Goal: Contribute content: Contribute content

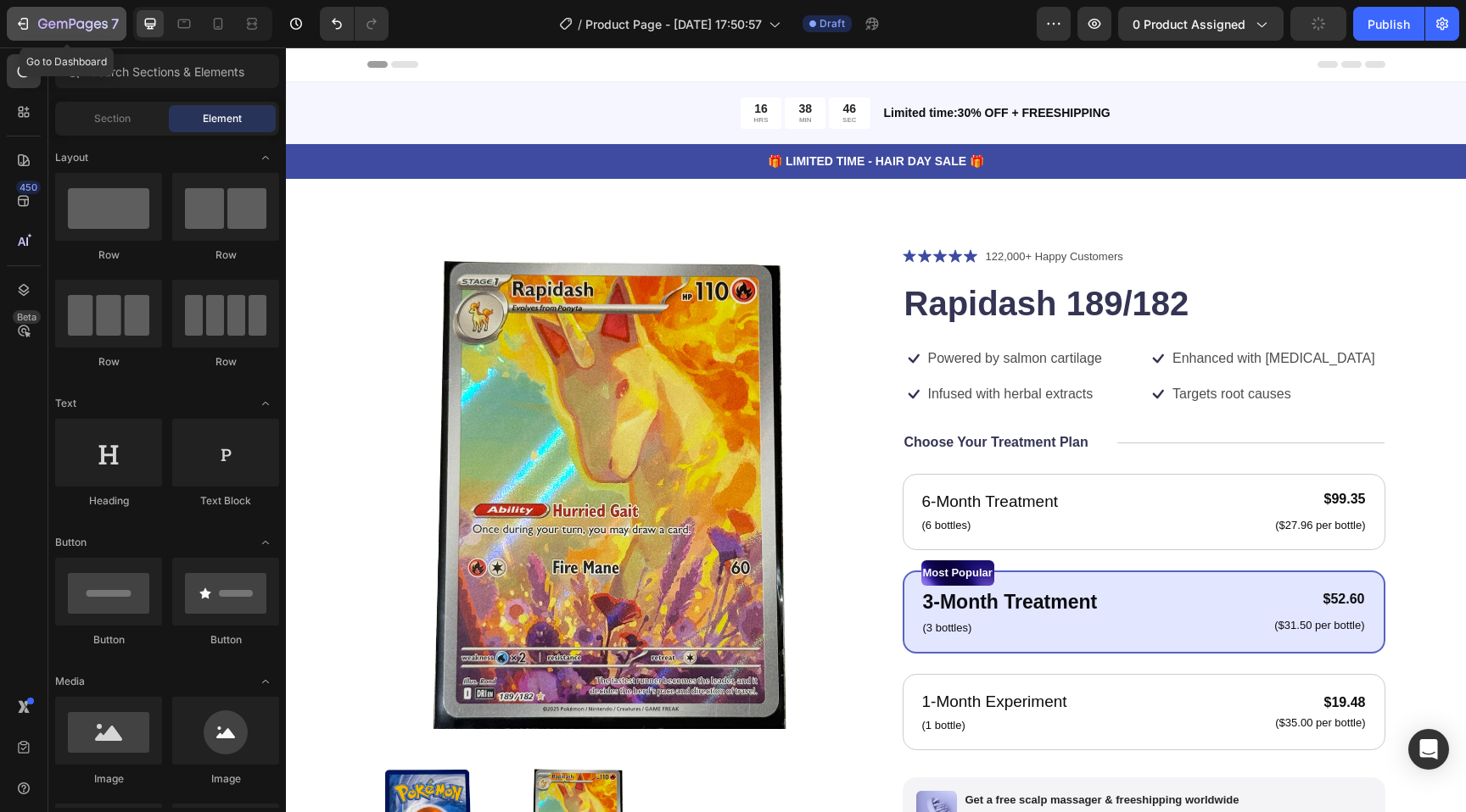
click at [87, 23] on icon "button" at bounding box center [72, 25] width 70 height 14
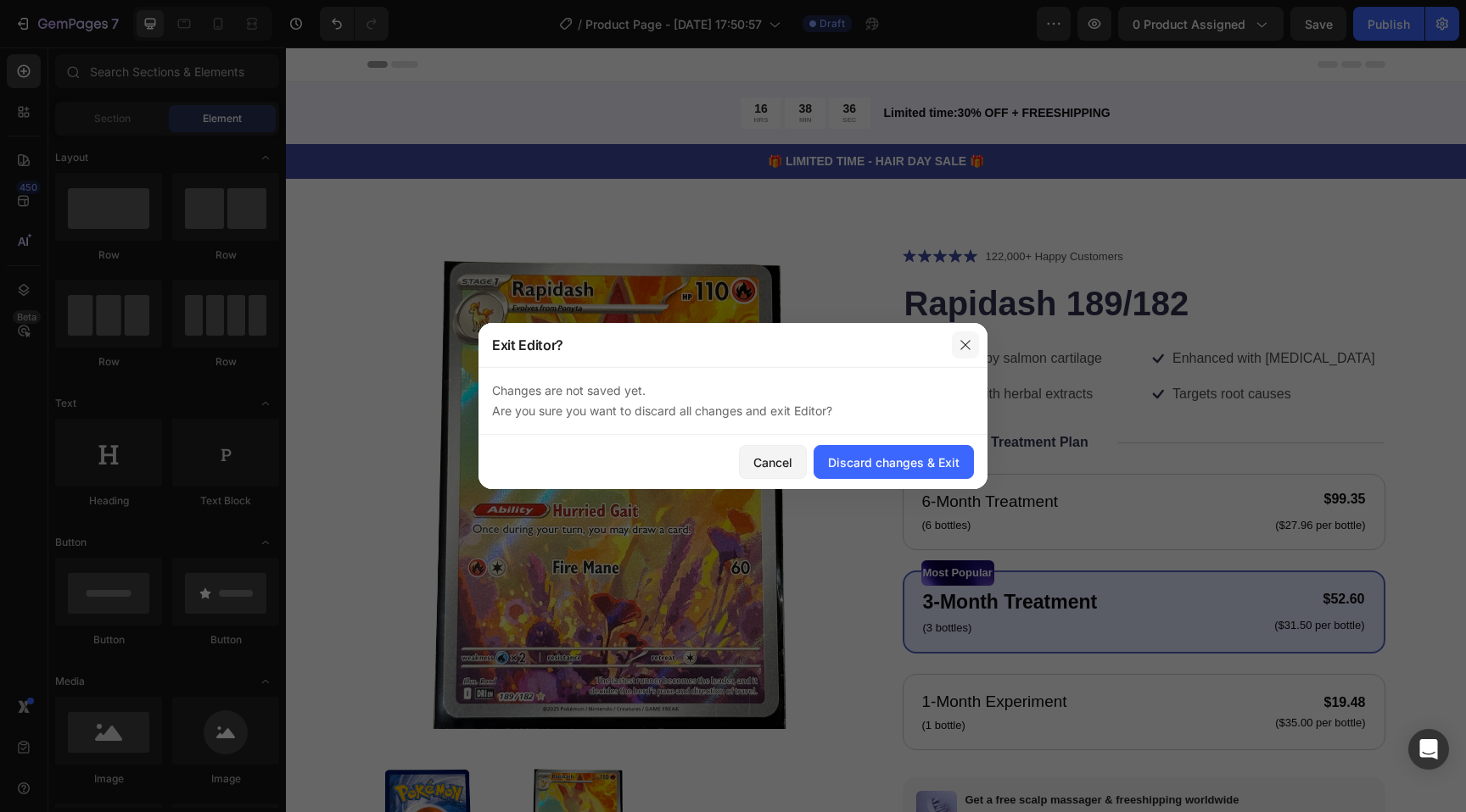
click at [971, 349] on icon "button" at bounding box center [965, 345] width 13 height 13
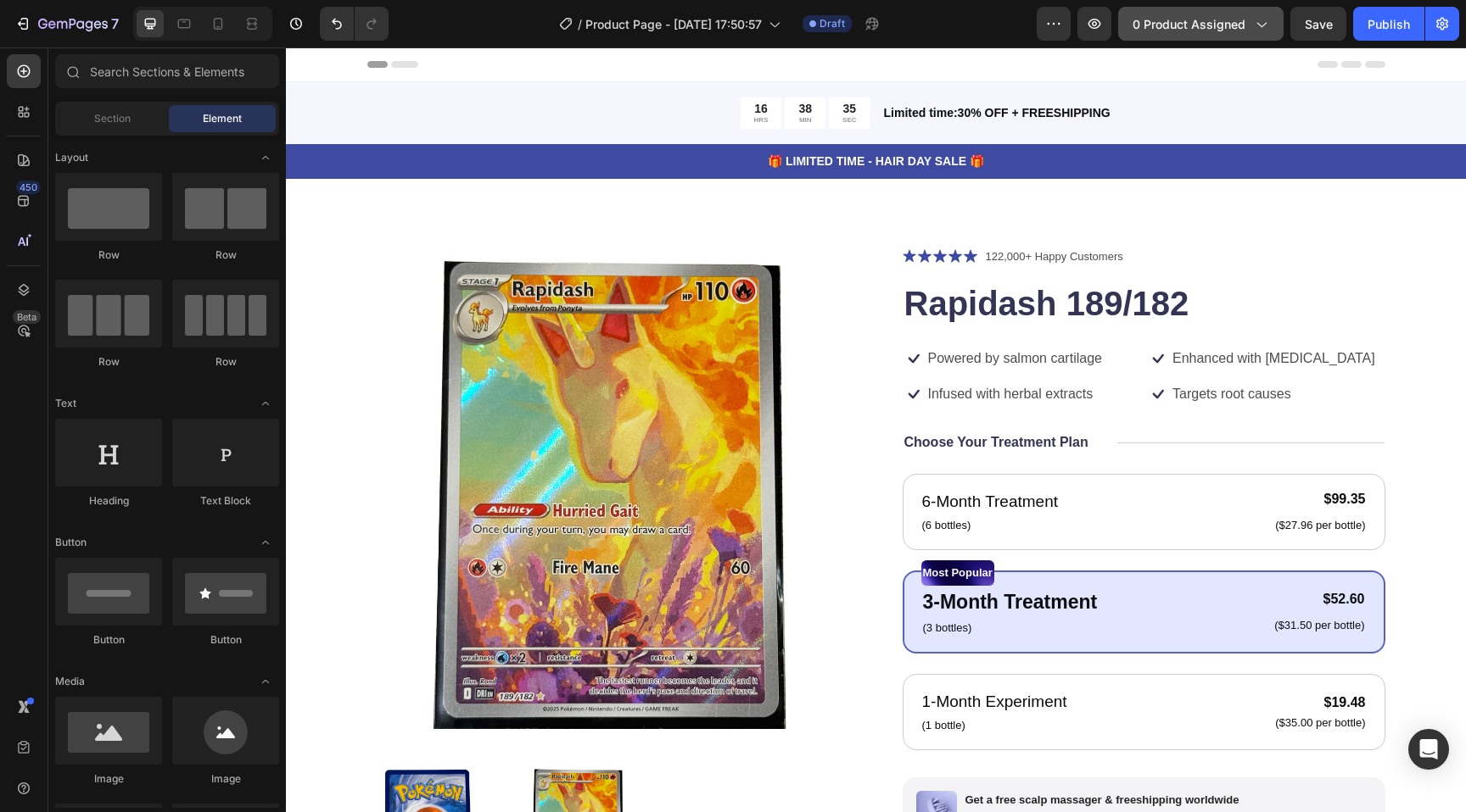
click at [1165, 27] on span "0 product assigned" at bounding box center [1189, 24] width 113 height 18
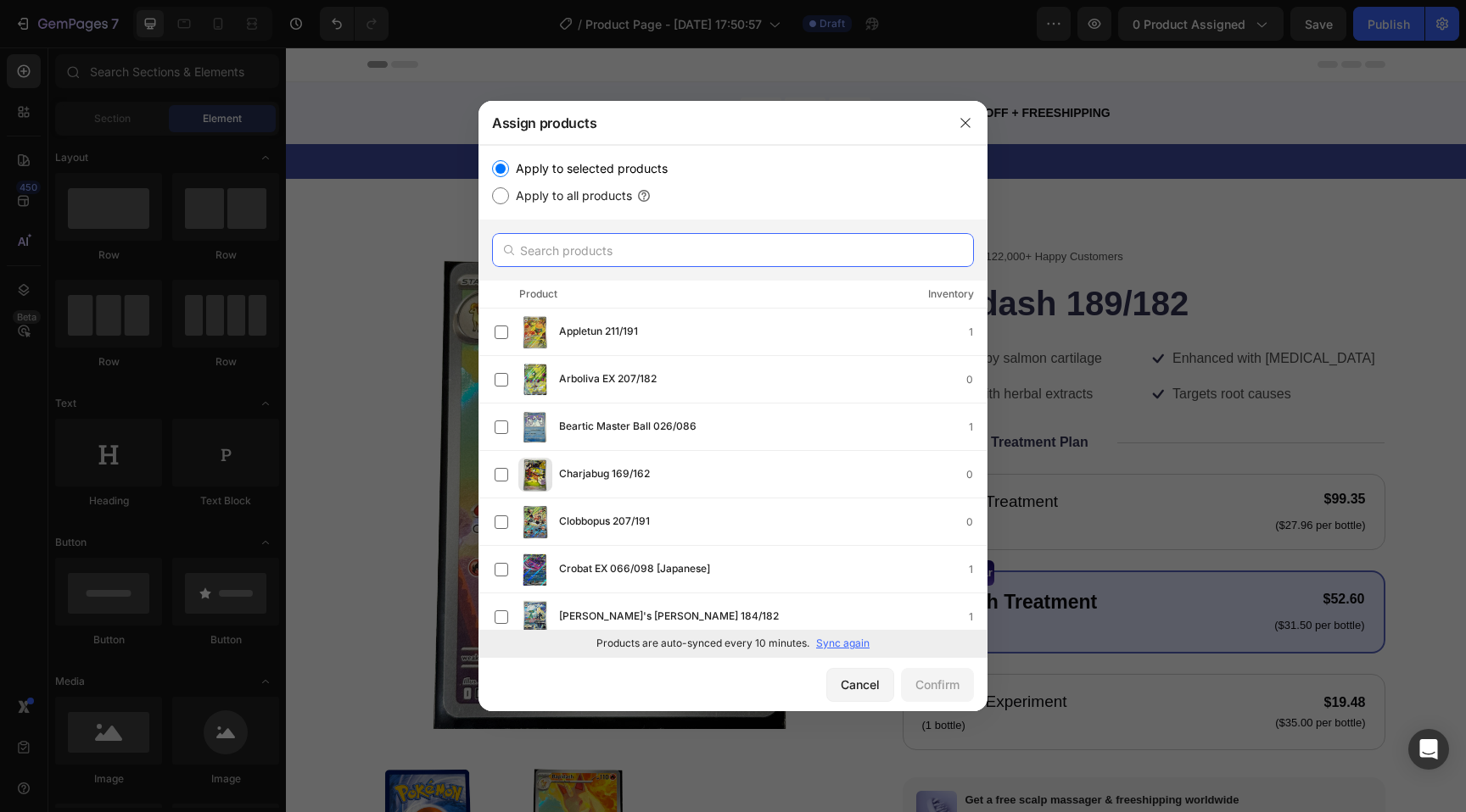
click at [563, 256] on input "text" at bounding box center [733, 250] width 482 height 34
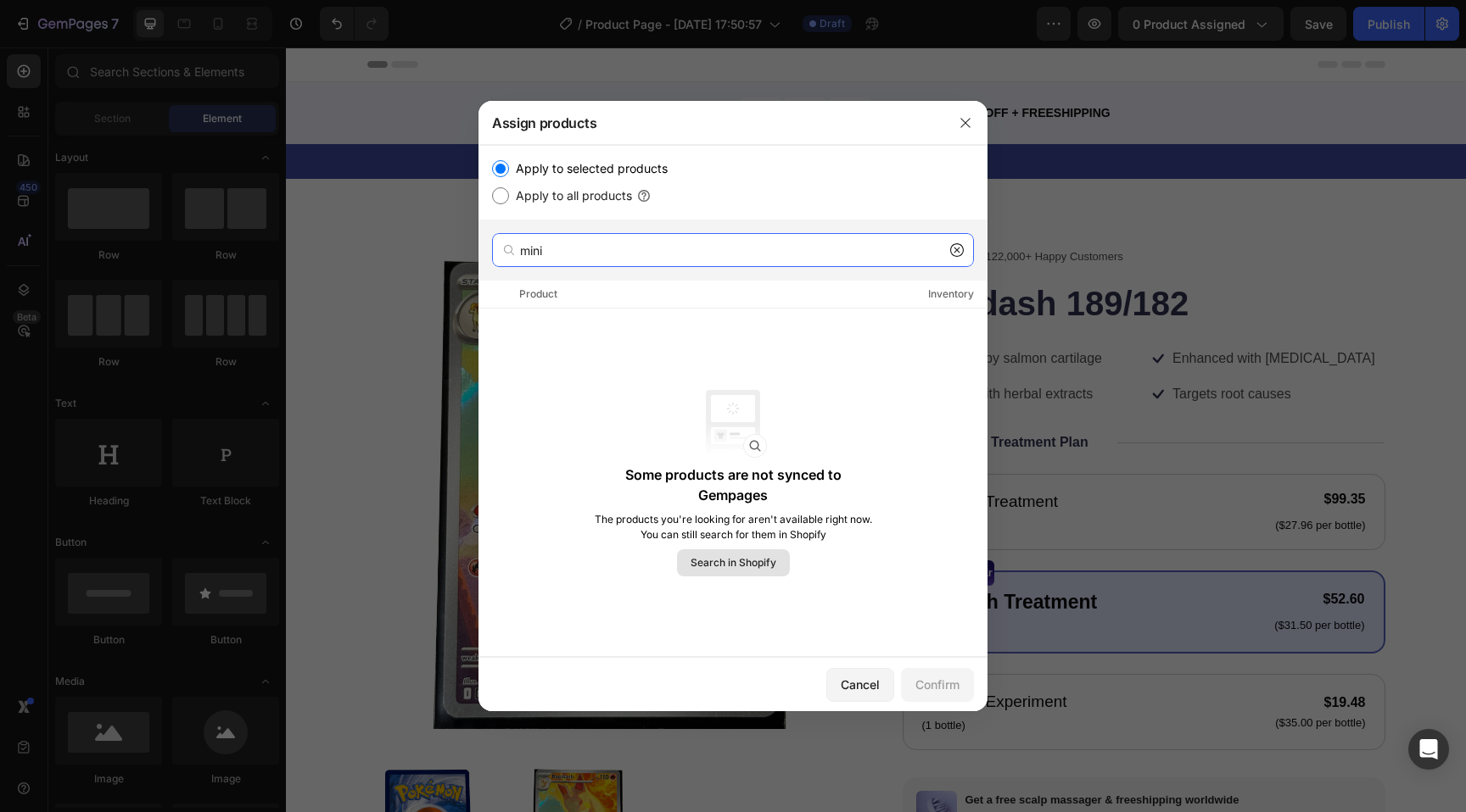
type input "mini"
click at [730, 562] on span "Search in Shopify" at bounding box center [733, 562] width 86 height 15
click at [969, 131] on button "button" at bounding box center [965, 123] width 27 height 27
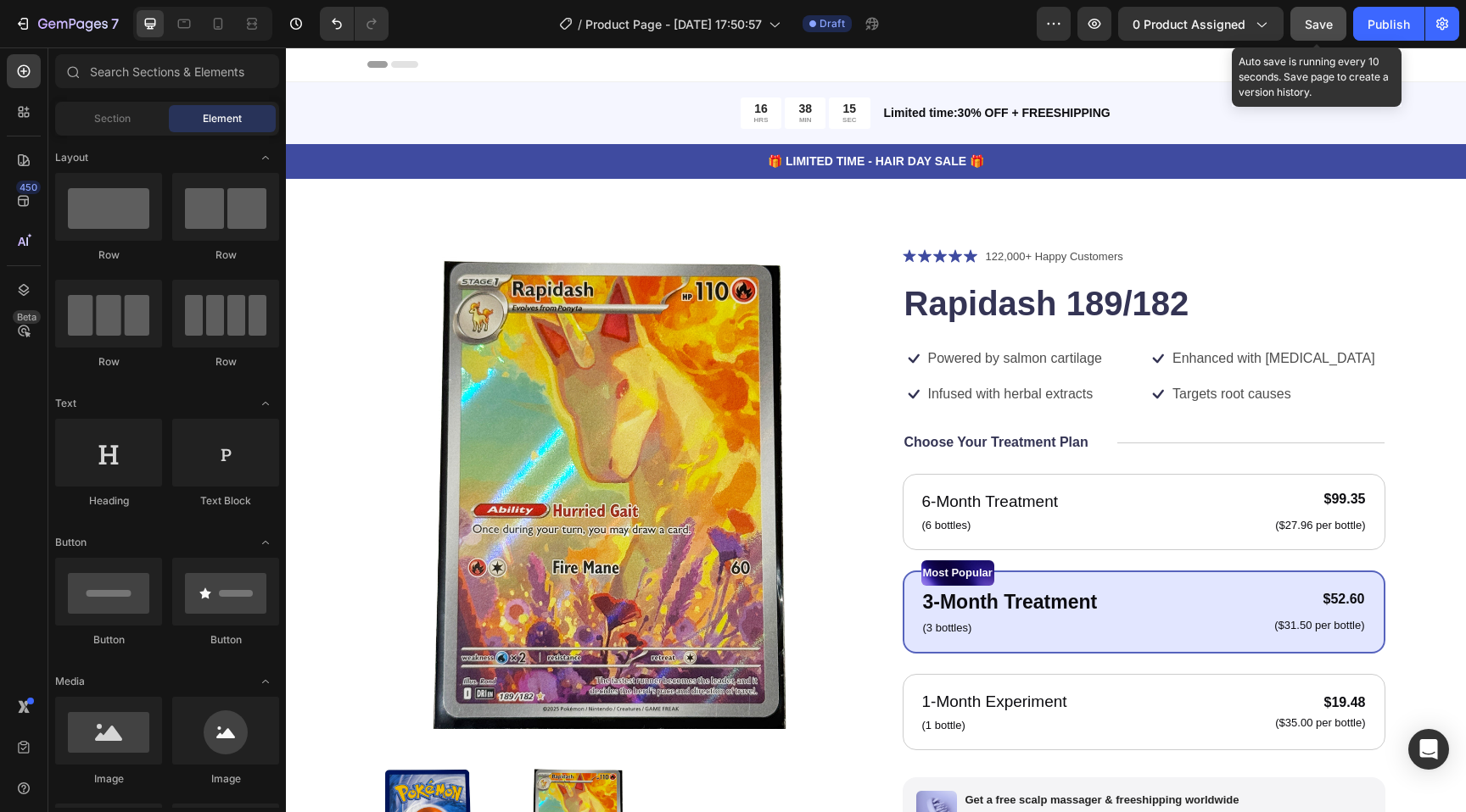
click at [1320, 26] on span "Save" at bounding box center [1319, 24] width 28 height 14
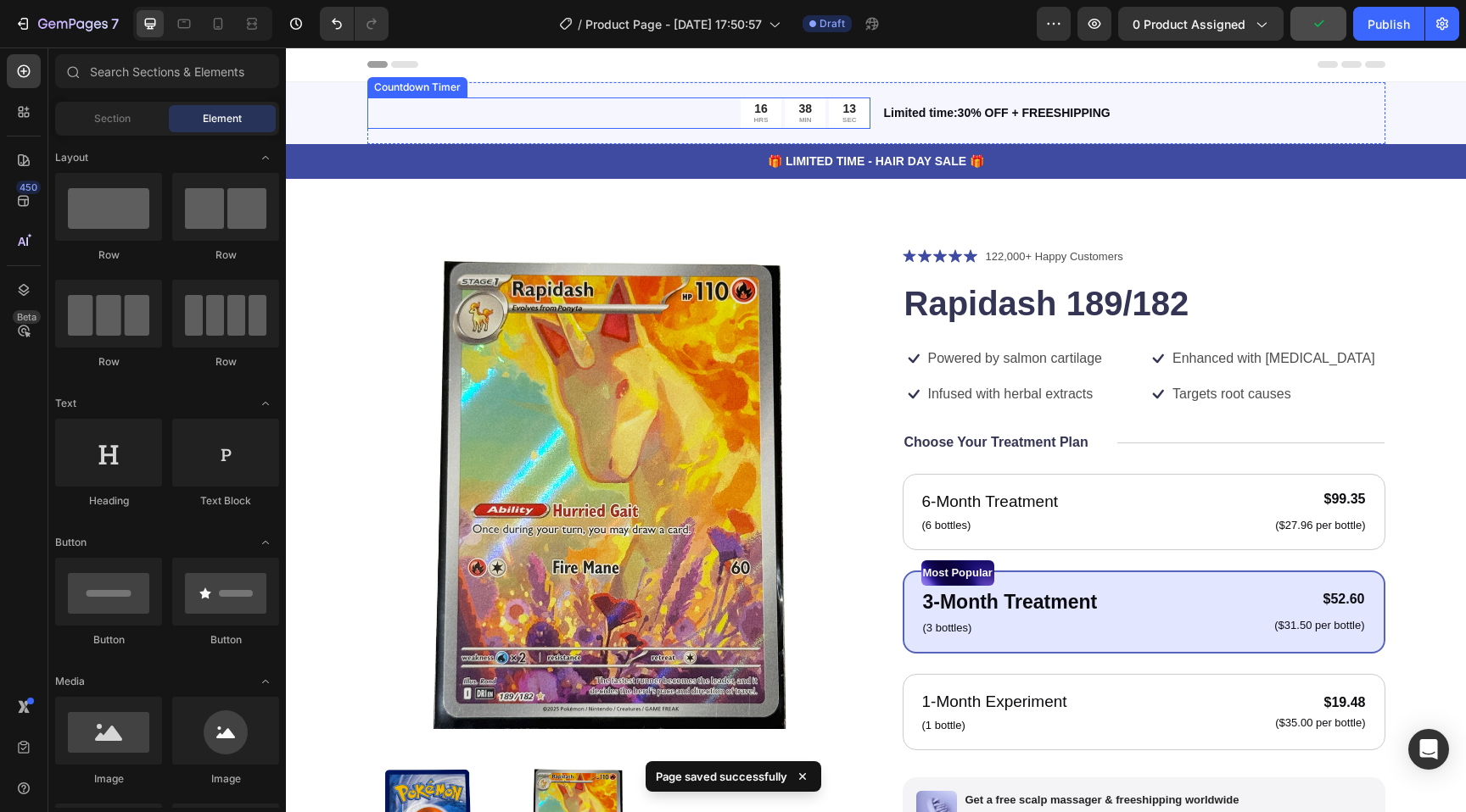
click at [715, 113] on div "16 HRS 38 MIN 13 SEC" at bounding box center [618, 114] width 503 height 32
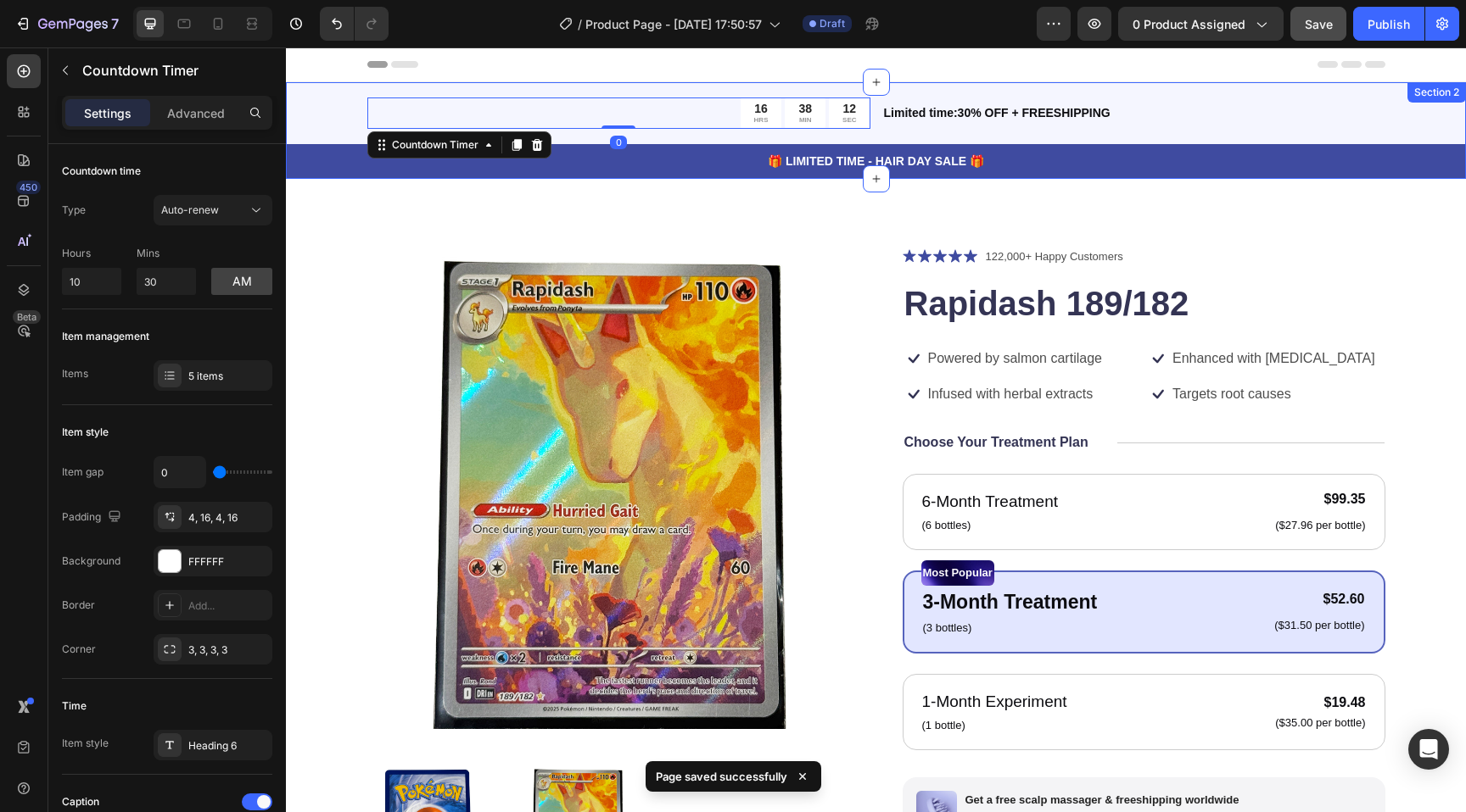
click at [303, 103] on div "16 HRS 38 MIN 12 SEC Countdown Timer 0 Limited time:30% OFF + FREESHIPPING Text…" at bounding box center [876, 130] width 1180 height 97
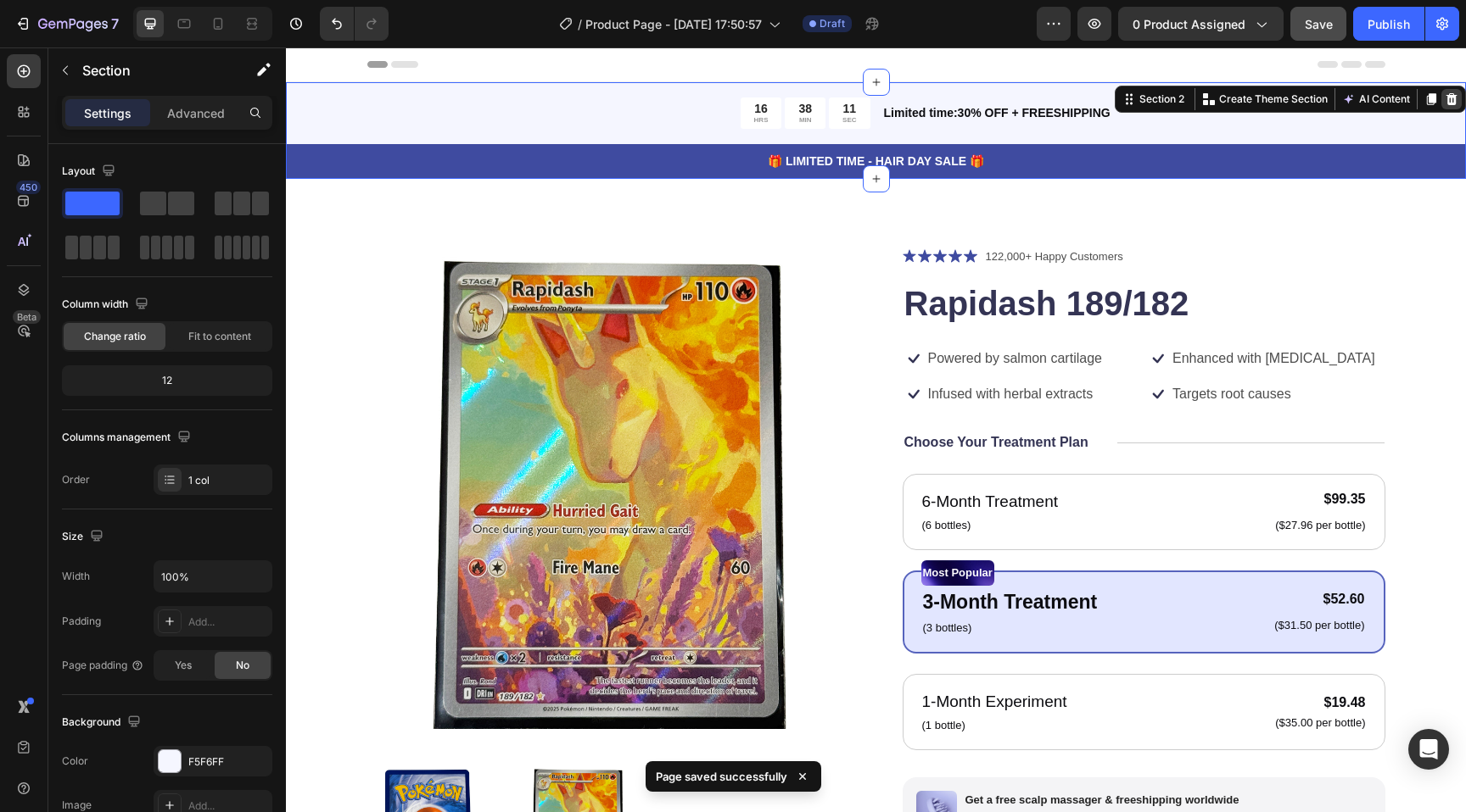
click at [1461, 93] on div at bounding box center [1451, 99] width 20 height 20
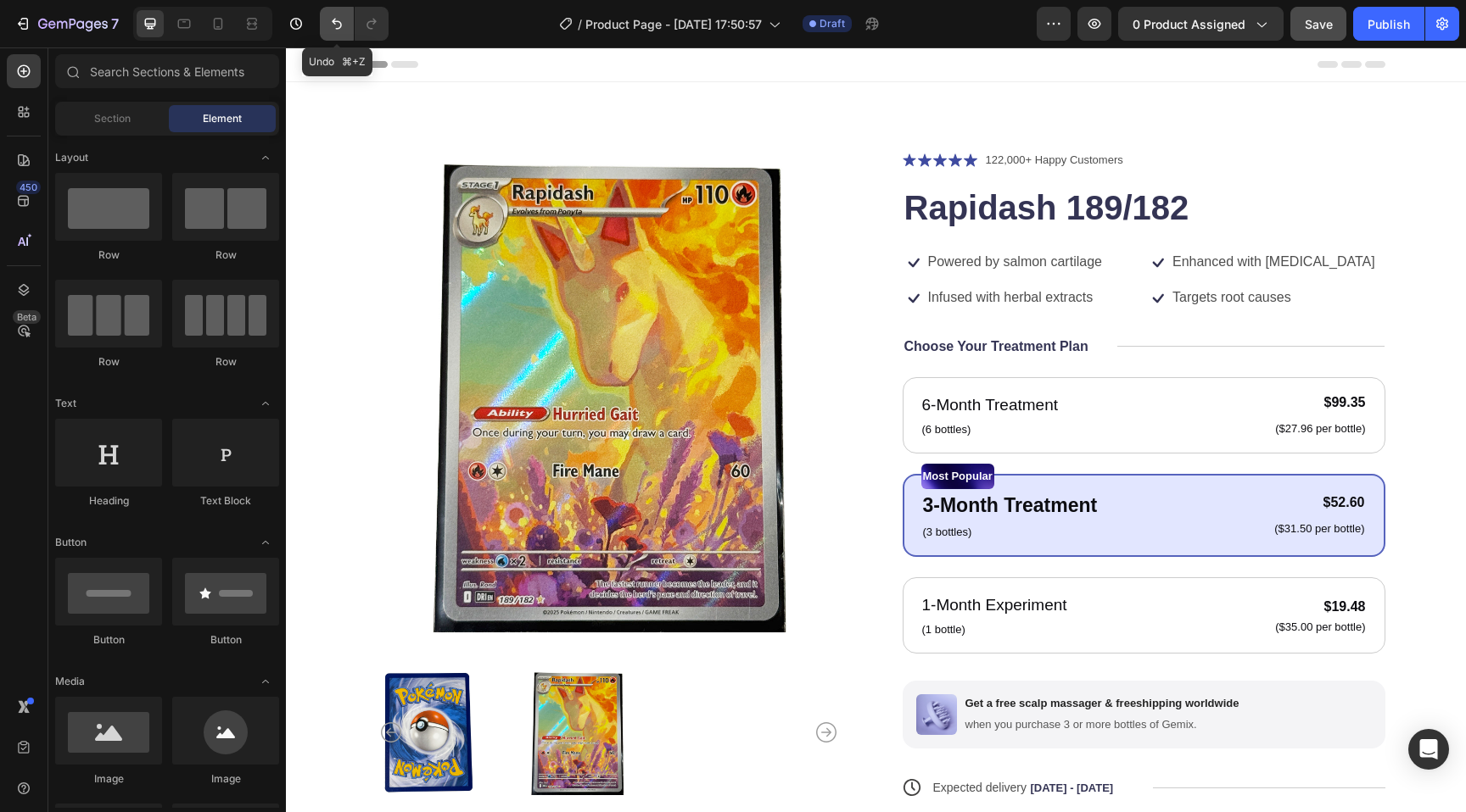
click at [342, 19] on icon "Undo/Redo" at bounding box center [336, 23] width 17 height 17
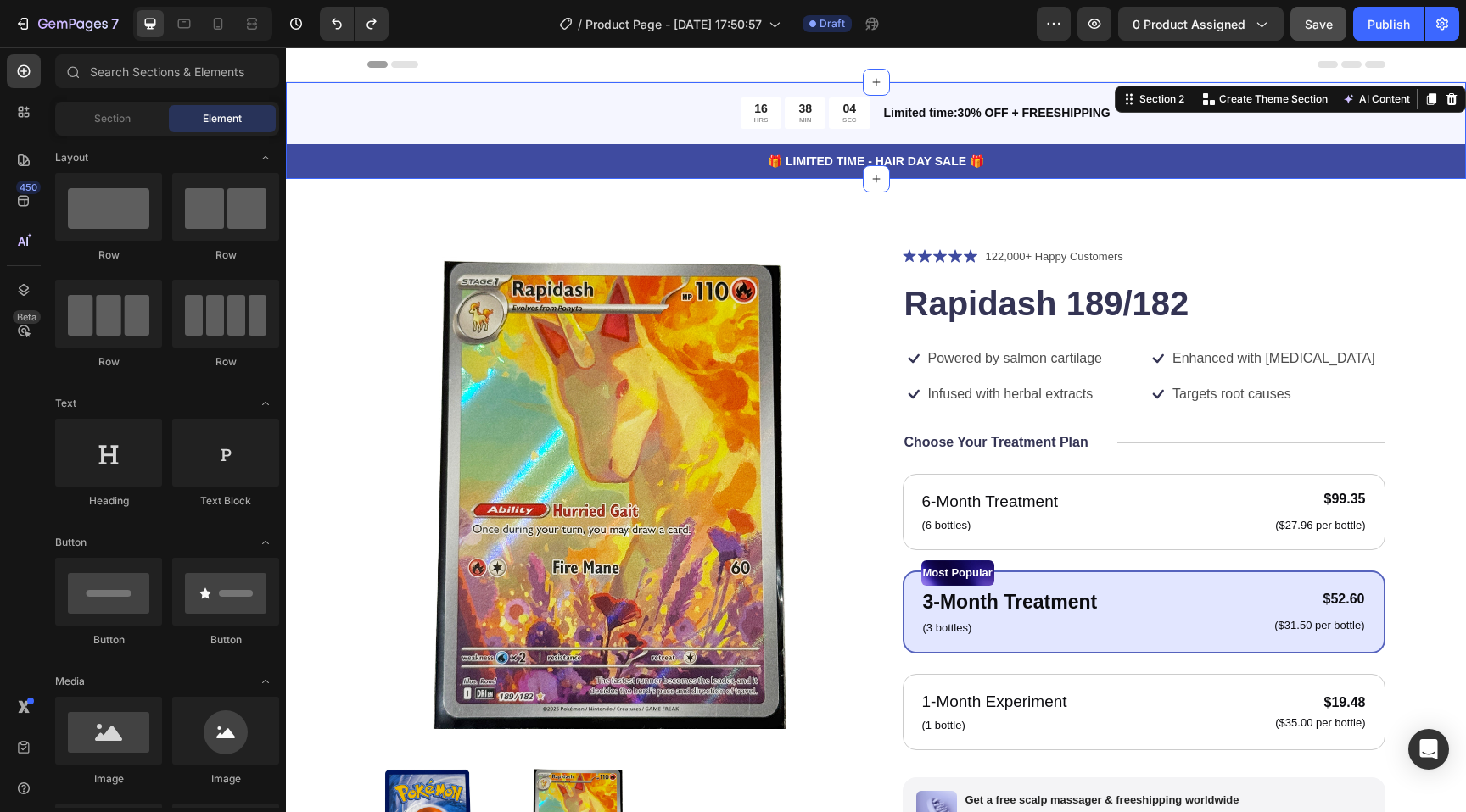
click at [327, 103] on div "16 HRS 38 MIN 04 SEC Countdown Timer Limited time:30% OFF + FREESHIPPING Text B…" at bounding box center [876, 130] width 1180 height 97
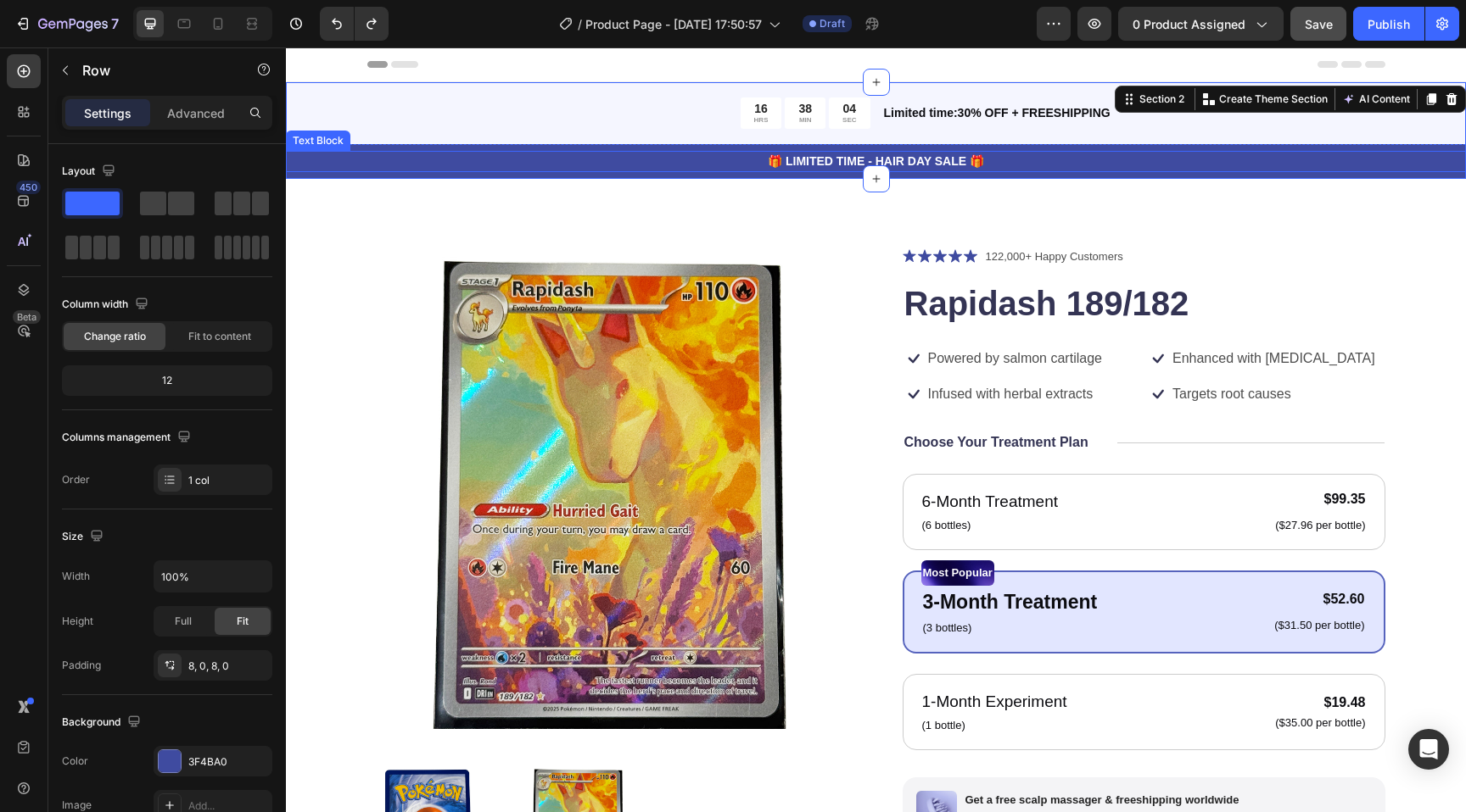
click at [348, 176] on div "🎁 LIMITED TIME - HAIR DAY SALE 🎁 Text Block Row" at bounding box center [876, 161] width 1180 height 34
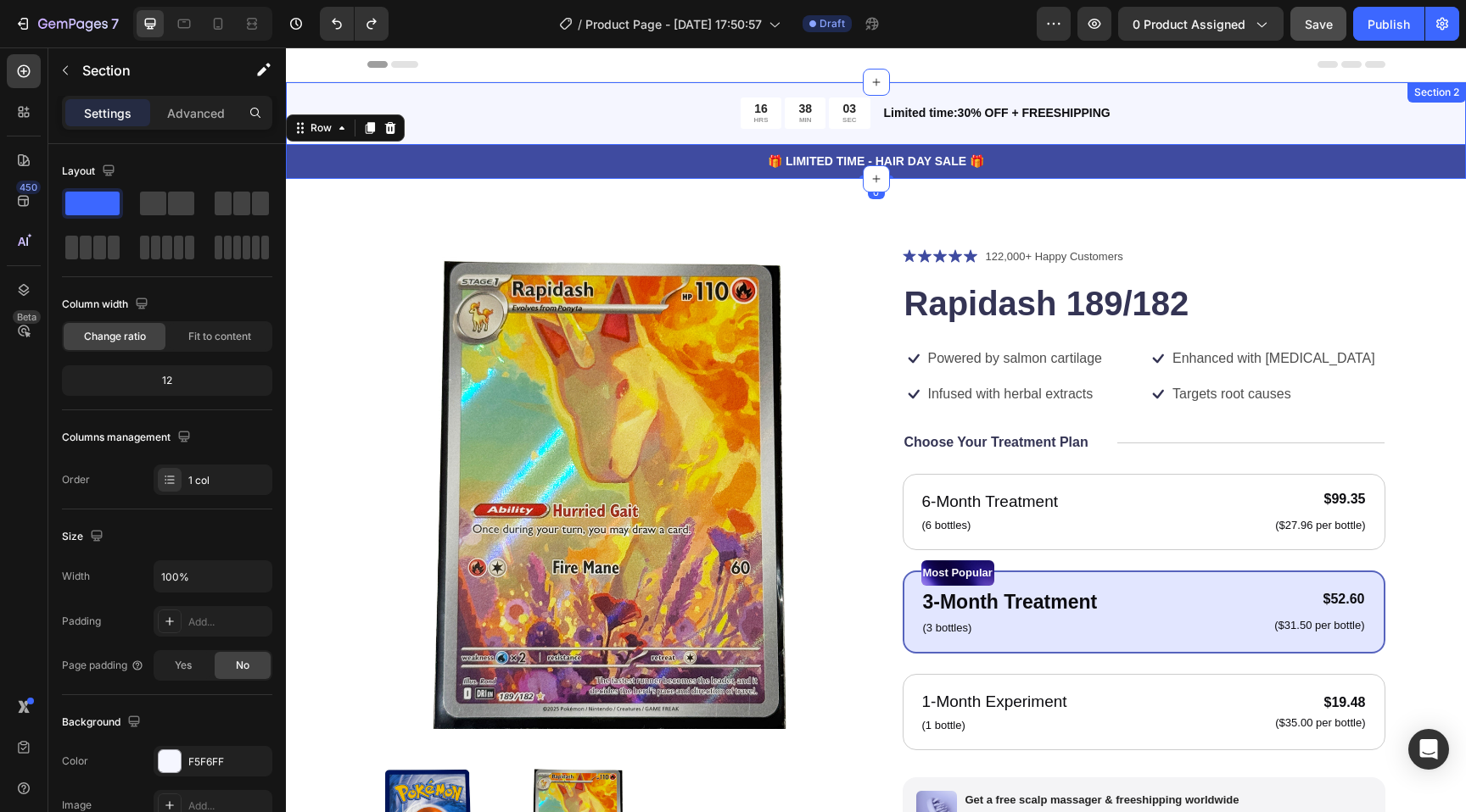
click at [340, 106] on div "16 HRS 38 MIN 03 SEC Countdown Timer Limited time:30% OFF + FREESHIPPING Text B…" at bounding box center [876, 130] width 1180 height 97
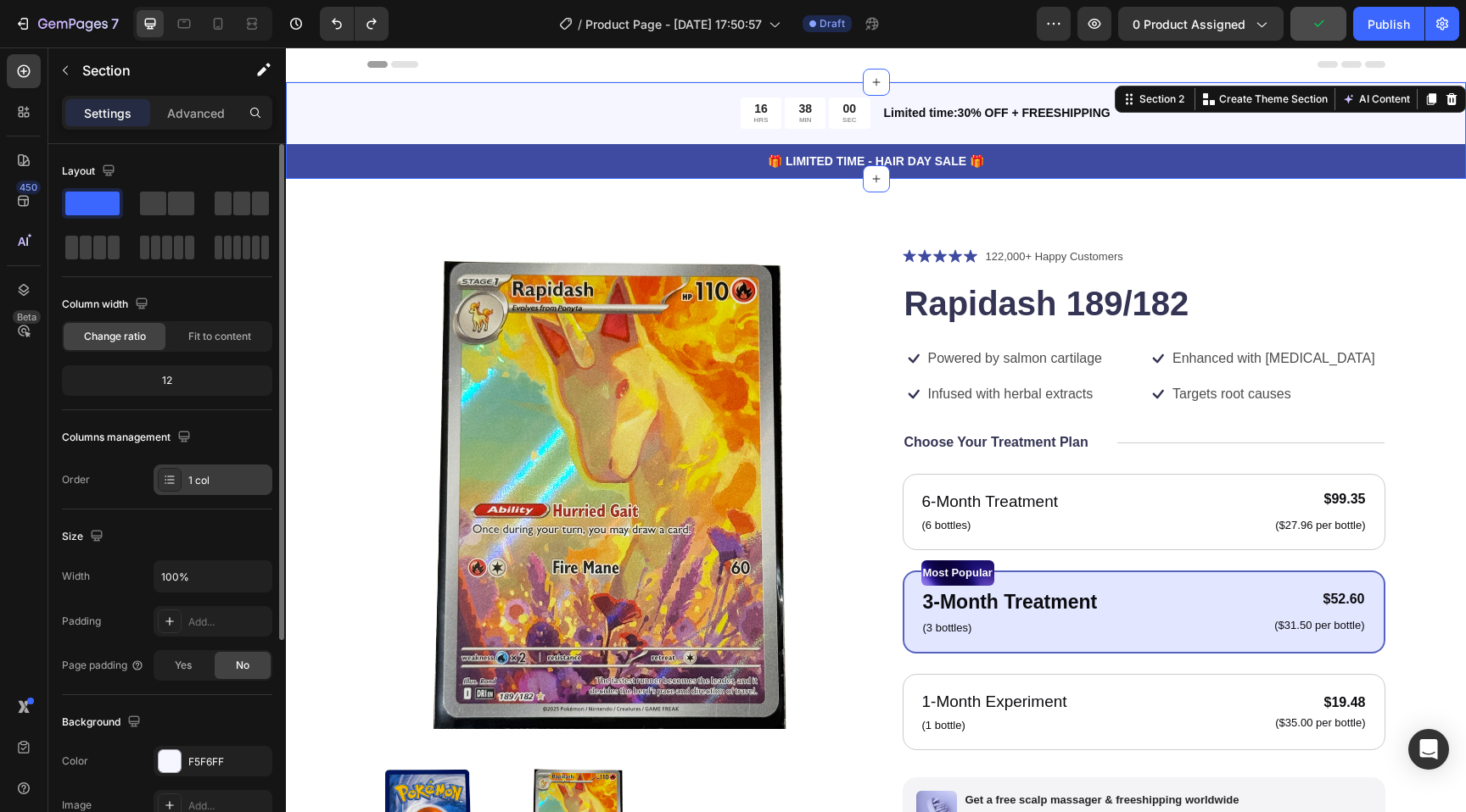
click at [186, 466] on div "1 col" at bounding box center [213, 480] width 119 height 31
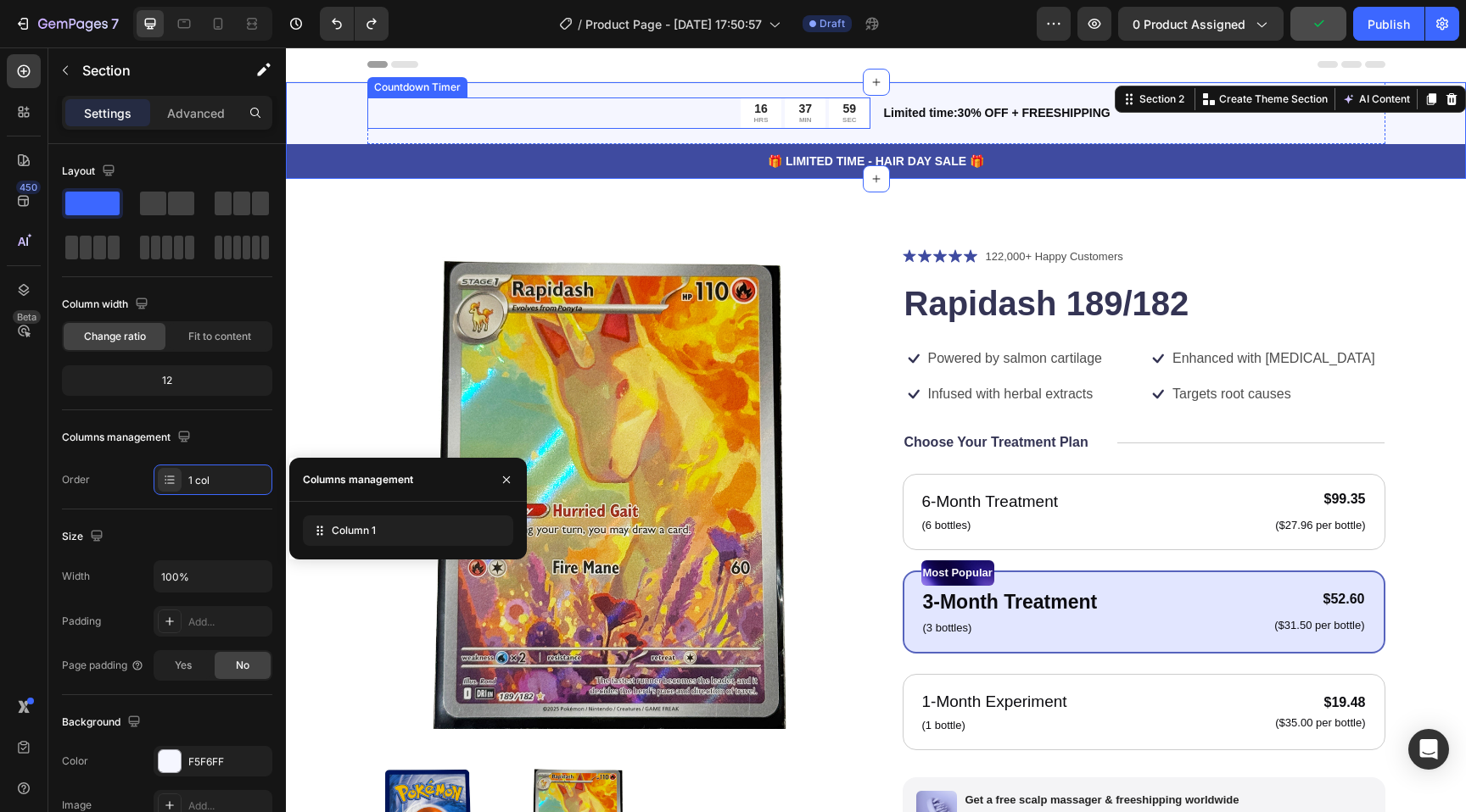
click at [566, 108] on div "16 HRS 37 MIN 59 SEC" at bounding box center [618, 114] width 503 height 32
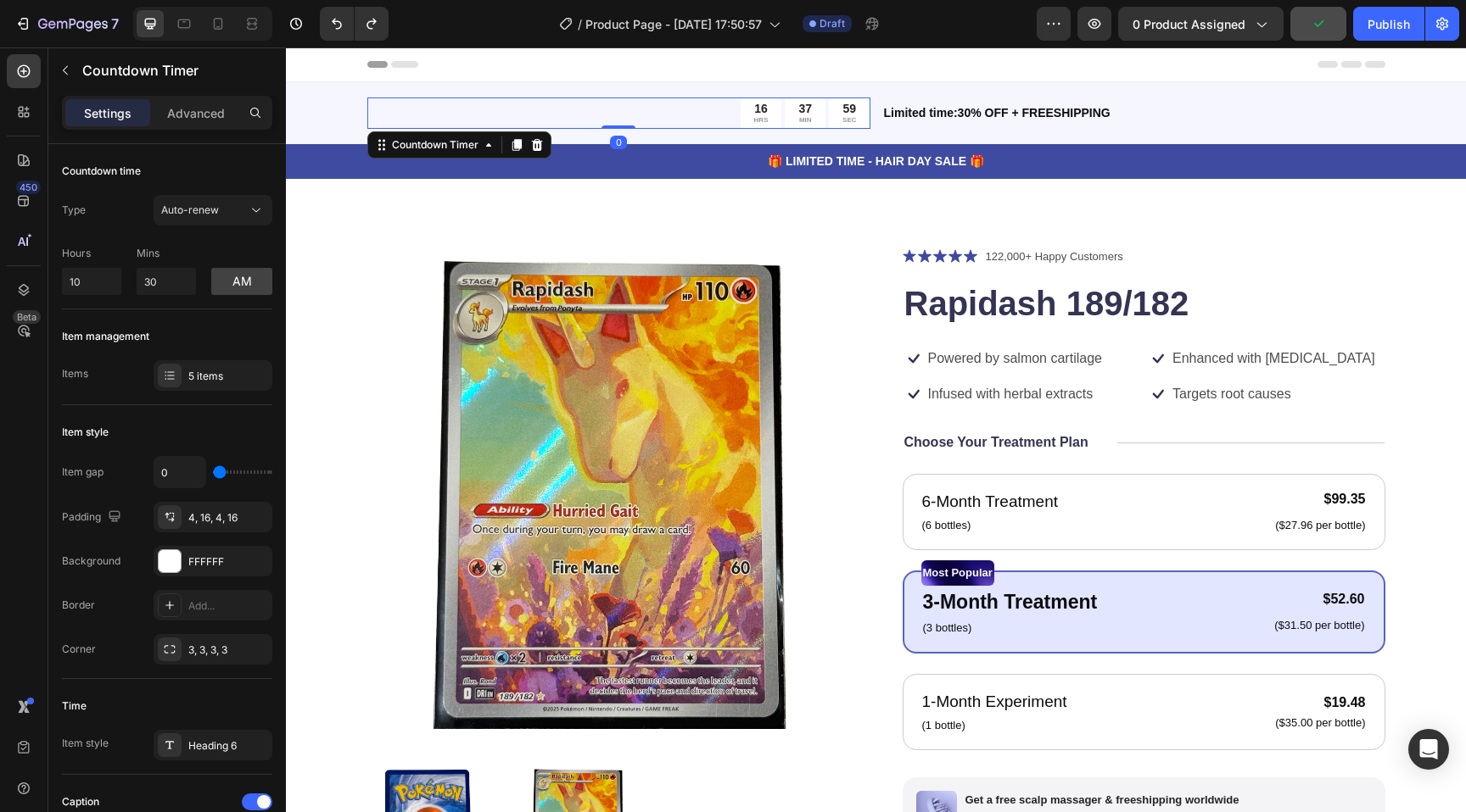
click at [566, 108] on div "16 HRS 37 MIN 59 SEC" at bounding box center [618, 114] width 503 height 32
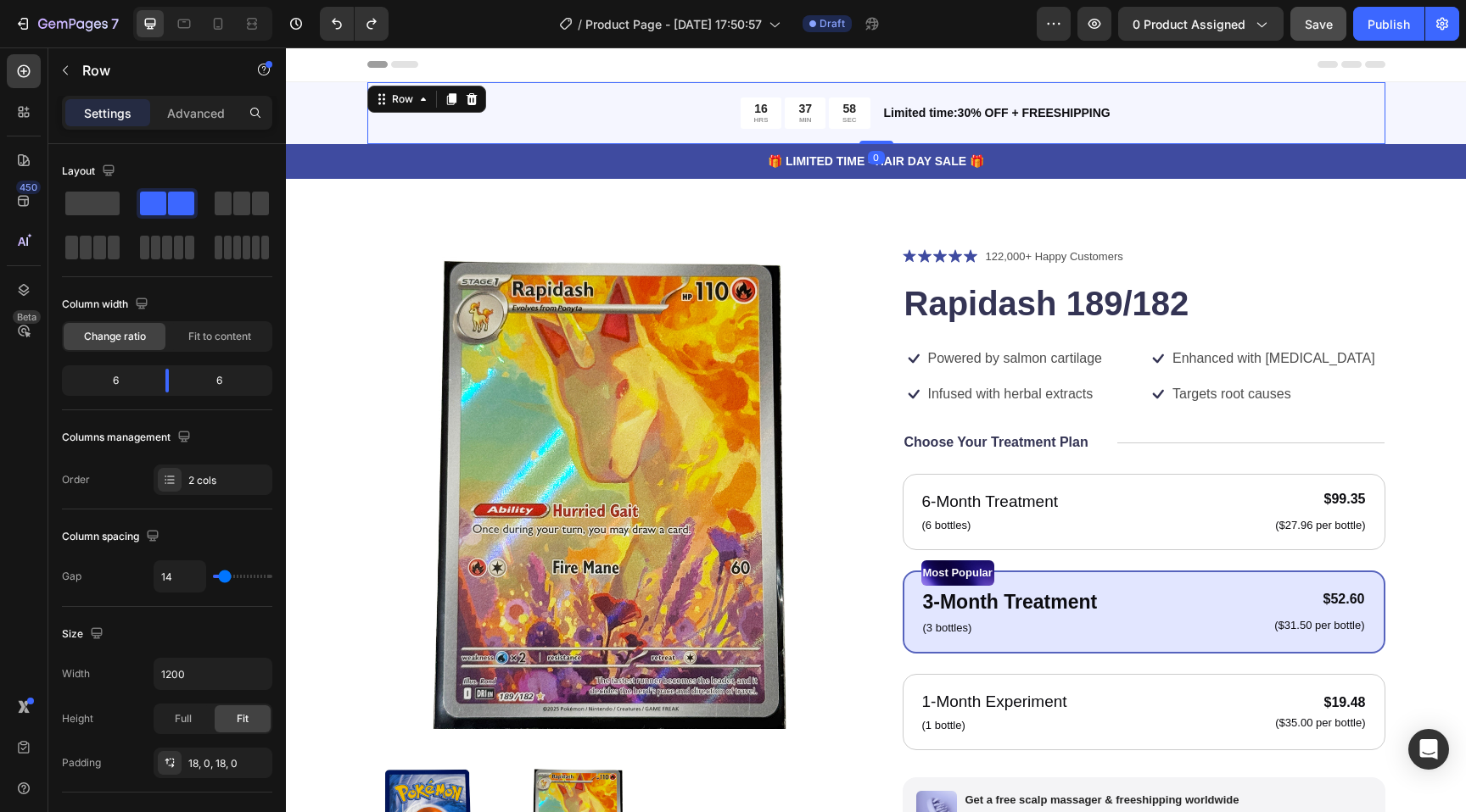
click at [564, 87] on div "16 HRS 37 MIN 58 SEC Countdown Timer Limited time:30% OFF + FREESHIPPING Text B…" at bounding box center [876, 113] width 1018 height 62
click at [476, 95] on icon at bounding box center [471, 99] width 13 height 13
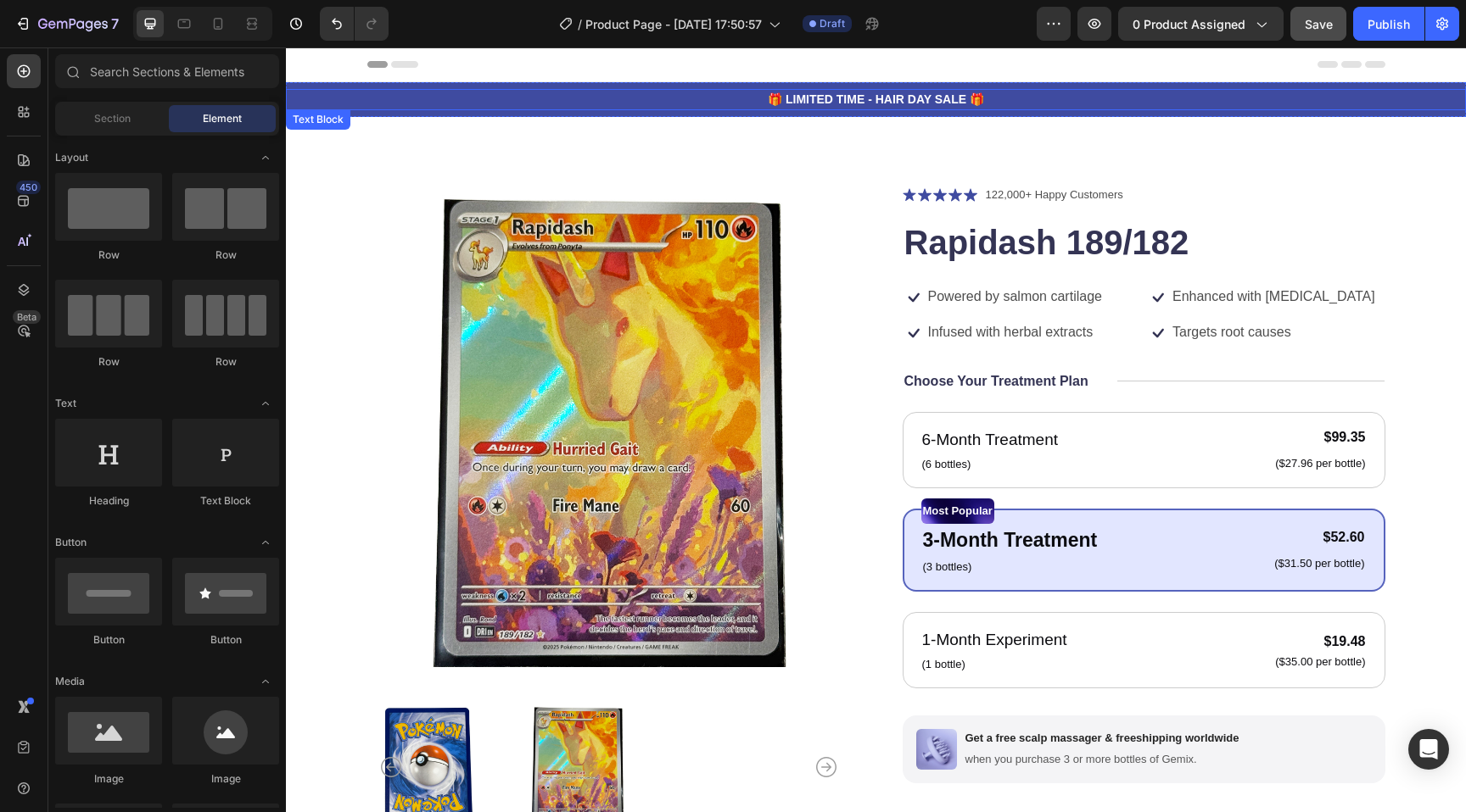
click at [858, 97] on p "🎁 LIMITED TIME - HAIR DAY SALE 🎁" at bounding box center [876, 100] width 1177 height 18
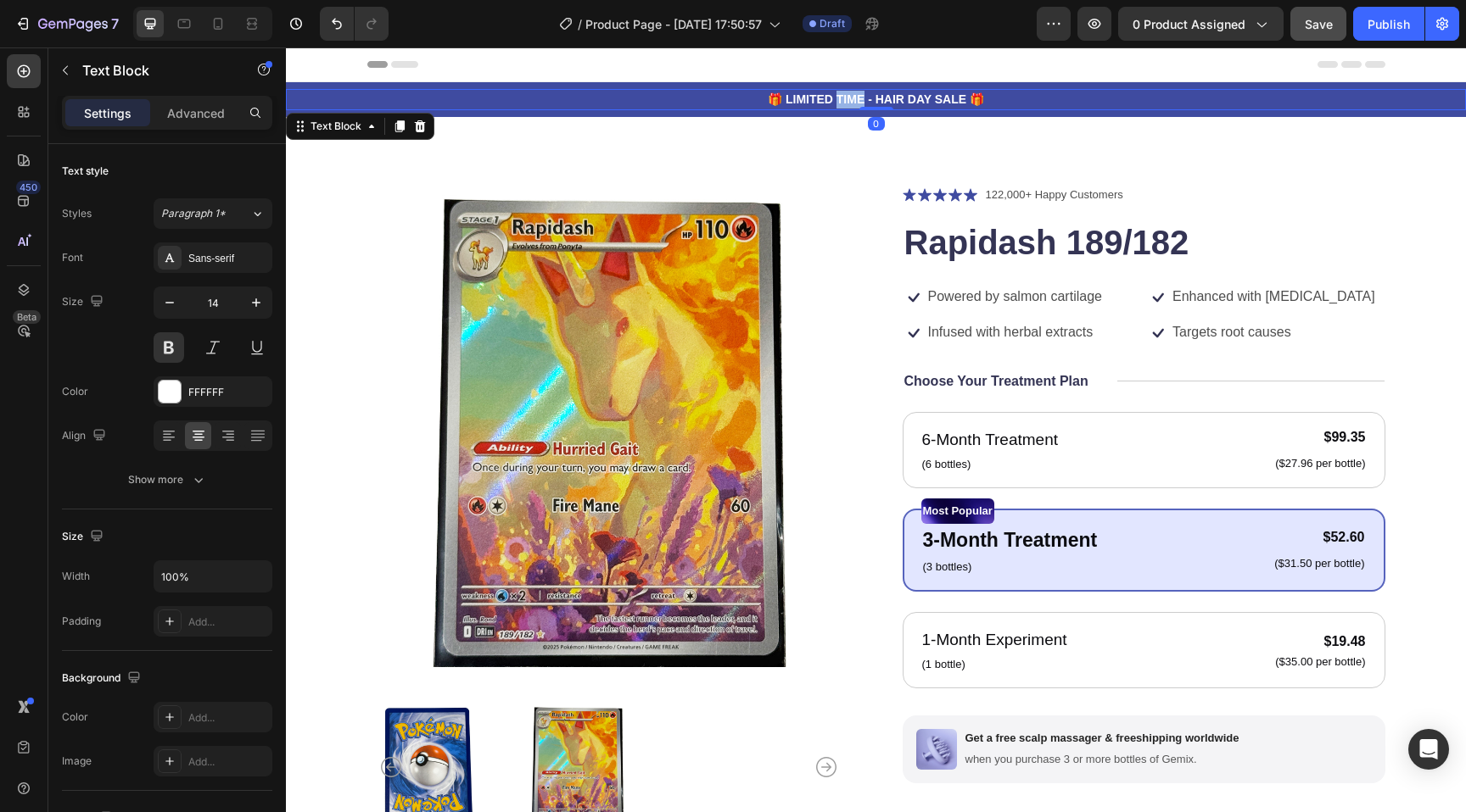
click at [858, 97] on p "🎁 LIMITED TIME - HAIR DAY SALE 🎁" at bounding box center [876, 100] width 1177 height 18
click at [650, 85] on div "KIDS BUNDLE SALE Text Block 0 Row" at bounding box center [876, 99] width 1180 height 34
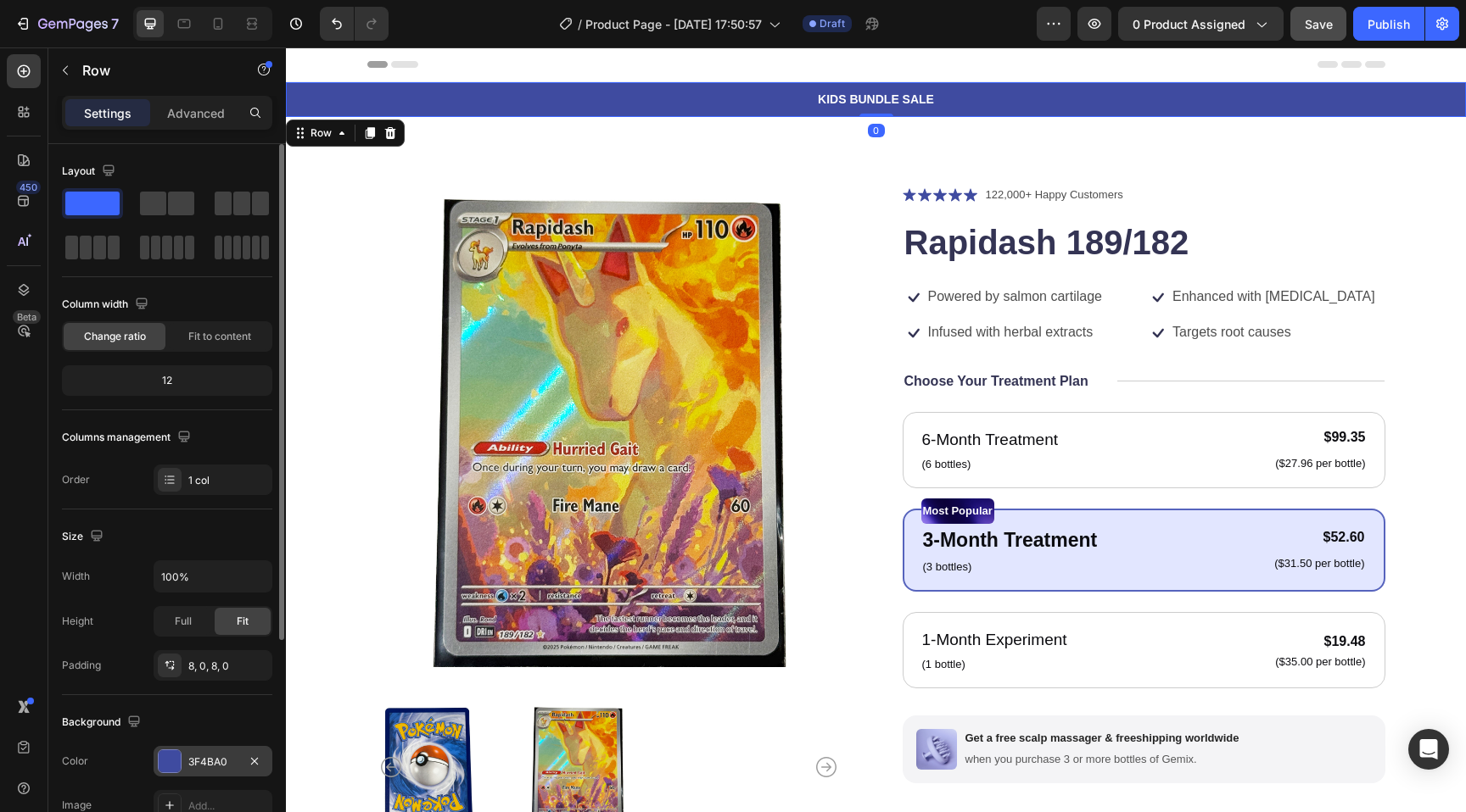
click at [174, 760] on div at bounding box center [169, 761] width 22 height 22
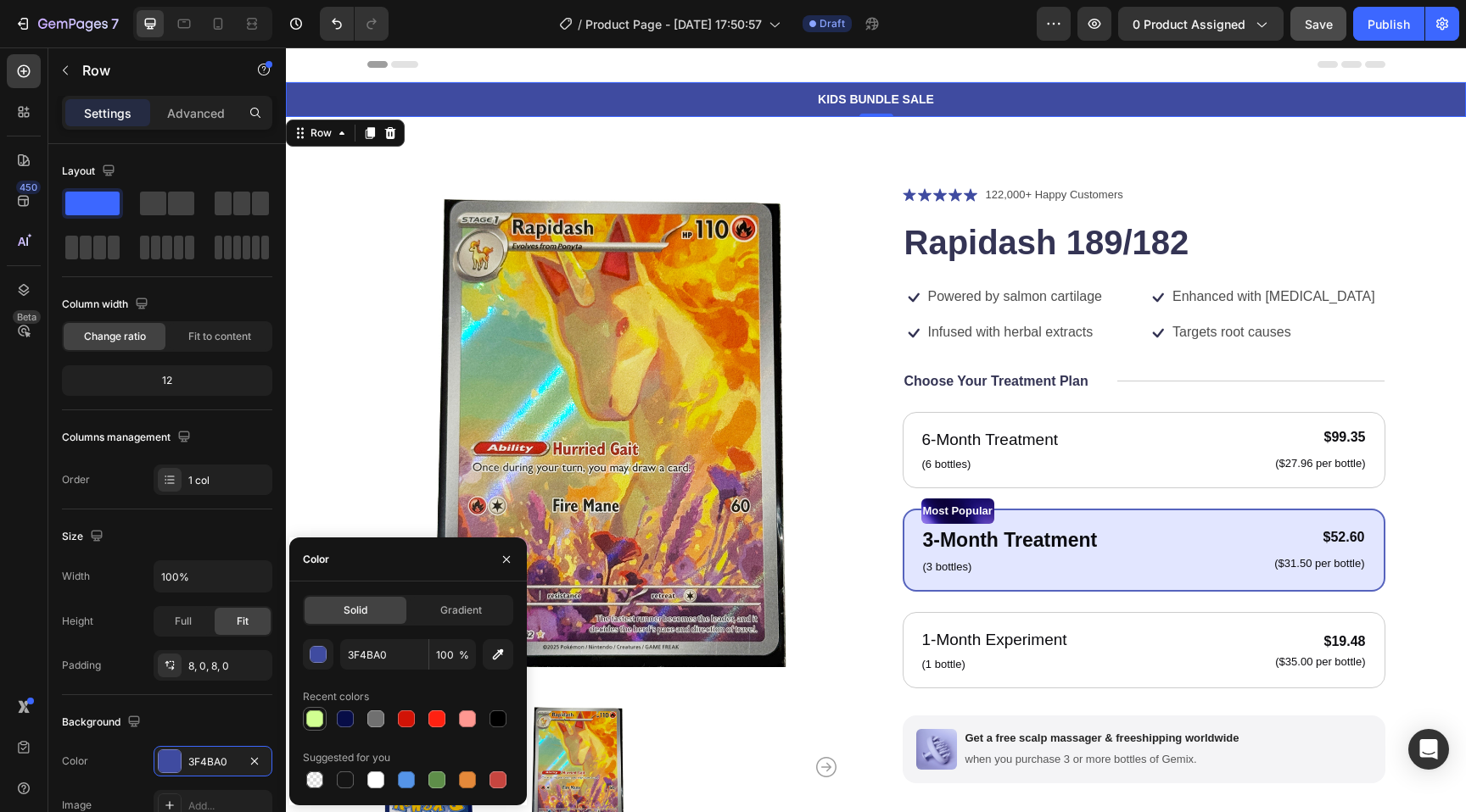
click at [317, 715] on div at bounding box center [314, 719] width 17 height 17
type input "D1FF91"
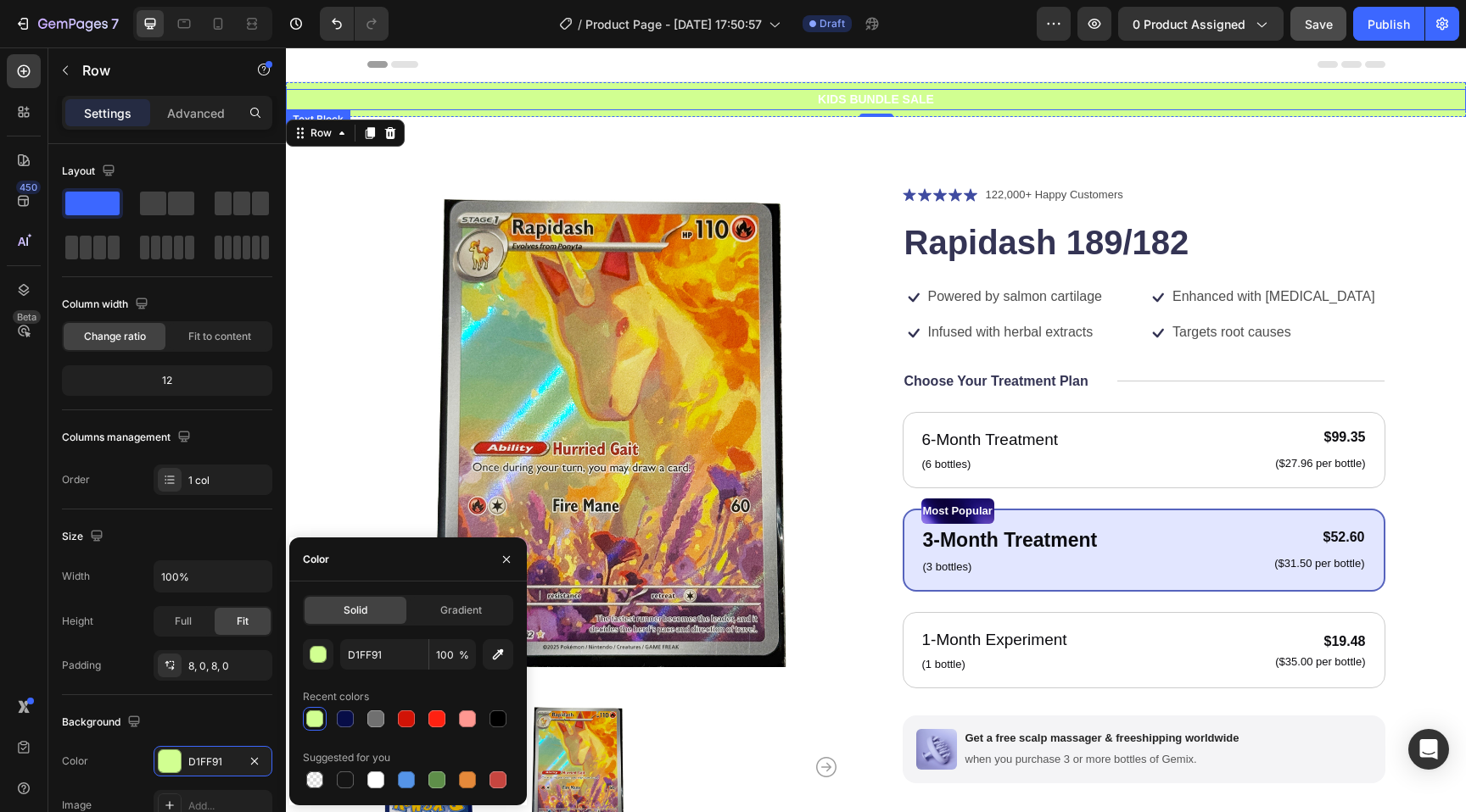
click at [845, 105] on p "KIDS BUNDLE SALE" at bounding box center [876, 100] width 1177 height 18
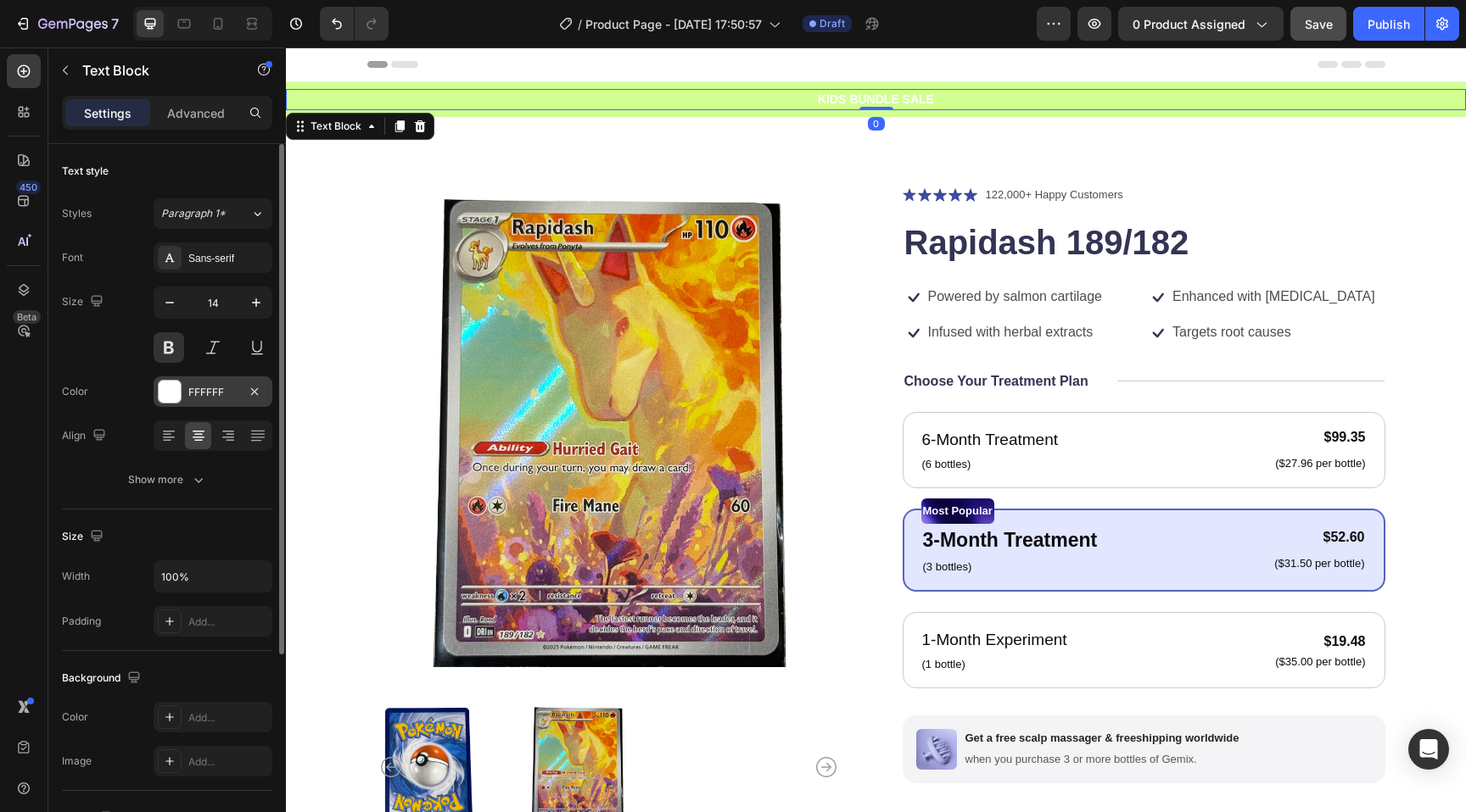
click at [161, 398] on div at bounding box center [169, 391] width 22 height 22
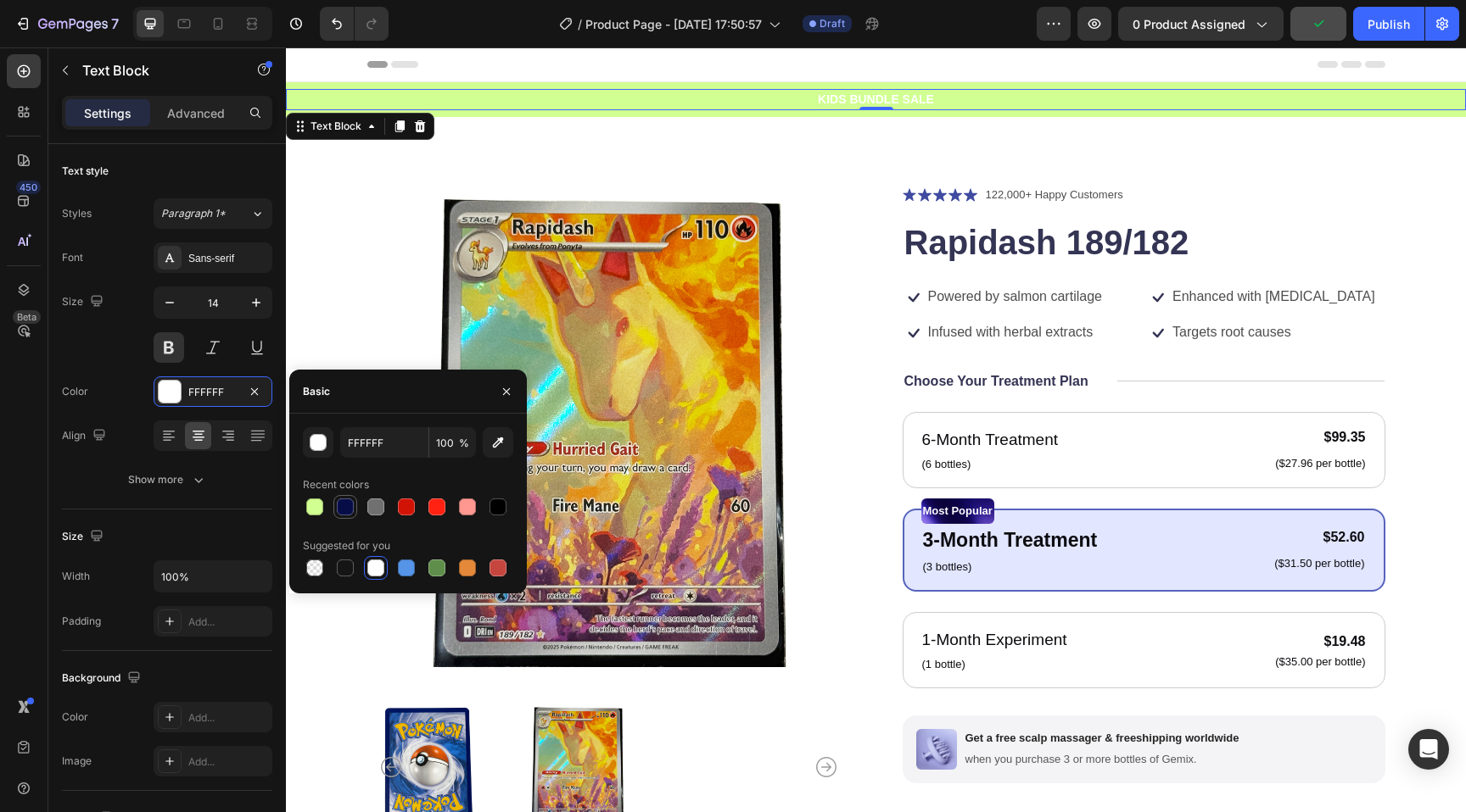
click at [348, 513] on div at bounding box center [345, 507] width 17 height 17
type input "070D47"
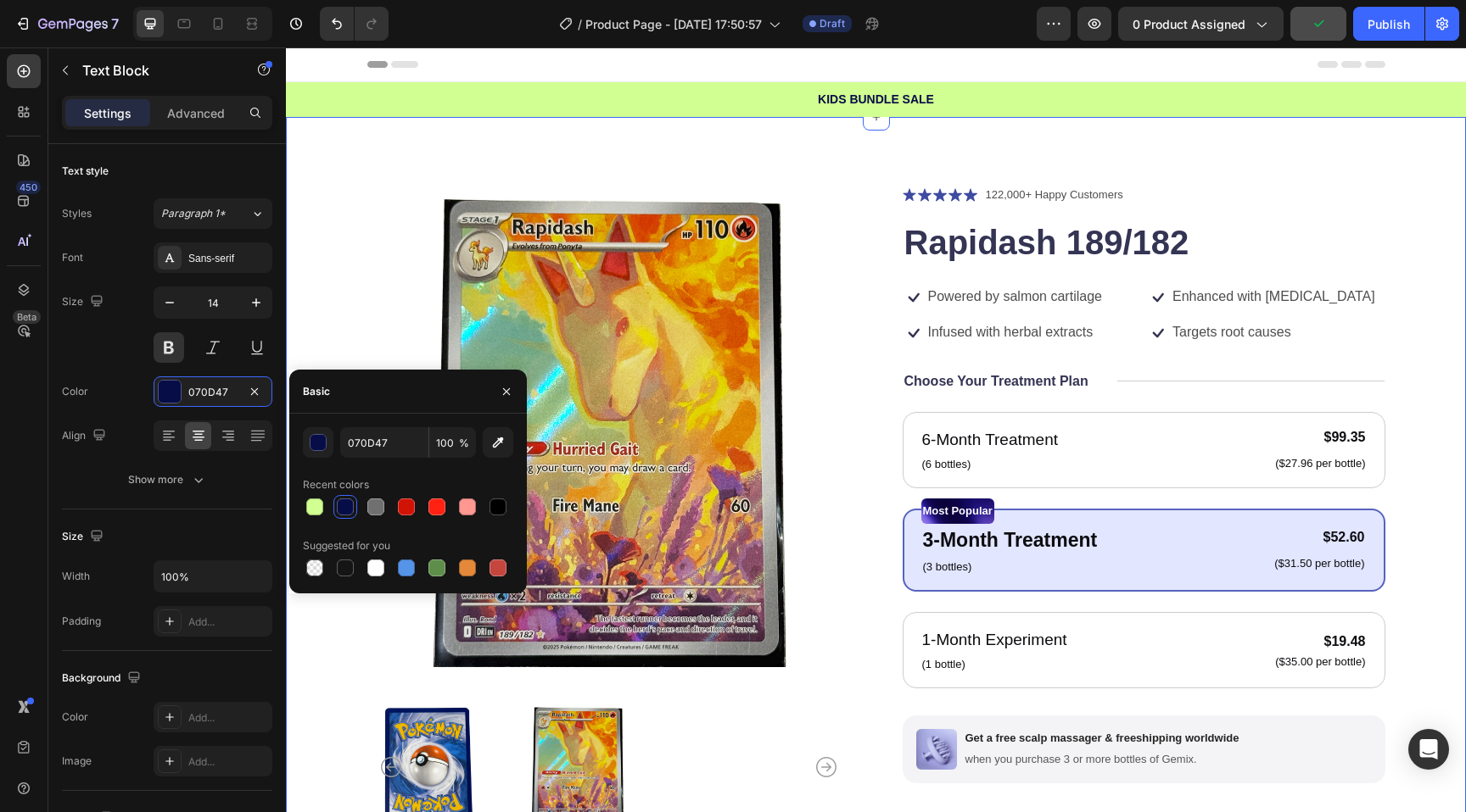
click at [699, 179] on div "Product Images Icon Icon Icon Icon Icon Icon List 122,000+ Happy Customers Text…" at bounding box center [876, 602] width 1180 height 970
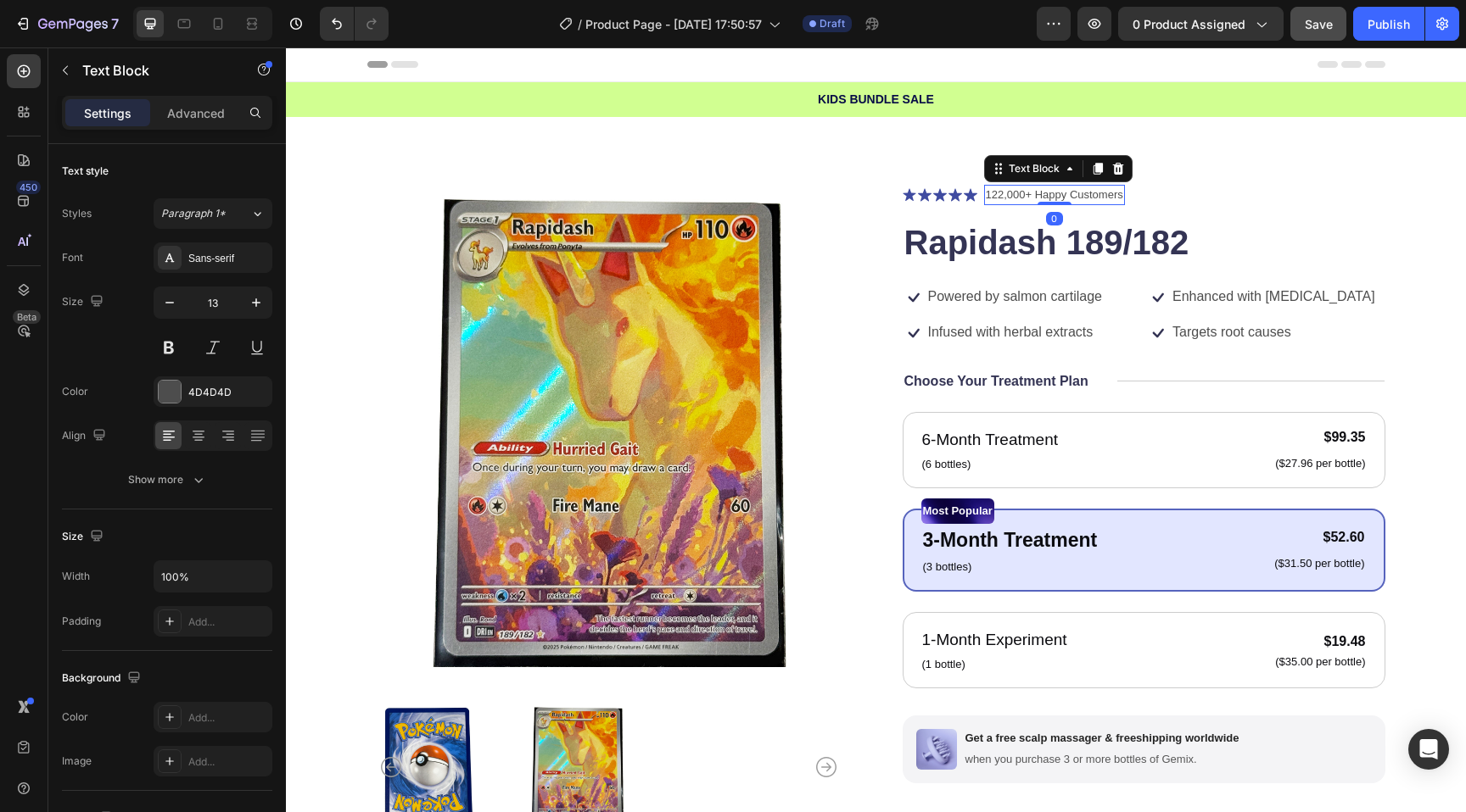
click at [996, 197] on p "122,000+ Happy Customers" at bounding box center [1055, 195] width 138 height 17
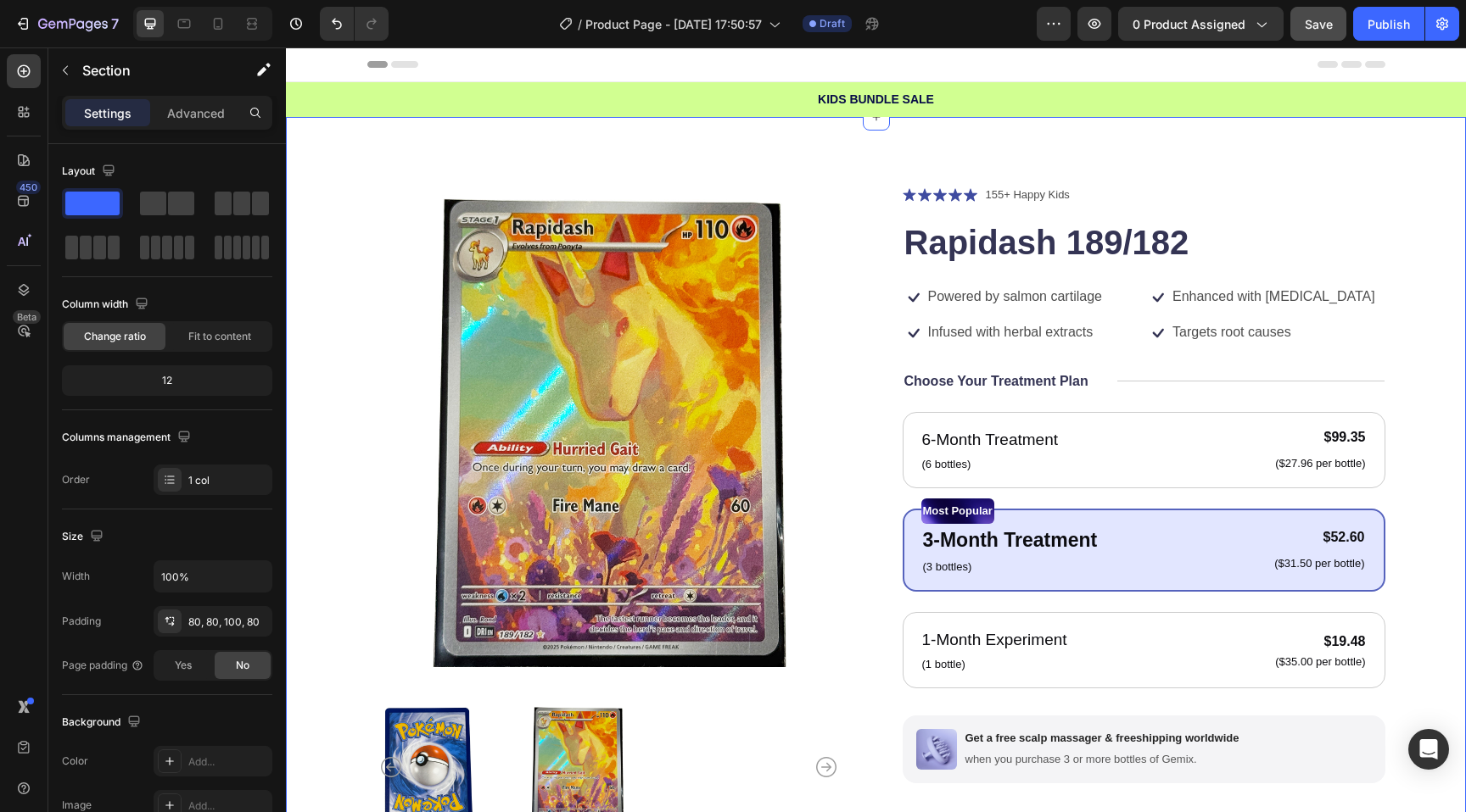
click at [868, 166] on div "Product Images Icon Icon Icon Icon Icon Icon List 155+ Happy Kids Text Block Ro…" at bounding box center [876, 602] width 1180 height 970
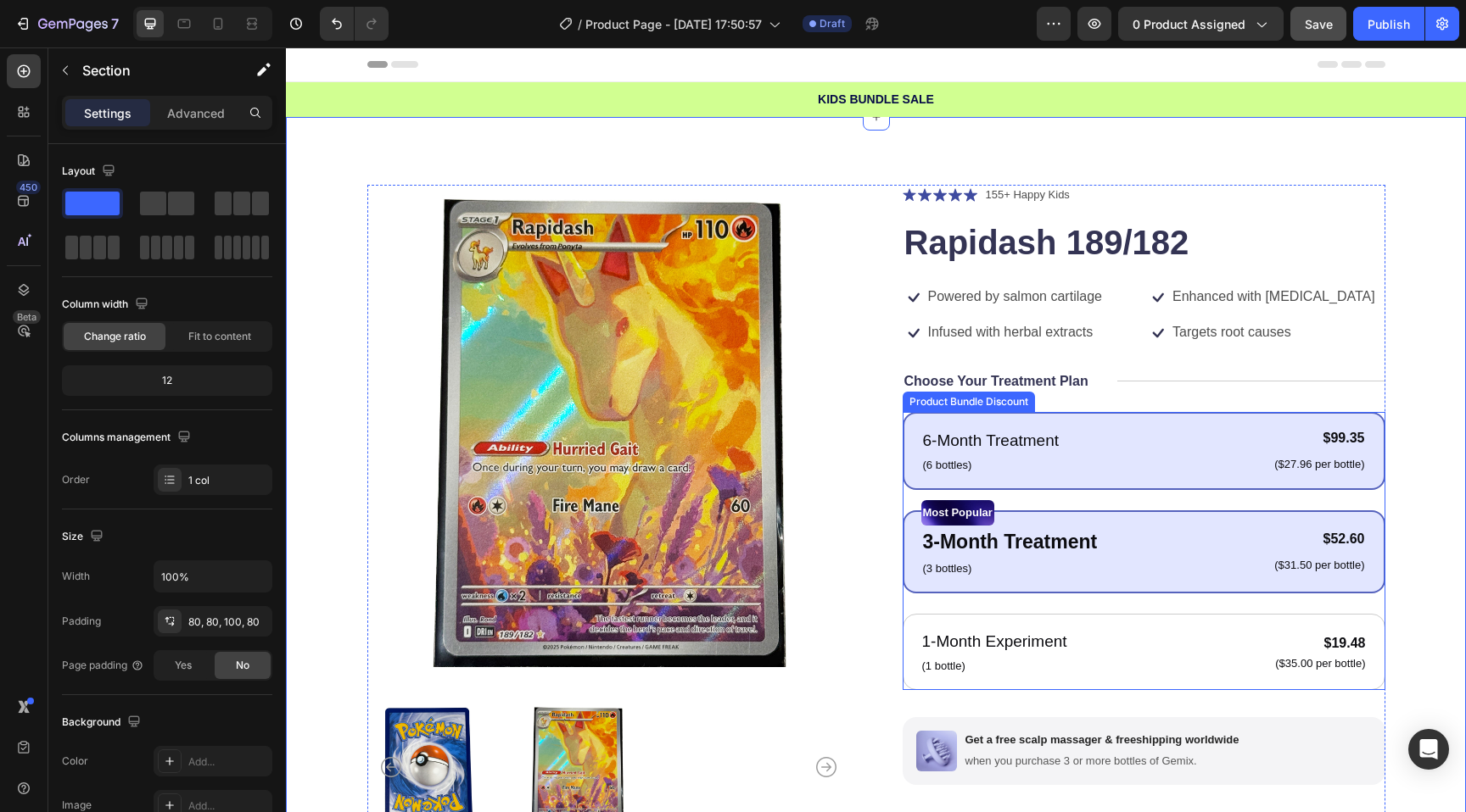
click at [1093, 413] on div "6-Month Treatment Text Block (6 bottles) Text Block $99.35 Product Price Produc…" at bounding box center [1143, 451] width 482 height 78
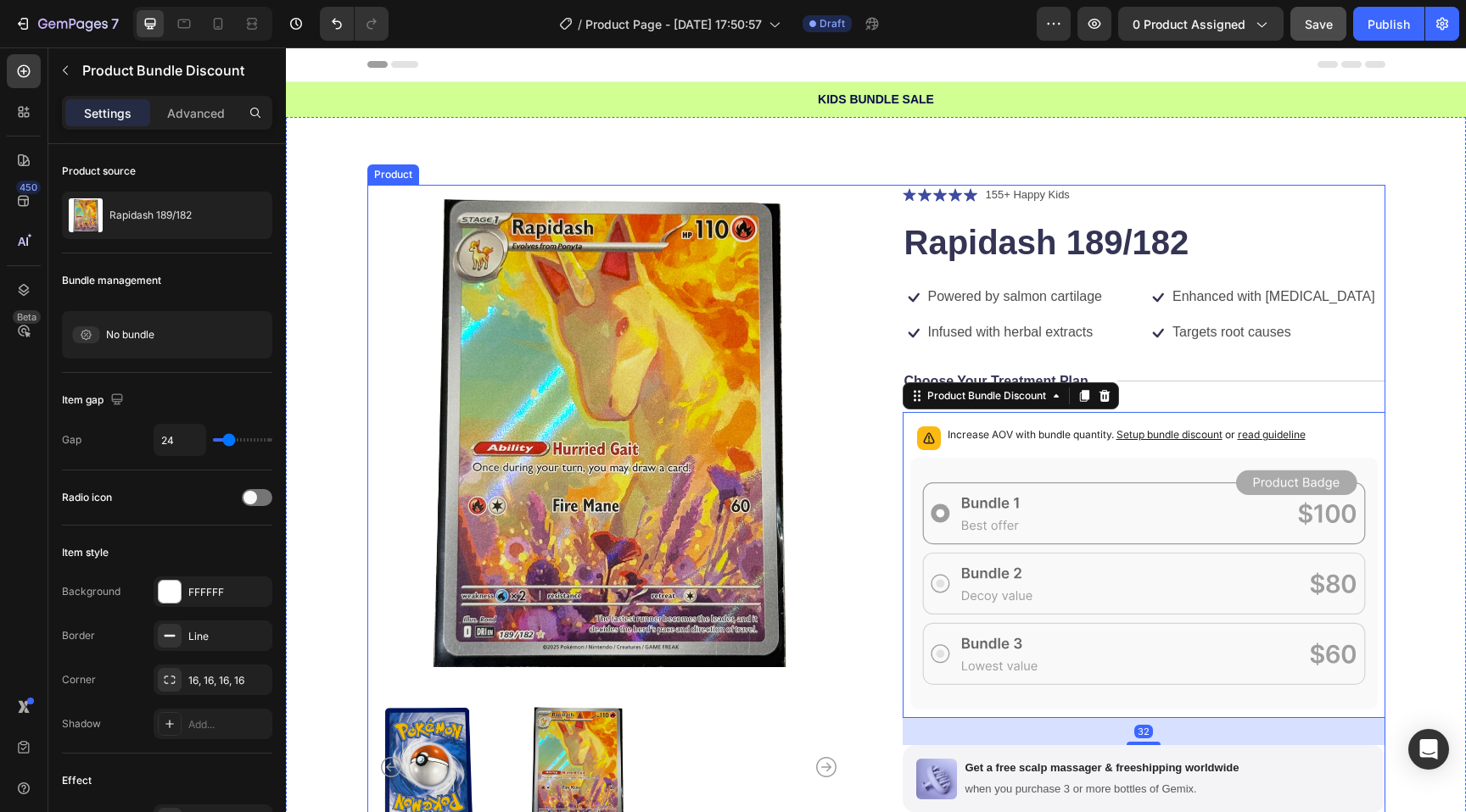
click at [856, 503] on div "Product Images Icon Icon Icon Icon Icon Icon List 155+ Happy Kids Text Block Ro…" at bounding box center [876, 608] width 1018 height 847
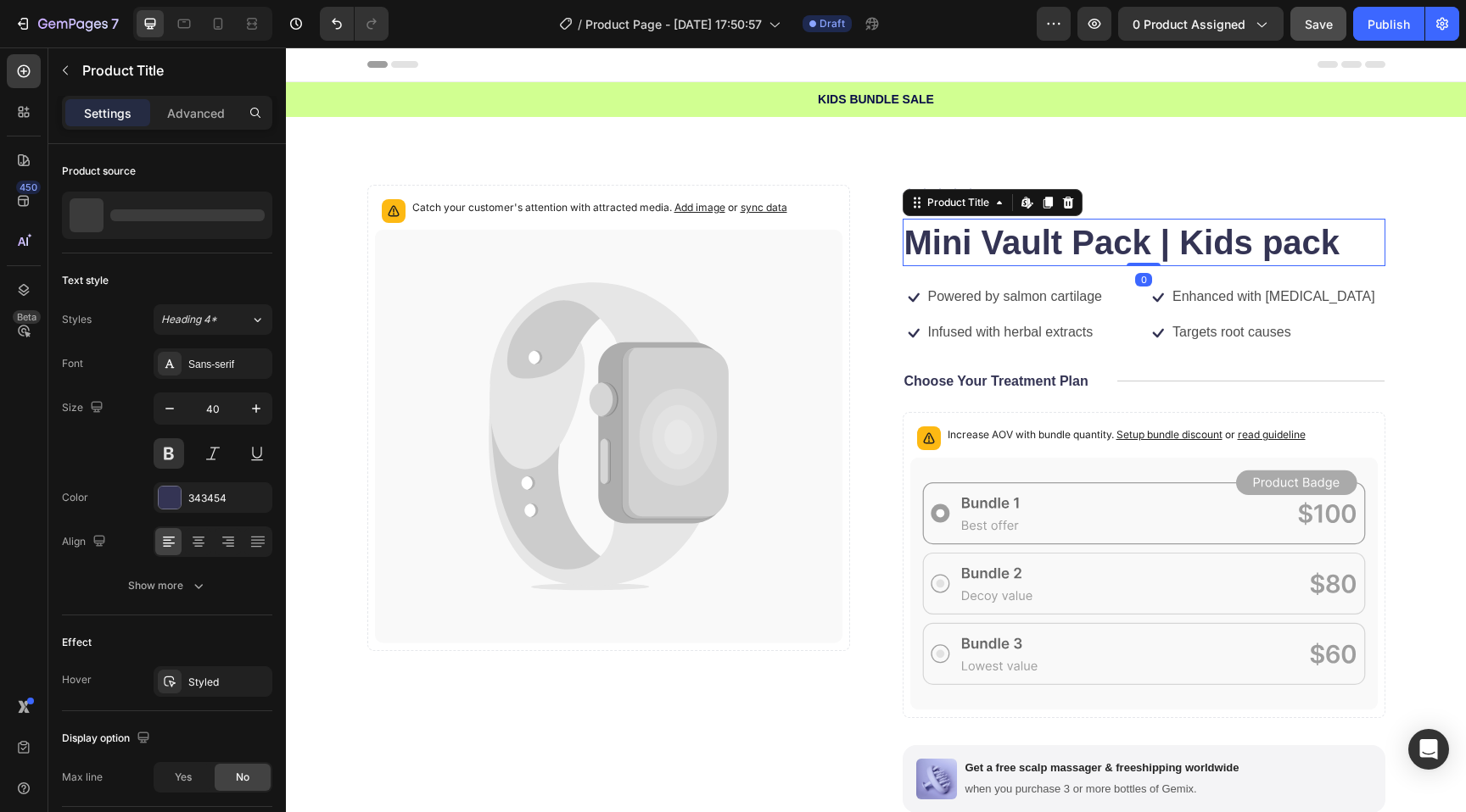
click at [949, 246] on h1 "Mini Vault Pack | Kids pack" at bounding box center [1143, 242] width 482 height 48
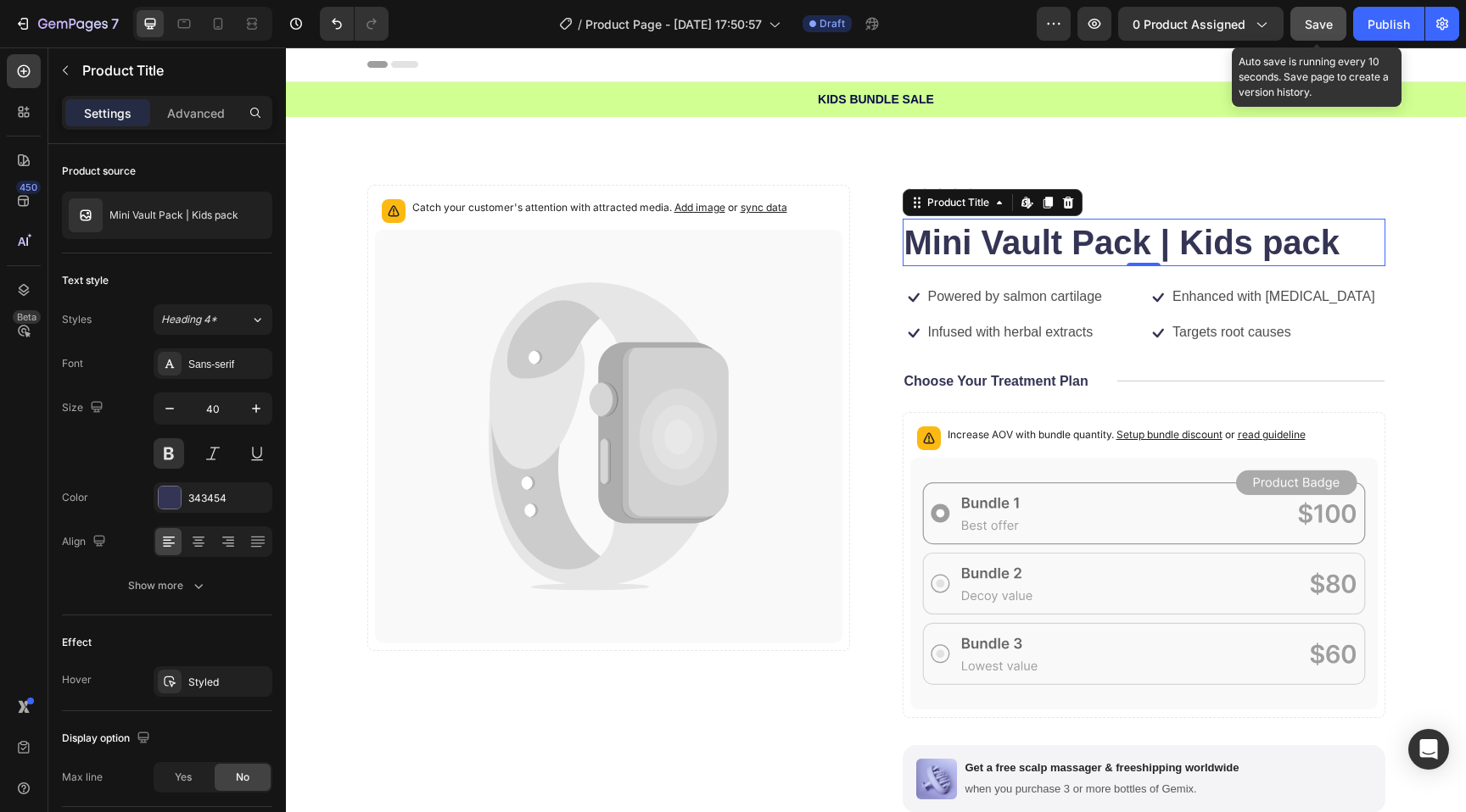
click at [1312, 17] on span "Save" at bounding box center [1319, 24] width 28 height 14
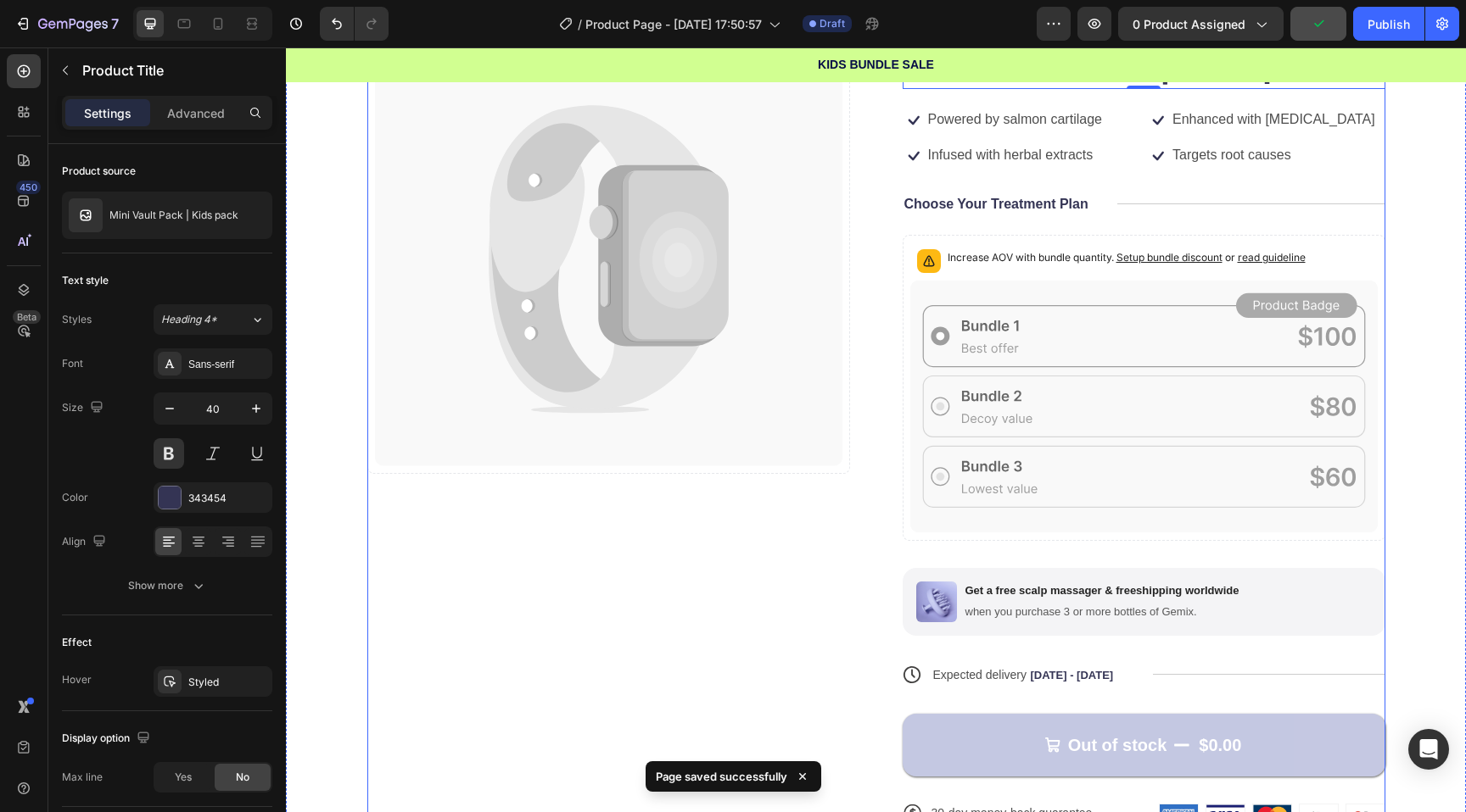
scroll to position [211, 0]
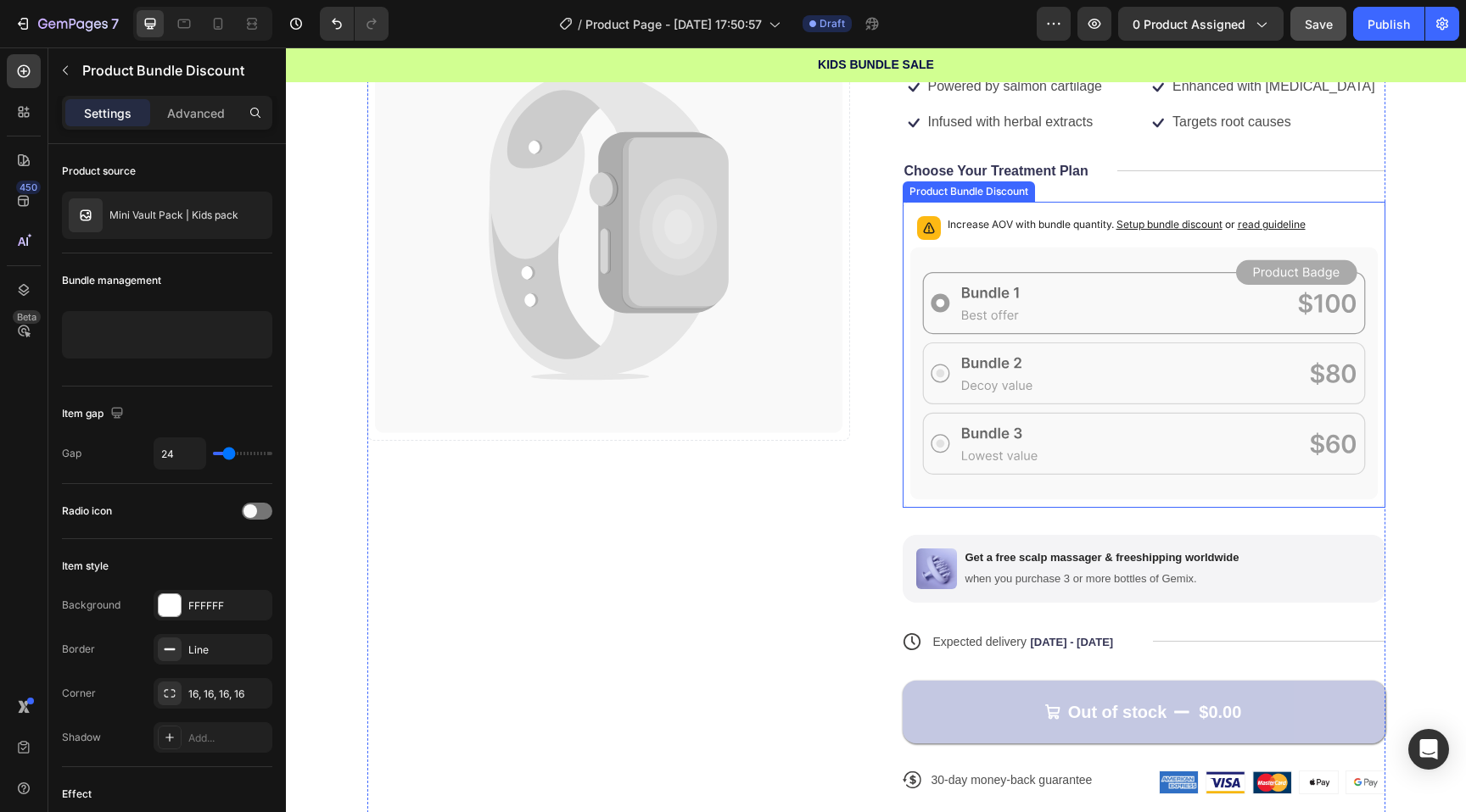
click at [976, 286] on icon at bounding box center [1144, 374] width 467 height 252
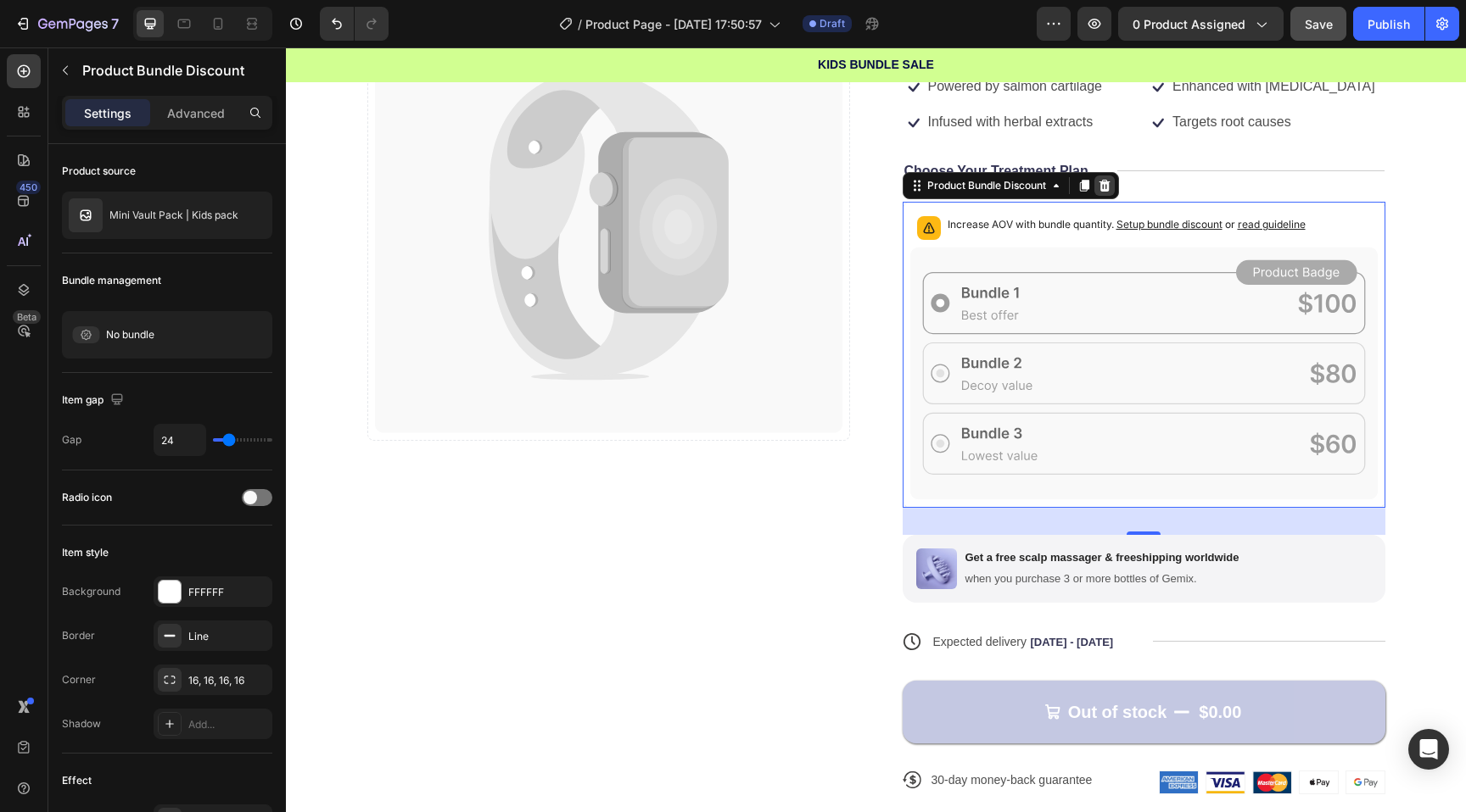
click at [1111, 184] on icon at bounding box center [1104, 185] width 13 height 13
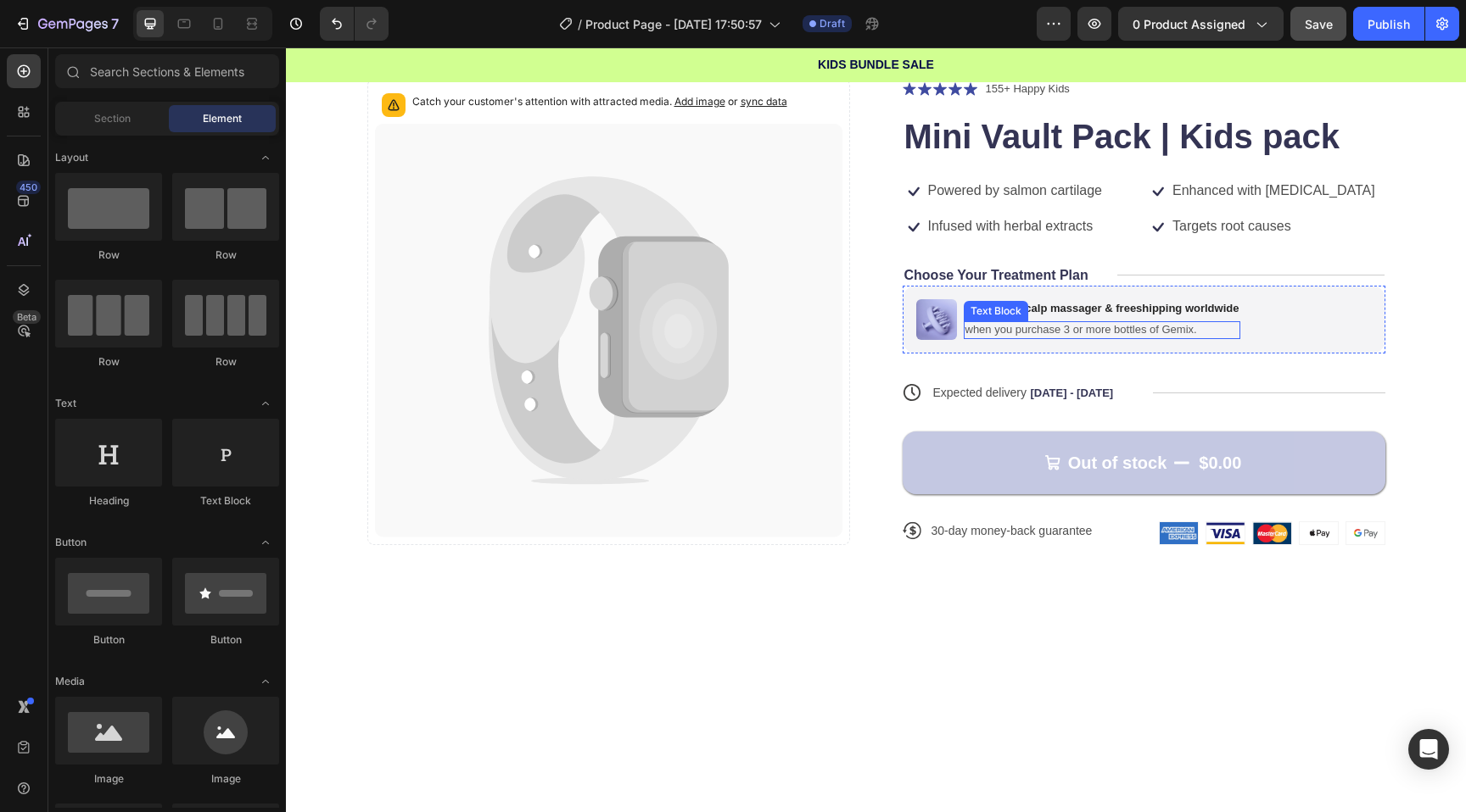
scroll to position [101, 0]
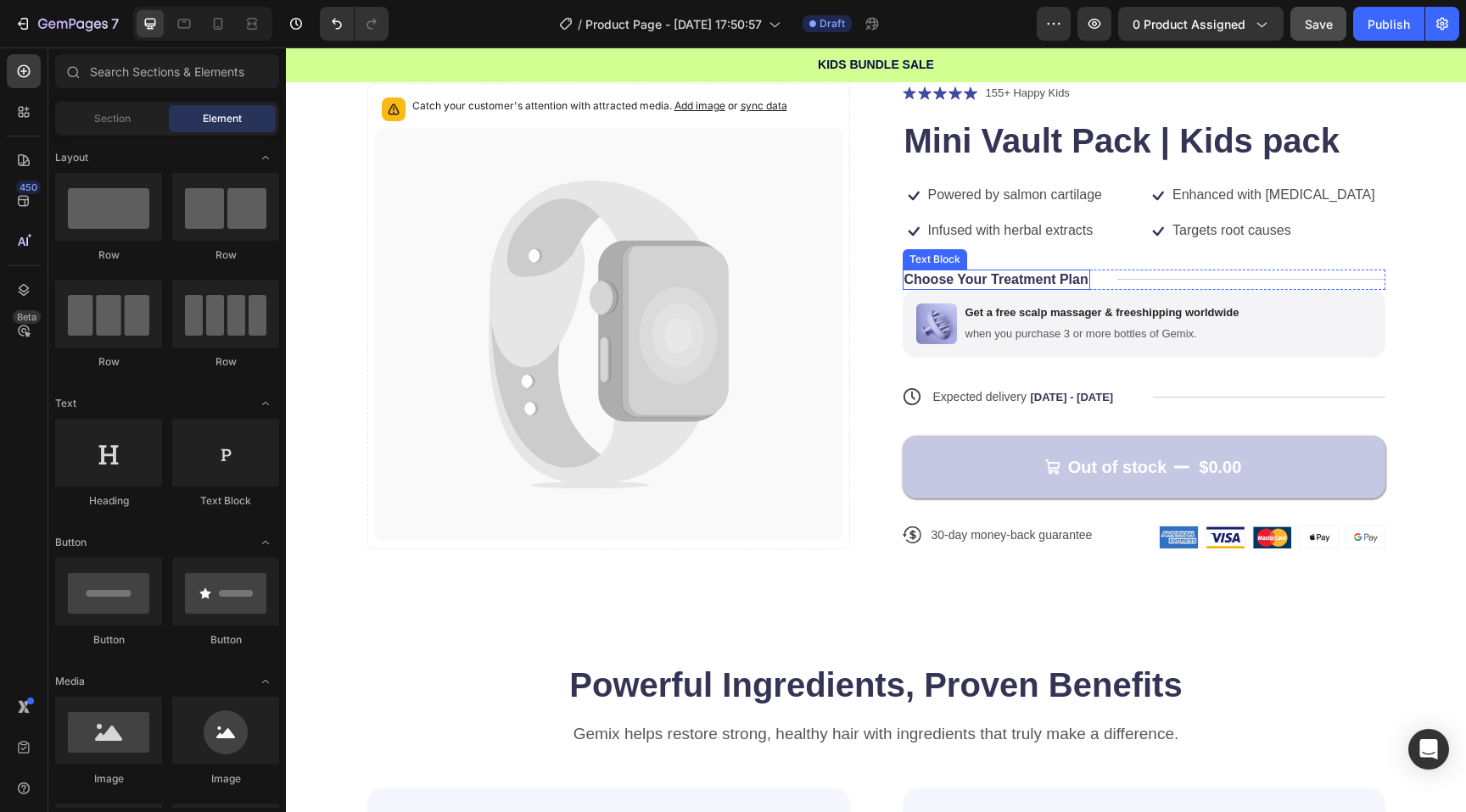
click at [1011, 281] on p "Choose Your Treatment Plan" at bounding box center [996, 280] width 184 height 18
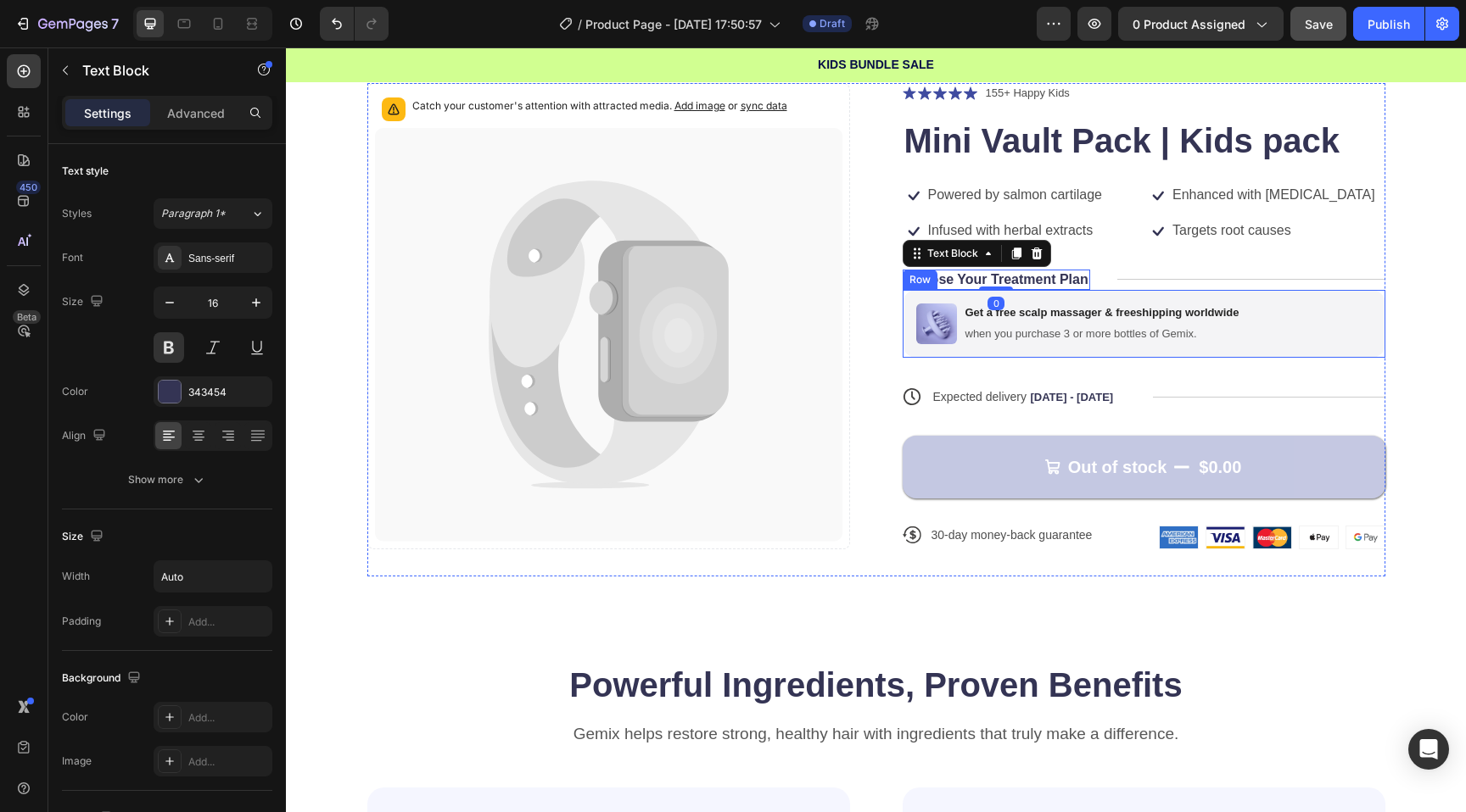
click at [1129, 301] on div "Image Get a free scalp massager & freeshipping worldwide Text Block when you pu…" at bounding box center [1143, 324] width 482 height 68
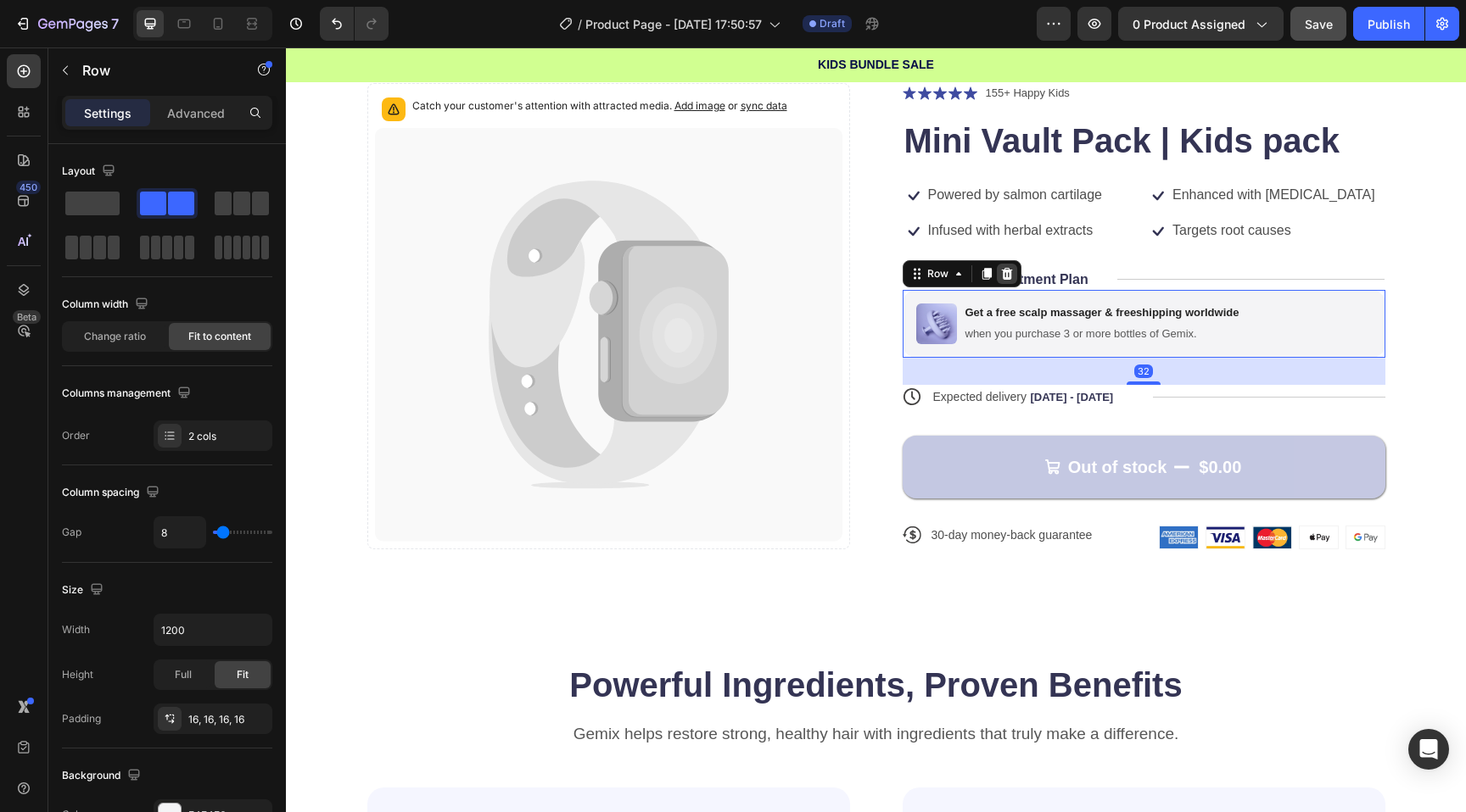
click at [1006, 281] on div at bounding box center [1006, 273] width 20 height 20
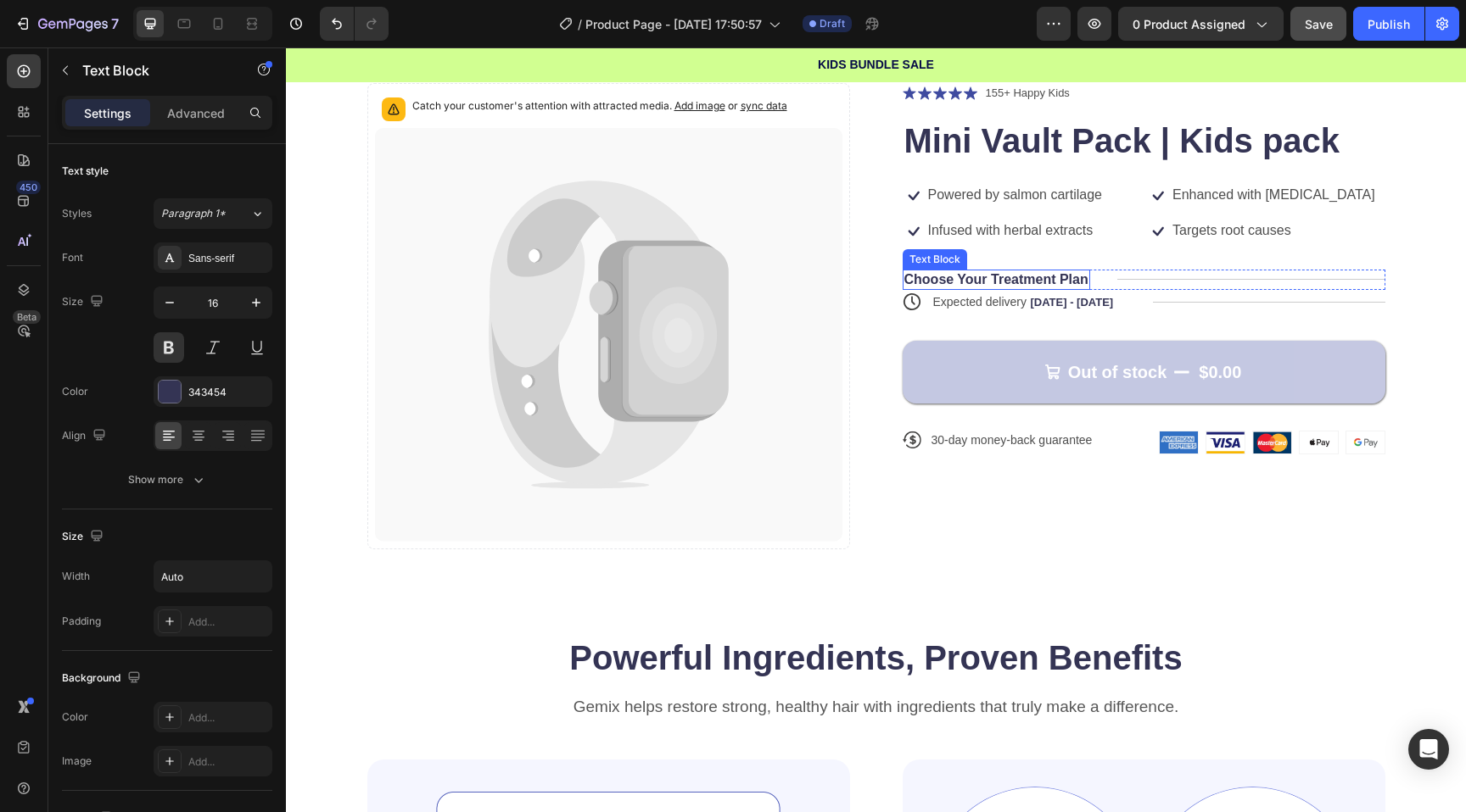
click at [1074, 279] on p "Choose Your Treatment Plan" at bounding box center [996, 280] width 184 height 18
click at [1030, 252] on icon at bounding box center [1036, 253] width 13 height 13
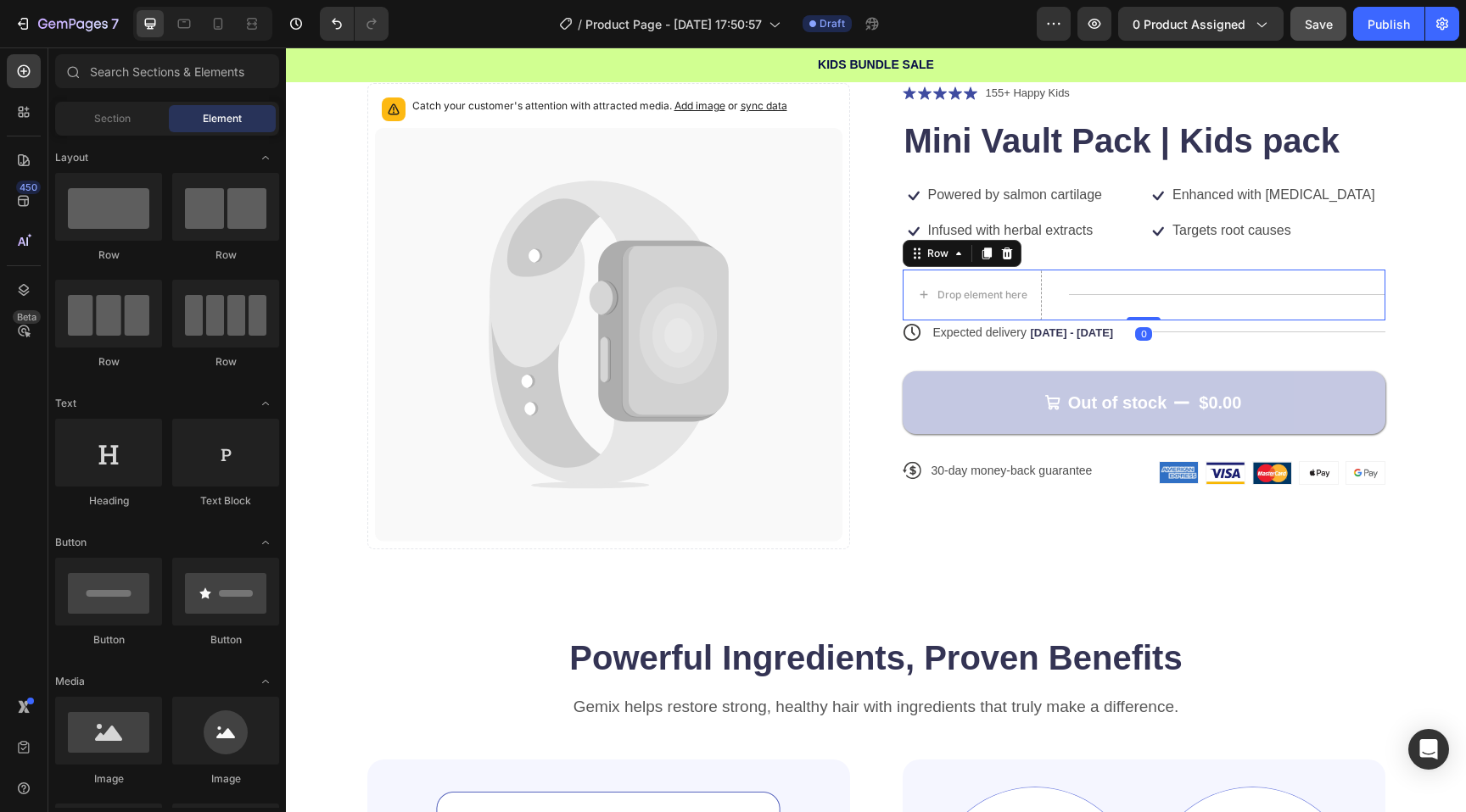
click at [1069, 301] on div "Title Line" at bounding box center [1227, 295] width 317 height 51
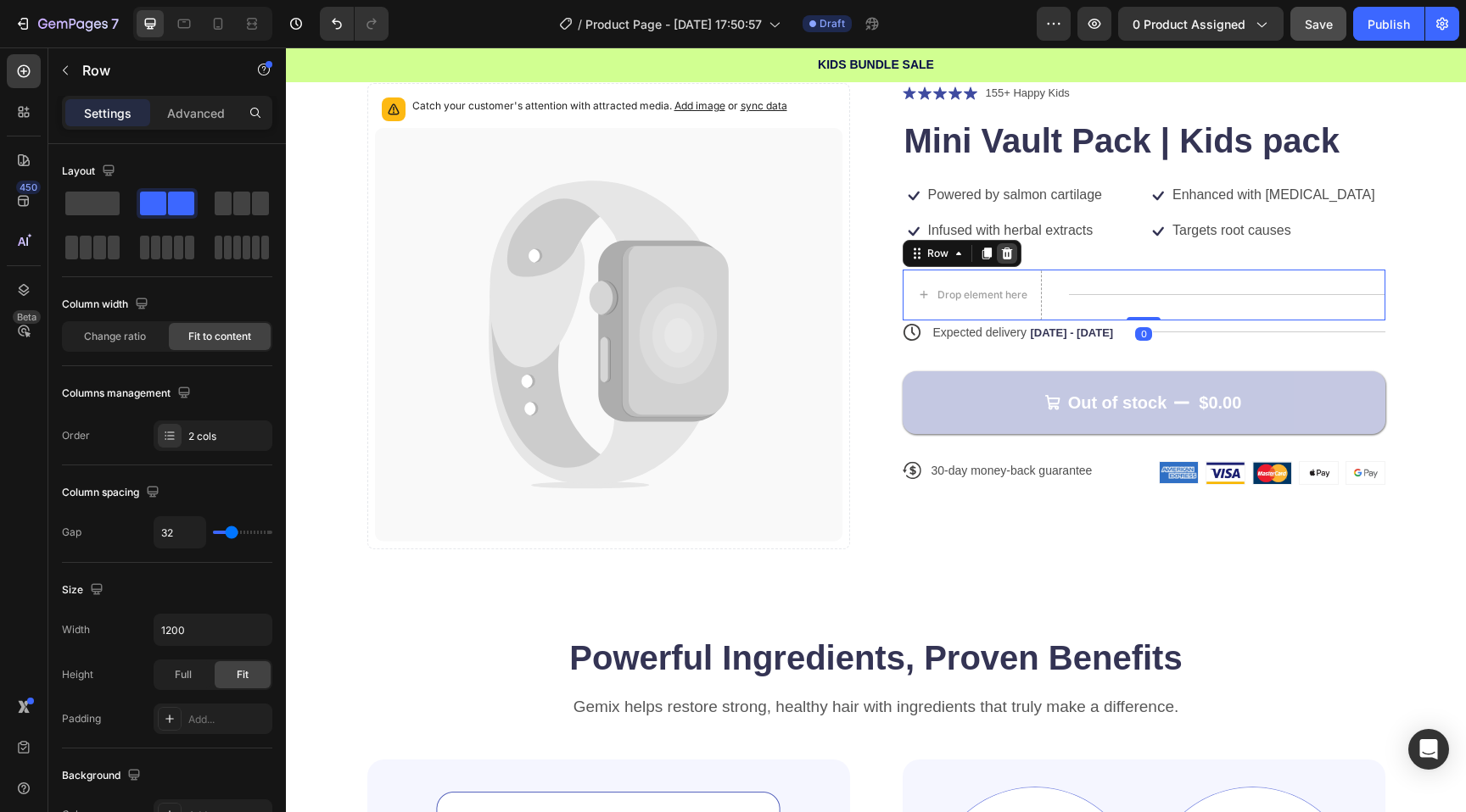
click at [1008, 250] on icon at bounding box center [1006, 252] width 11 height 11
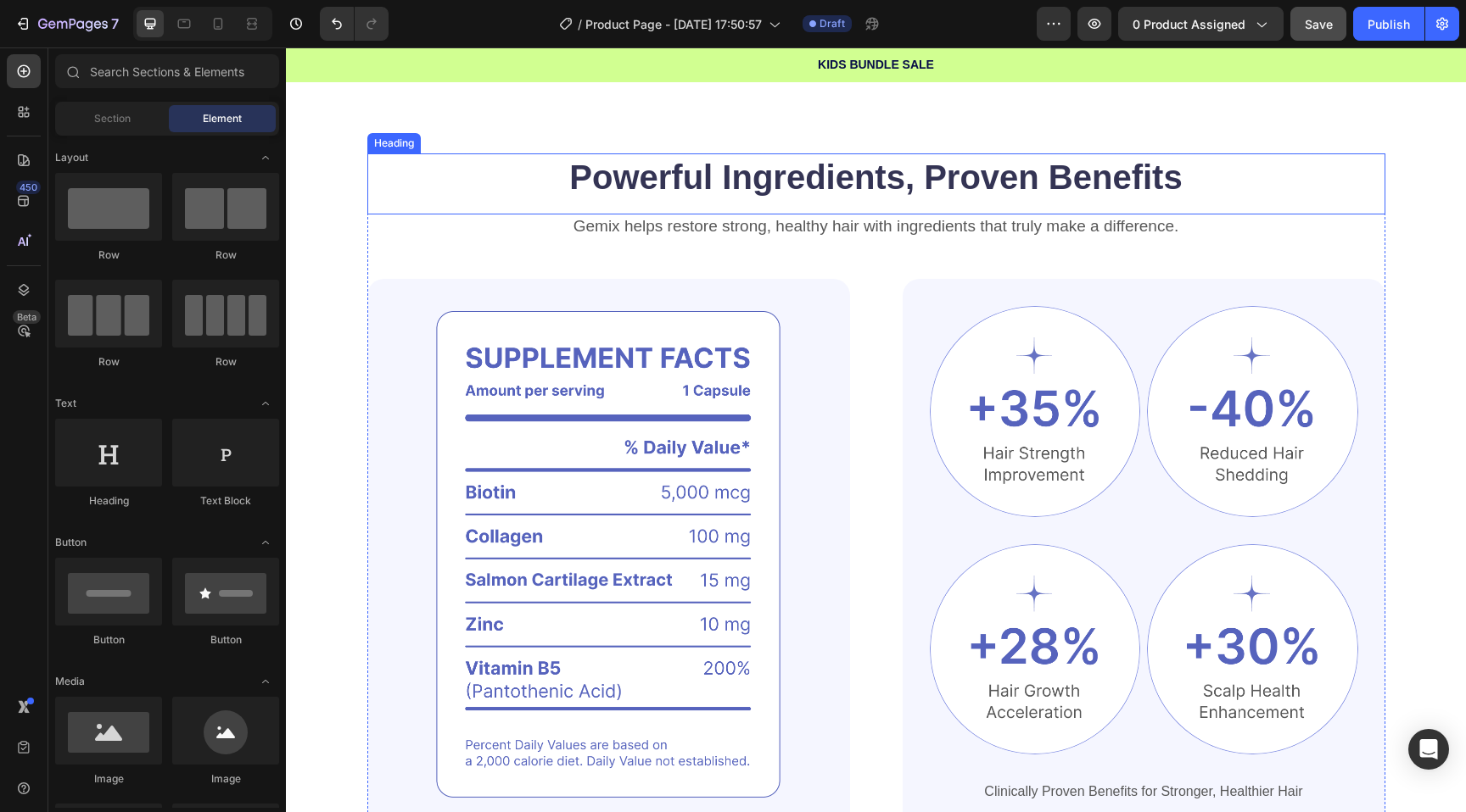
scroll to position [608, 0]
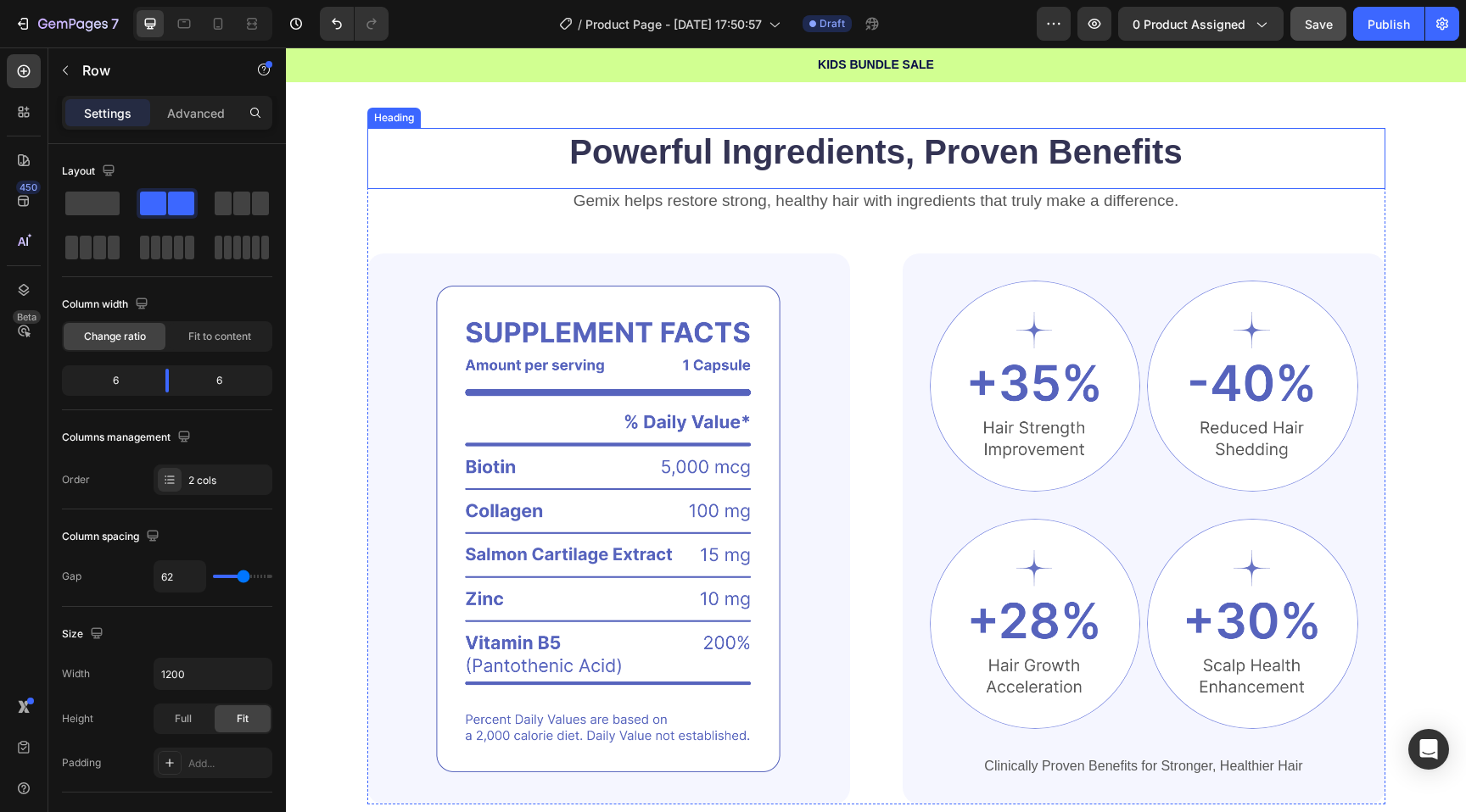
click at [869, 396] on div "Image Image Image Row Image Image Row Clinically Proven Benefits for Stronger, …" at bounding box center [876, 529] width 1018 height 551
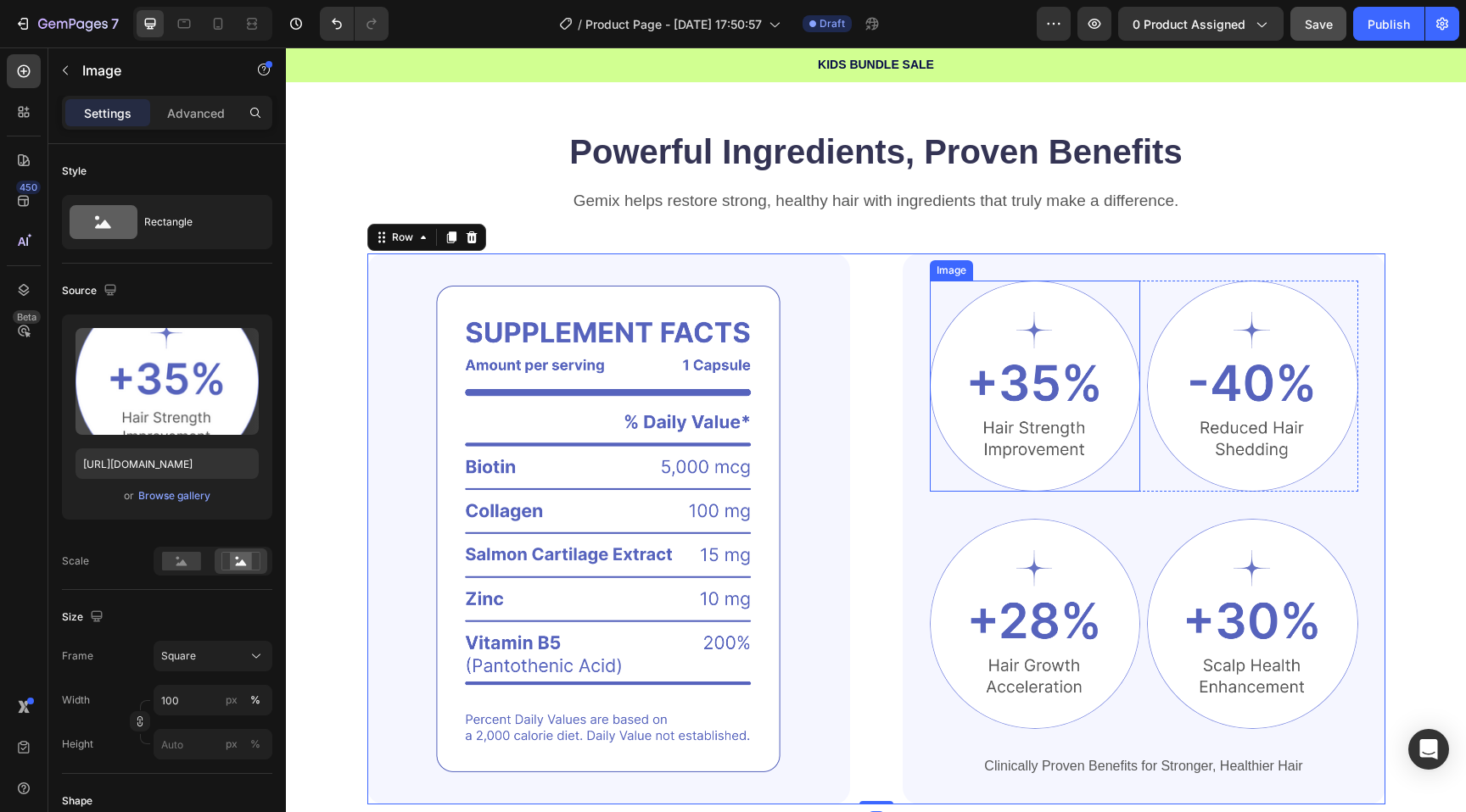
click at [1052, 389] on img at bounding box center [1035, 385] width 211 height 211
click at [517, 308] on img at bounding box center [608, 529] width 482 height 551
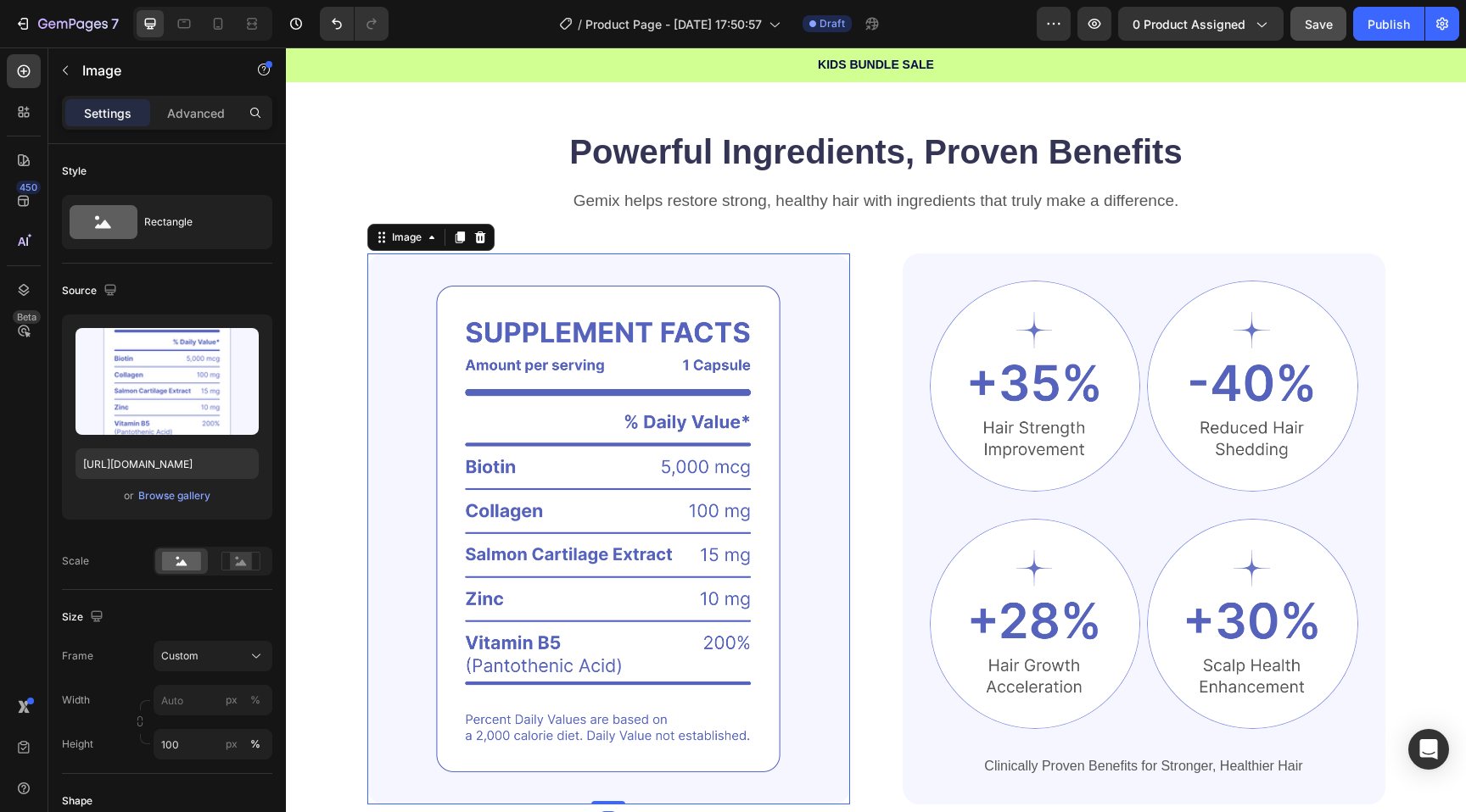
click at [511, 391] on img at bounding box center [608, 529] width 482 height 551
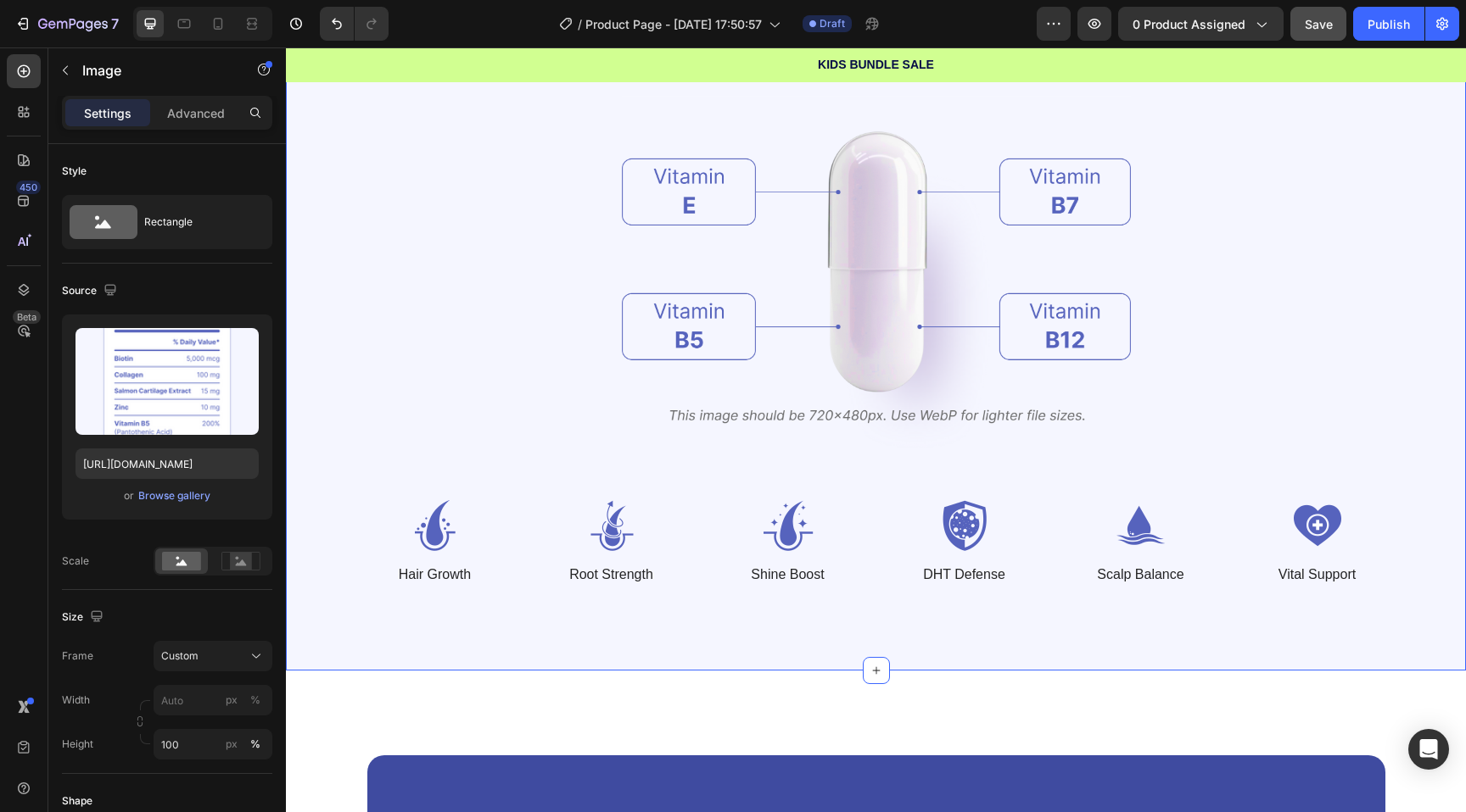
scroll to position [1264, 0]
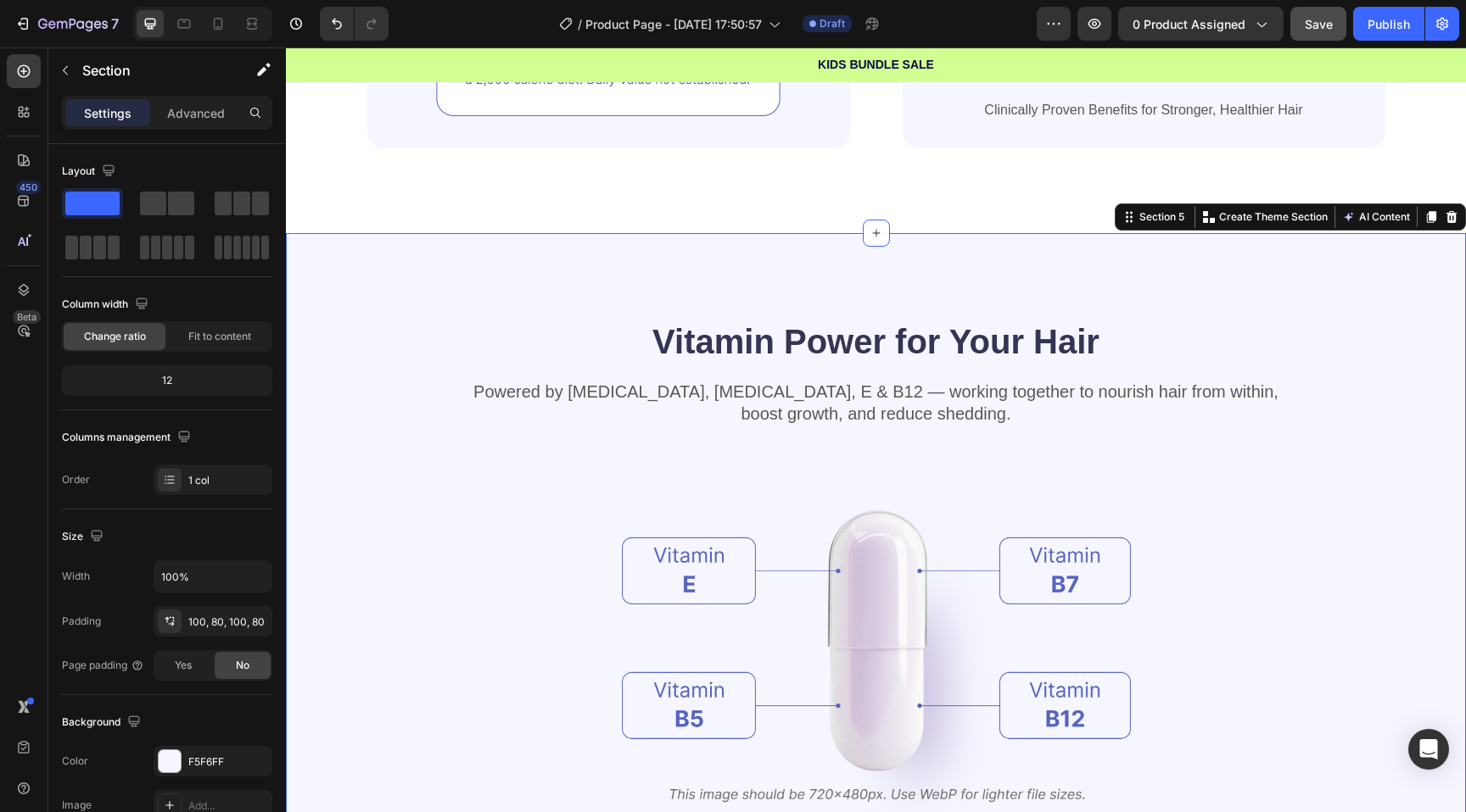
click at [811, 259] on div "Vitamin Power for Your Hair Heading Powered by [MEDICAL_DATA], [MEDICAL_DATA], …" at bounding box center [876, 641] width 1180 height 816
click at [1446, 222] on icon at bounding box center [1451, 217] width 13 height 13
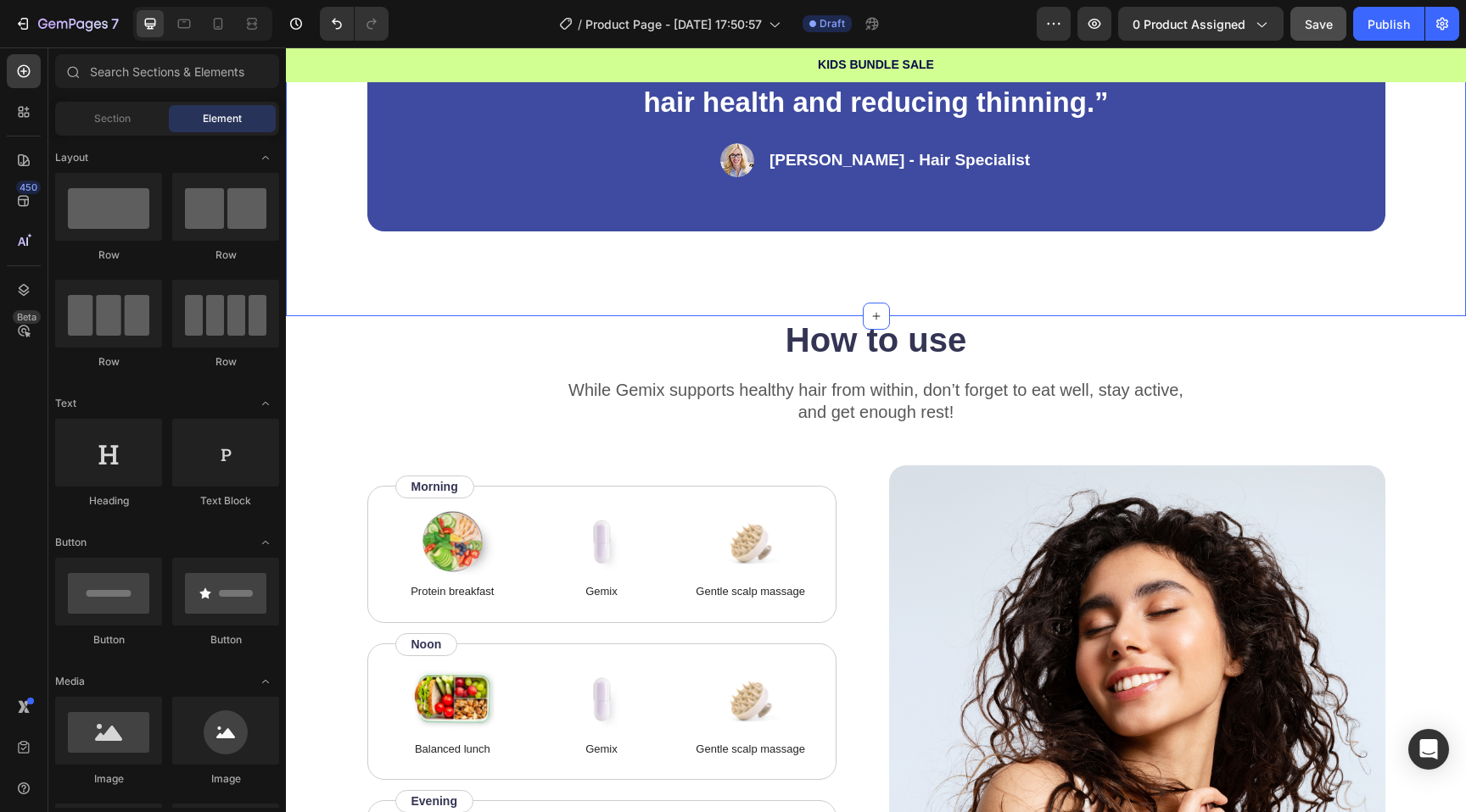
click at [848, 260] on div "“Based on ingredients, Gemix offers a well-rounded approach to hair health and …" at bounding box center [876, 112] width 1180 height 409
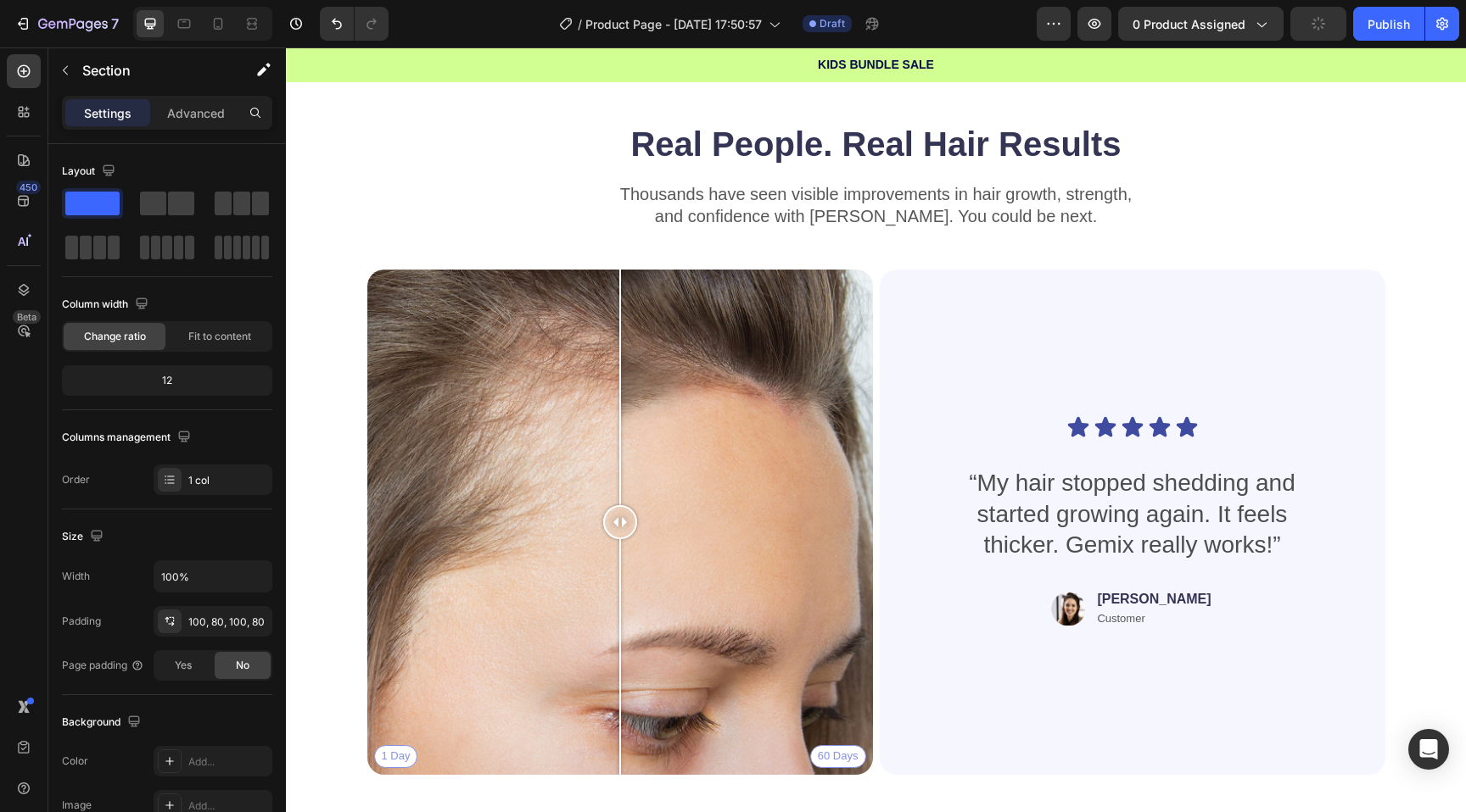
scroll to position [2261, 0]
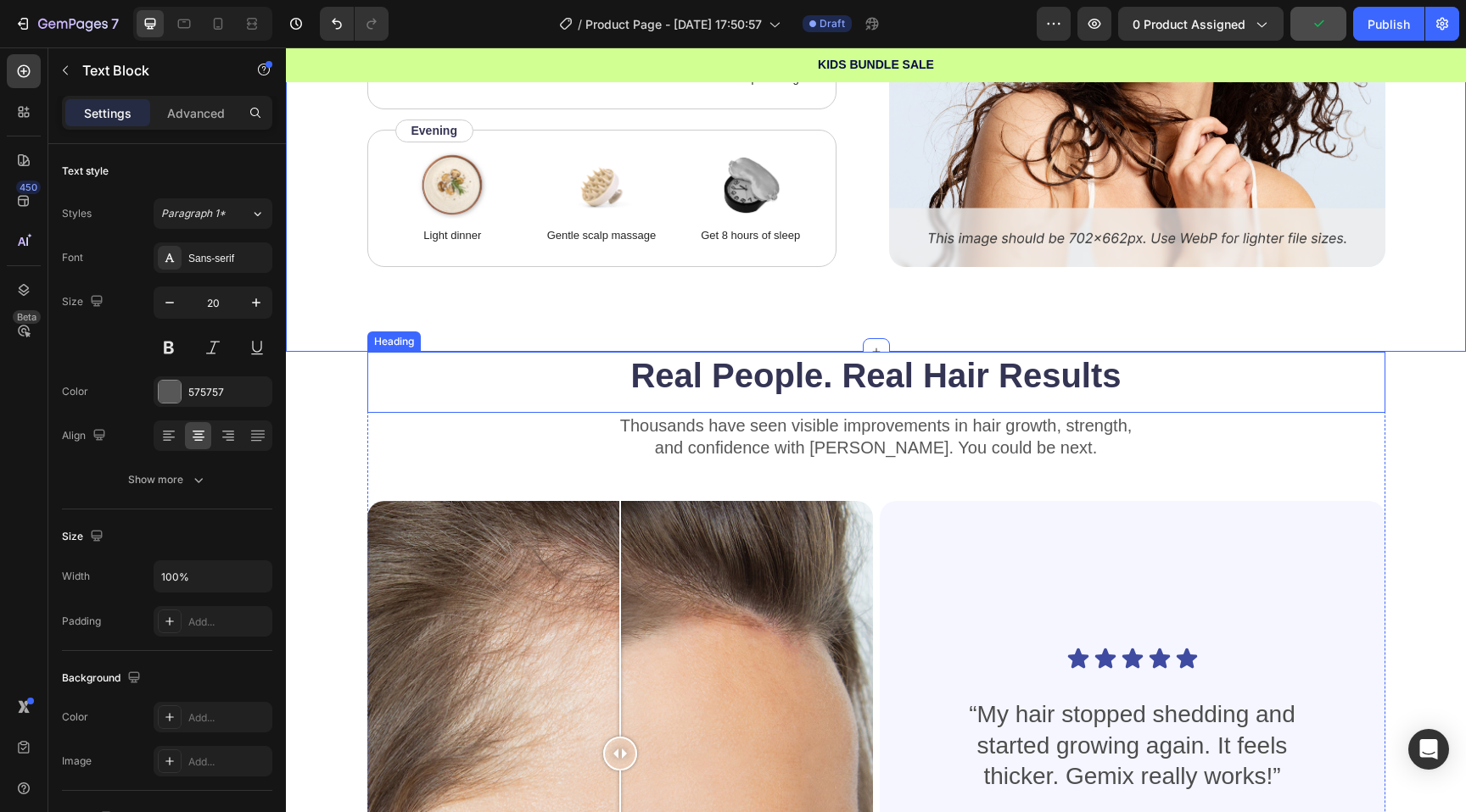
click at [505, 415] on p "Thousands have seen visible improvements in hair growth, strength," at bounding box center [876, 425] width 1014 height 22
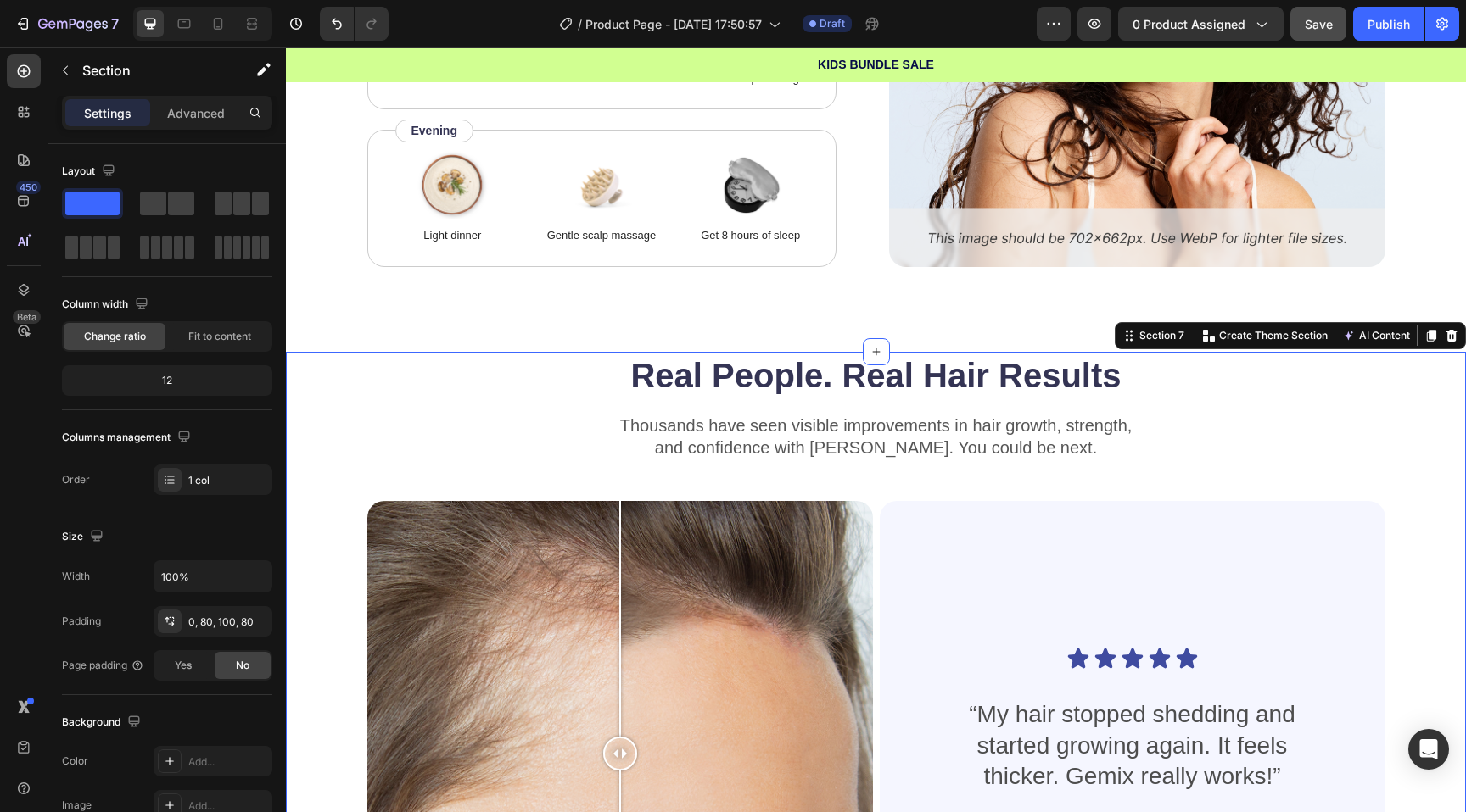
click at [347, 404] on div "Real People. Real Hair Results Heading Thousands have seen visible improvements…" at bounding box center [876, 728] width 1180 height 753
click at [1451, 337] on icon at bounding box center [1452, 335] width 11 height 11
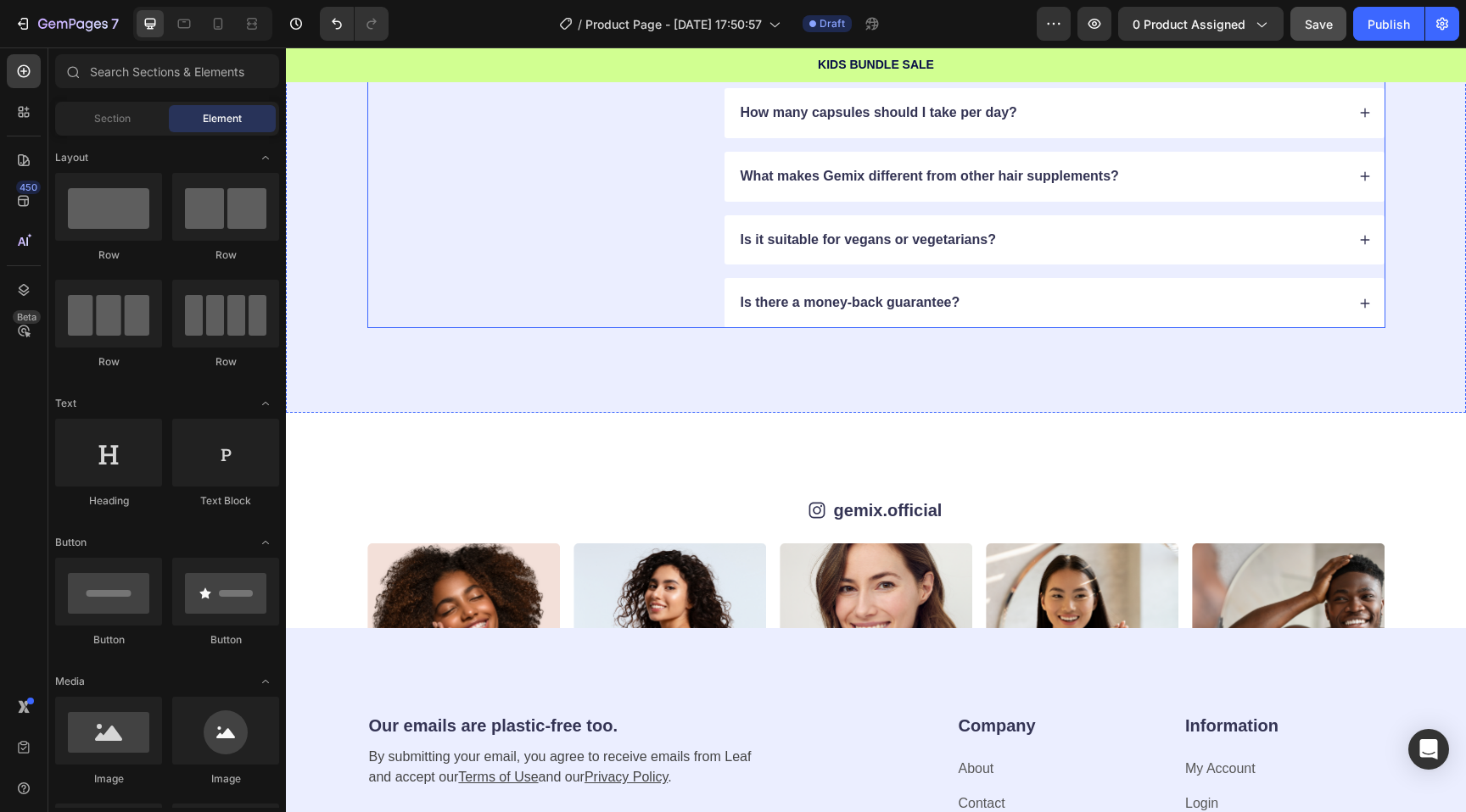
scroll to position [3117, 0]
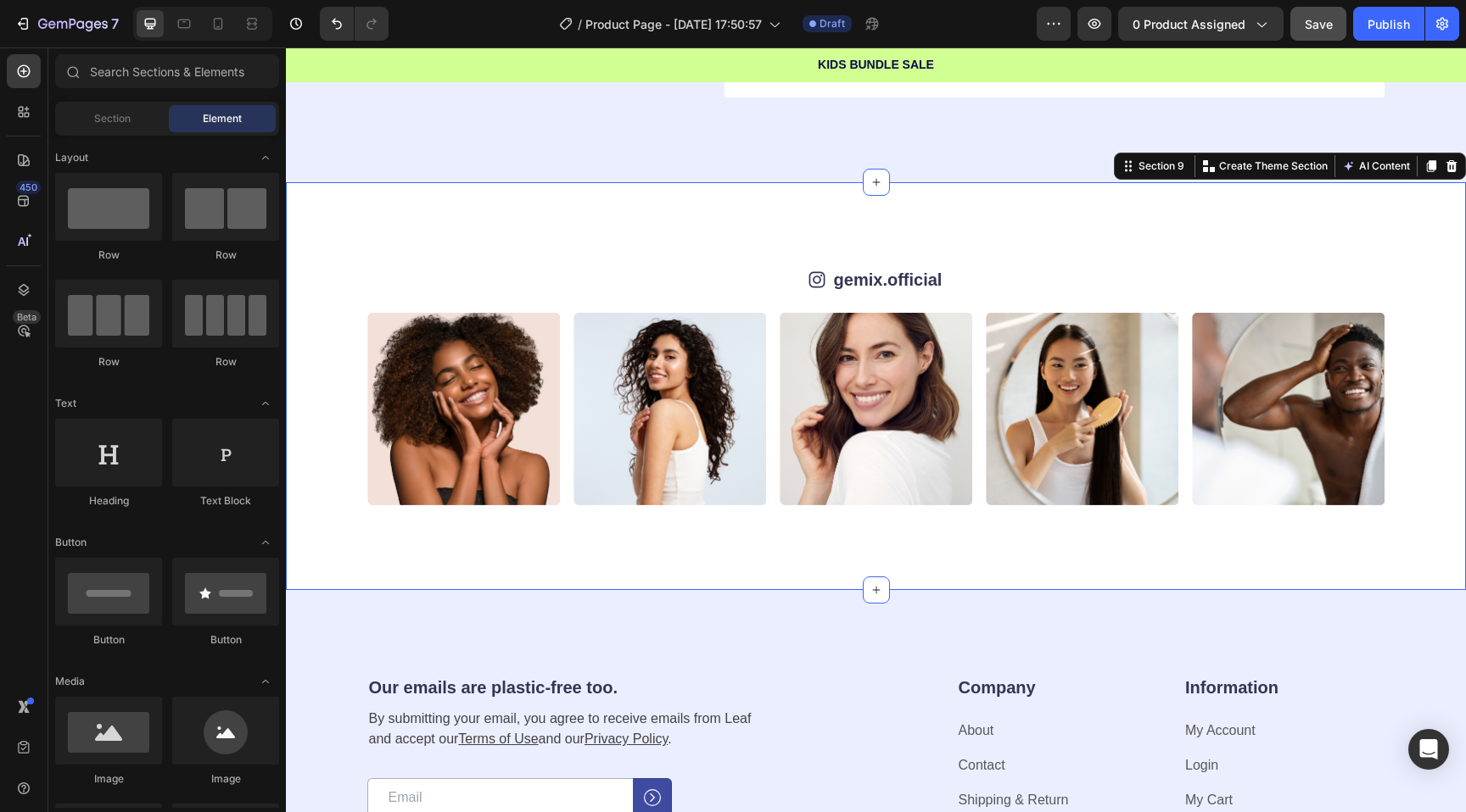
click at [575, 199] on div "Icon gemix.official Text Block Row Image Image Image Image Image Image Image Im…" at bounding box center [876, 386] width 1180 height 408
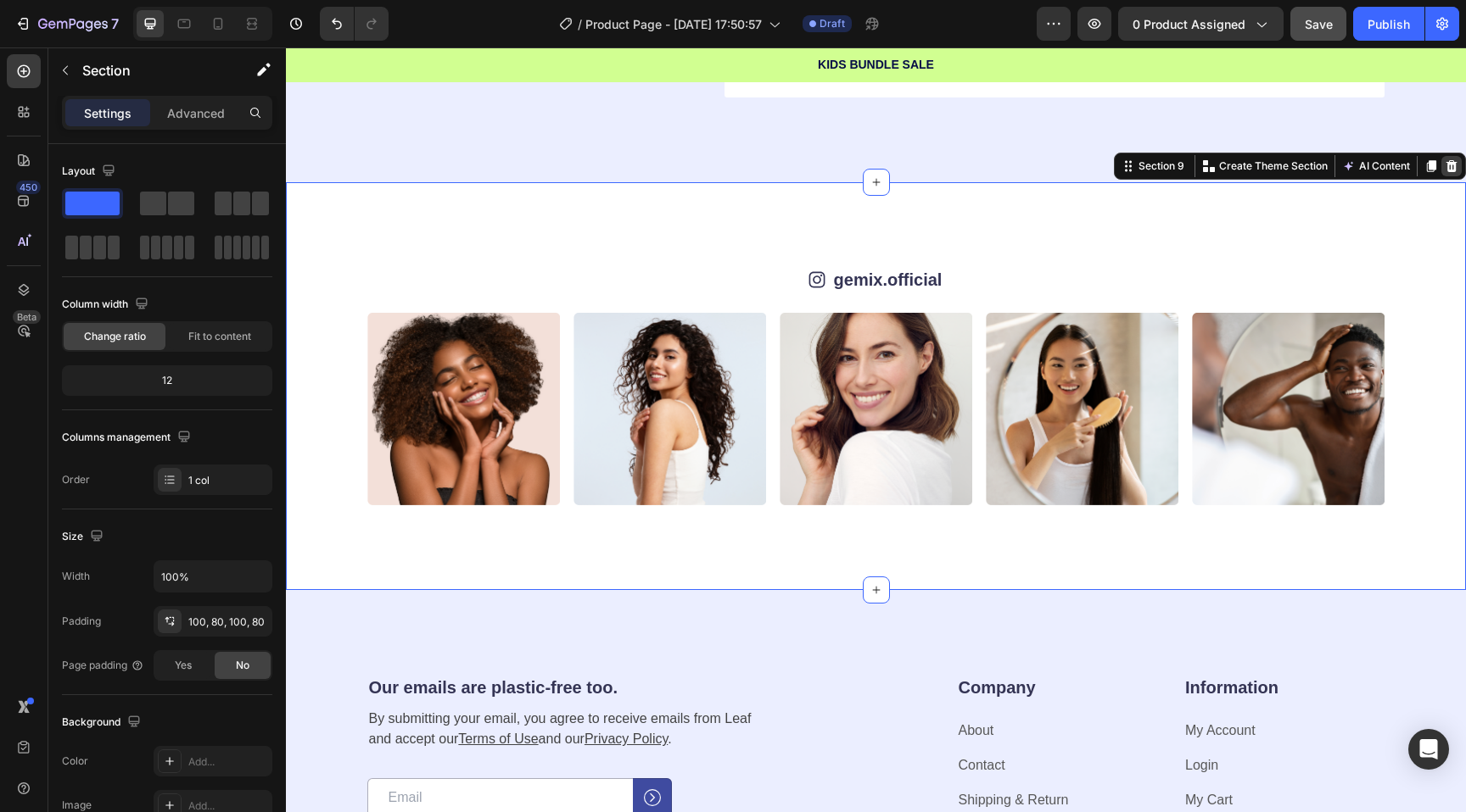
click at [1454, 162] on icon at bounding box center [1452, 166] width 11 height 11
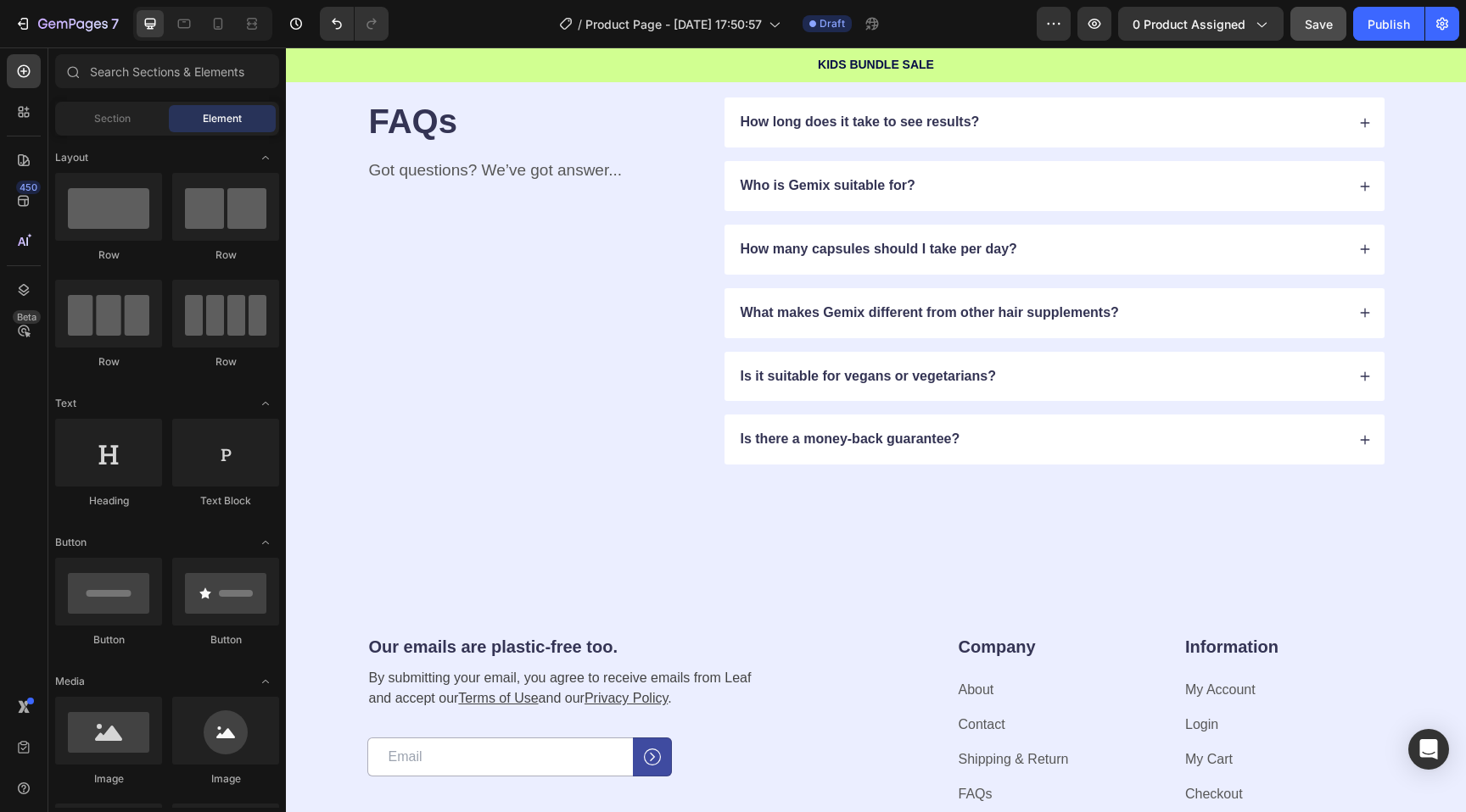
scroll to position [2793, 0]
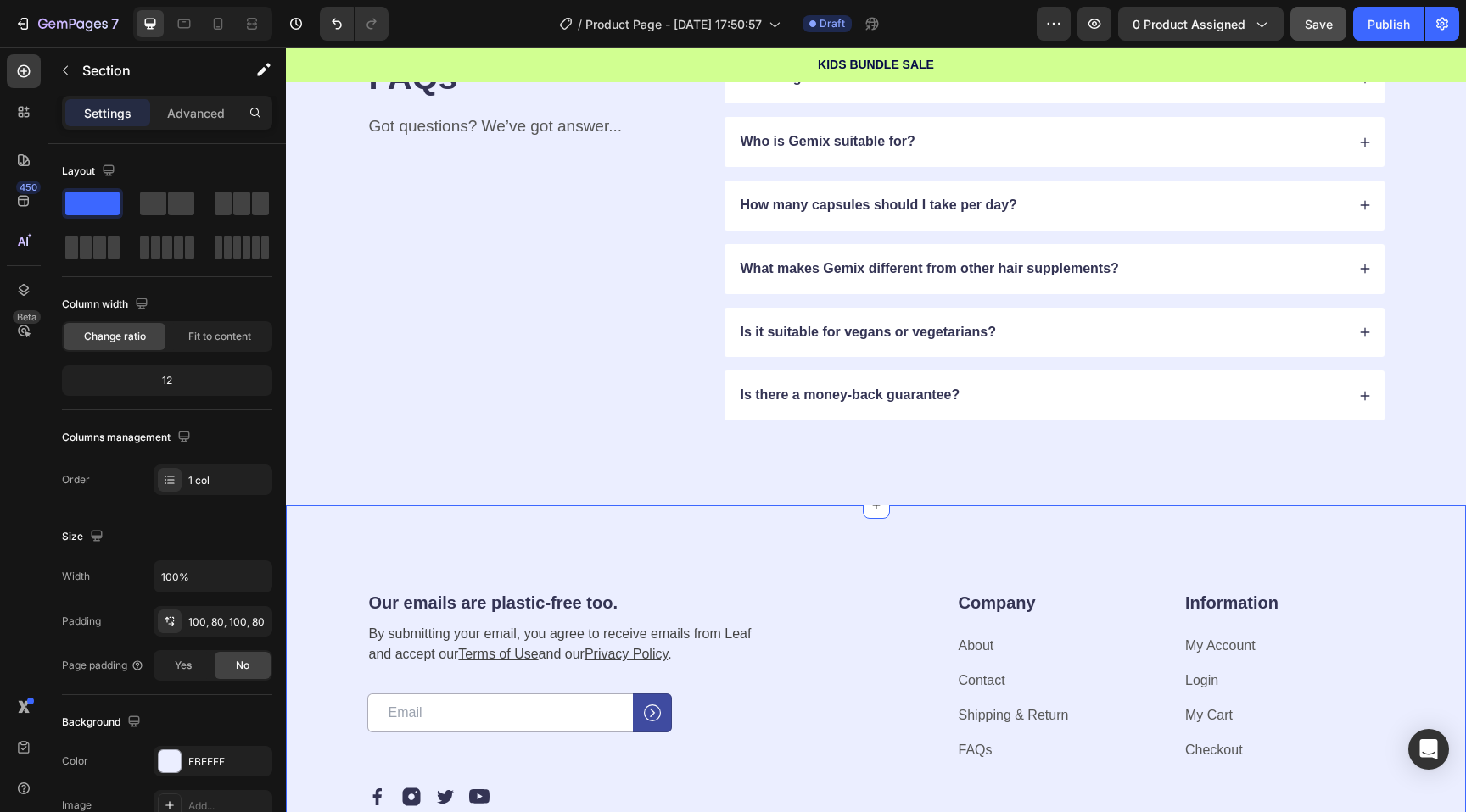
click at [709, 538] on div "Our emails are plastic-free too. Heading By submitting your email, you agree to…" at bounding box center [876, 744] width 1180 height 478
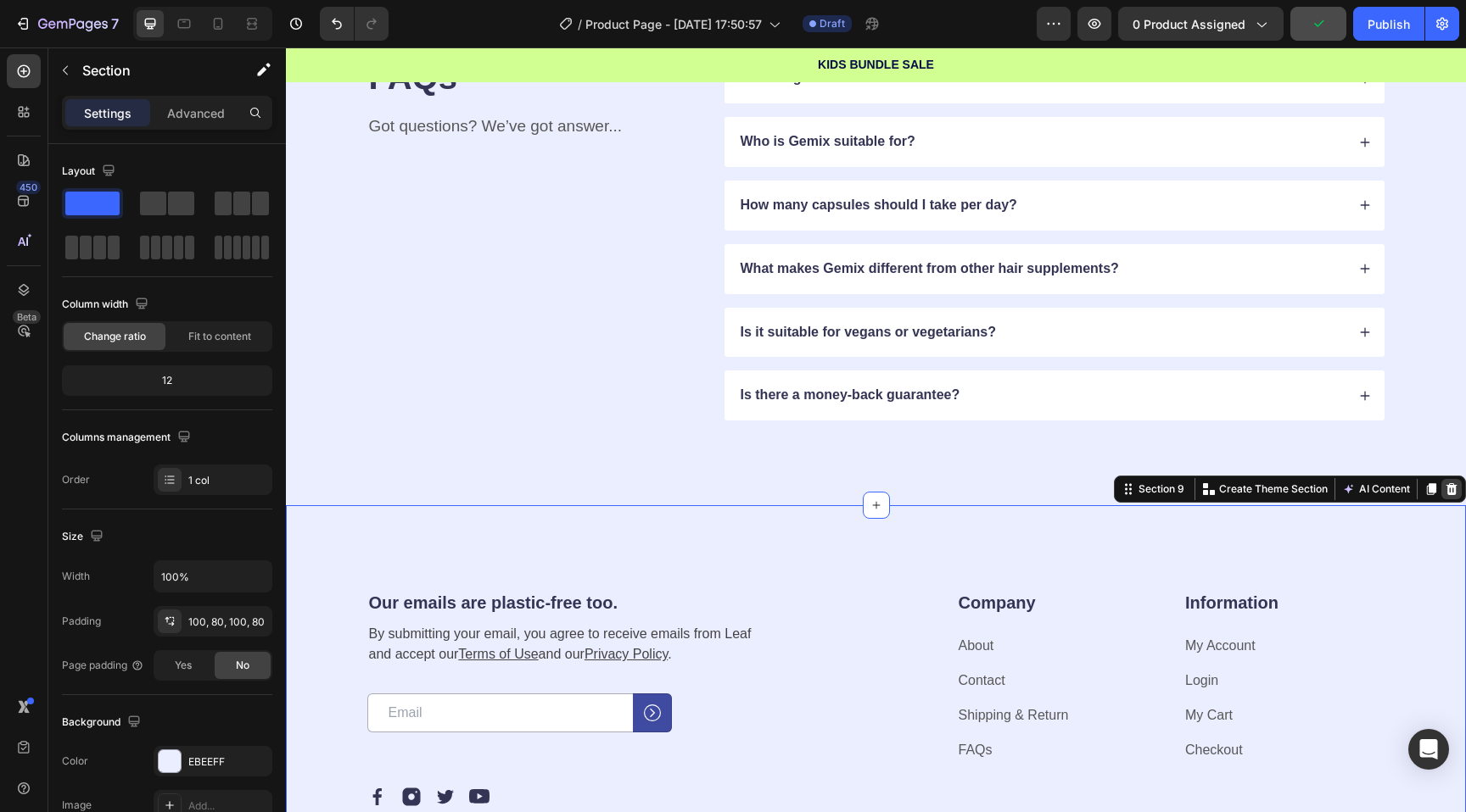
click at [1452, 488] on icon at bounding box center [1452, 488] width 11 height 11
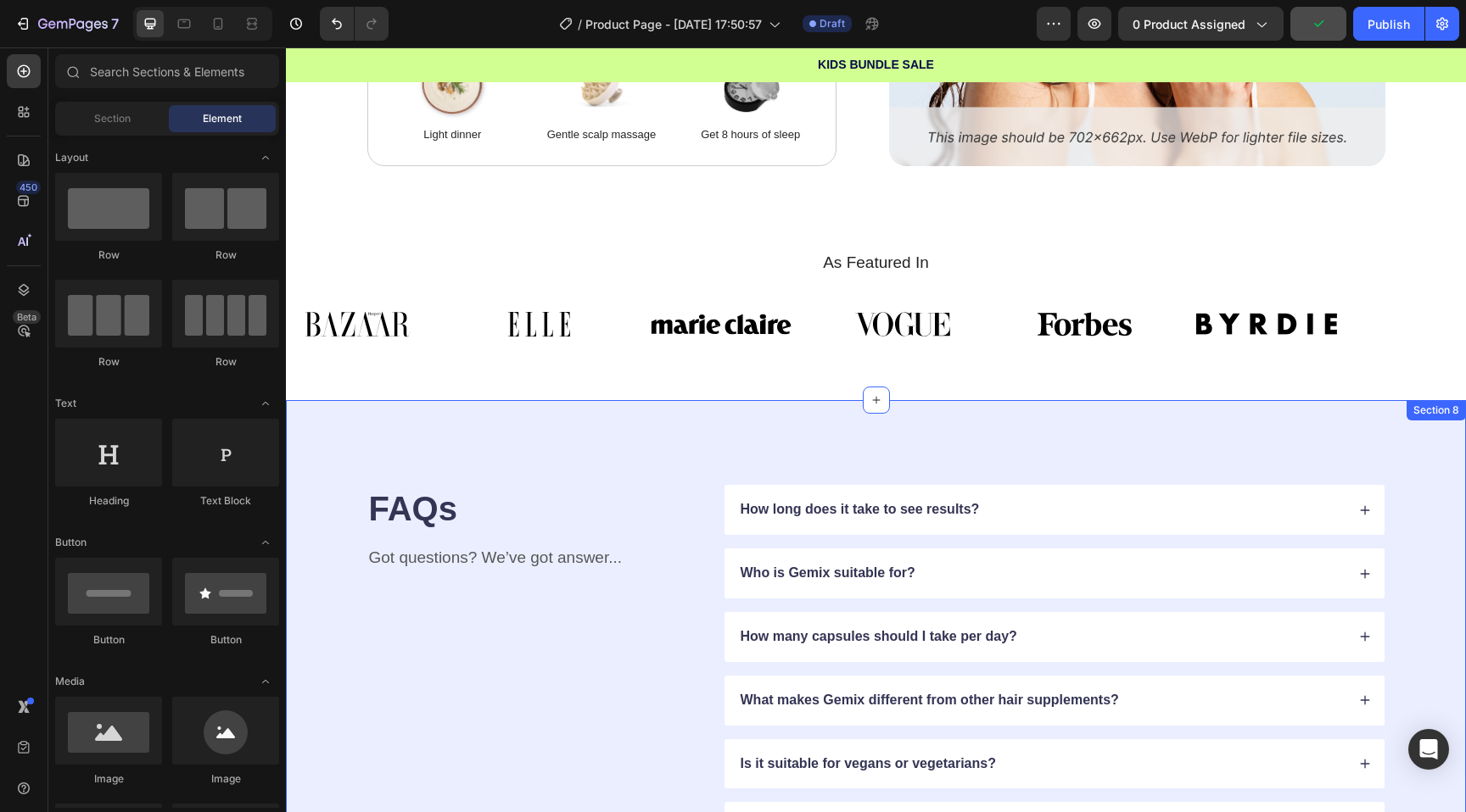
scroll to position [2132, 0]
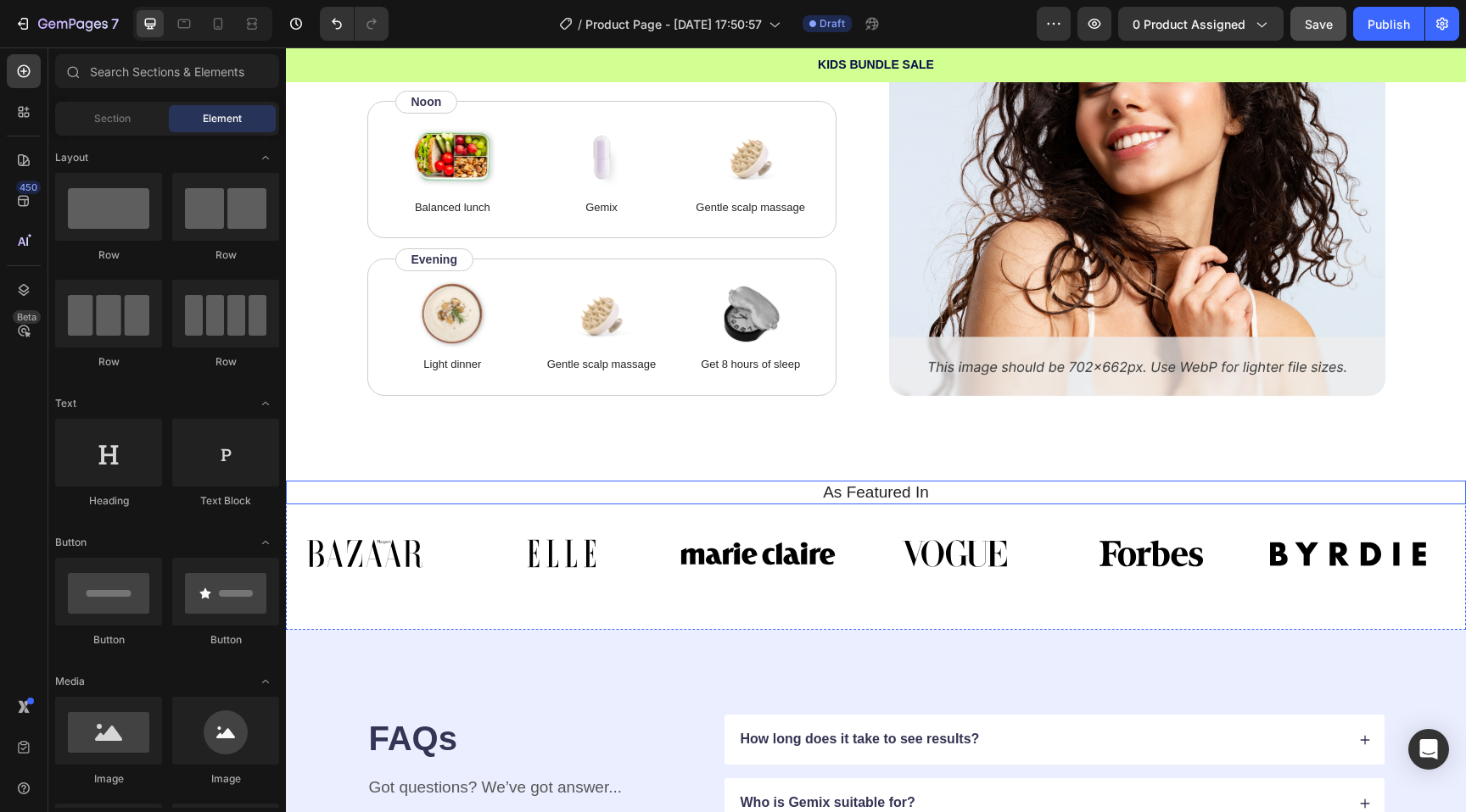
click at [646, 505] on div "As Featured In Heading Image Image Image Image Image Image Image Image Image Im…" at bounding box center [876, 541] width 1180 height 122
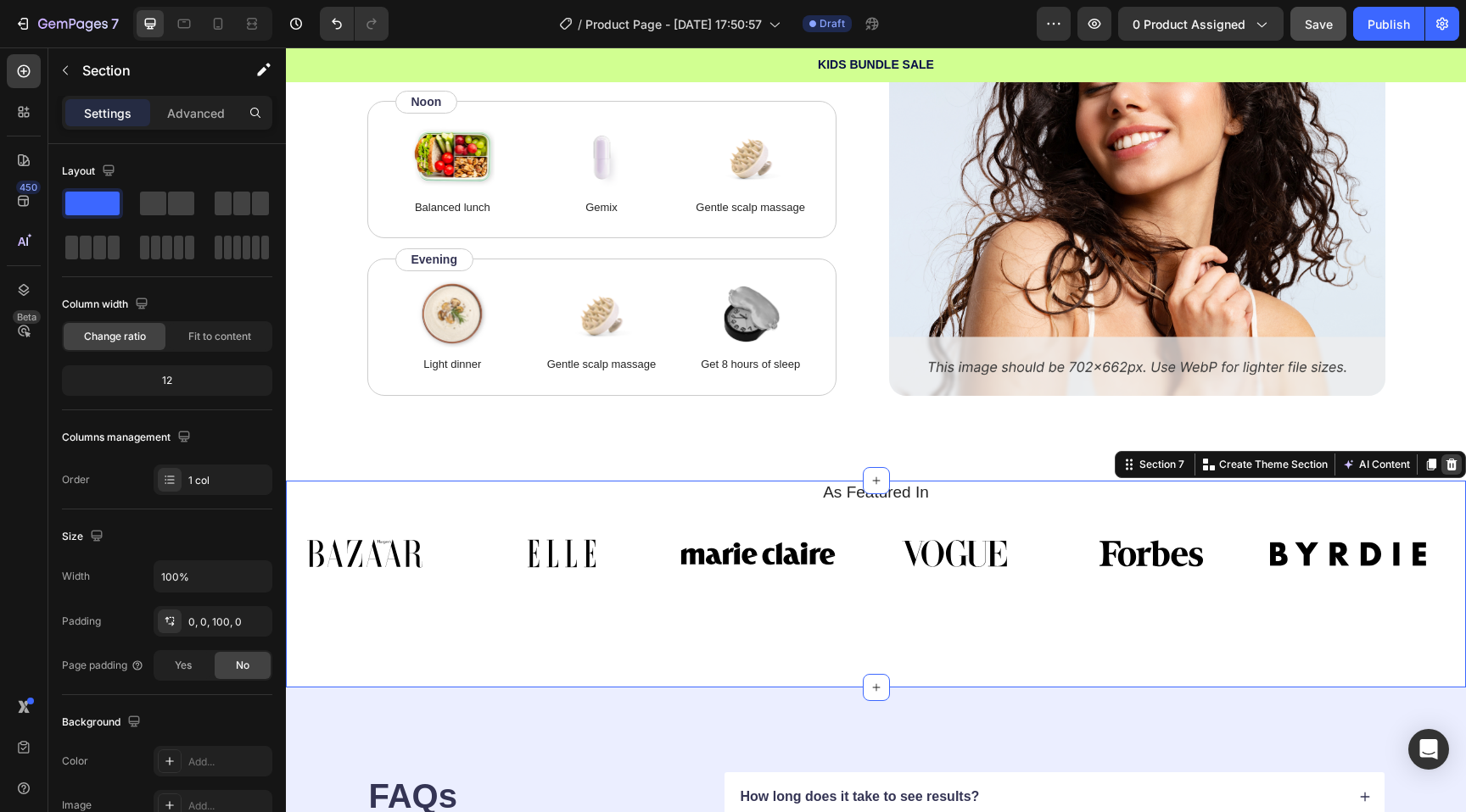
click at [1443, 461] on div at bounding box center [1451, 465] width 20 height 20
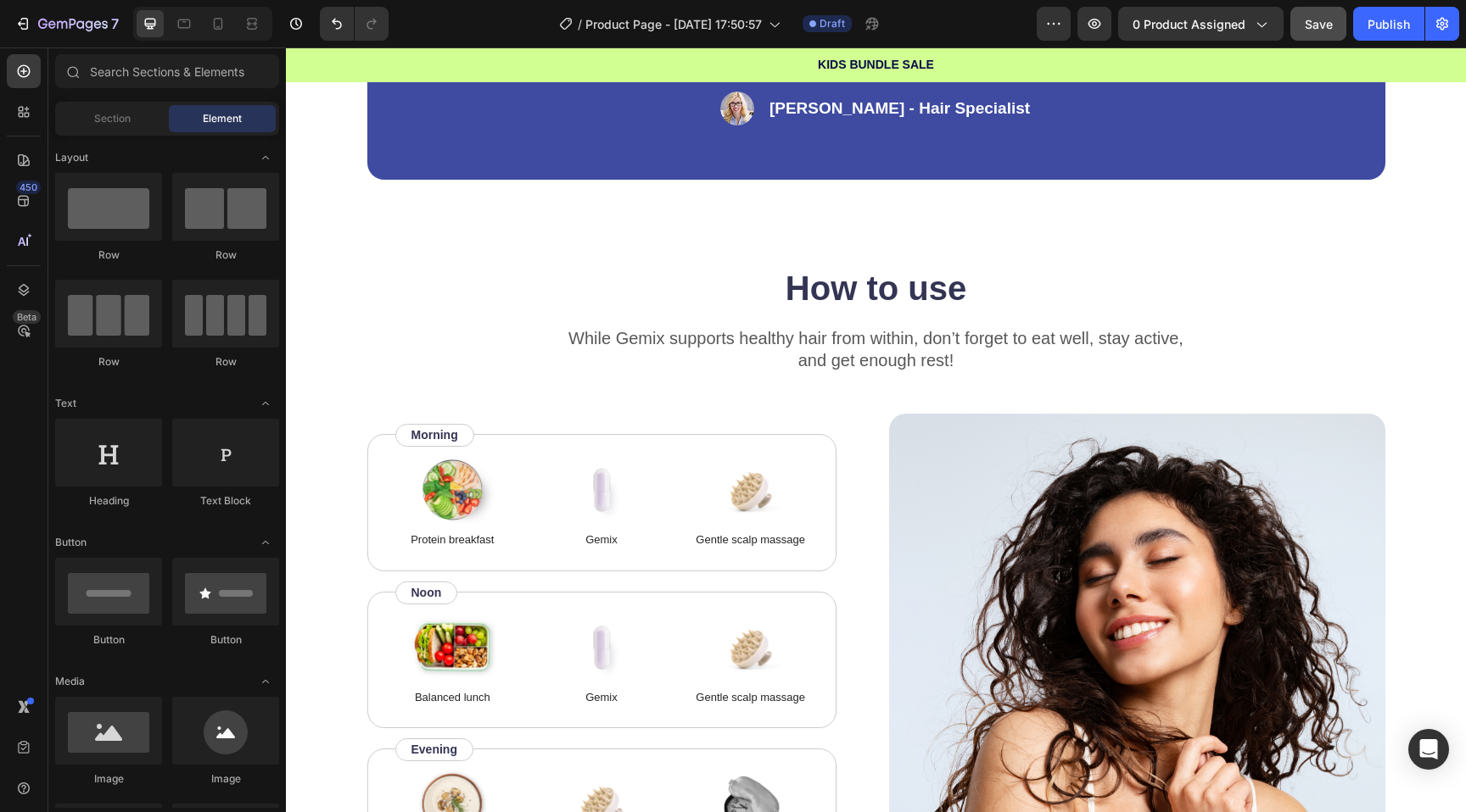
scroll to position [1626, 0]
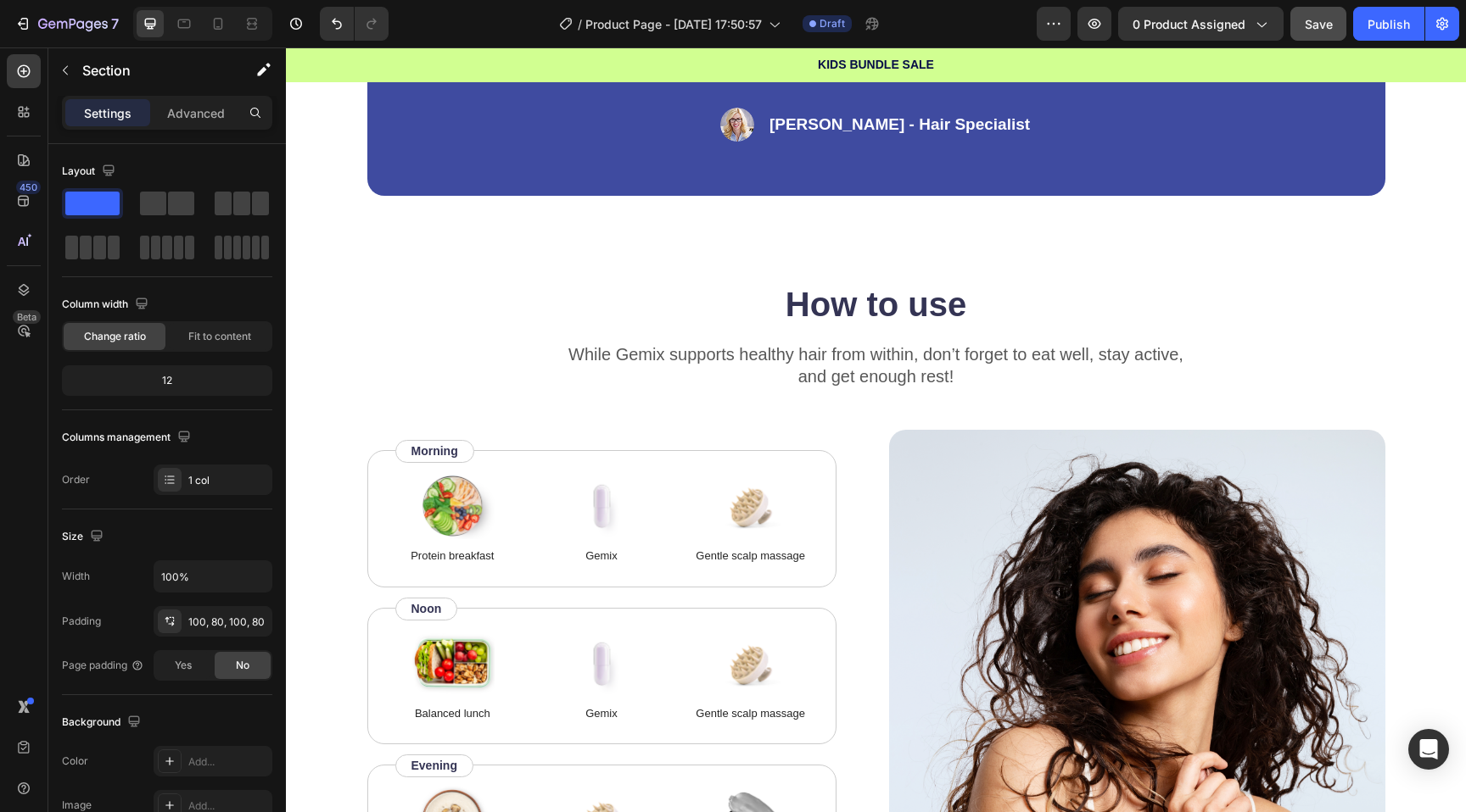
click at [329, 275] on div "“Based on ingredients, Gemix offers a well-rounded approach to hair health and …" at bounding box center [876, 77] width 1180 height 409
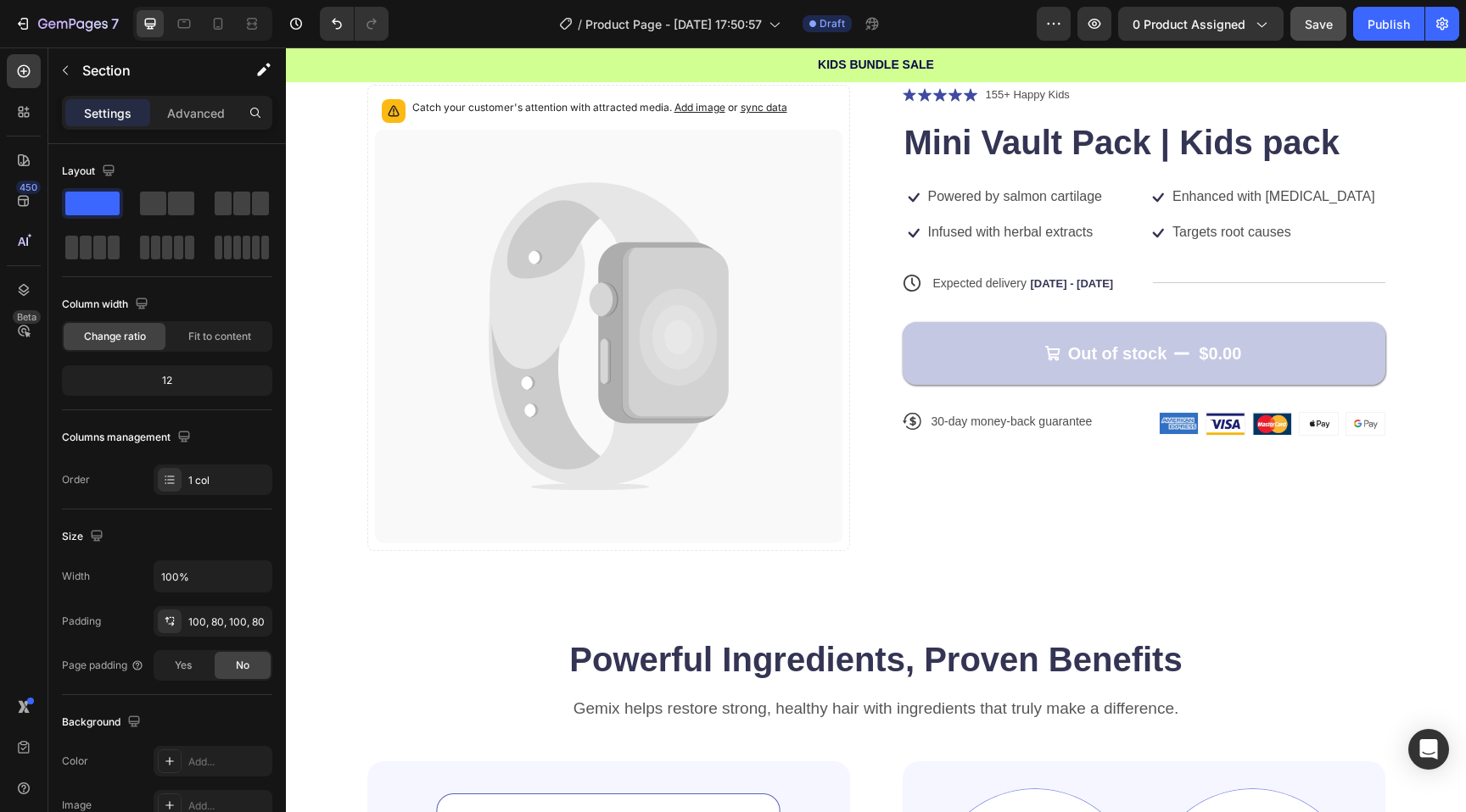
scroll to position [0, 0]
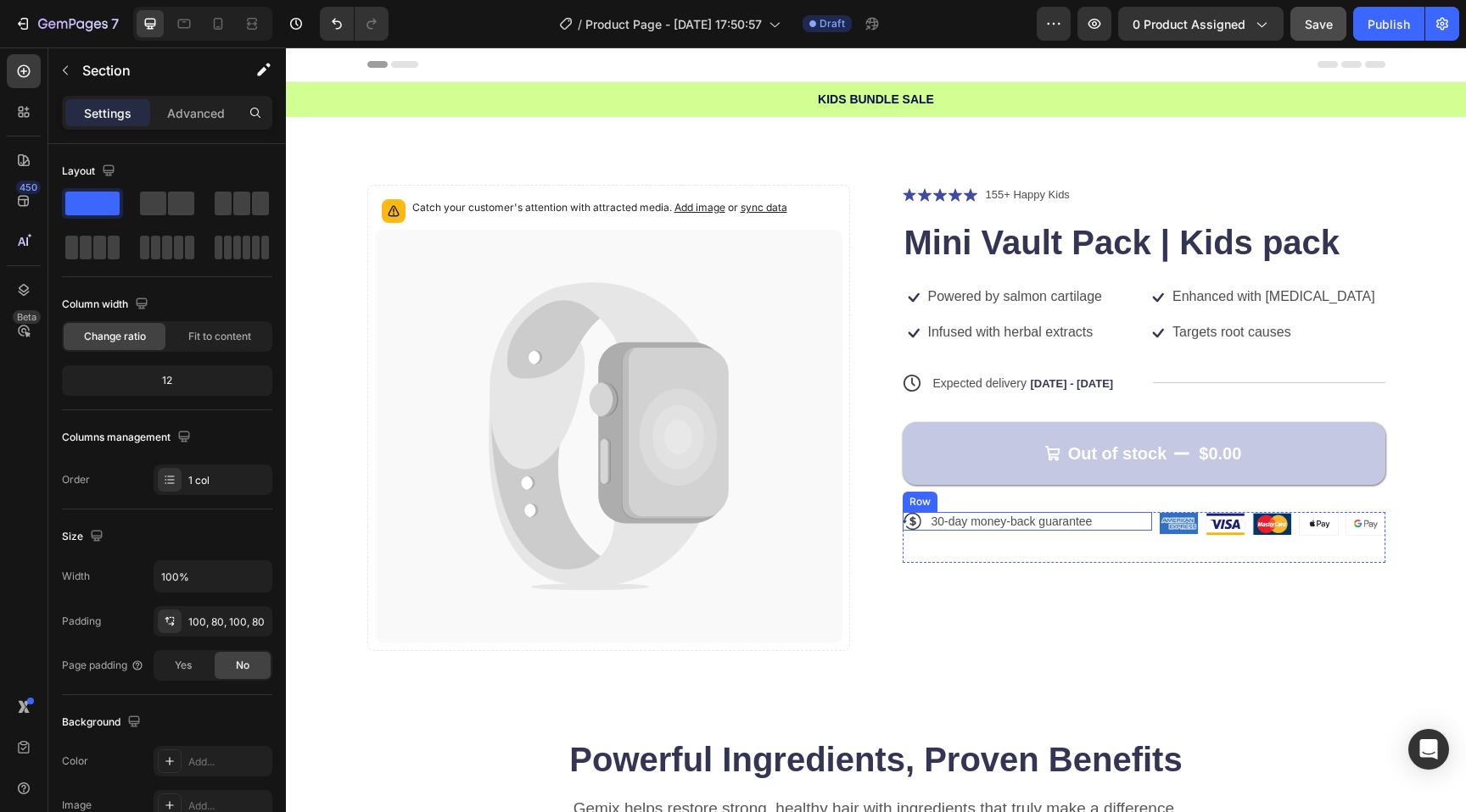
click at [925, 518] on div "Icon 30-day money-back guarantee Text Block Row" at bounding box center [1027, 521] width 250 height 19
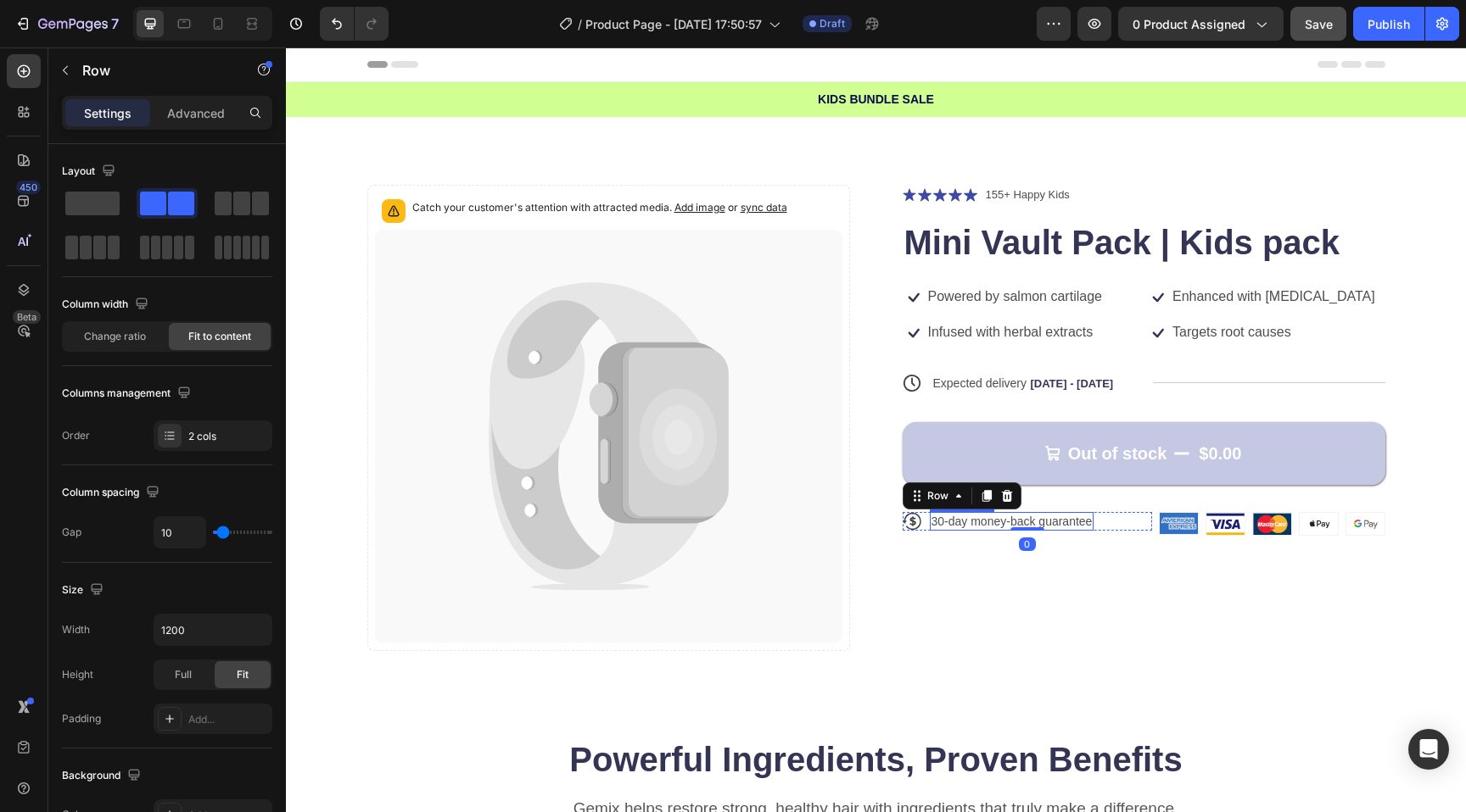
click at [941, 520] on p "30-day money-back guarantee" at bounding box center [1012, 521] width 161 height 15
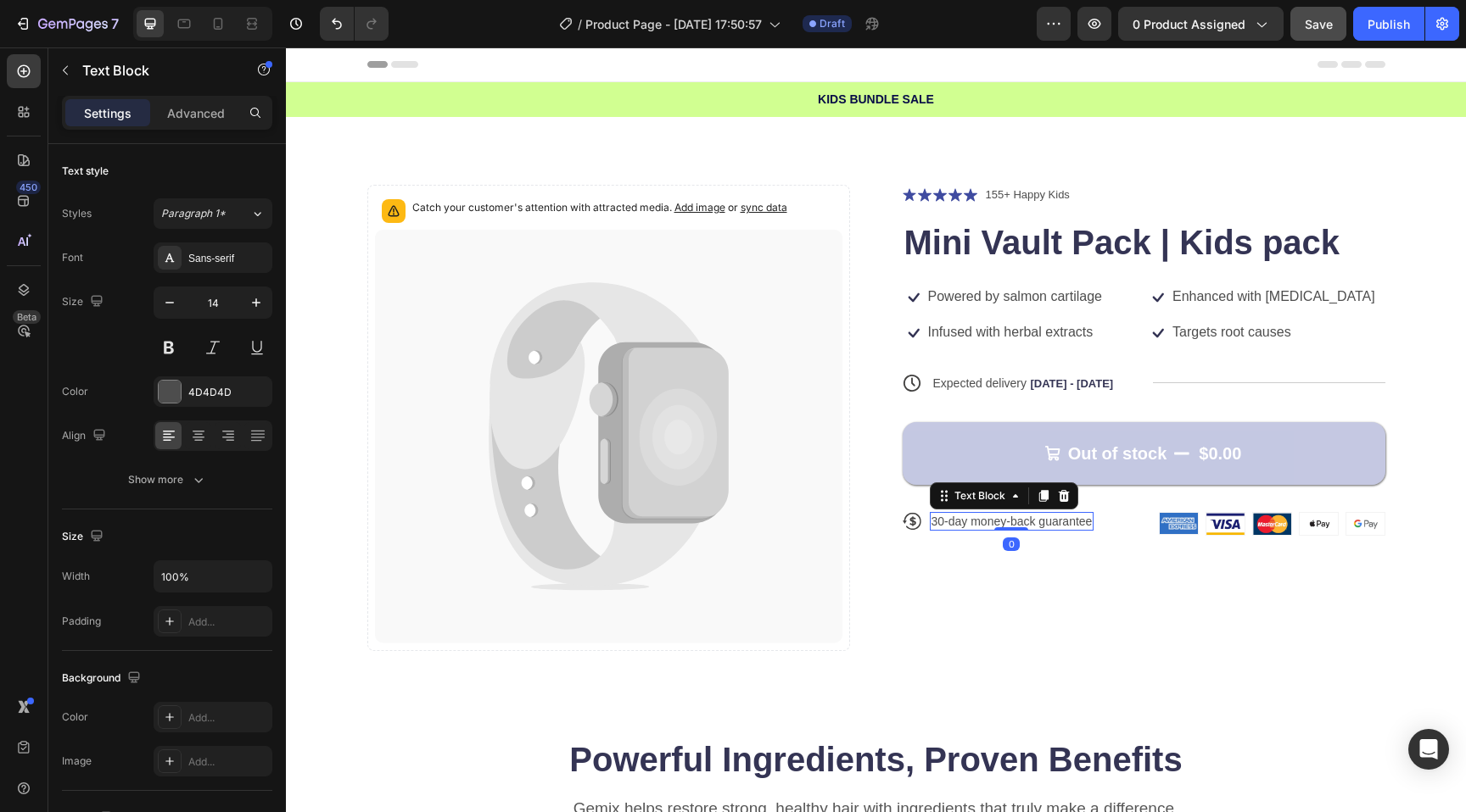
click at [941, 520] on p "30-day money-back guarantee" at bounding box center [1012, 521] width 161 height 15
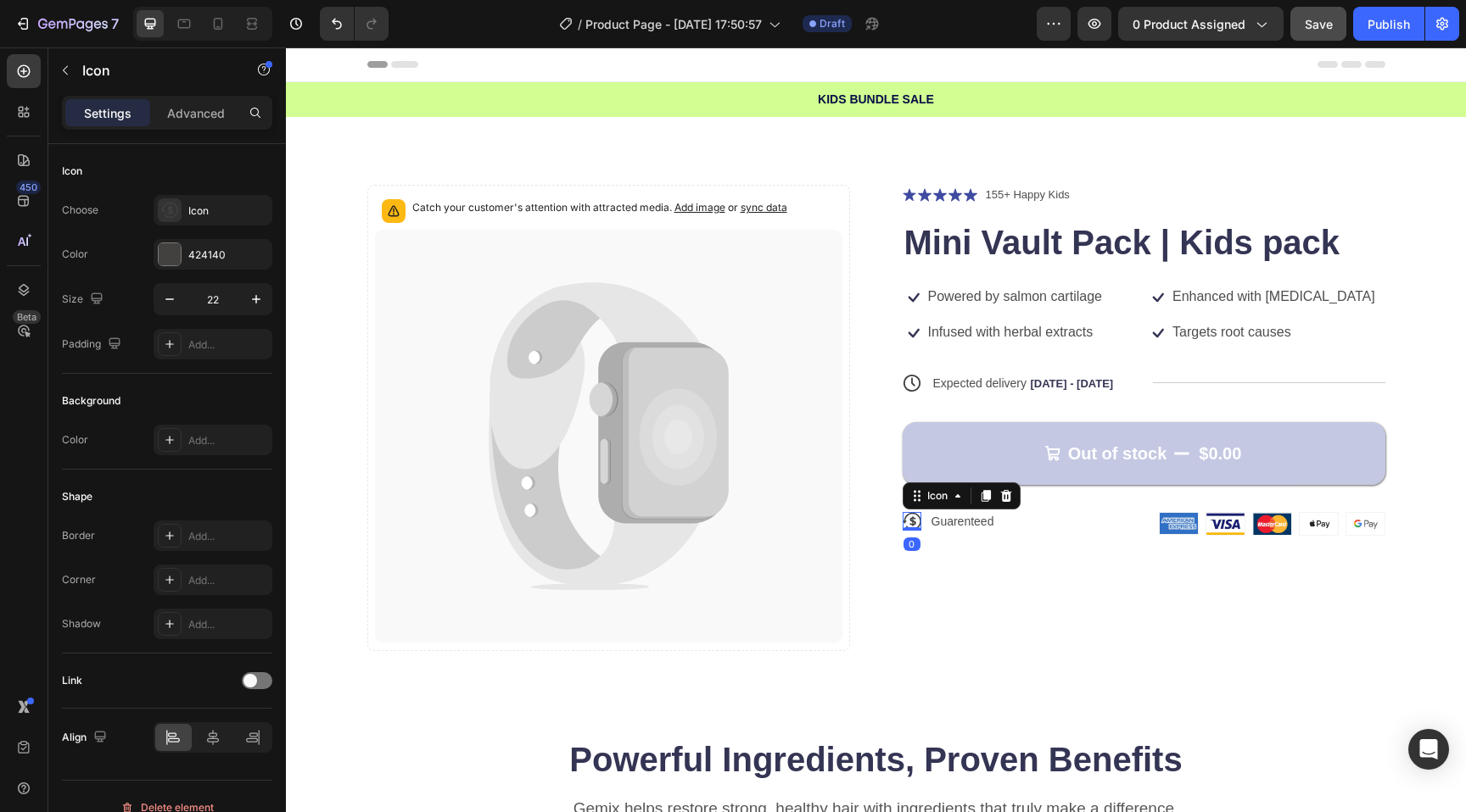
click at [914, 521] on icon at bounding box center [913, 521] width 7 height 10
click at [169, 204] on icon at bounding box center [169, 210] width 17 height 15
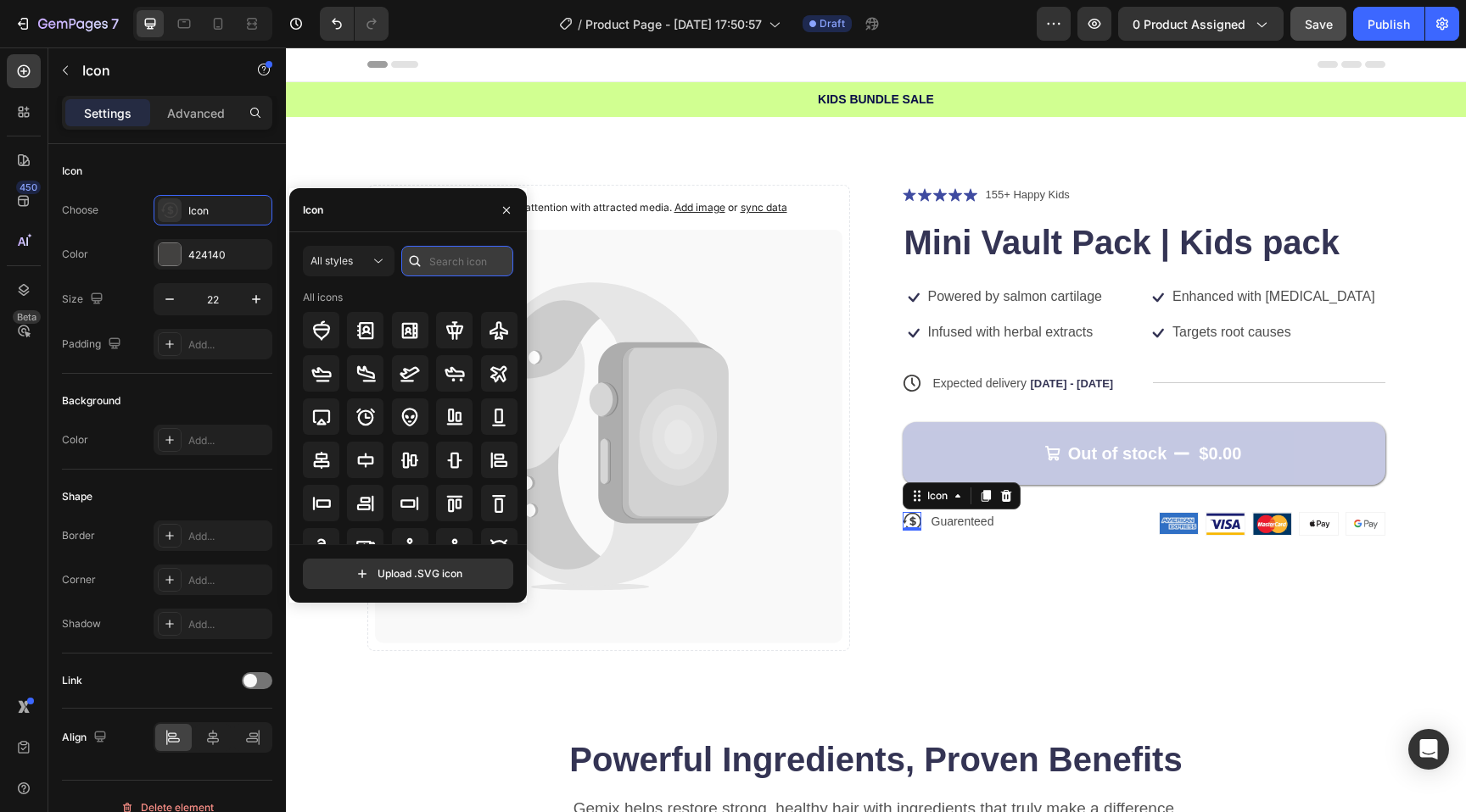
click at [438, 251] on input "text" at bounding box center [457, 261] width 112 height 31
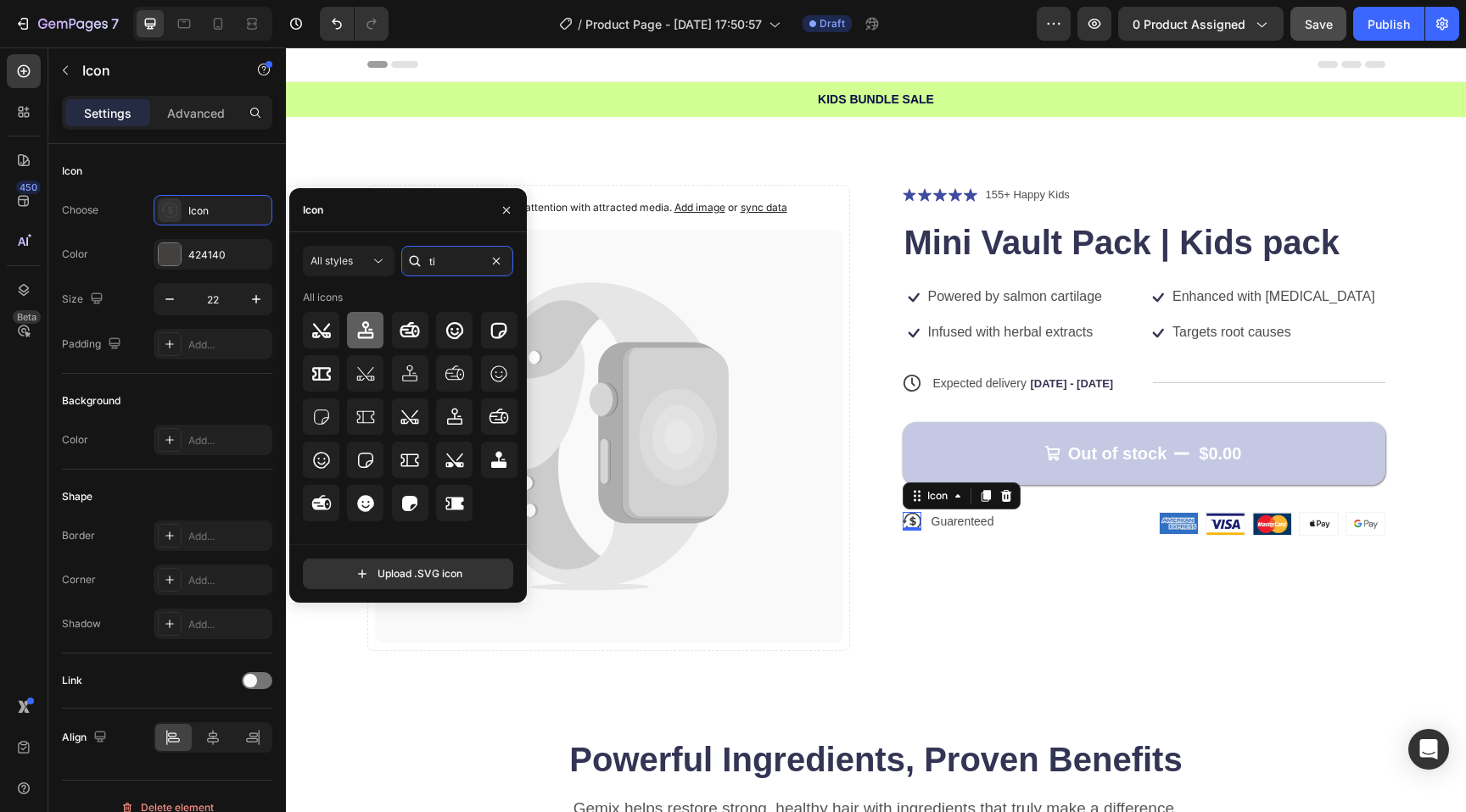
type input "t"
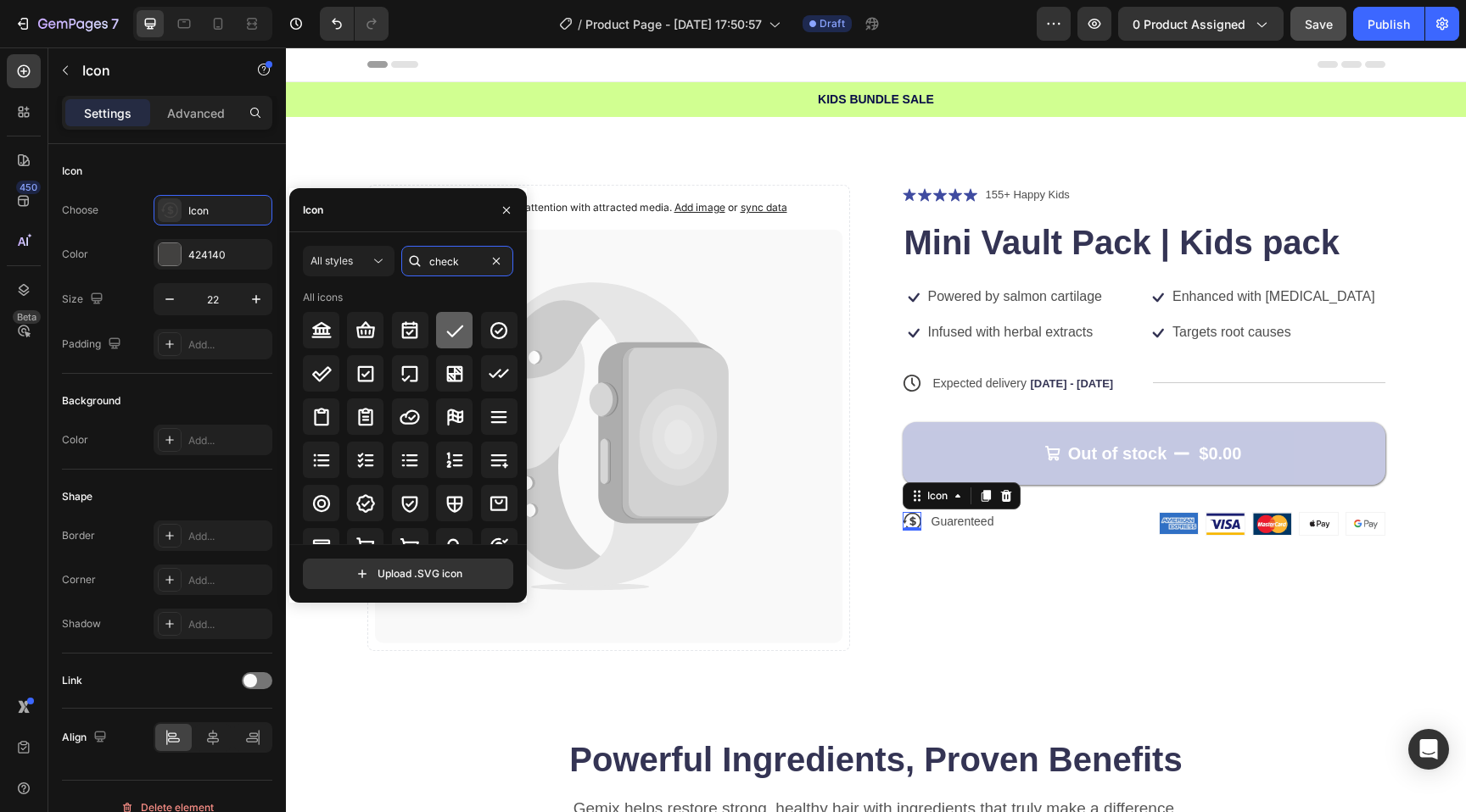
type input "check"
click at [450, 334] on icon at bounding box center [454, 330] width 17 height 11
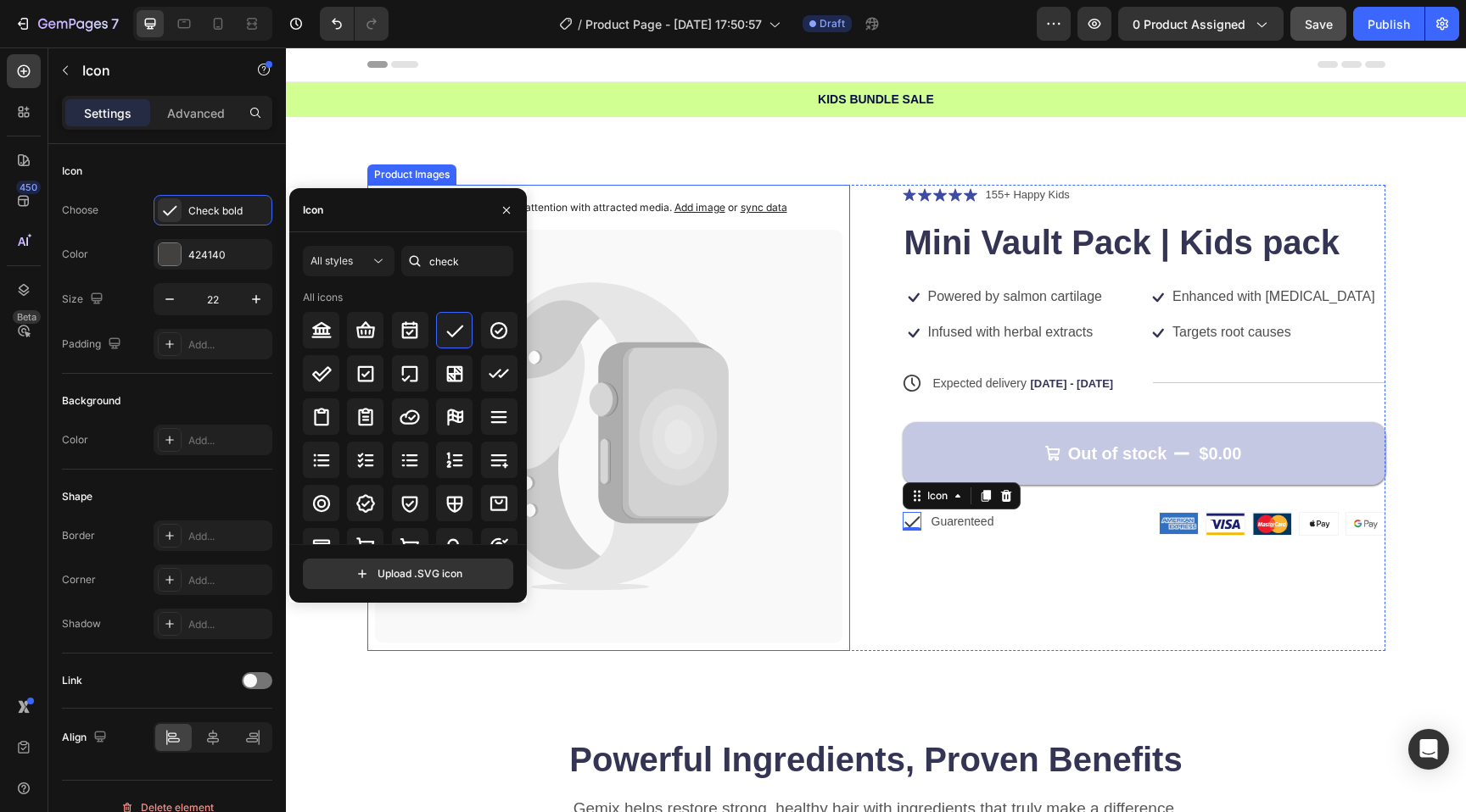
click at [803, 631] on icon at bounding box center [609, 436] width 467 height 413
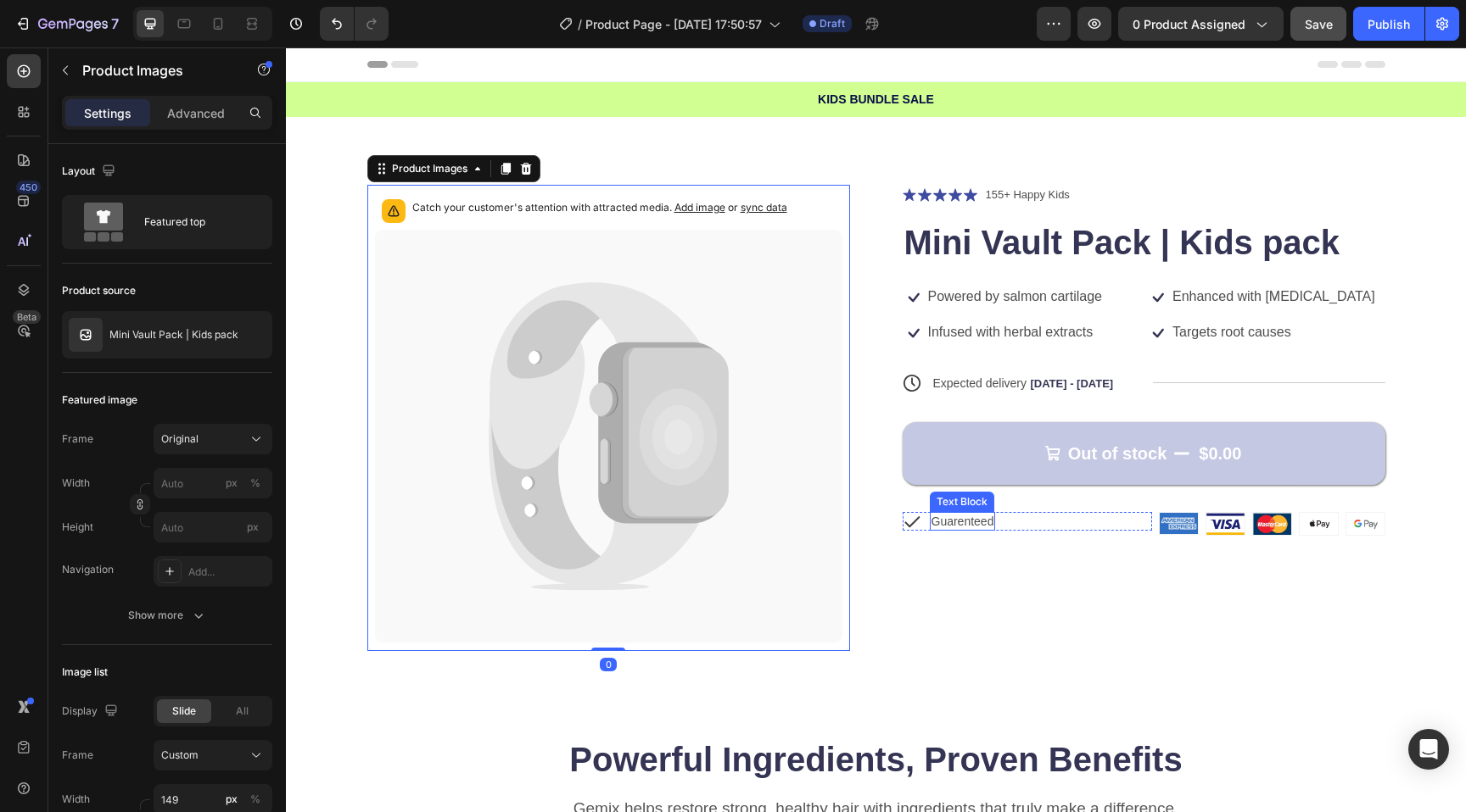
click at [975, 521] on p "Guarenteed" at bounding box center [962, 521] width 63 height 15
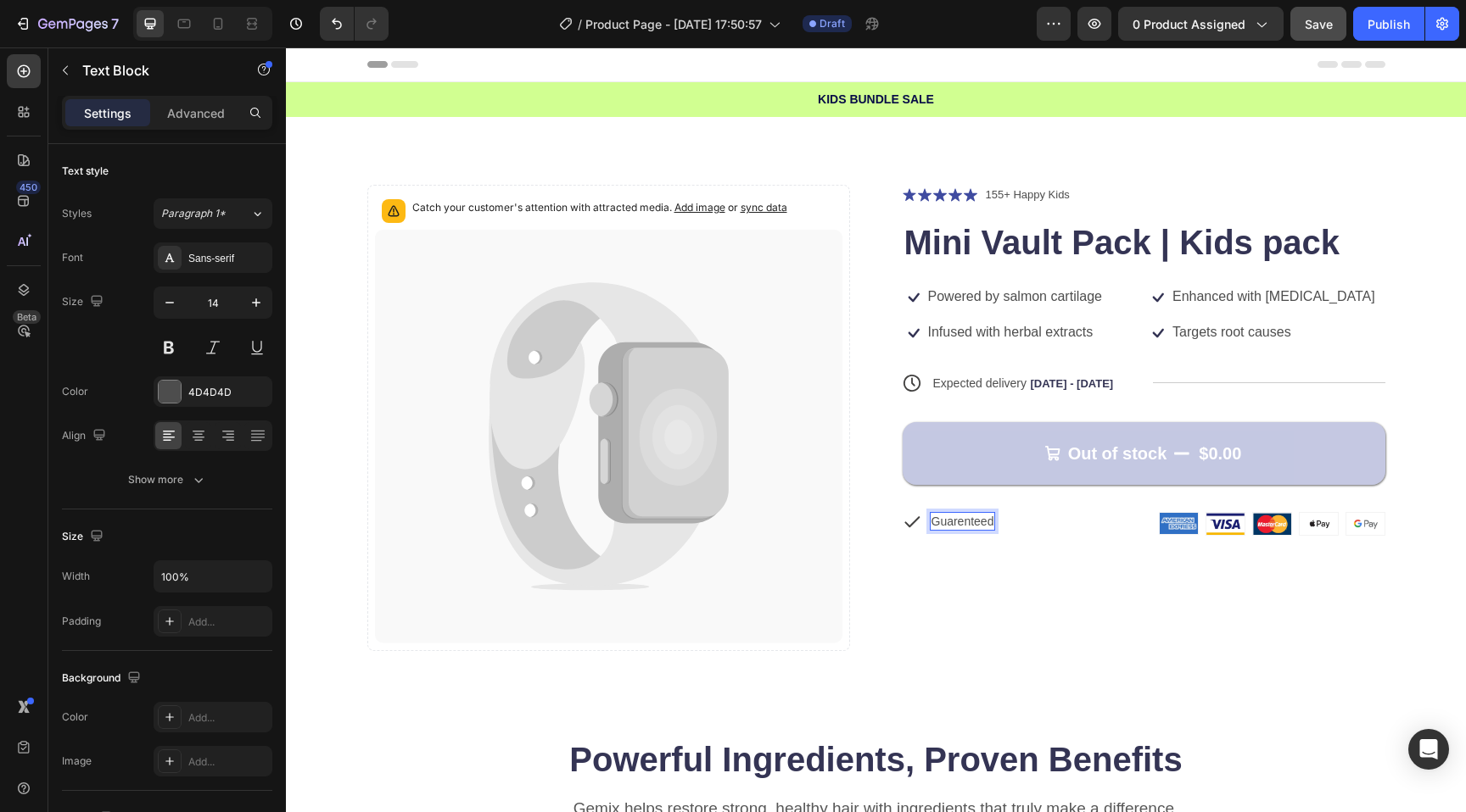
click at [989, 523] on p "Guarenteed" at bounding box center [962, 521] width 63 height 15
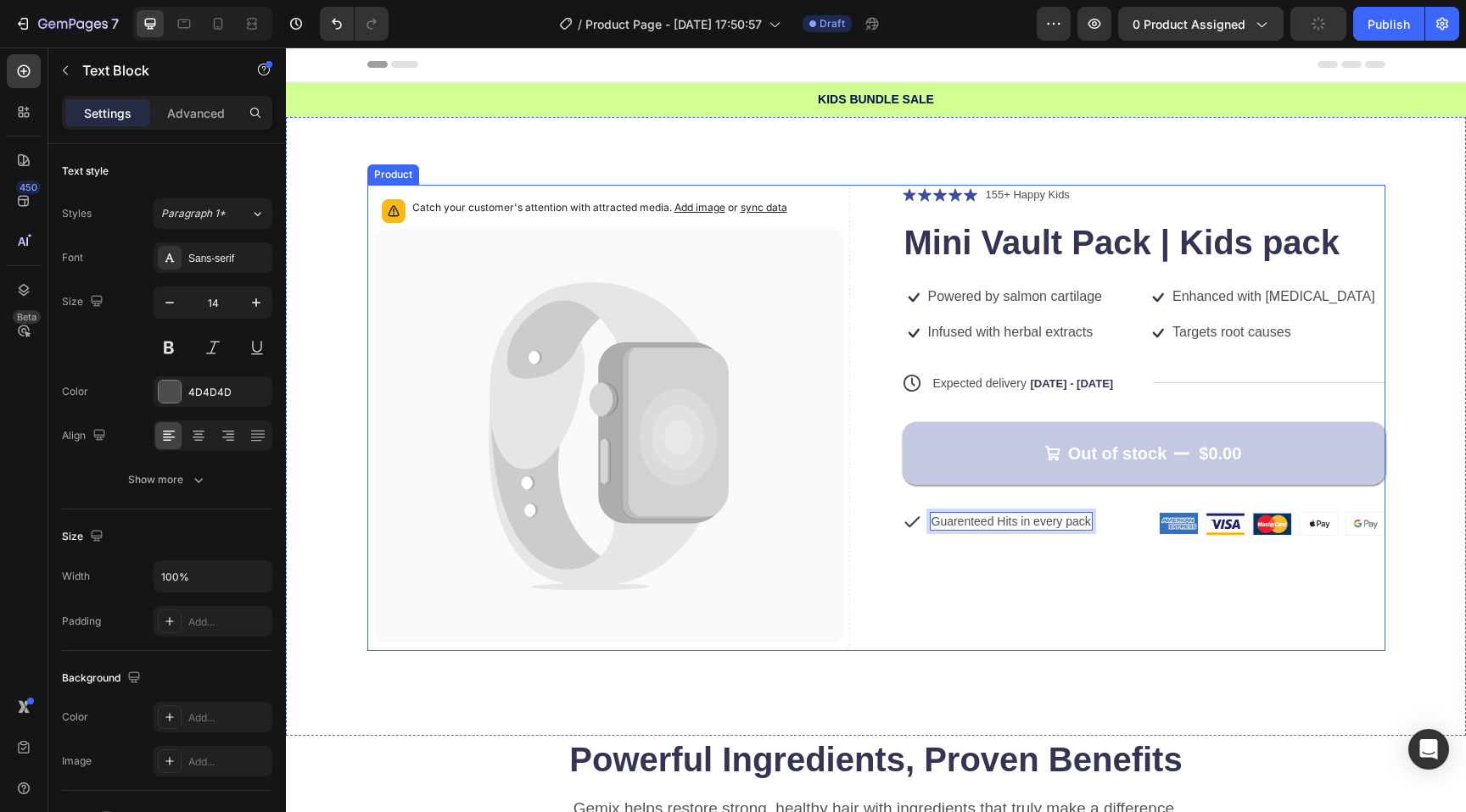
click at [1157, 577] on div "Icon Icon Icon Icon Icon Icon List 155+ Happy Kids Text Block Row Mini Vault Pa…" at bounding box center [1143, 418] width 482 height 466
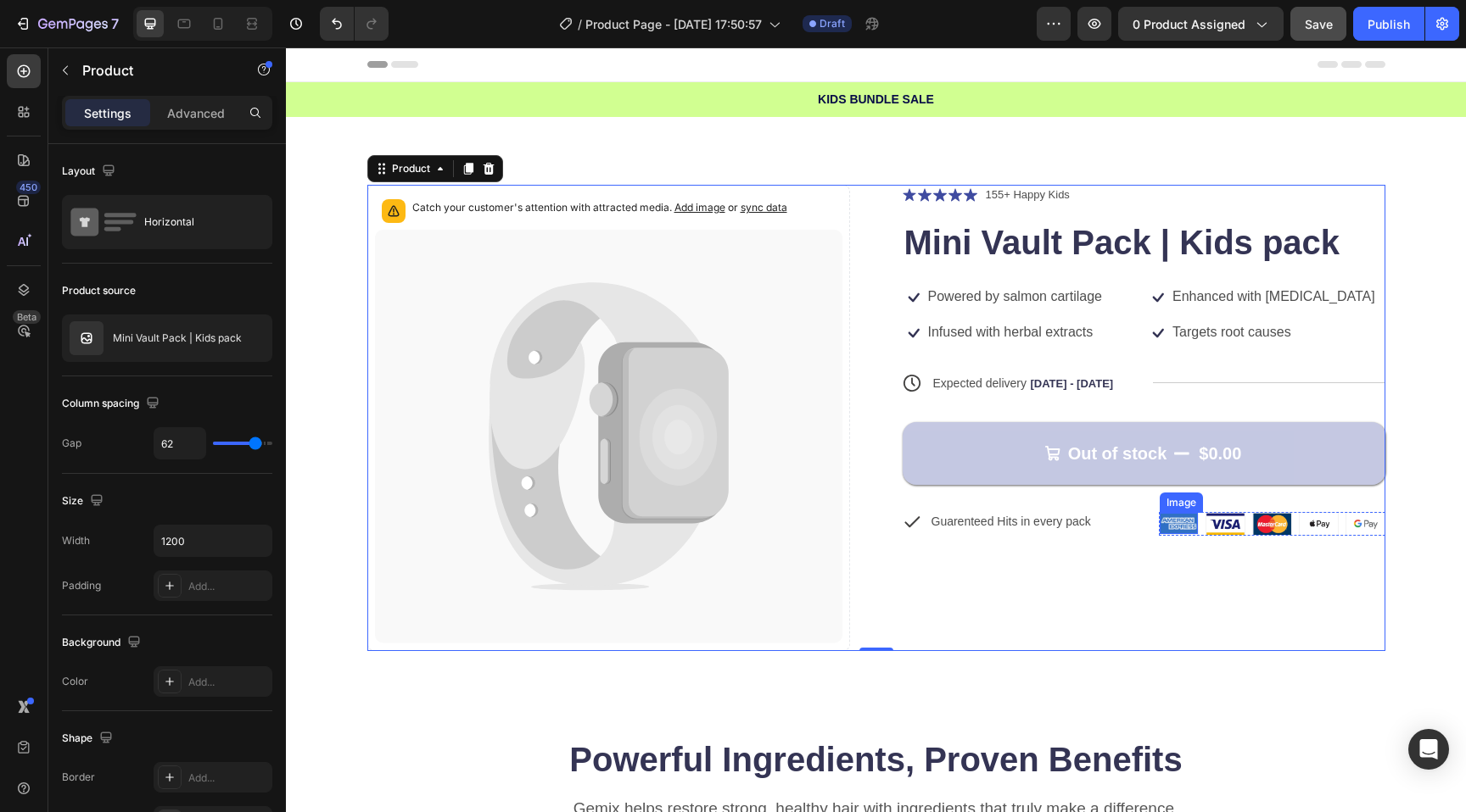
click at [1172, 522] on img at bounding box center [1178, 524] width 38 height 22
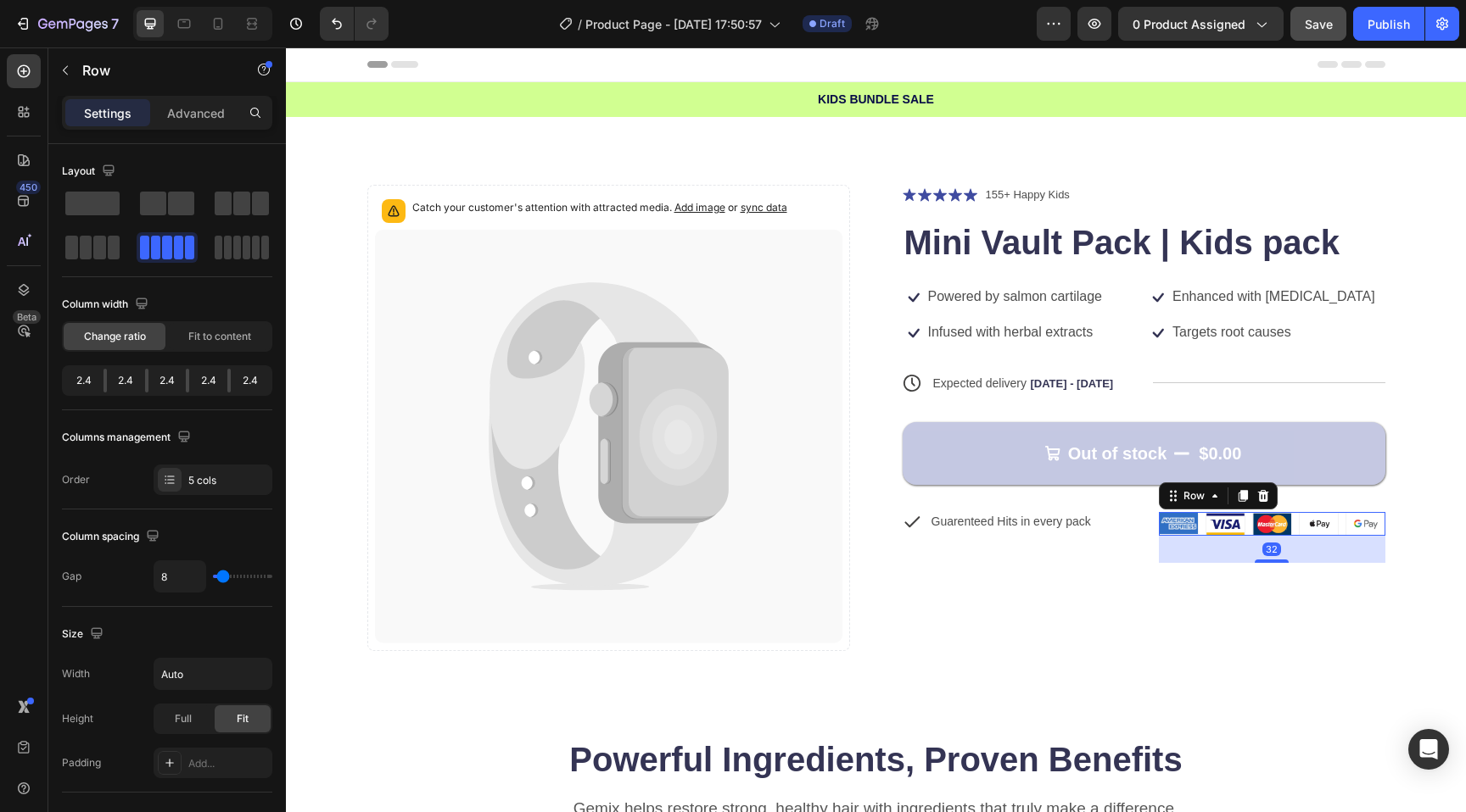
click at [1200, 521] on div "Image Image Image Image Image Row 32" at bounding box center [1272, 524] width 227 height 24
click at [1260, 490] on icon at bounding box center [1262, 495] width 13 height 13
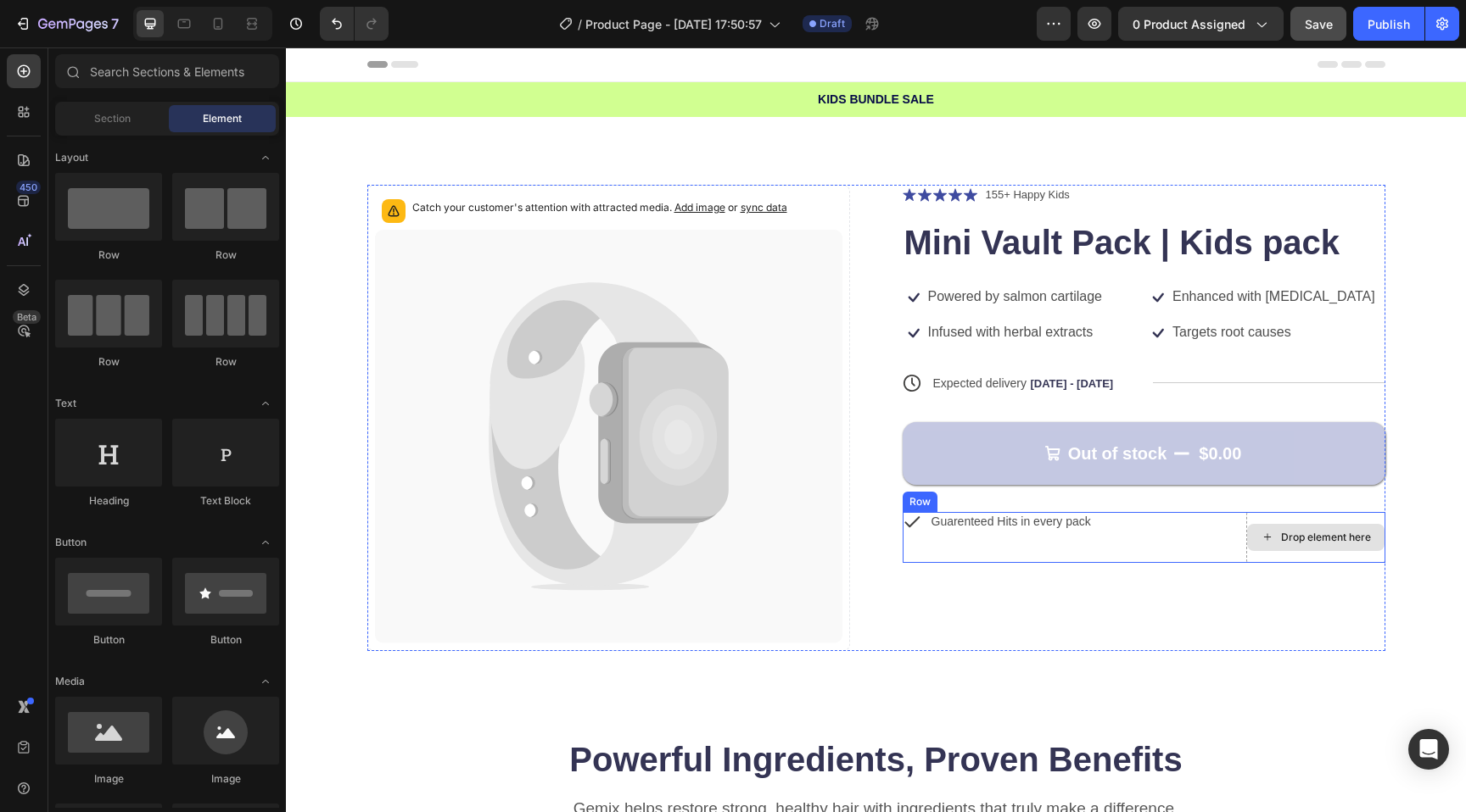
click at [1282, 517] on div "Drop element here" at bounding box center [1316, 538] width 139 height 51
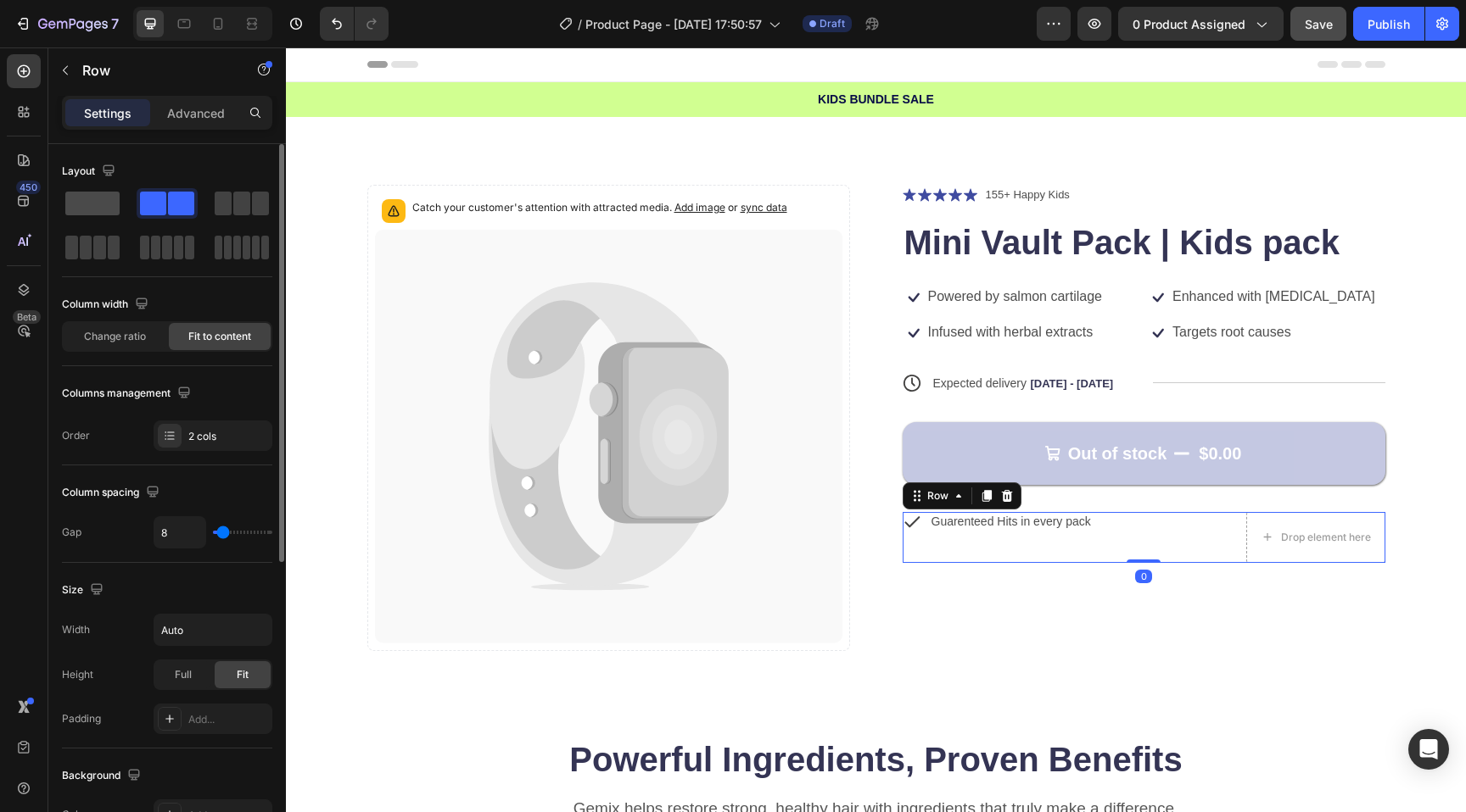
click at [97, 189] on div at bounding box center [92, 204] width 61 height 31
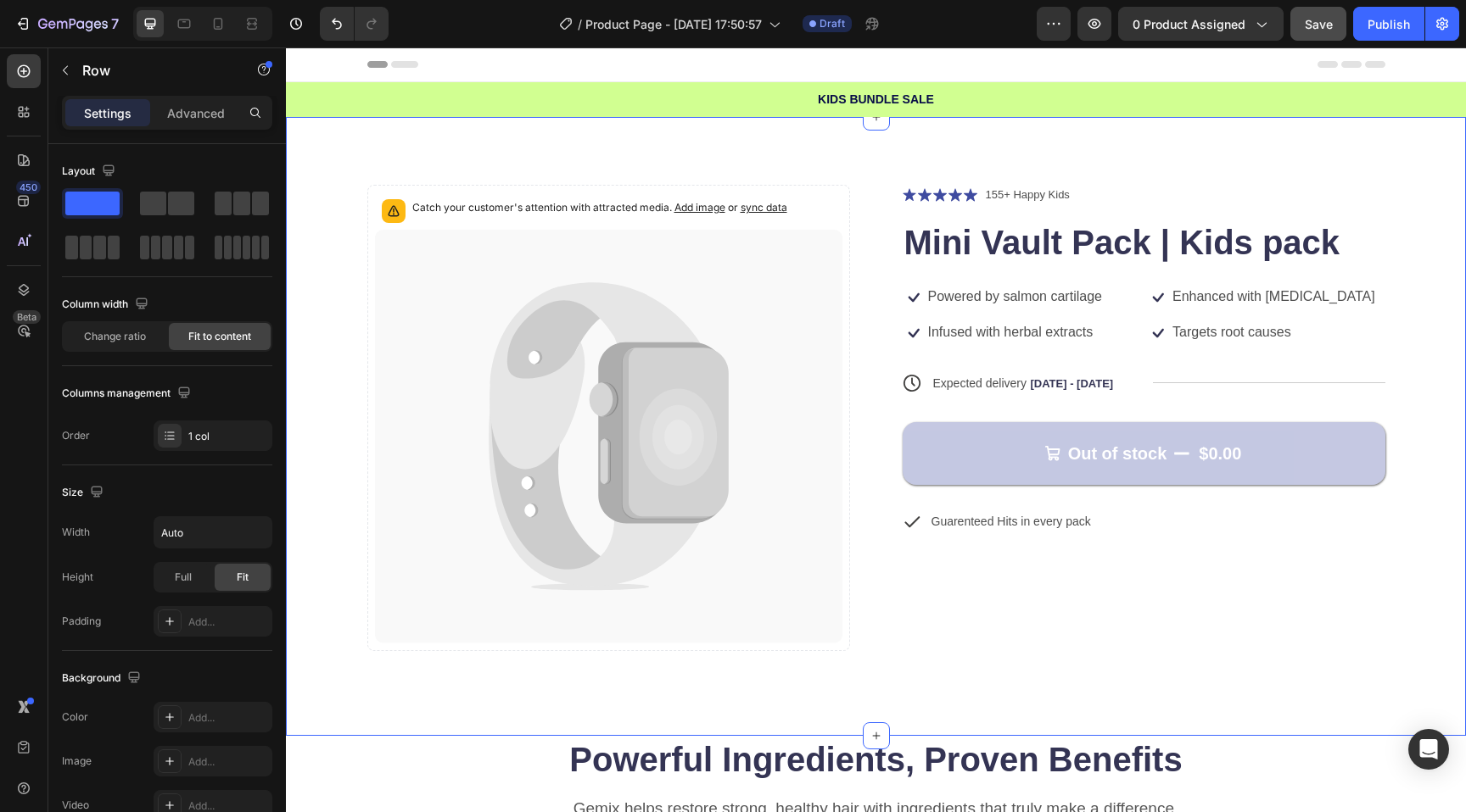
click at [813, 658] on div "Catch your customer's attention with attracted media. Add image or sync data Pr…" at bounding box center [876, 427] width 1180 height 619
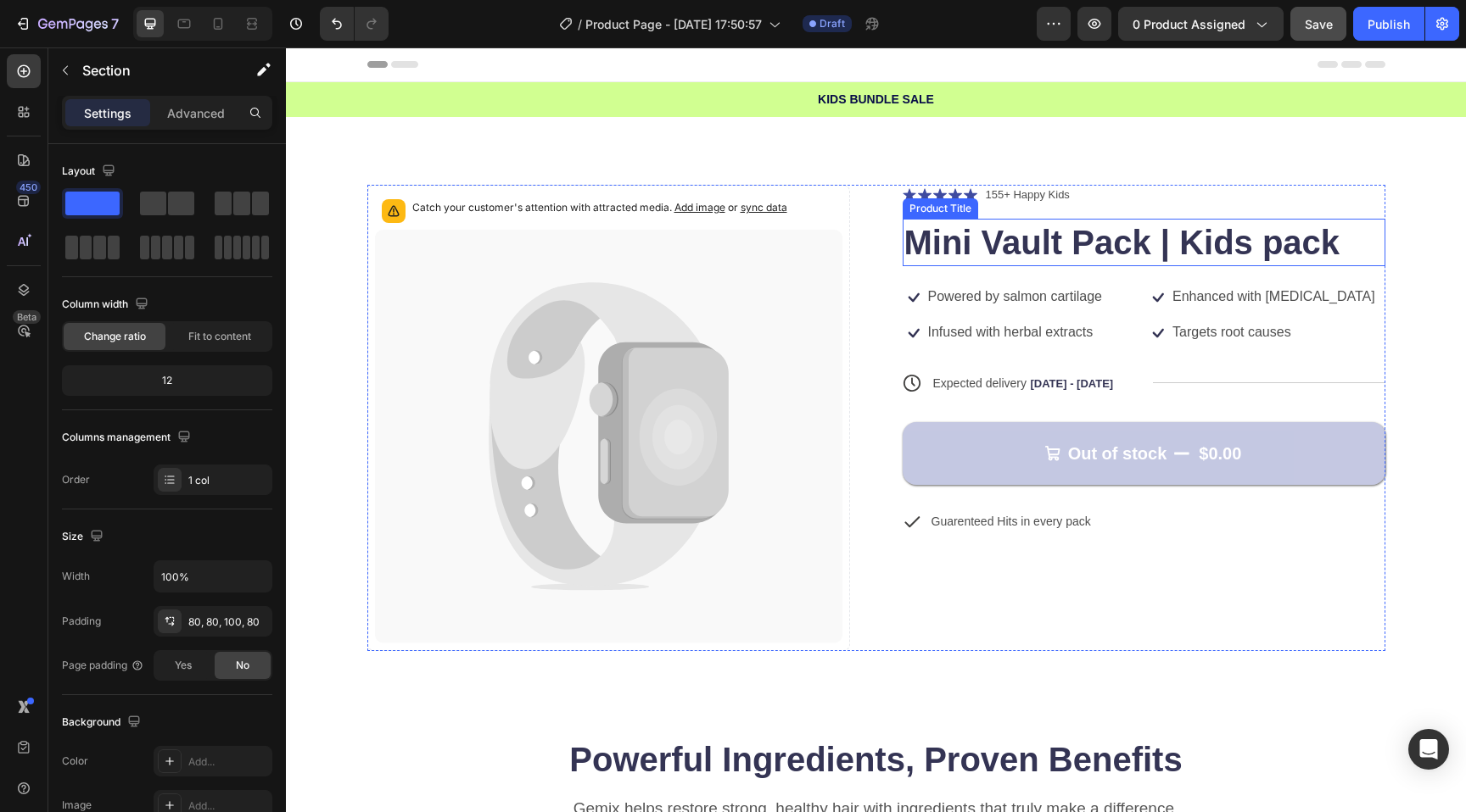
click at [988, 249] on h1 "Mini Vault Pack | Kids pack" at bounding box center [1143, 242] width 482 height 48
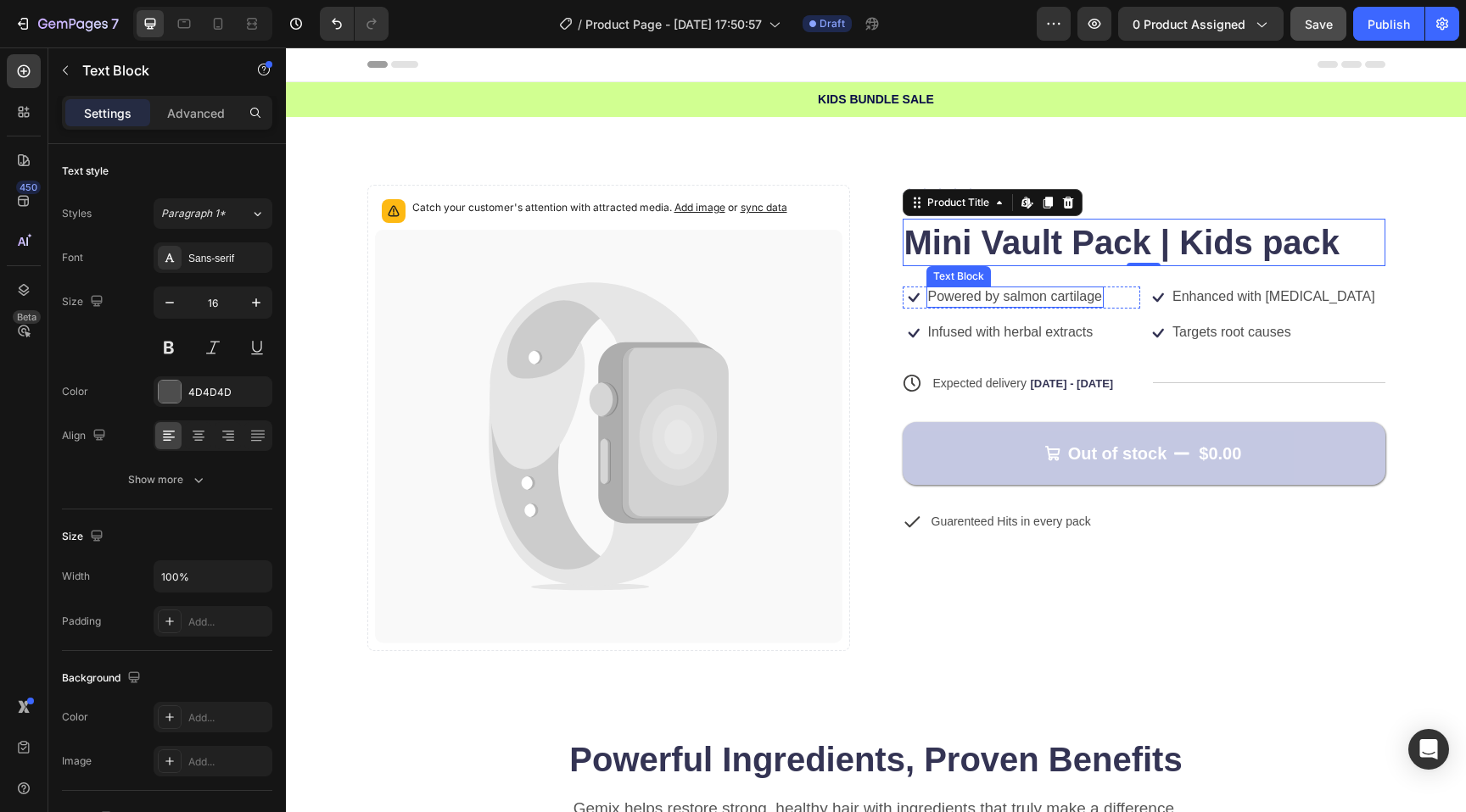
click at [993, 300] on p "Powered by salmon cartilage" at bounding box center [1014, 297] width 174 height 18
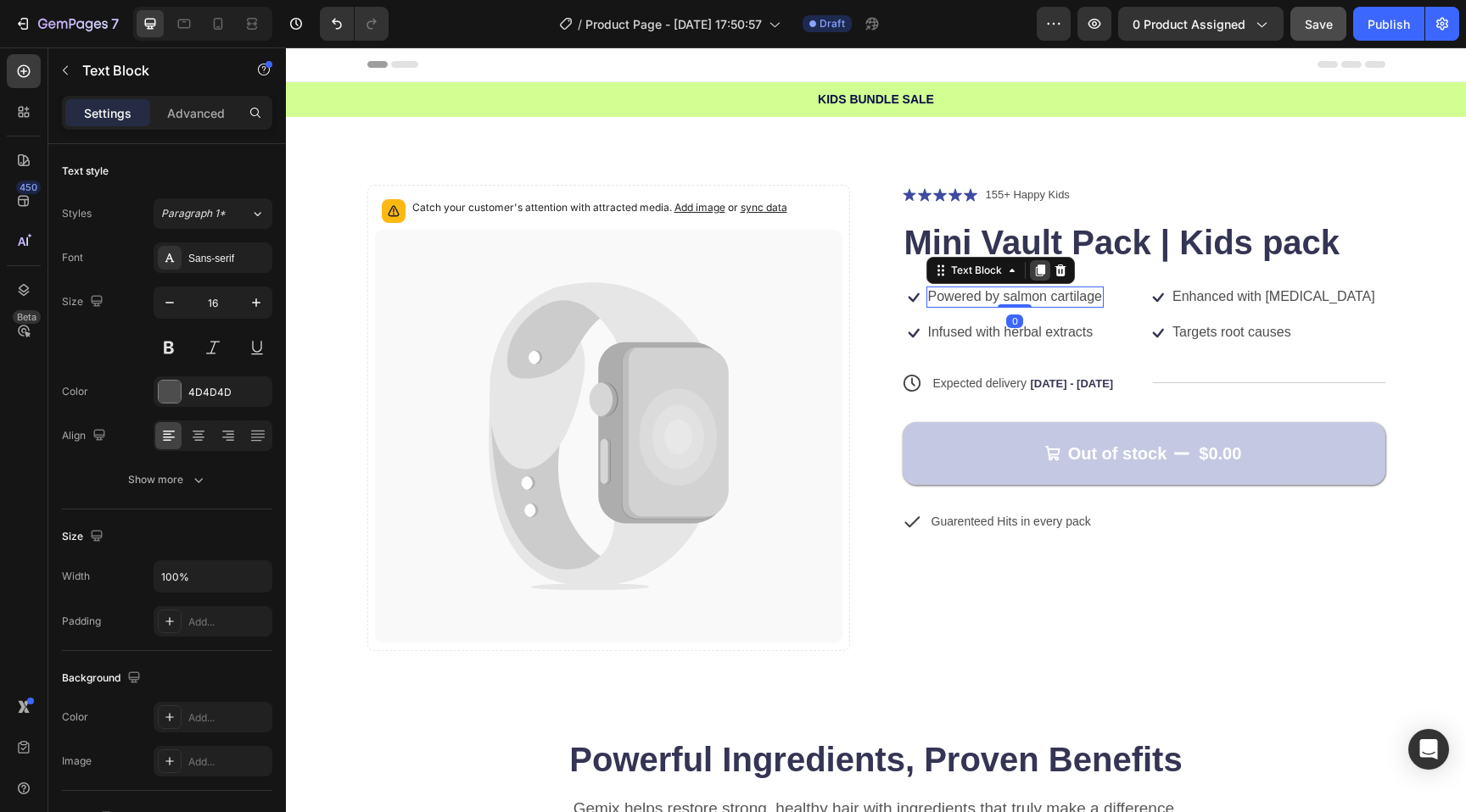
click at [1033, 272] on icon at bounding box center [1039, 270] width 13 height 13
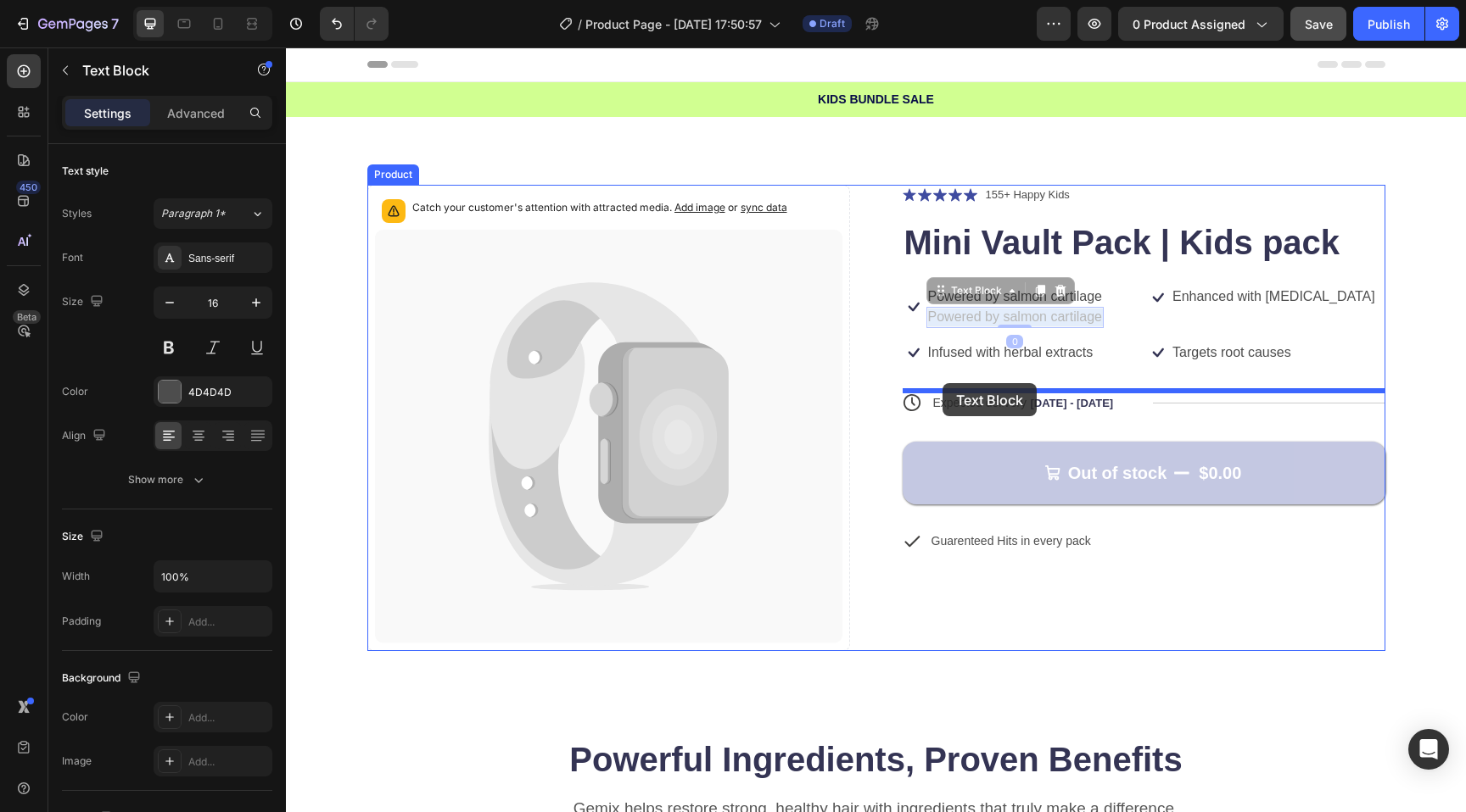
drag, startPoint x: 988, startPoint y: 320, endPoint x: 943, endPoint y: 386, distance: 79.9
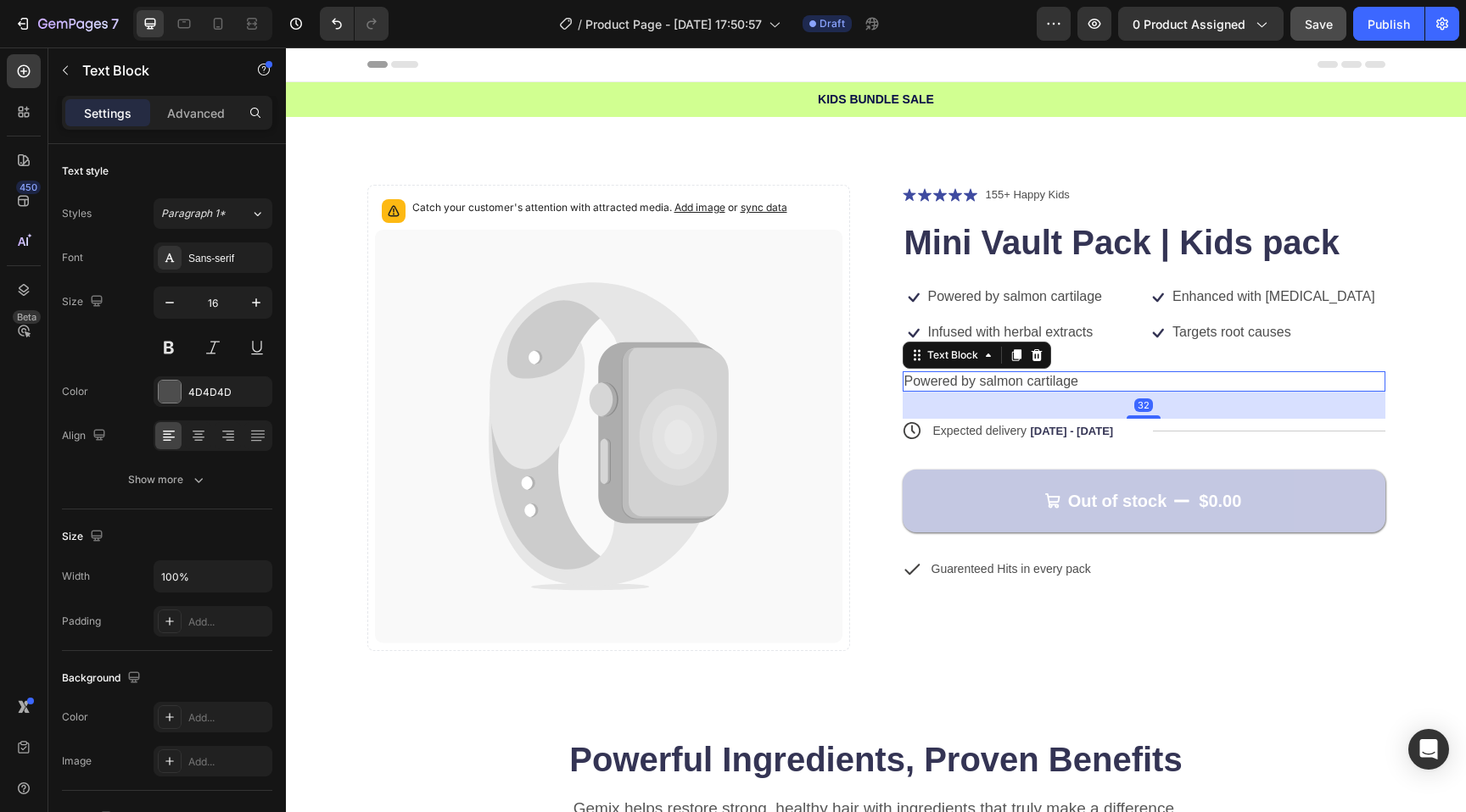
click at [993, 387] on p "Powered by salmon cartilage" at bounding box center [1143, 382] width 479 height 18
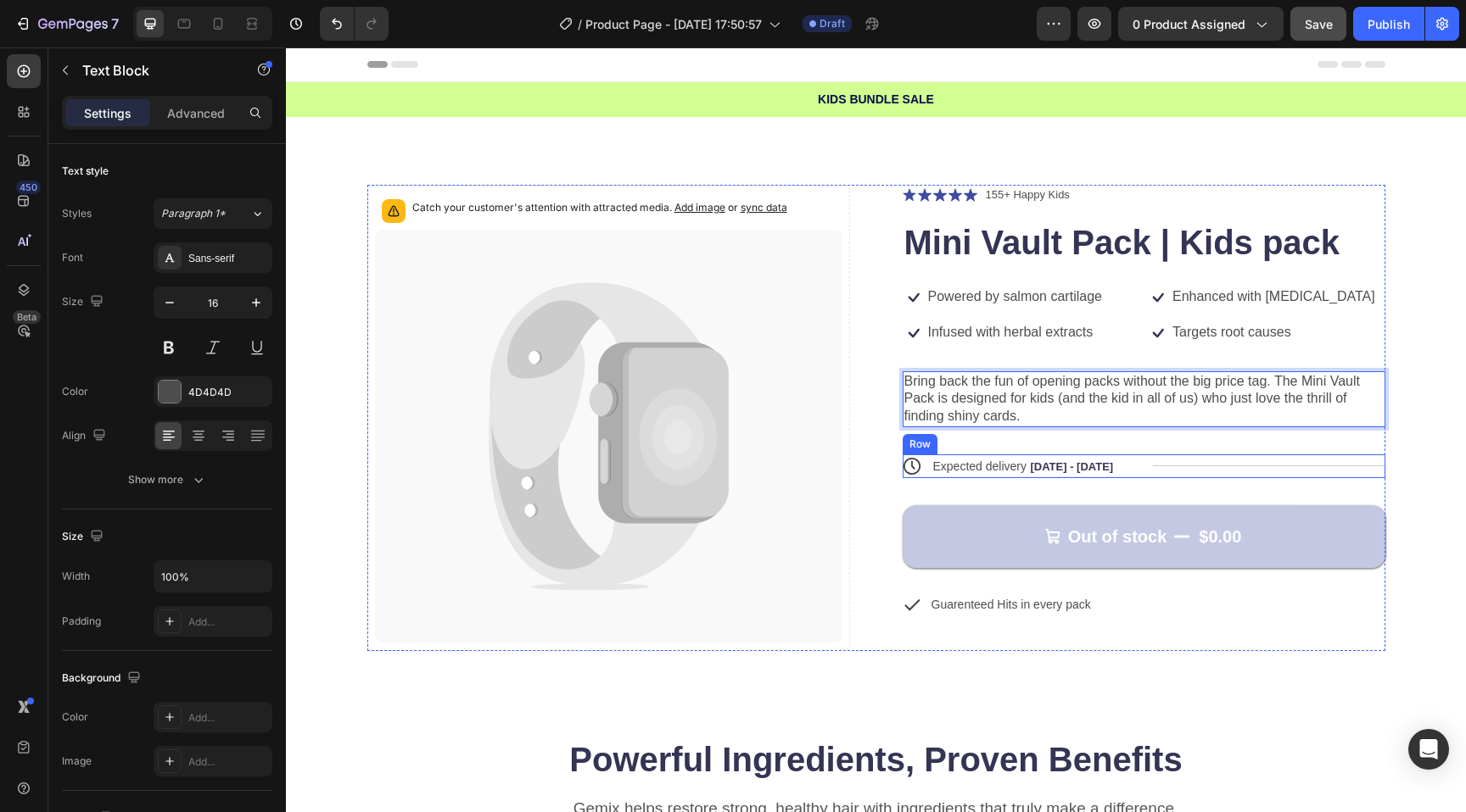
click at [1171, 454] on div "Icon Icon Icon Icon Icon Icon List 155+ Happy Kids Text Block Row Mini Vault Pa…" at bounding box center [1143, 418] width 482 height 466
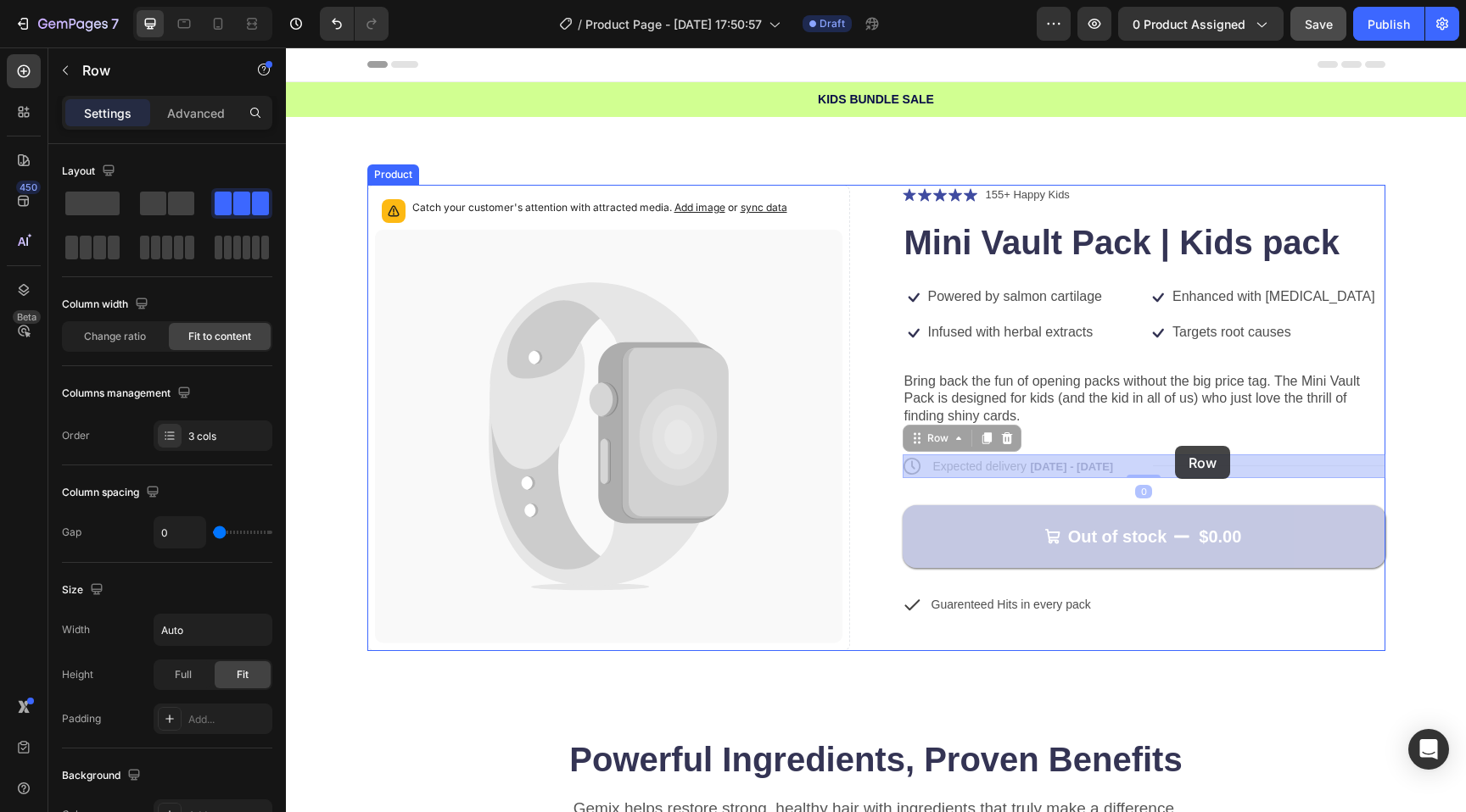
drag, startPoint x: 1187, startPoint y: 462, endPoint x: 1175, endPoint y: 449, distance: 17.7
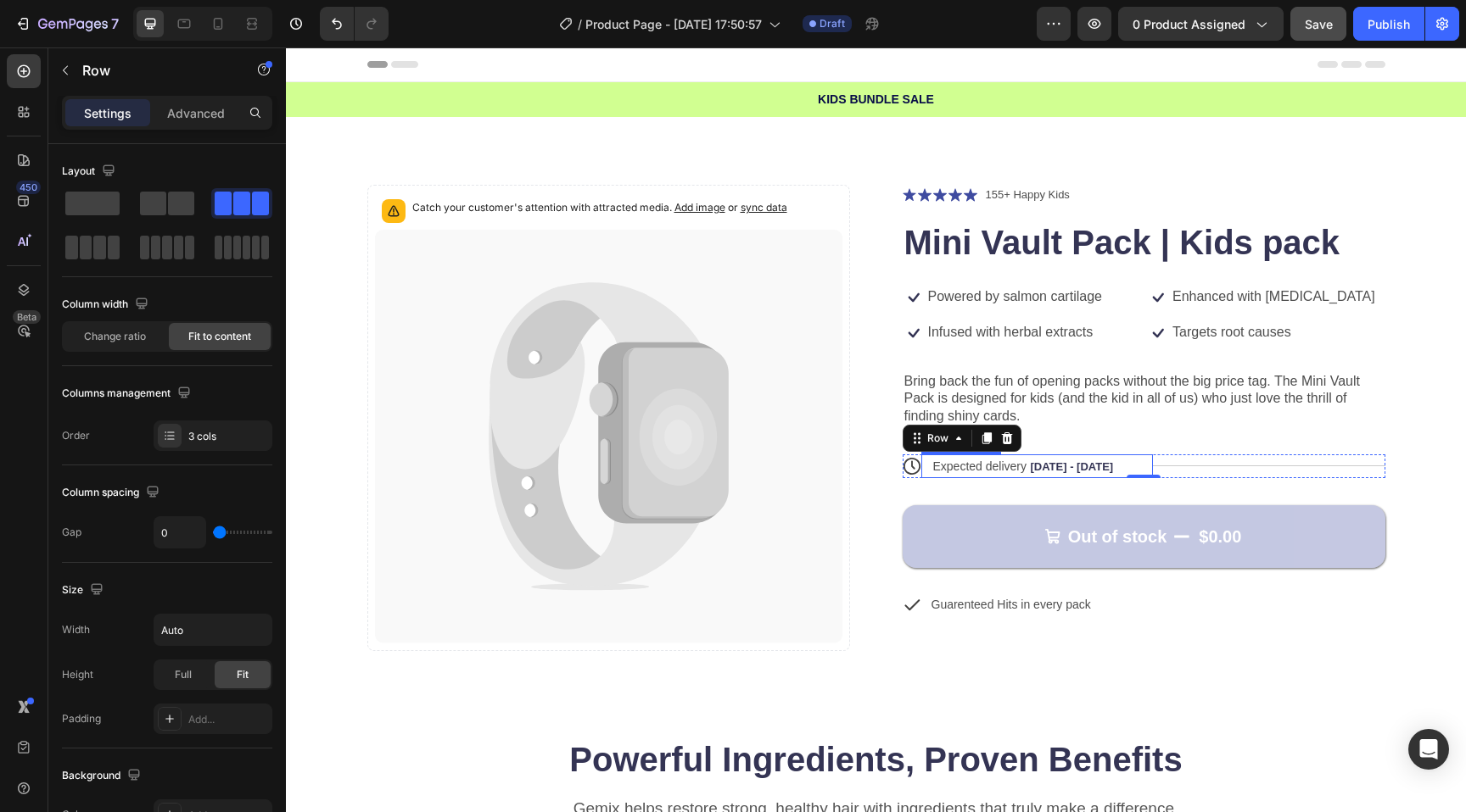
click at [1103, 457] on div "Expected delivery [DATE] - [DATE]" at bounding box center [1028, 466] width 195 height 24
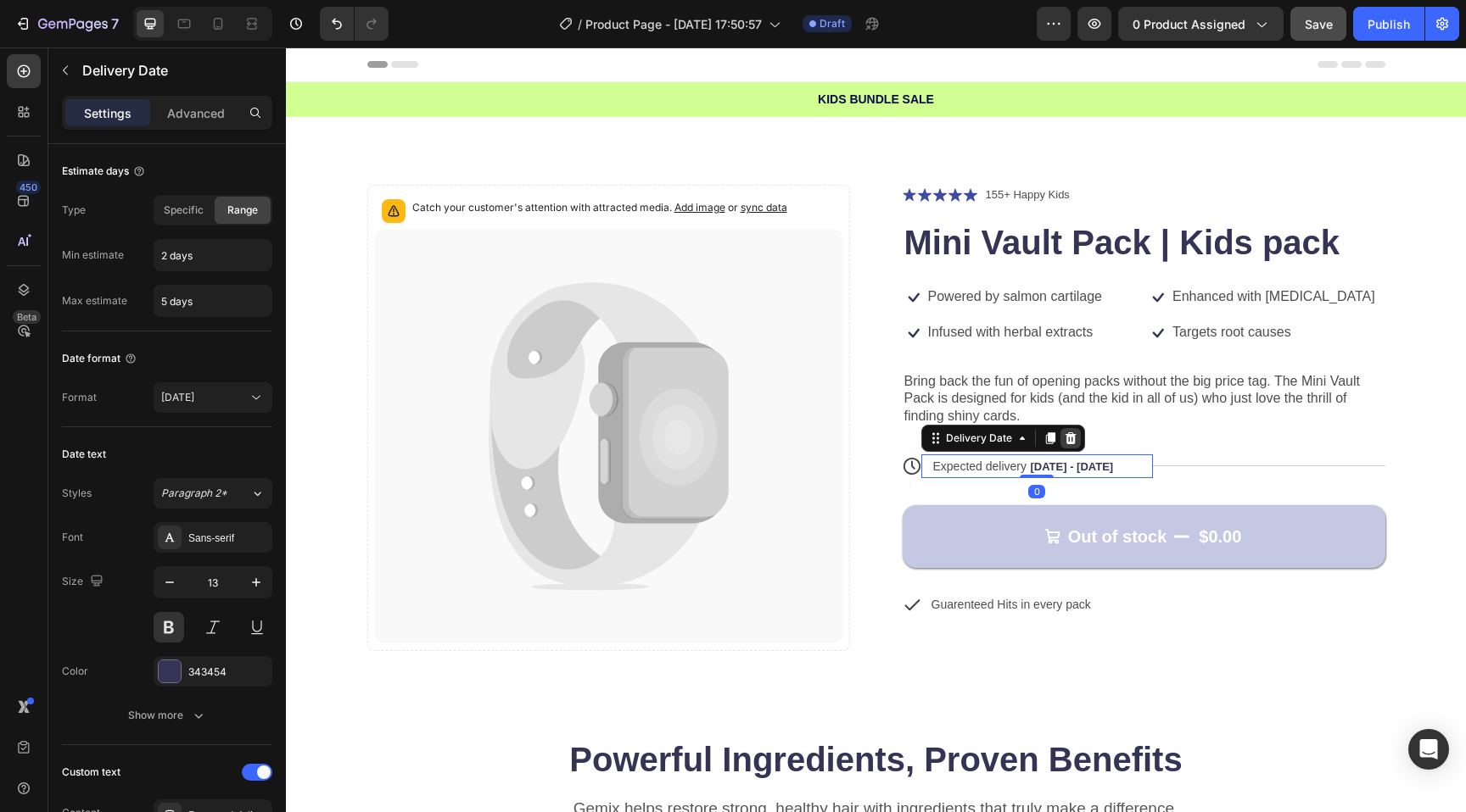
click at [1073, 436] on icon at bounding box center [1070, 438] width 13 height 13
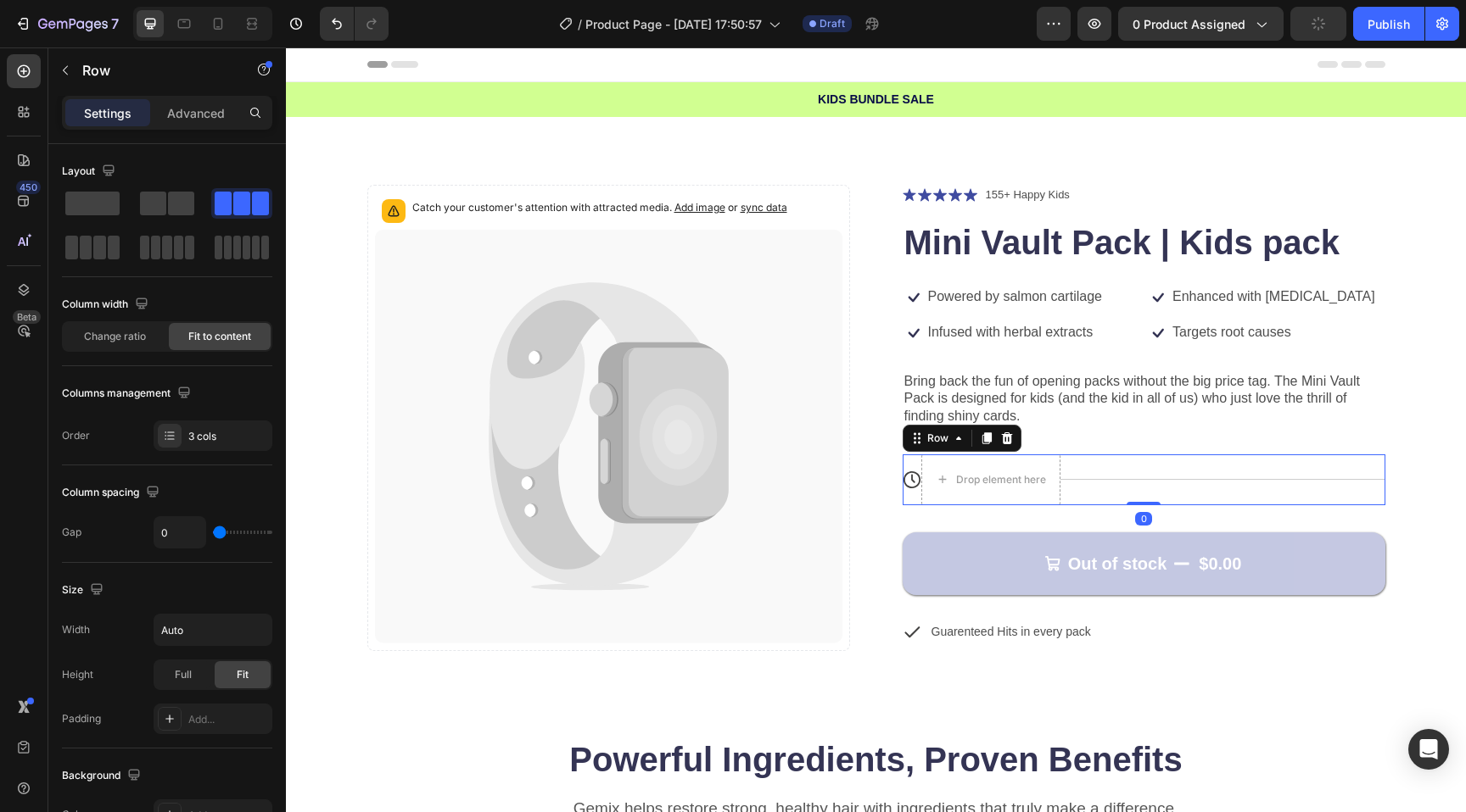
click at [906, 464] on div "Icon" at bounding box center [911, 480] width 19 height 51
click at [1003, 439] on icon at bounding box center [1006, 438] width 11 height 11
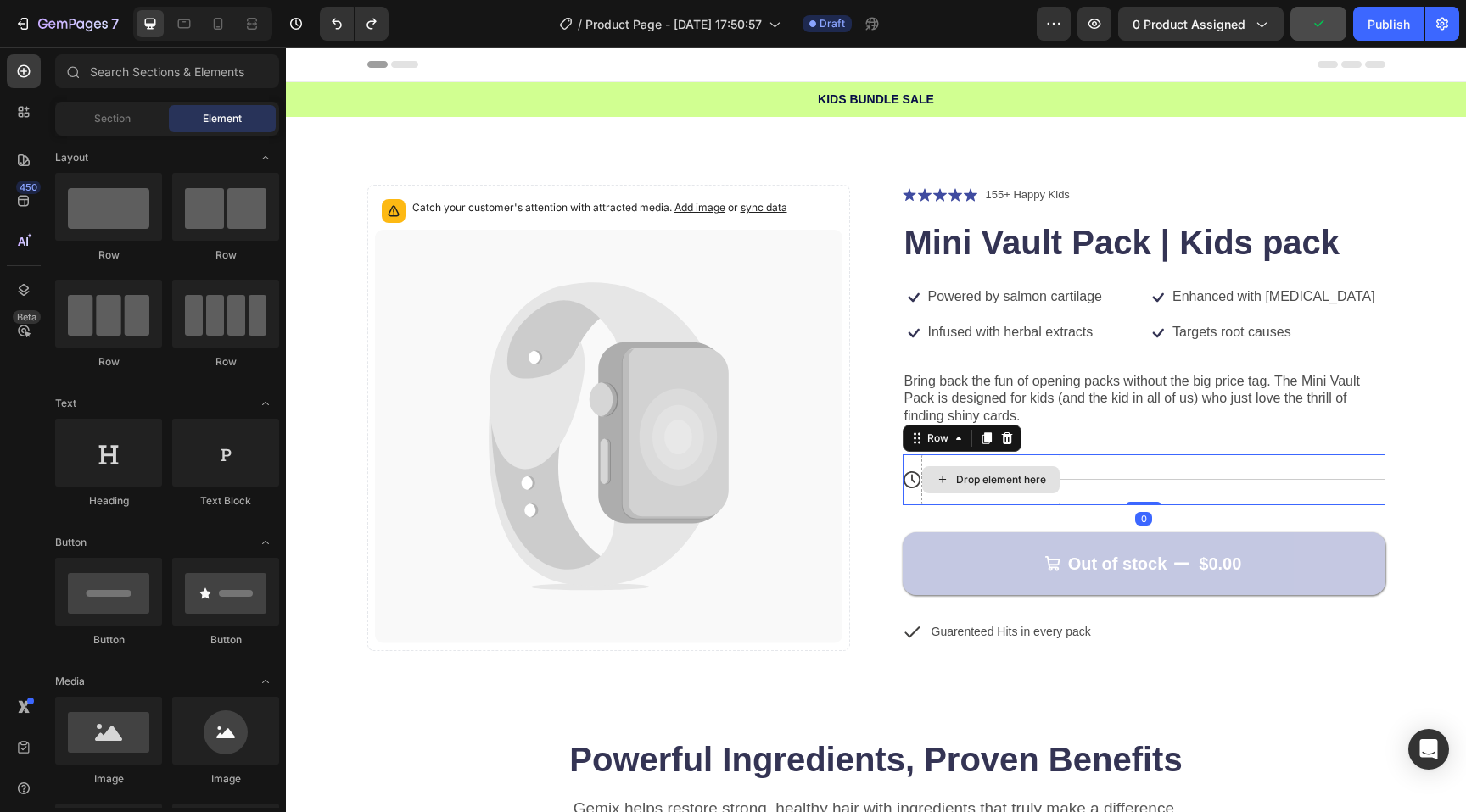
click at [980, 460] on div "Drop element here" at bounding box center [991, 480] width 139 height 51
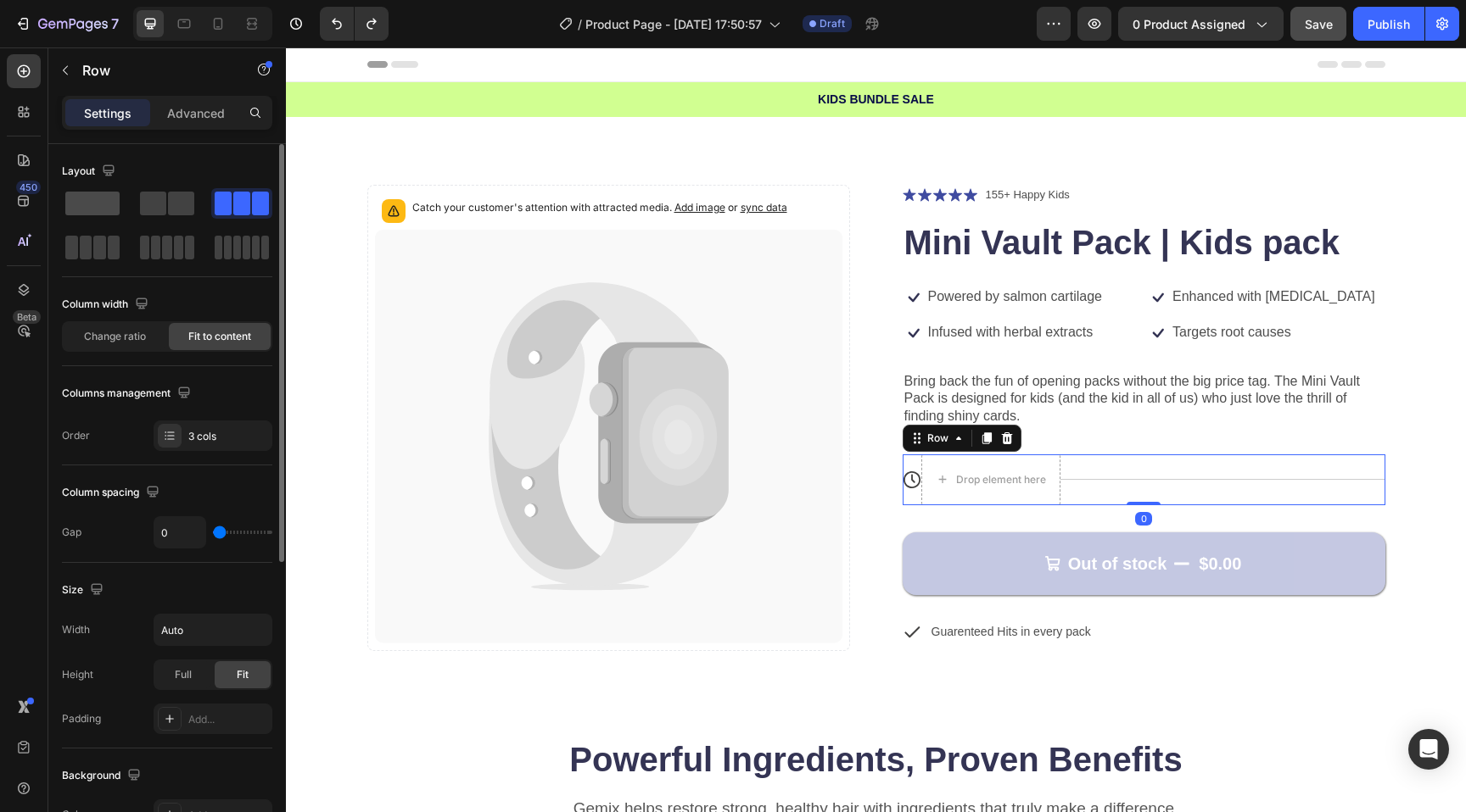
click at [98, 213] on span at bounding box center [93, 203] width 55 height 24
click at [1004, 476] on div "Drop element here" at bounding box center [1001, 480] width 90 height 13
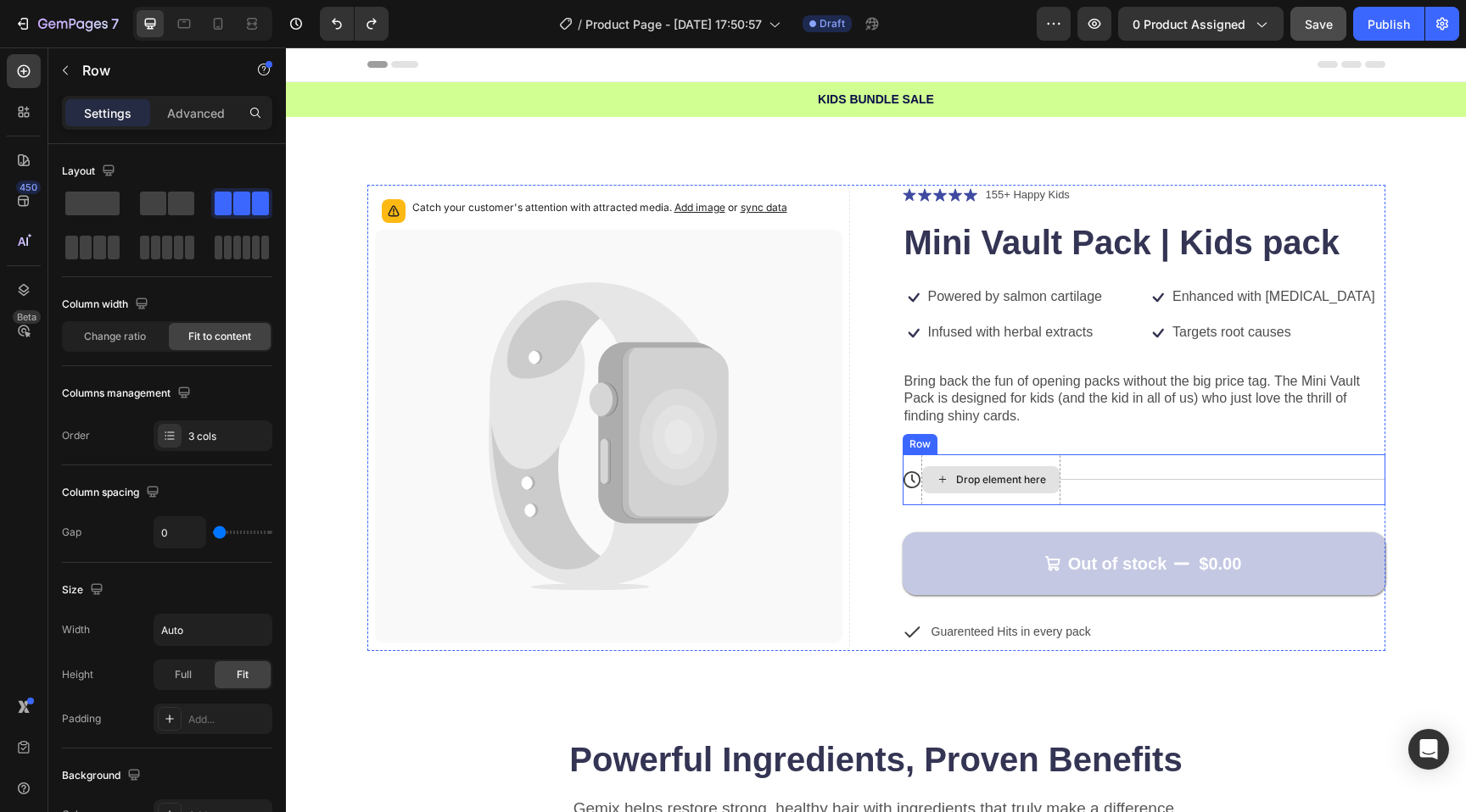
click at [1010, 458] on div "Drop element here" at bounding box center [991, 480] width 139 height 51
click at [909, 488] on div "Icon" at bounding box center [911, 480] width 19 height 19
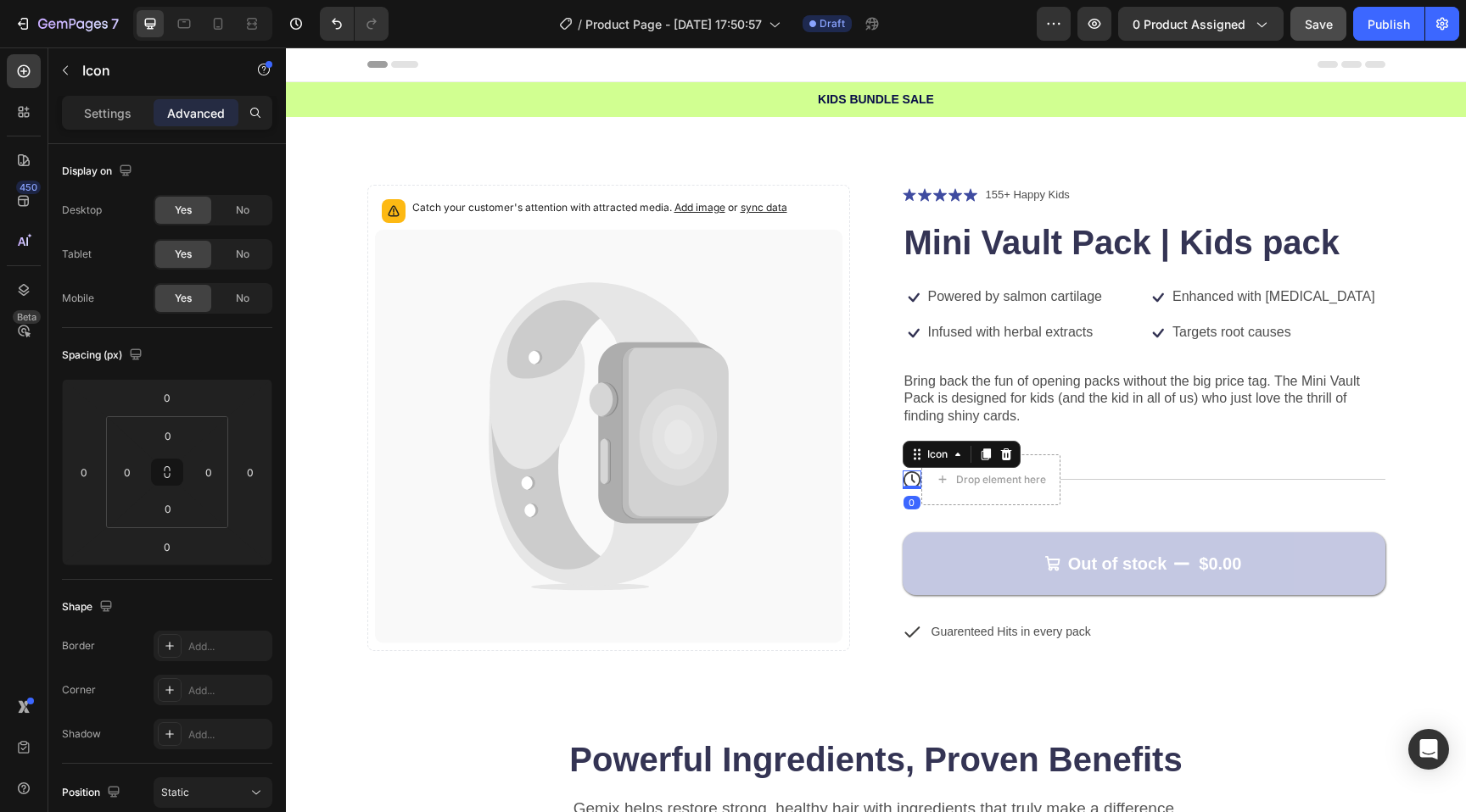
click at [1017, 459] on div "Icon" at bounding box center [961, 454] width 118 height 27
click at [1011, 456] on icon at bounding box center [1006, 454] width 13 height 13
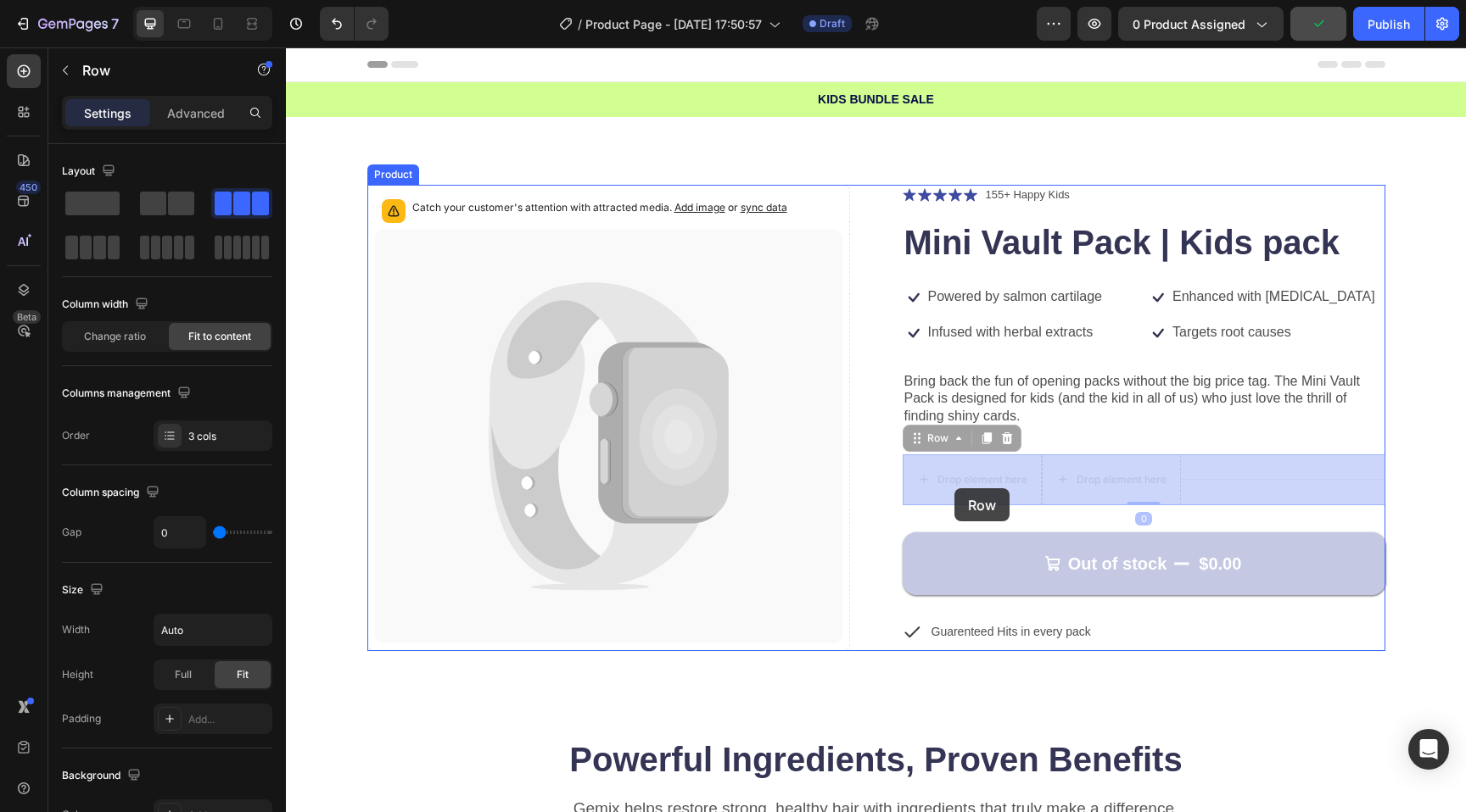
drag, startPoint x: 1217, startPoint y: 473, endPoint x: 954, endPoint y: 488, distance: 263.4
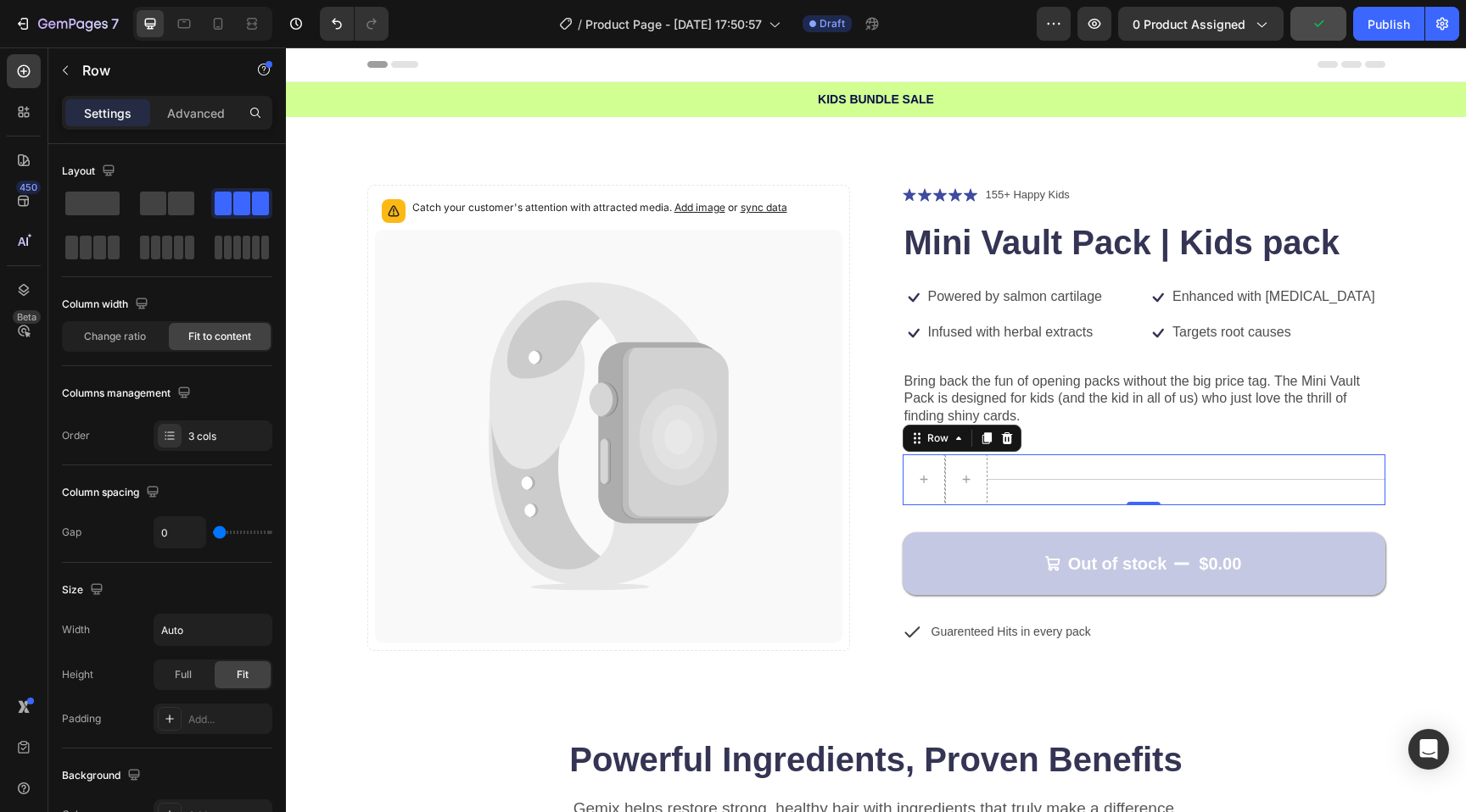
click at [1064, 483] on div "Title Line" at bounding box center [1186, 480] width 398 height 51
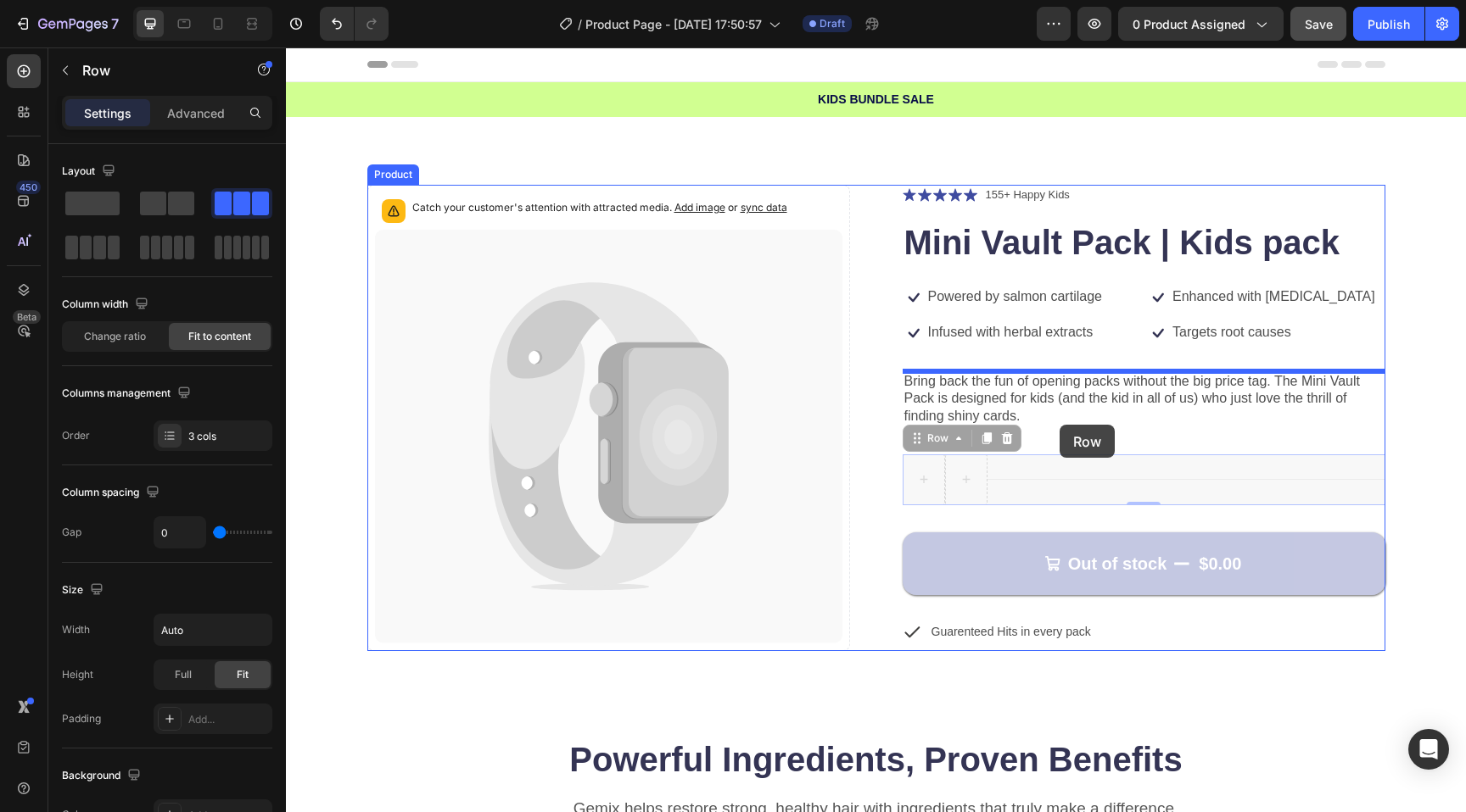
drag, startPoint x: 1064, startPoint y: 477, endPoint x: 1059, endPoint y: 425, distance: 52.2
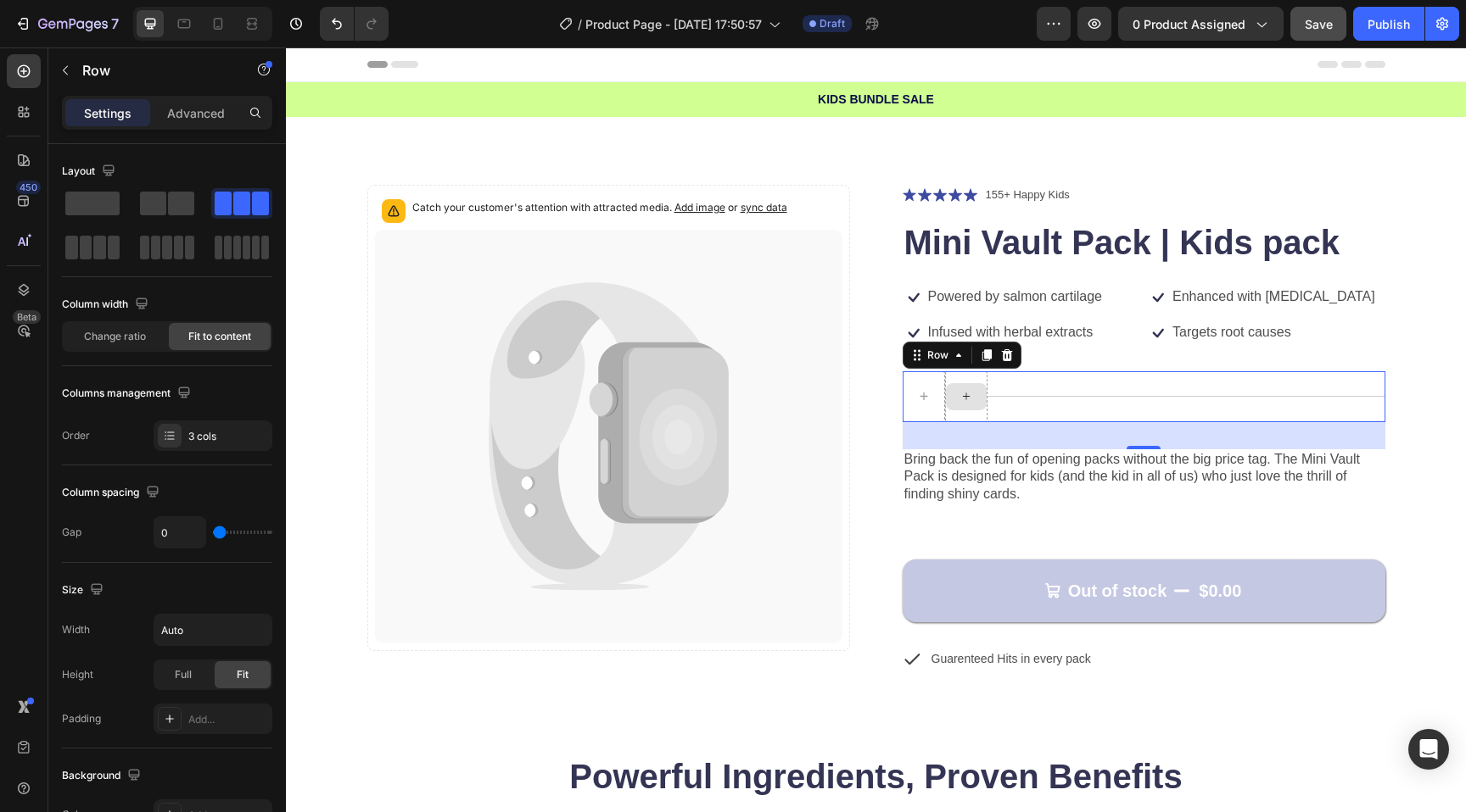
click at [966, 392] on icon at bounding box center [966, 396] width 7 height 7
click at [960, 375] on div at bounding box center [966, 397] width 42 height 51
click at [104, 208] on span at bounding box center [93, 203] width 55 height 24
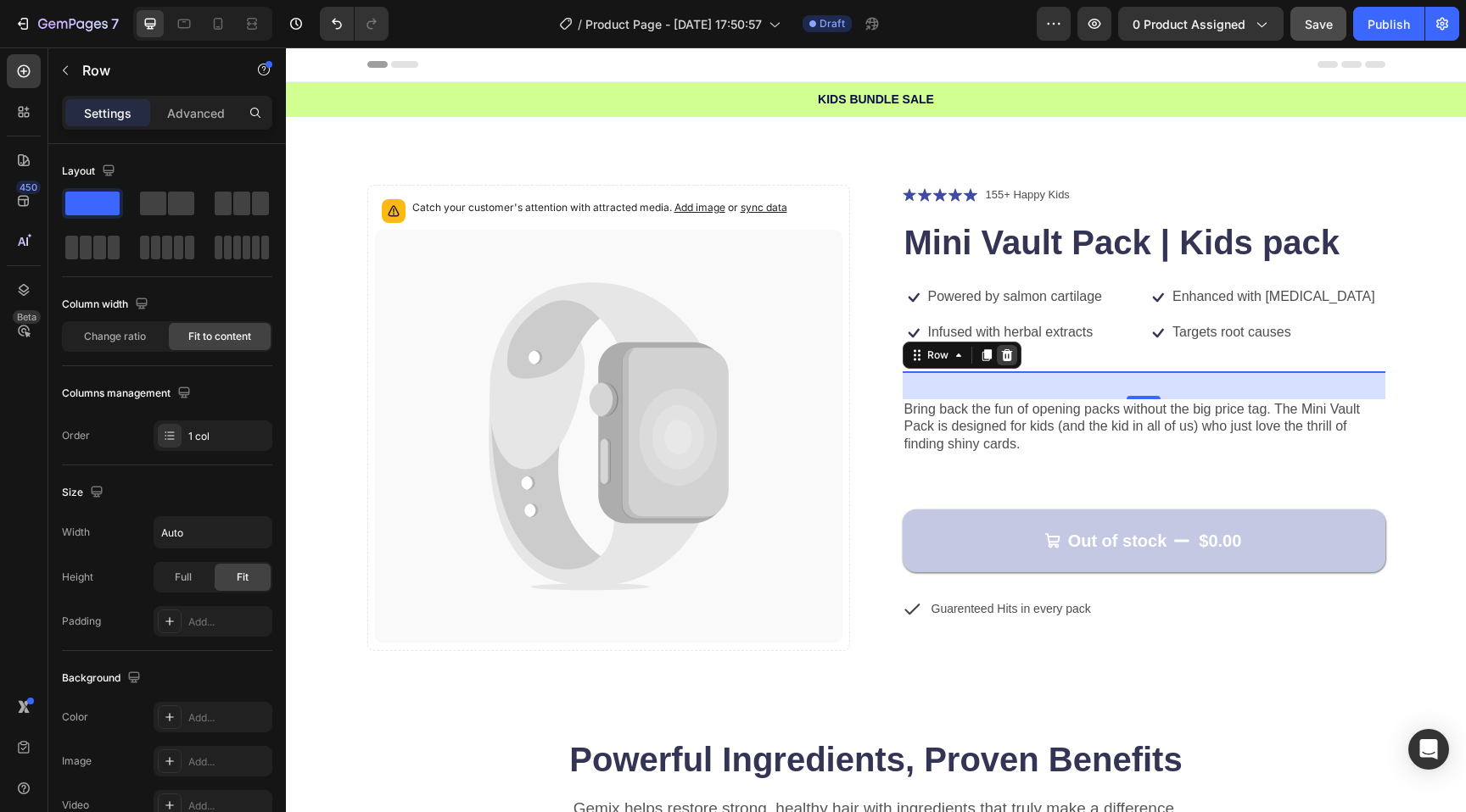
click at [1004, 355] on icon at bounding box center [1006, 354] width 11 height 11
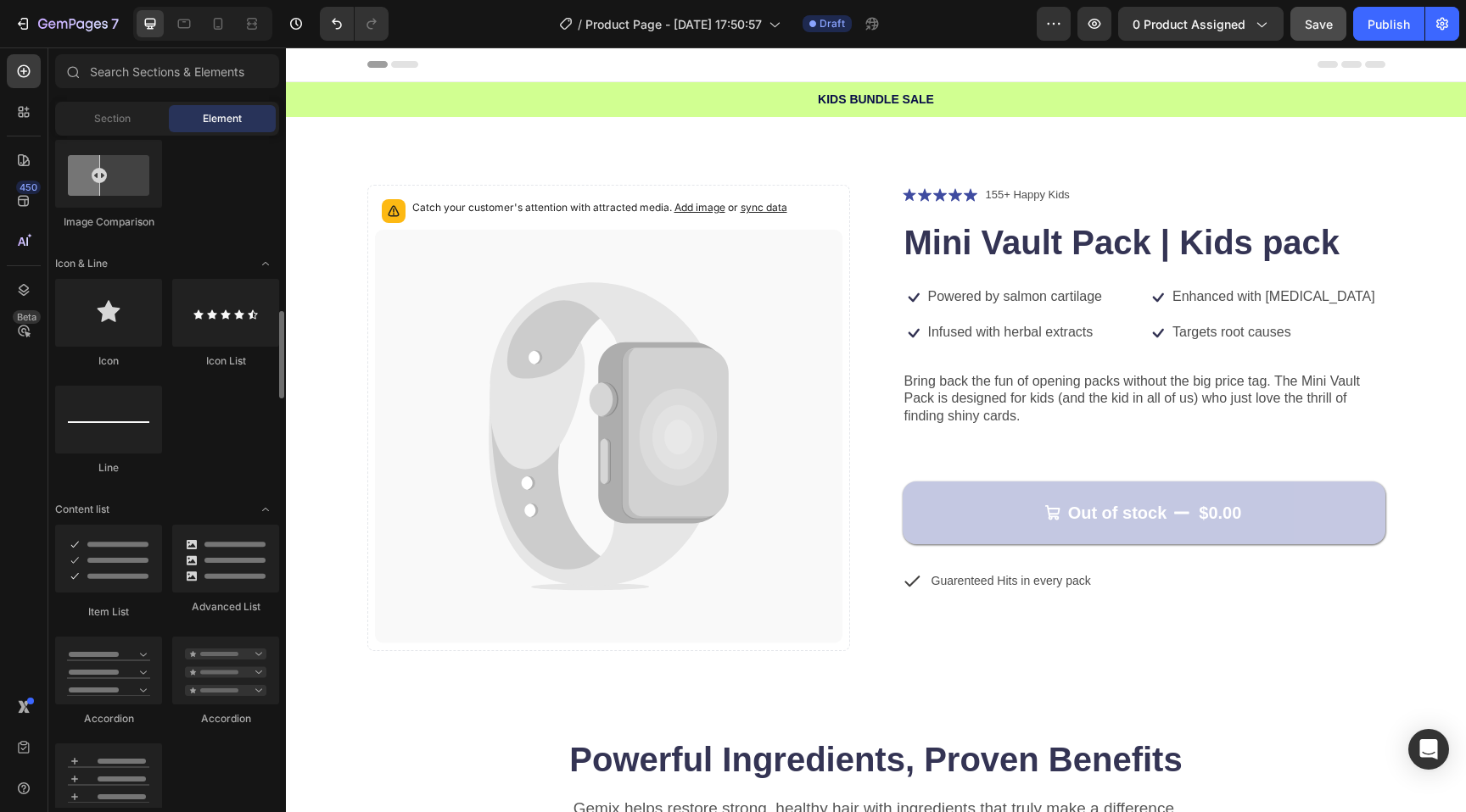
scroll to position [1026, 0]
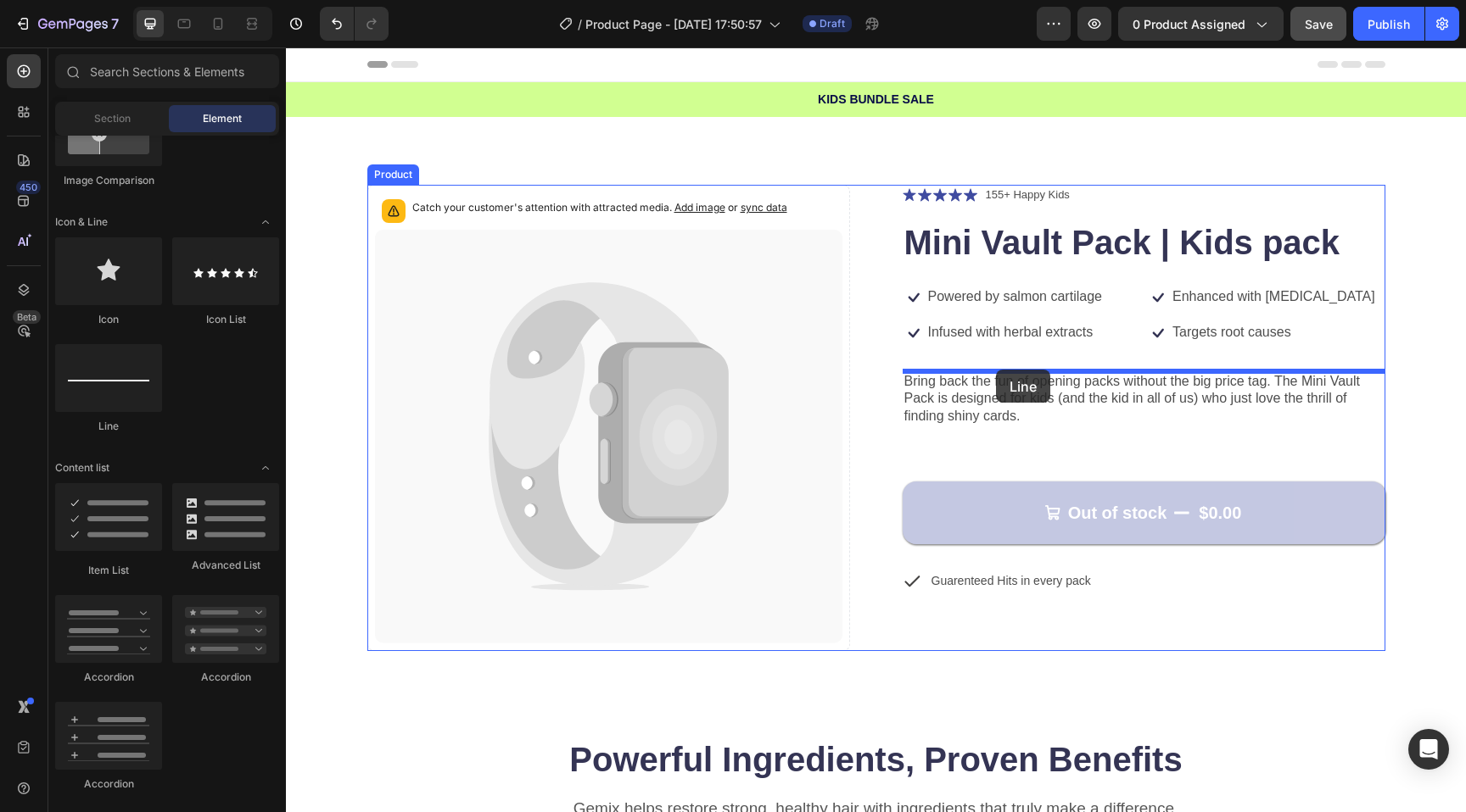
drag, startPoint x: 408, startPoint y: 450, endPoint x: 996, endPoint y: 369, distance: 593.6
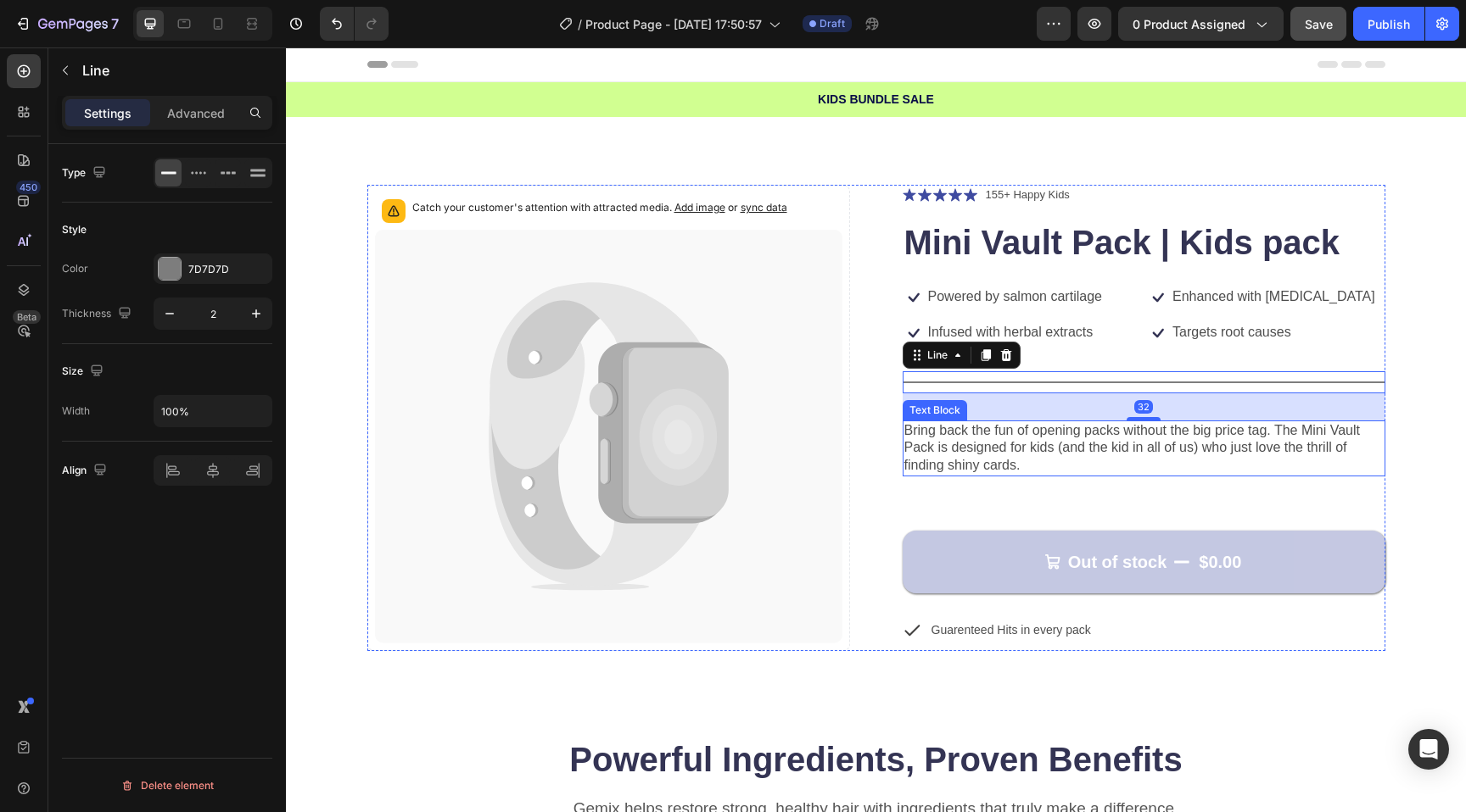
click at [1136, 477] on div "Icon Icon Icon Icon Icon Icon List 155+ Happy Kids Text Block Row Mini Vault Pa…" at bounding box center [1143, 418] width 482 height 466
click at [1081, 378] on div "Title Line 32" at bounding box center [1143, 382] width 482 height 22
click at [228, 305] on input "2" at bounding box center [213, 314] width 56 height 31
type input "1"
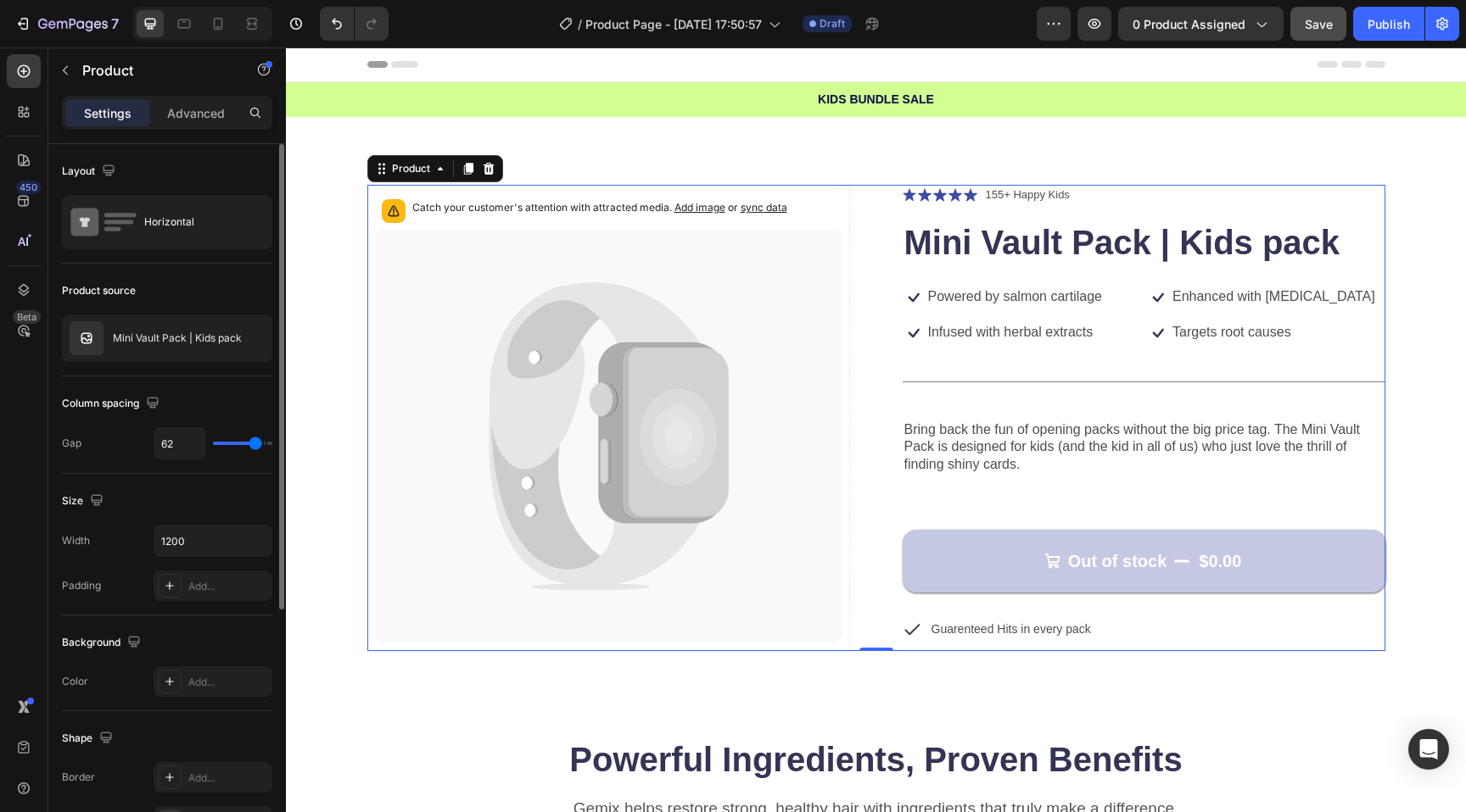
click at [890, 510] on div "Catch your customer's attention with attracted media. Add image or sync data Pr…" at bounding box center [876, 418] width 1018 height 466
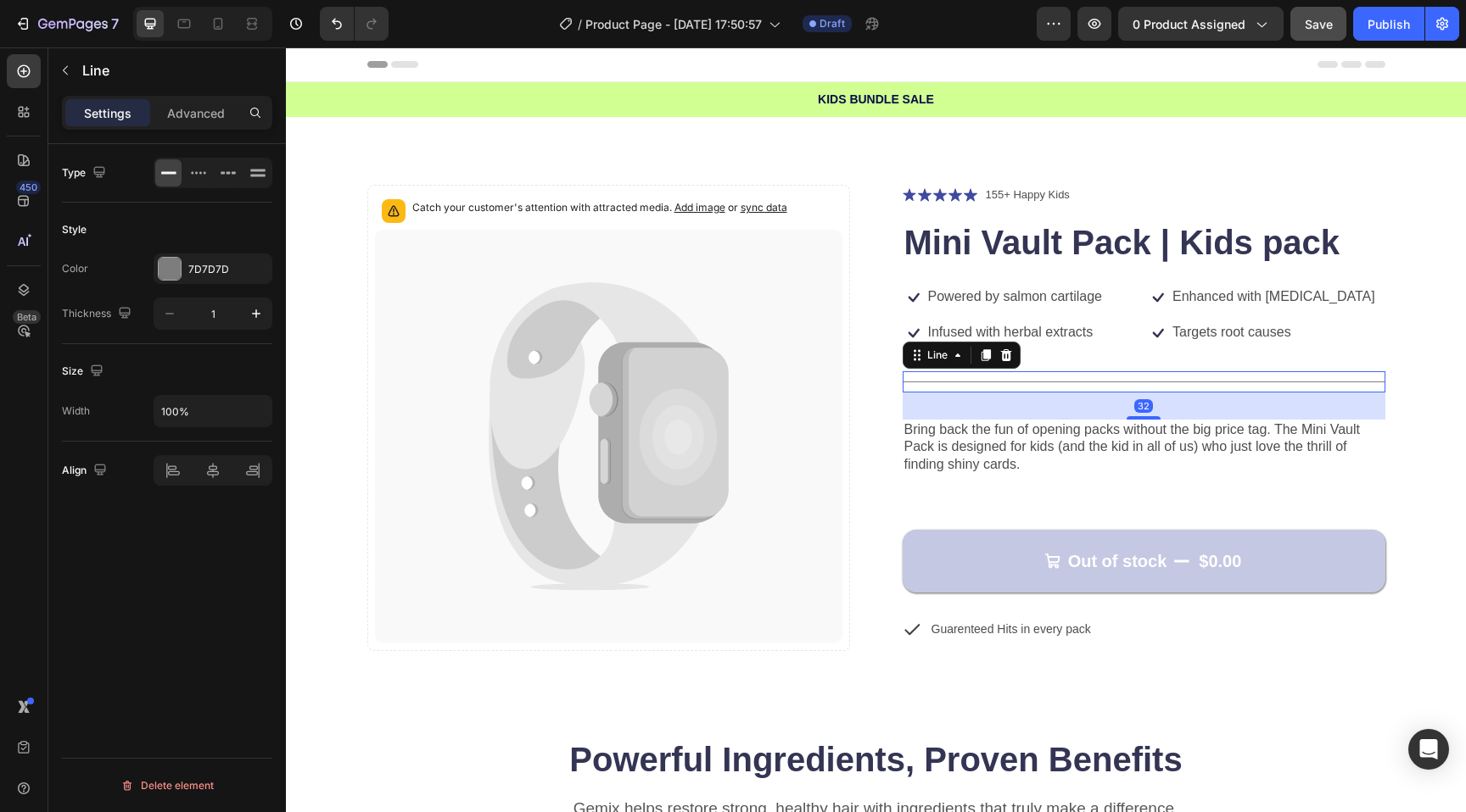
click at [958, 376] on div "Title Line 32" at bounding box center [1143, 382] width 482 height 21
click at [167, 265] on div at bounding box center [169, 268] width 22 height 22
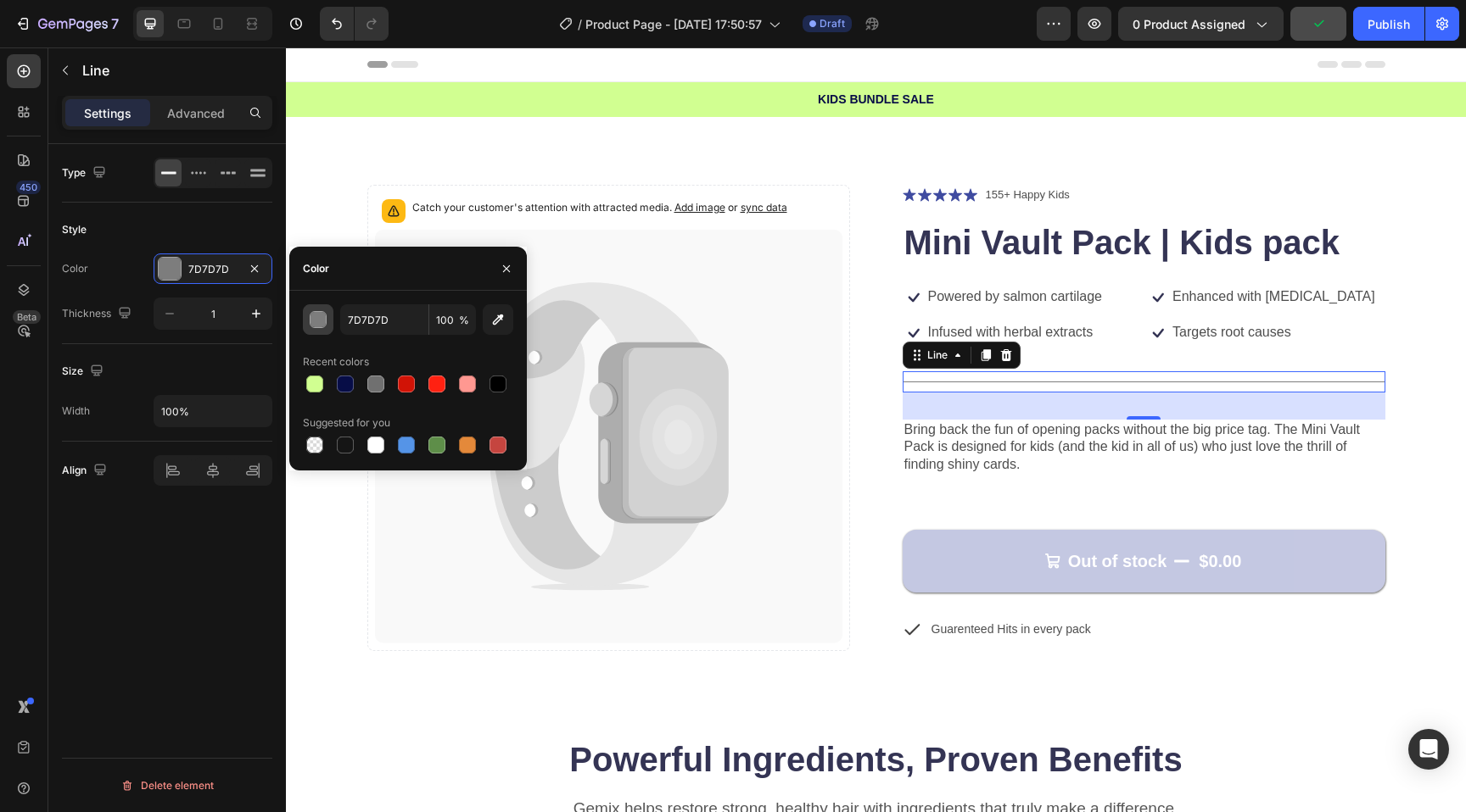
click at [314, 317] on div "button" at bounding box center [318, 320] width 17 height 17
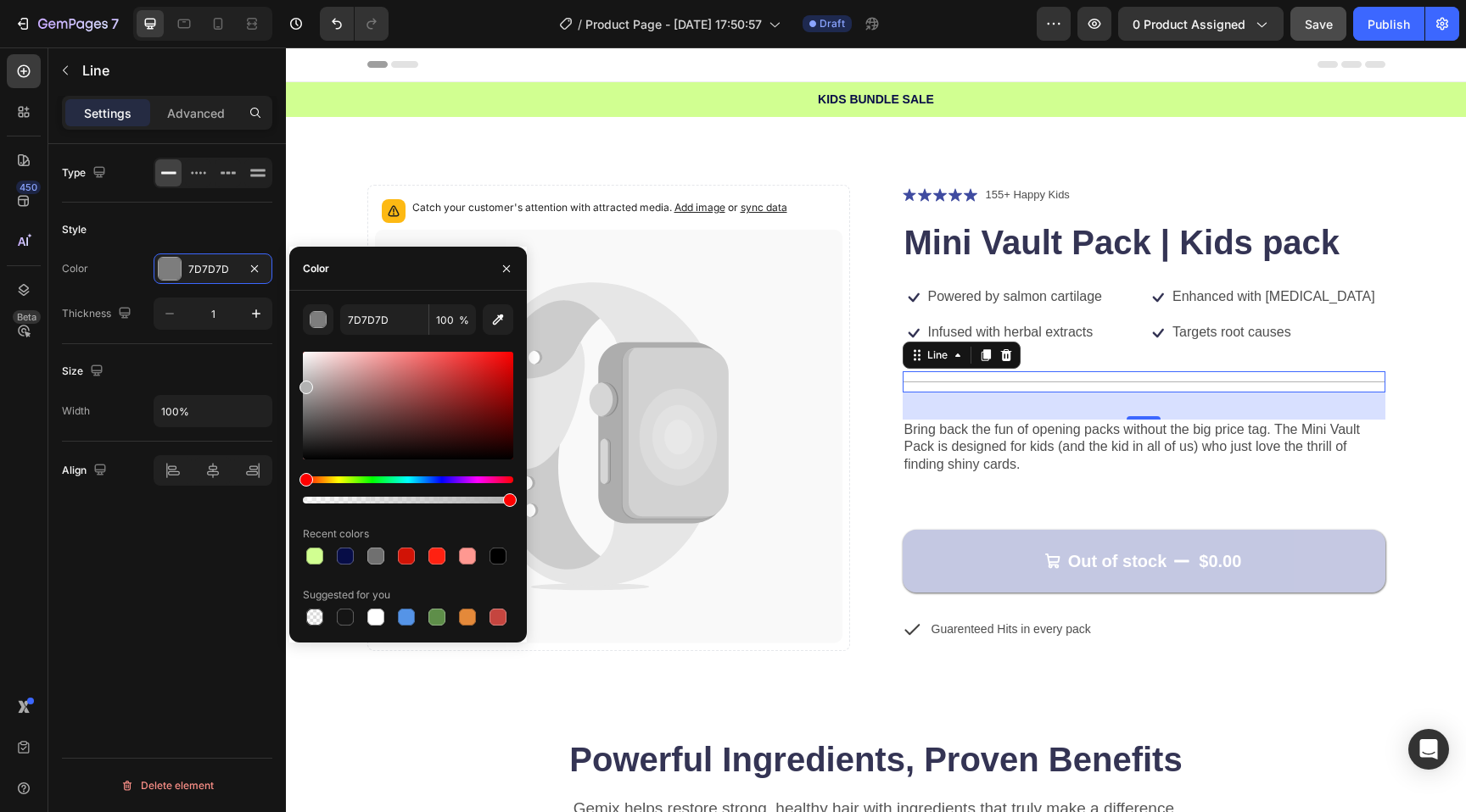
drag, startPoint x: 310, startPoint y: 386, endPoint x: 270, endPoint y: 384, distance: 40.0
click at [270, 384] on div "450 Beta Sections(18) Elements(84) Section Element Hero Section Product Detail …" at bounding box center [143, 430] width 286 height 765
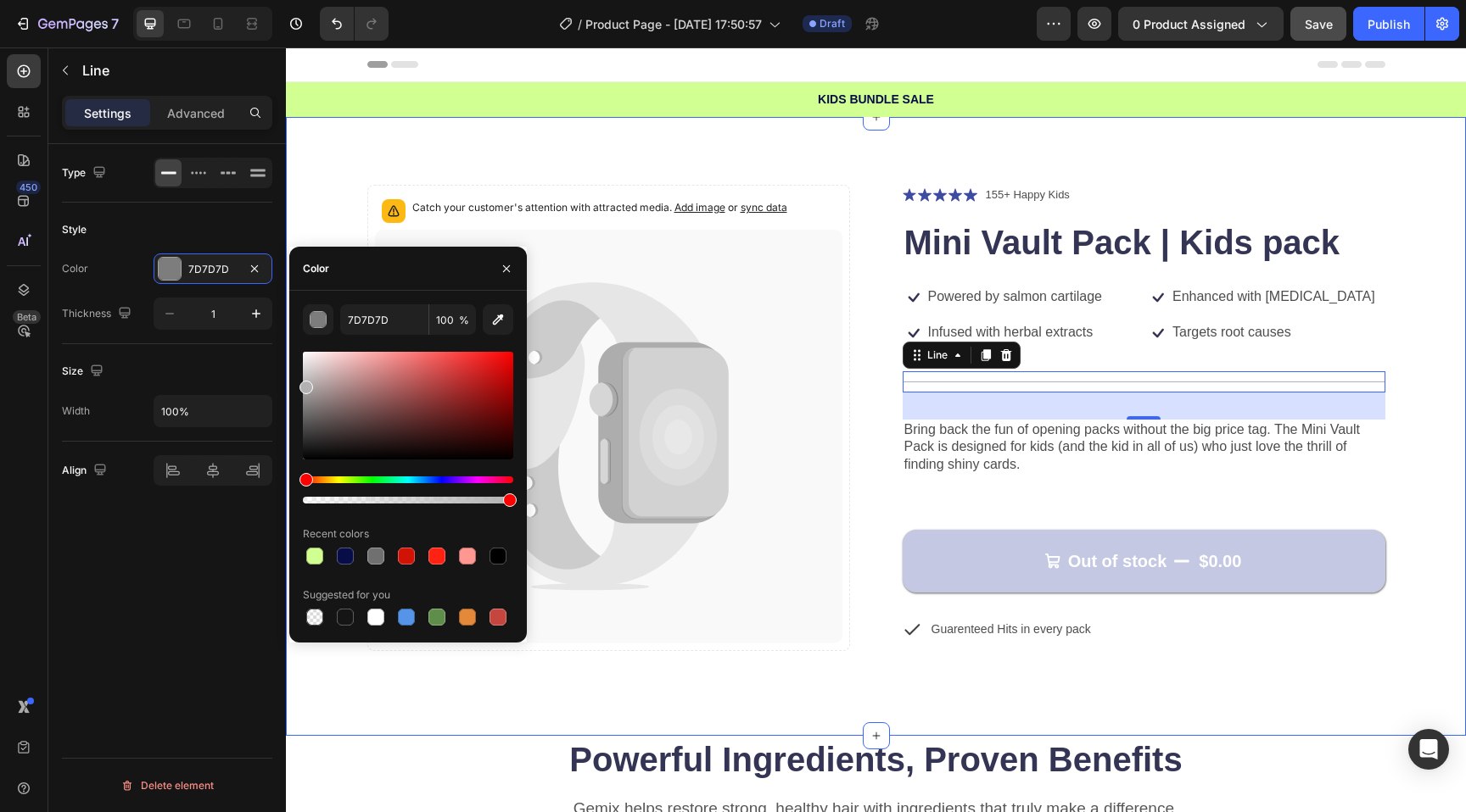
type input "B2B2B2"
click at [719, 651] on div "Catch your customer's attention with attracted media. Add image or sync data Pr…" at bounding box center [876, 427] width 1180 height 619
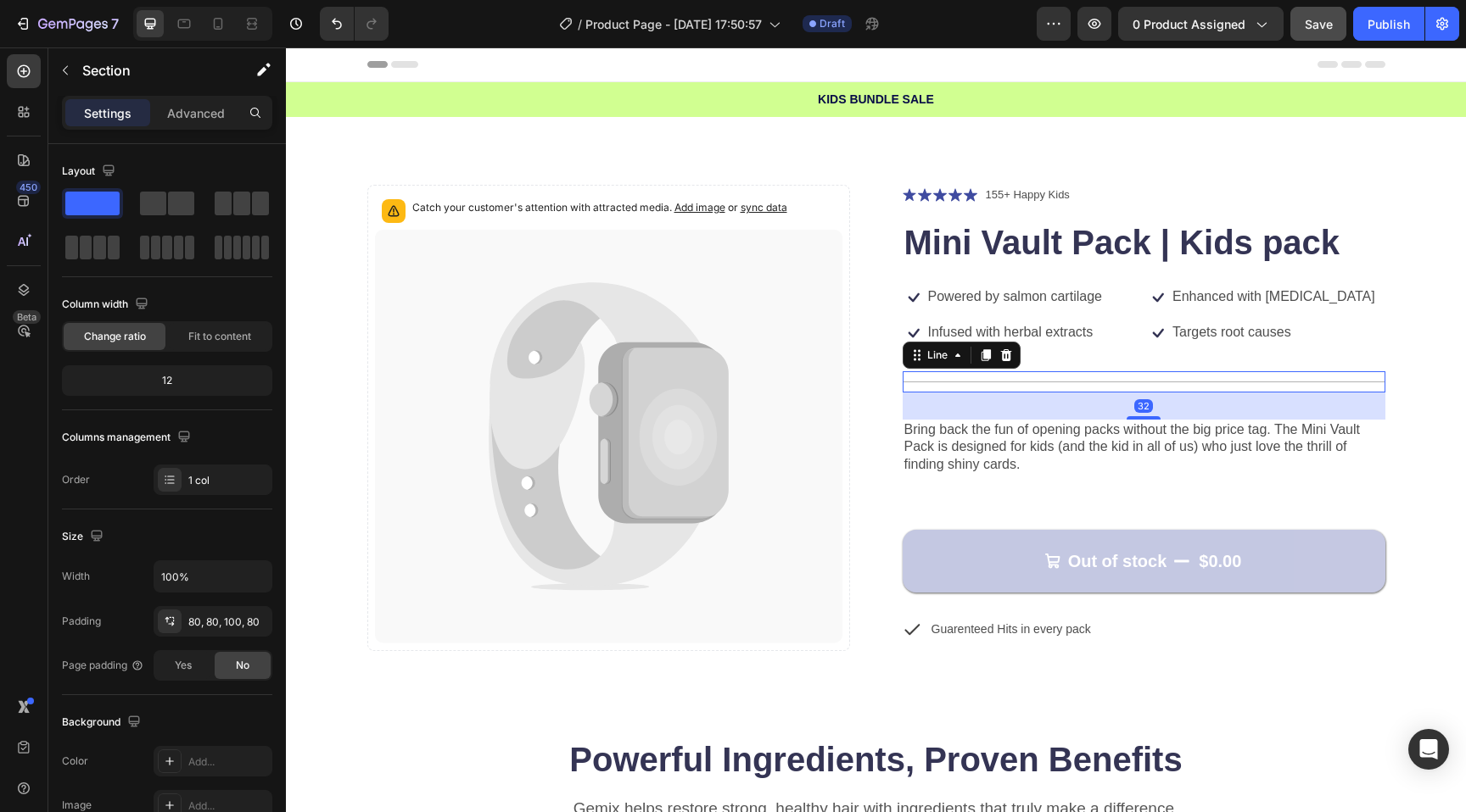
click at [925, 377] on div "Title Line 32" at bounding box center [1143, 382] width 482 height 21
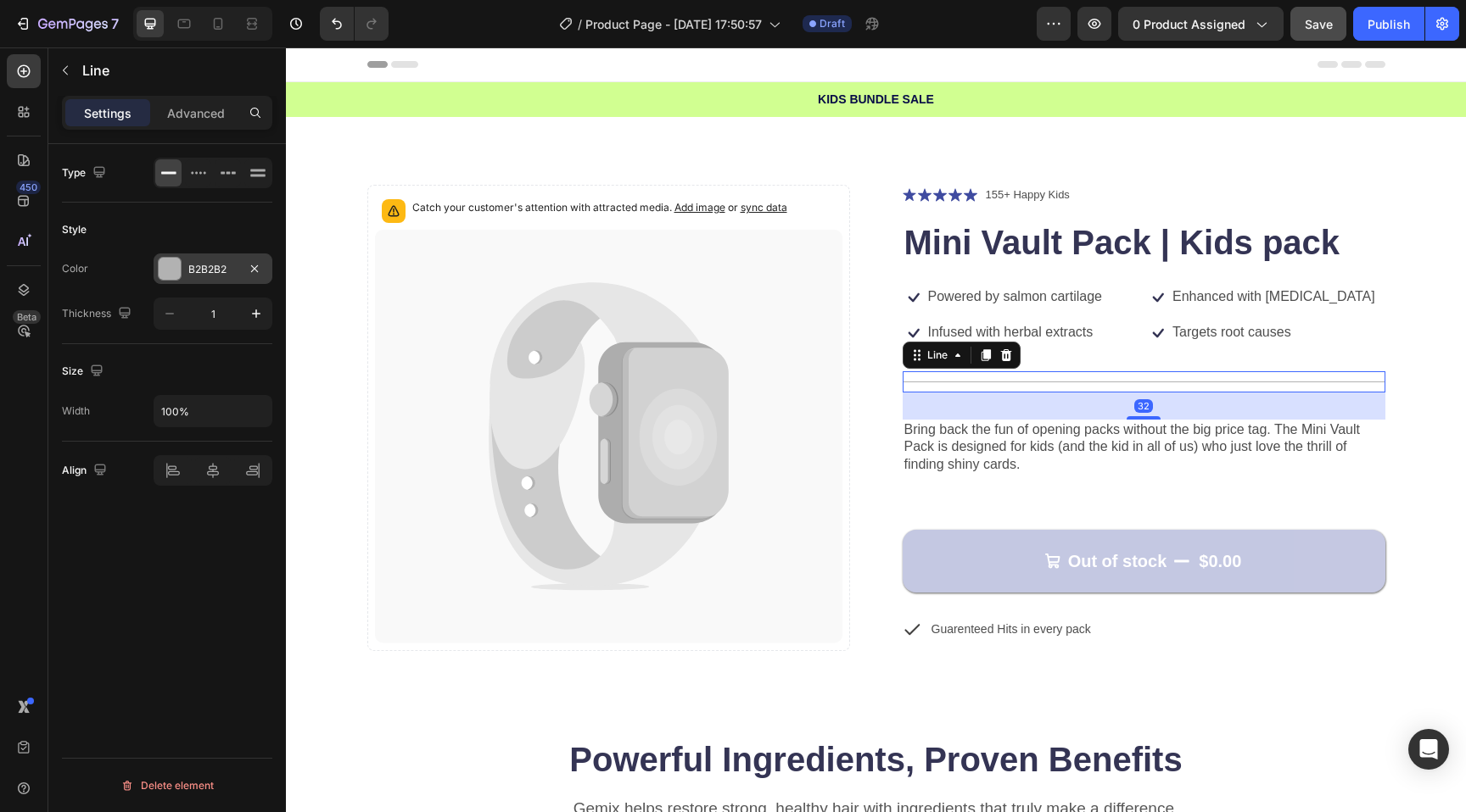
click at [177, 272] on div at bounding box center [169, 268] width 22 height 22
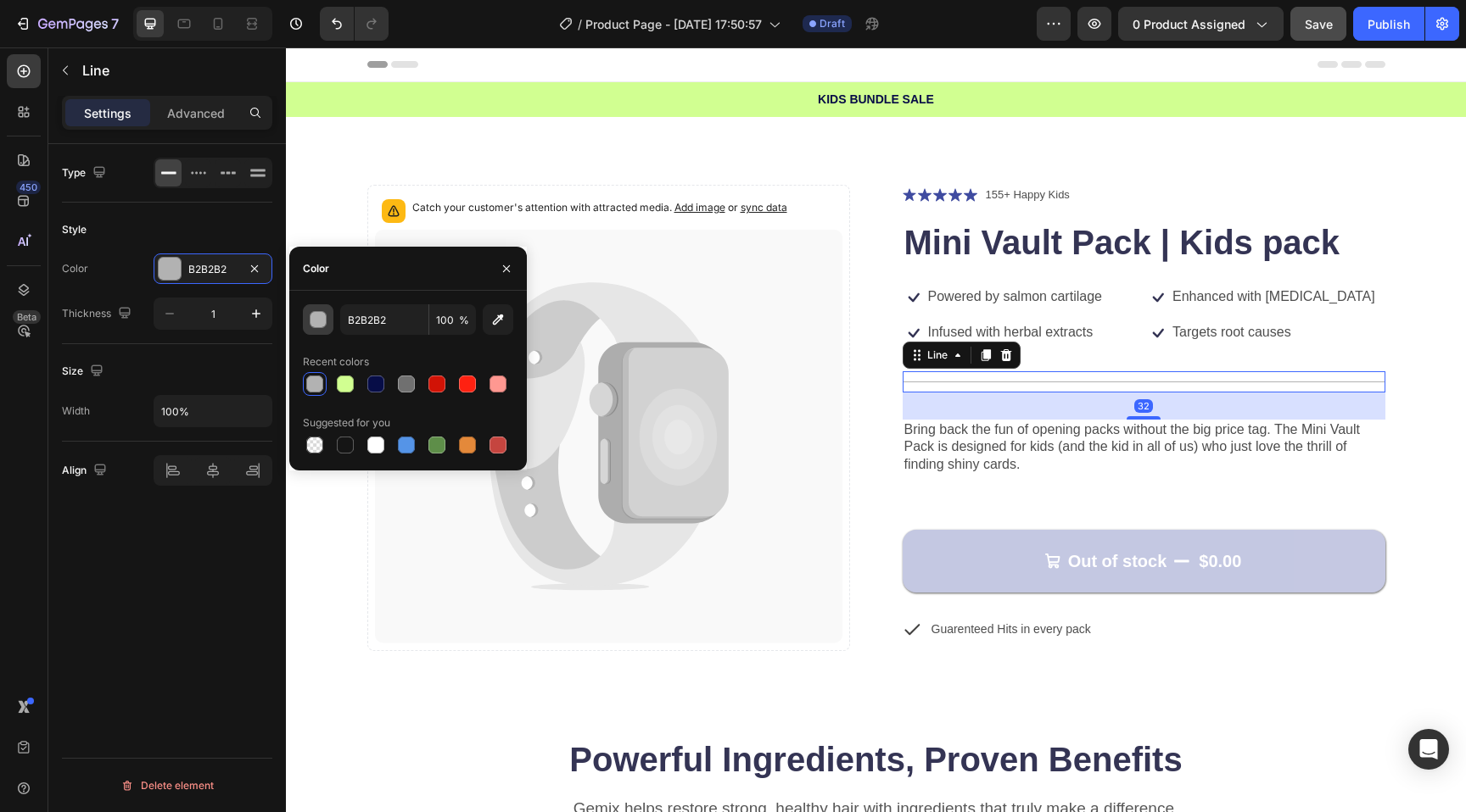
click at [318, 321] on div "button" at bounding box center [318, 320] width 17 height 17
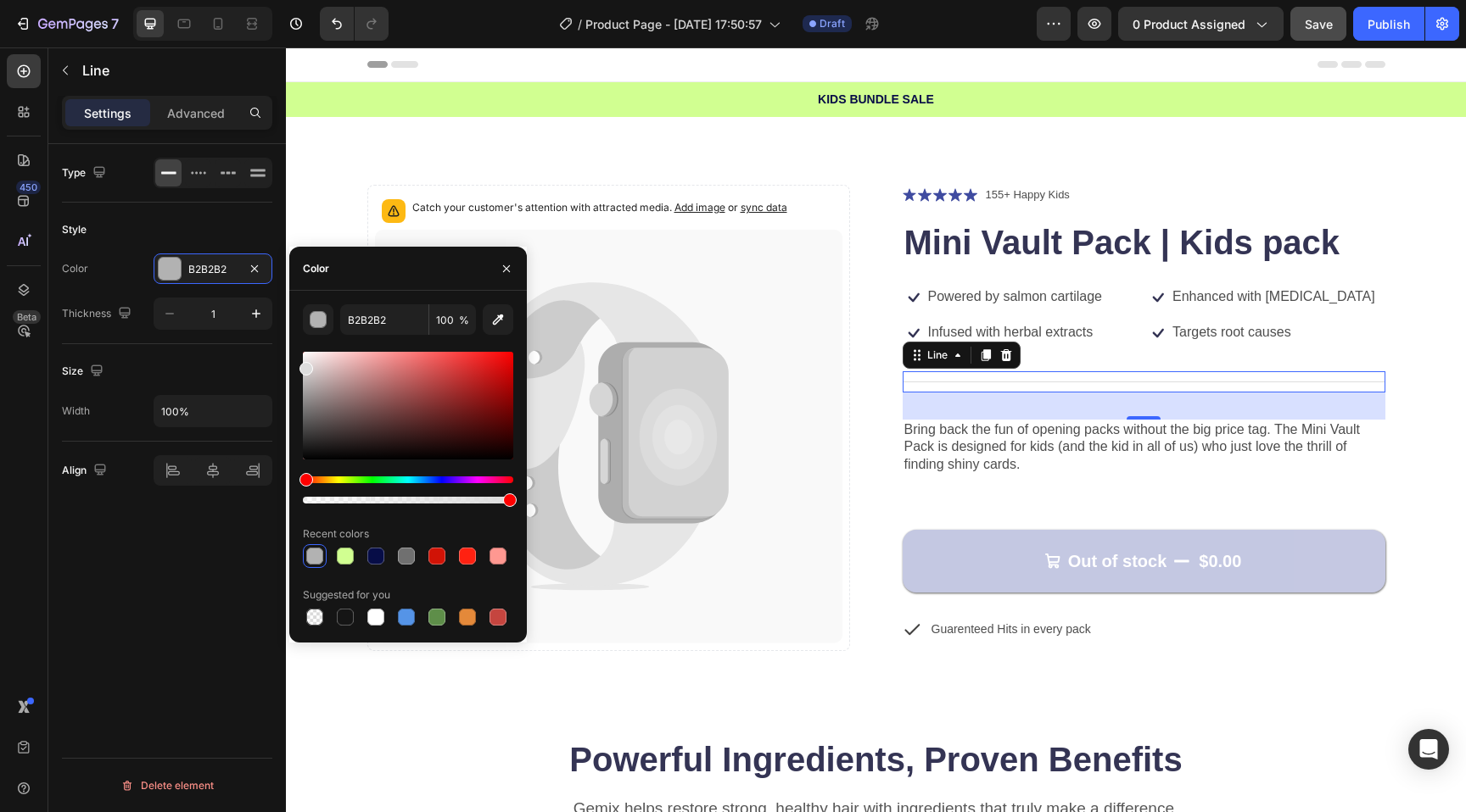
drag, startPoint x: 303, startPoint y: 366, endPoint x: 292, endPoint y: 360, distance: 12.5
click at [292, 360] on div "B2B2B2 100 % Recent colors Suggested for you" at bounding box center [408, 466] width 237 height 324
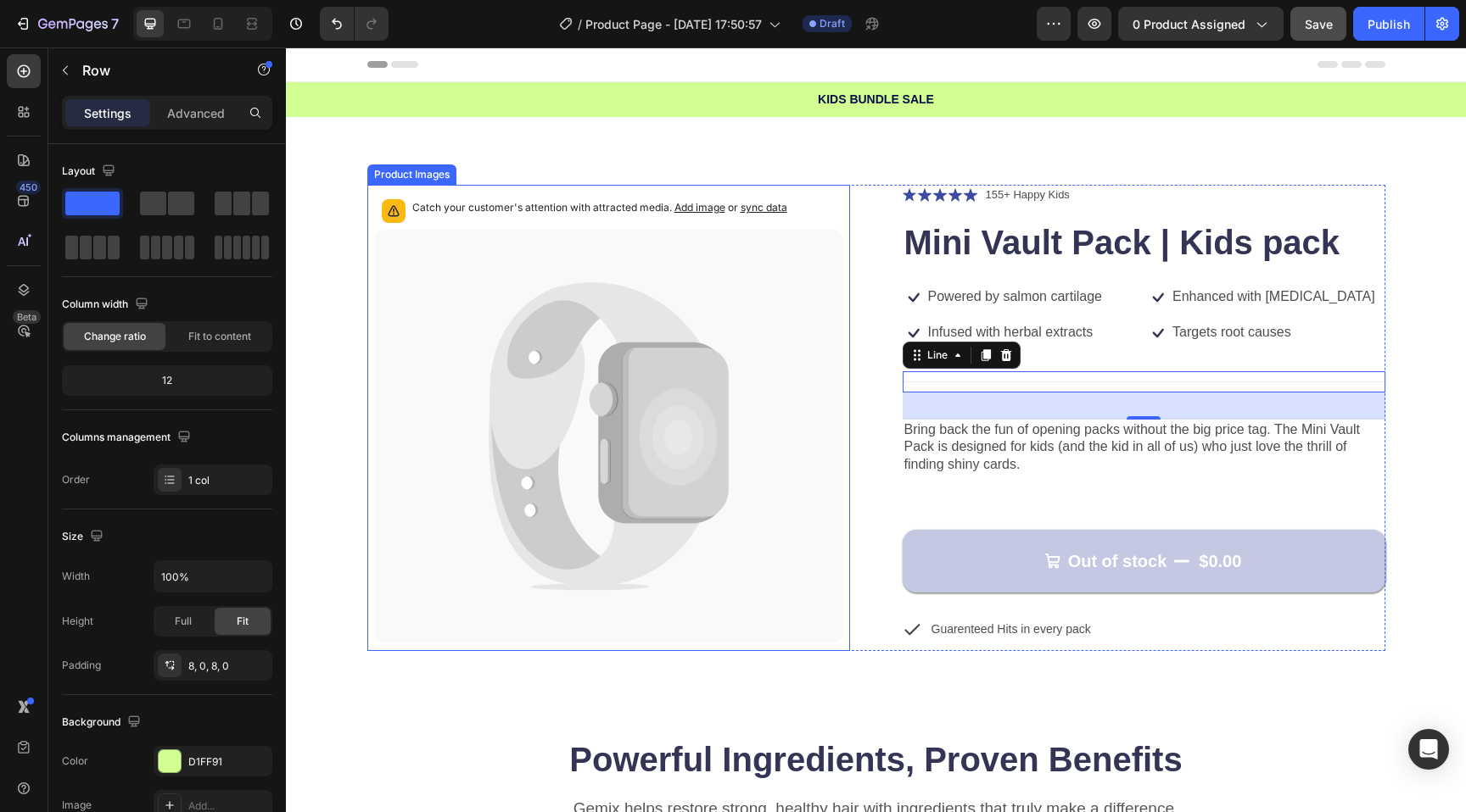
click at [449, 116] on div "KIDS BUNDLE SALE Text Block Row" at bounding box center [876, 99] width 1180 height 34
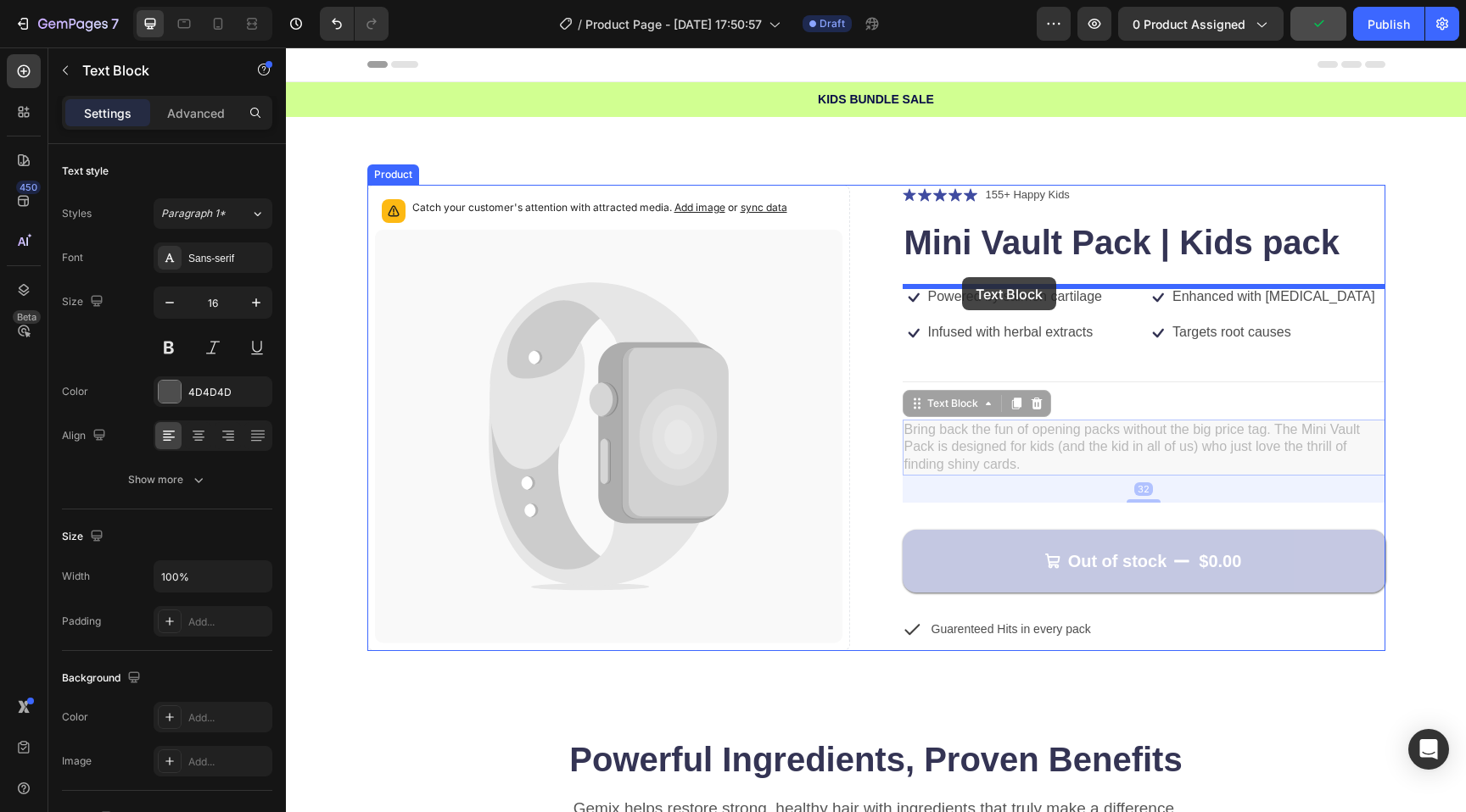
drag, startPoint x: 967, startPoint y: 435, endPoint x: 962, endPoint y: 278, distance: 157.1
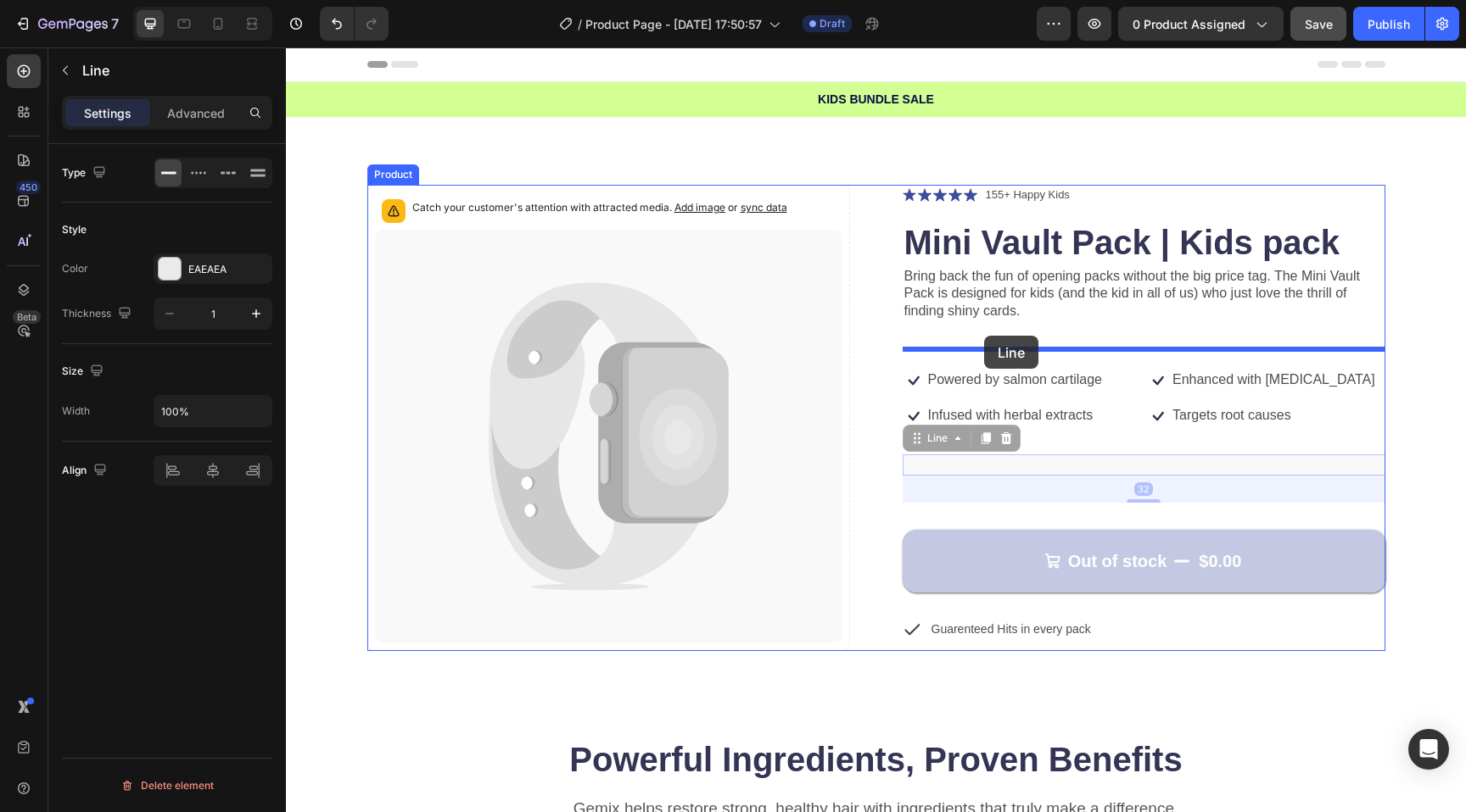
drag, startPoint x: 984, startPoint y: 465, endPoint x: 984, endPoint y: 336, distance: 129.0
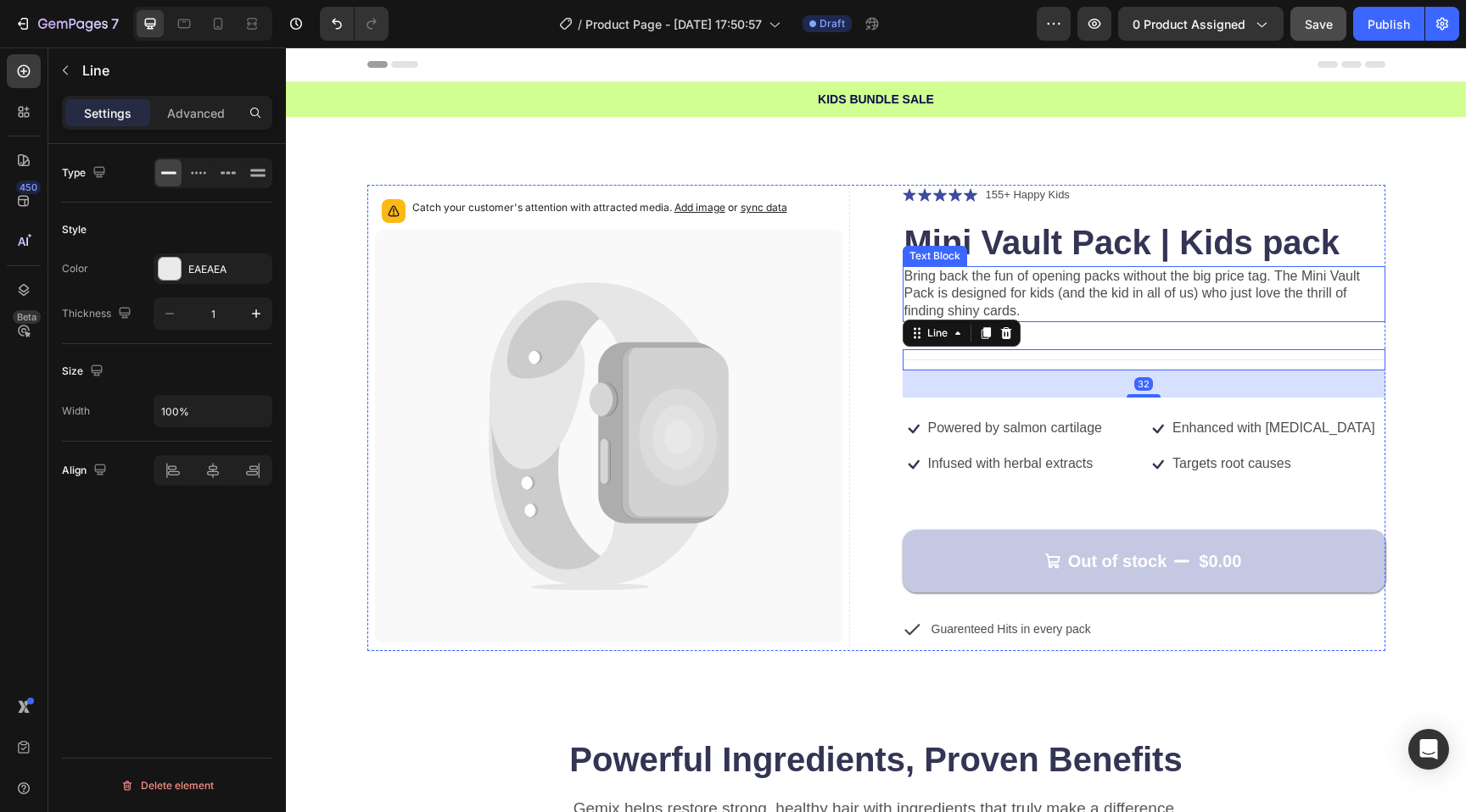
click at [1064, 292] on p "Bring back the fun of opening packs without the big price tag. The Mini Vault P…" at bounding box center [1143, 294] width 479 height 53
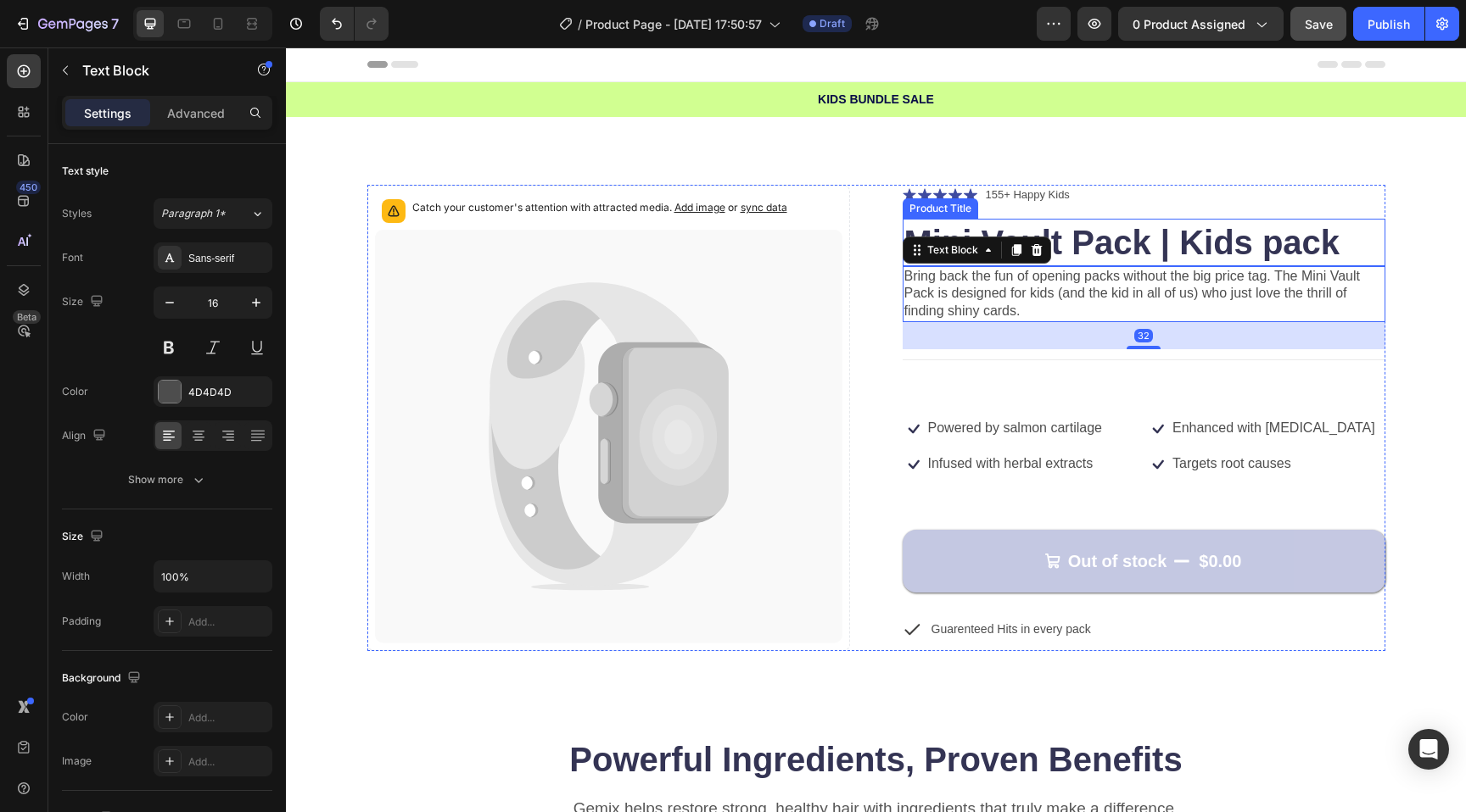
click at [1112, 250] on h1 "Mini Vault Pack | Kids pack" at bounding box center [1143, 242] width 482 height 48
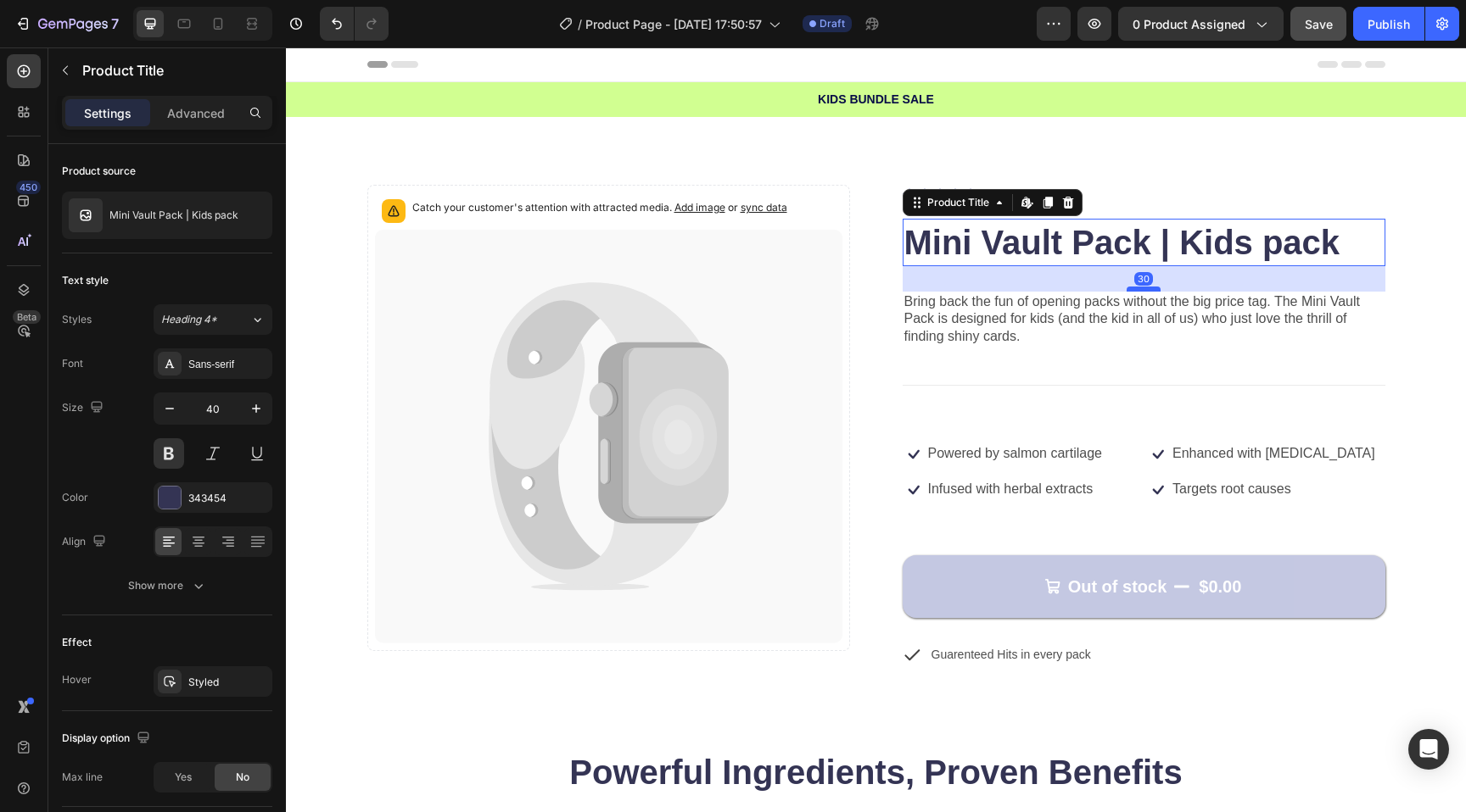
drag, startPoint x: 1136, startPoint y: 261, endPoint x: 1136, endPoint y: 287, distance: 26.0
click at [1136, 287] on div at bounding box center [1143, 289] width 34 height 5
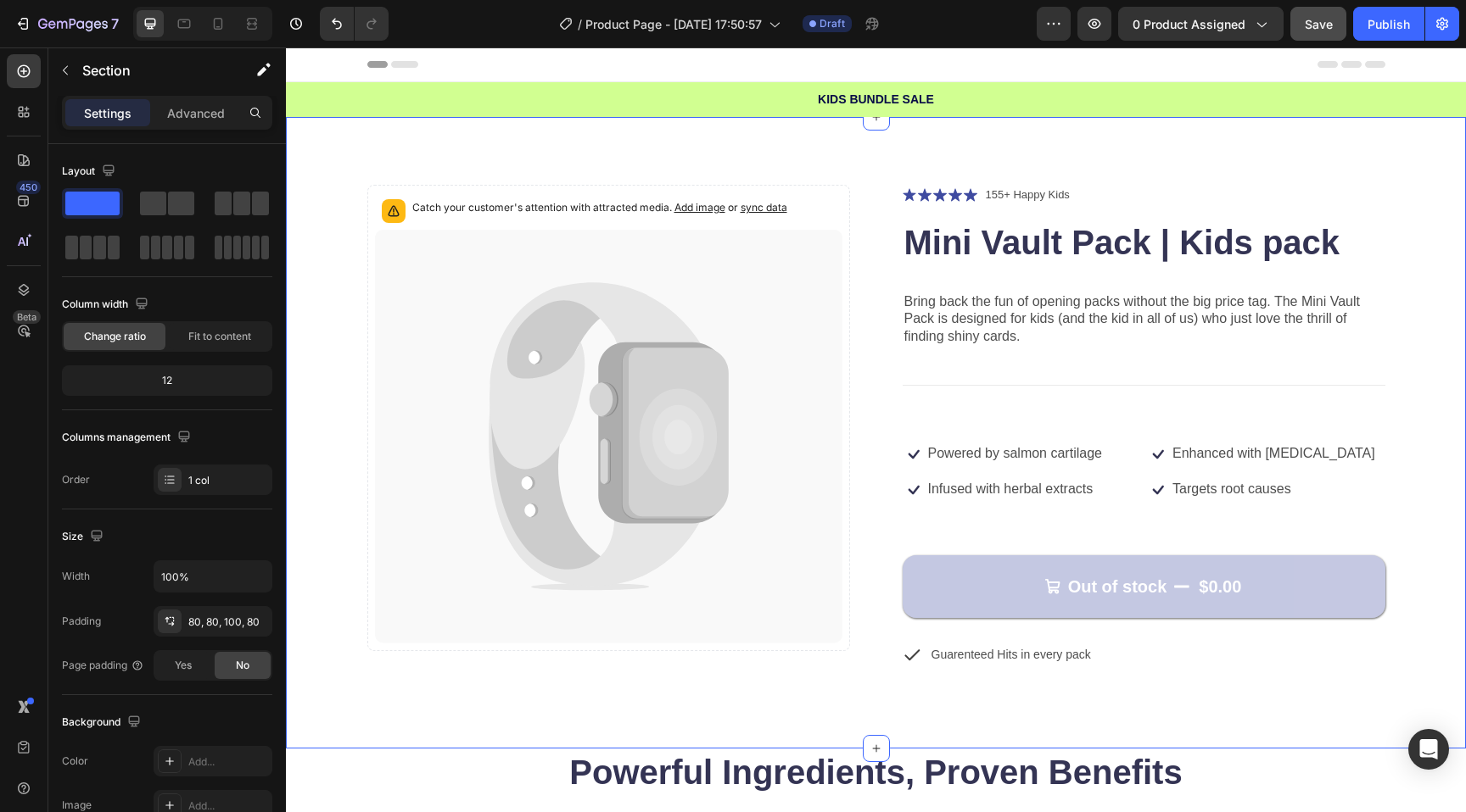
click at [1127, 159] on div "Catch your customer's attention with attracted media. Add image or sync data Pr…" at bounding box center [876, 433] width 1180 height 632
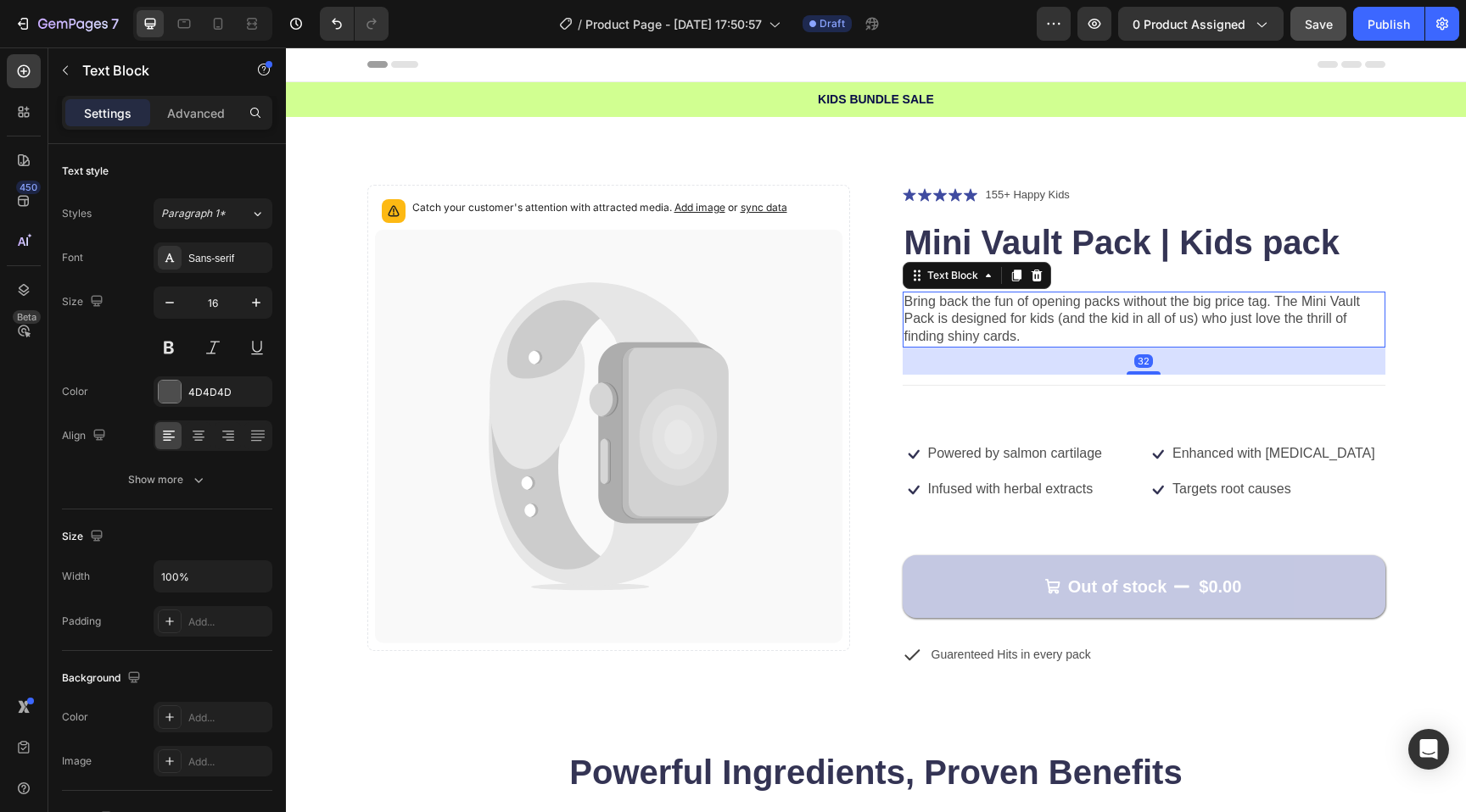
click at [1000, 317] on p "Bring back the fun of opening packs without the big price tag. The Mini Vault P…" at bounding box center [1143, 320] width 479 height 53
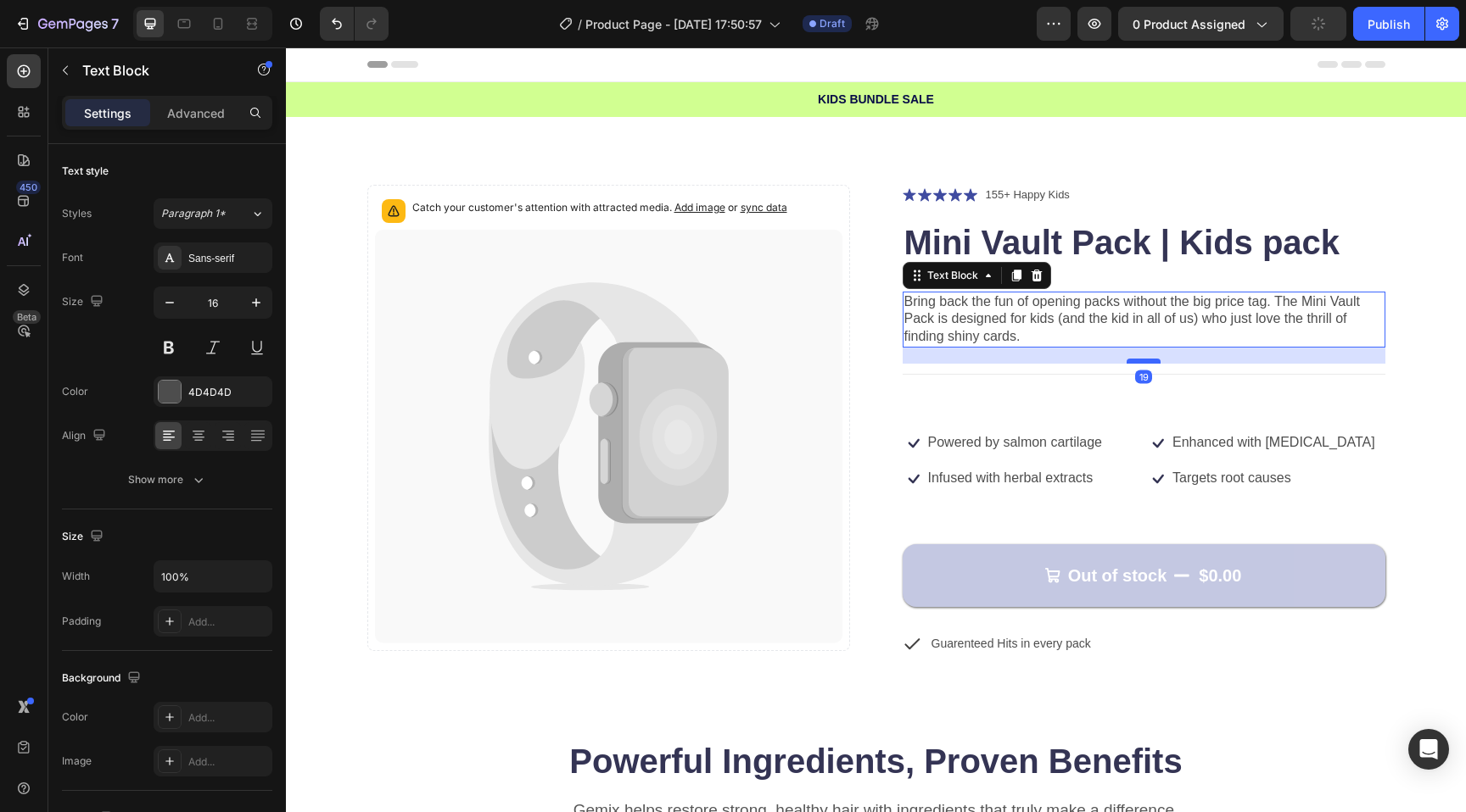
click at [1148, 364] on div at bounding box center [1143, 361] width 34 height 5
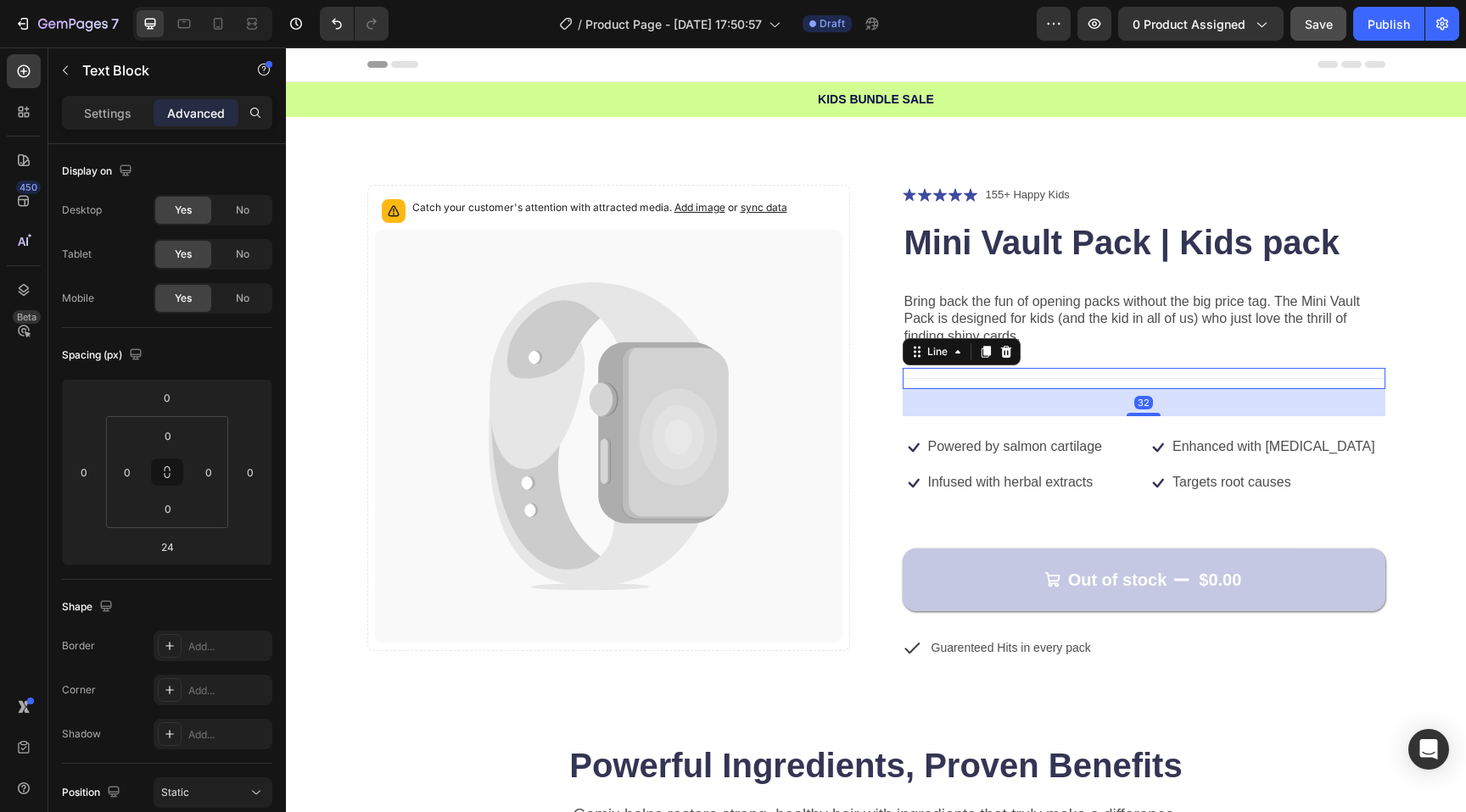
click at [1126, 385] on div "Title Line 32" at bounding box center [1143, 378] width 482 height 21
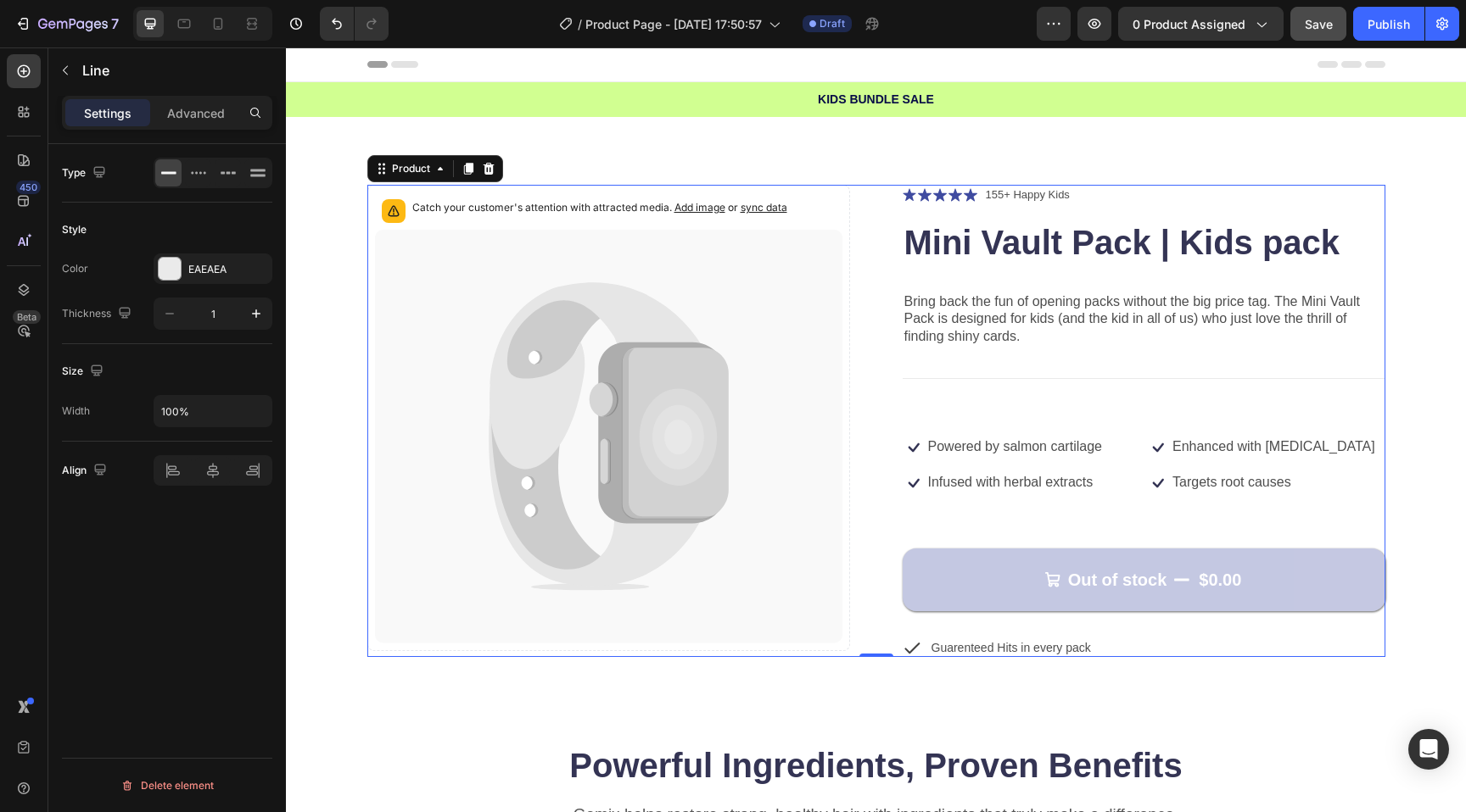
click at [1104, 430] on div "Icon Icon Icon Icon Icon Icon List 155+ Happy Kids Text Block Row Mini Vault Pa…" at bounding box center [1143, 421] width 482 height 473
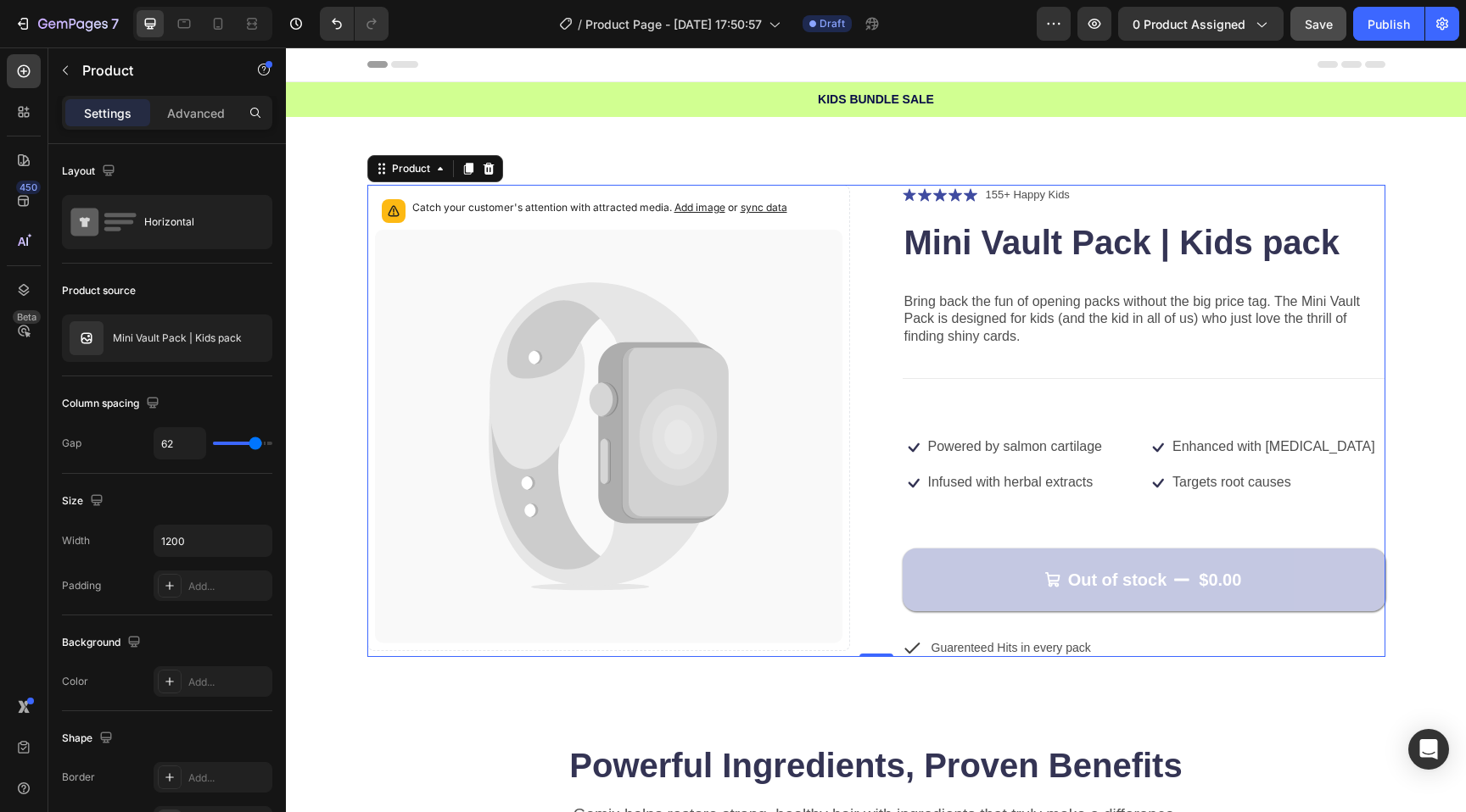
click at [869, 430] on div "Catch your customer's attention with attracted media. Add image or sync data Pr…" at bounding box center [876, 421] width 1018 height 473
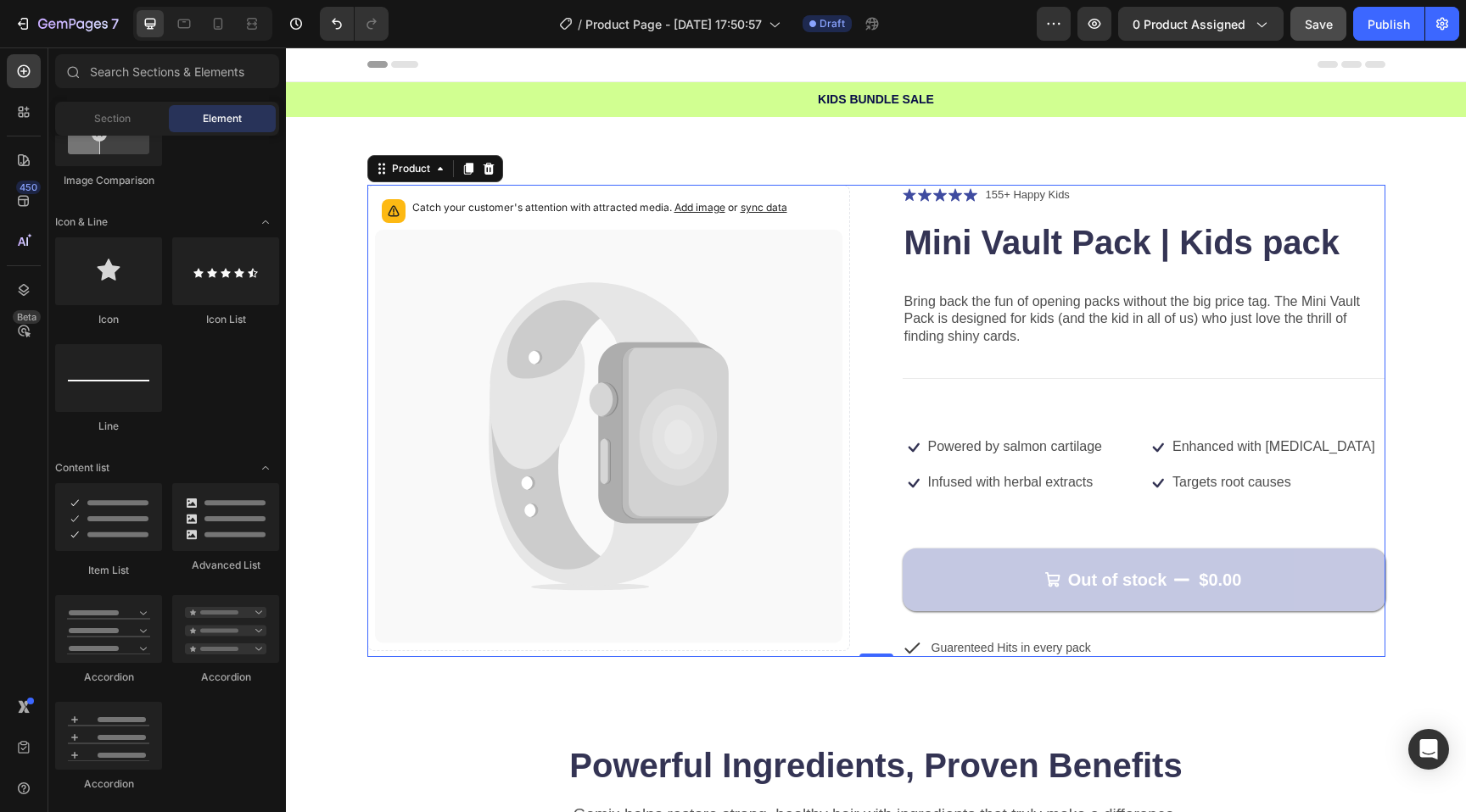
click at [950, 498] on div "Icon Icon Icon Icon Icon Icon List 155+ Happy Kids Text Block Row Mini Vault Pa…" at bounding box center [1143, 421] width 482 height 473
click at [920, 427] on div "Icon" at bounding box center [919, 427] width 27 height 0
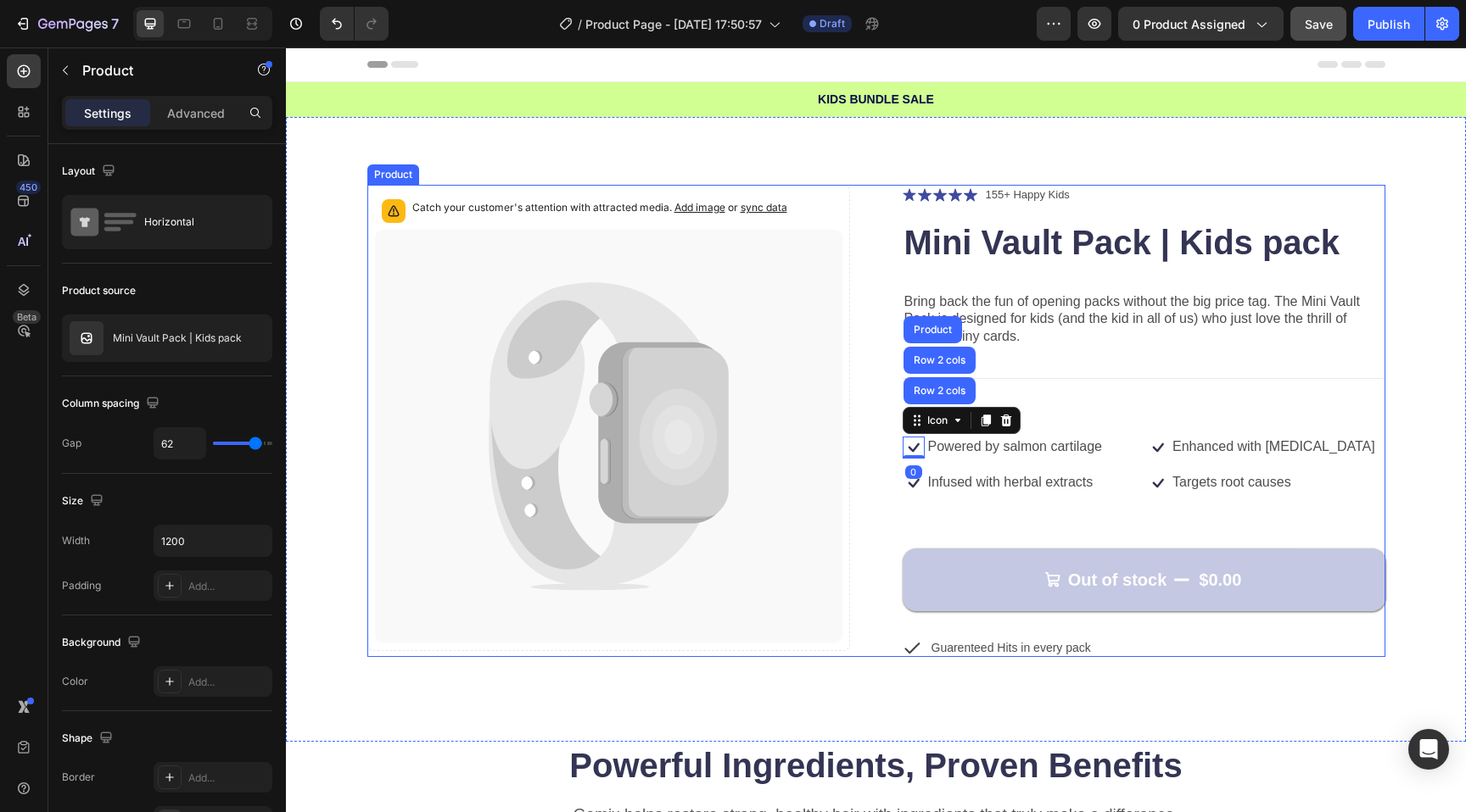
click at [1100, 419] on div "Icon Icon Icon Icon Icon Icon List 155+ Happy Kids Text Block Row Mini Vault Pa…" at bounding box center [1143, 421] width 482 height 473
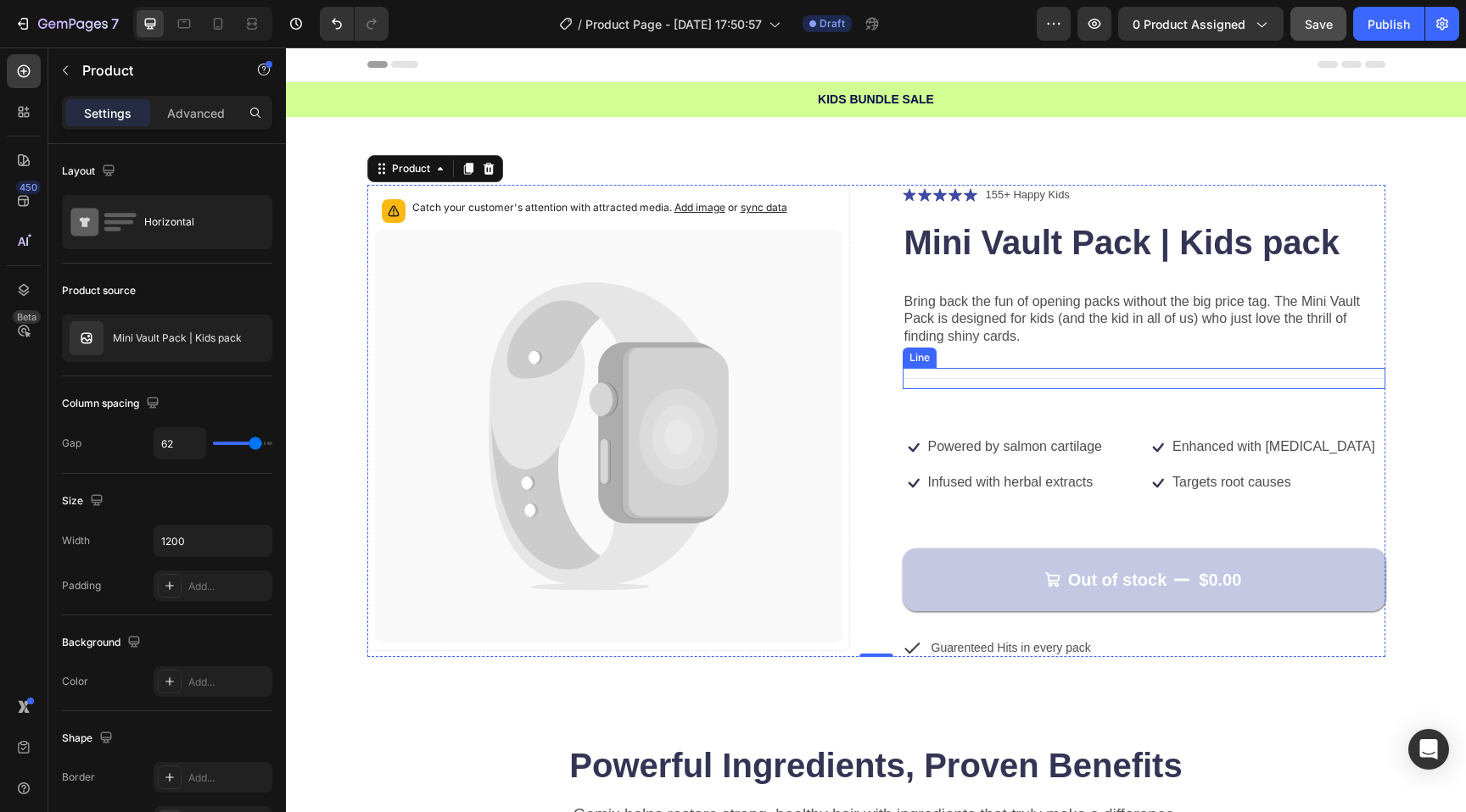
click at [1085, 376] on div "Title Line" at bounding box center [1143, 378] width 482 height 21
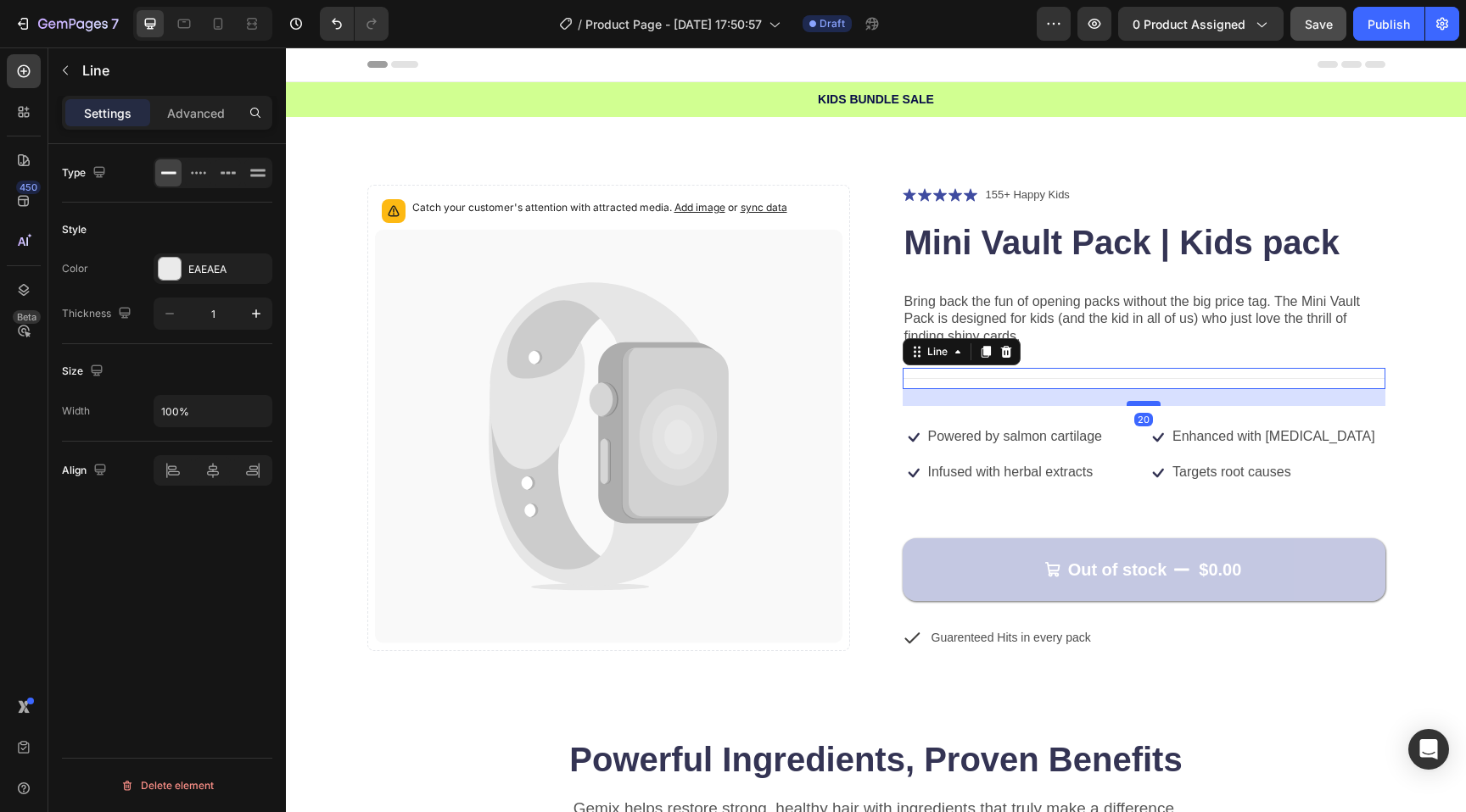
drag, startPoint x: 1134, startPoint y: 415, endPoint x: 1134, endPoint y: 406, distance: 9.0
click at [1134, 406] on div at bounding box center [1143, 404] width 34 height 5
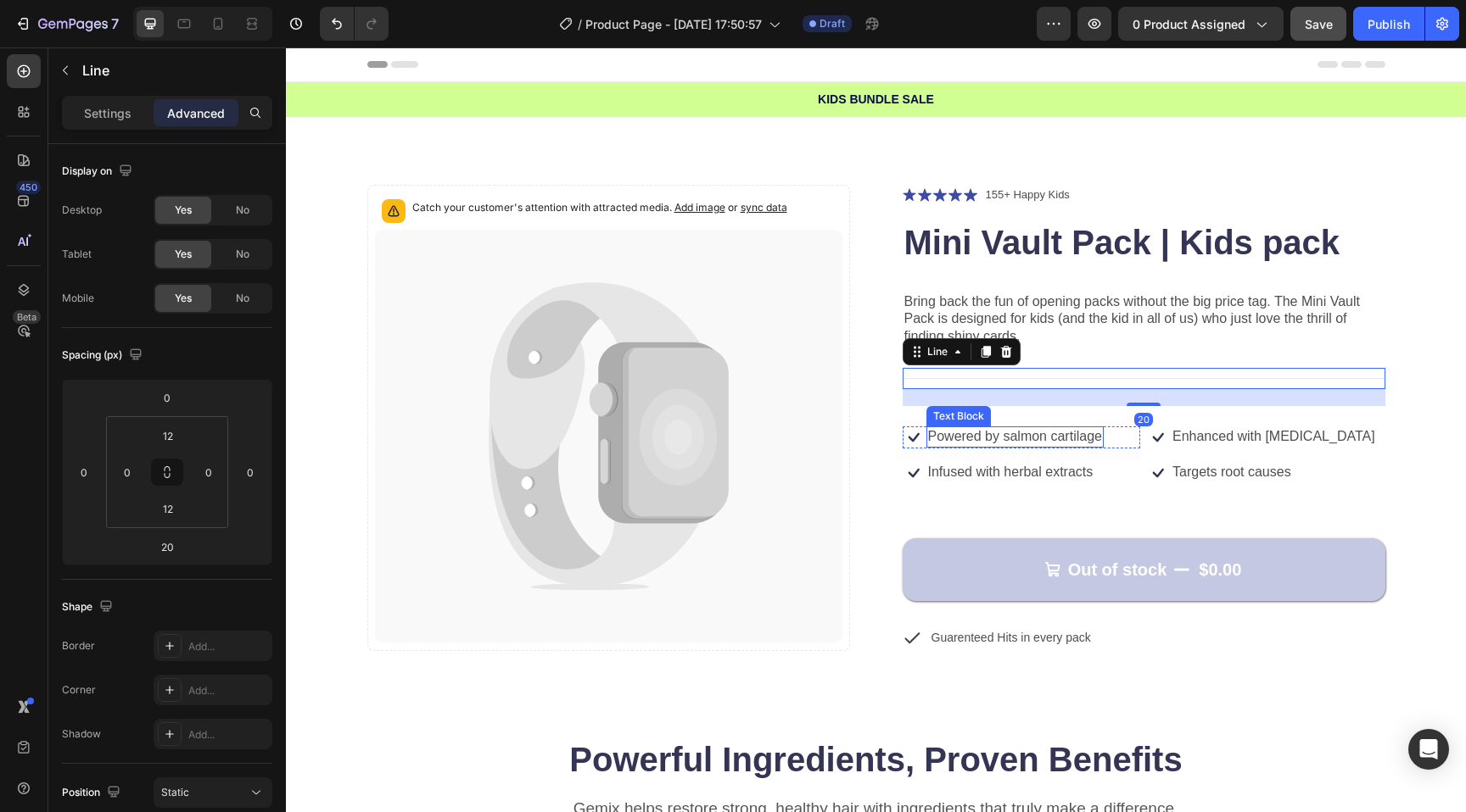
click at [1081, 430] on p "Powered by salmon cartilage" at bounding box center [1014, 437] width 174 height 18
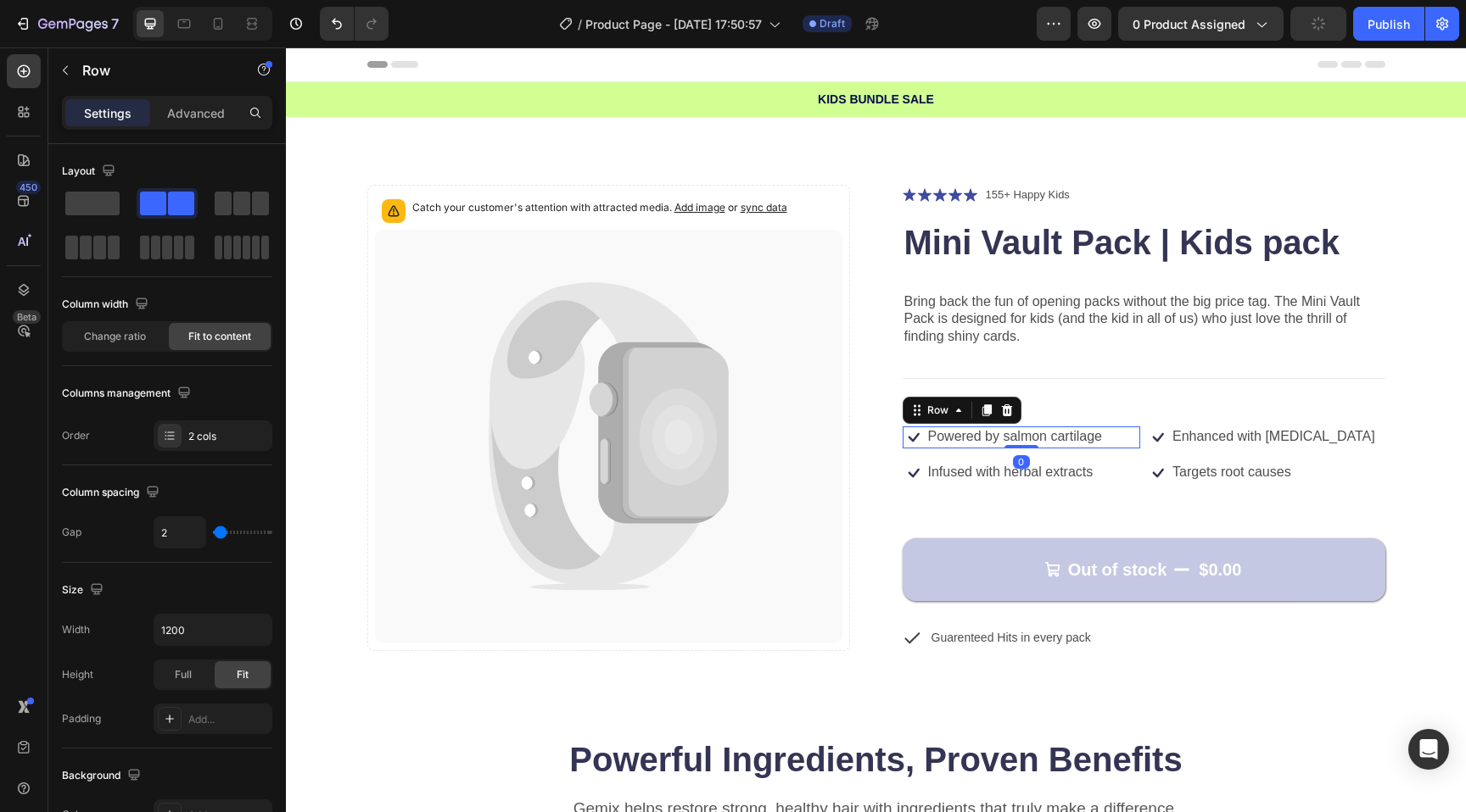
click at [1131, 447] on div "Icon Powered by salmon cartilage Text Block Row 0" at bounding box center [1021, 437] width 238 height 22
click at [1135, 473] on div "Icon Infused with herbal extracts Text Block Row" at bounding box center [1021, 473] width 238 height 22
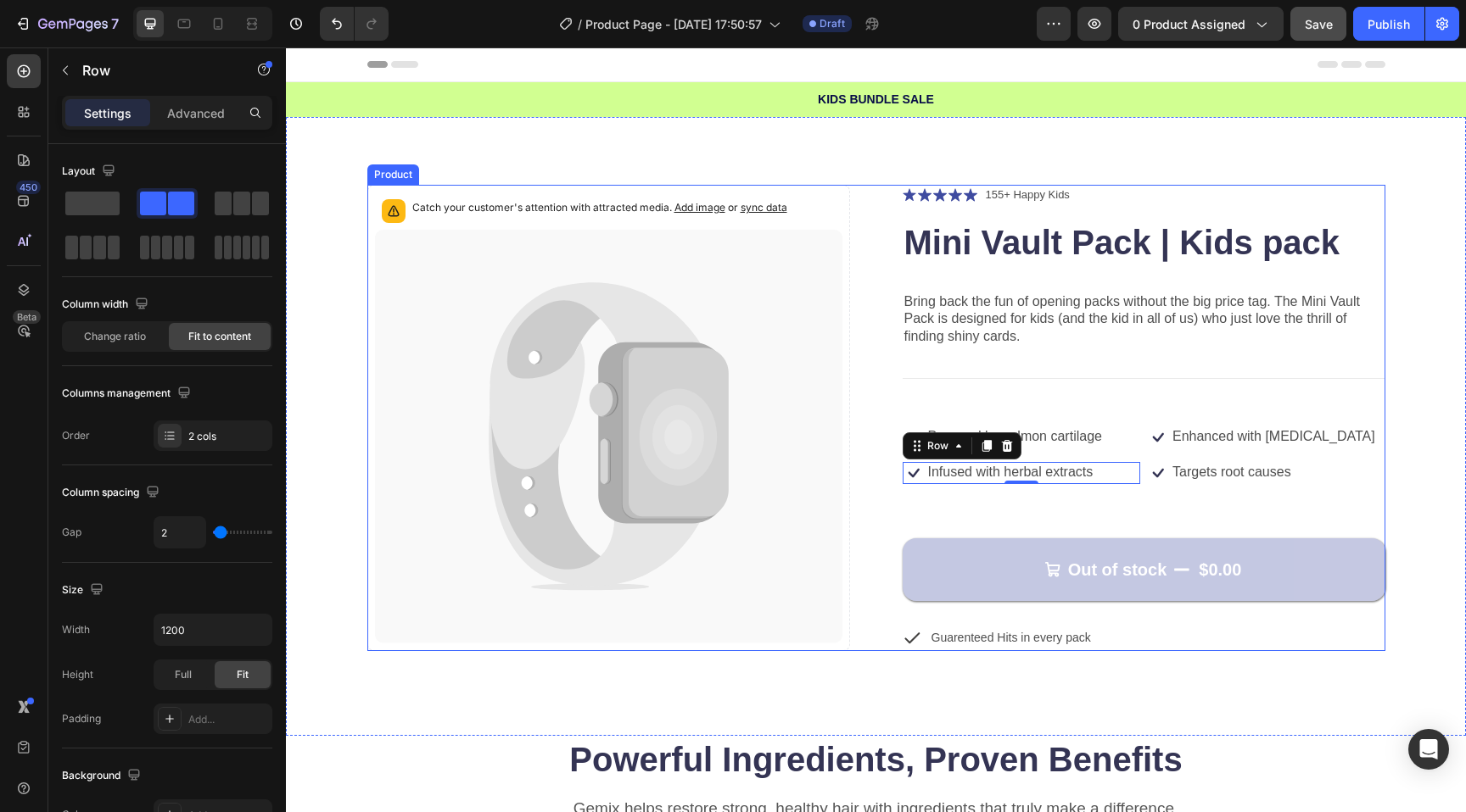
click at [1365, 459] on div "Icon Icon Icon Icon Icon Icon List 155+ Happy Kids Text Block Row Mini Vault Pa…" at bounding box center [1143, 418] width 482 height 466
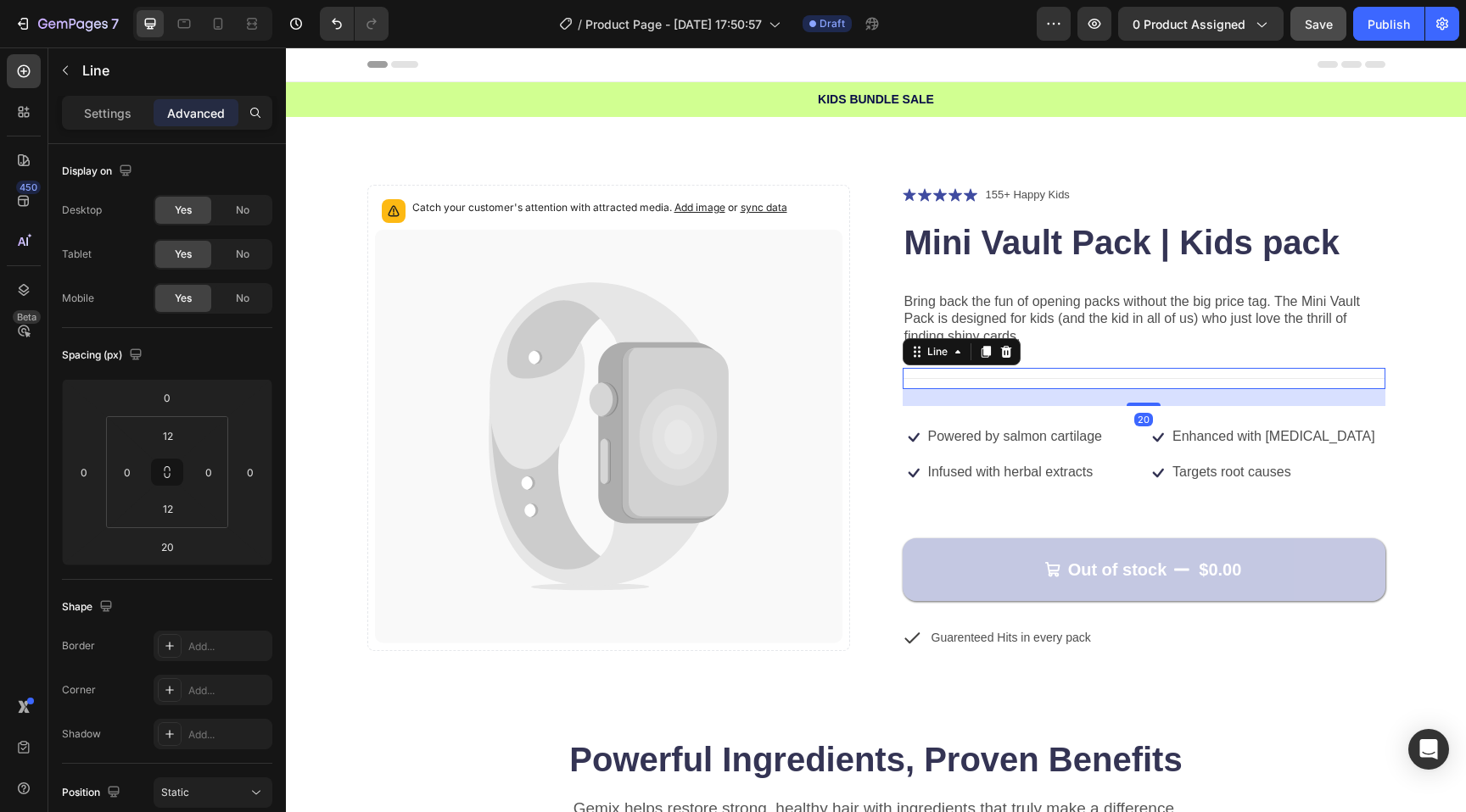
click at [1136, 373] on div "Title Line 20" at bounding box center [1143, 378] width 482 height 21
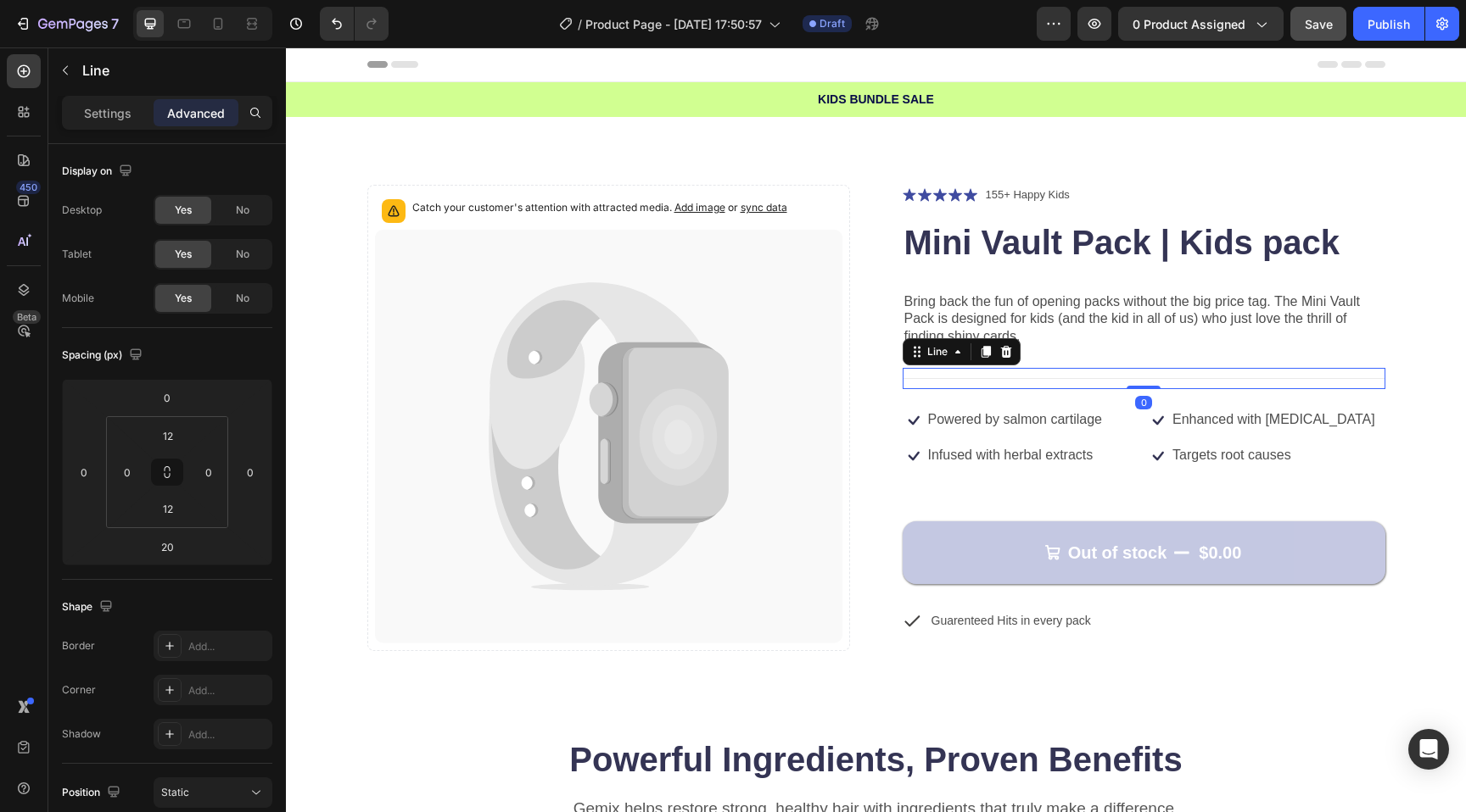
drag, startPoint x: 1139, startPoint y: 405, endPoint x: 1141, endPoint y: 378, distance: 27.1
click at [1141, 378] on div "Title Line 0" at bounding box center [1143, 378] width 482 height 21
type input "0"
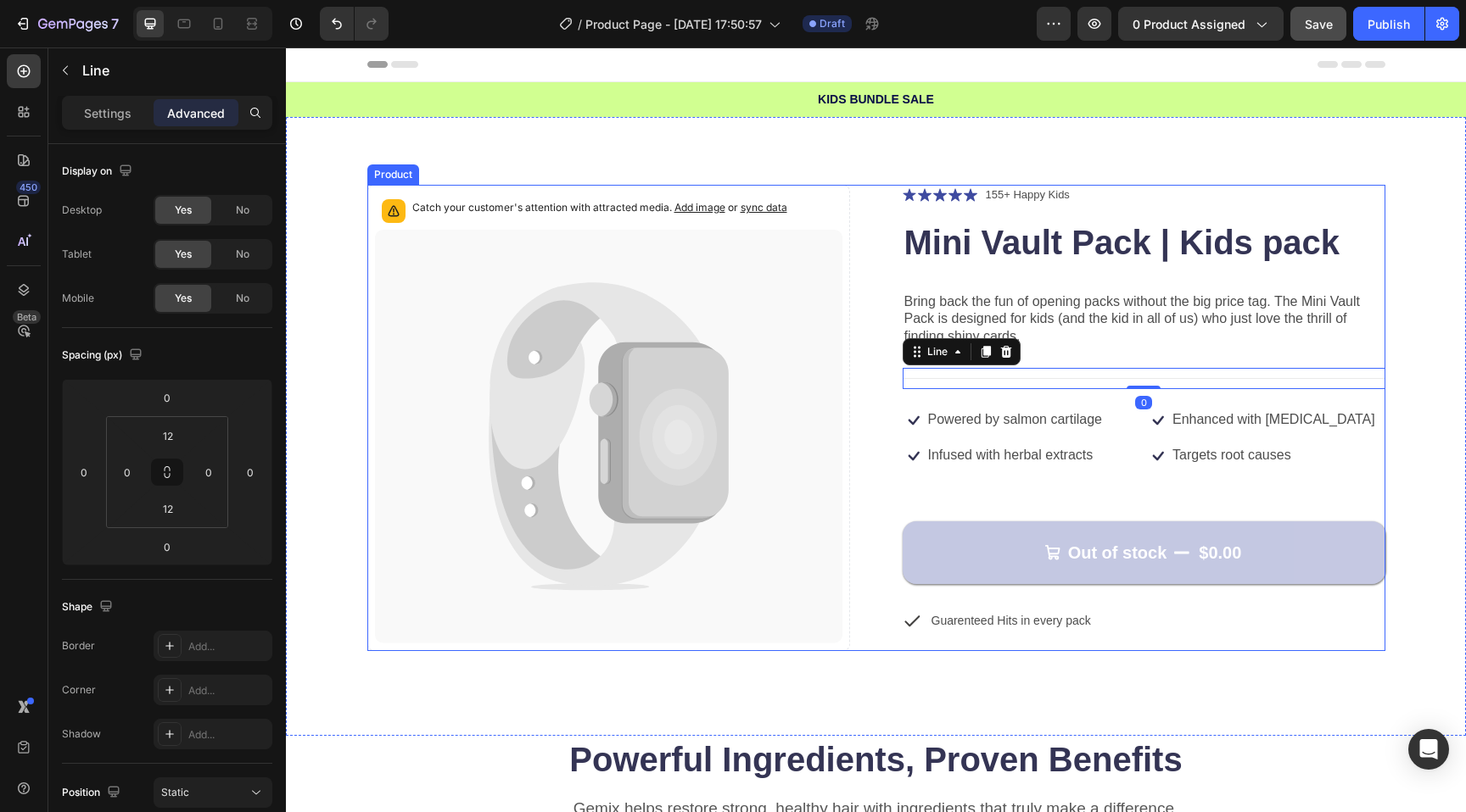
click at [1081, 487] on div "Icon Icon Icon Icon Icon Icon List 155+ Happy Kids Text Block Row Mini Vault Pa…" at bounding box center [1143, 418] width 482 height 466
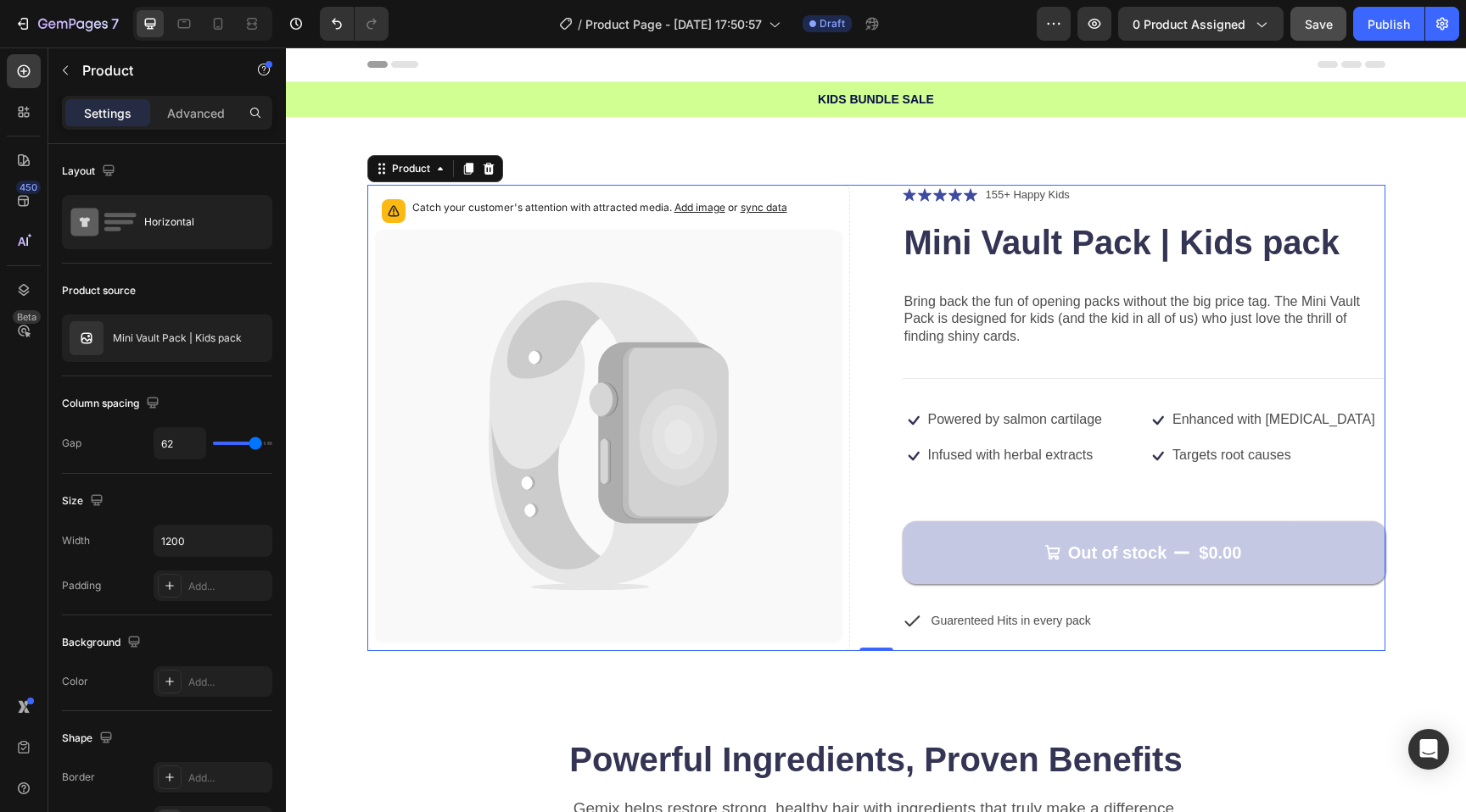
click at [1074, 464] on p "Infused with herbal extracts" at bounding box center [1011, 456] width 166 height 18
click at [1060, 510] on div "Out of stock $0.00 Add to Cart" at bounding box center [1143, 540] width 482 height 90
click at [183, 115] on p "Advanced" at bounding box center [195, 113] width 57 height 18
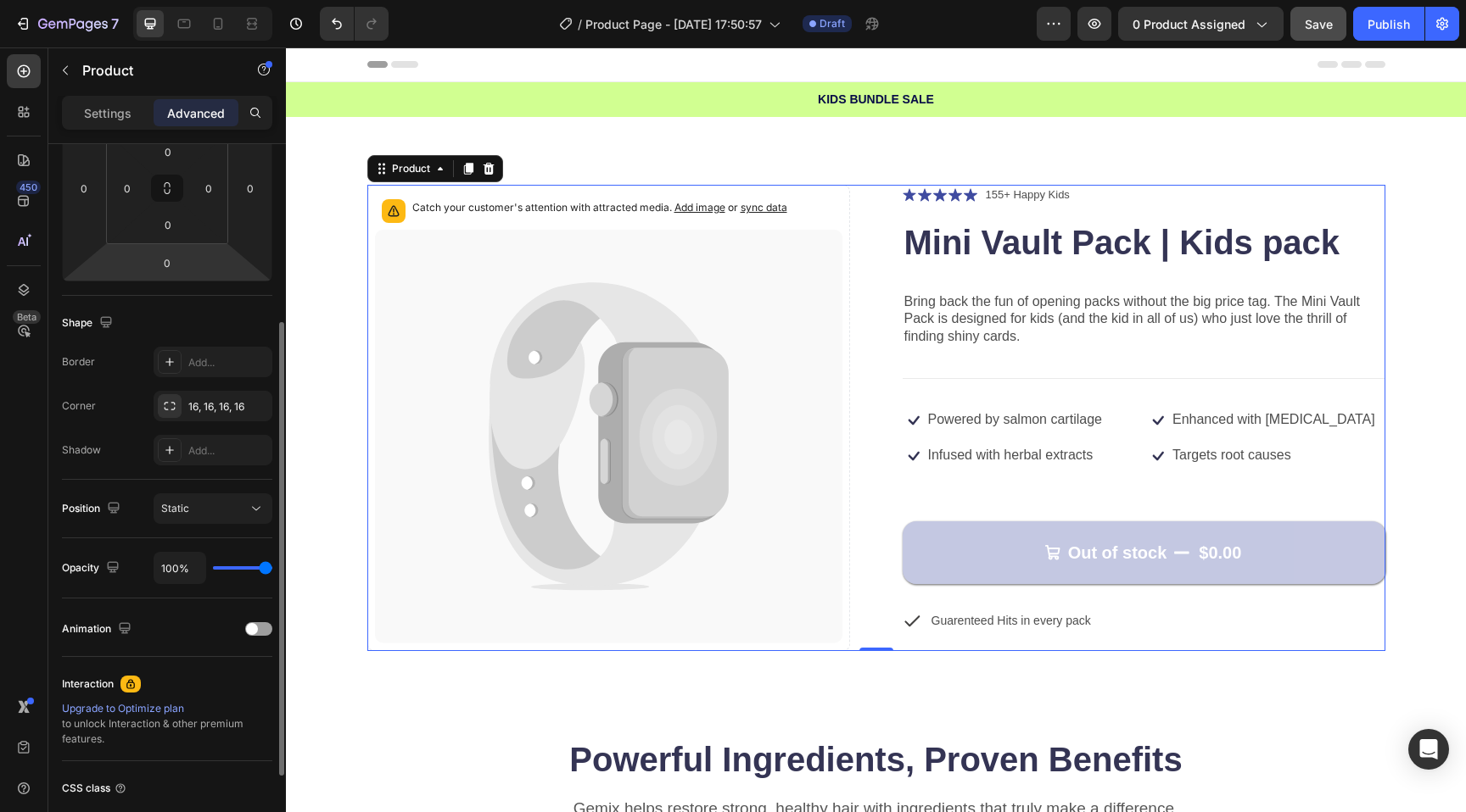
scroll to position [285, 0]
click at [948, 633] on div "Icon Icon Icon Icon Icon Icon List 155+ Happy Kids Text Block Row Mini Vault Pa…" at bounding box center [1143, 418] width 482 height 466
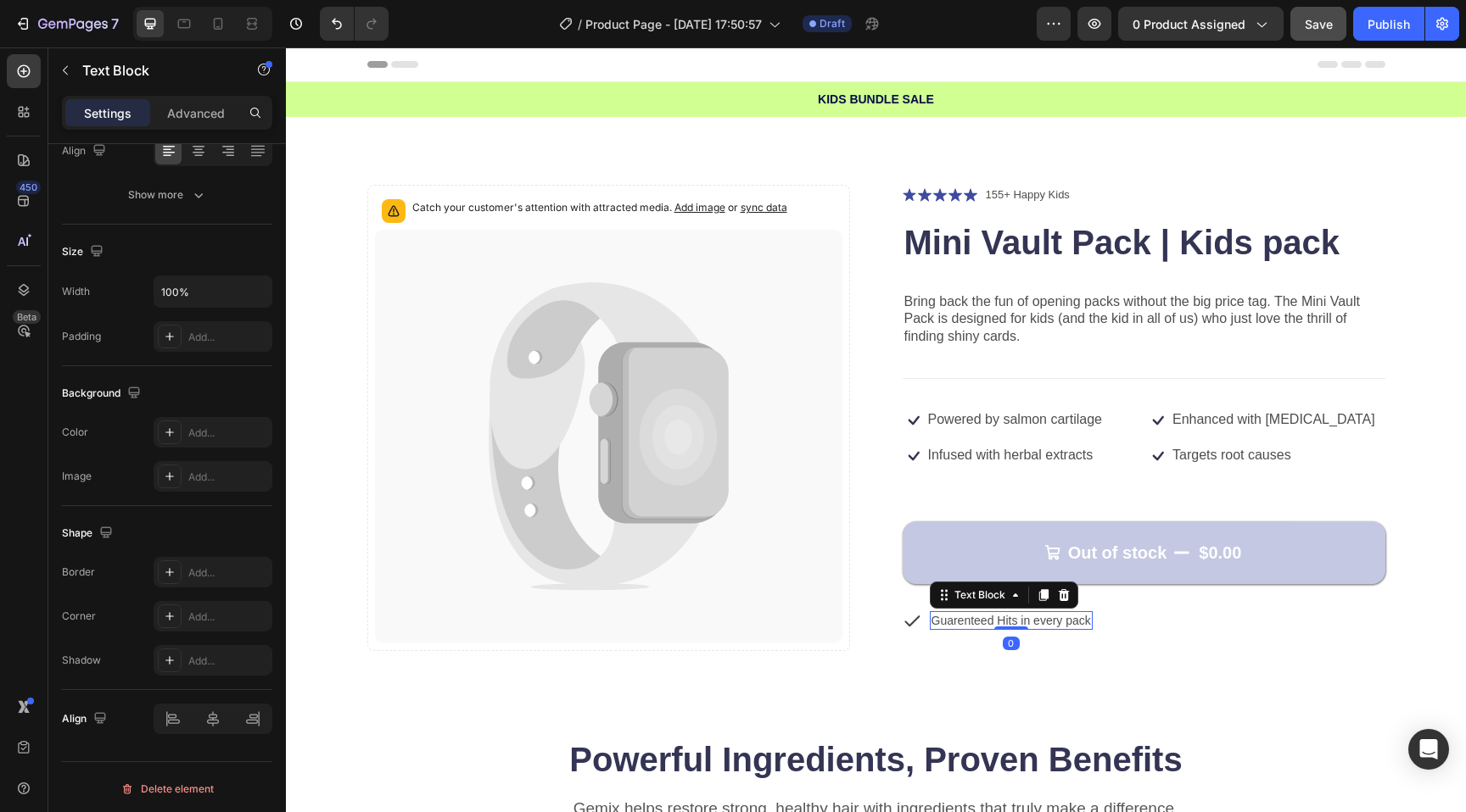
click at [948, 625] on p "Guarenteed Hits in every pack" at bounding box center [1011, 620] width 160 height 15
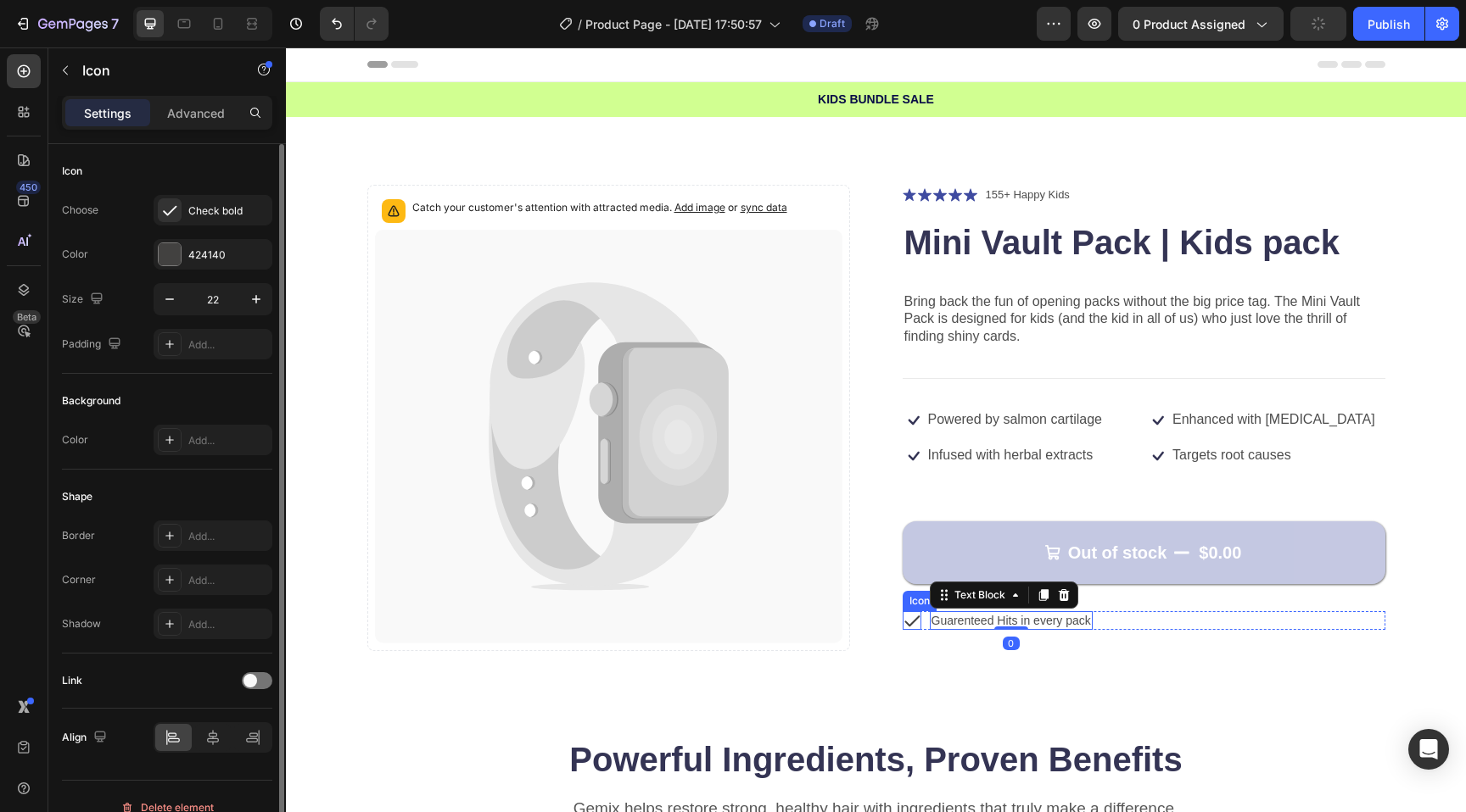
click at [919, 617] on icon at bounding box center [911, 620] width 19 height 19
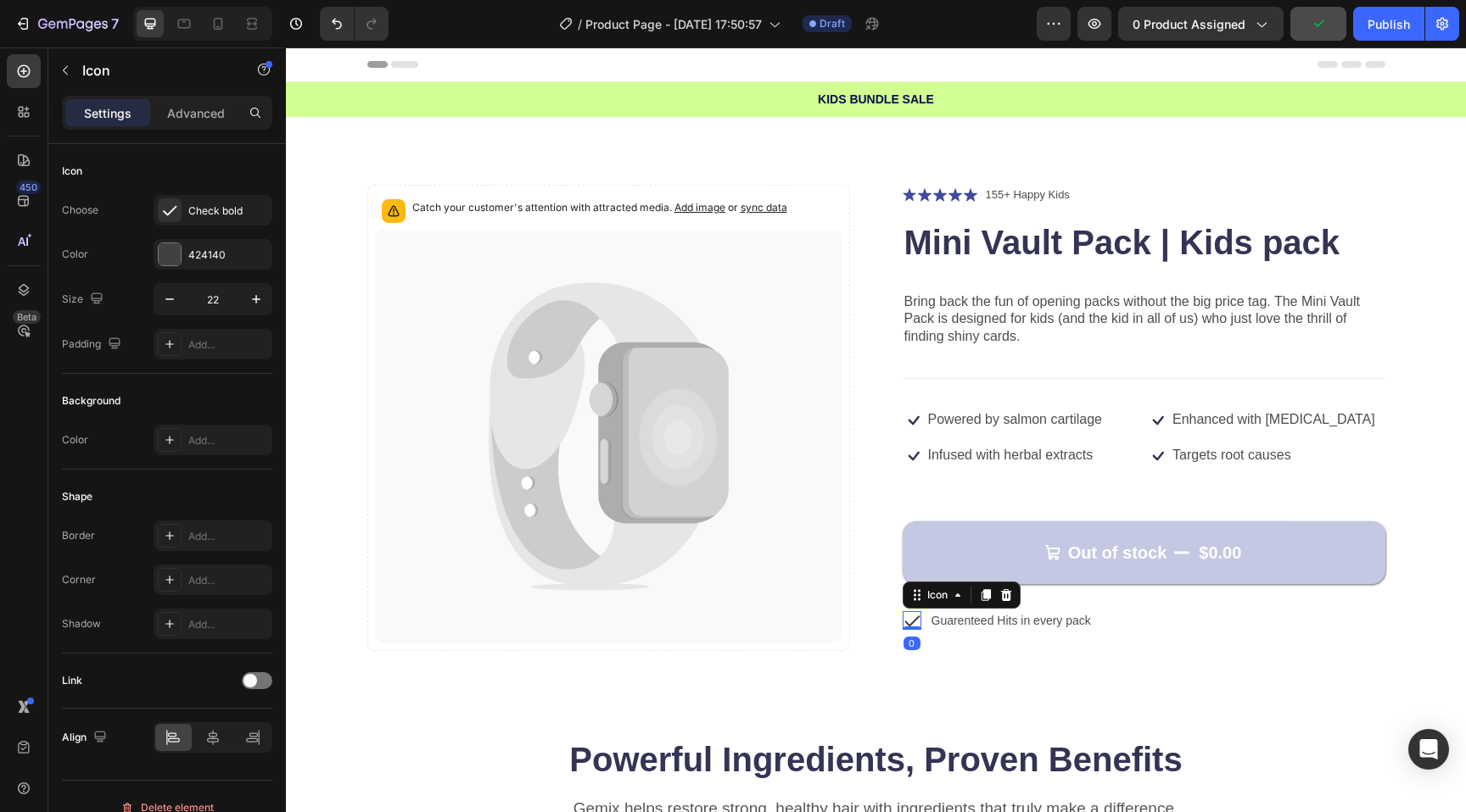
click at [1017, 596] on div "Icon" at bounding box center [961, 595] width 118 height 27
click at [1009, 596] on icon at bounding box center [1006, 594] width 11 height 11
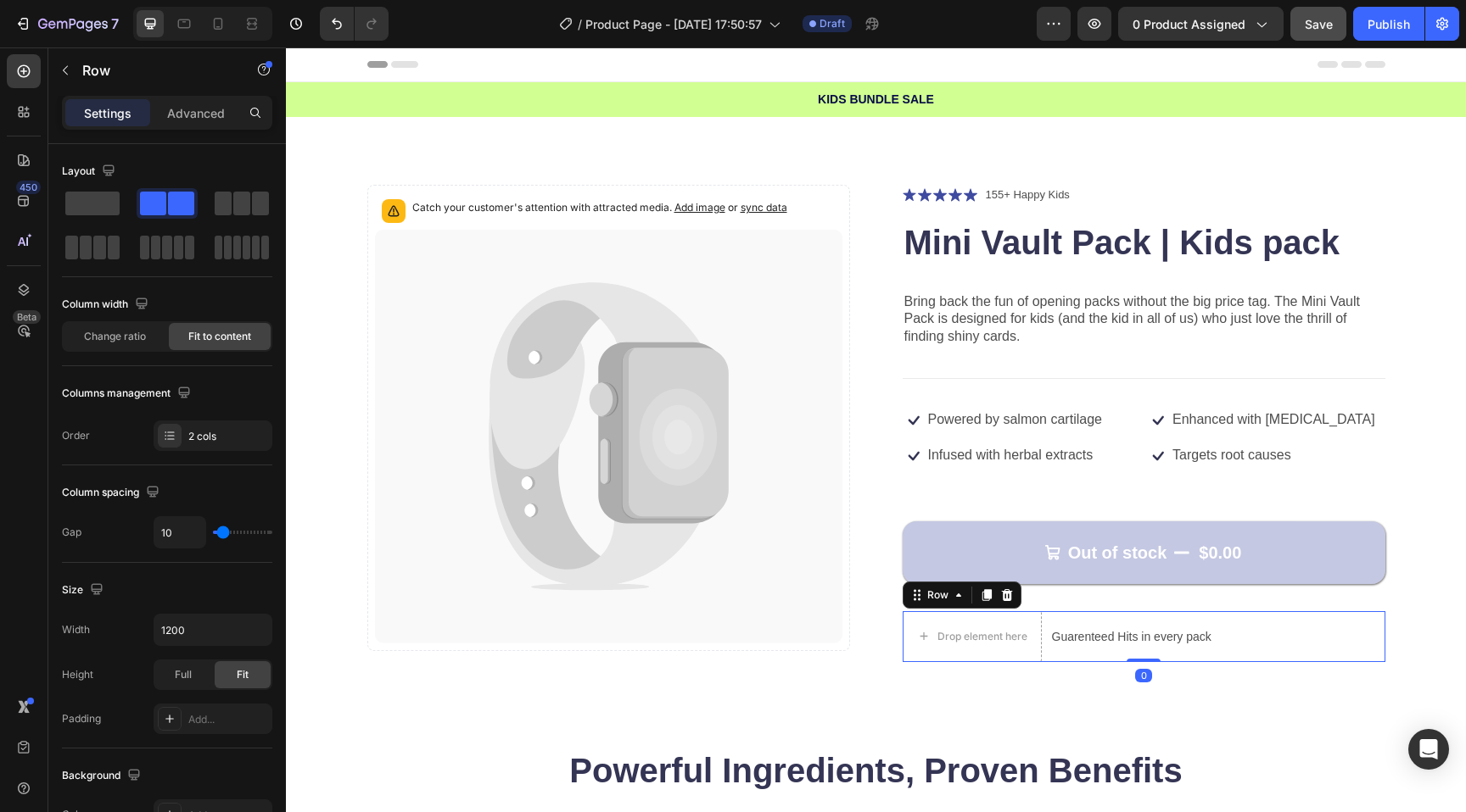
click at [1242, 622] on div "Drop element here Guarenteed Hits in every pack Text Block Row 0" at bounding box center [1143, 637] width 482 height 51
click at [1009, 592] on icon at bounding box center [1006, 594] width 11 height 11
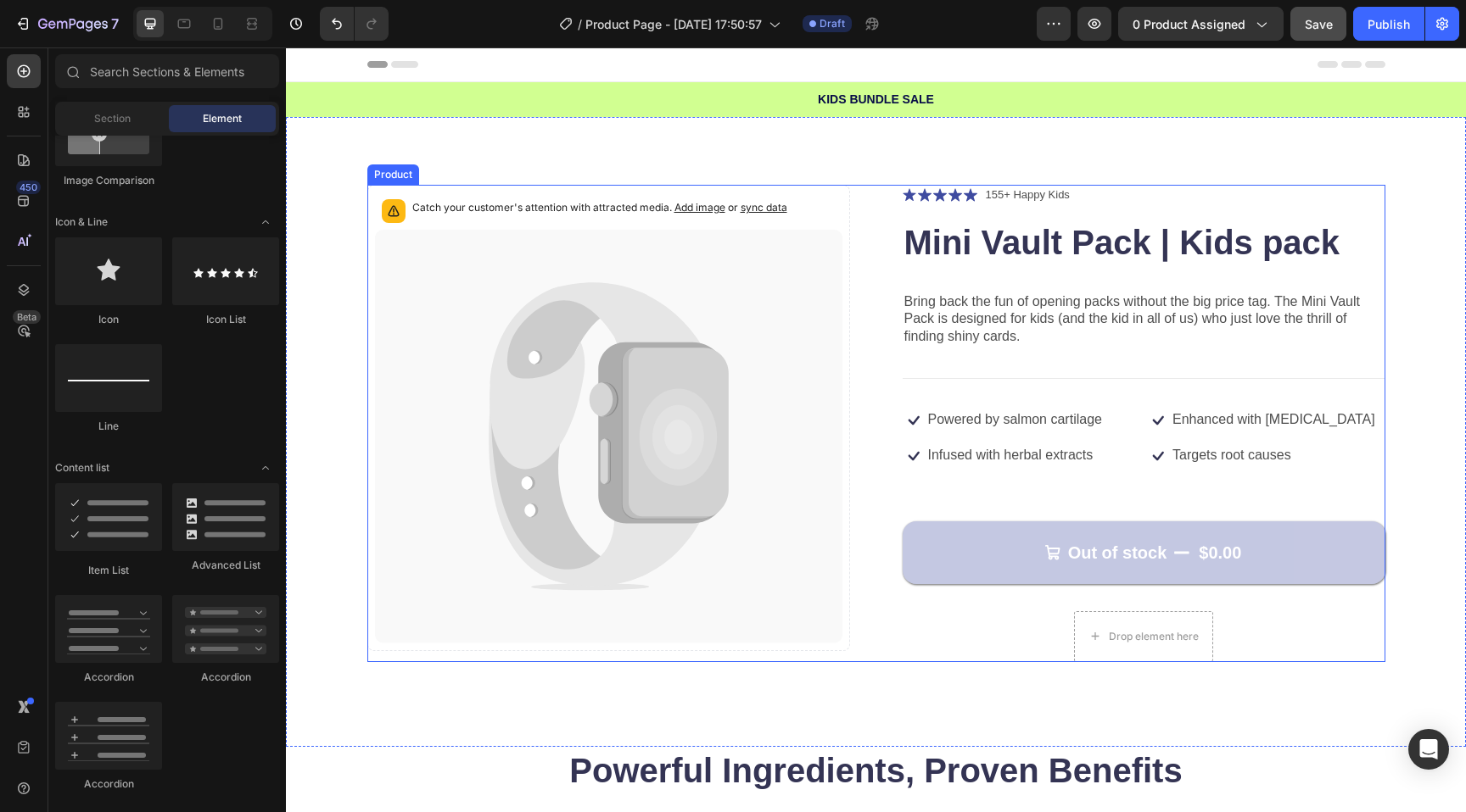
click at [999, 597] on div "Icon Icon Icon Icon Icon Icon List 155+ Happy Kids Text Block Row Mini Vault Pa…" at bounding box center [1143, 423] width 482 height 477
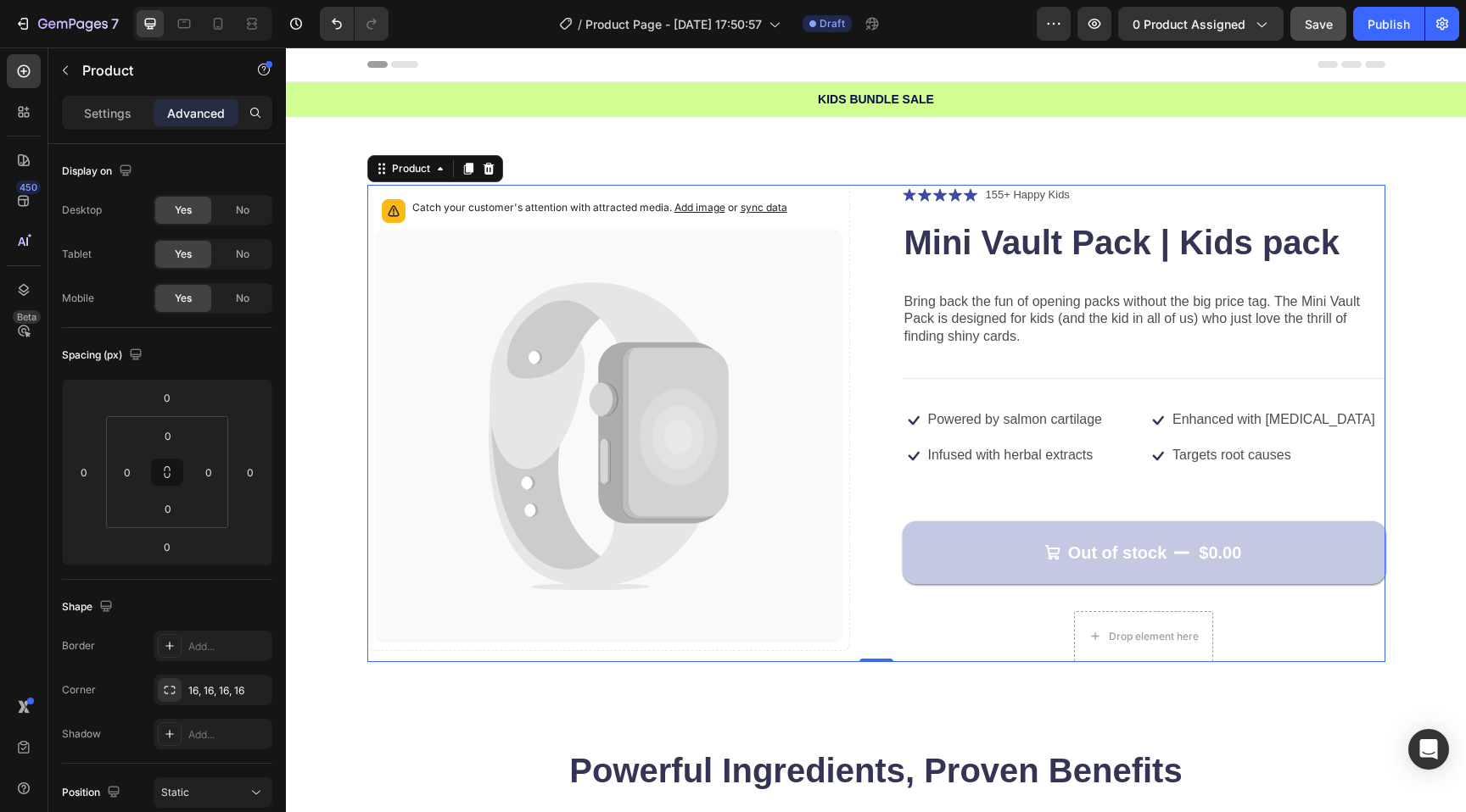
click at [1126, 610] on div "Icon Icon Icon Icon Icon Icon List 155+ Happy Kids Text Block Row Mini Vault Pa…" at bounding box center [1143, 423] width 482 height 477
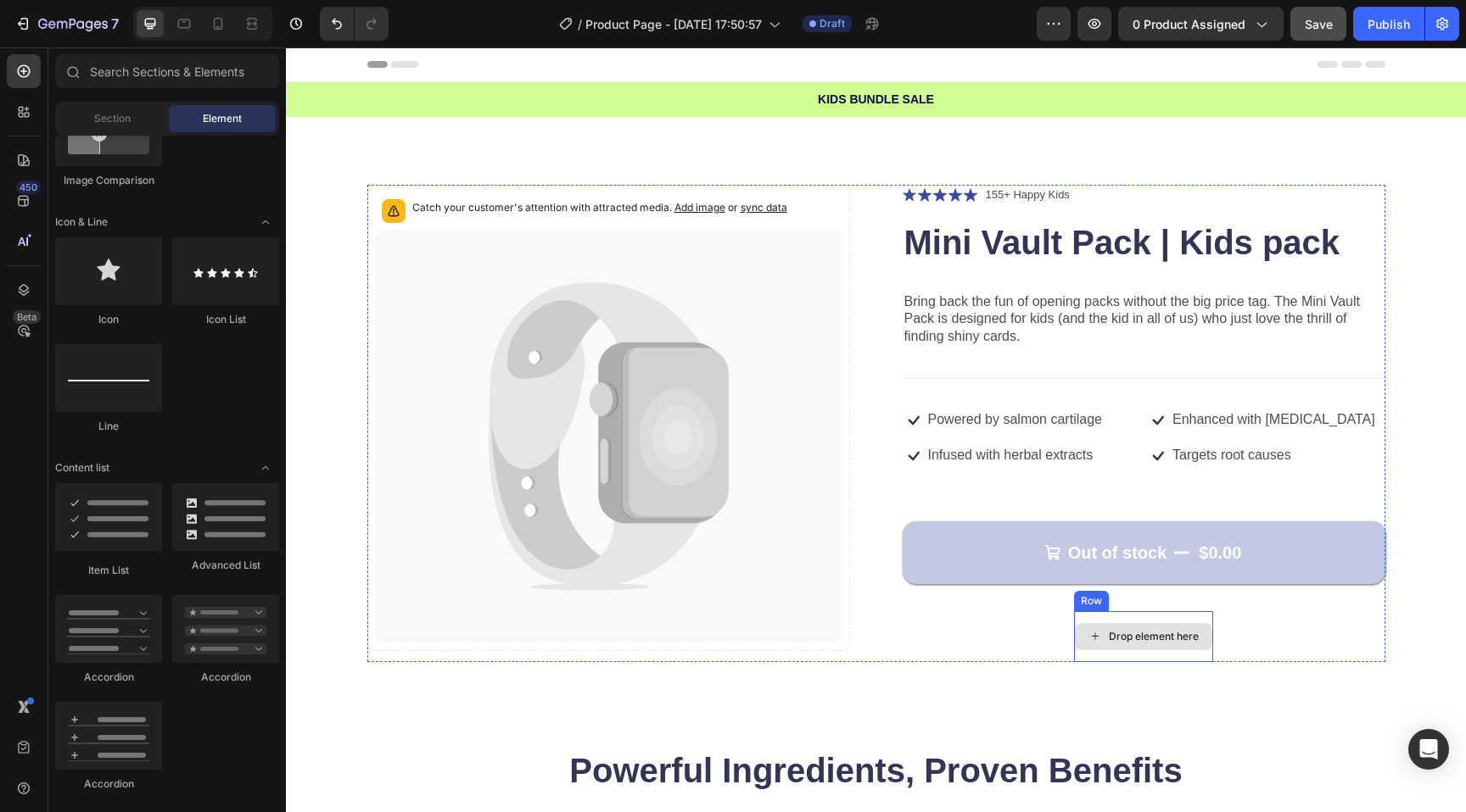
click at [1121, 624] on div "Drop element here" at bounding box center [1144, 637] width 138 height 27
click at [1125, 619] on div "Drop element here" at bounding box center [1144, 637] width 139 height 51
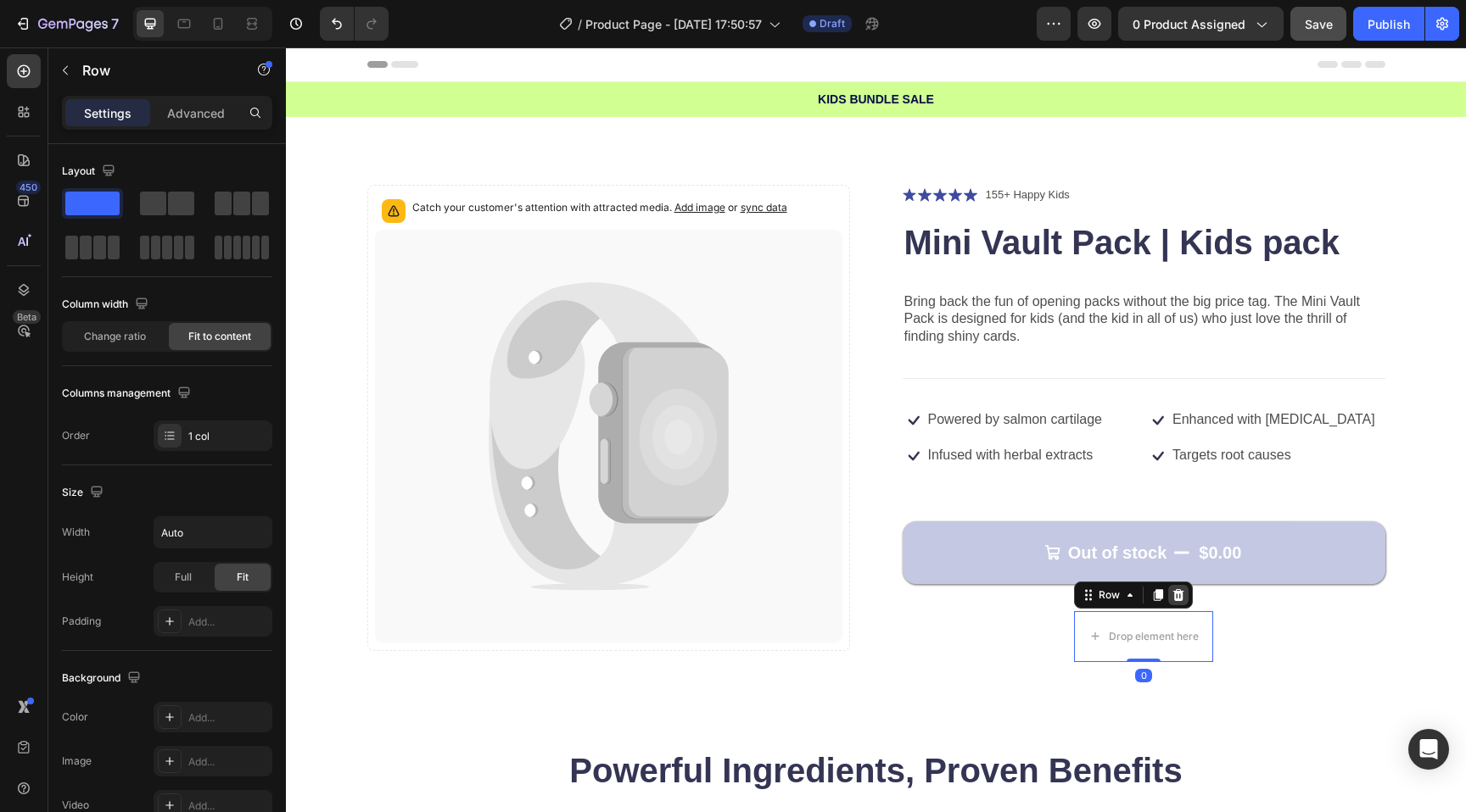
click at [1185, 599] on icon at bounding box center [1178, 594] width 13 height 13
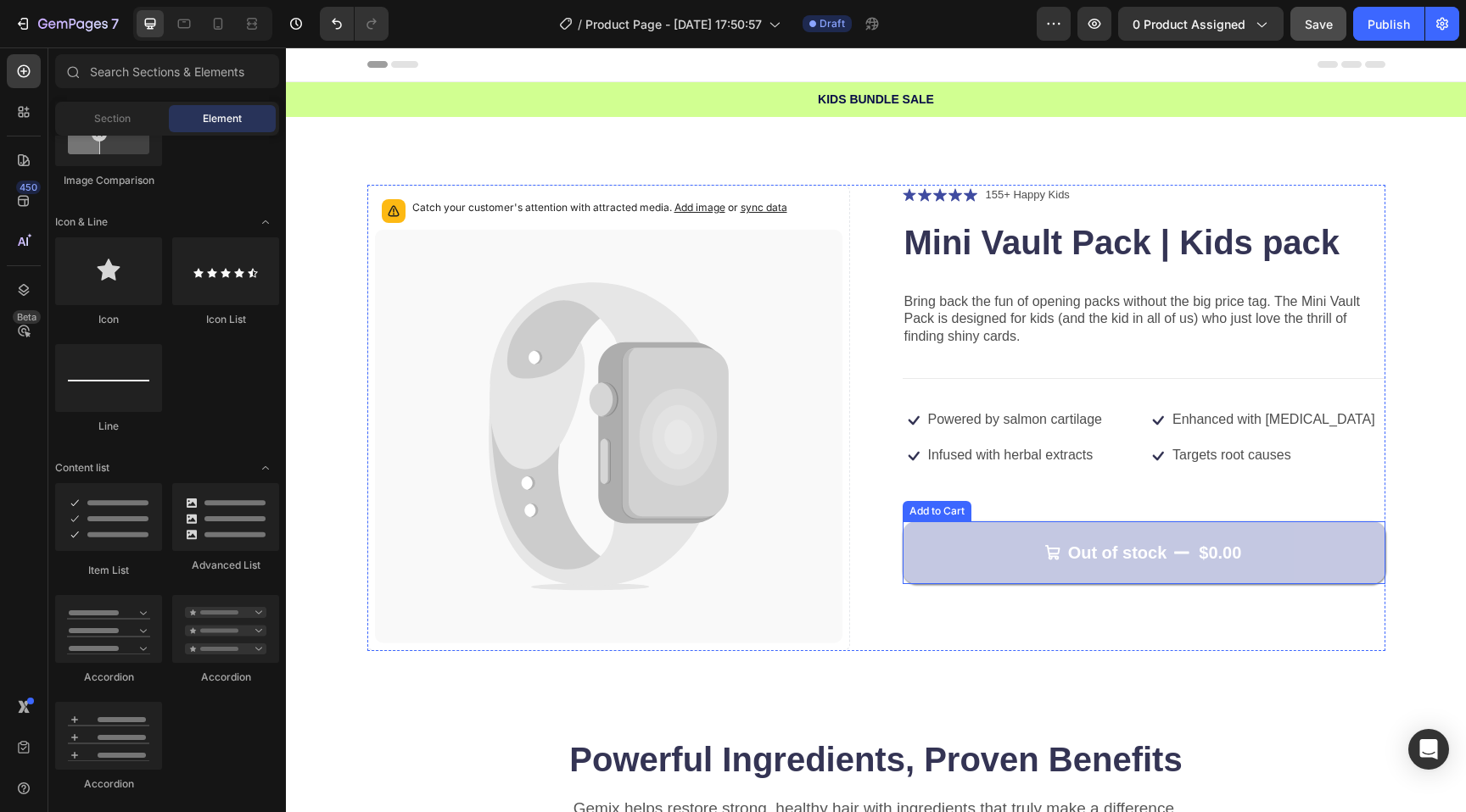
click at [1013, 544] on button "Out of stock $0.00" at bounding box center [1143, 552] width 482 height 63
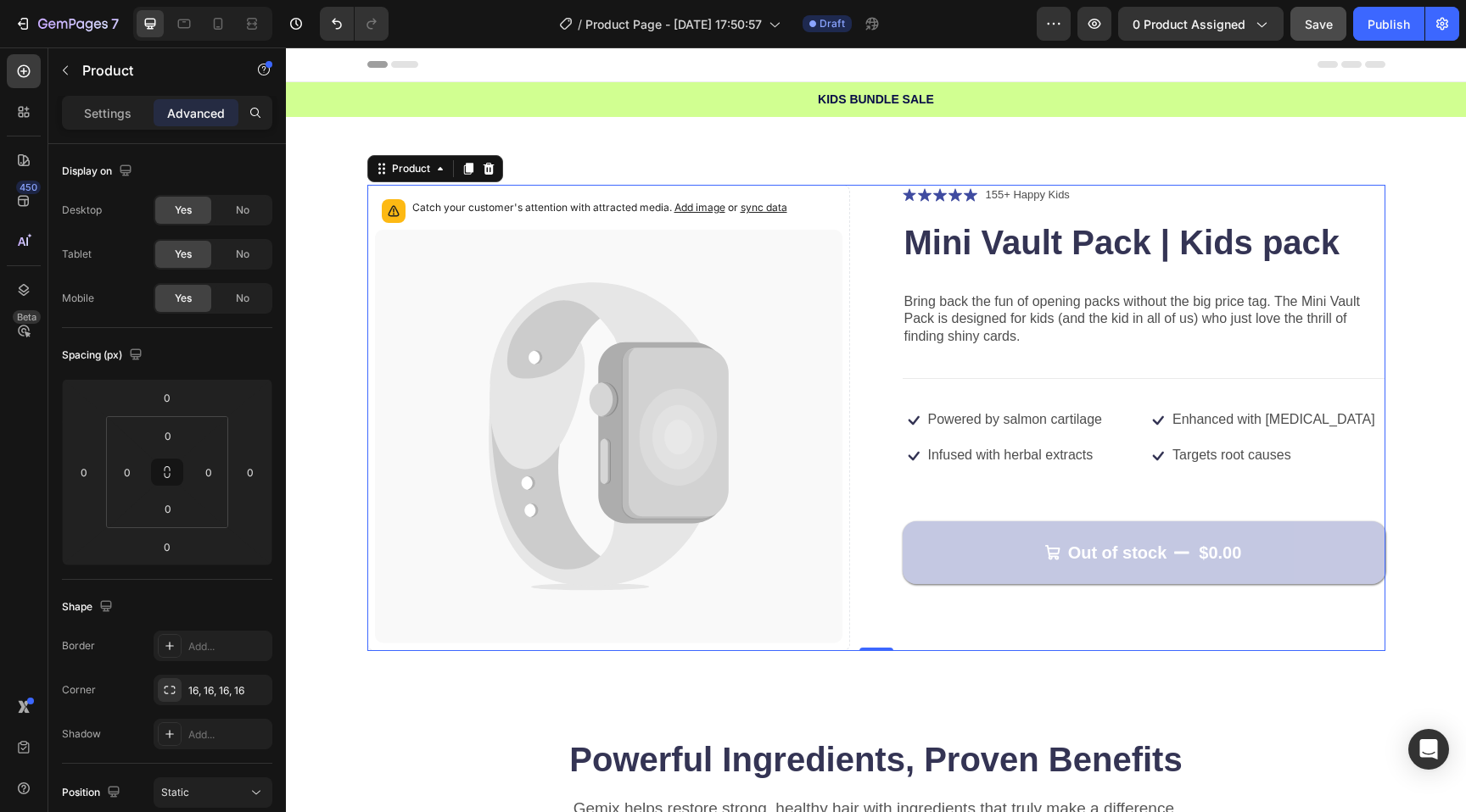
click at [1003, 476] on div "Icon Icon Icon Icon Icon Icon List 155+ Happy Kids Text Block Row Mini Vault Pa…" at bounding box center [1143, 418] width 482 height 466
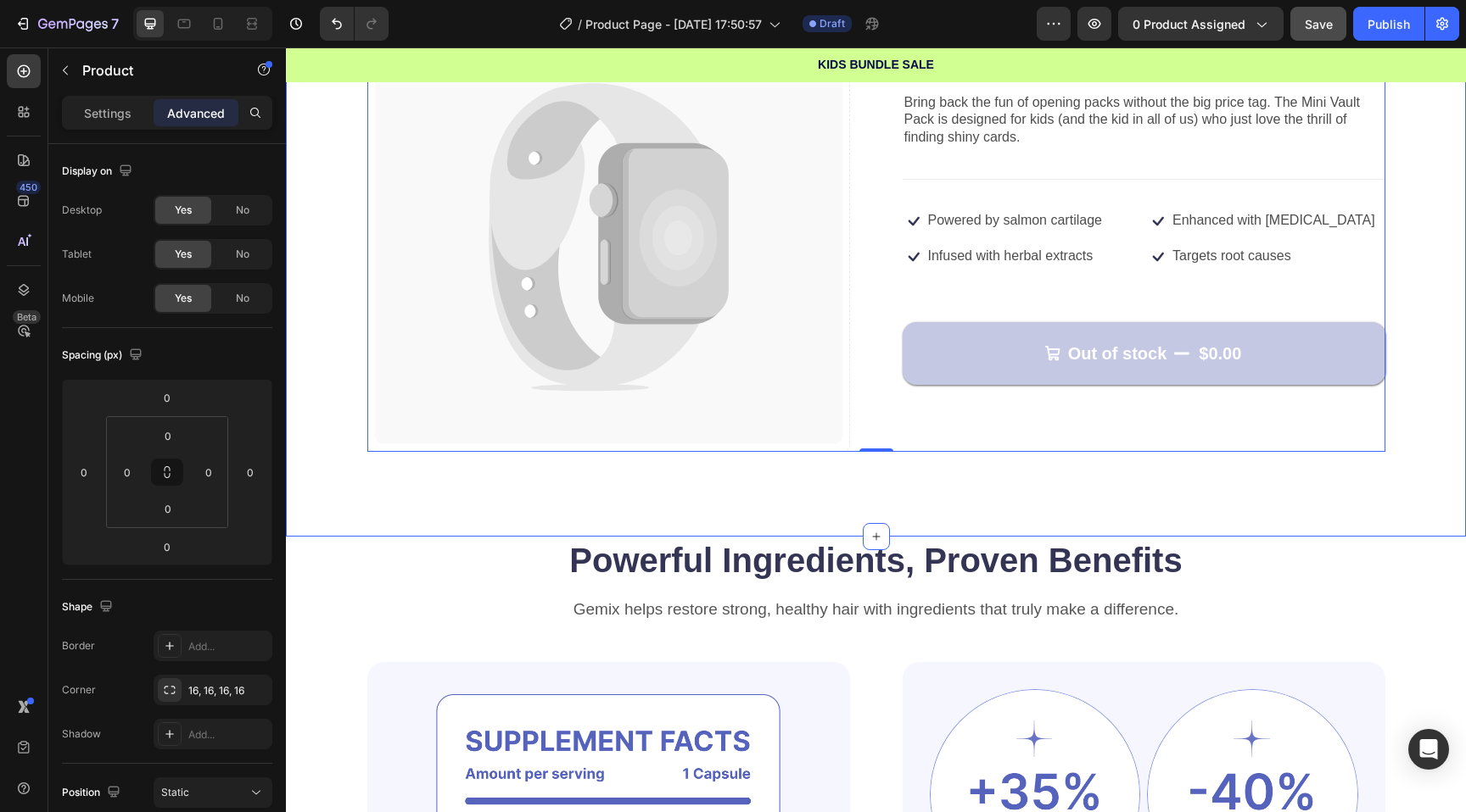
scroll to position [80, 0]
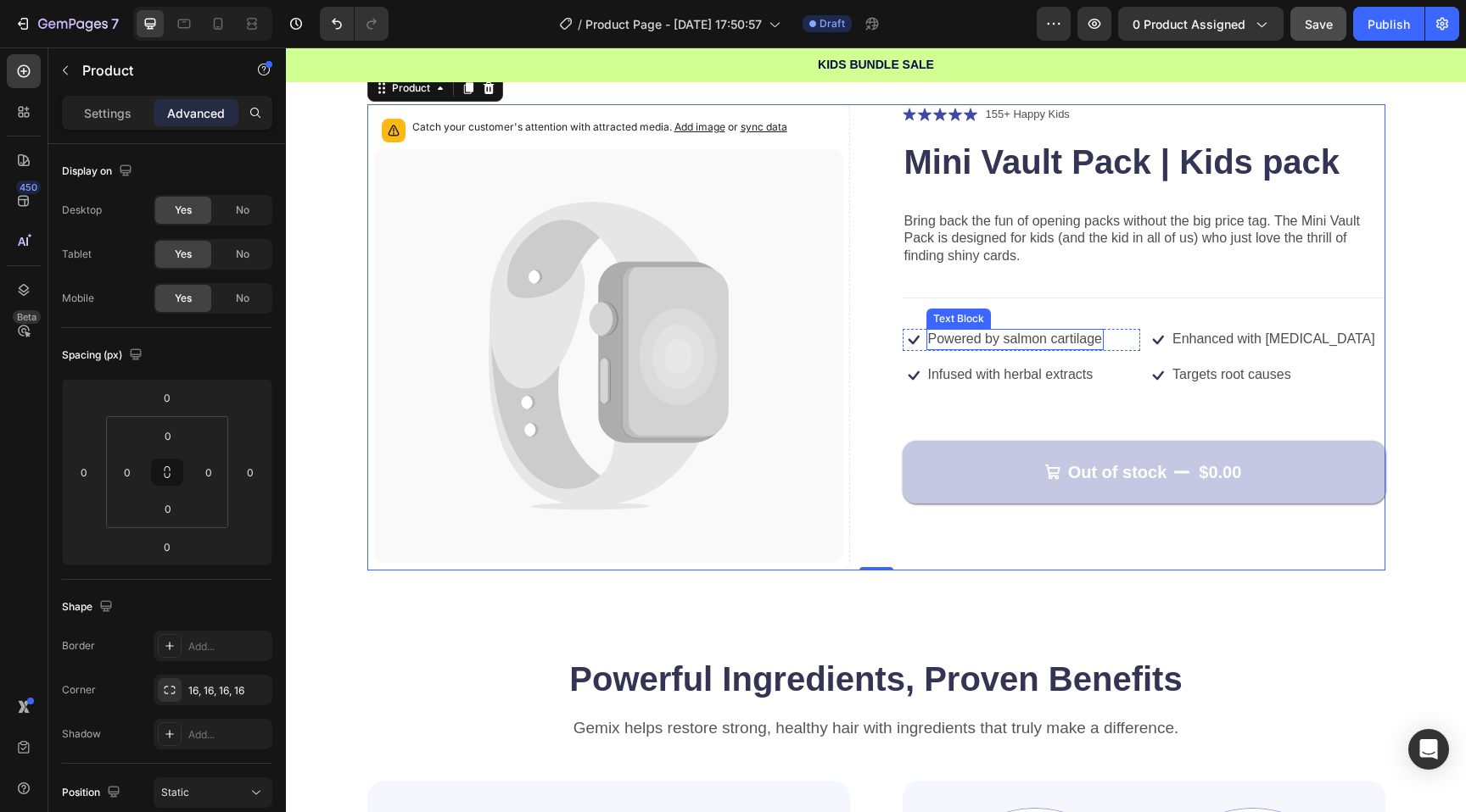
click at [1086, 339] on p "Powered by salmon cartilage" at bounding box center [1014, 339] width 174 height 18
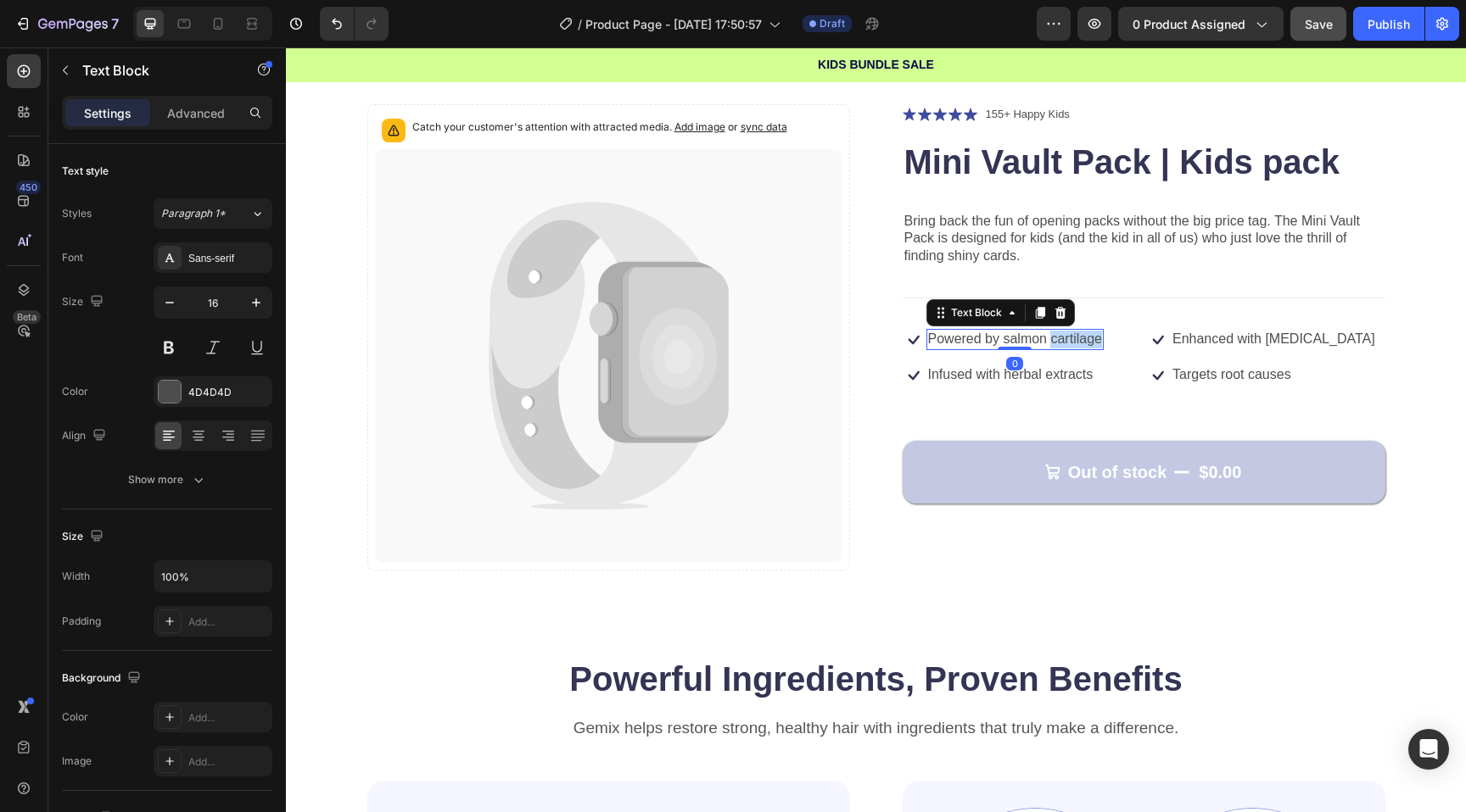
click at [1086, 339] on p "Powered by salmon cartilage" at bounding box center [1014, 339] width 174 height 18
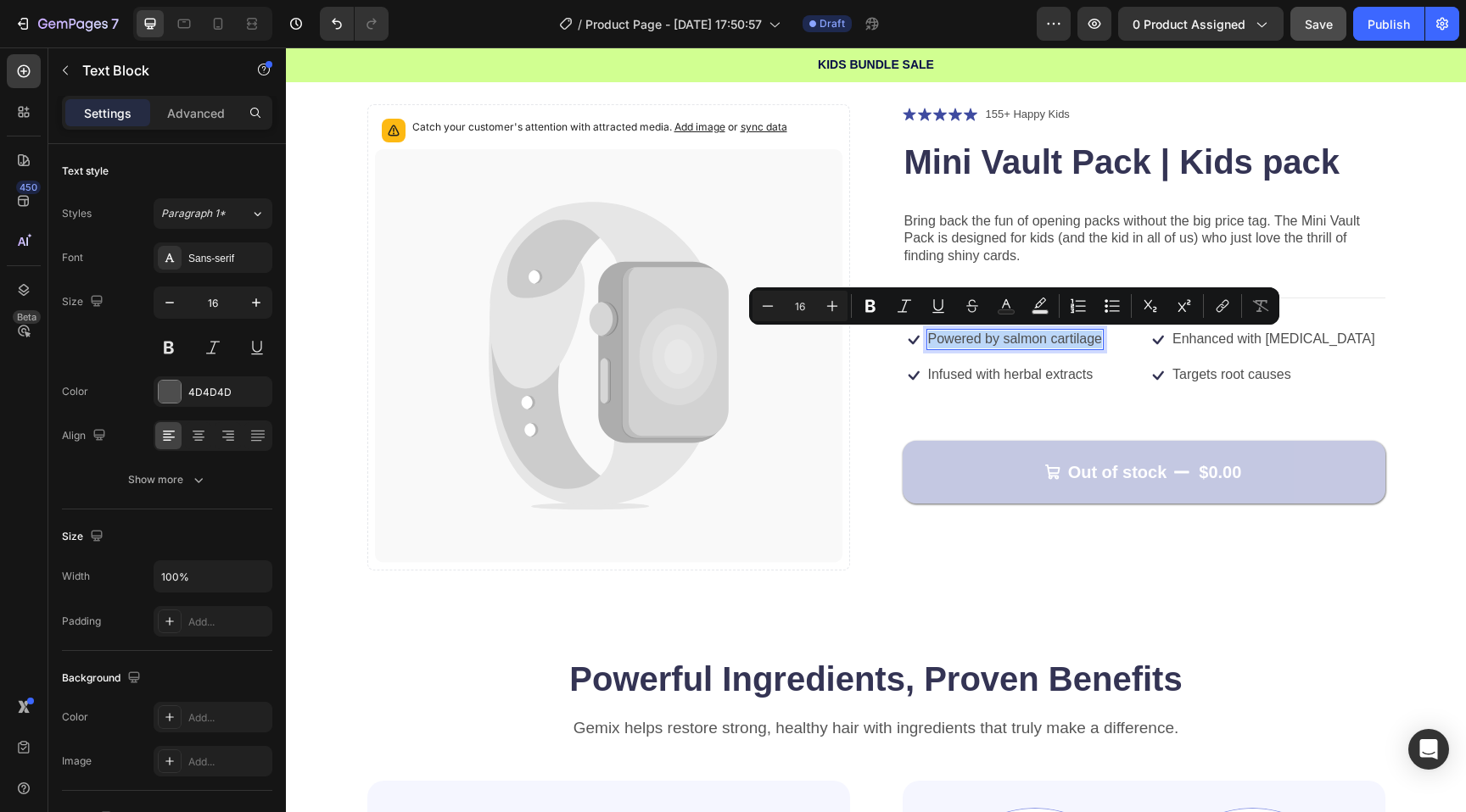
scroll to position [79, 0]
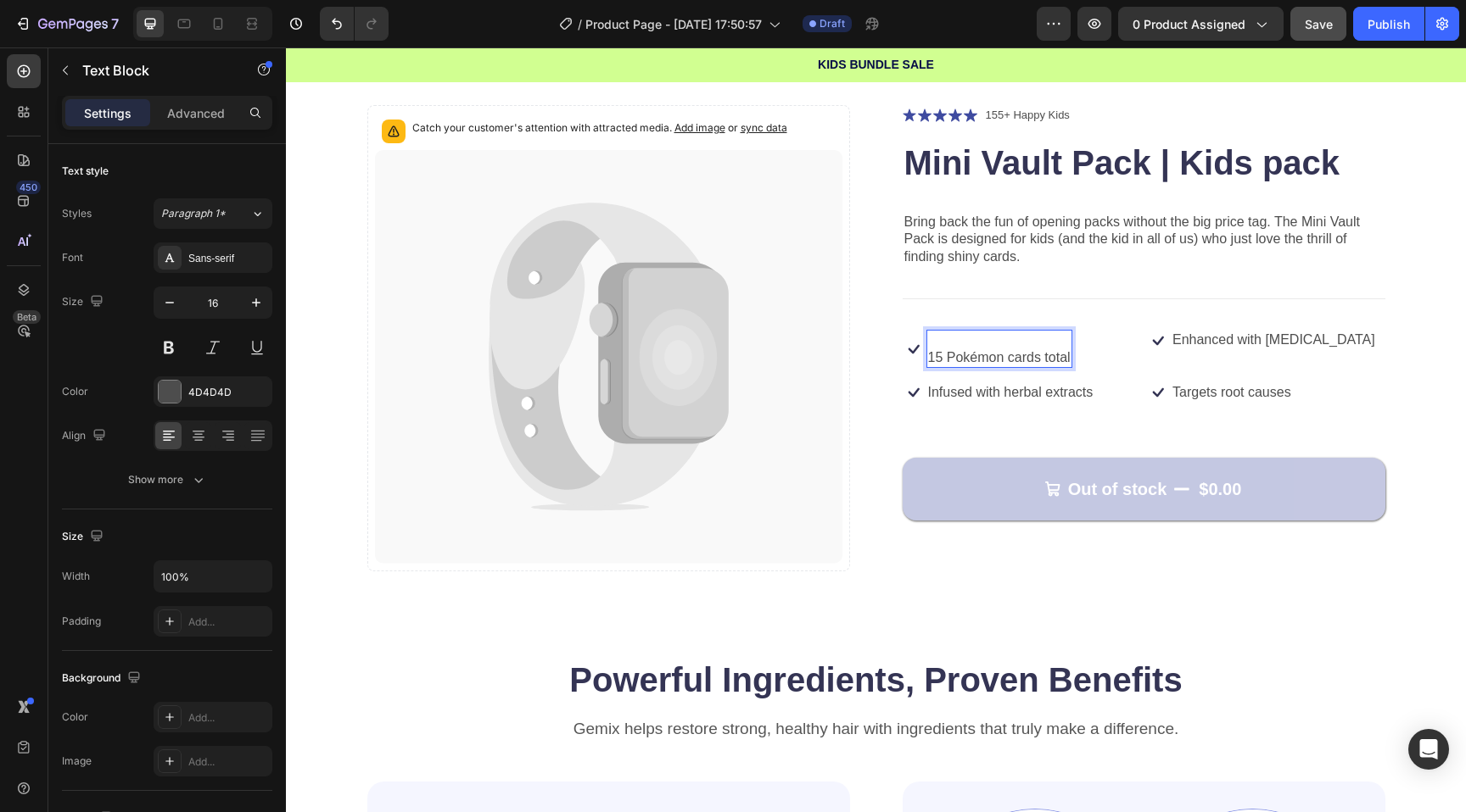
click at [935, 358] on p "15 Pokémon cards total" at bounding box center [999, 358] width 143 height 18
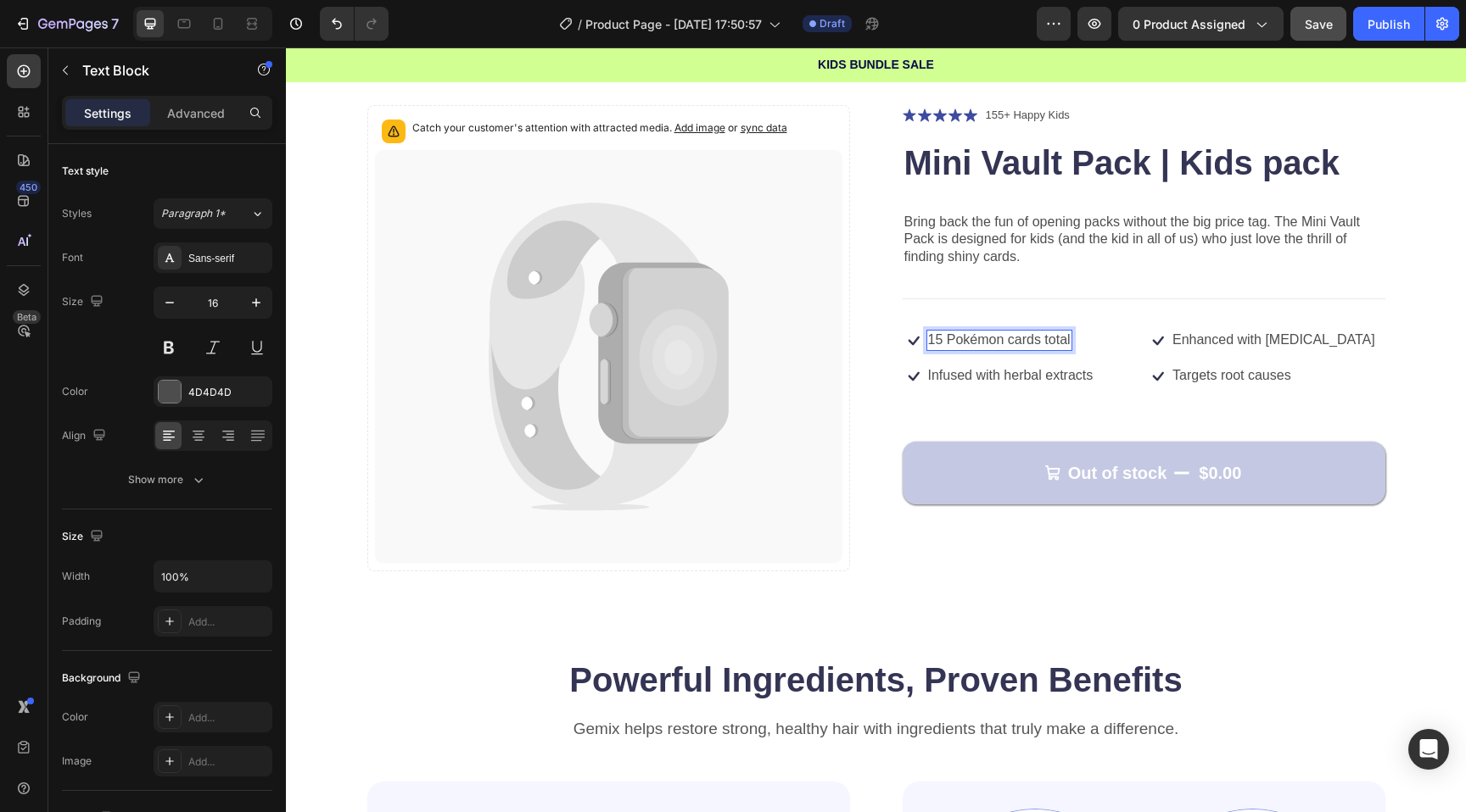
scroll to position [80, 0]
click at [1197, 339] on p "Enhanced with [MEDICAL_DATA]" at bounding box center [1274, 339] width 203 height 18
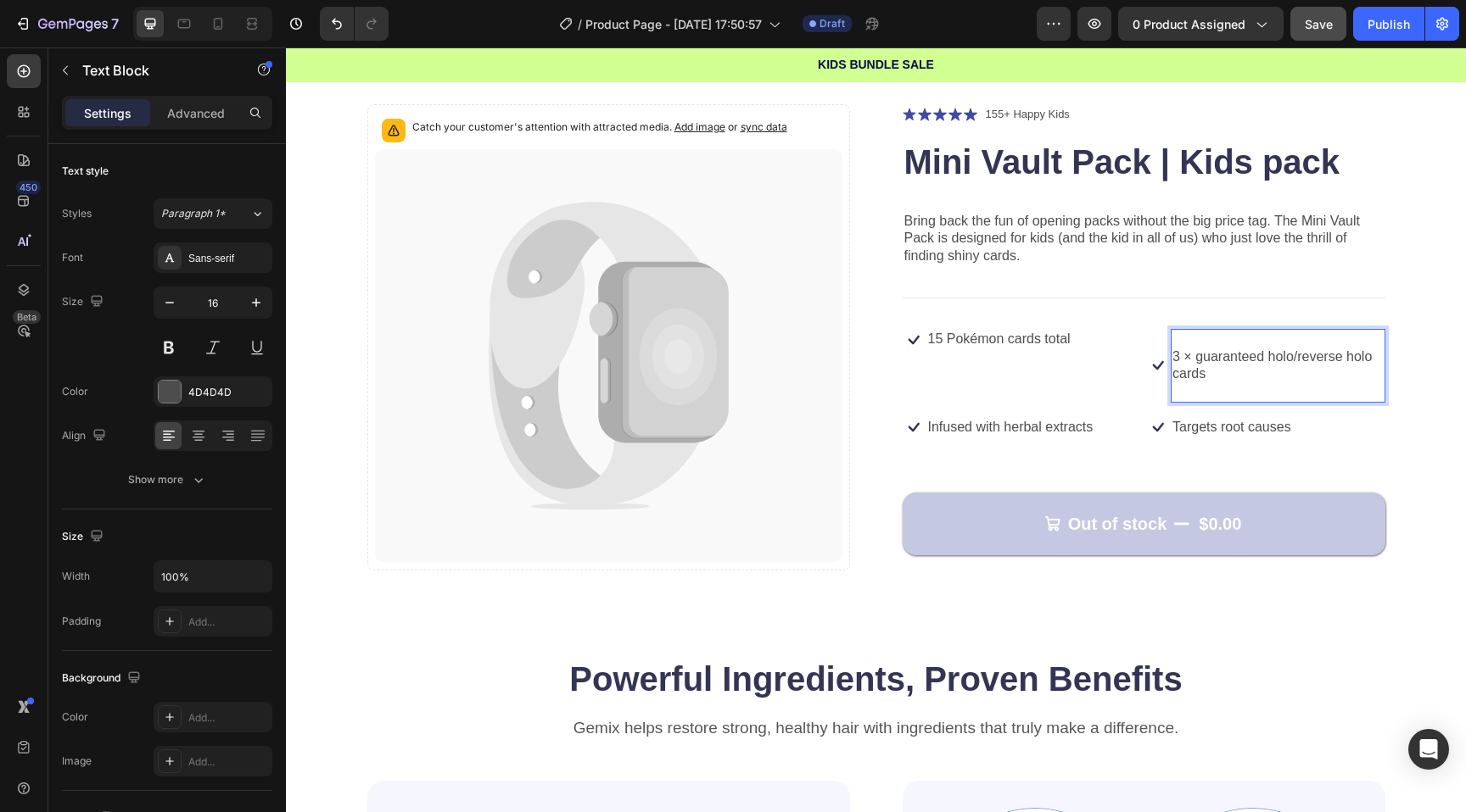
scroll to position [79, 0]
click at [1186, 341] on p "Rich Text Editor. Editing area: main" at bounding box center [1277, 340] width 211 height 18
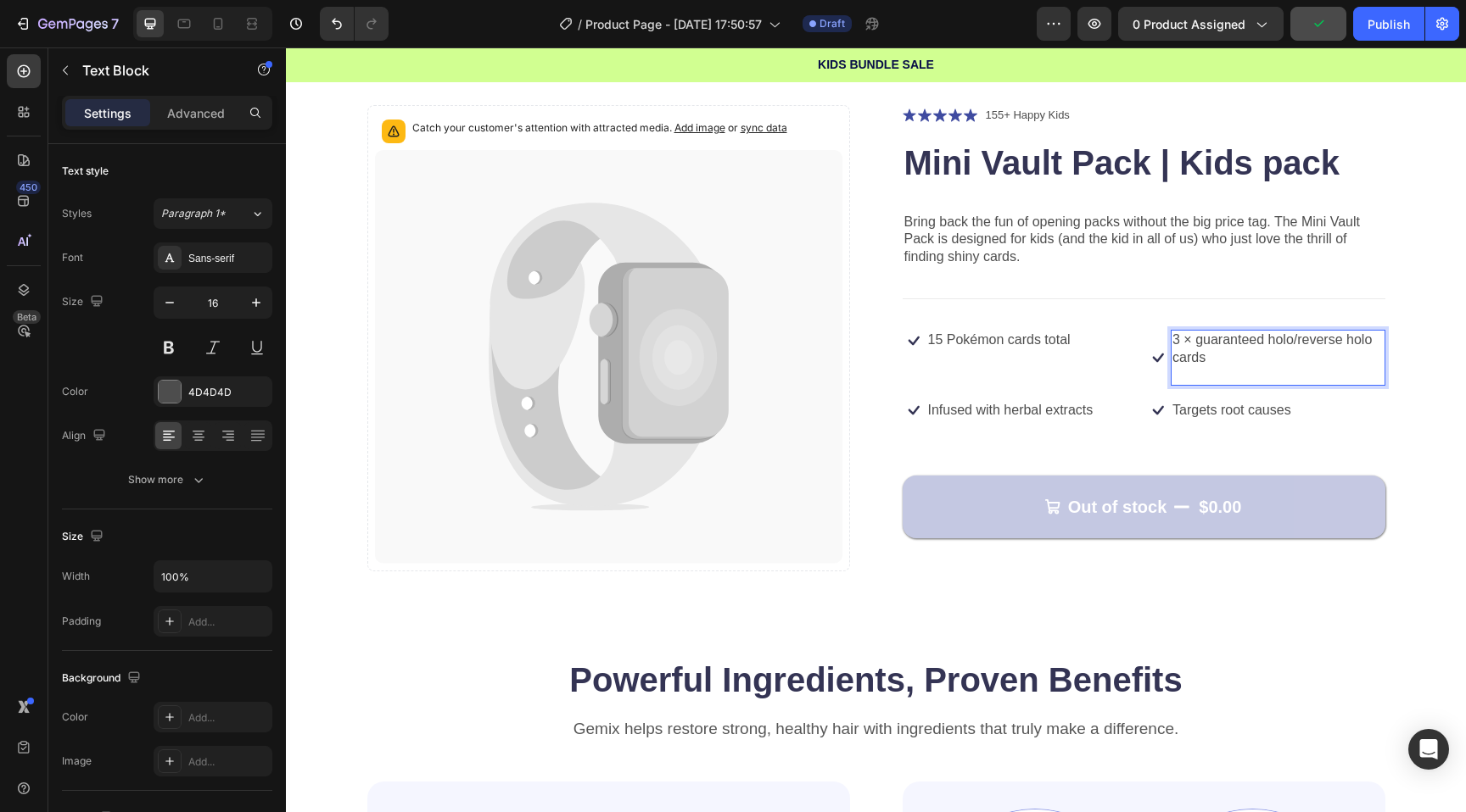
click at [1298, 340] on p "3 × guaranteed holo/reverse holo cards" at bounding box center [1277, 349] width 211 height 35
click at [1222, 369] on p "Rich Text Editor. Editing area: main" at bounding box center [1233, 375] width 122 height 18
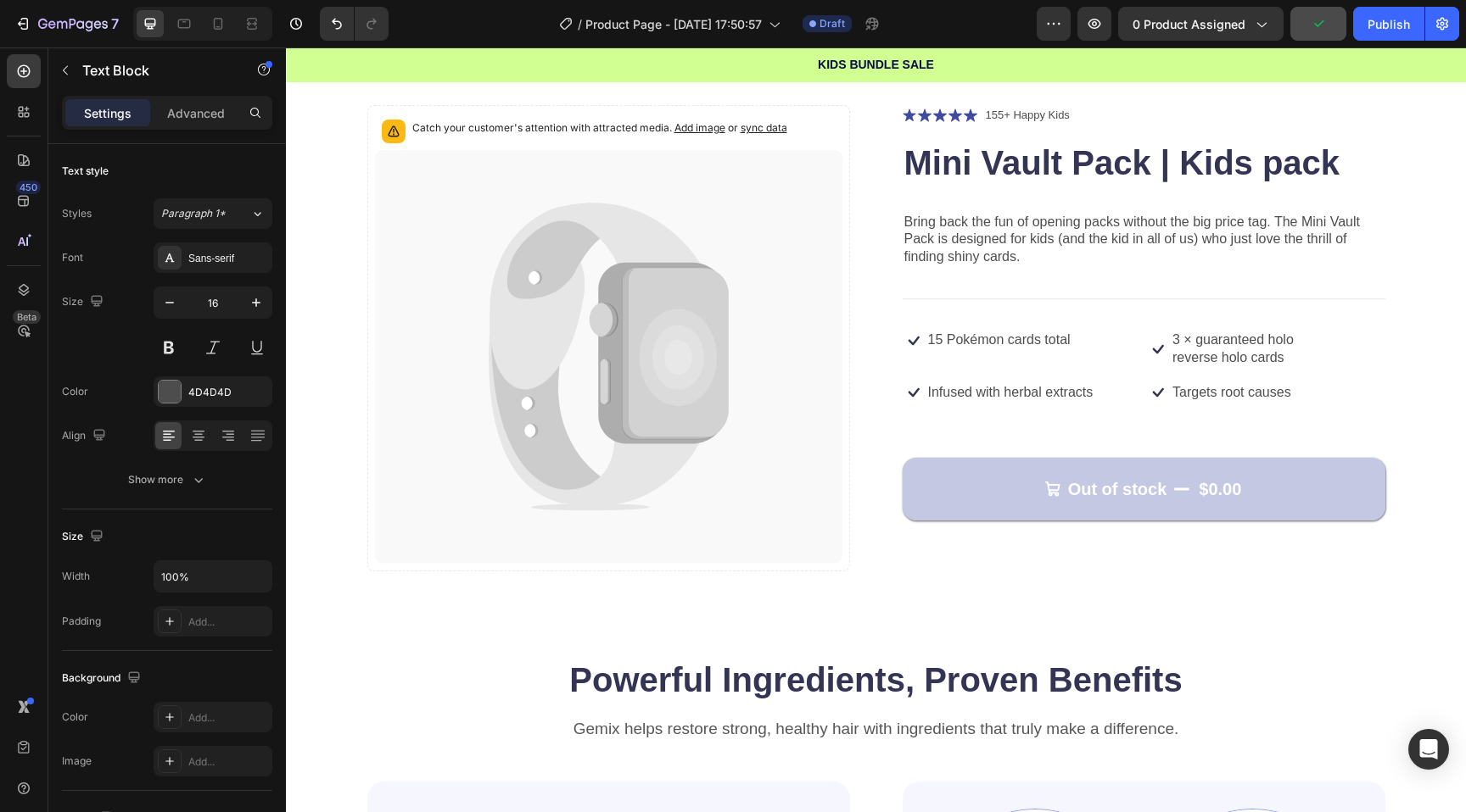
click at [1017, 390] on p "Infused with herbal extracts" at bounding box center [1011, 393] width 166 height 18
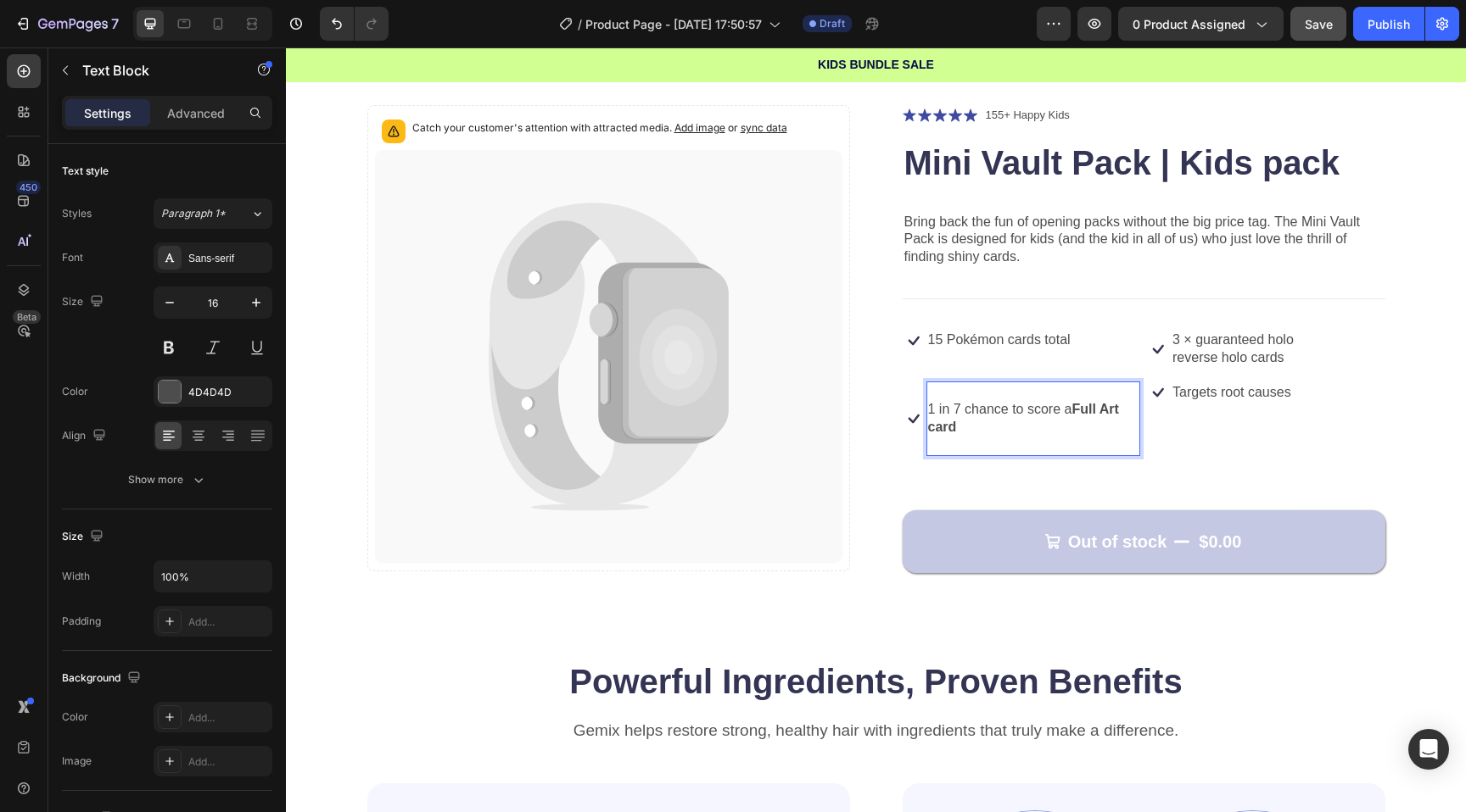
click at [931, 409] on p "1 in 7 chance to score a Full Art card" at bounding box center [1033, 419] width 211 height 35
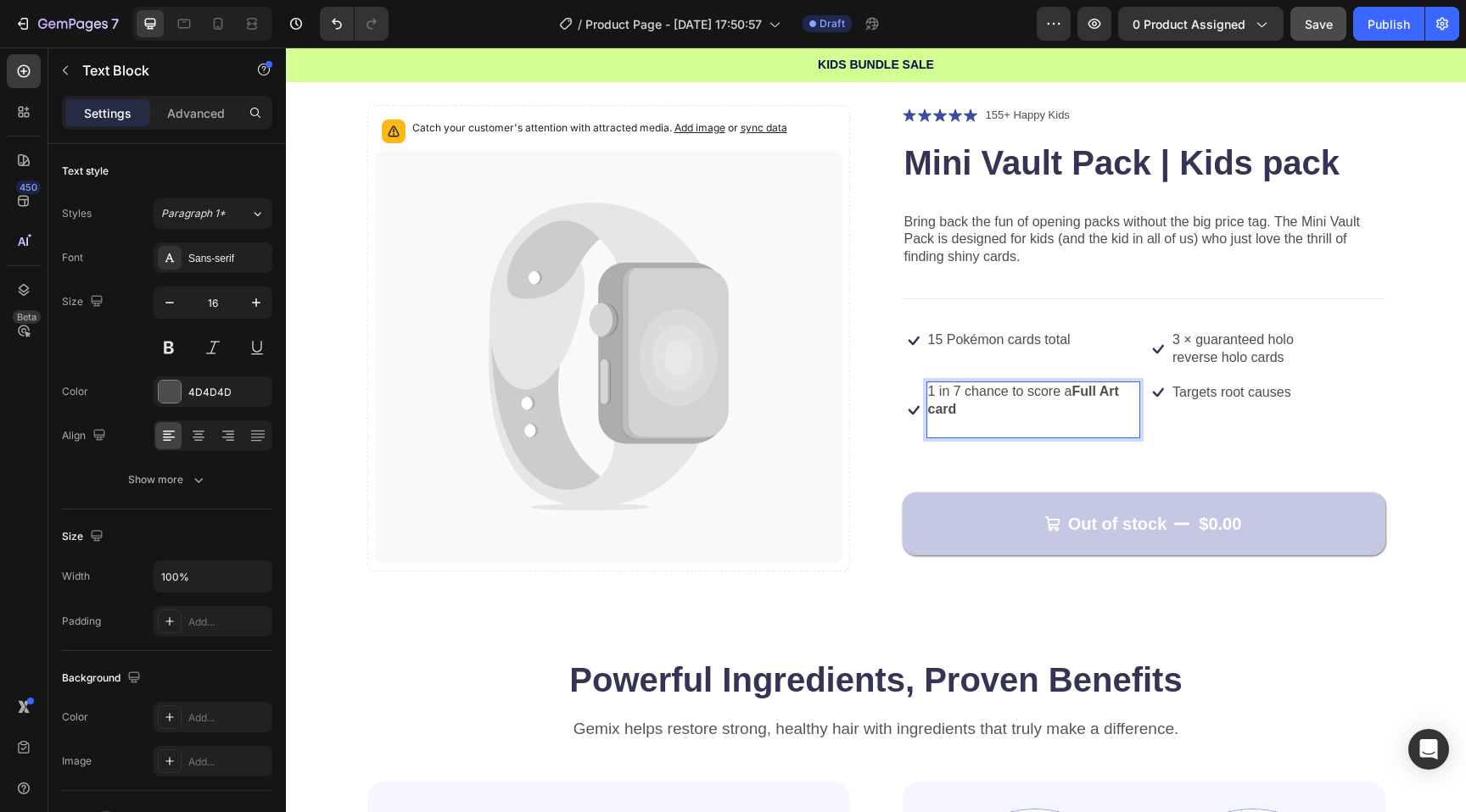
click at [1067, 394] on p "1 in 7 chance to score a Full Art card" at bounding box center [1033, 401] width 211 height 35
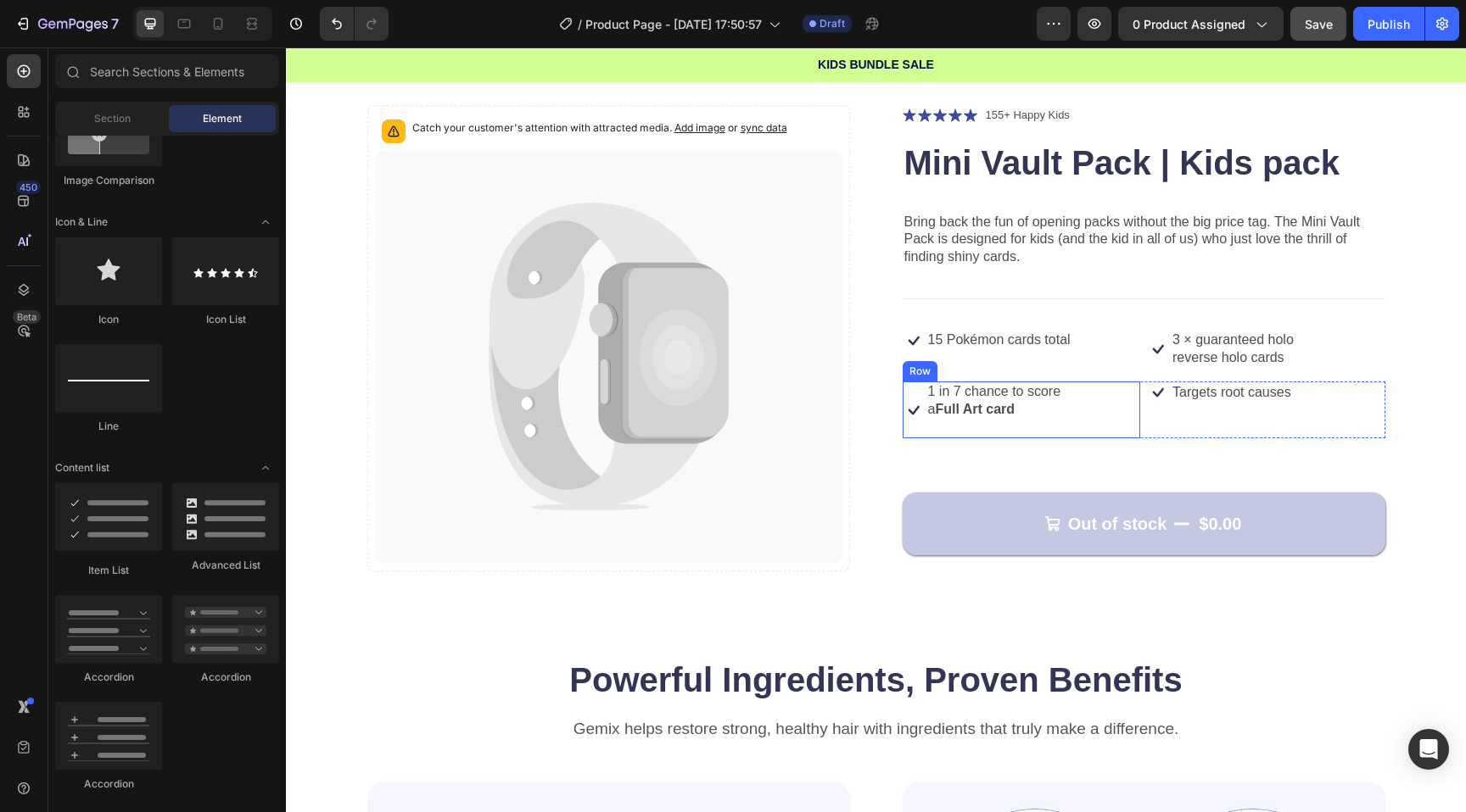
click at [899, 397] on div "Catch your customer's attention with attracted media. Add image or sync data Pr…" at bounding box center [876, 338] width 1018 height 466
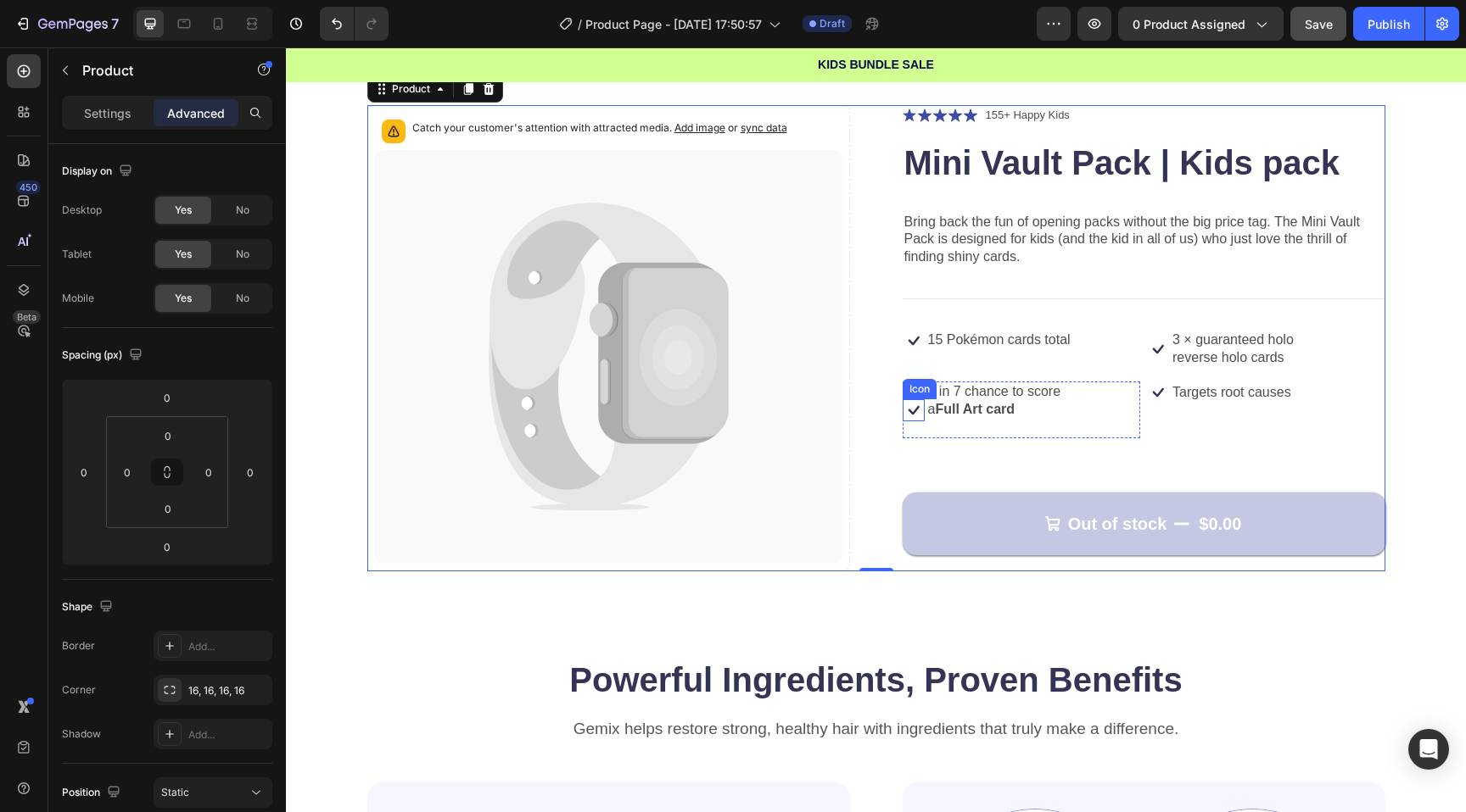
click at [914, 404] on icon at bounding box center [913, 410] width 22 height 22
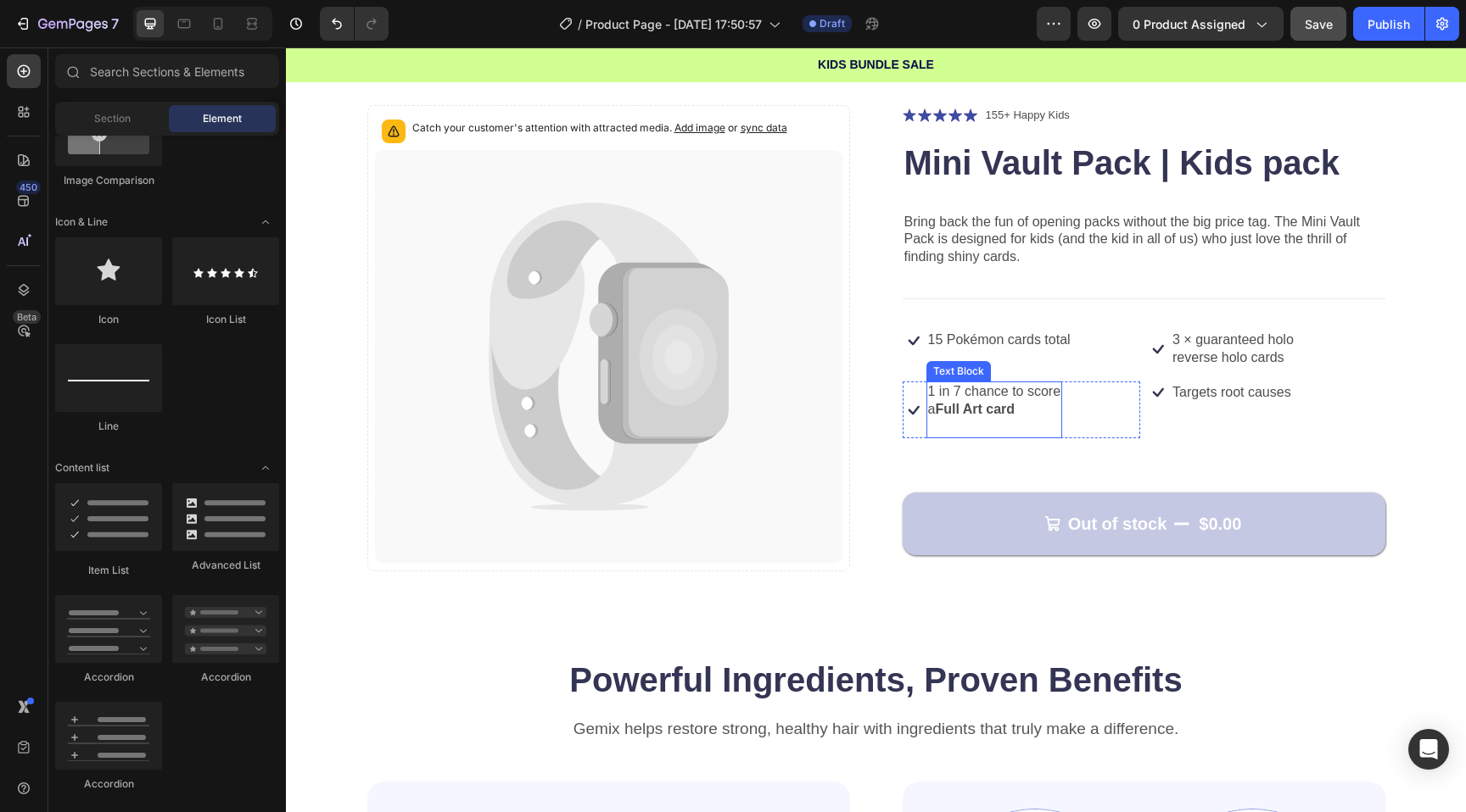
click at [970, 404] on strong "Full Art card" at bounding box center [975, 409] width 79 height 14
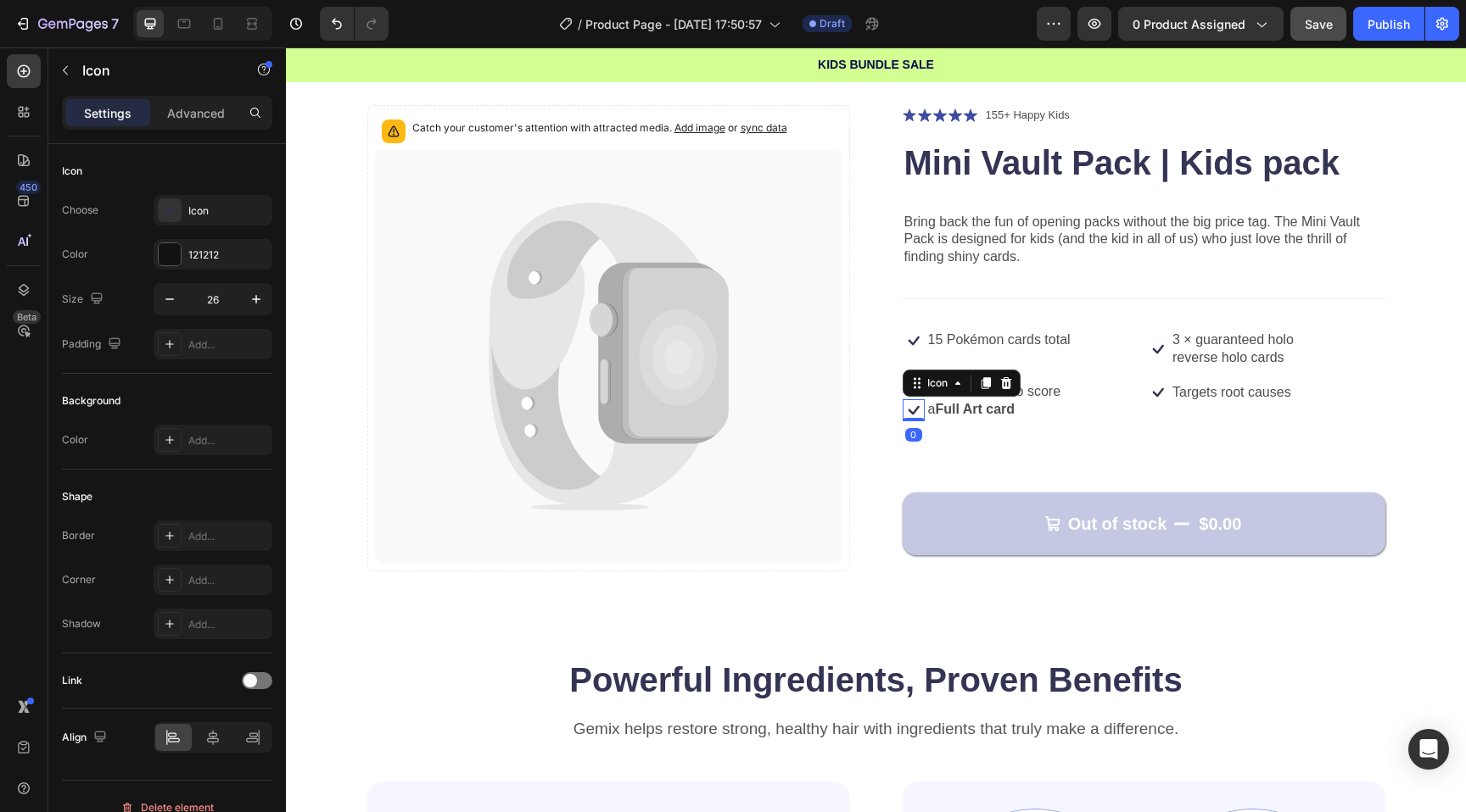
click at [907, 392] on div "Icon" at bounding box center [961, 383] width 118 height 27
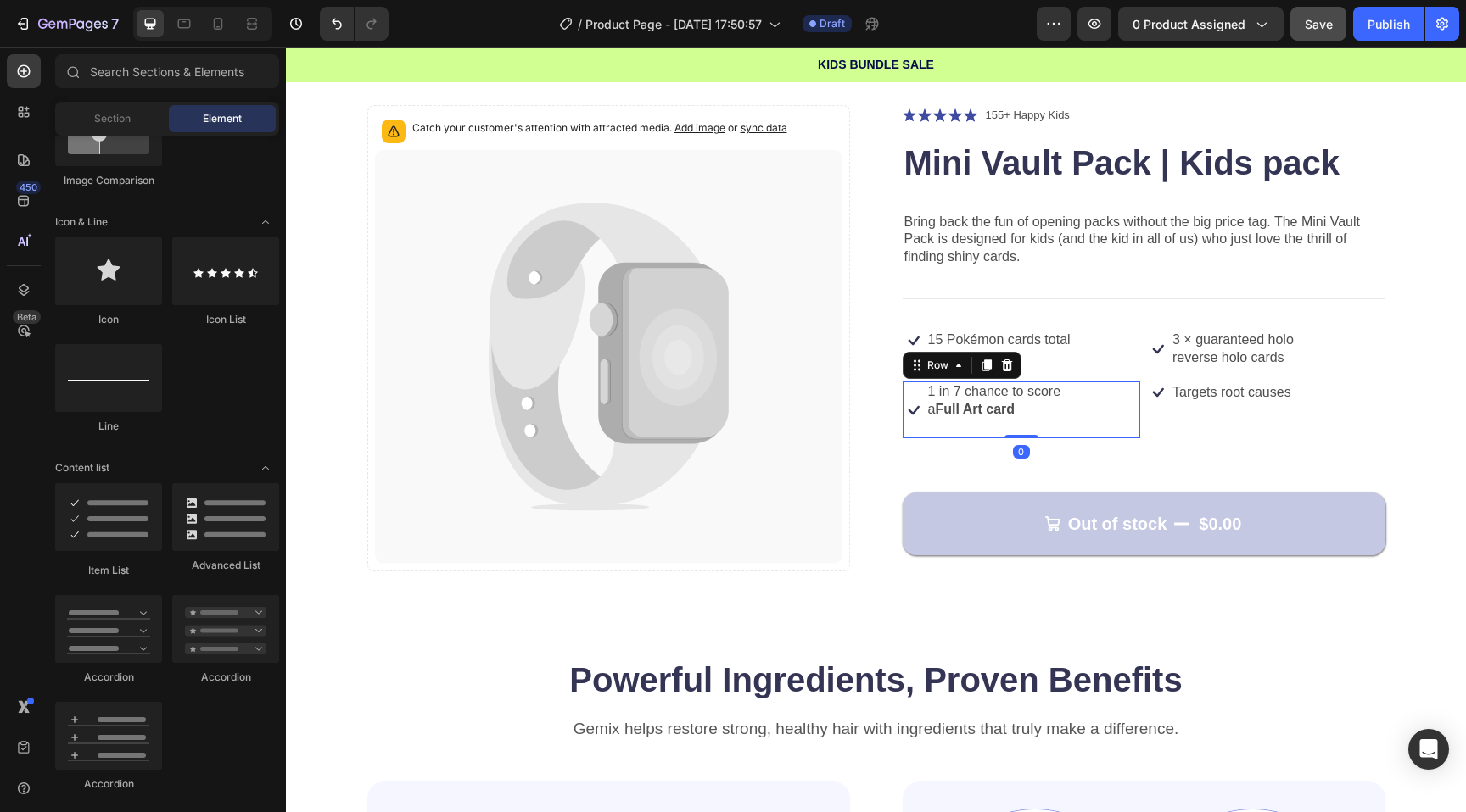
click at [908, 385] on div "Icon" at bounding box center [913, 409] width 22 height 56
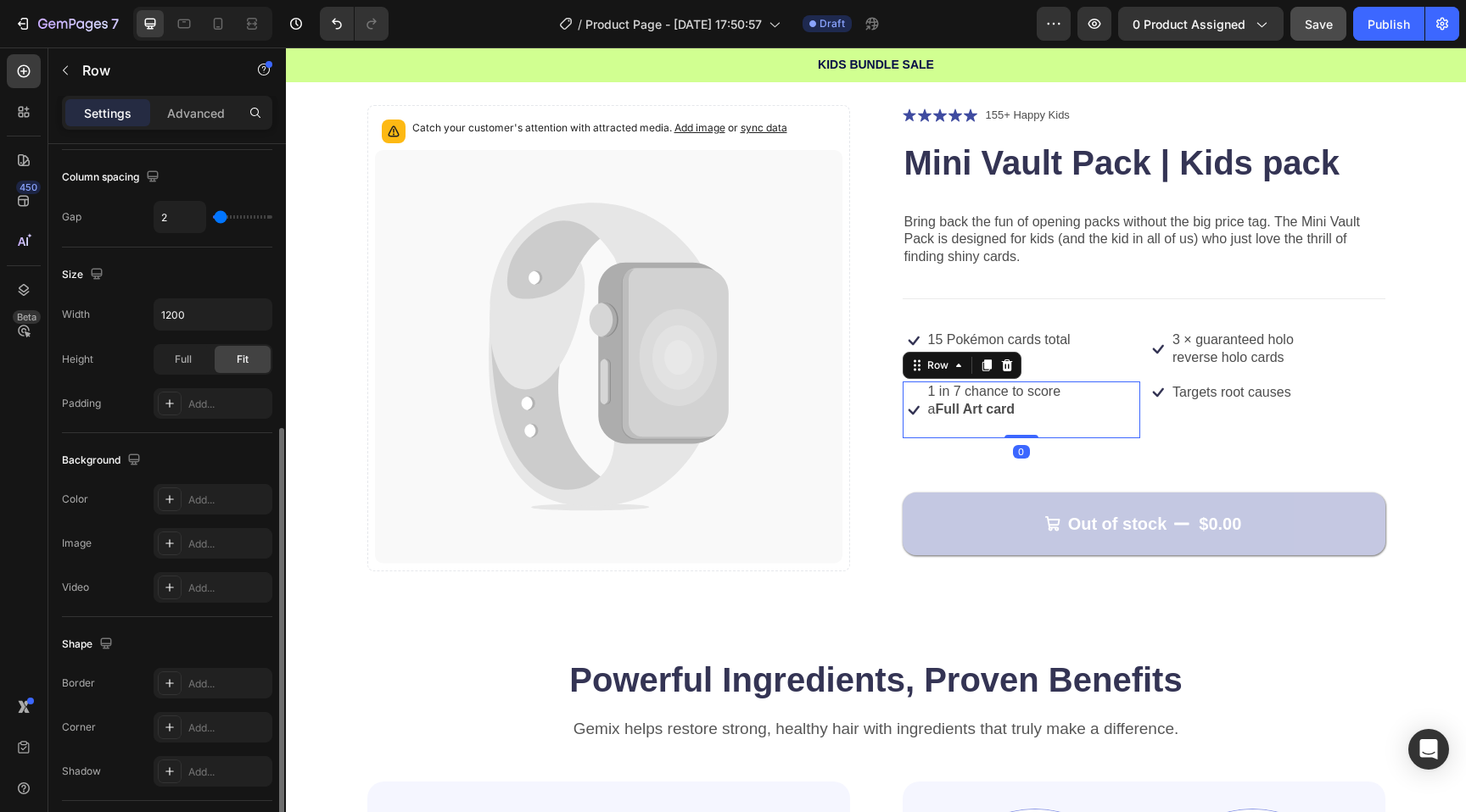
scroll to position [511, 0]
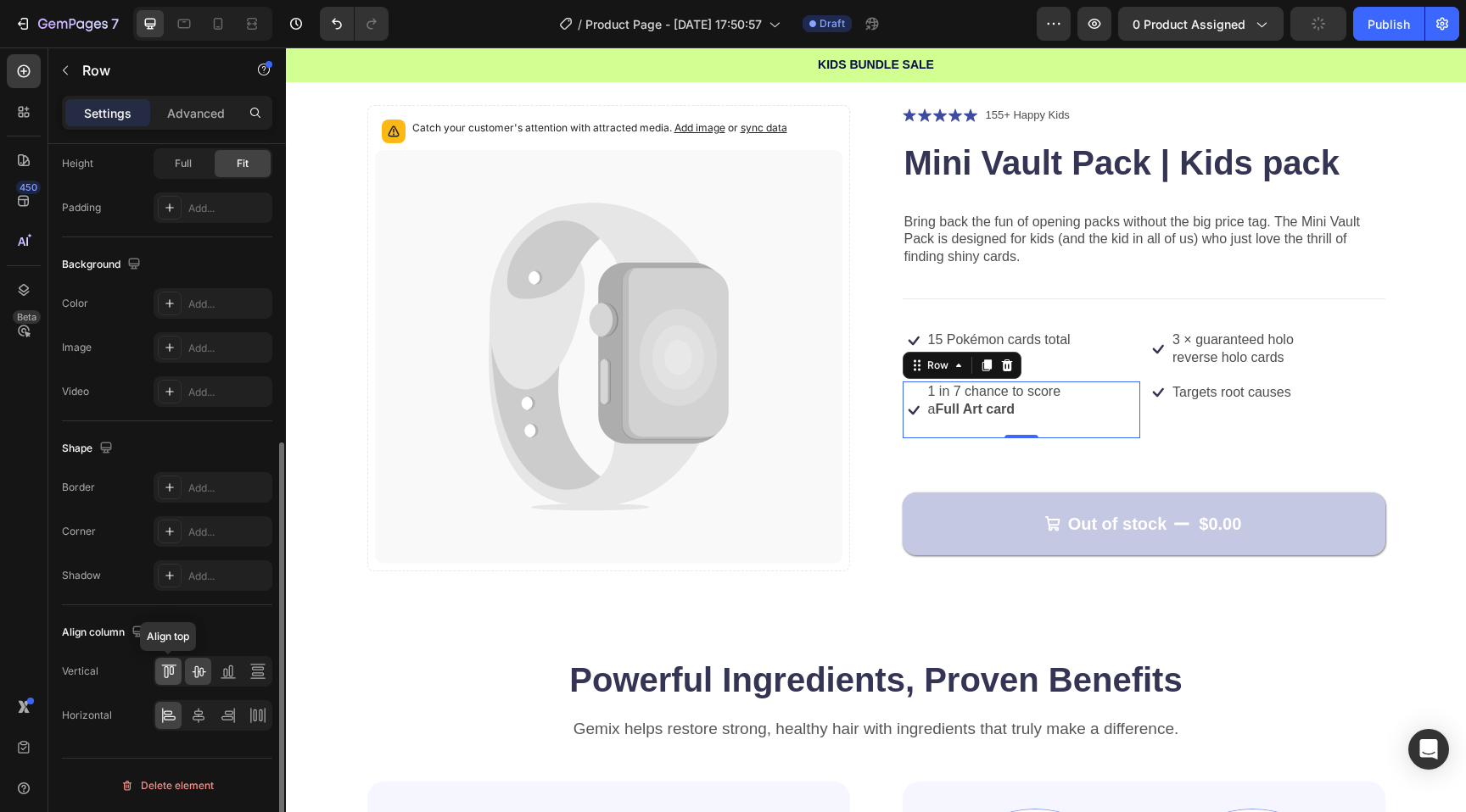
click at [167, 669] on icon at bounding box center [166, 672] width 4 height 11
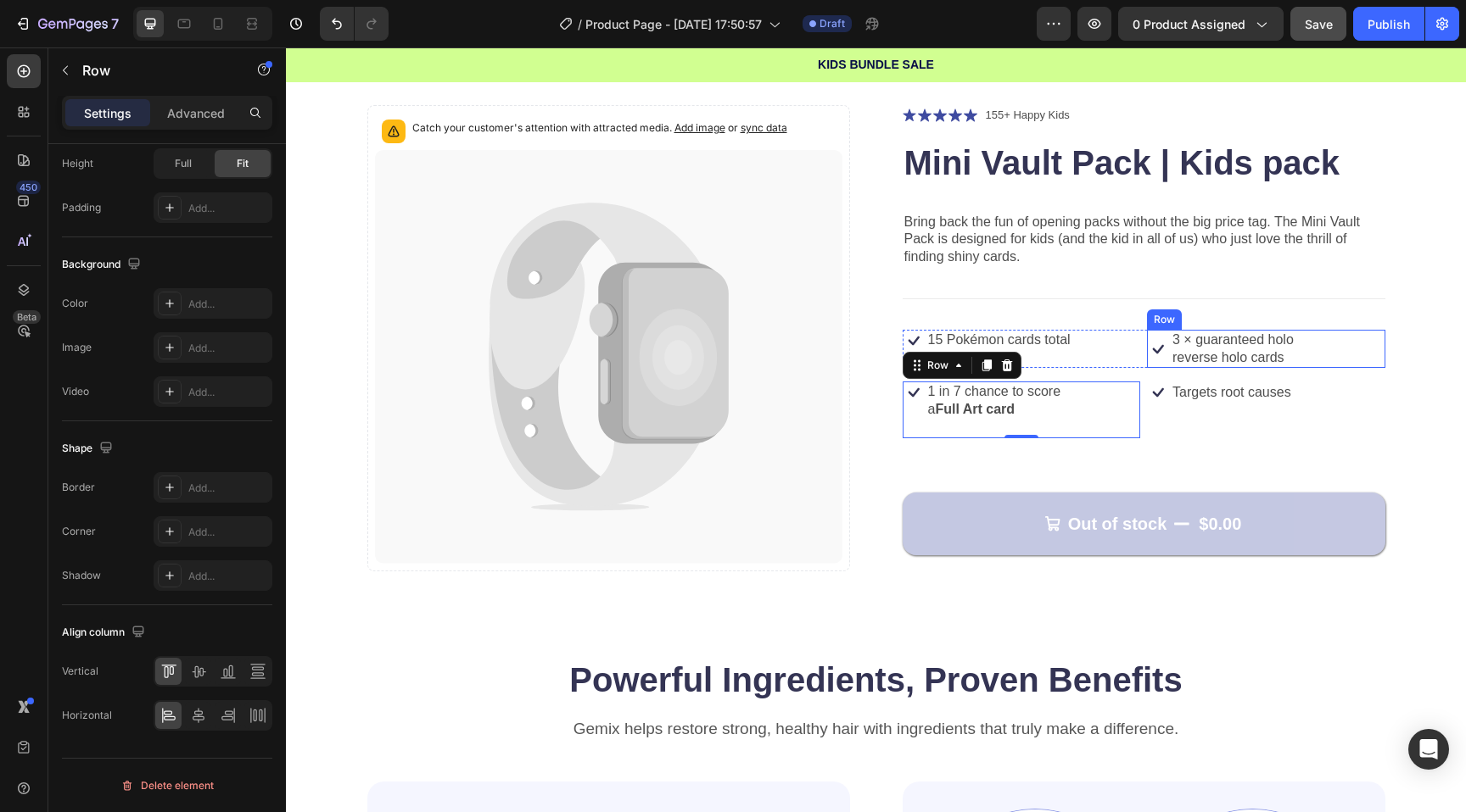
click at [1357, 346] on div "Icon 3 × guaranteed holo reverse holo cards Text Block Row" at bounding box center [1266, 349] width 238 height 39
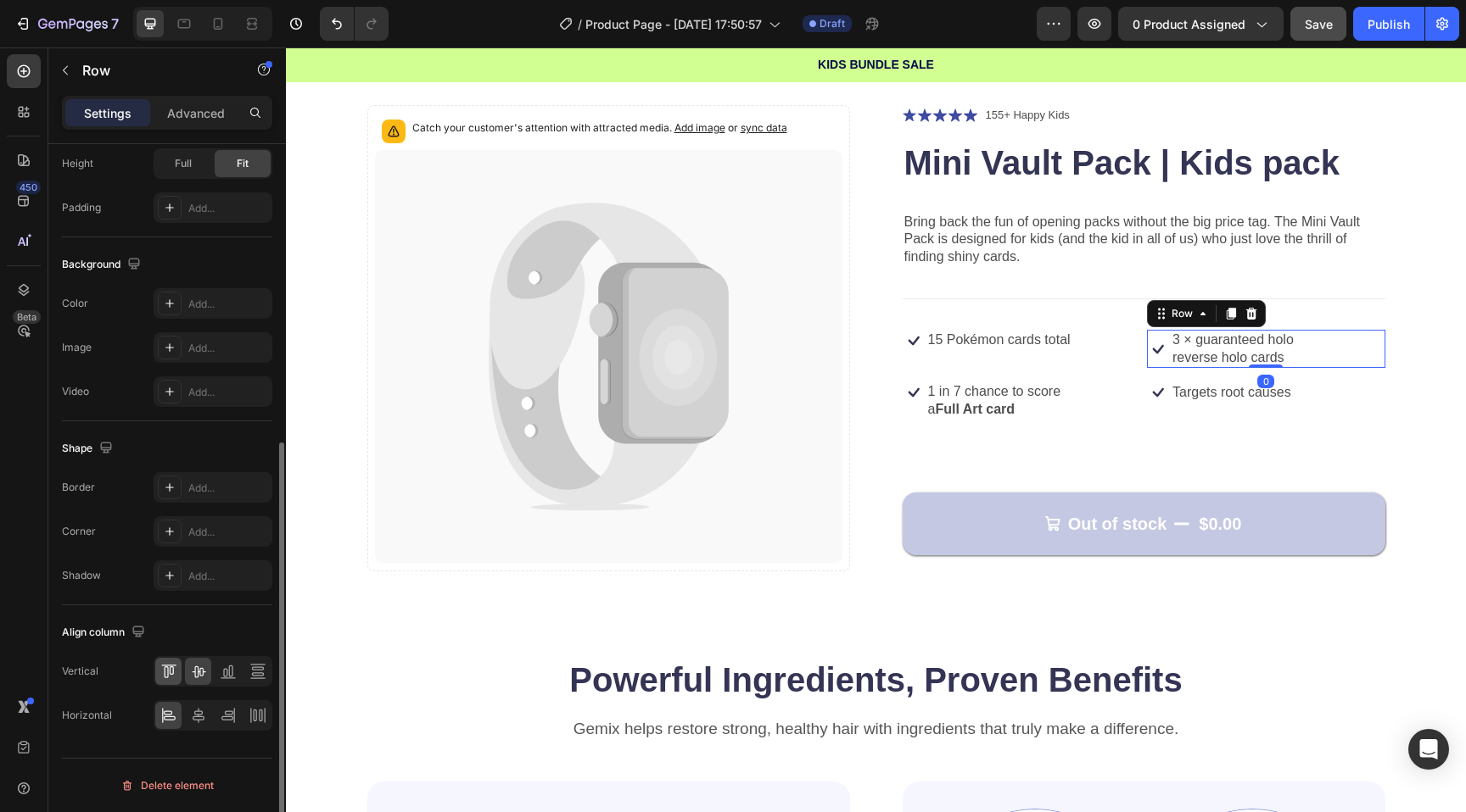
click at [157, 683] on div at bounding box center [168, 671] width 26 height 27
click at [1112, 342] on div "Icon 15 Pokémon cards total Text Block Row" at bounding box center [1021, 340] width 238 height 22
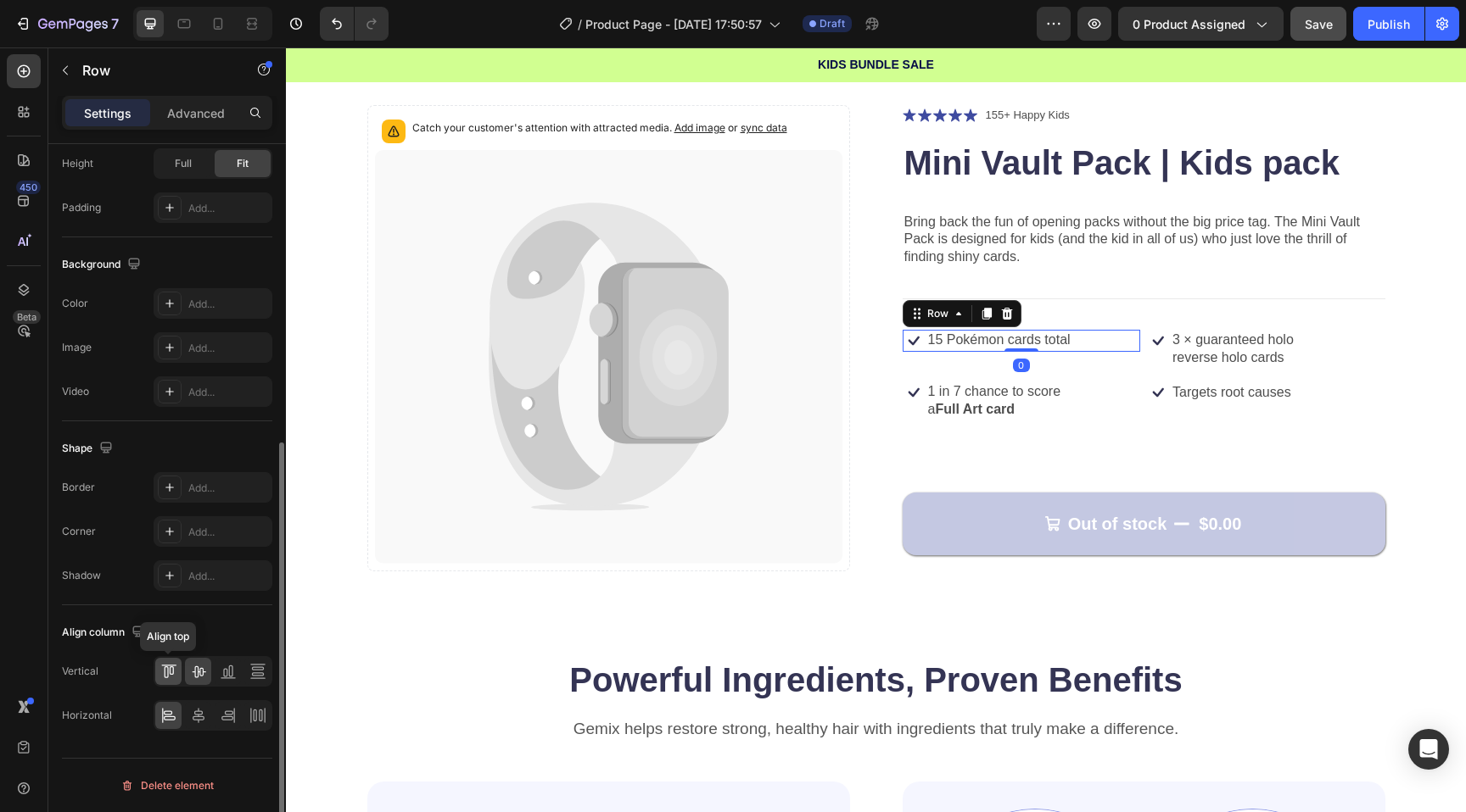
click at [170, 679] on icon at bounding box center [168, 671] width 17 height 17
click at [1023, 340] on p "15 Pokémon cards total" at bounding box center [999, 340] width 143 height 18
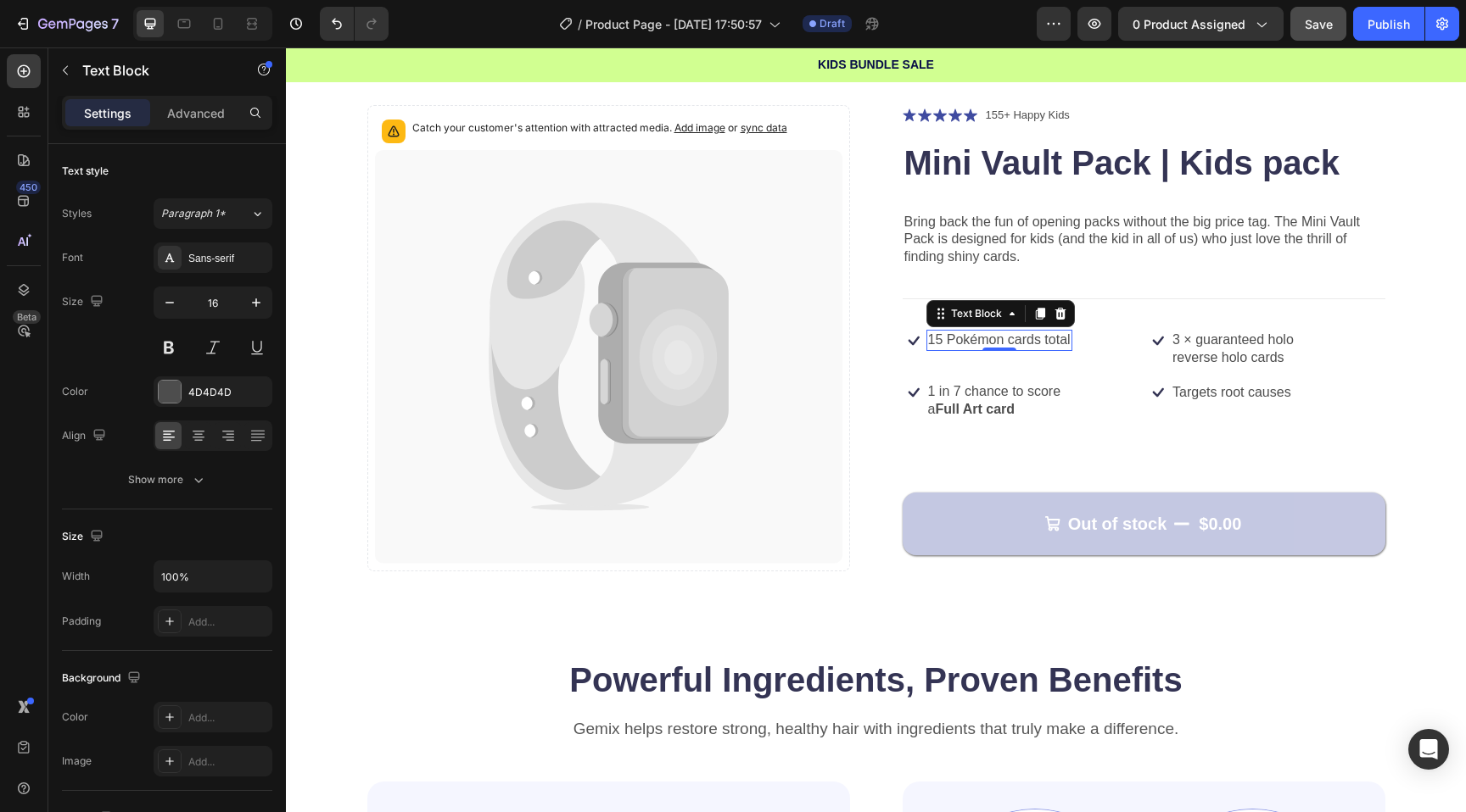
click at [936, 341] on p "15 Pokémon cards total" at bounding box center [999, 340] width 143 height 18
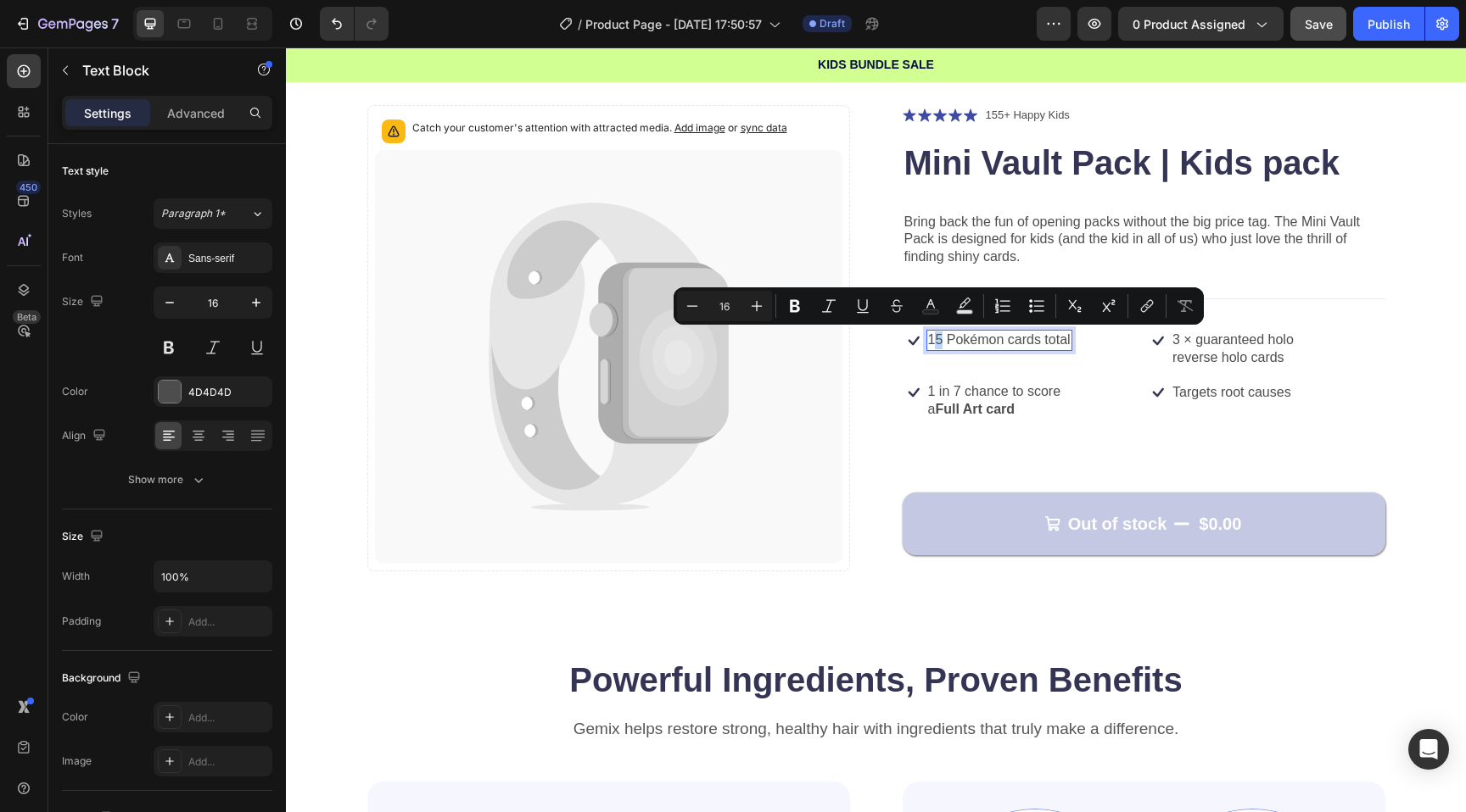
click at [942, 339] on p "15 Pokémon cards total" at bounding box center [999, 340] width 143 height 18
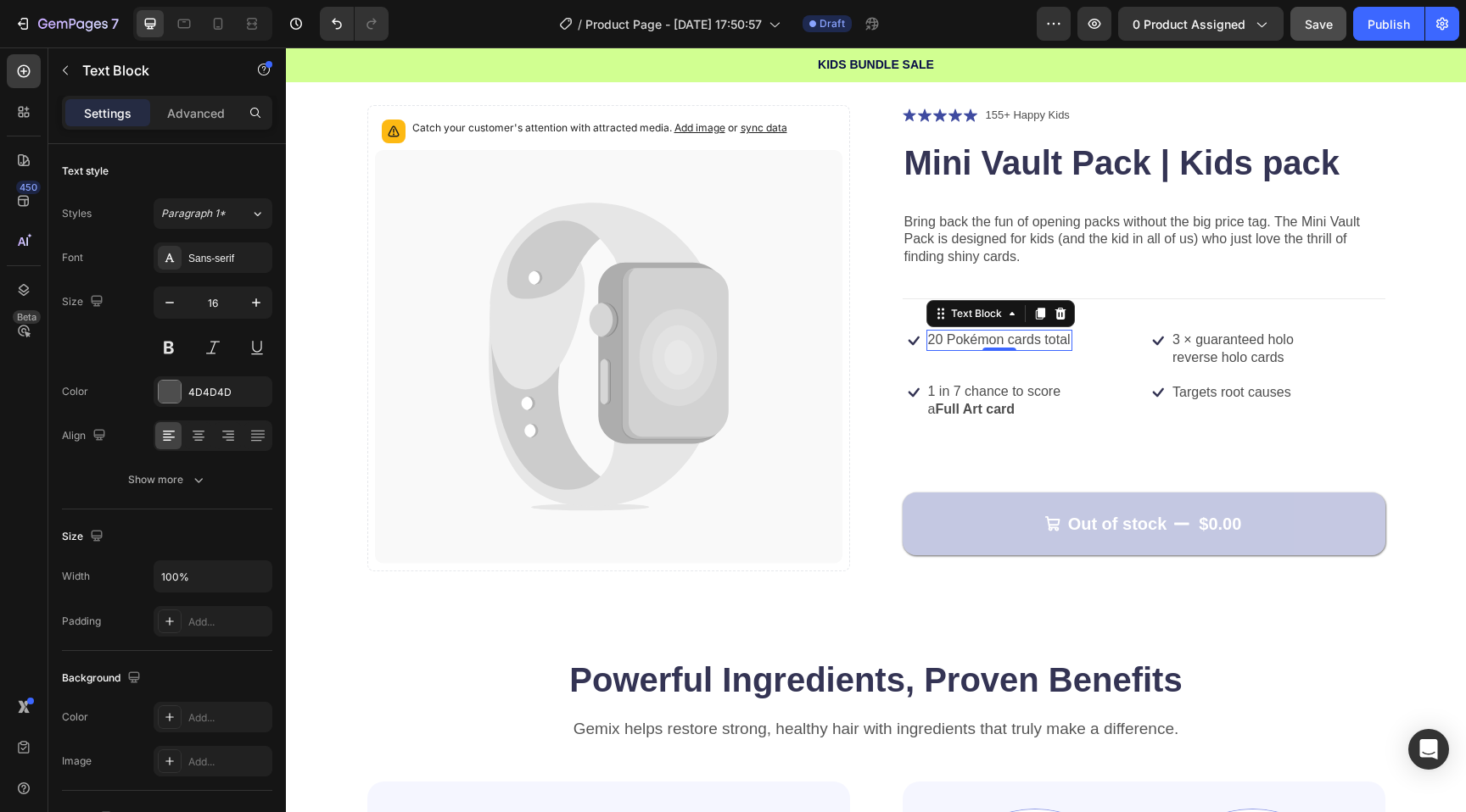
click at [1066, 343] on p "20 Pokémon cards total" at bounding box center [999, 340] width 143 height 18
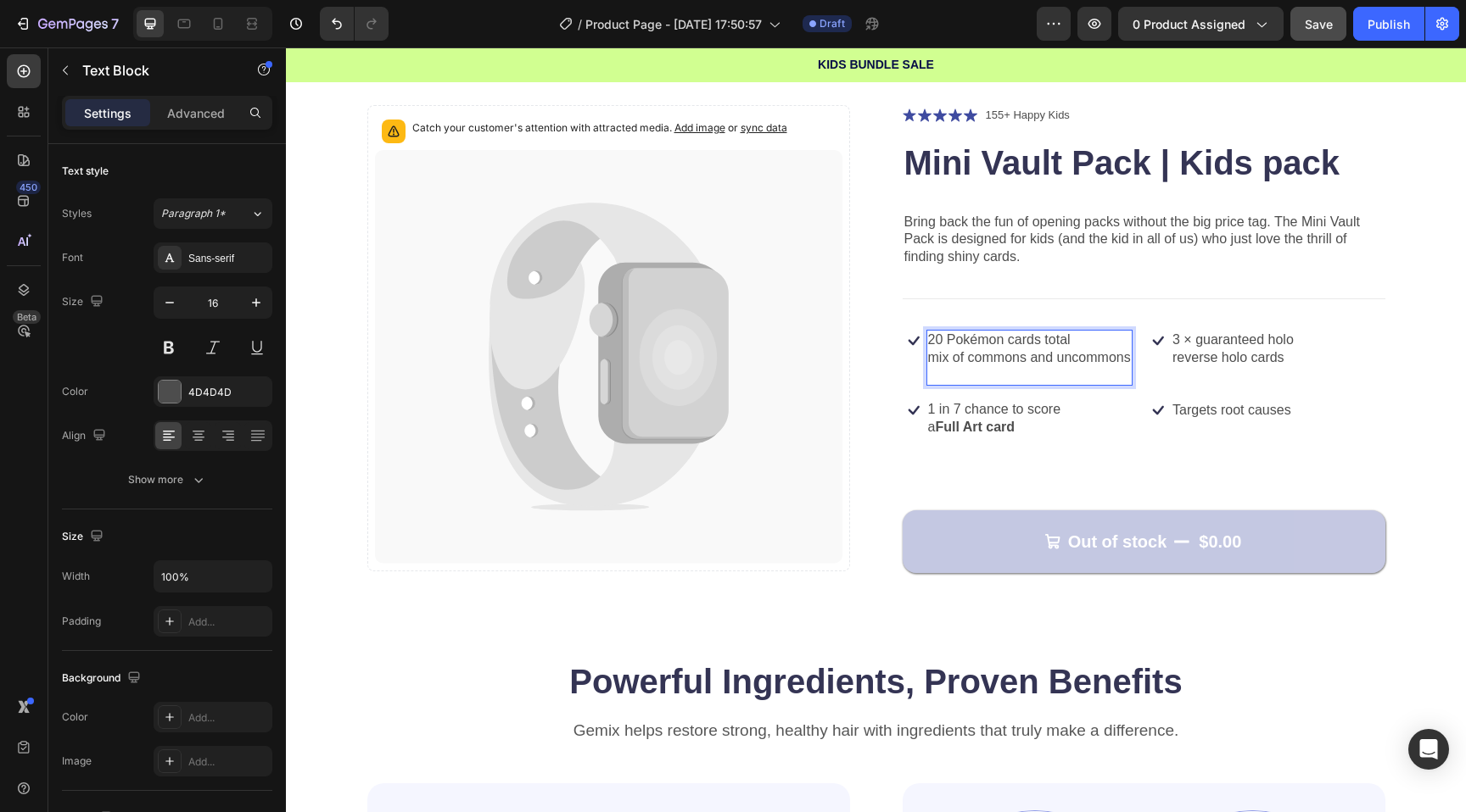
click at [926, 360] on div "20 Pokémon cards total mix of commons and uncommons" at bounding box center [1029, 357] width 206 height 56
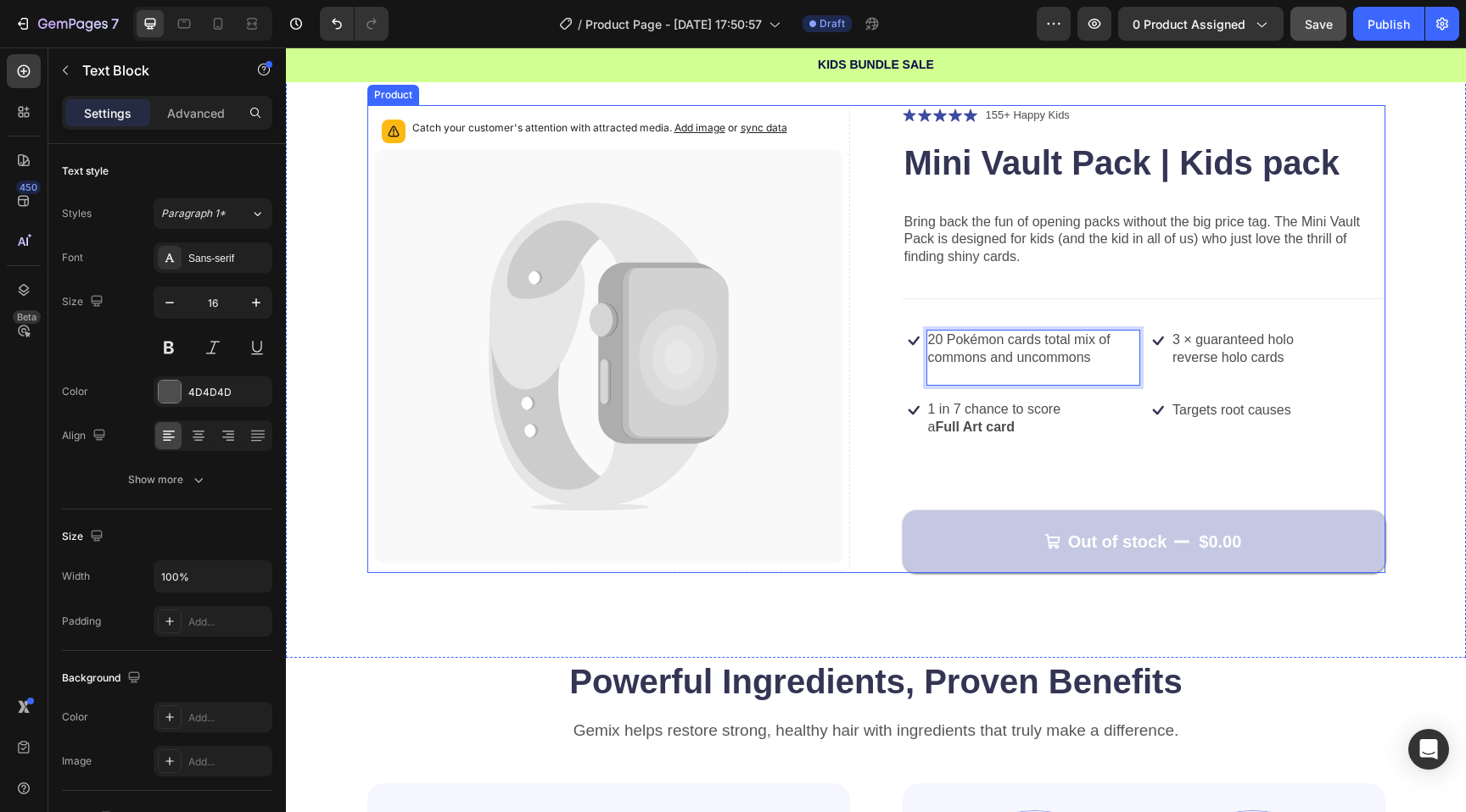
click at [894, 448] on div "Catch your customer's attention with attracted media. Add image or sync data Pr…" at bounding box center [876, 339] width 1018 height 468
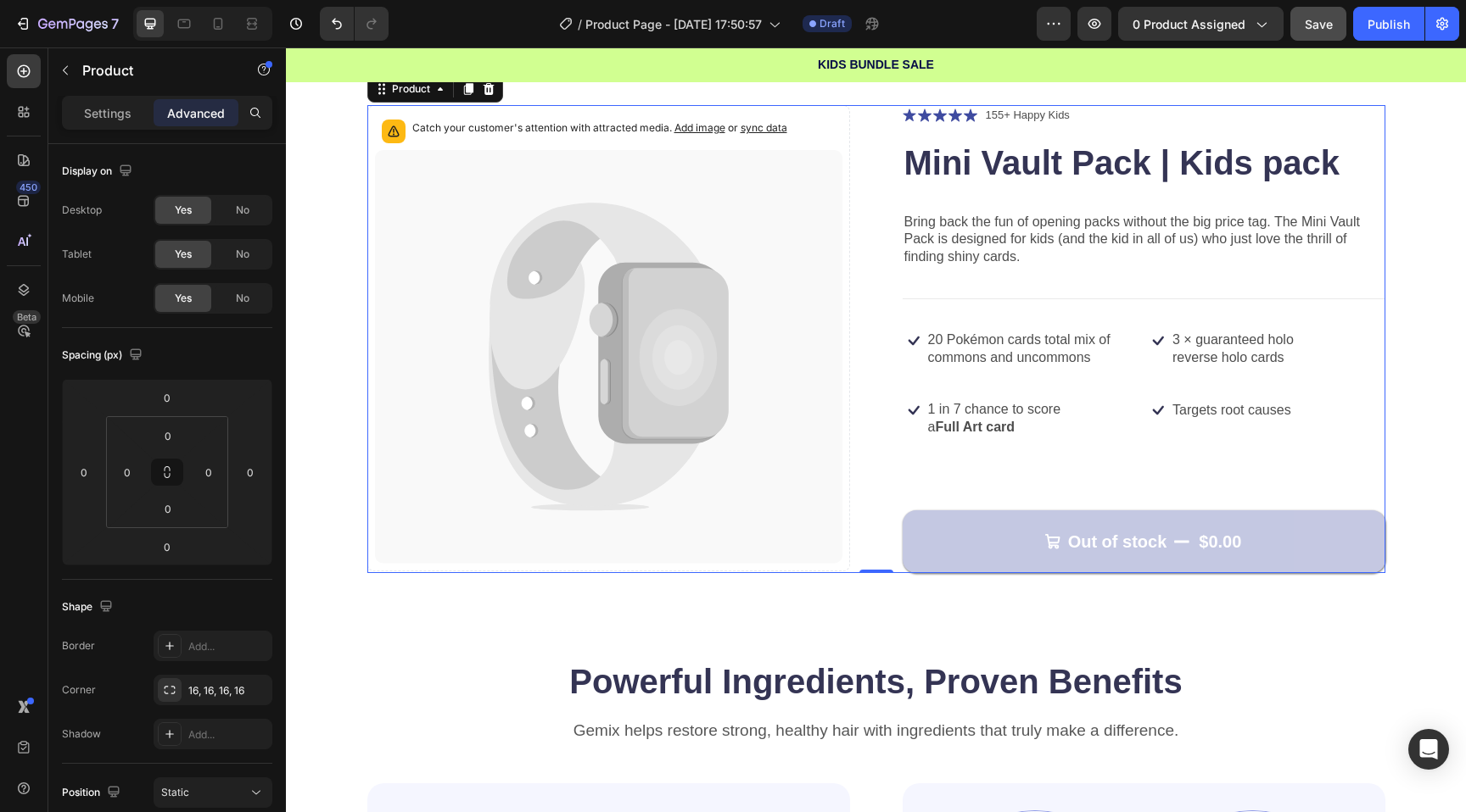
click at [1229, 401] on div "Targets root causes" at bounding box center [1231, 411] width 122 height 21
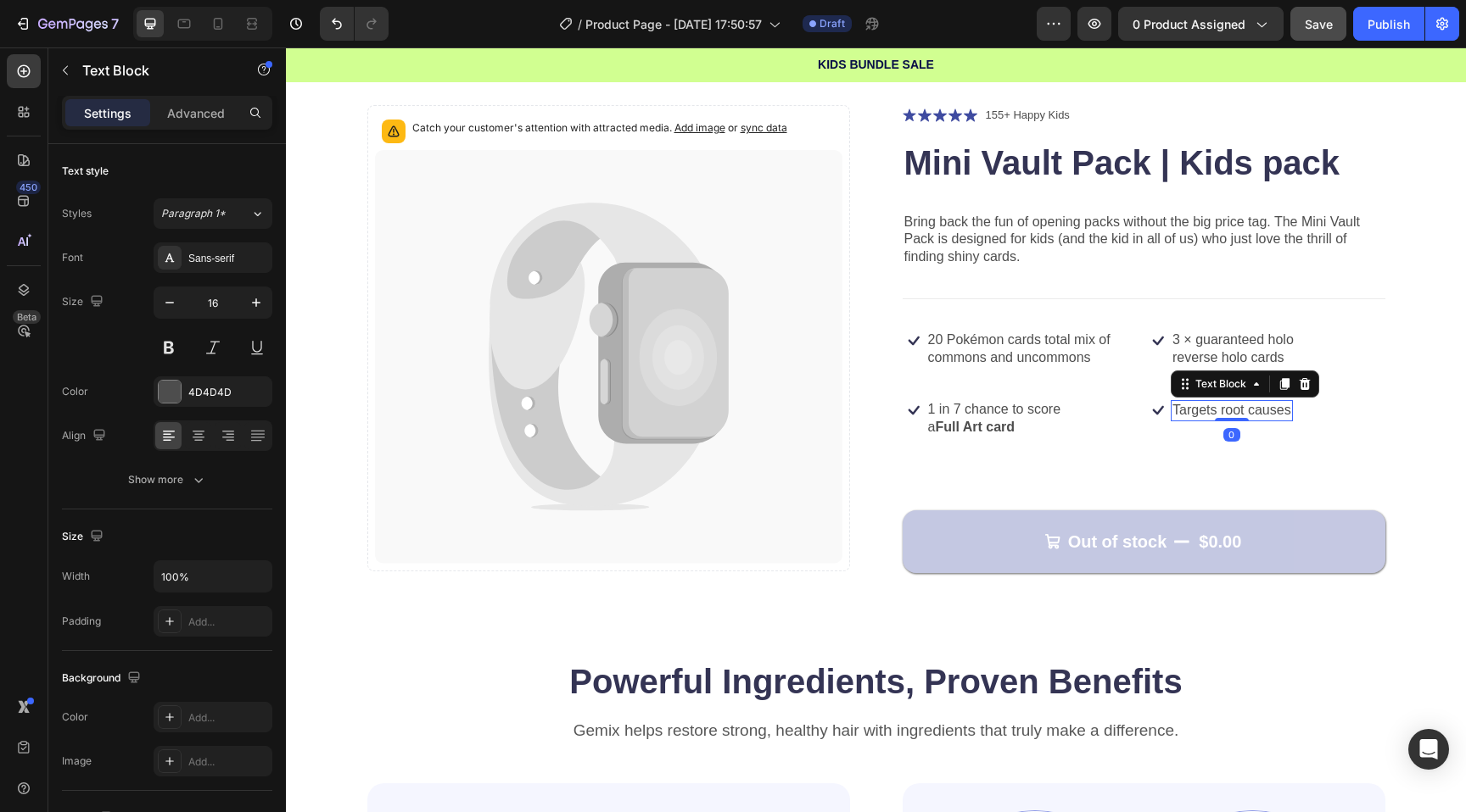
click at [1223, 405] on p "Targets root causes" at bounding box center [1231, 411] width 119 height 18
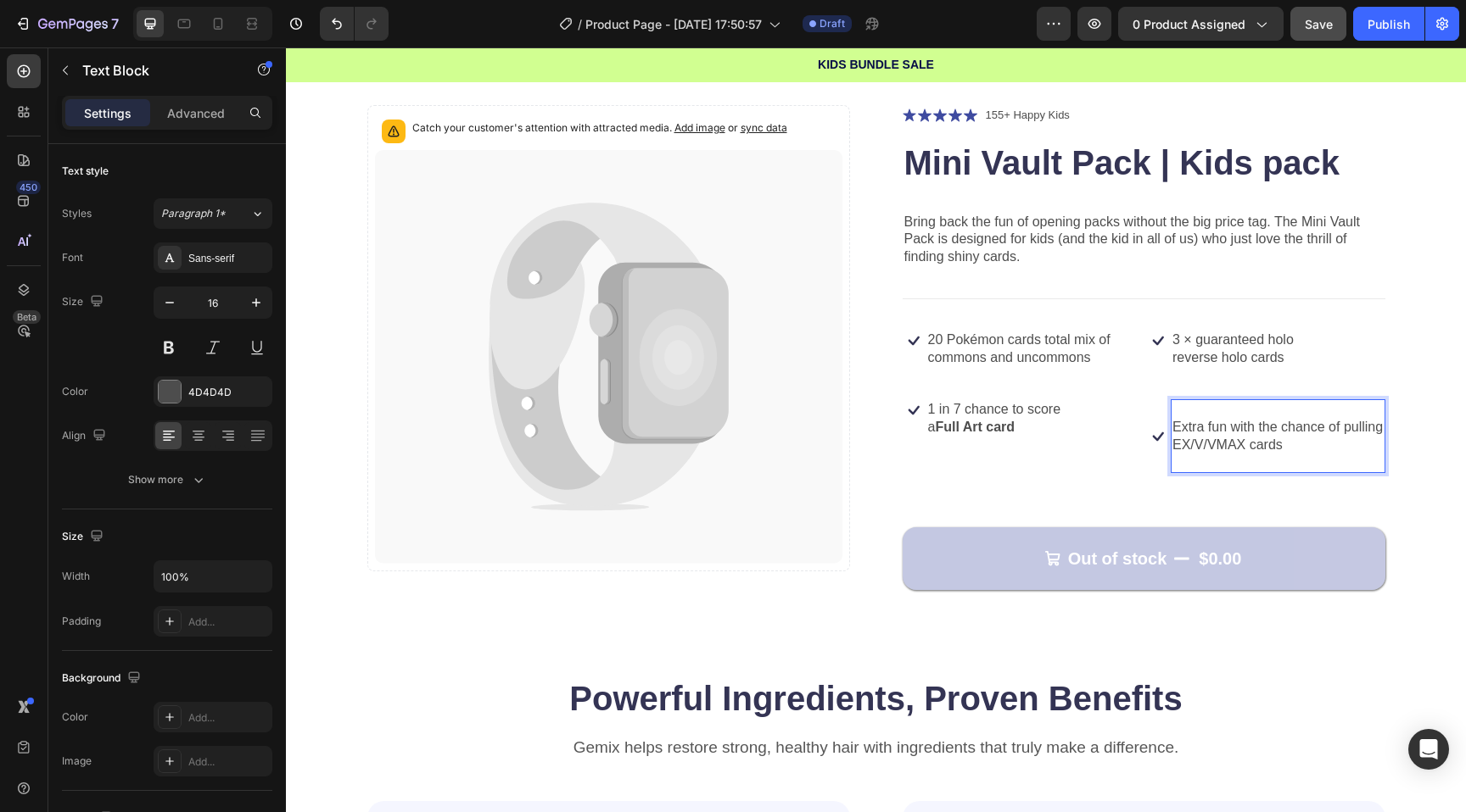
scroll to position [78, 0]
click at [1172, 429] on p "Extra fun with the chance of pulling EX/V/VMAX cards" at bounding box center [1277, 437] width 211 height 35
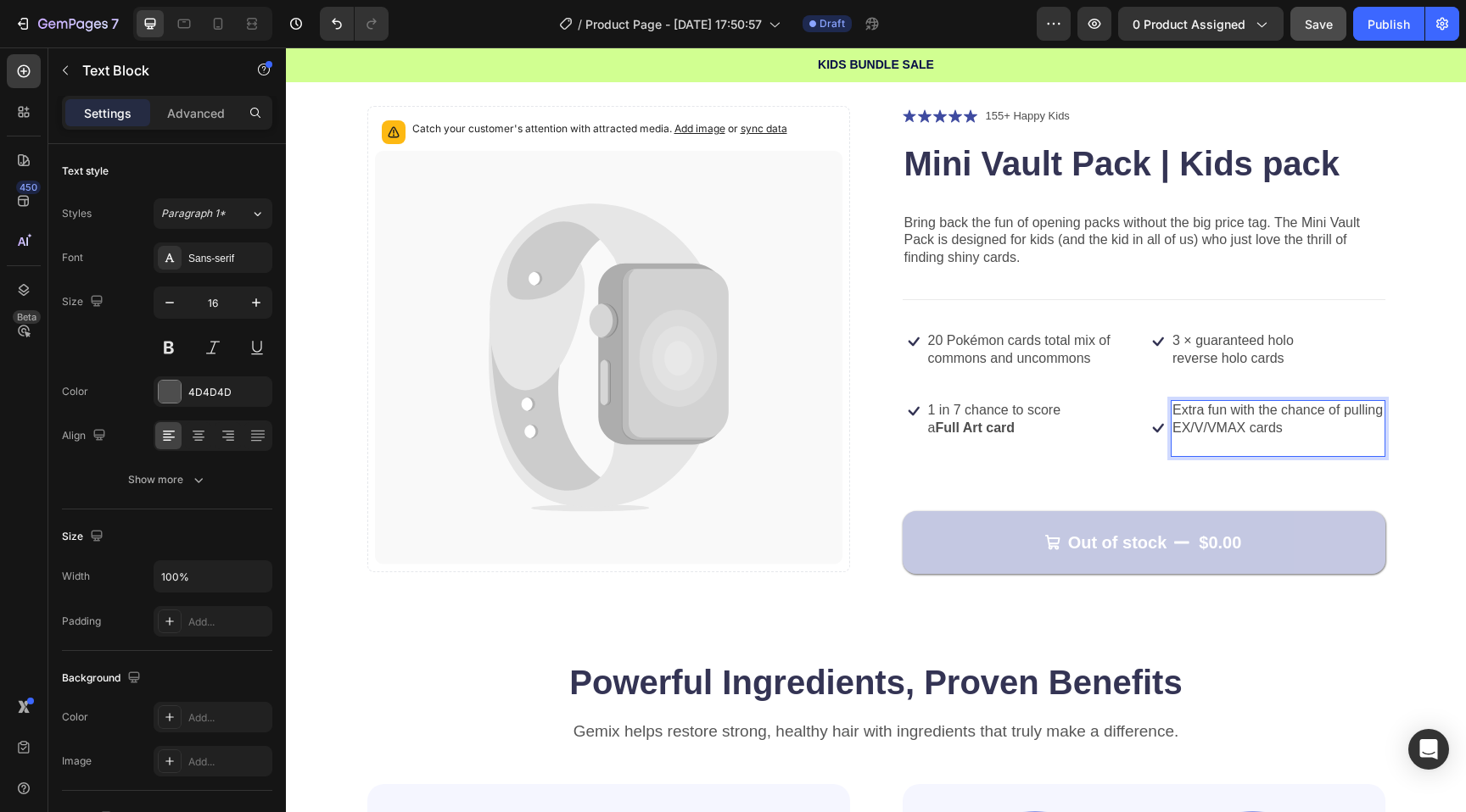
click at [1345, 410] on p "Extra fun with the chance of pulling EX/V/VMAX cards" at bounding box center [1277, 420] width 211 height 35
click at [1248, 437] on p "Rich Text Editor. Editing area: main" at bounding box center [1255, 446] width 167 height 18
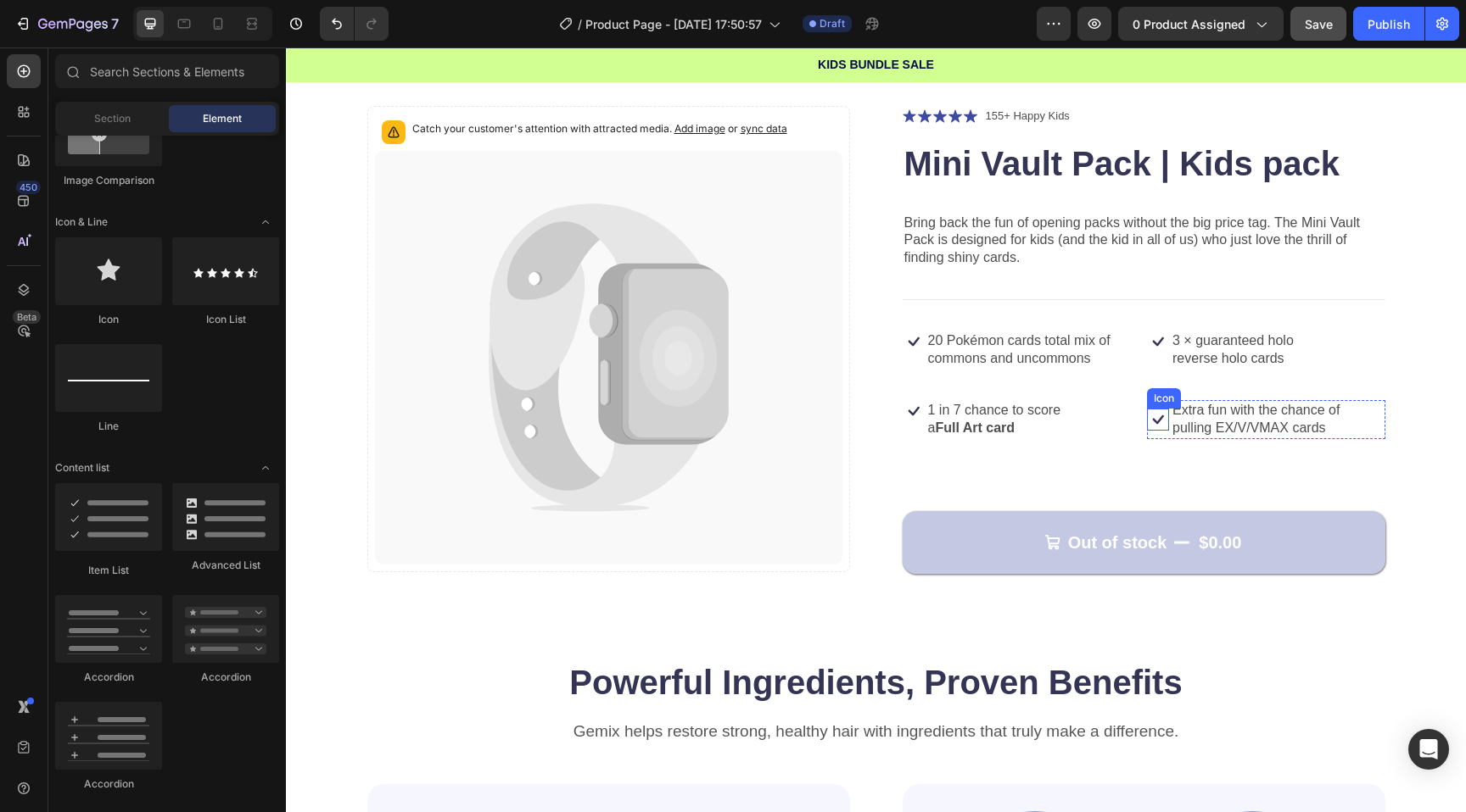
click at [1155, 417] on icon at bounding box center [1157, 420] width 22 height 22
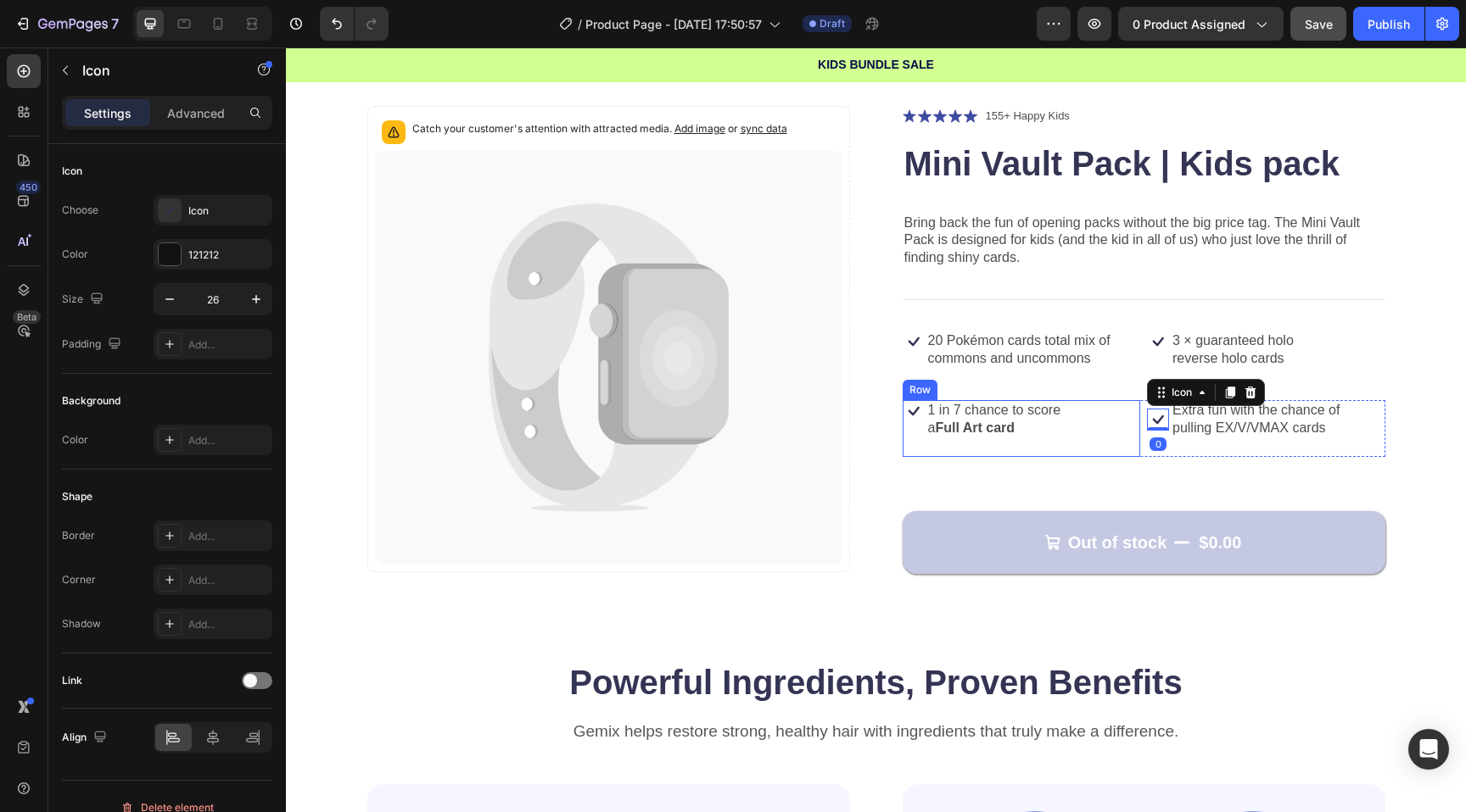
click at [1100, 416] on div "Icon 1 in 7 chance to score a Full Art card Text Block Row" at bounding box center [1021, 428] width 238 height 56
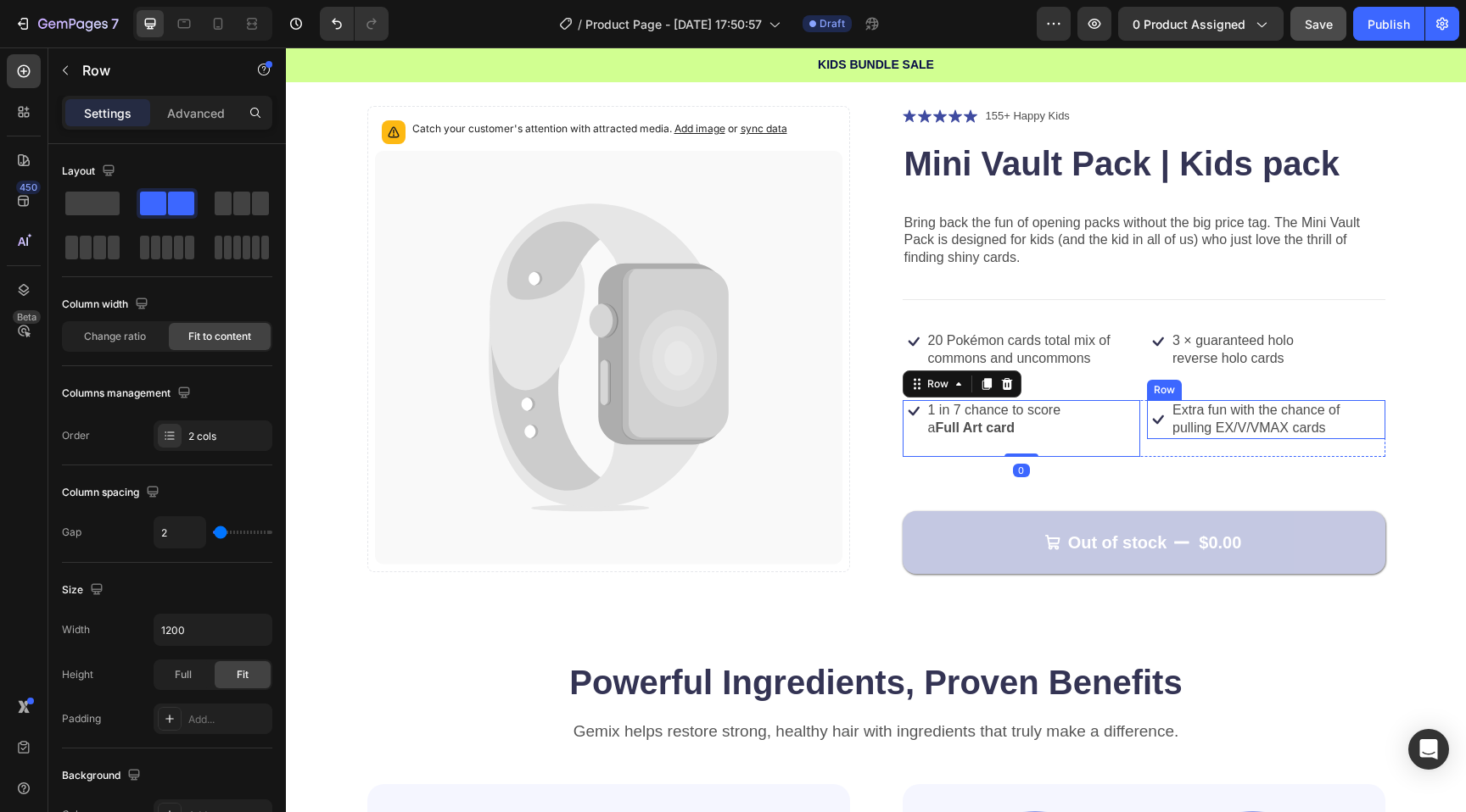
click at [1155, 400] on div "Icon" at bounding box center [1157, 420] width 22 height 39
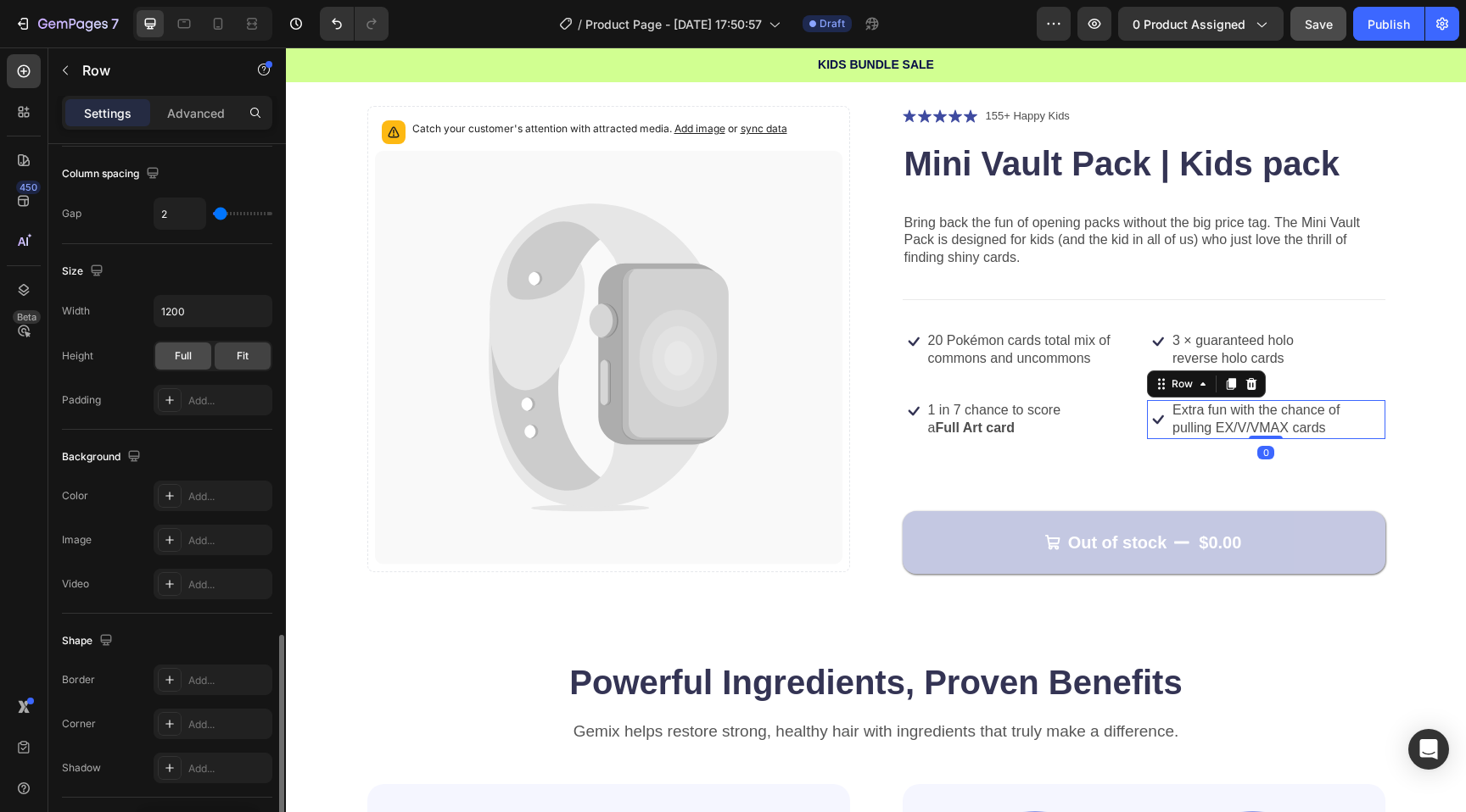
scroll to position [511, 0]
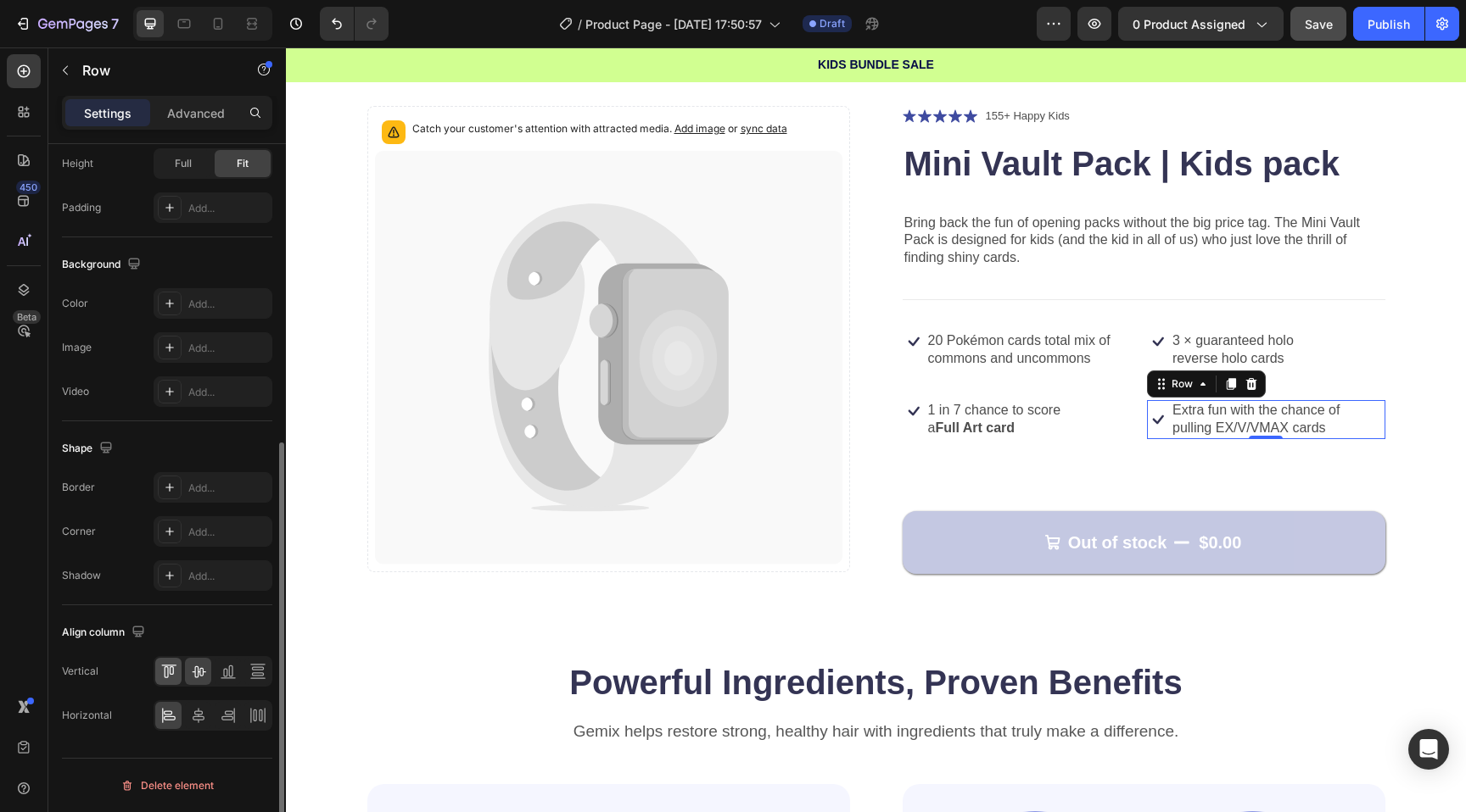
click at [168, 677] on icon at bounding box center [168, 671] width 17 height 17
click at [1016, 172] on h1 "Mini Vault Pack | Kids pack" at bounding box center [1143, 164] width 482 height 48
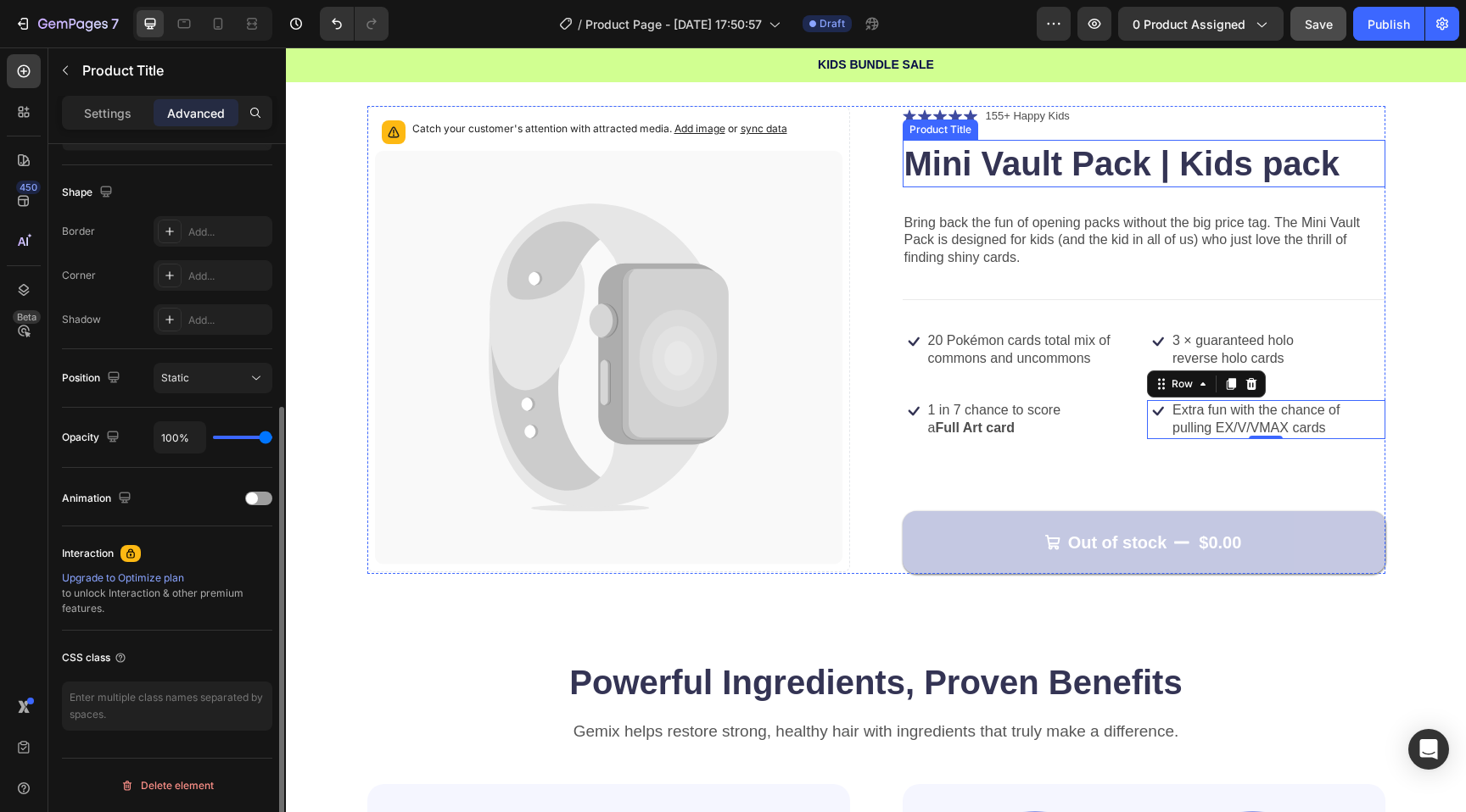
scroll to position [0, 0]
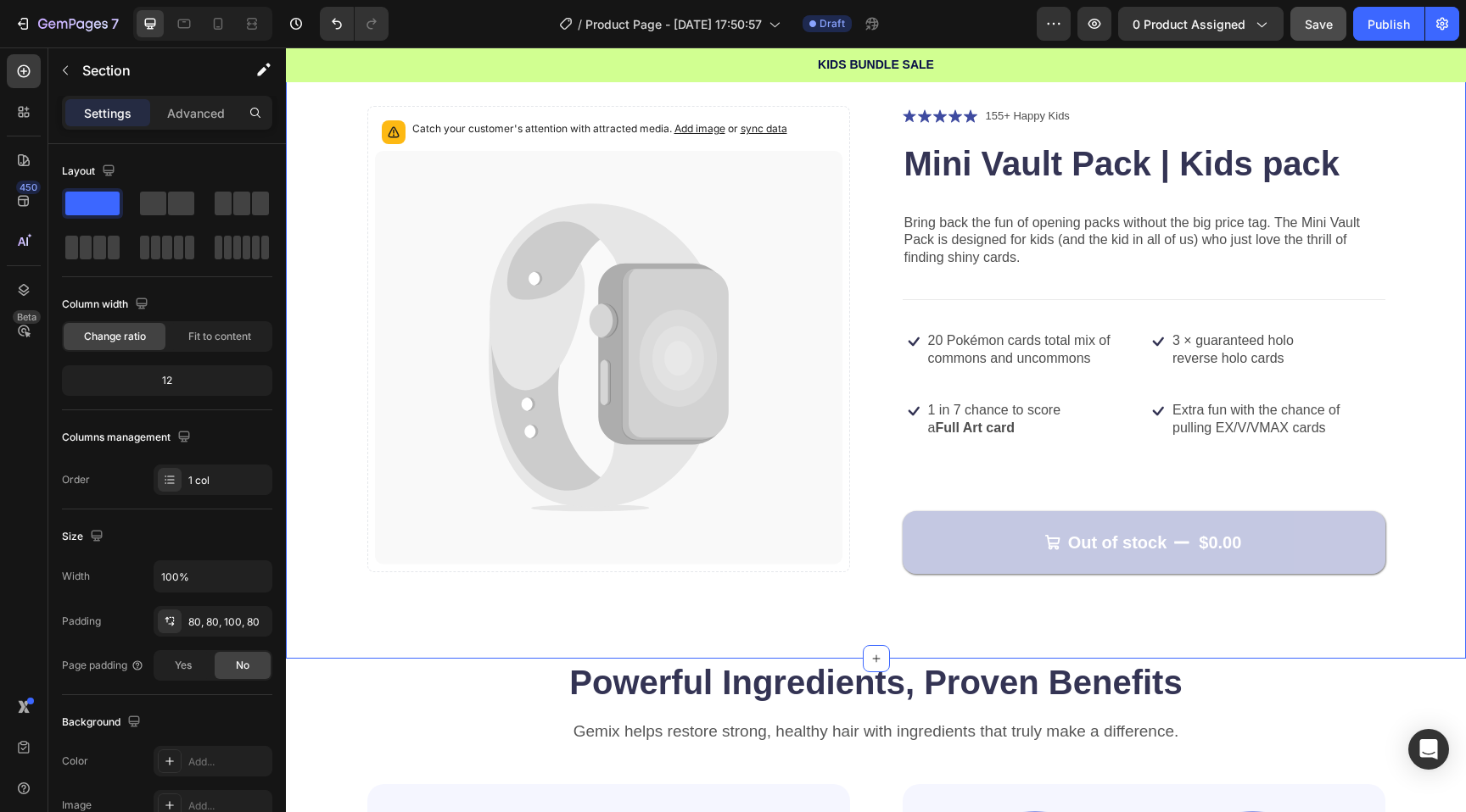
click at [1196, 100] on div "Catch your customer's attention with attracted media. Add image or sync data Pr…" at bounding box center [876, 348] width 1180 height 621
click at [1057, 373] on p "Rich Text Editor. Editing area: main" at bounding box center [1033, 376] width 211 height 18
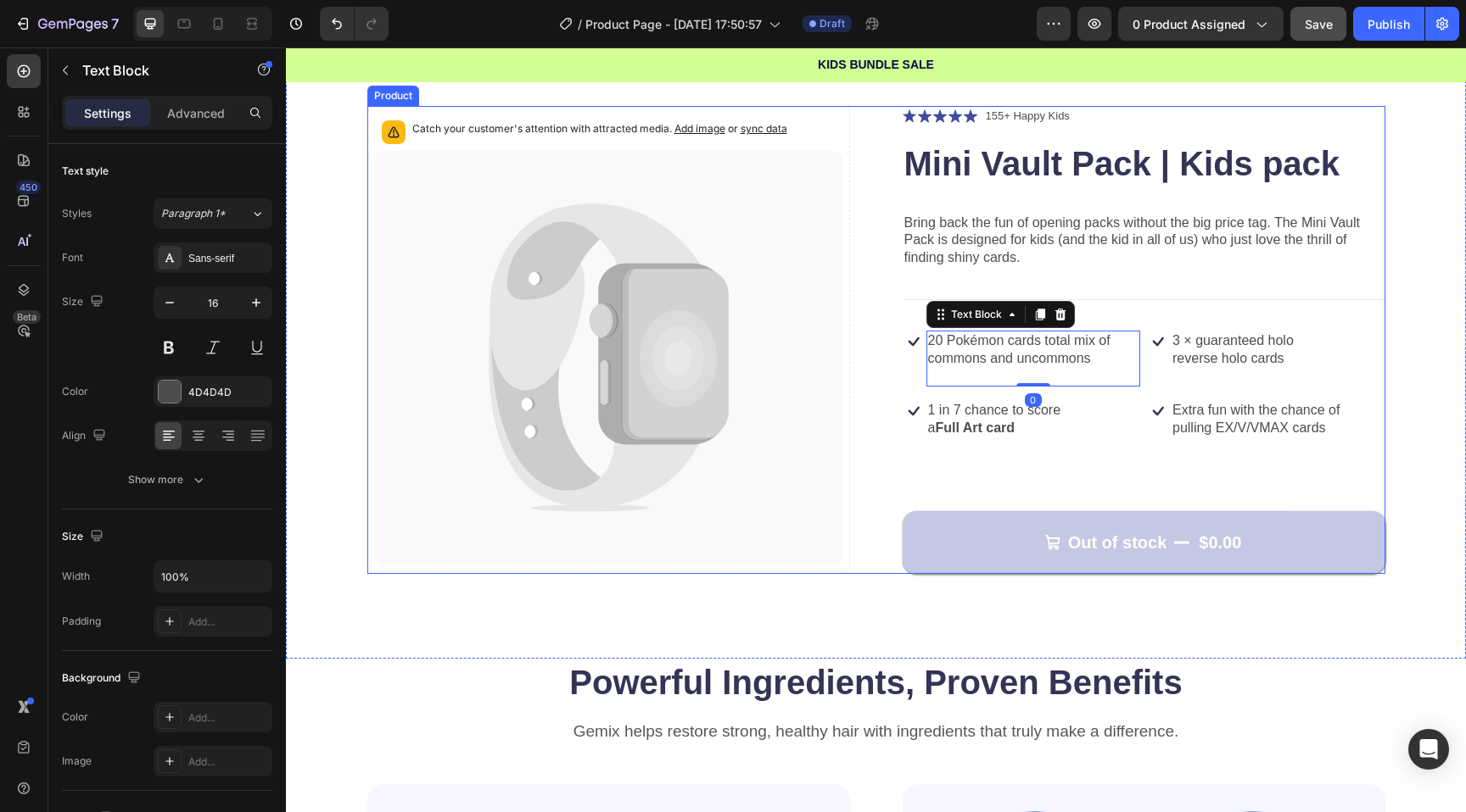
click at [1101, 472] on div "Icon Icon Icon Icon Icon Icon List 155+ Happy Kids Text Block Row Mini Vault Pa…" at bounding box center [1143, 339] width 482 height 468
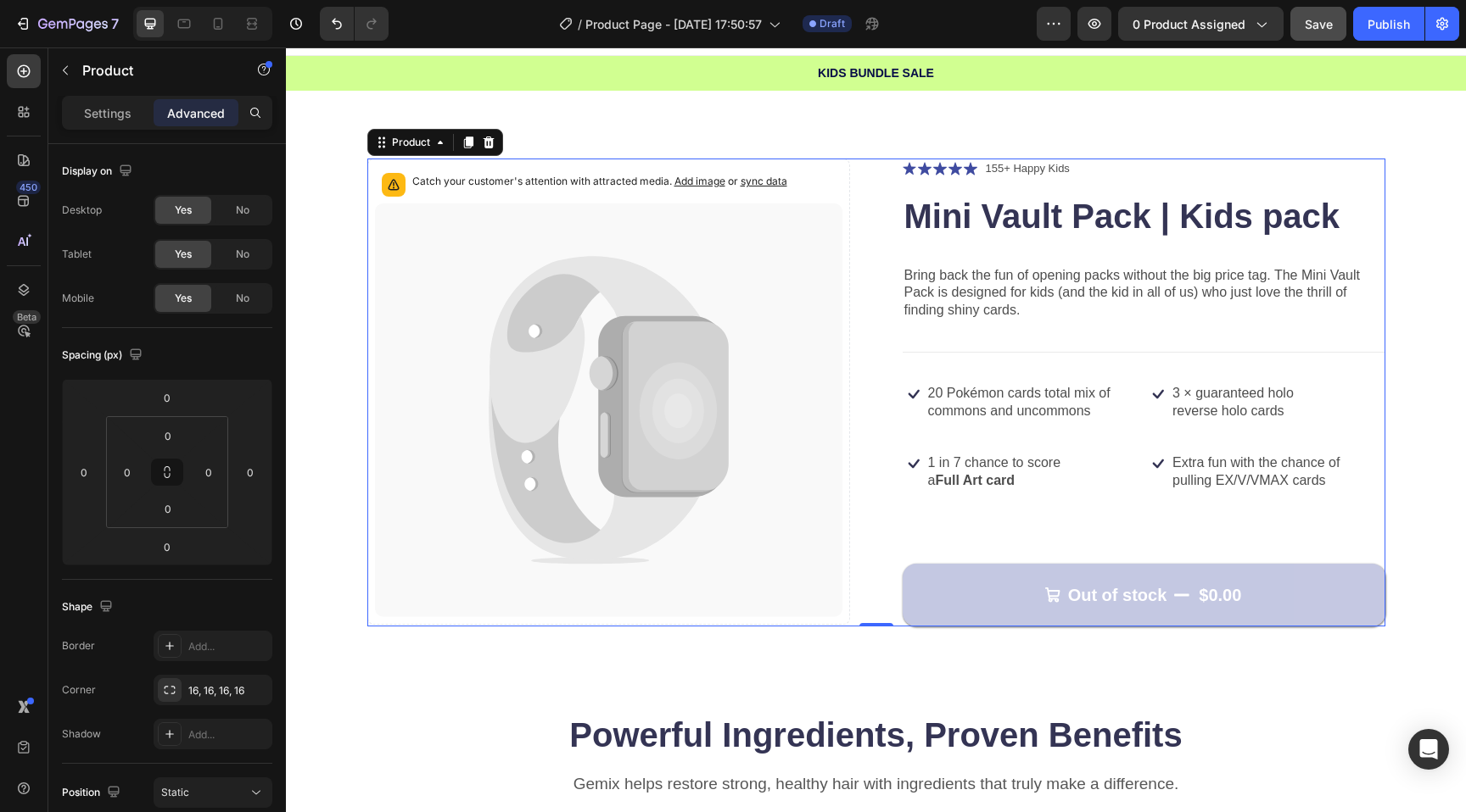
scroll to position [9, 0]
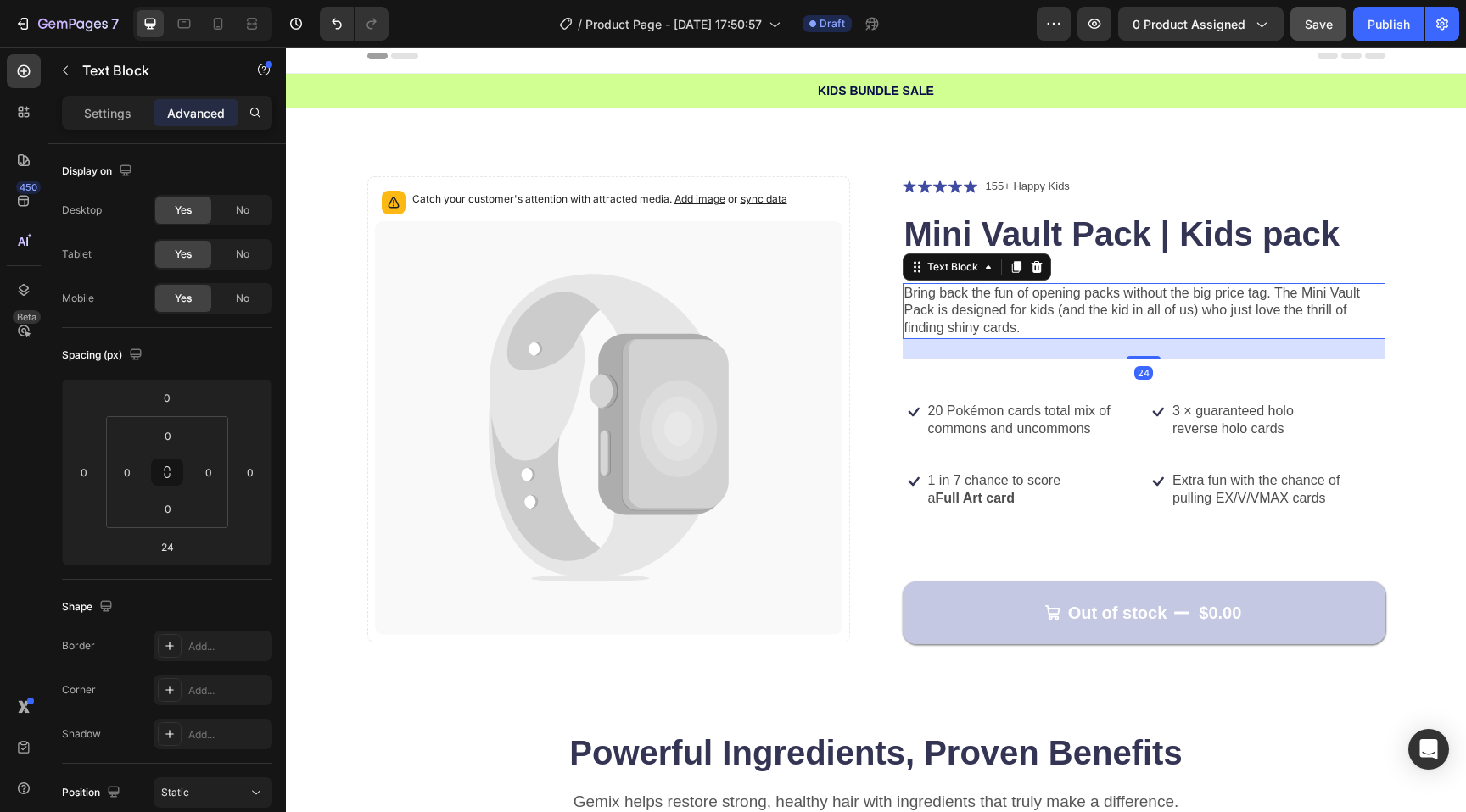
click at [1027, 324] on p "Bring back the fun of opening packs without the big price tag. The Mini Vault P…" at bounding box center [1143, 311] width 479 height 53
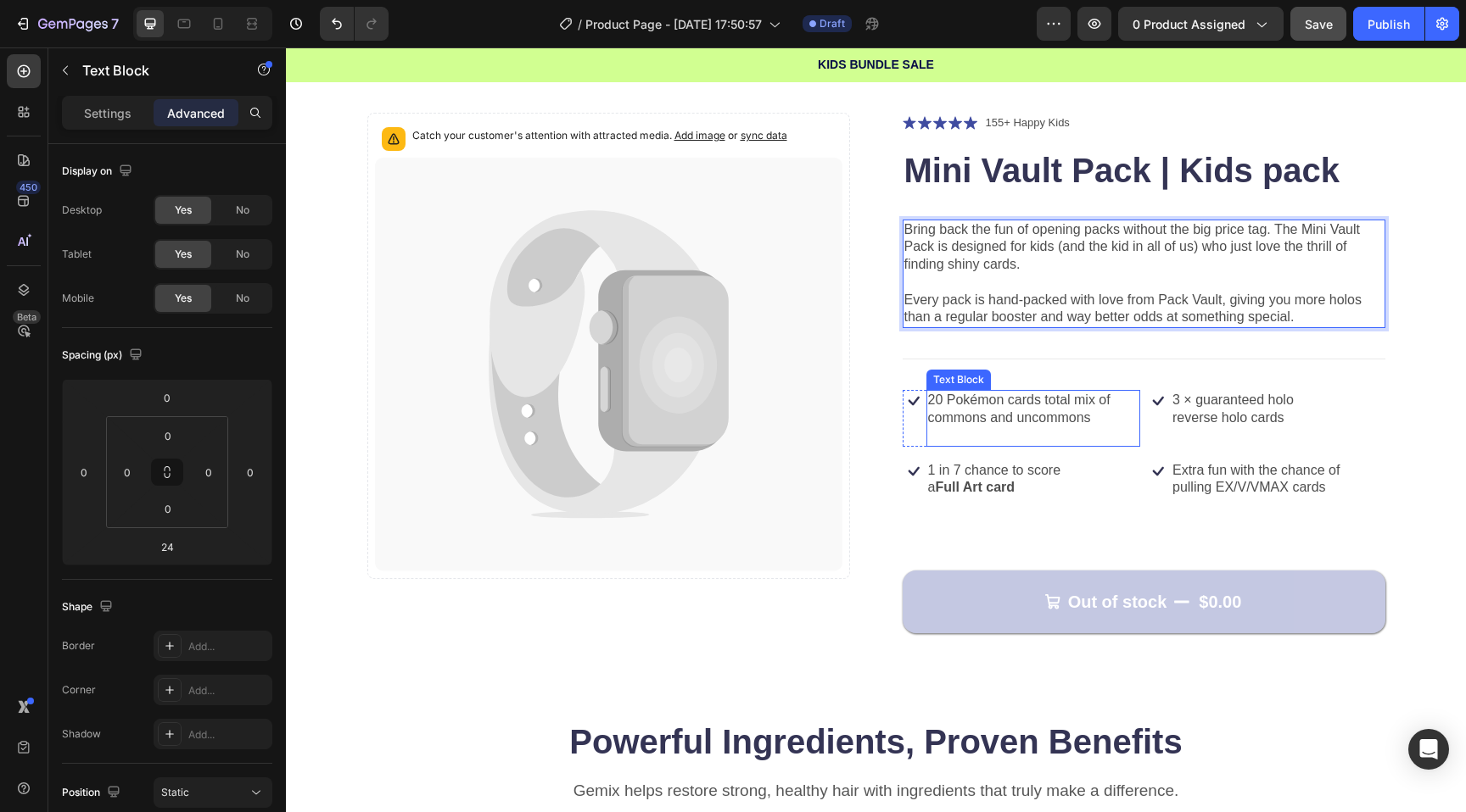
scroll to position [96, 0]
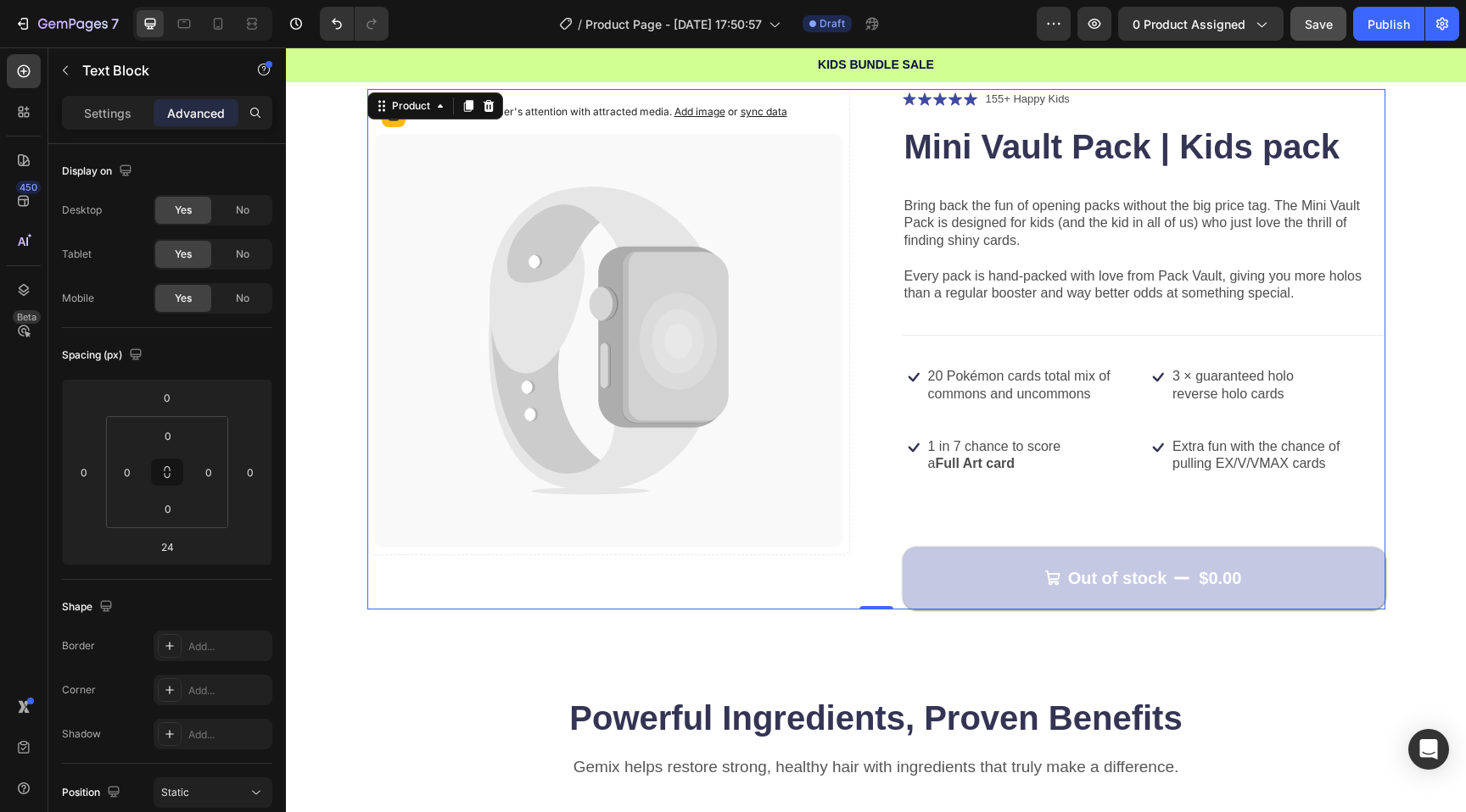
click at [968, 508] on div "Icon Icon Icon Icon Icon Icon List 155+ Happy Kids Text Block Row Mini Vault Pa…" at bounding box center [1143, 349] width 482 height 521
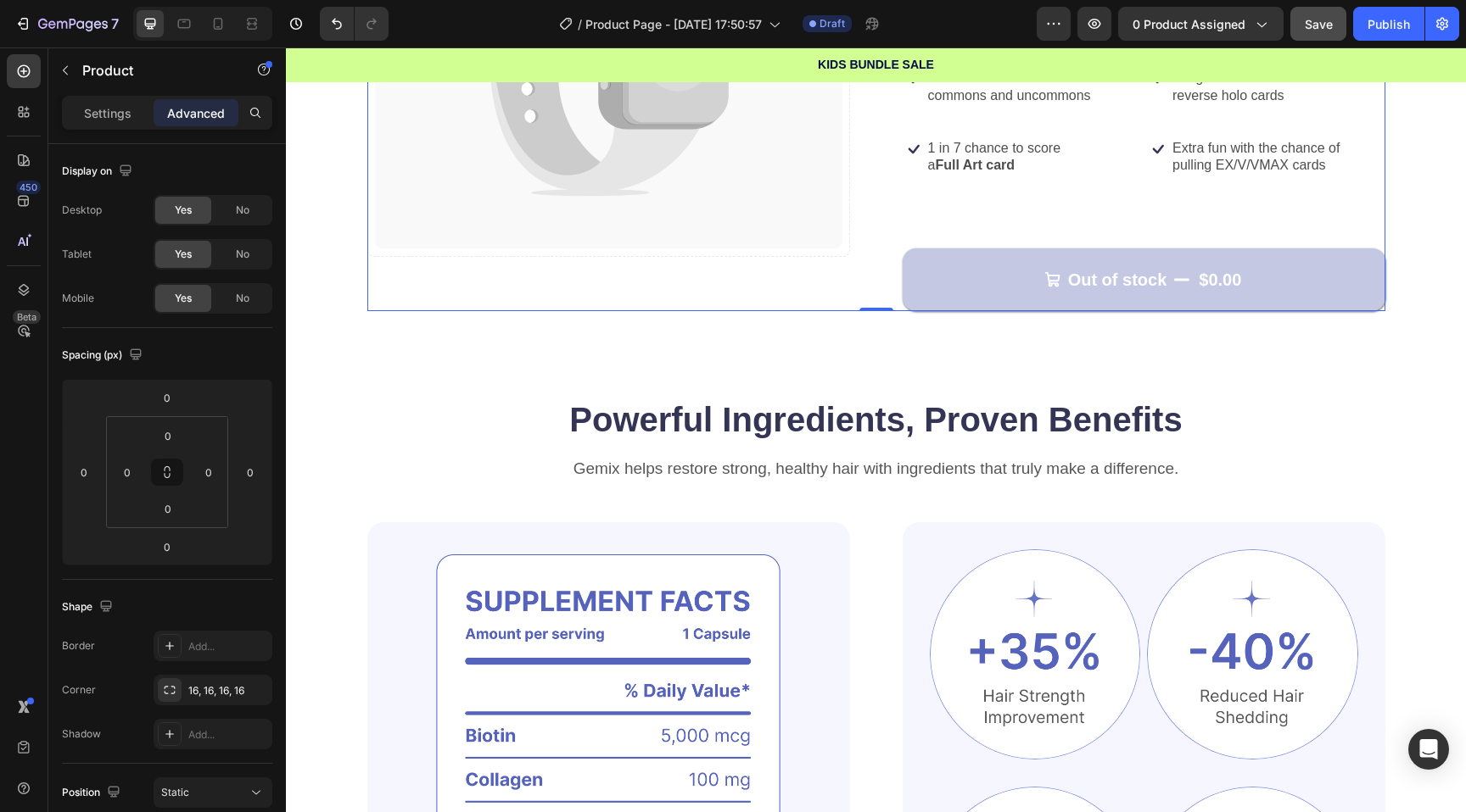
scroll to position [409, 0]
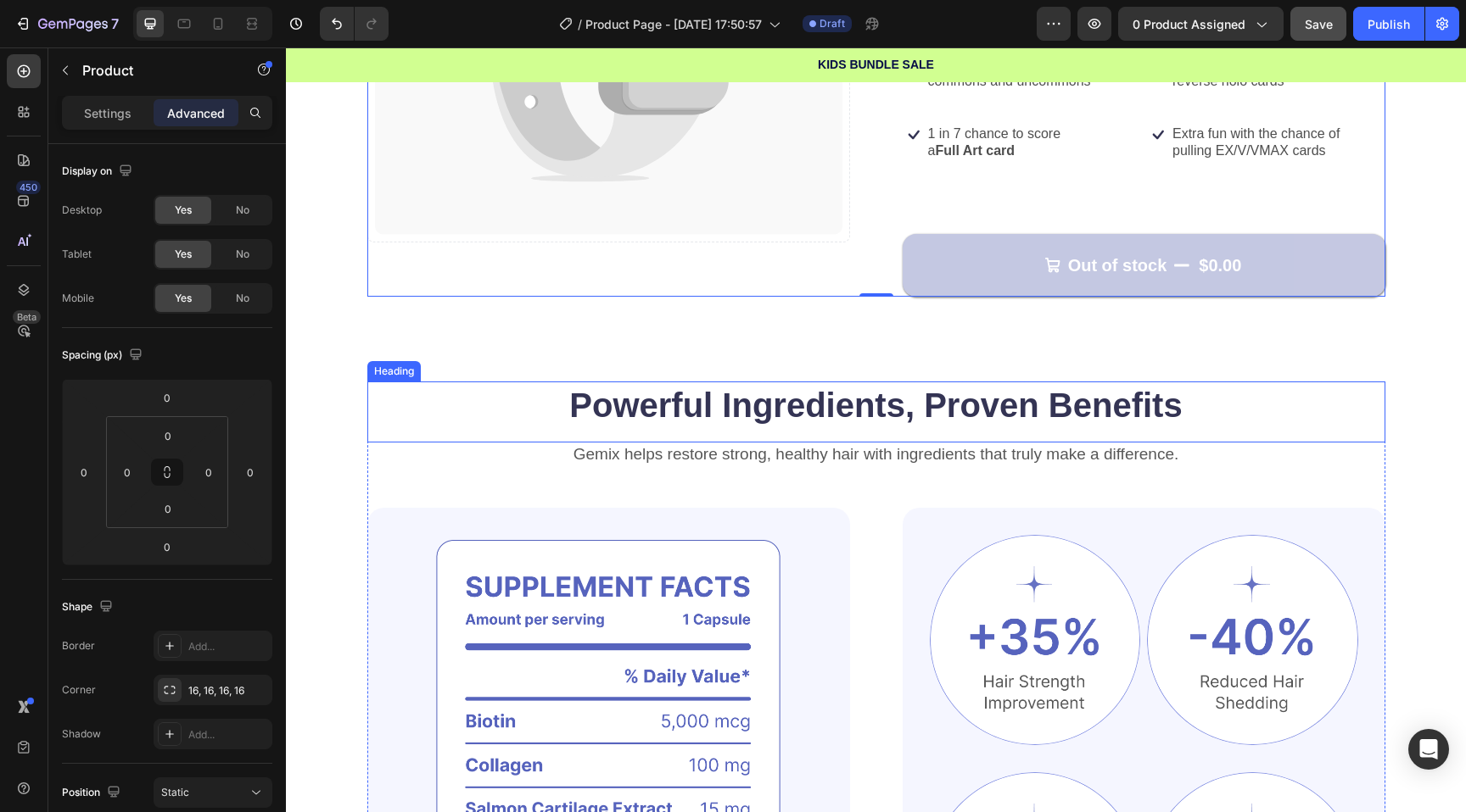
click at [1083, 420] on h2 "Powerful Ingredients, Proven Benefits" at bounding box center [876, 406] width 1018 height 48
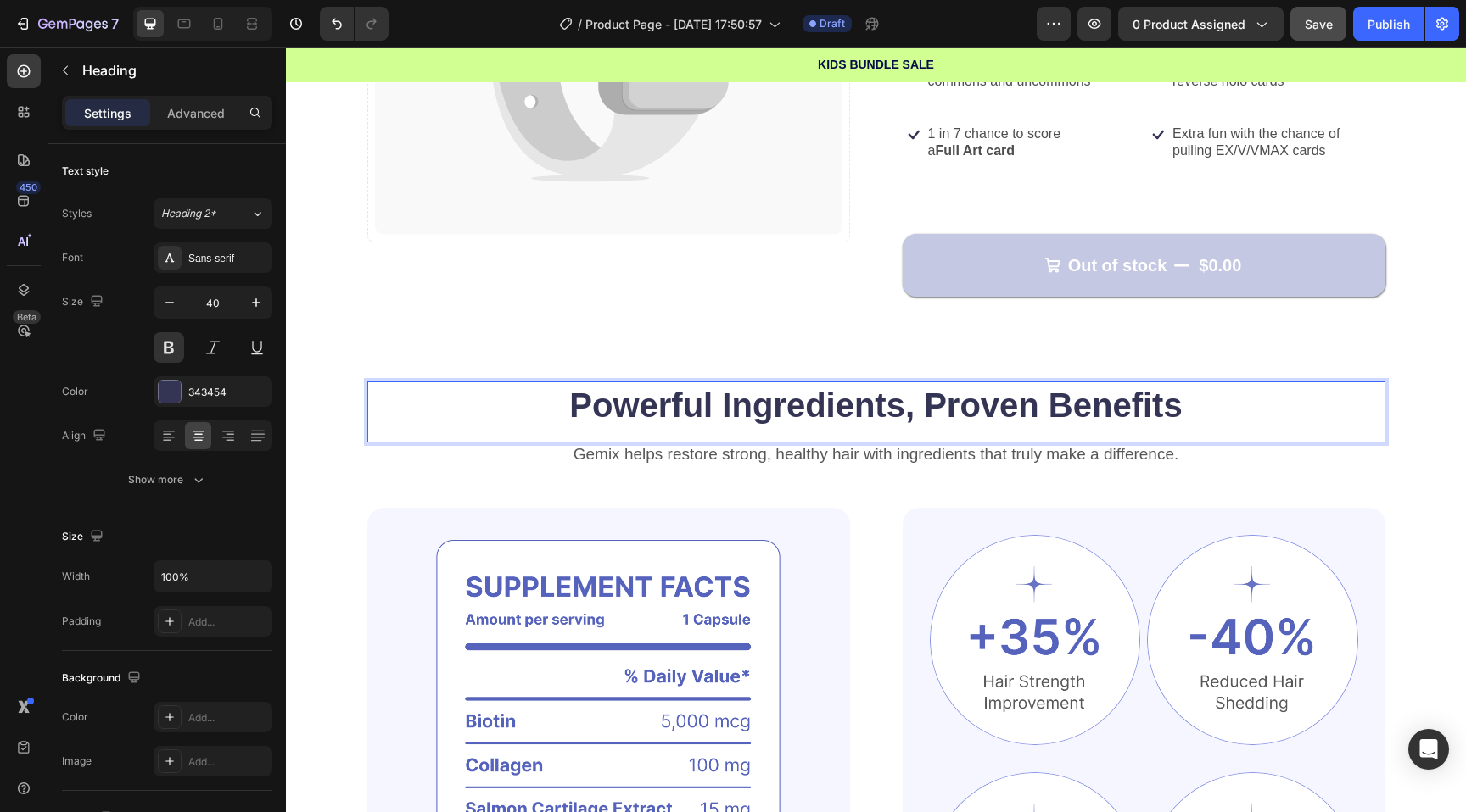
click at [1081, 406] on h2 "Powerful Ingredients, Proven Benefits" at bounding box center [876, 406] width 1018 height 48
click at [1081, 406] on p "Powerful Ingredients, Proven Benefits" at bounding box center [876, 406] width 1014 height 44
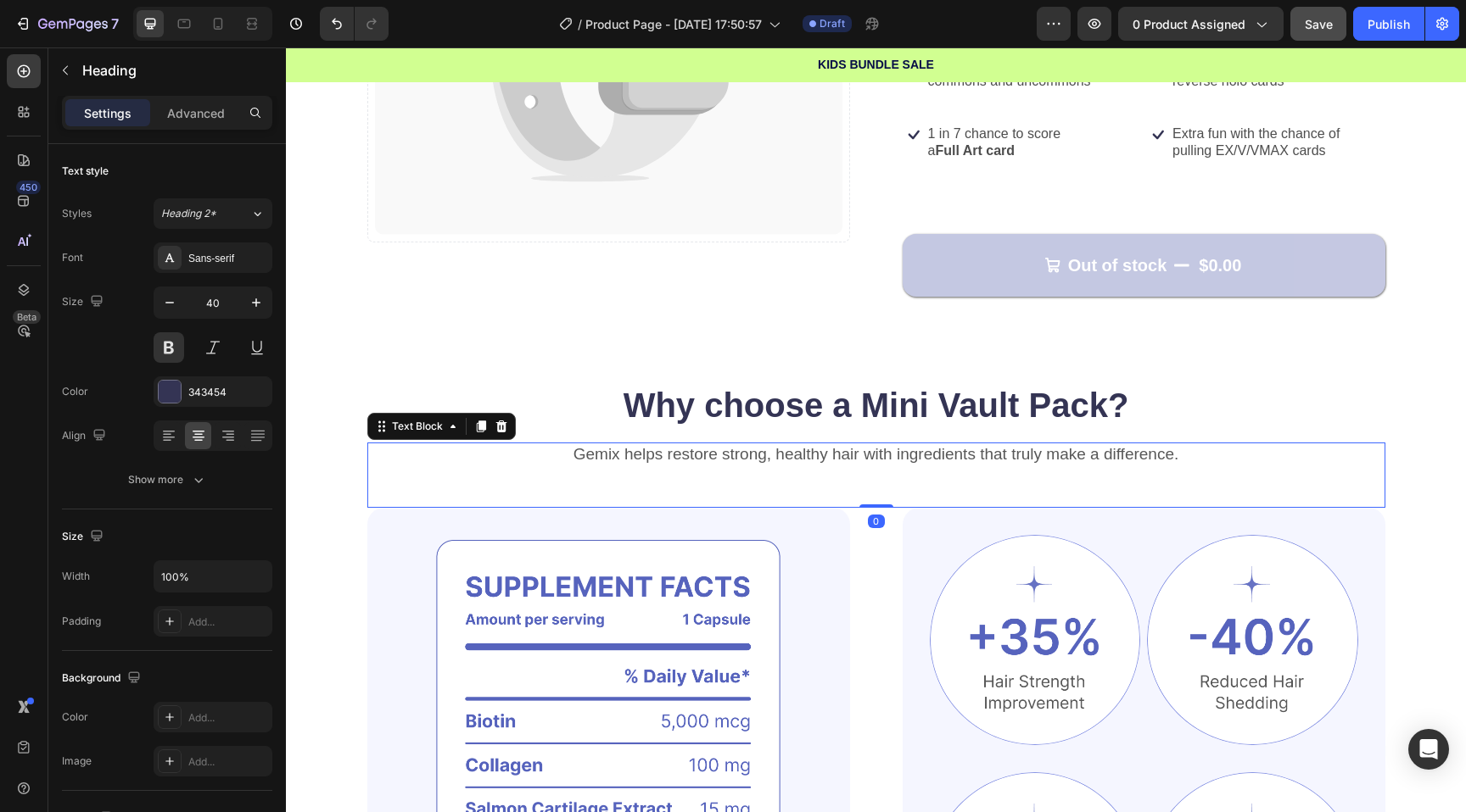
click at [1126, 445] on p "Gemix helps restore strong, healthy hair with ingredients that truly make a dif…" at bounding box center [876, 455] width 1014 height 21
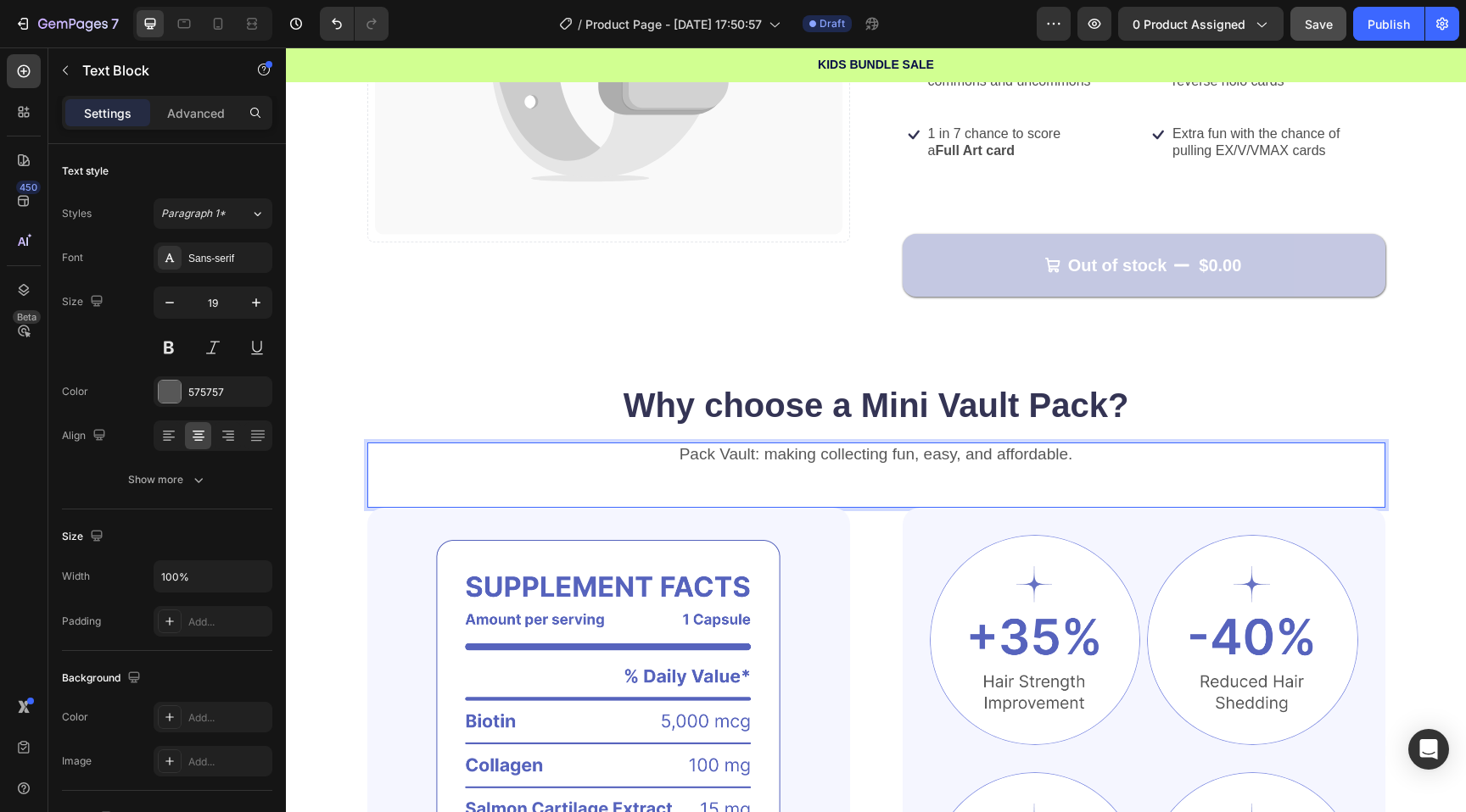
click at [1126, 445] on p "Pack Vault: making collecting fun, easy, and affordable." at bounding box center [876, 455] width 1014 height 21
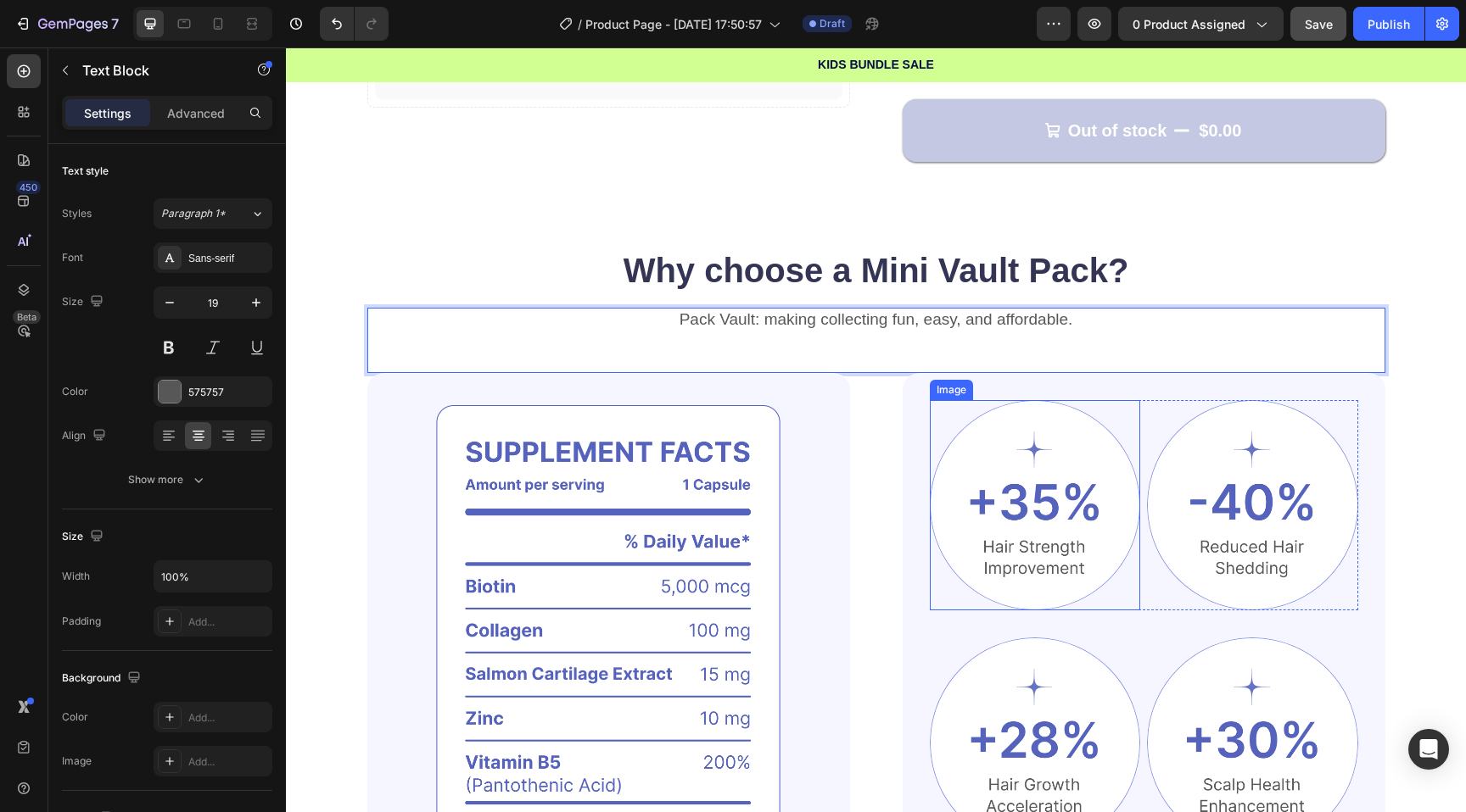
scroll to position [554, 0]
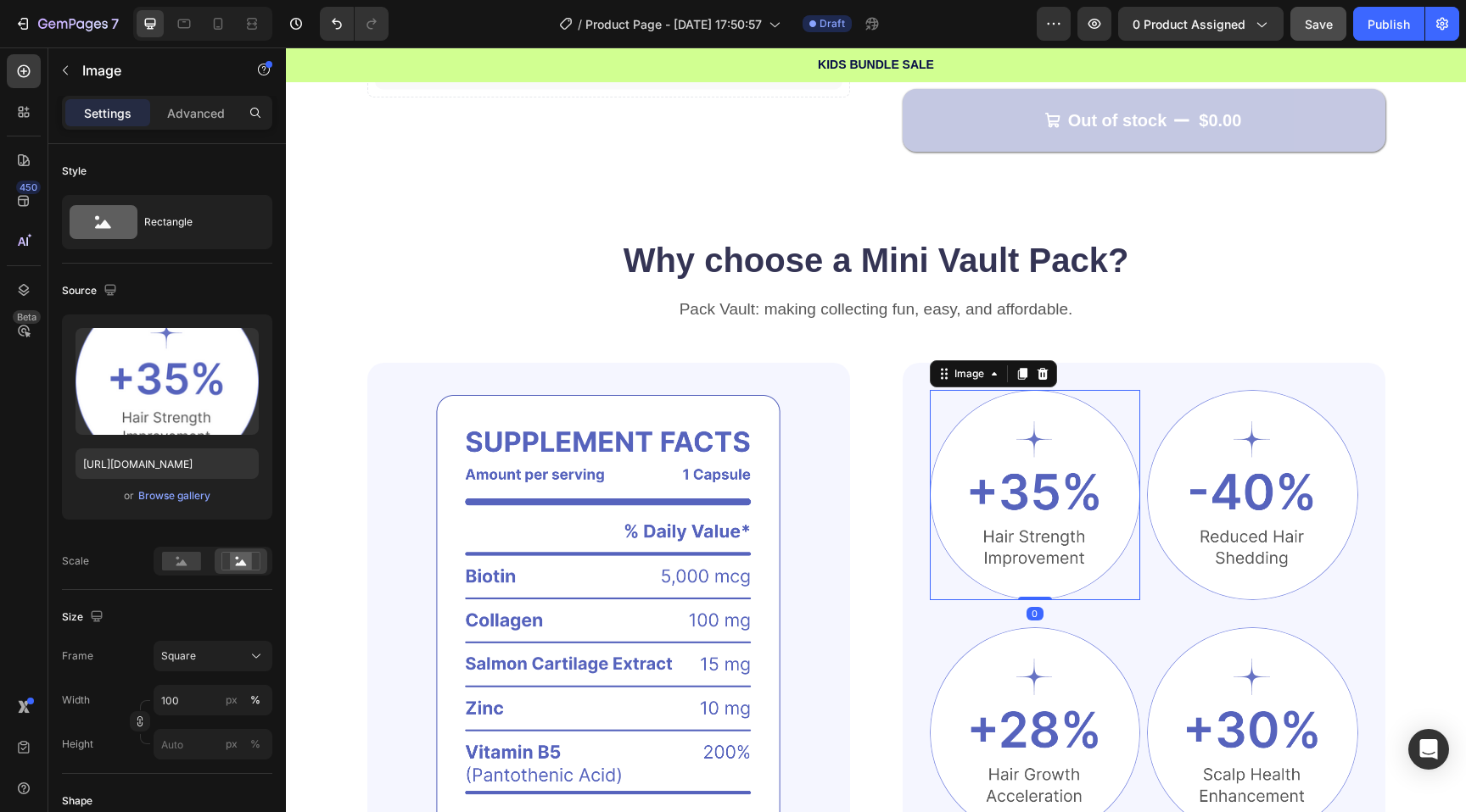
click at [1039, 474] on img at bounding box center [1035, 495] width 211 height 211
click at [1036, 487] on img at bounding box center [1035, 495] width 211 height 211
click at [1039, 501] on img at bounding box center [1035, 495] width 211 height 211
click at [1043, 376] on icon at bounding box center [1042, 373] width 11 height 11
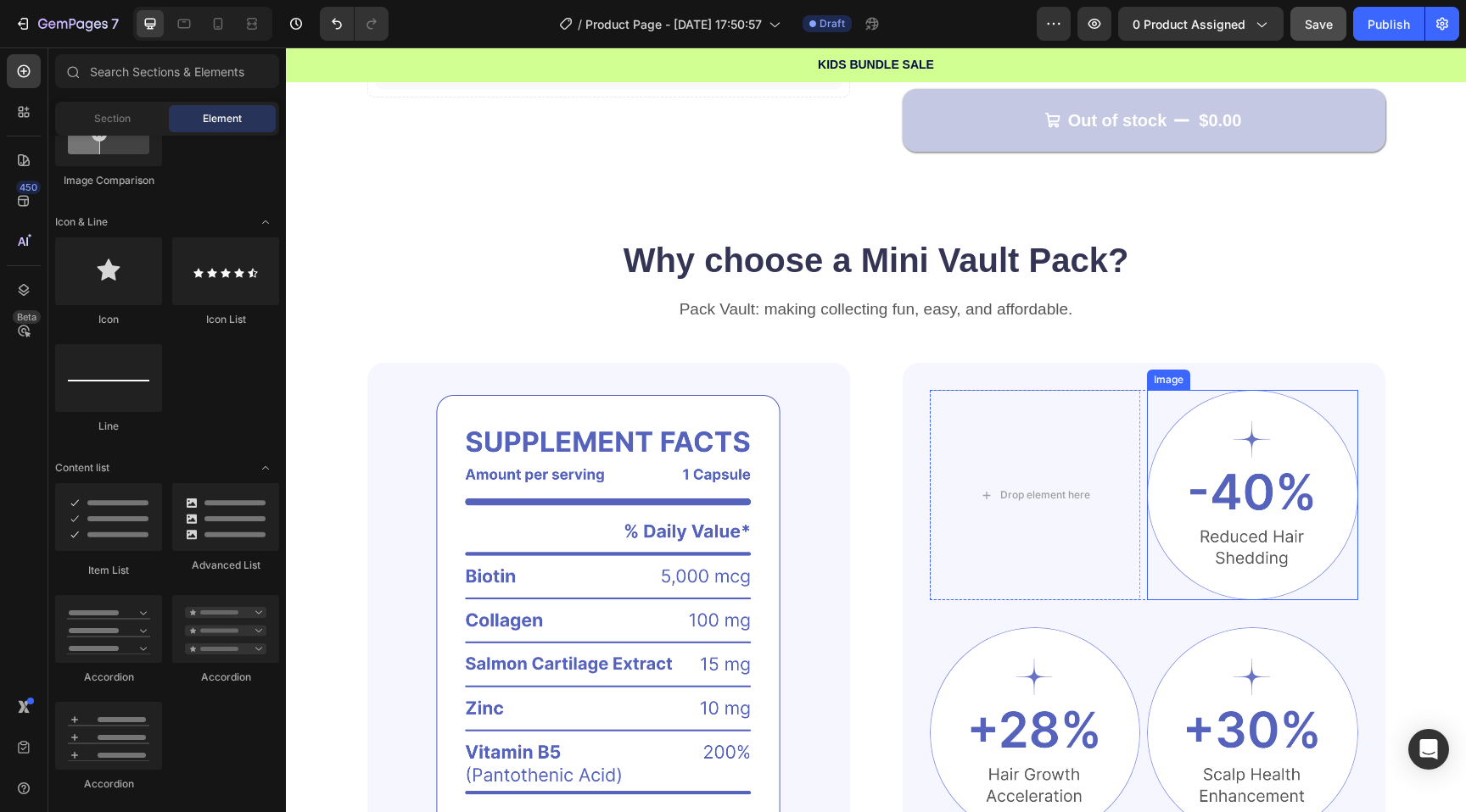
click at [1246, 529] on img at bounding box center [1252, 495] width 211 height 211
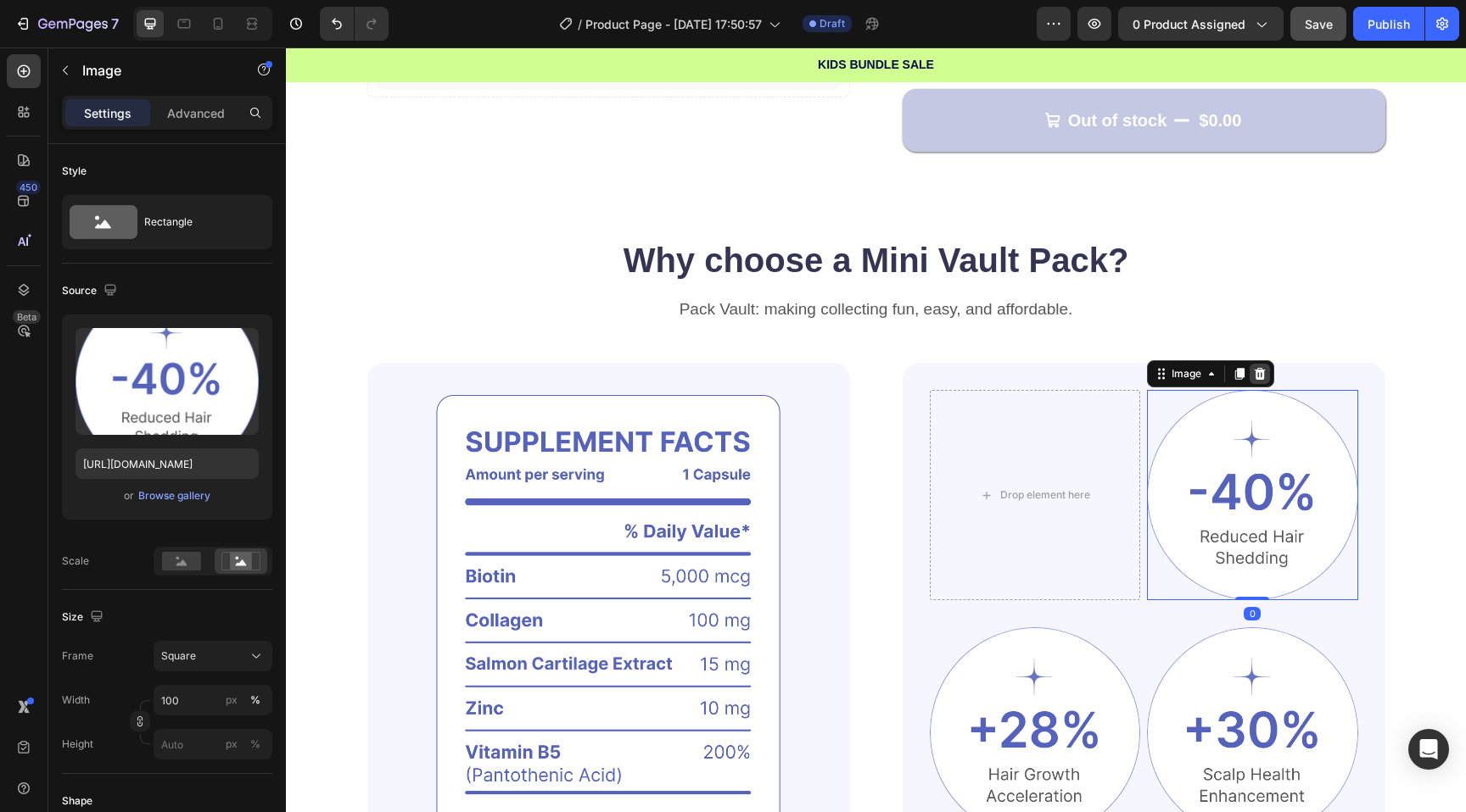
click at [1251, 366] on div at bounding box center [1260, 374] width 20 height 20
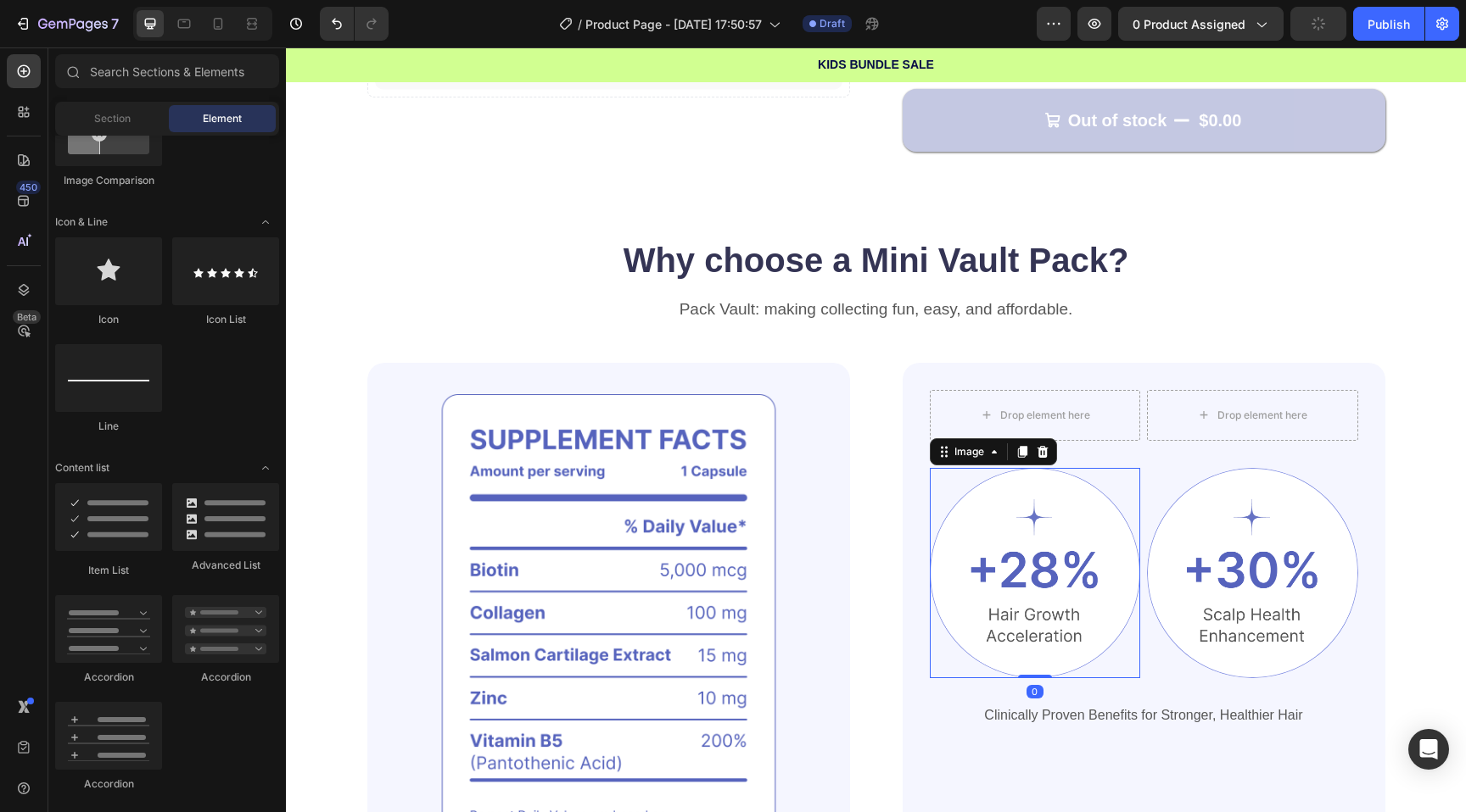
click at [1127, 585] on img at bounding box center [1035, 573] width 211 height 211
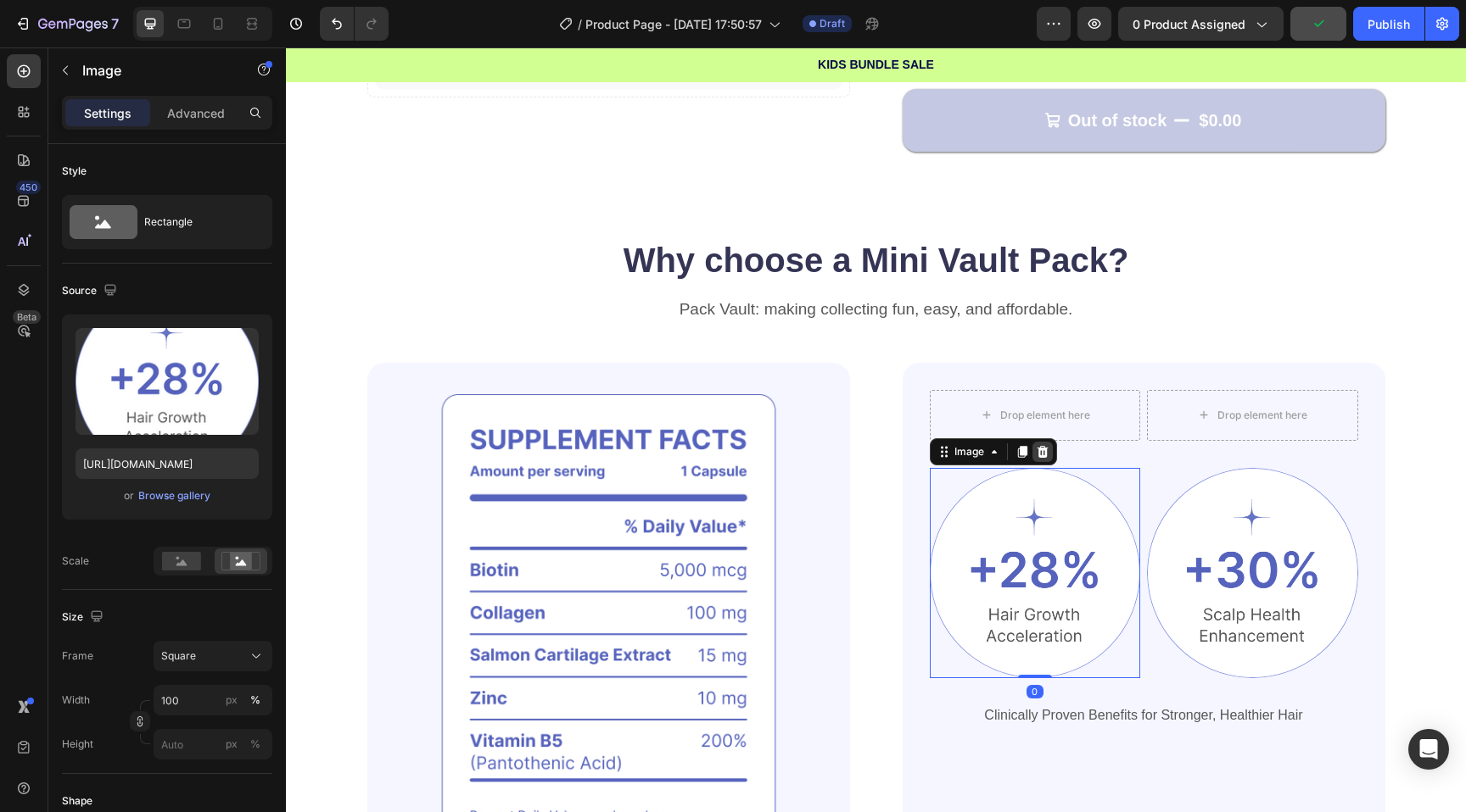
click at [1032, 453] on div at bounding box center [1042, 451] width 20 height 20
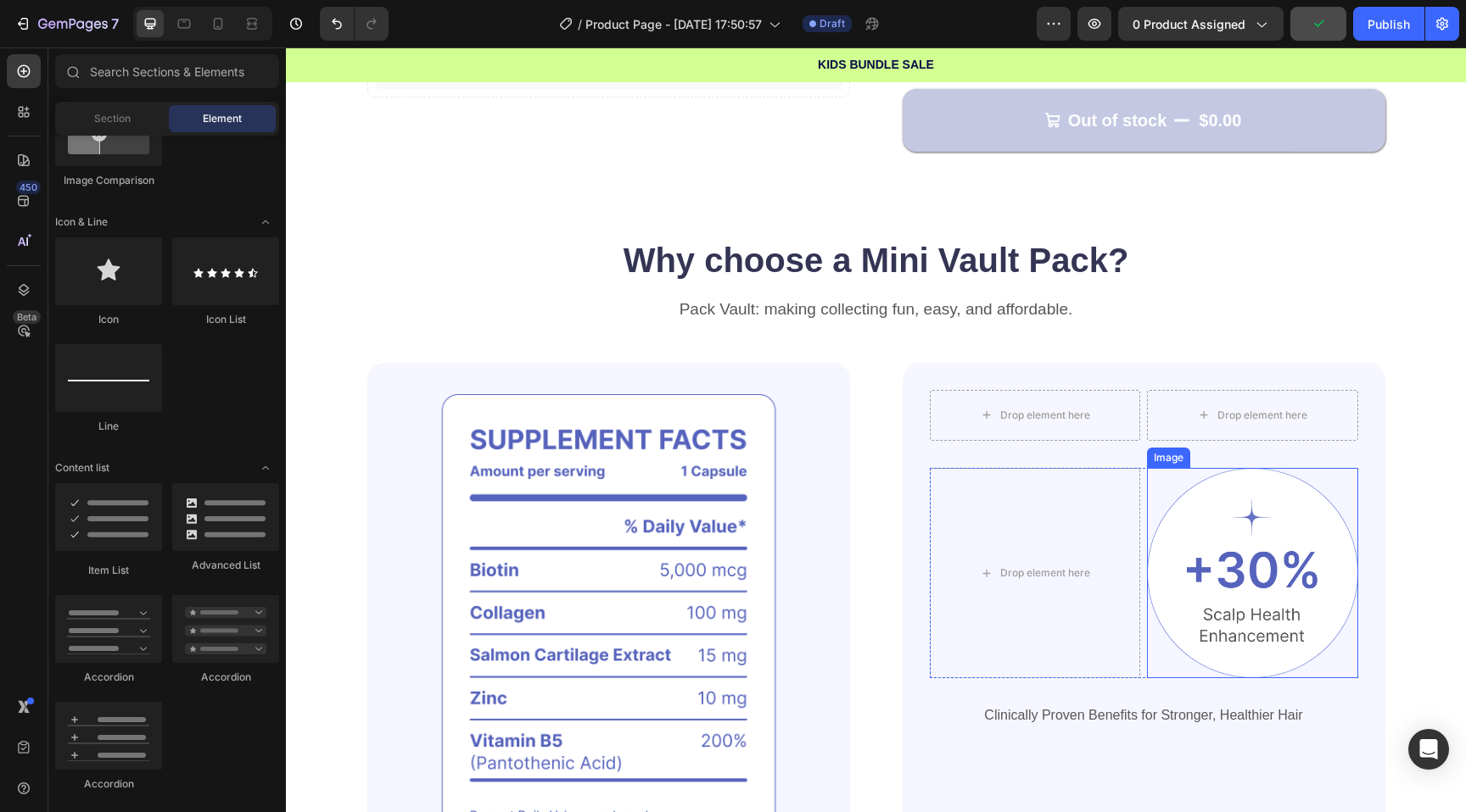
click at [1274, 544] on img at bounding box center [1252, 573] width 211 height 211
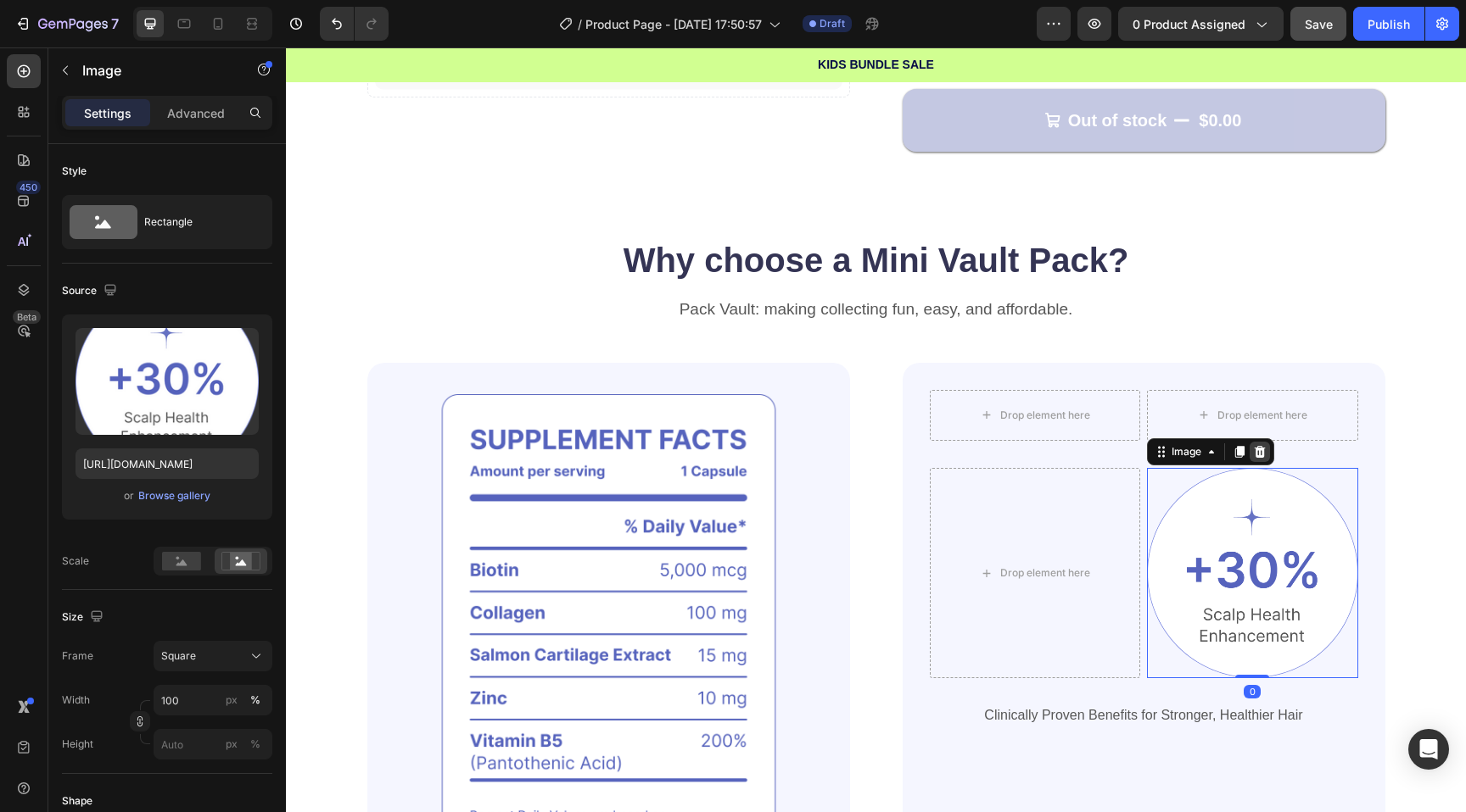
click at [1259, 446] on icon at bounding box center [1260, 451] width 11 height 11
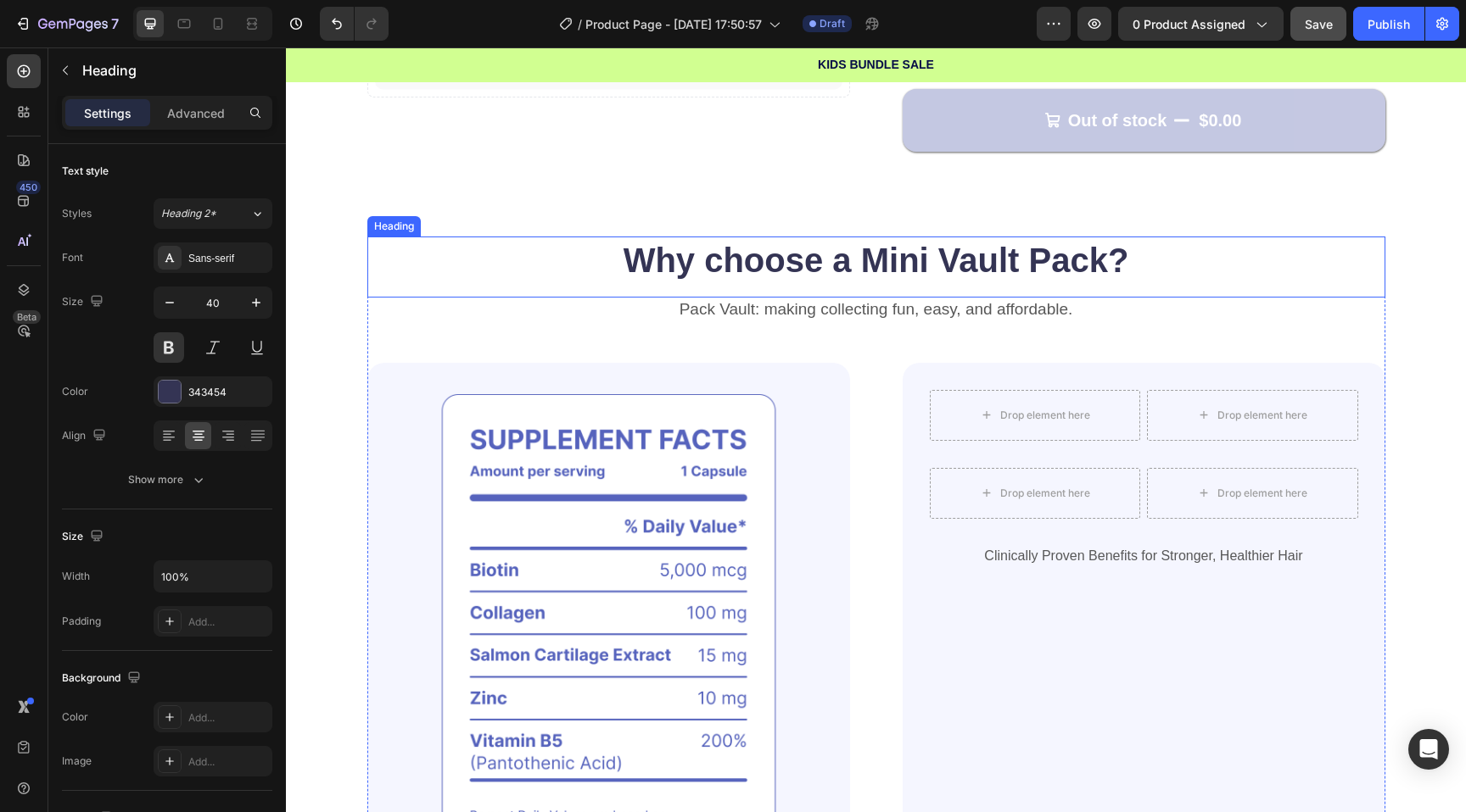
click at [963, 269] on strong "Why choose a Mini Vault Pack?" at bounding box center [876, 260] width 505 height 37
click at [471, 209] on div "Heading" at bounding box center [436, 220] width 138 height 27
click at [474, 217] on icon at bounding box center [469, 220] width 10 height 11
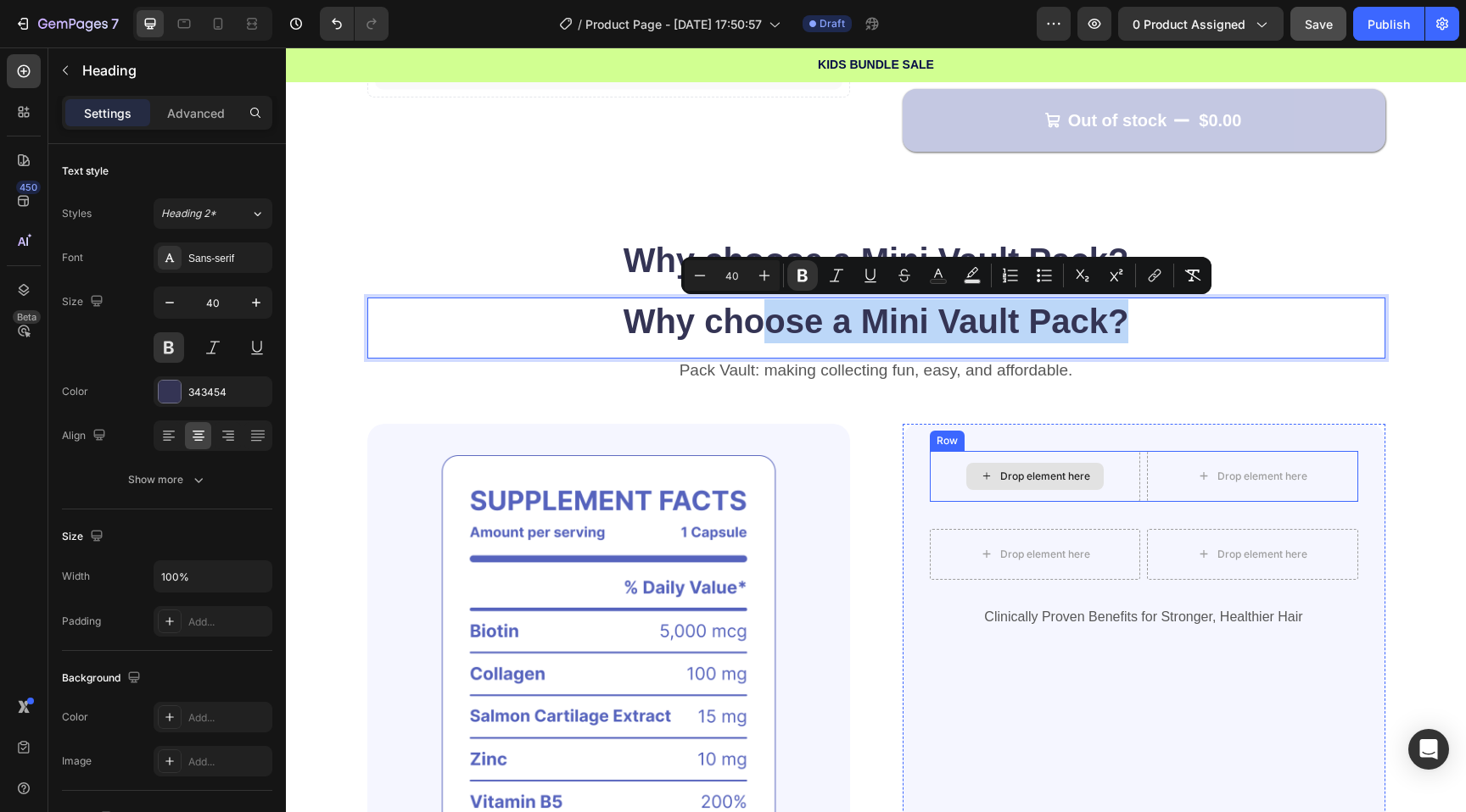
drag, startPoint x: 774, startPoint y: 322, endPoint x: 1011, endPoint y: 468, distance: 278.4
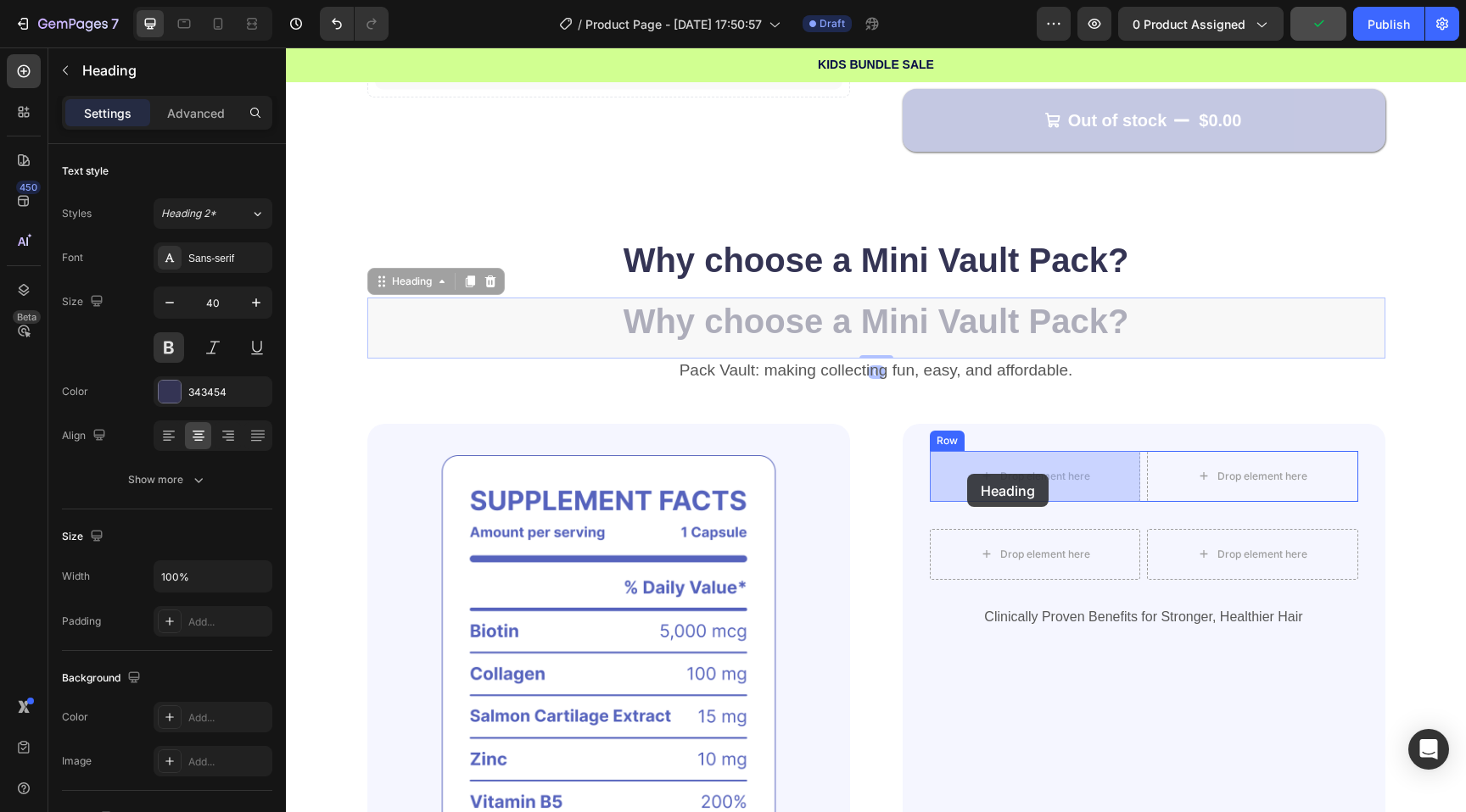
drag, startPoint x: 500, startPoint y: 321, endPoint x: 967, endPoint y: 474, distance: 491.4
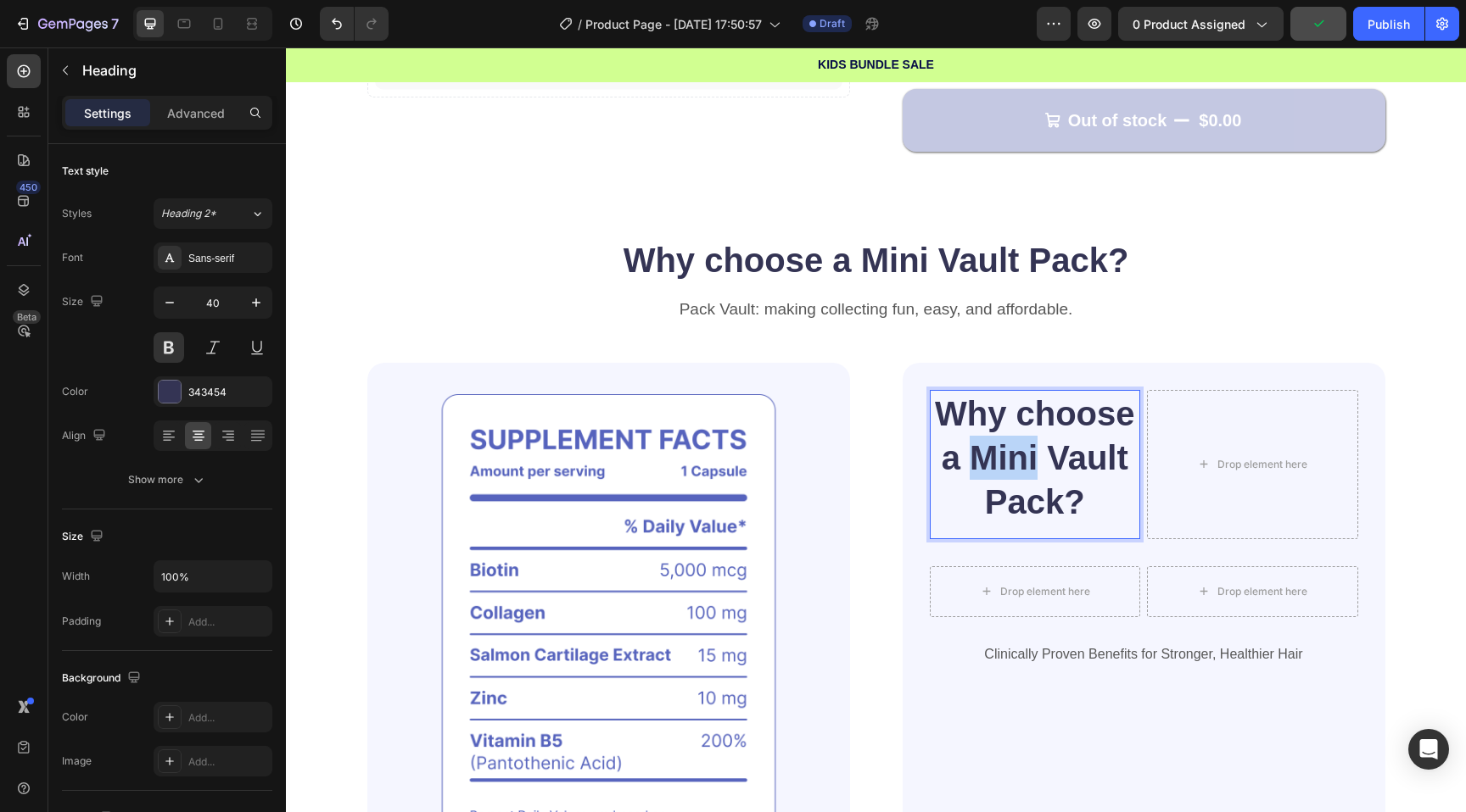
click at [1023, 469] on strong "Why choose a Mini Vault Pack?" at bounding box center [1035, 458] width 200 height 125
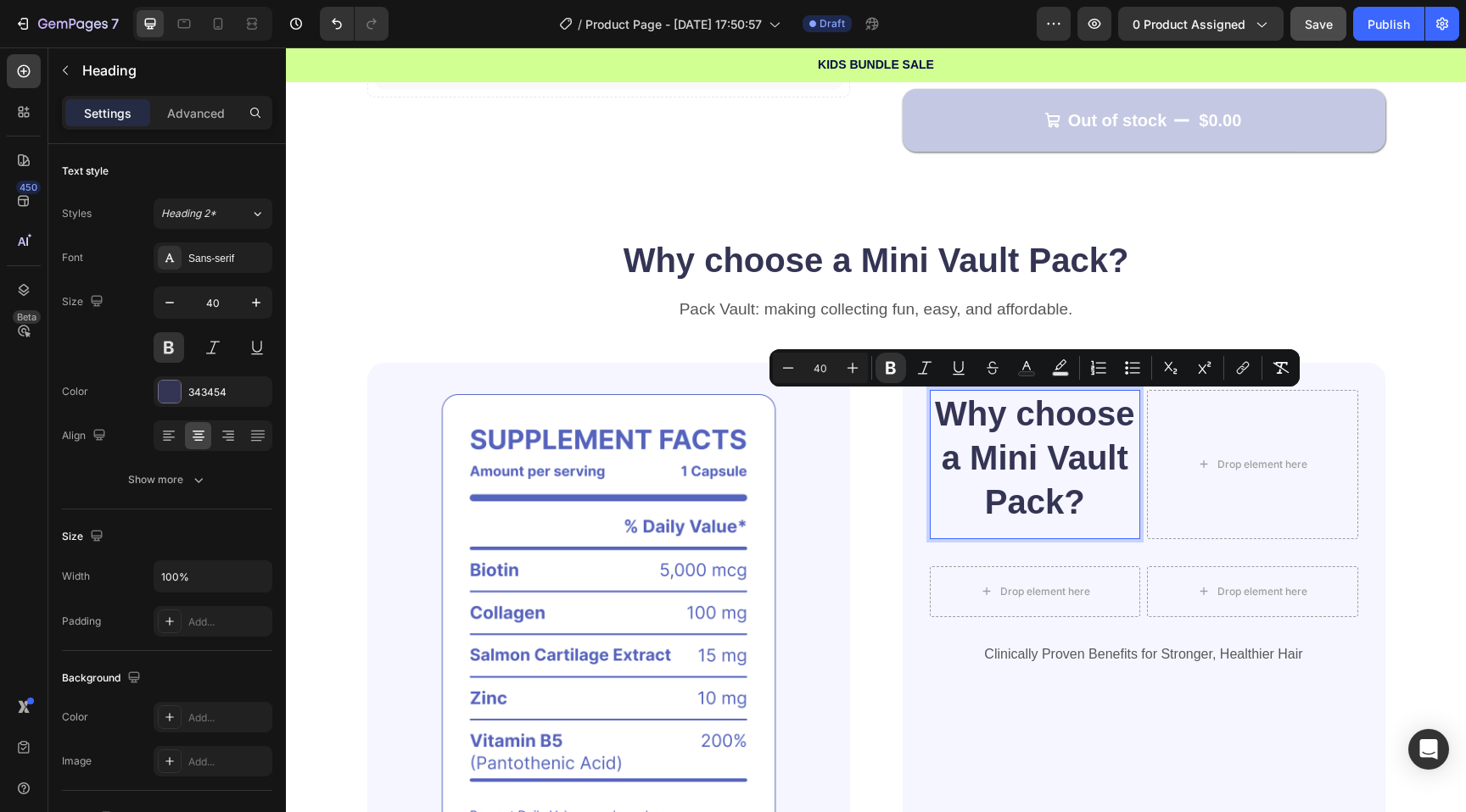
click at [808, 373] on input "40" at bounding box center [820, 368] width 34 height 20
click at [795, 373] on icon "Editor contextual toolbar" at bounding box center [788, 368] width 17 height 17
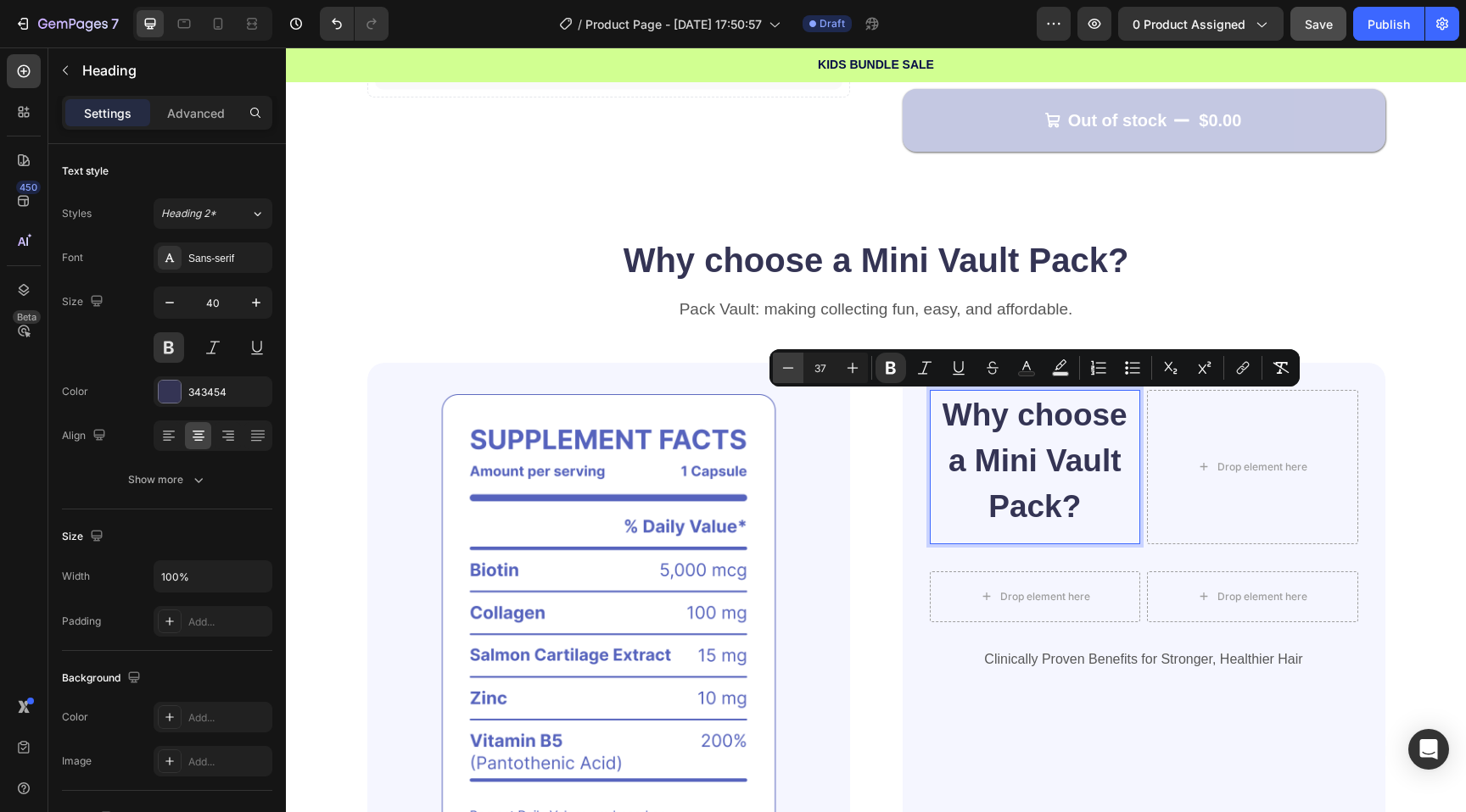
click at [795, 373] on icon "Editor contextual toolbar" at bounding box center [788, 368] width 17 height 17
type input "36"
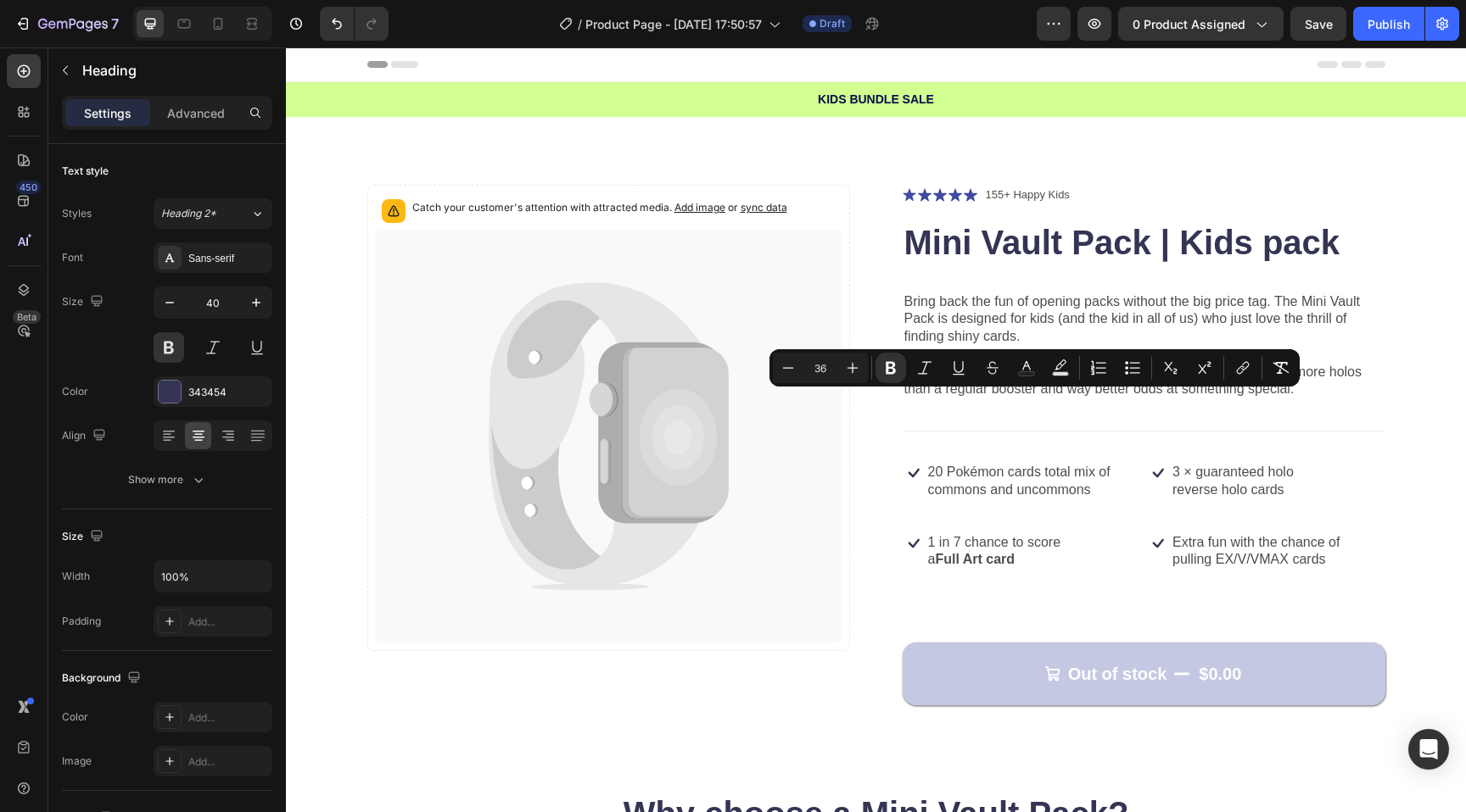
click at [827, 373] on input "36" at bounding box center [820, 368] width 34 height 20
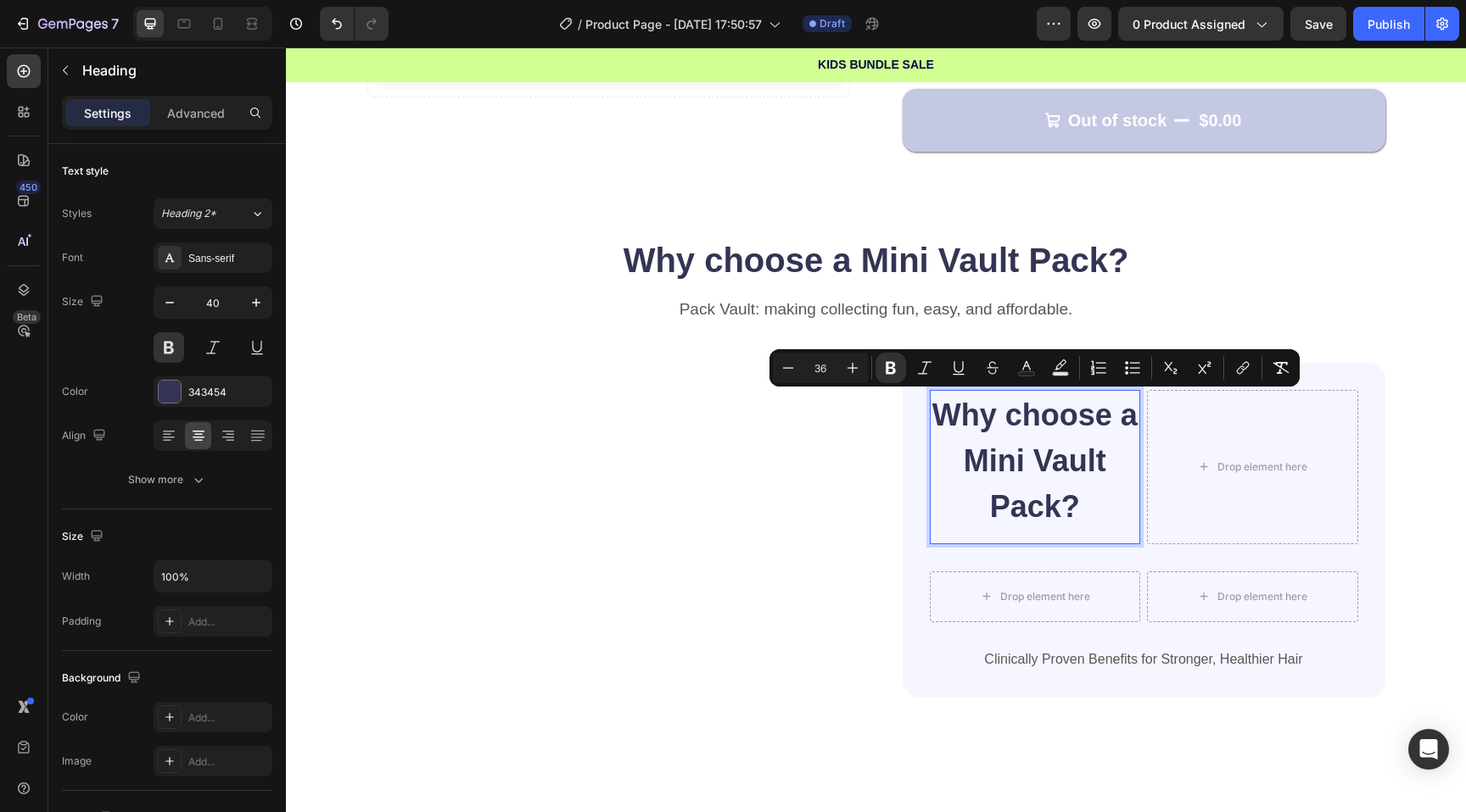
type input "3"
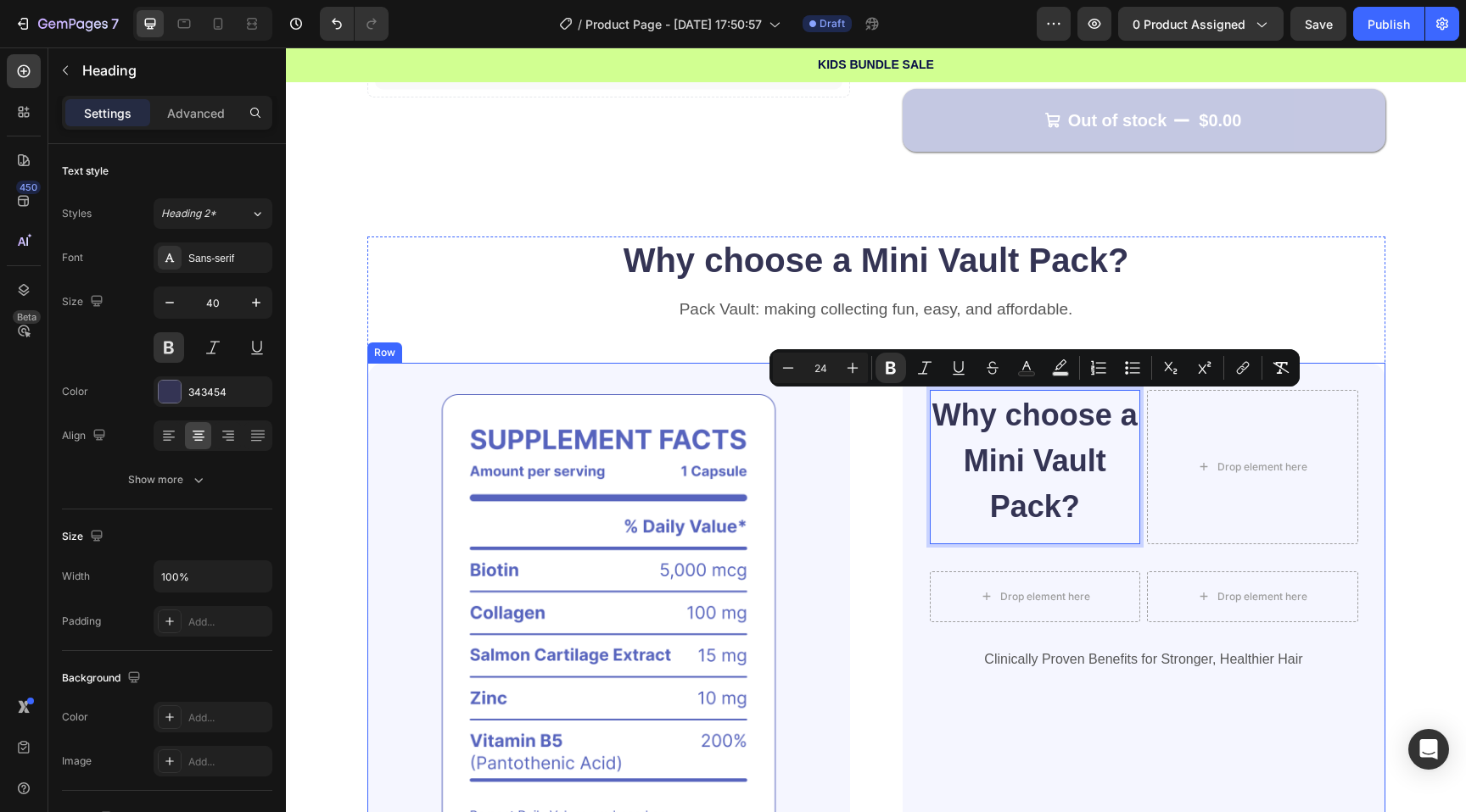
type input "24"
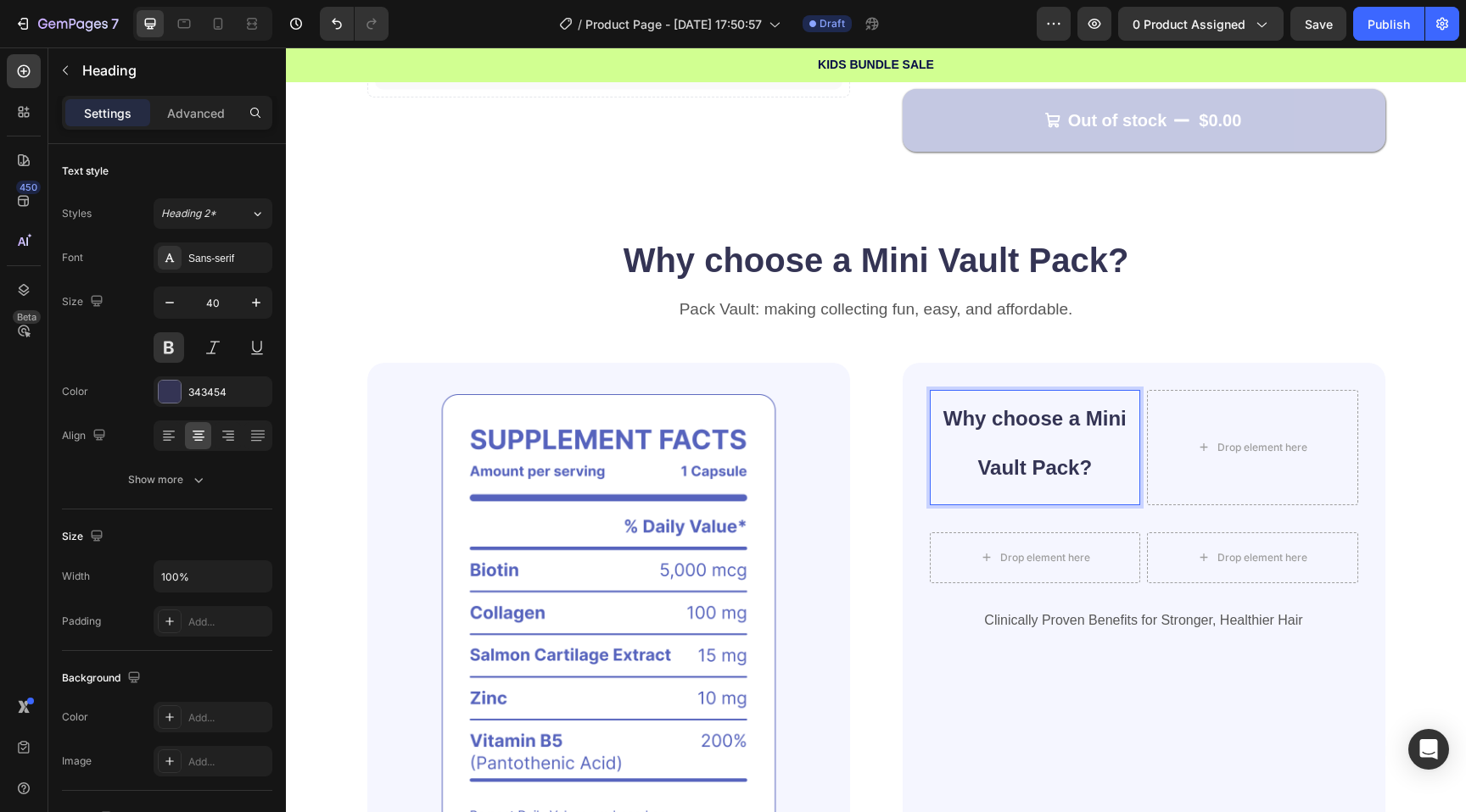
click at [1002, 430] on p "Why choose a Mini Vault Pack?" at bounding box center [1036, 441] width 208 height 99
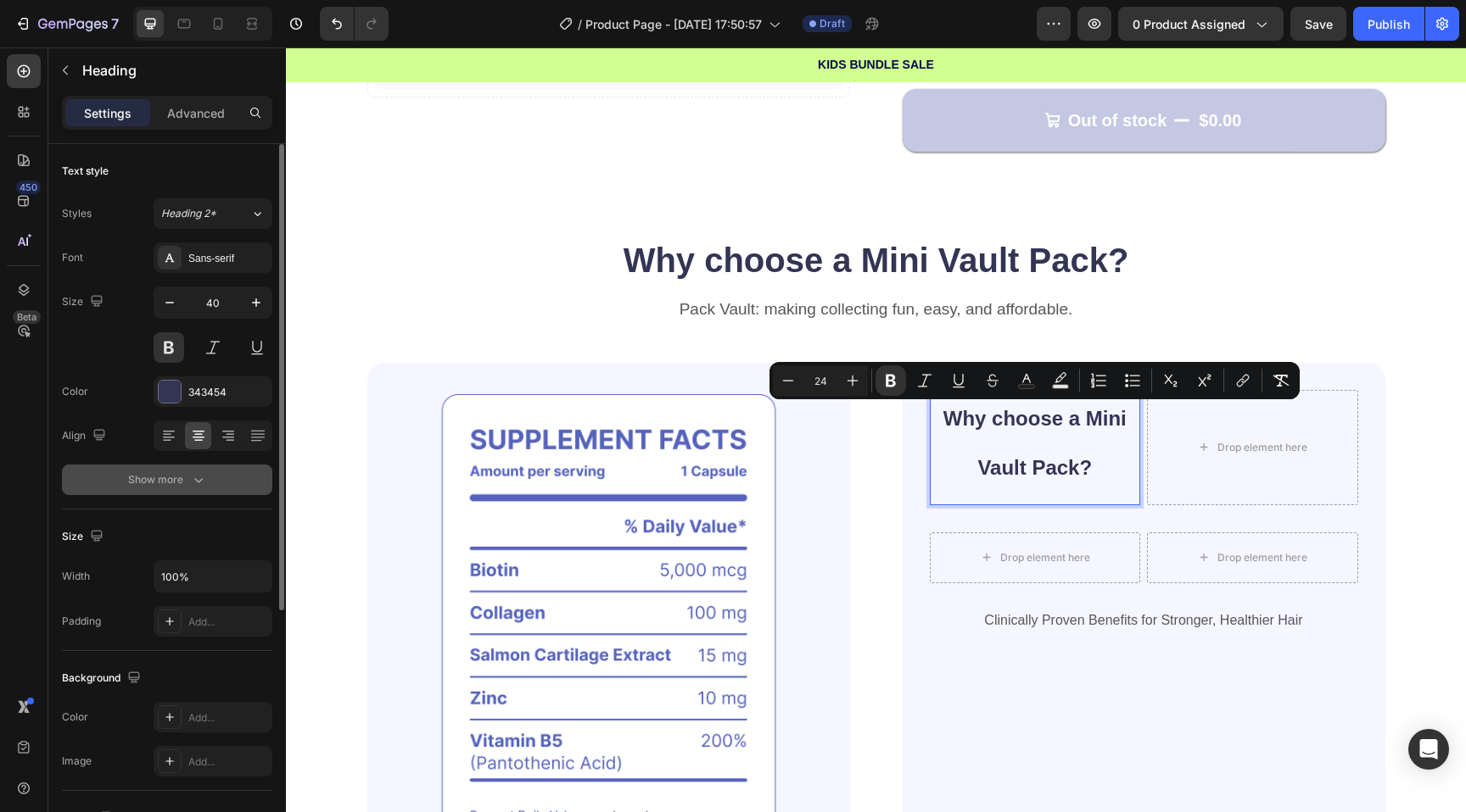
click at [169, 477] on div "Show more" at bounding box center [167, 480] width 79 height 17
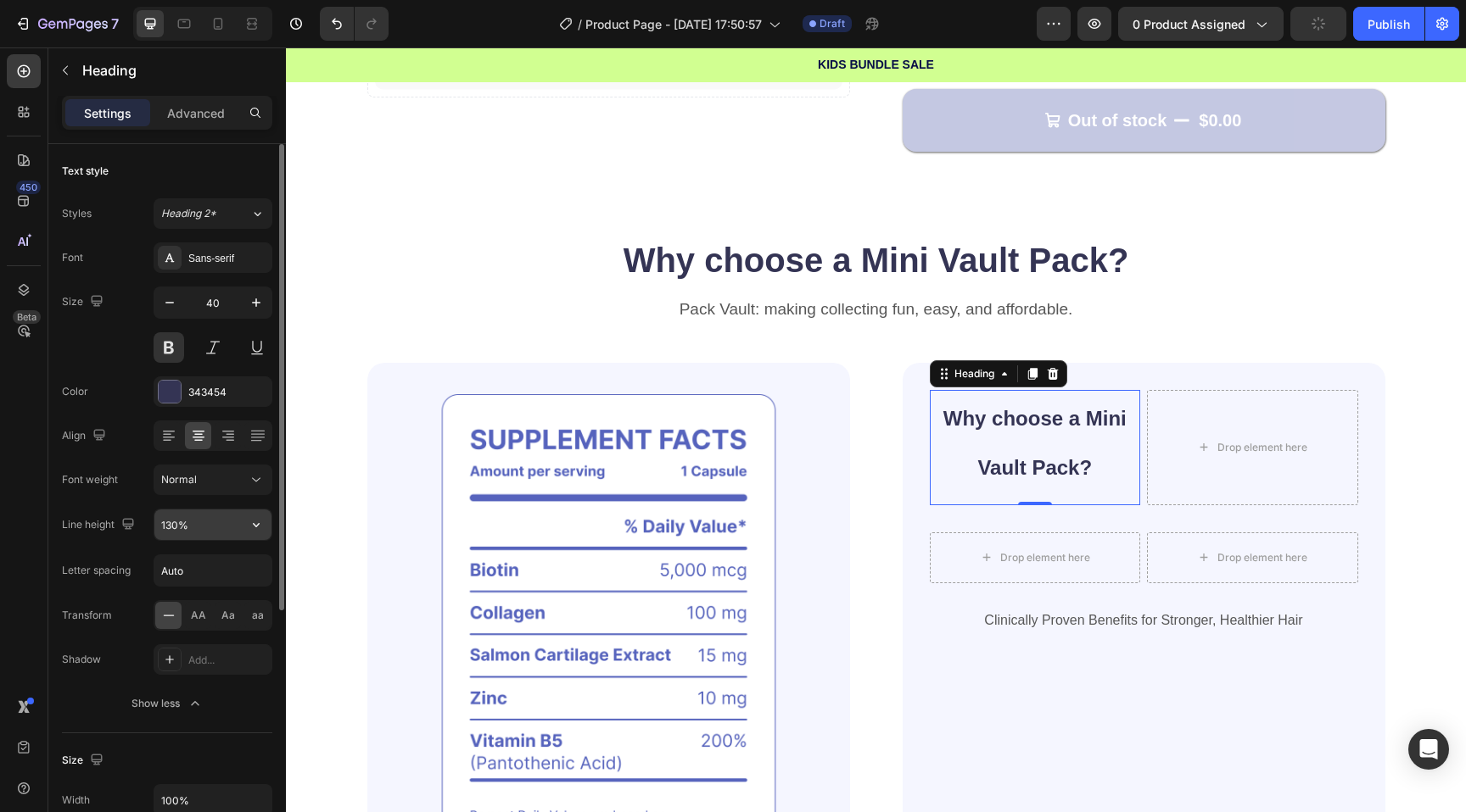
click at [179, 531] on input "130%" at bounding box center [213, 525] width 117 height 31
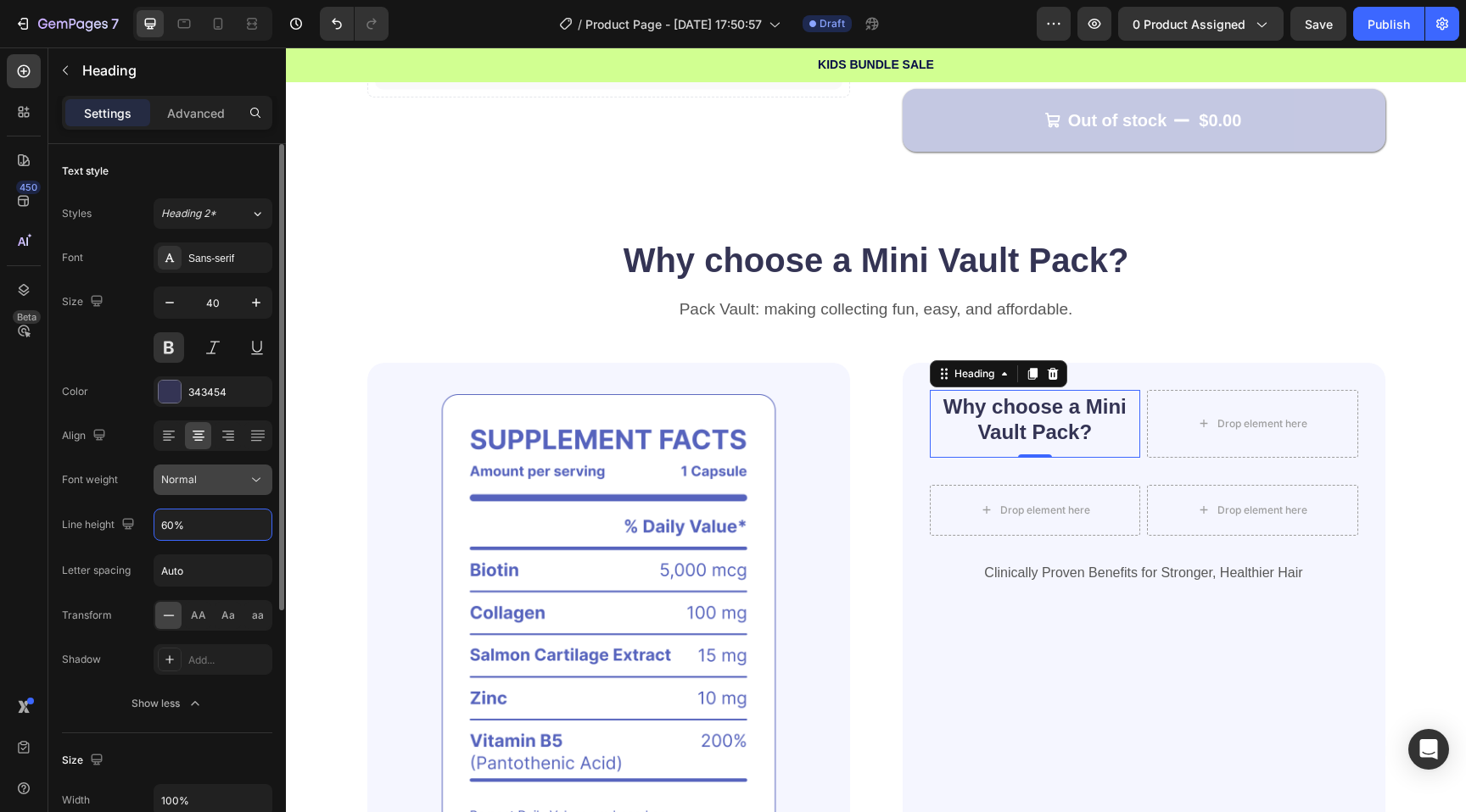
type input "60%"
click at [182, 488] on div "Normal" at bounding box center [213, 480] width 103 height 17
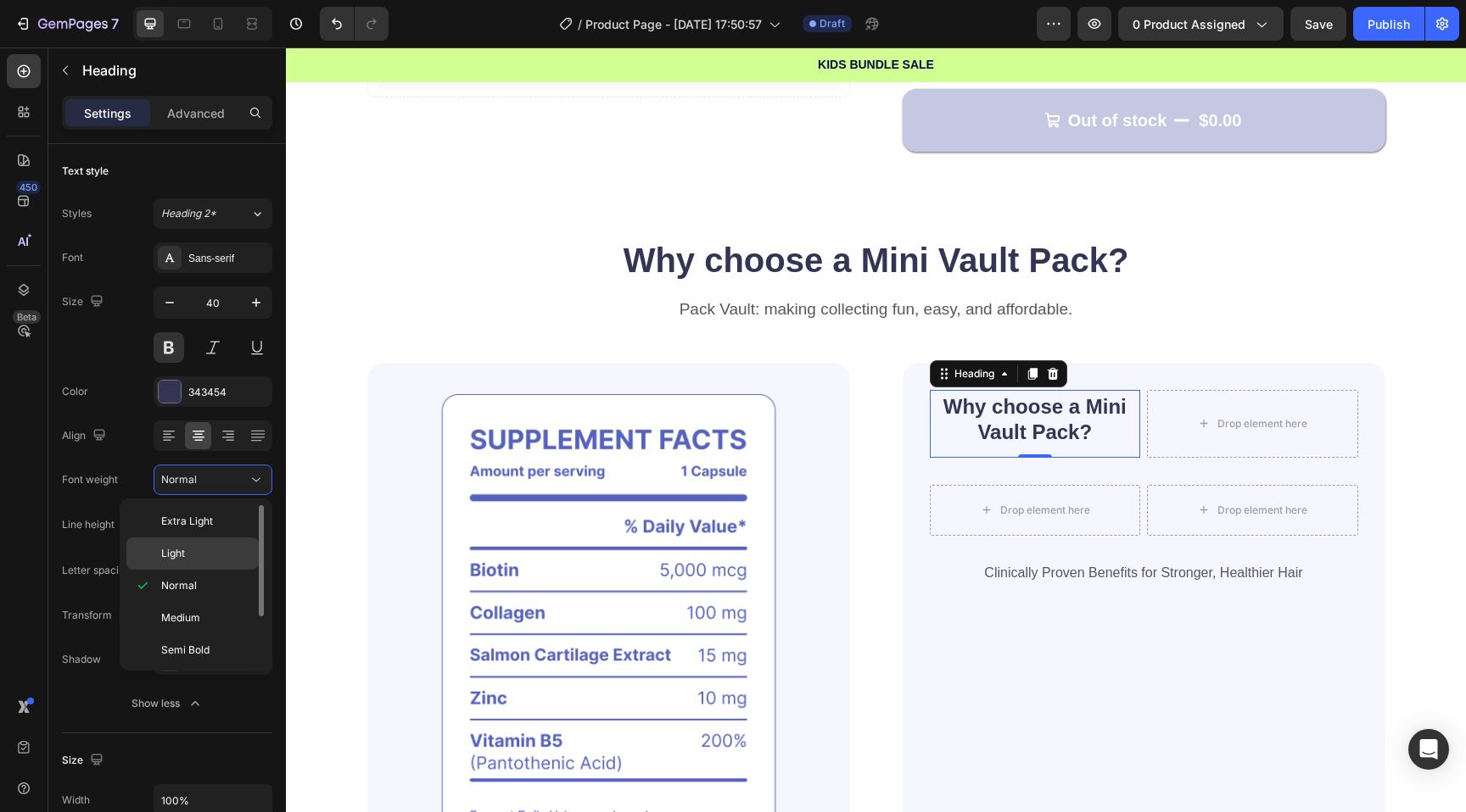
click at [175, 544] on div "Light" at bounding box center [192, 554] width 132 height 33
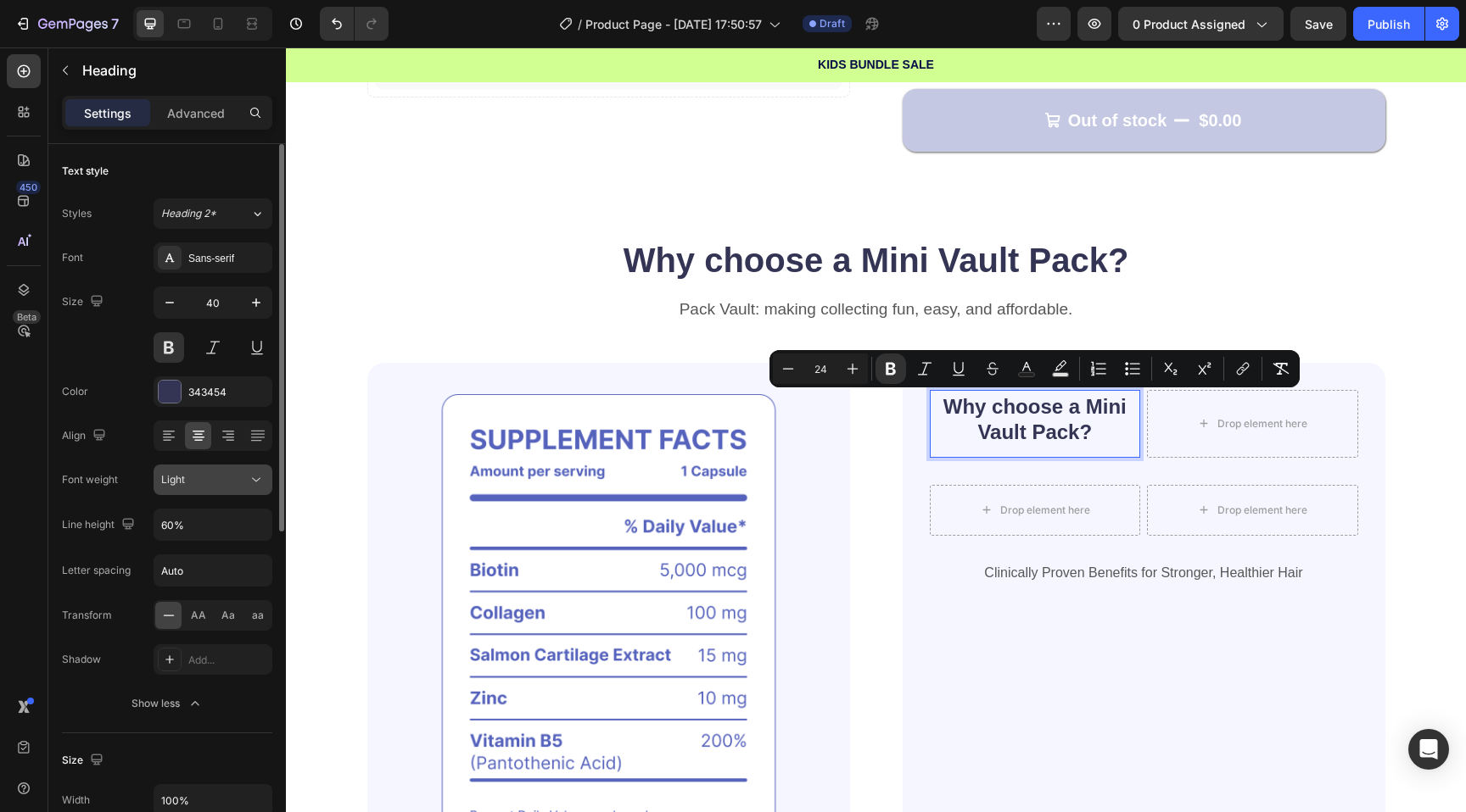
click at [181, 472] on div "Light" at bounding box center [213, 480] width 103 height 17
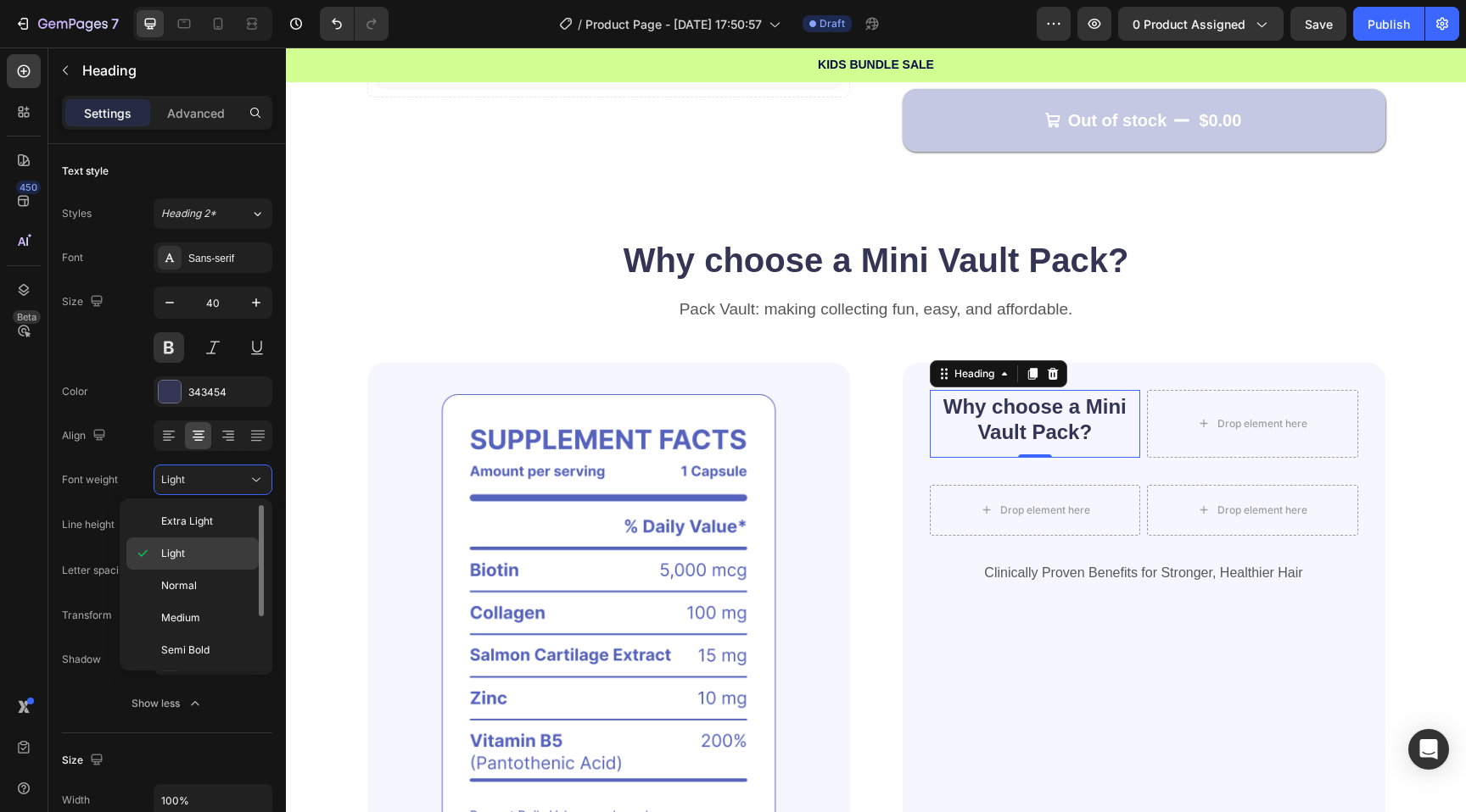
click at [161, 553] on span "Light" at bounding box center [173, 553] width 24 height 15
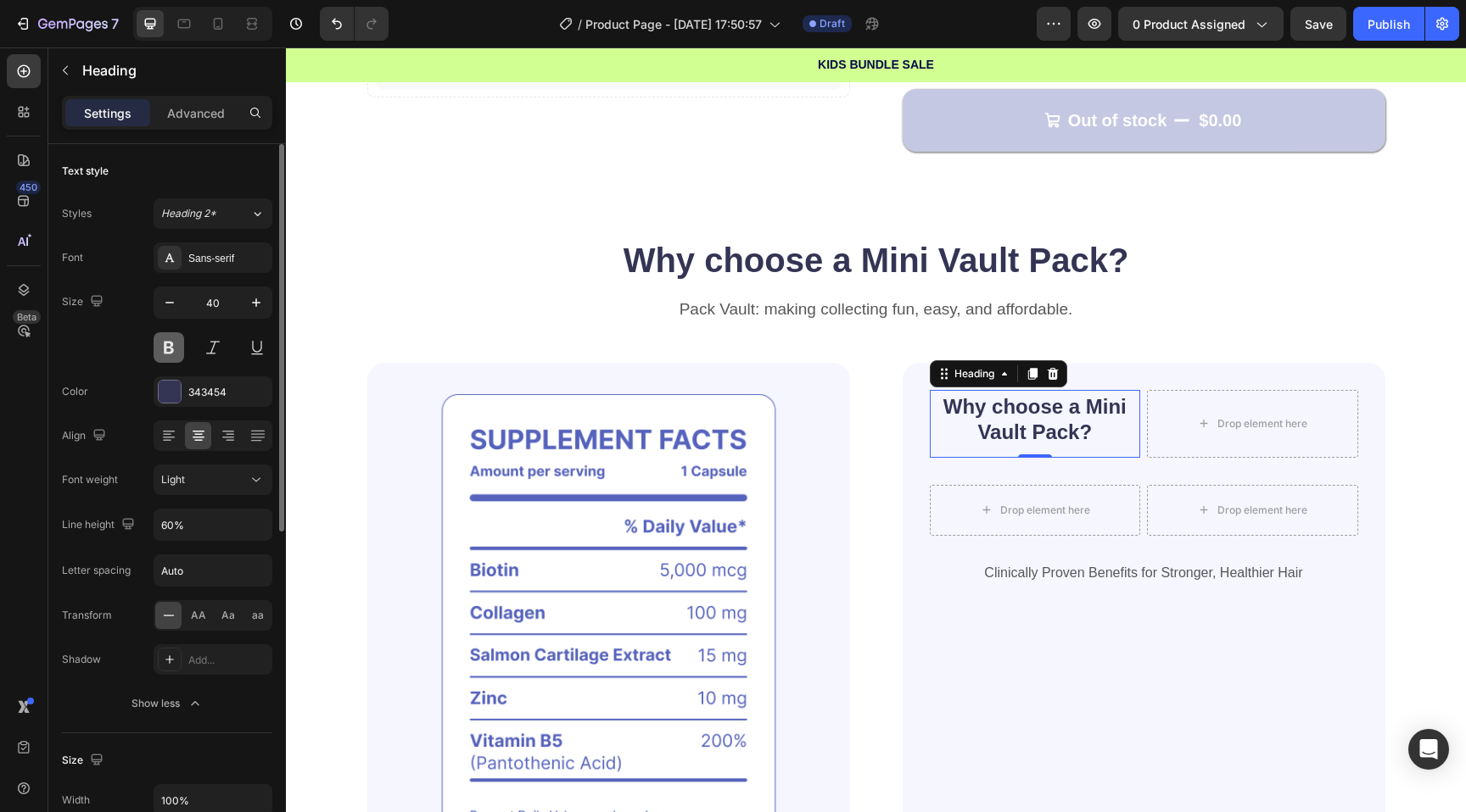
click at [168, 345] on button at bounding box center [168, 347] width 31 height 31
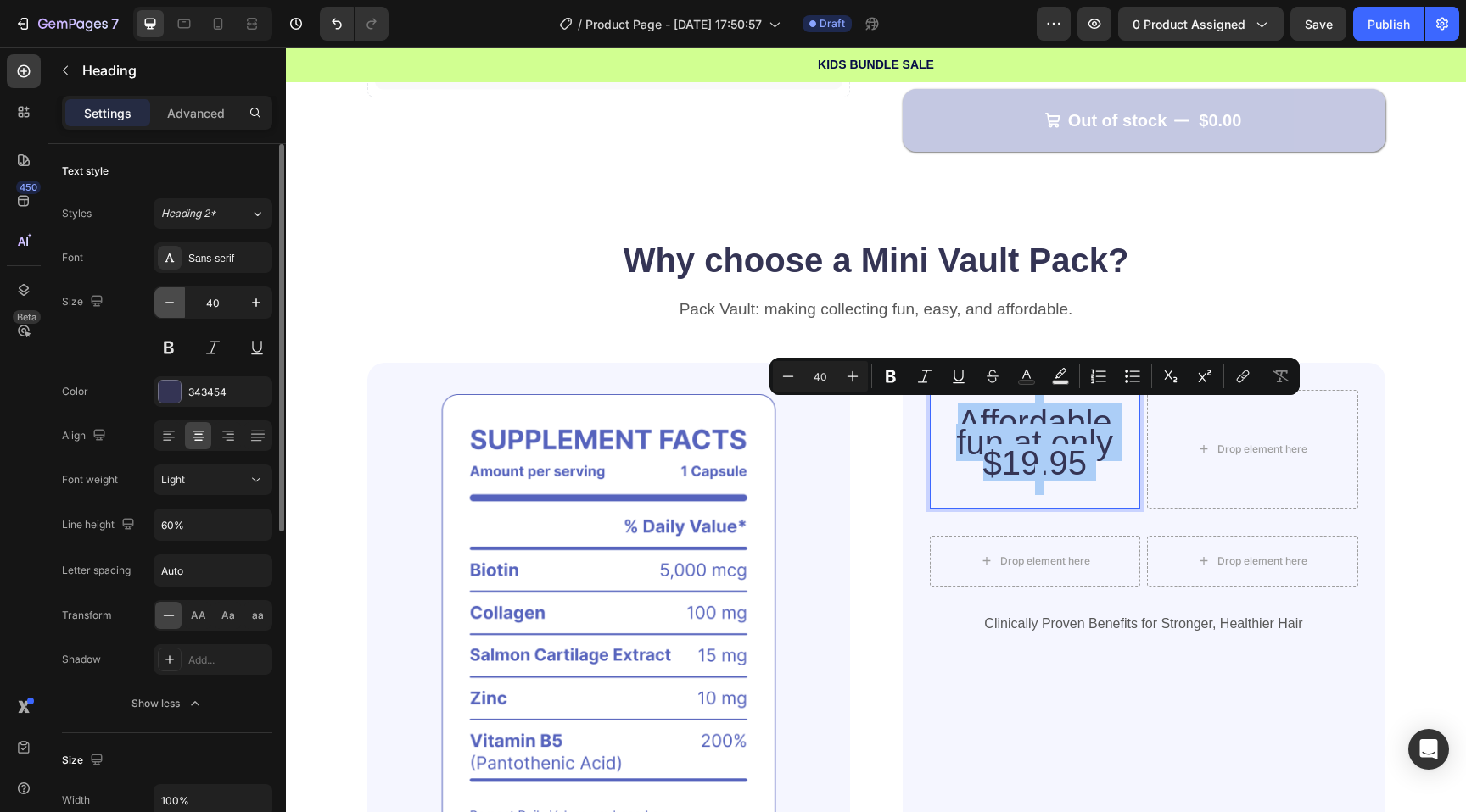
click at [167, 302] on icon "button" at bounding box center [170, 302] width 9 height 2
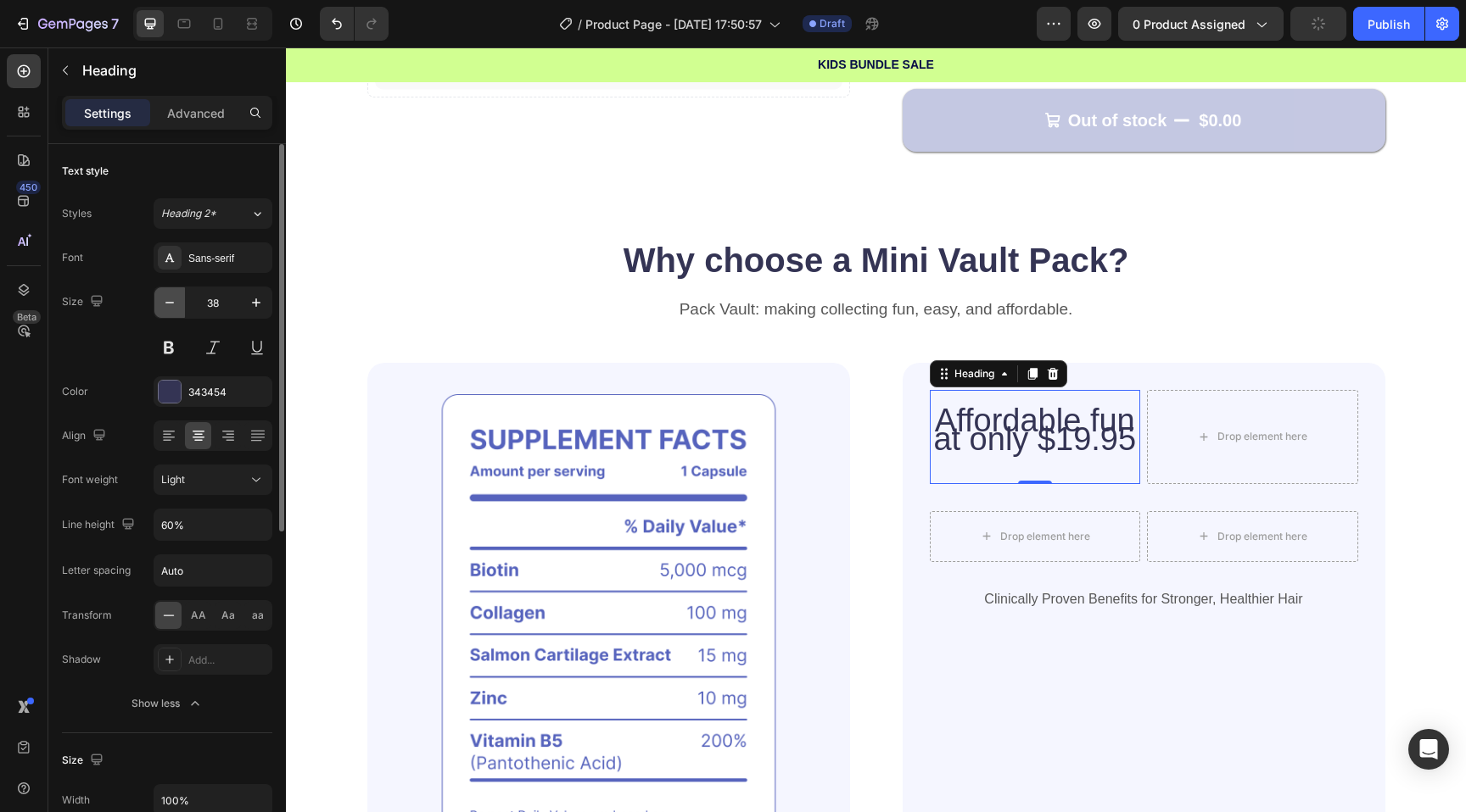
click at [167, 302] on icon "button" at bounding box center [170, 302] width 9 height 2
click at [233, 304] on input "37" at bounding box center [213, 302] width 56 height 31
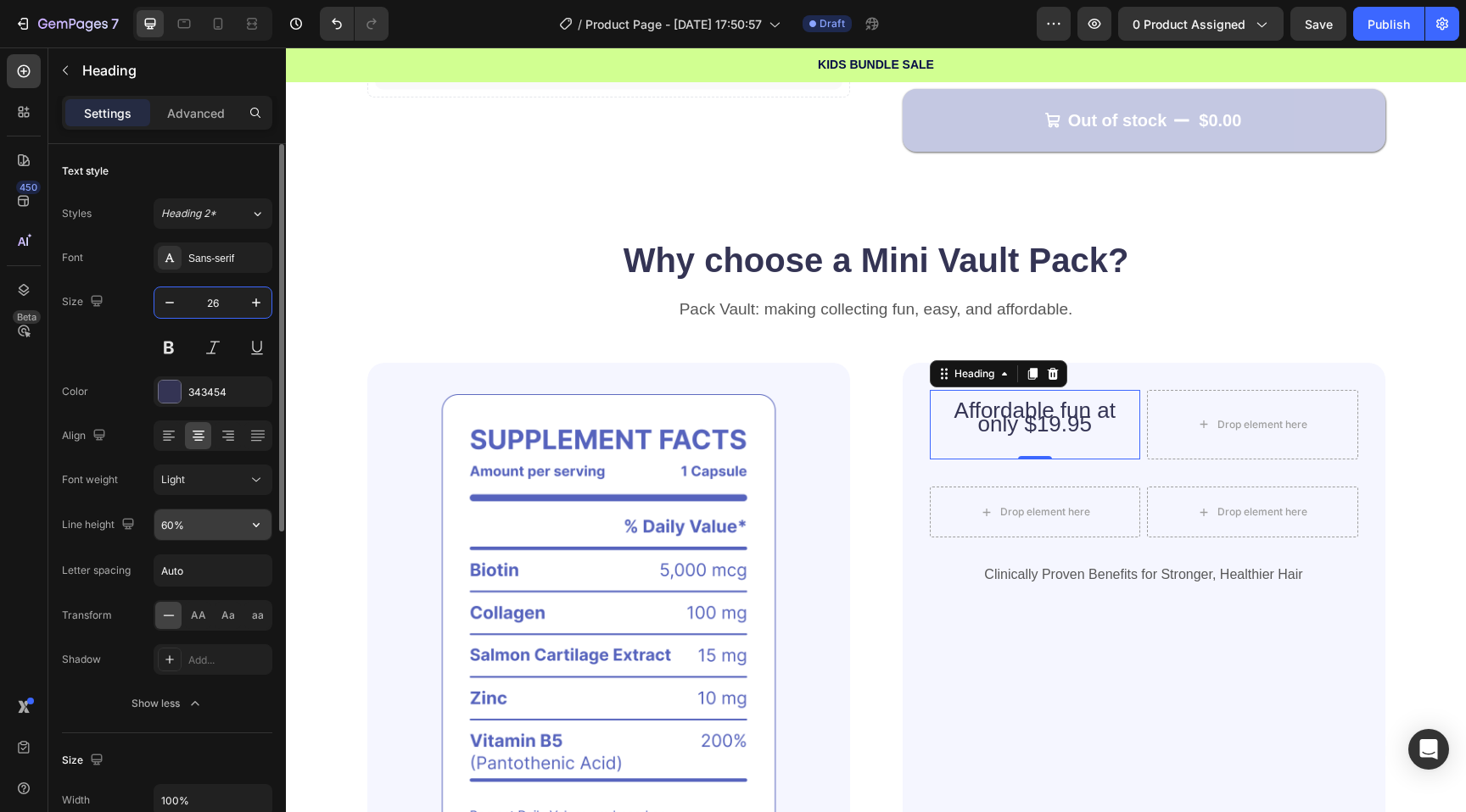
type input "26"
click at [193, 524] on input "60%" at bounding box center [213, 525] width 117 height 31
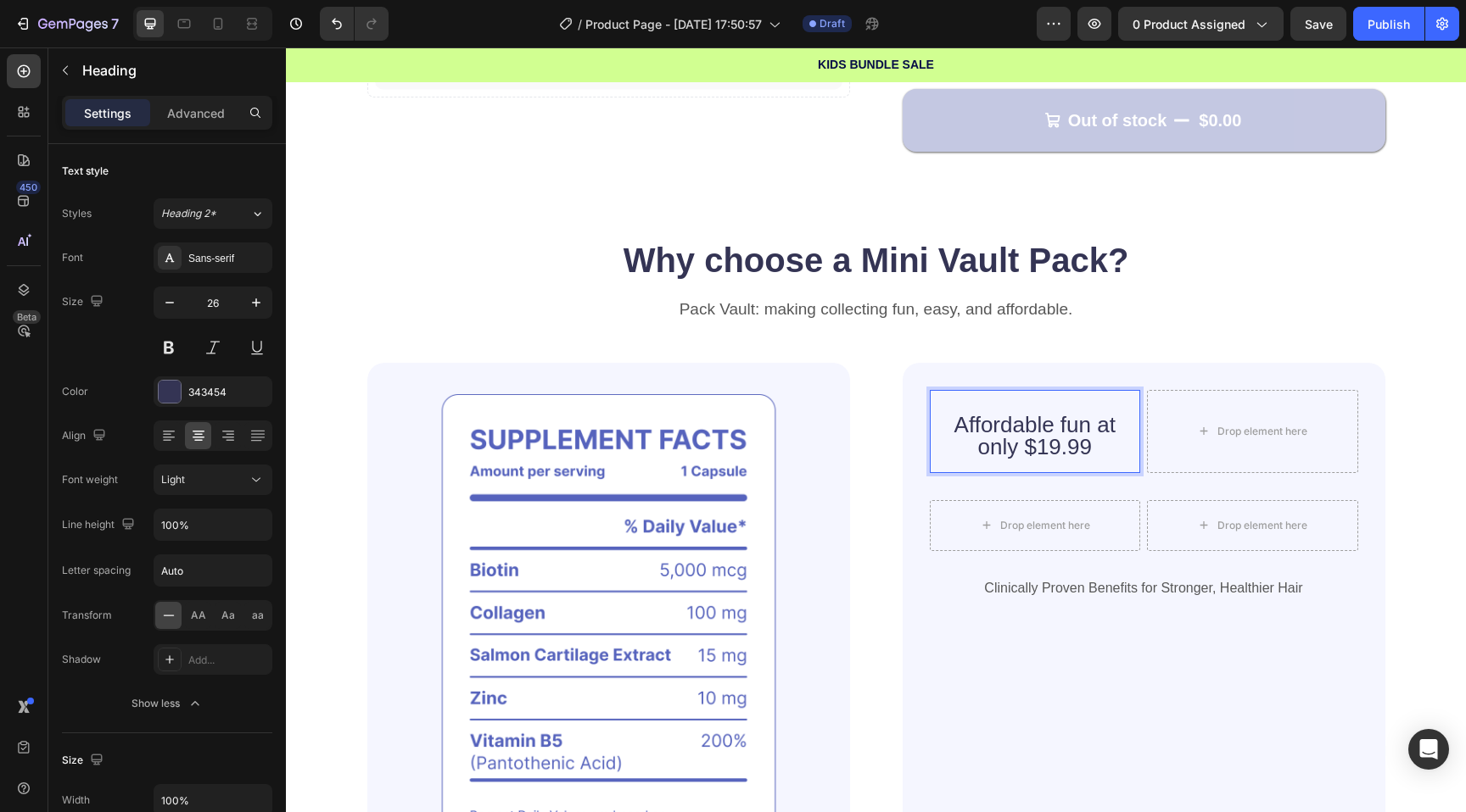
click at [945, 414] on p "Affordable fun at only $19.99" at bounding box center [1036, 424] width 208 height 66
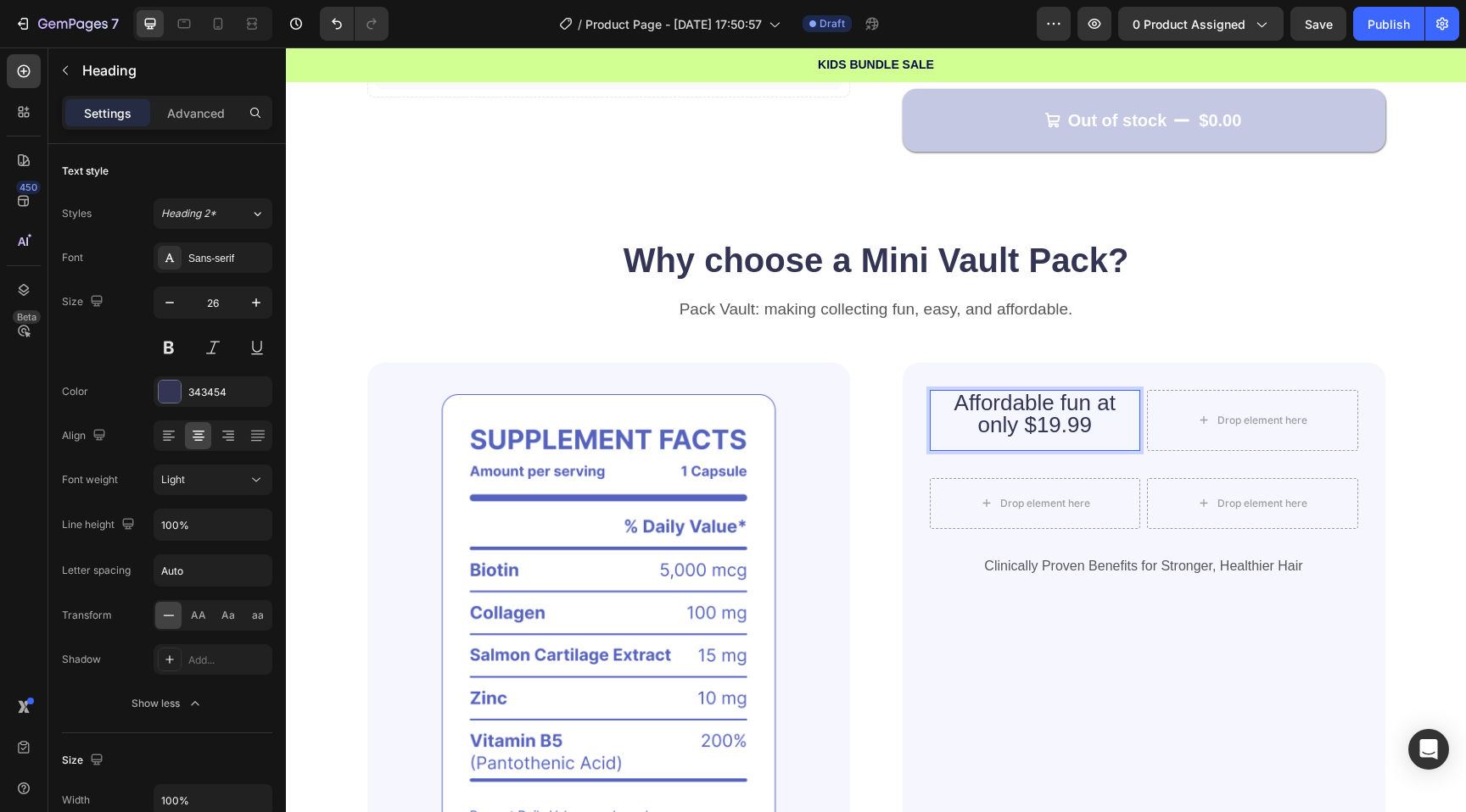
click at [1016, 431] on p "Affordable fun at only $19.99" at bounding box center [1036, 413] width 208 height 44
click at [1116, 433] on p "Affordable fun at only $19.99" at bounding box center [1036, 413] width 208 height 44
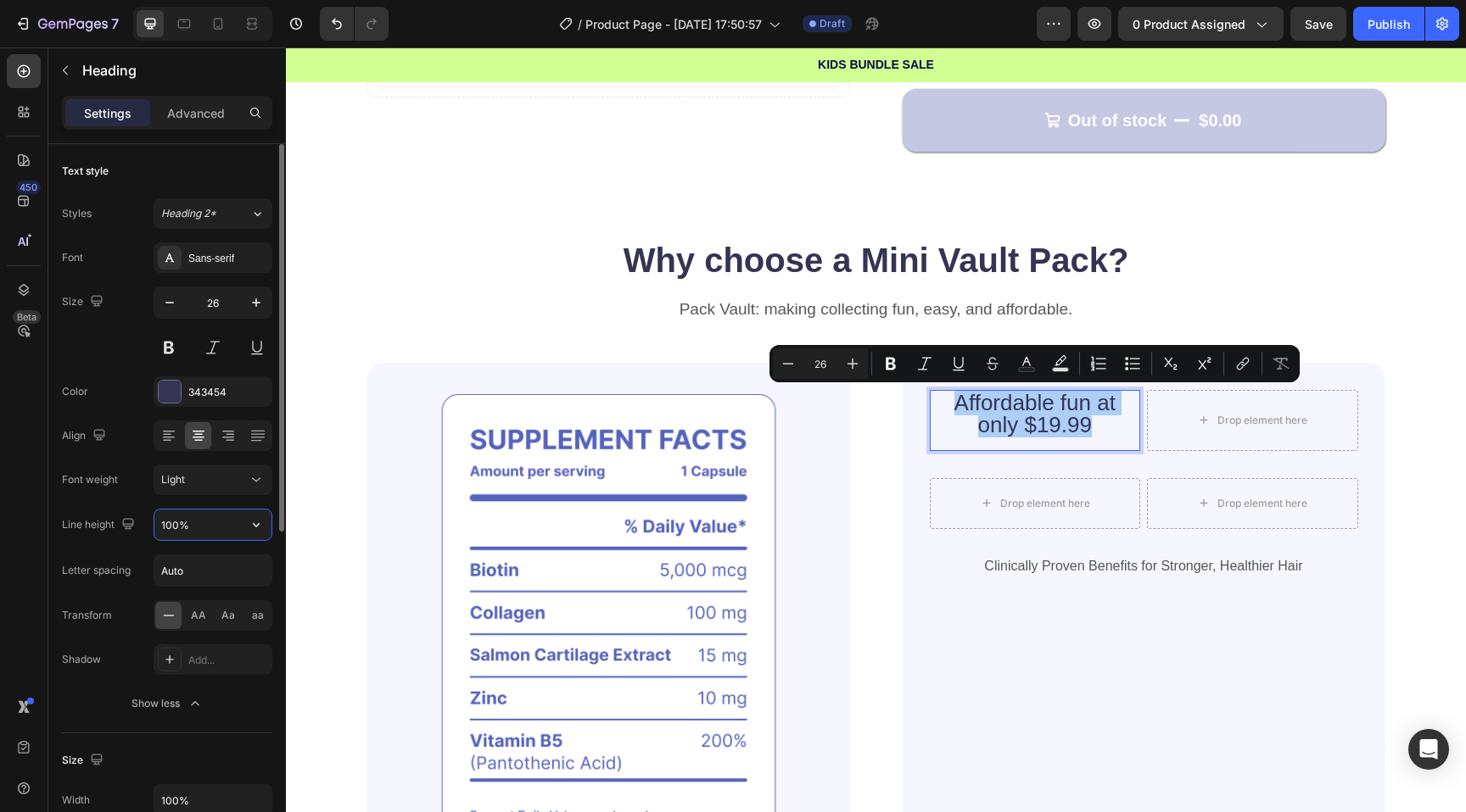
click at [178, 528] on input "100%" at bounding box center [213, 525] width 117 height 31
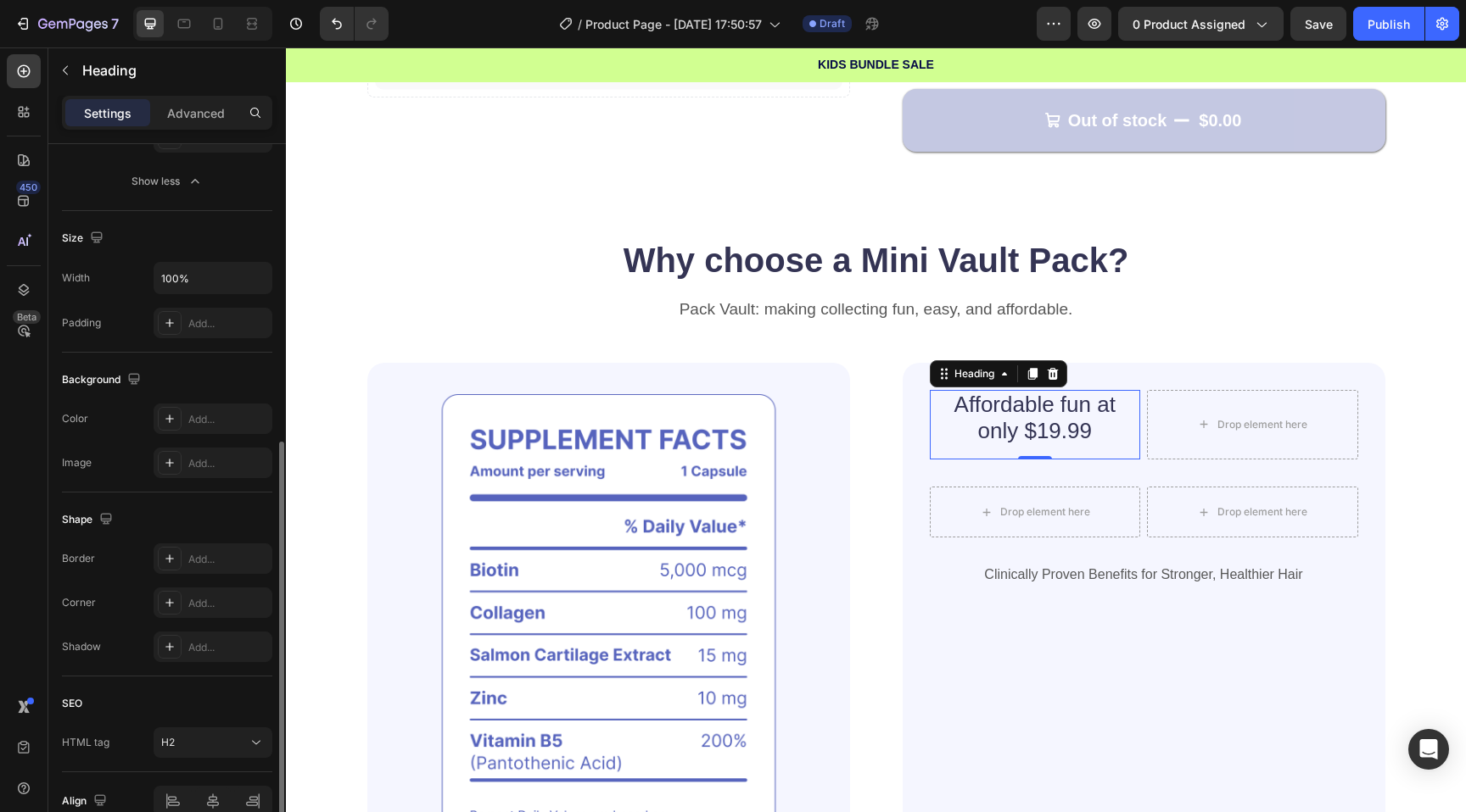
scroll to position [608, 0]
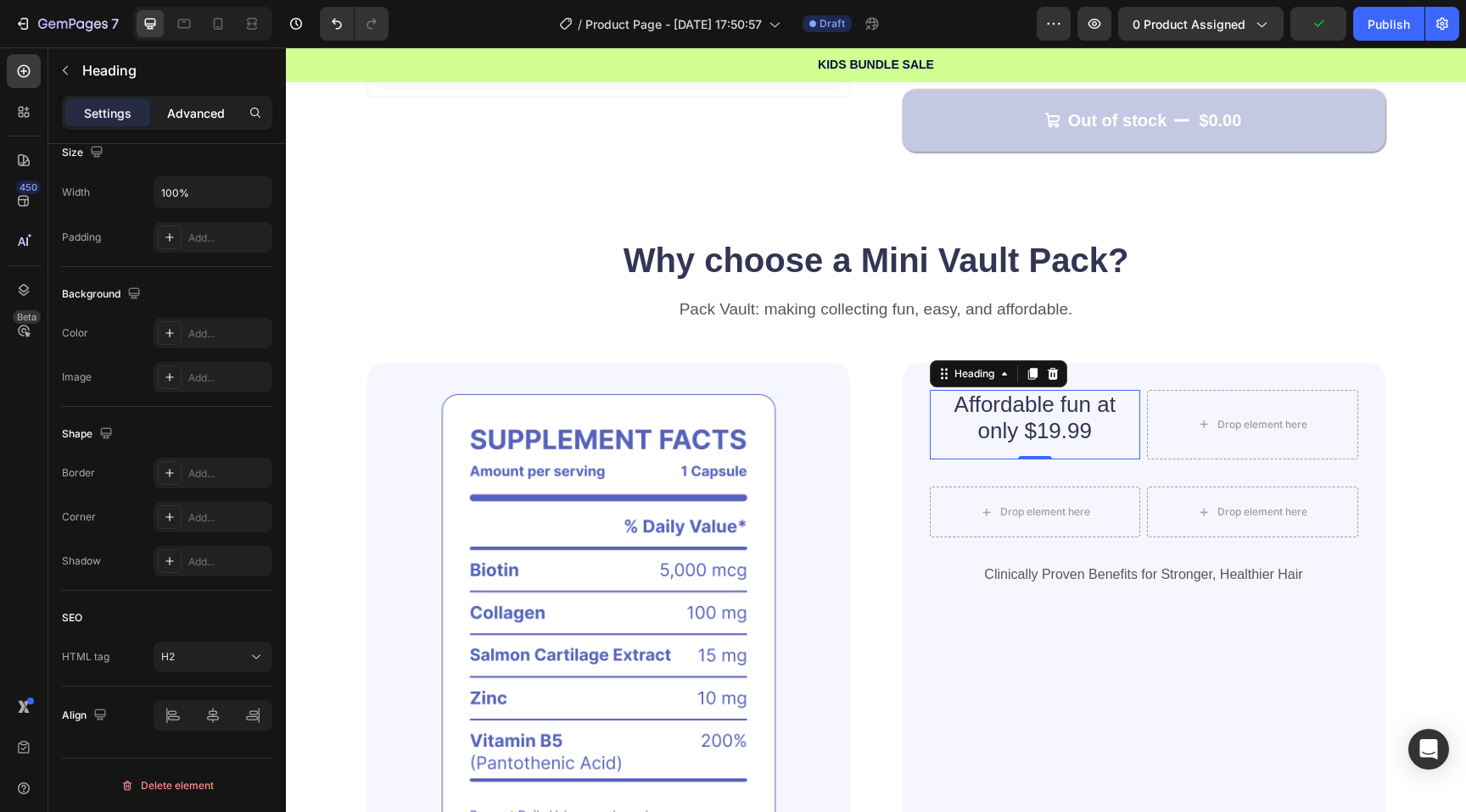
type input "120%"
click at [220, 110] on p "Advanced" at bounding box center [195, 113] width 57 height 18
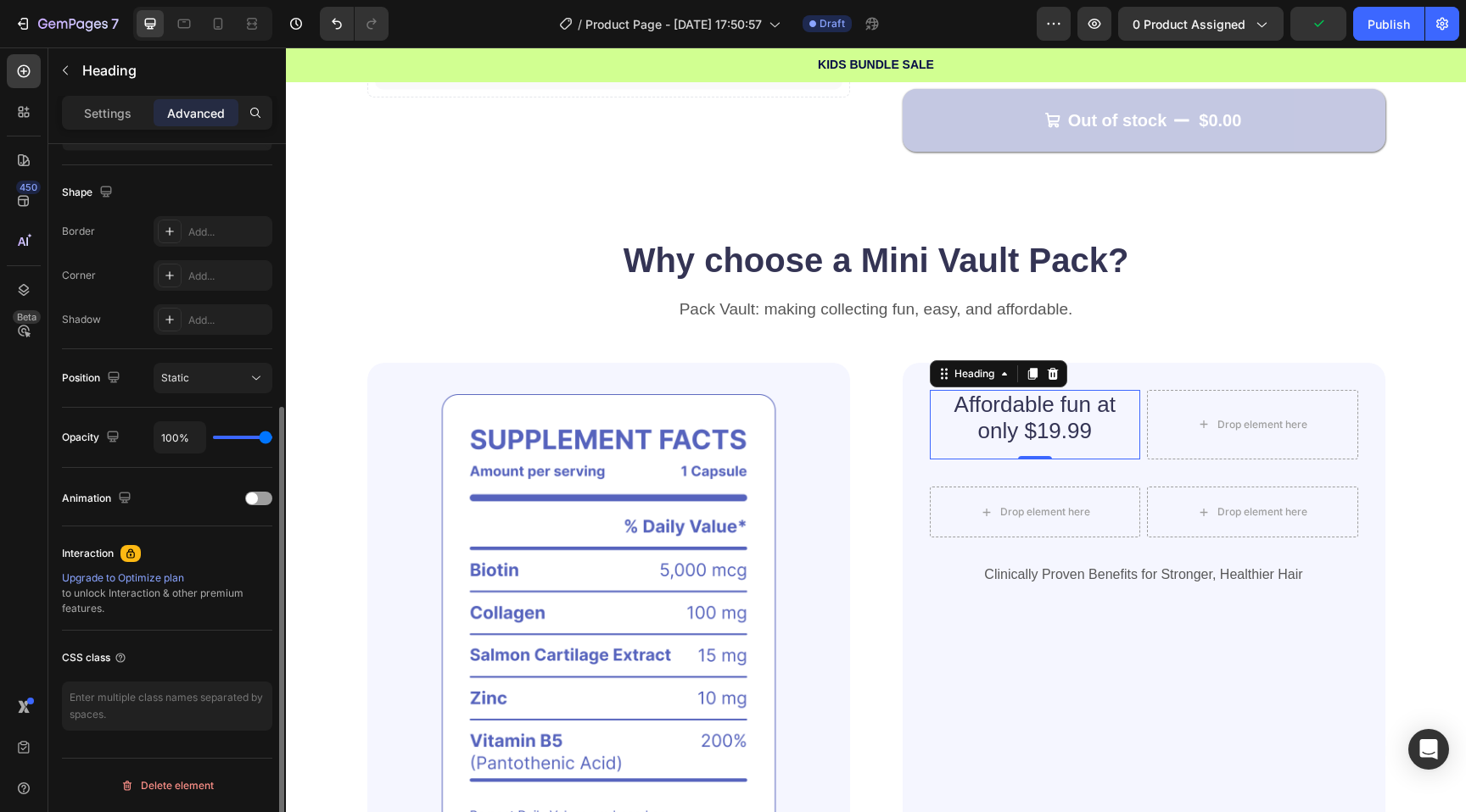
scroll to position [414, 0]
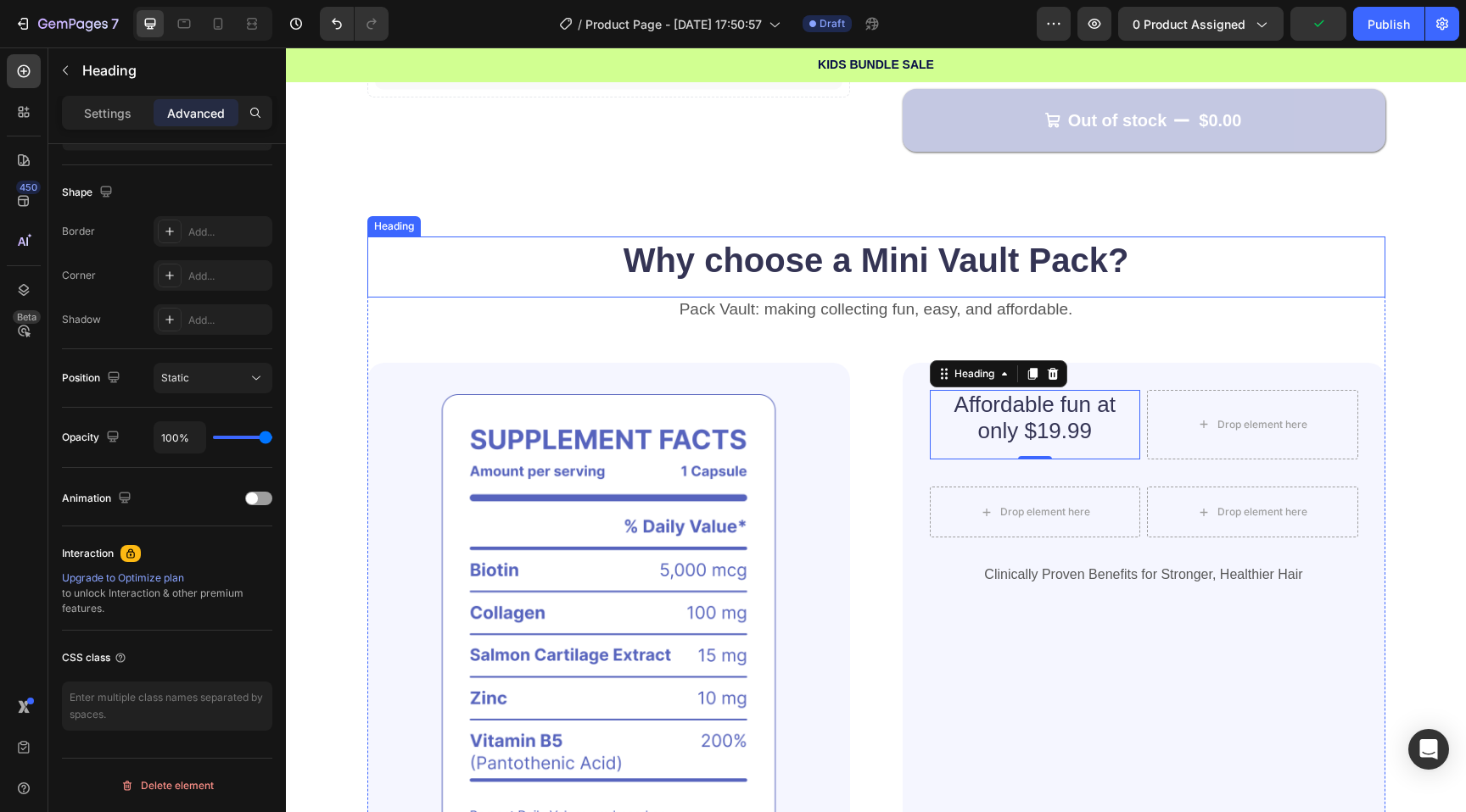
click at [771, 268] on strong "Why choose a Mini Vault Pack?" at bounding box center [876, 260] width 505 height 37
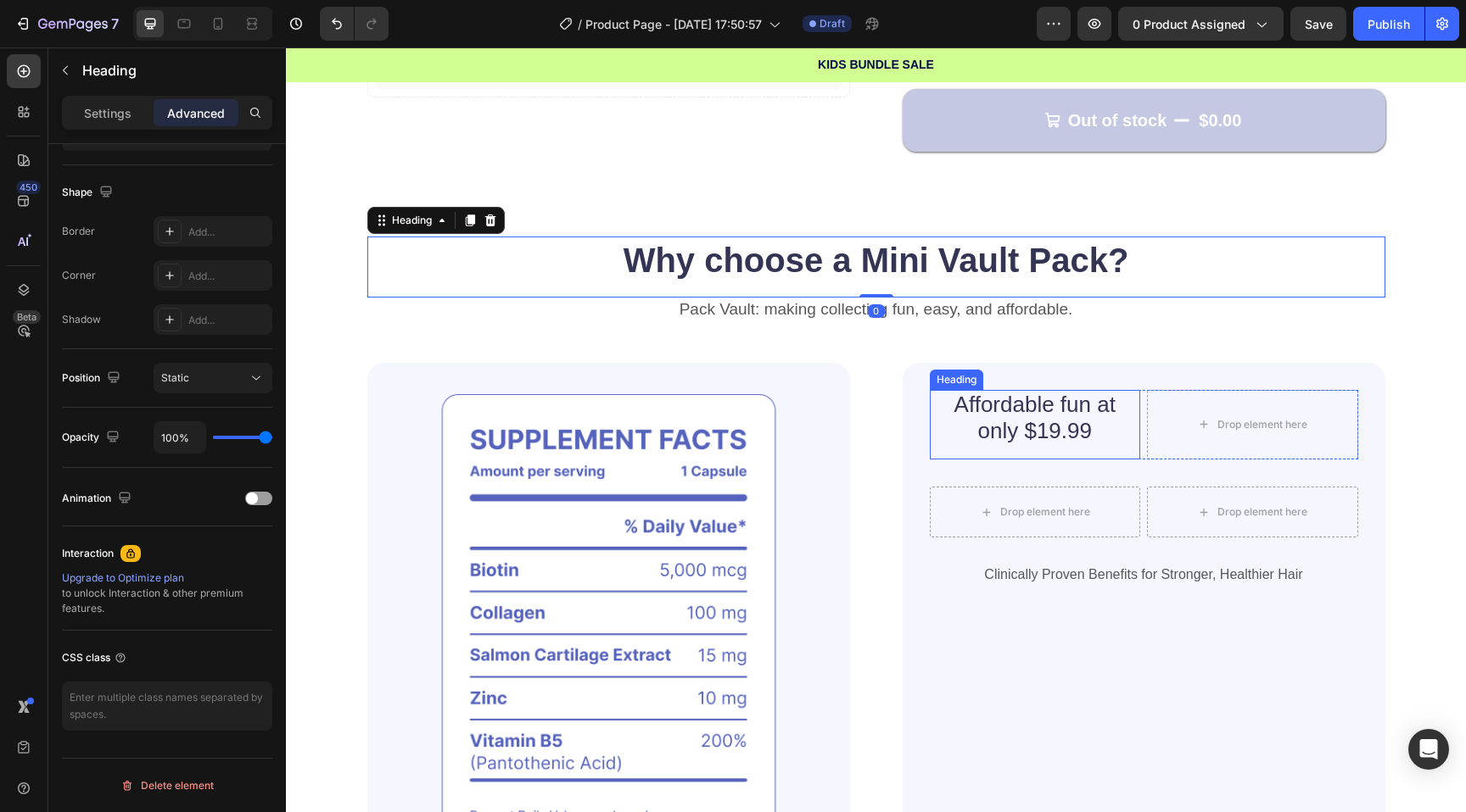
click at [939, 451] on div "Affordable fun at only $19.99 Heading" at bounding box center [1035, 424] width 211 height 70
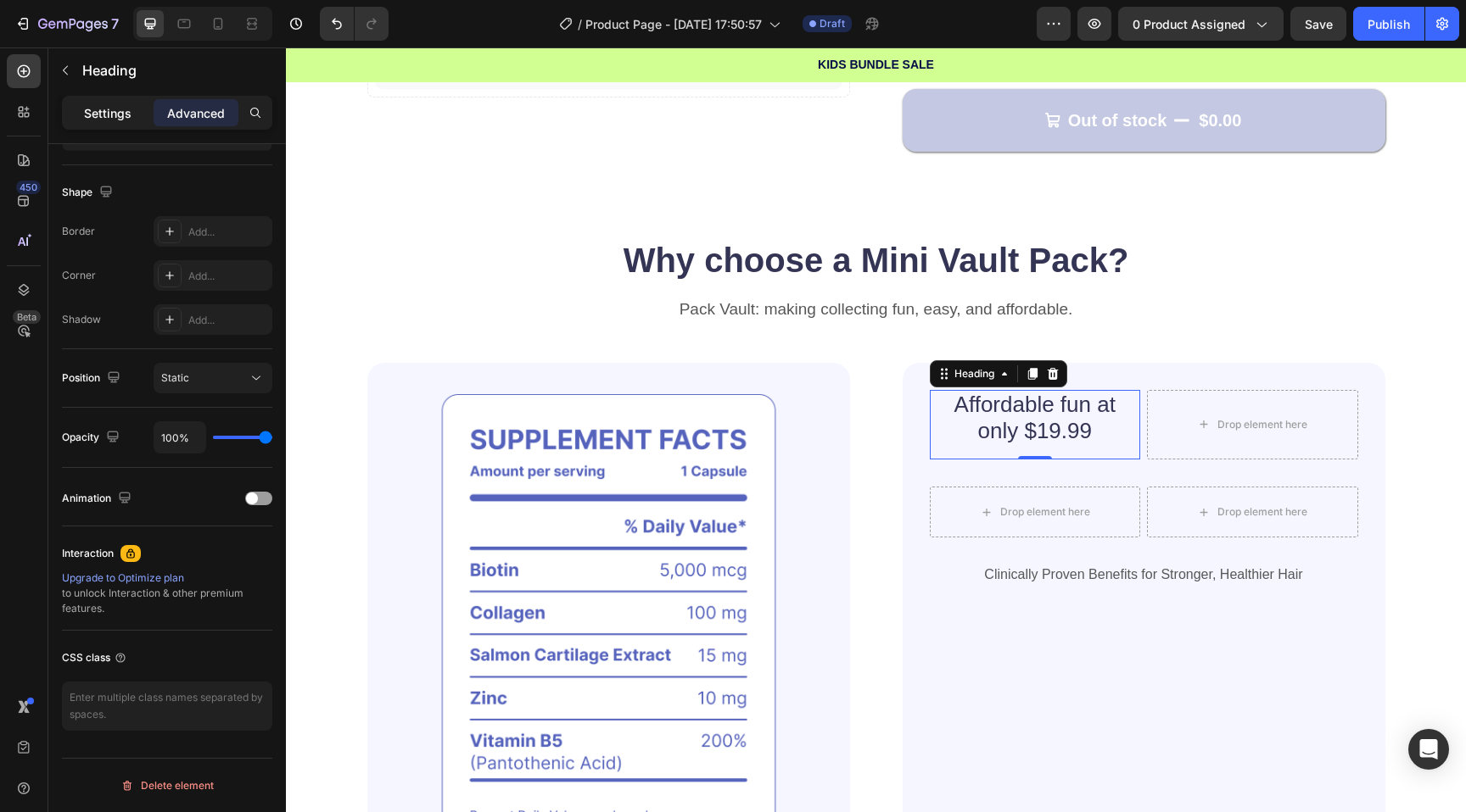
click at [92, 114] on p "Settings" at bounding box center [108, 113] width 48 height 18
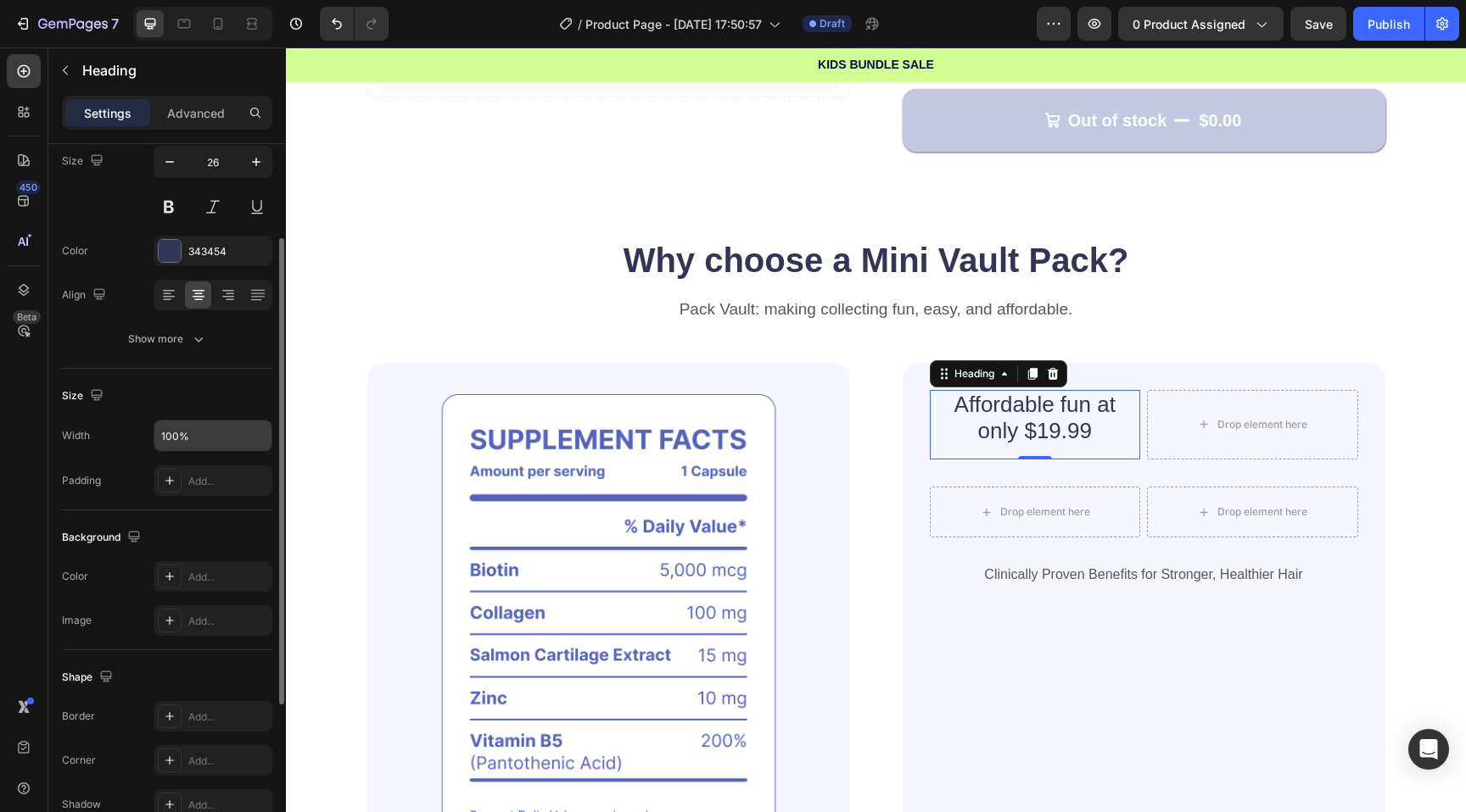
scroll to position [144, 0]
click at [198, 480] on div "Add..." at bounding box center [228, 479] width 79 height 15
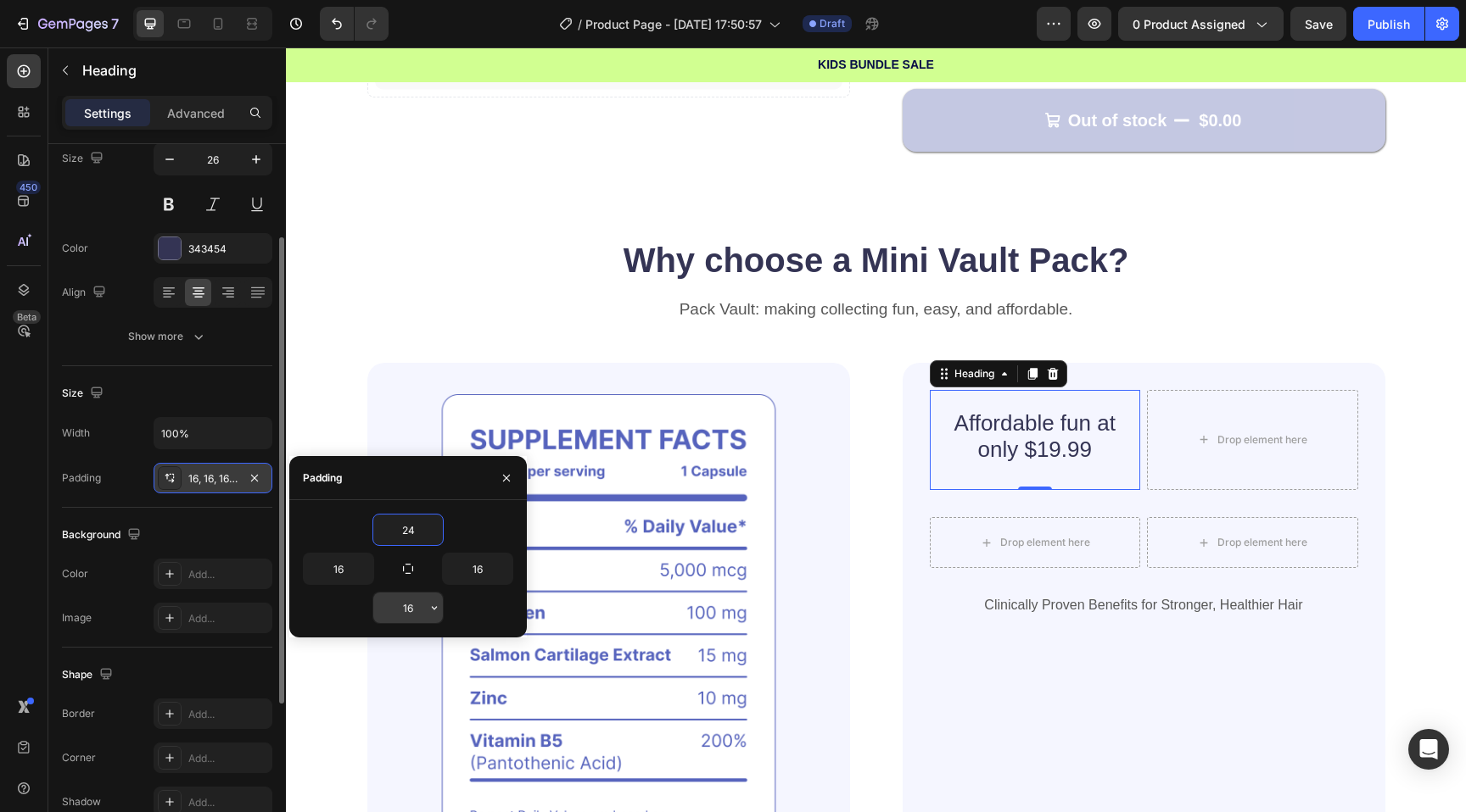
type input "24"
click at [408, 619] on input "16" at bounding box center [408, 607] width 70 height 31
type input "0"
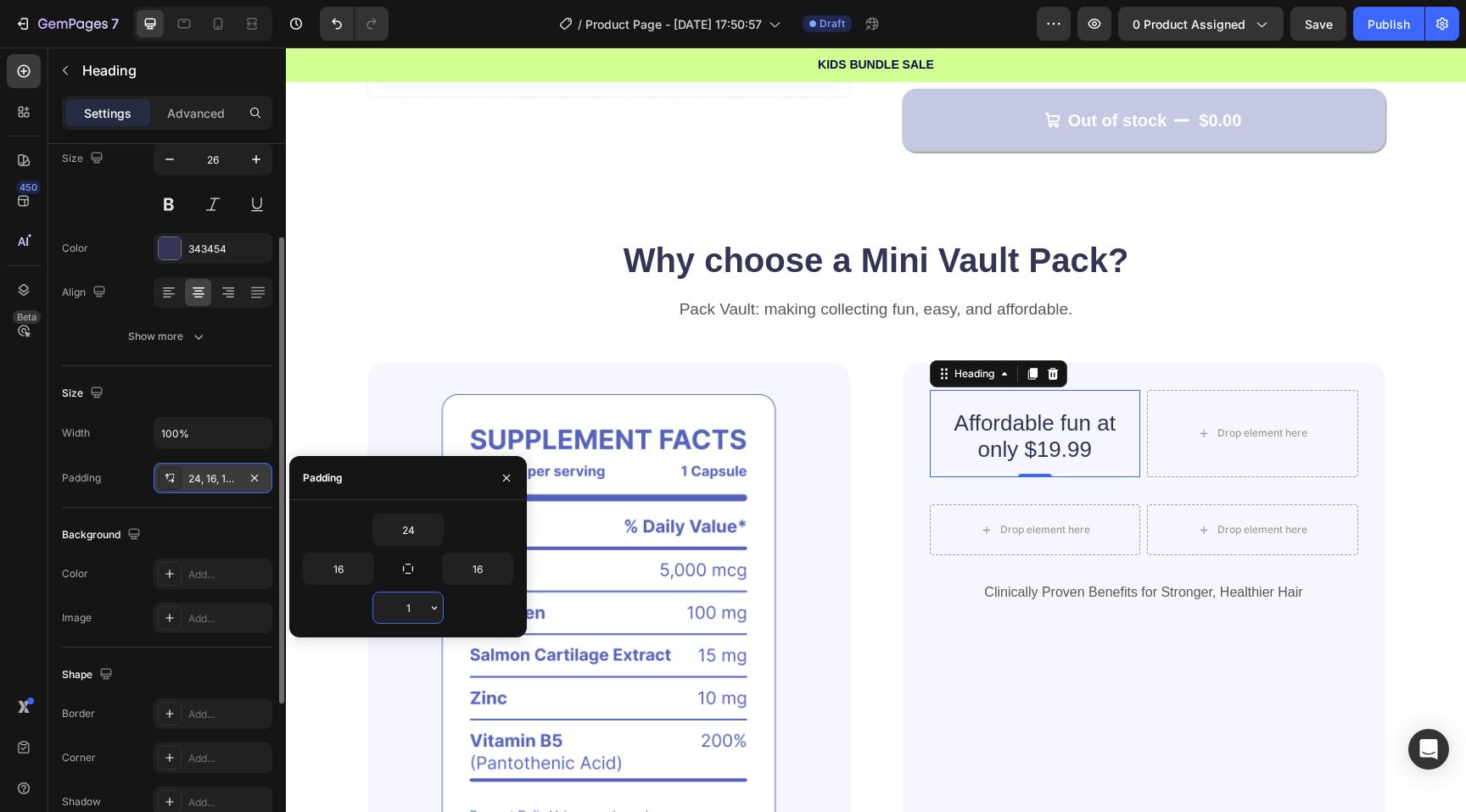
type input "10"
click at [1085, 665] on div "Affordable fun at only $19.99 Heading 0 Drop element here Row Drop element here…" at bounding box center [1144, 629] width 429 height 480
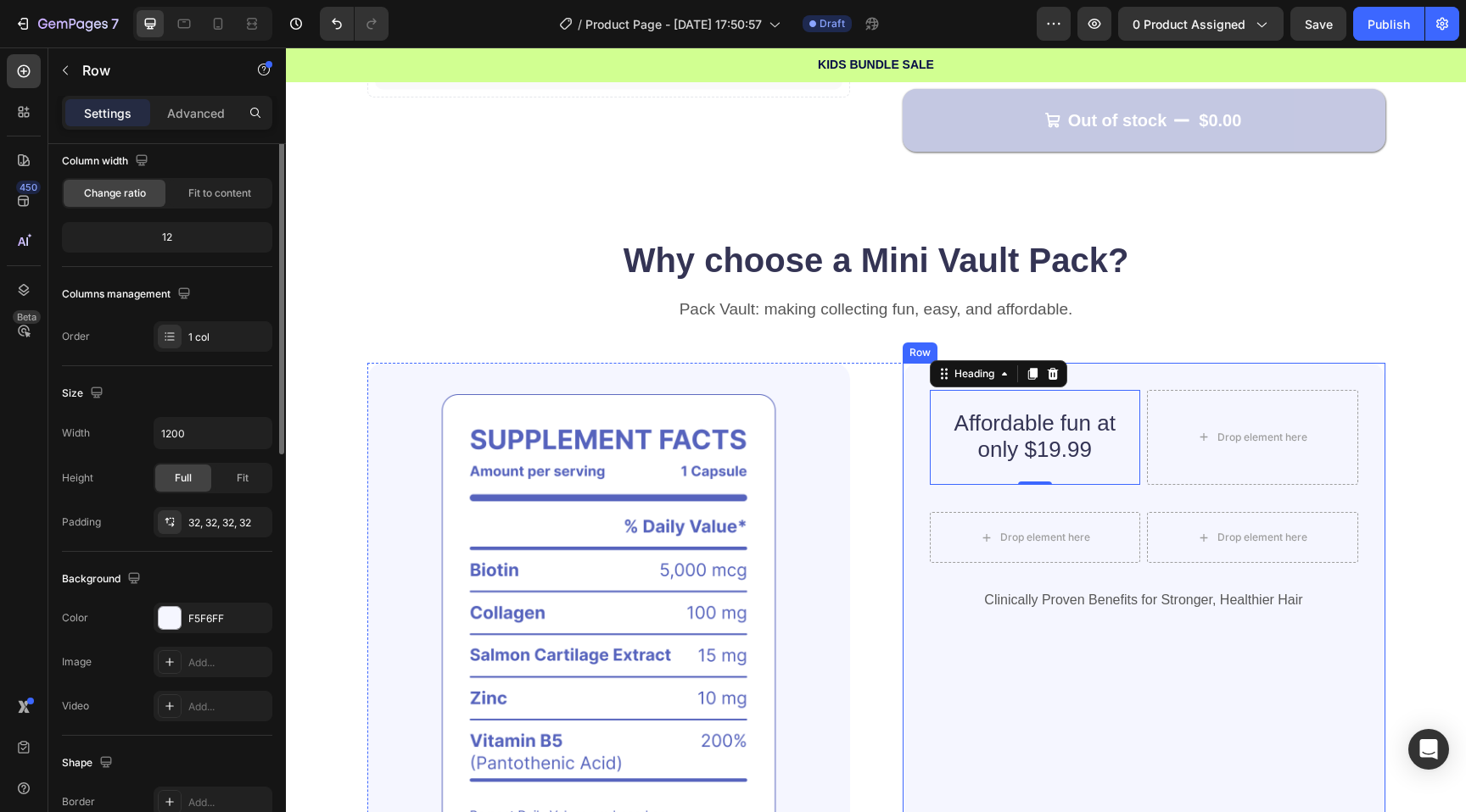
scroll to position [0, 0]
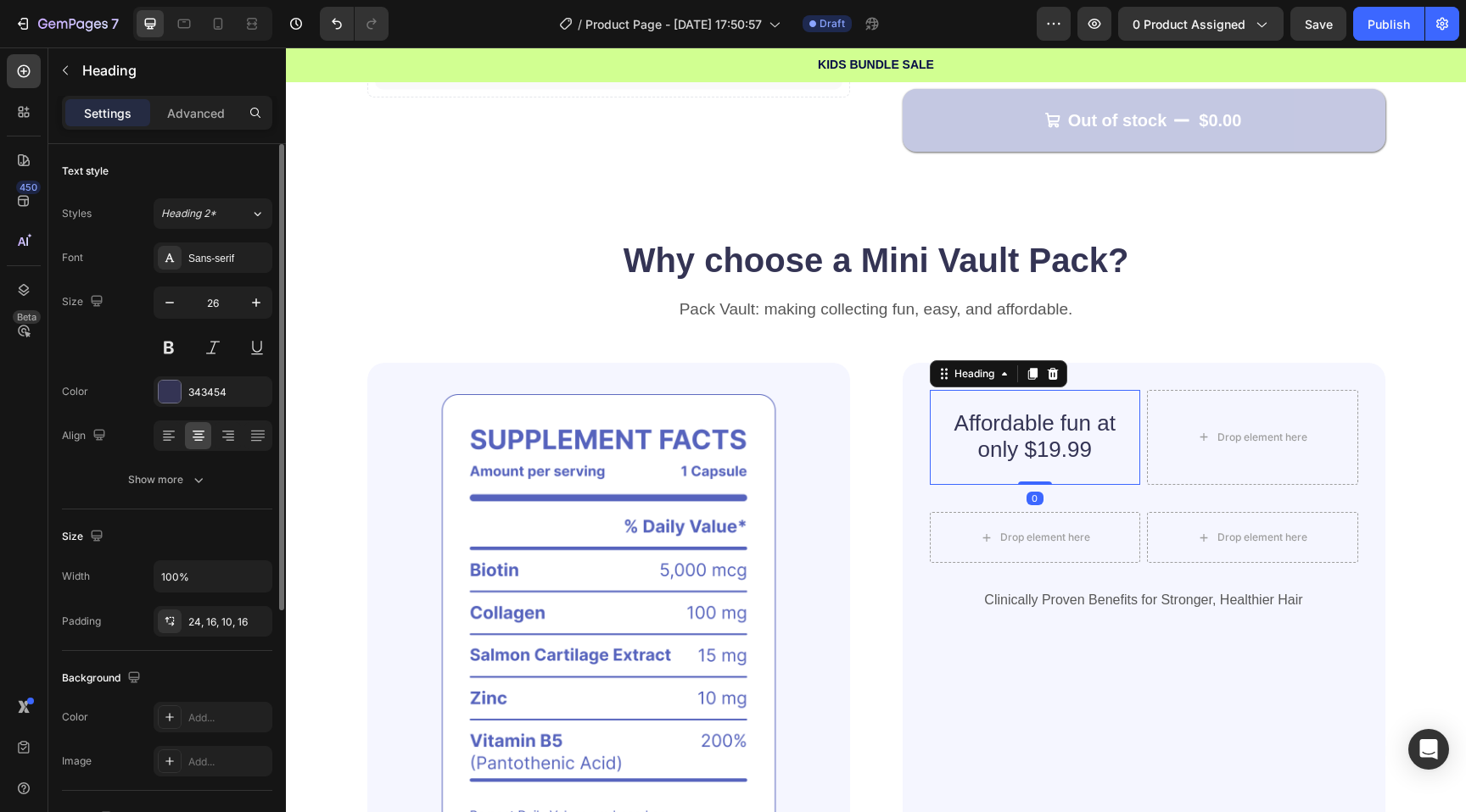
click at [1043, 458] on p "Affordable fun at only $19.99" at bounding box center [1036, 437] width 184 height 53
click at [1032, 375] on icon at bounding box center [1032, 373] width 10 height 11
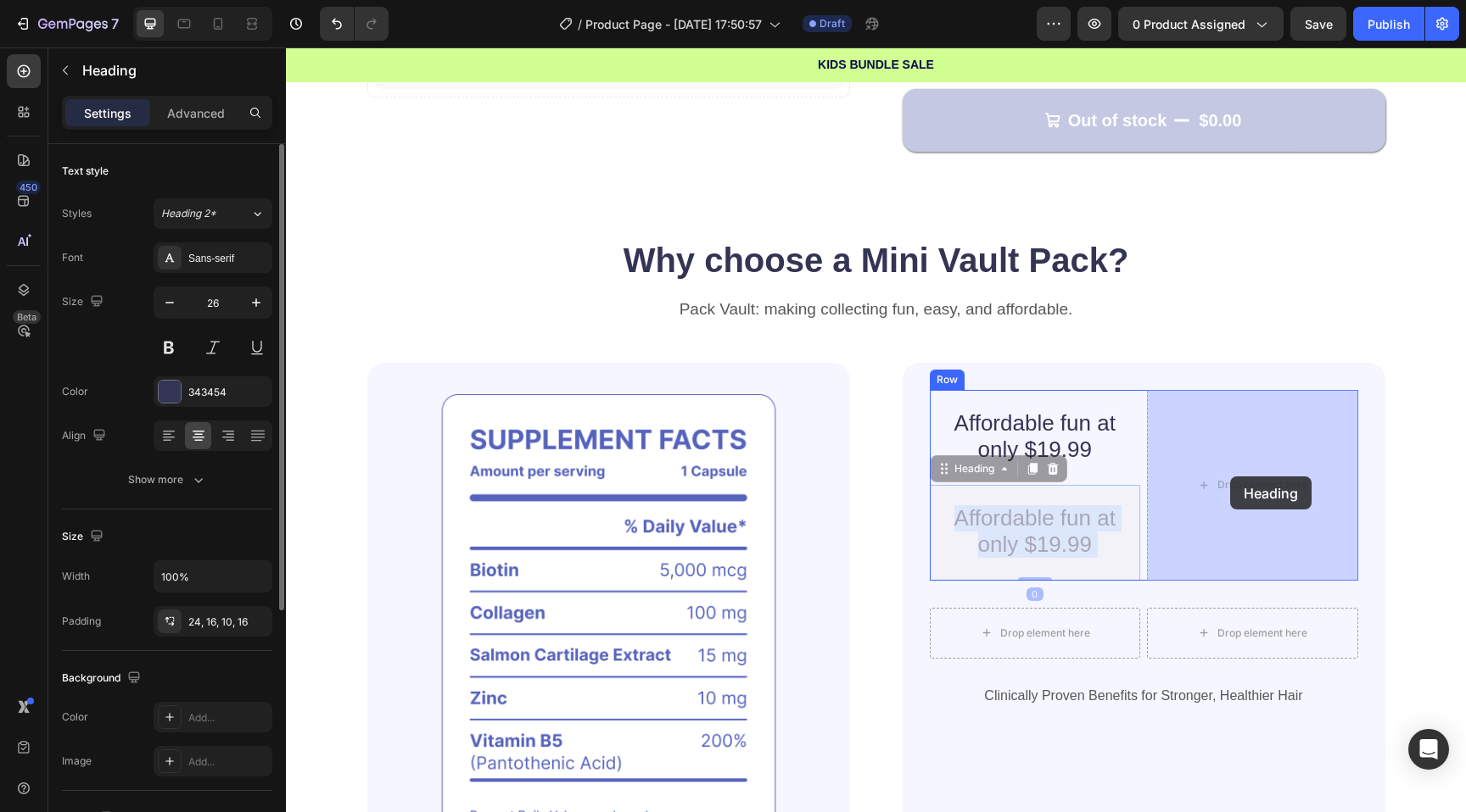
drag, startPoint x: 1026, startPoint y: 499, endPoint x: 1230, endPoint y: 477, distance: 205.2
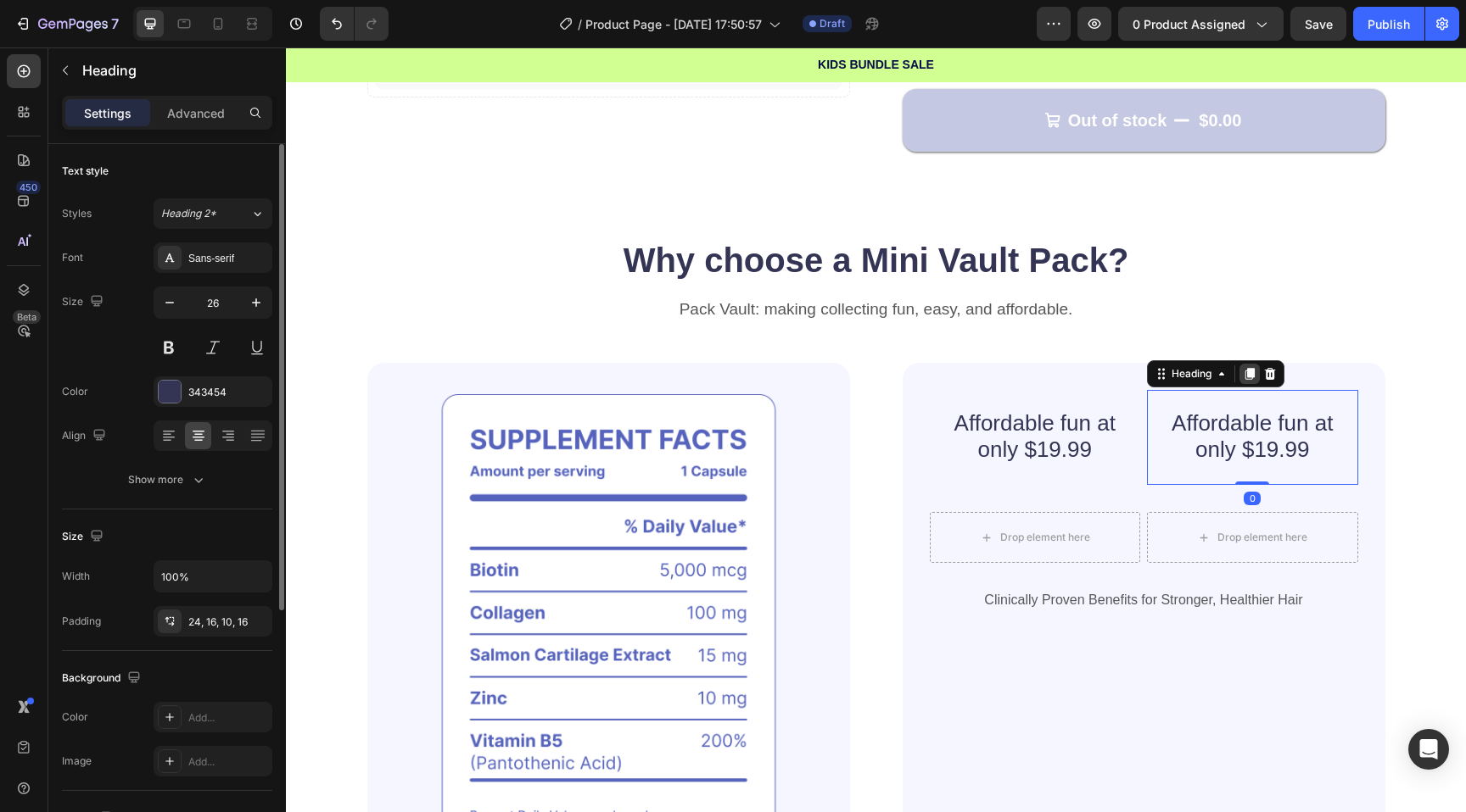
click at [1252, 374] on icon at bounding box center [1250, 373] width 10 height 11
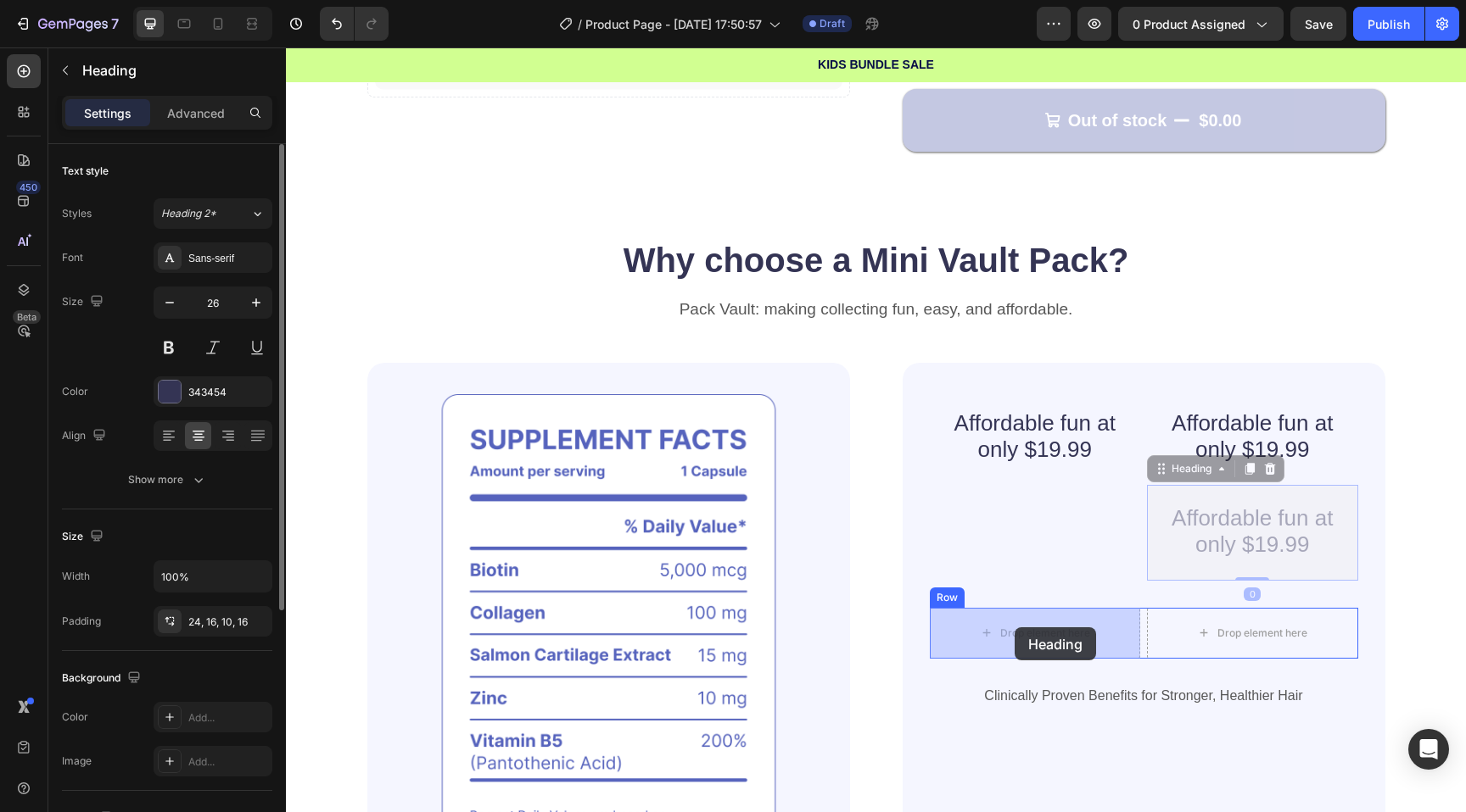
drag, startPoint x: 1214, startPoint y: 496, endPoint x: 1014, endPoint y: 627, distance: 239.1
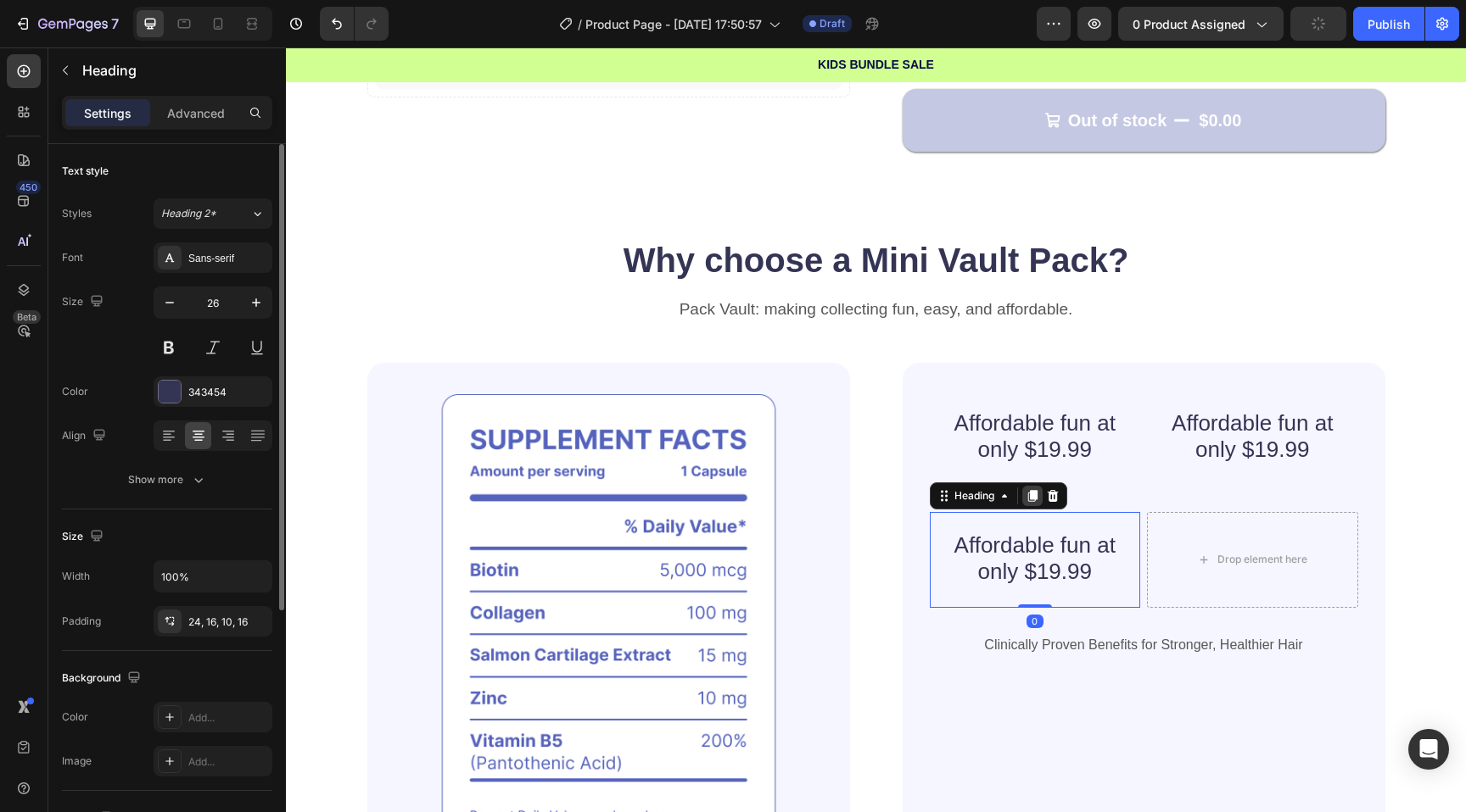
click at [1025, 498] on div at bounding box center [1032, 495] width 20 height 20
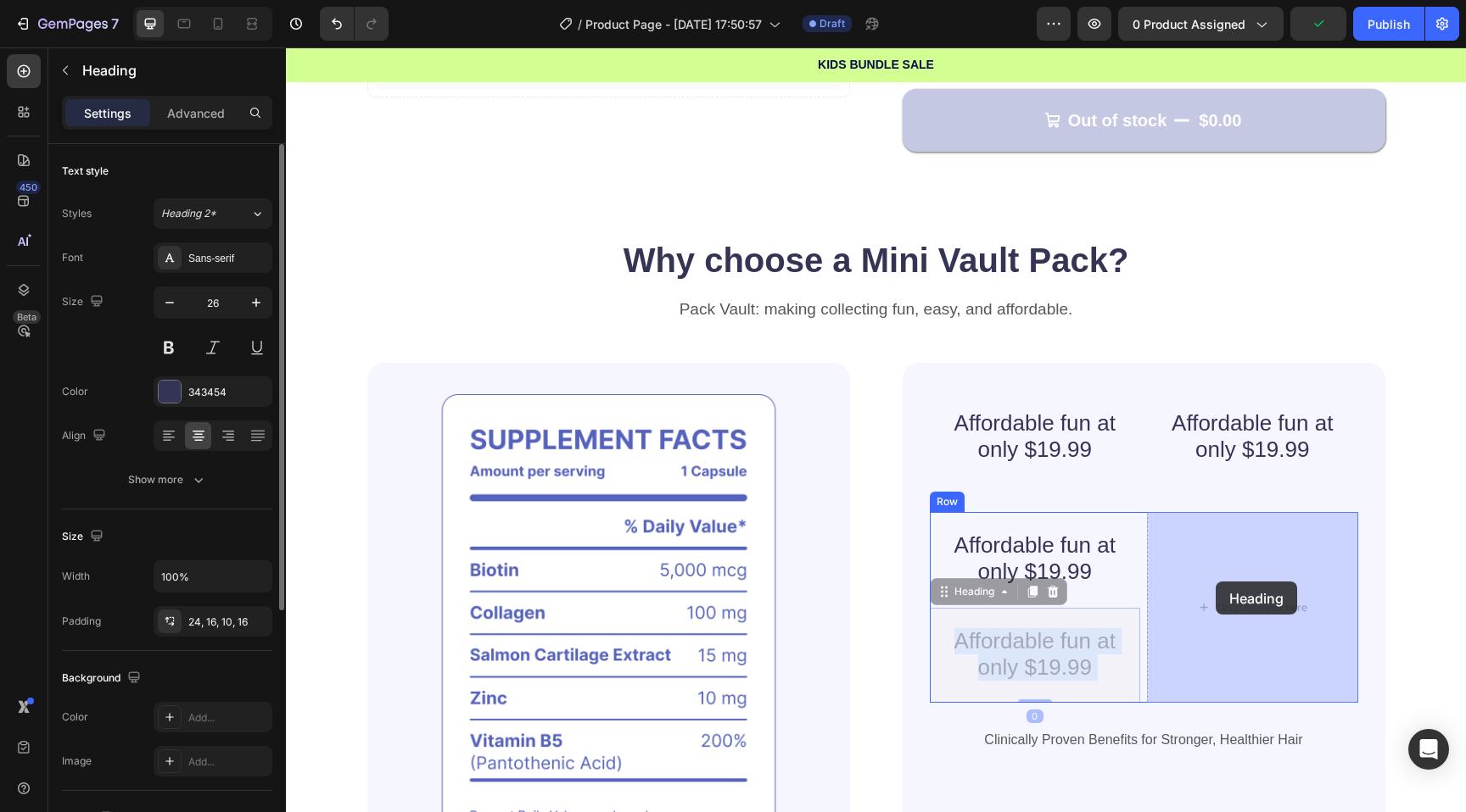
drag, startPoint x: 1010, startPoint y: 622, endPoint x: 1215, endPoint y: 581, distance: 209.1
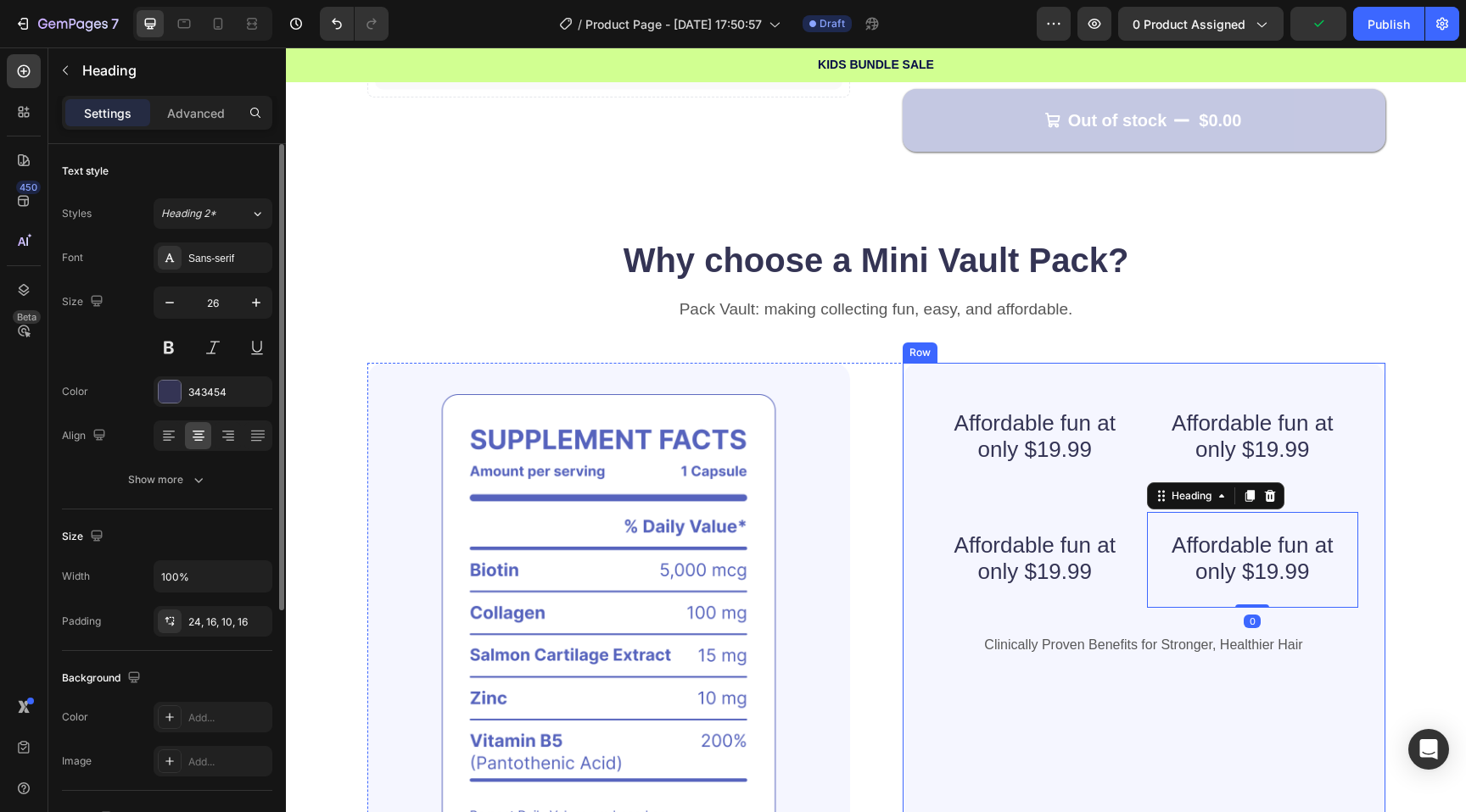
click at [1171, 697] on div "Affordable fun at only $19.99 Heading Affordable fun at only $19.99 Heading Row…" at bounding box center [1144, 629] width 429 height 480
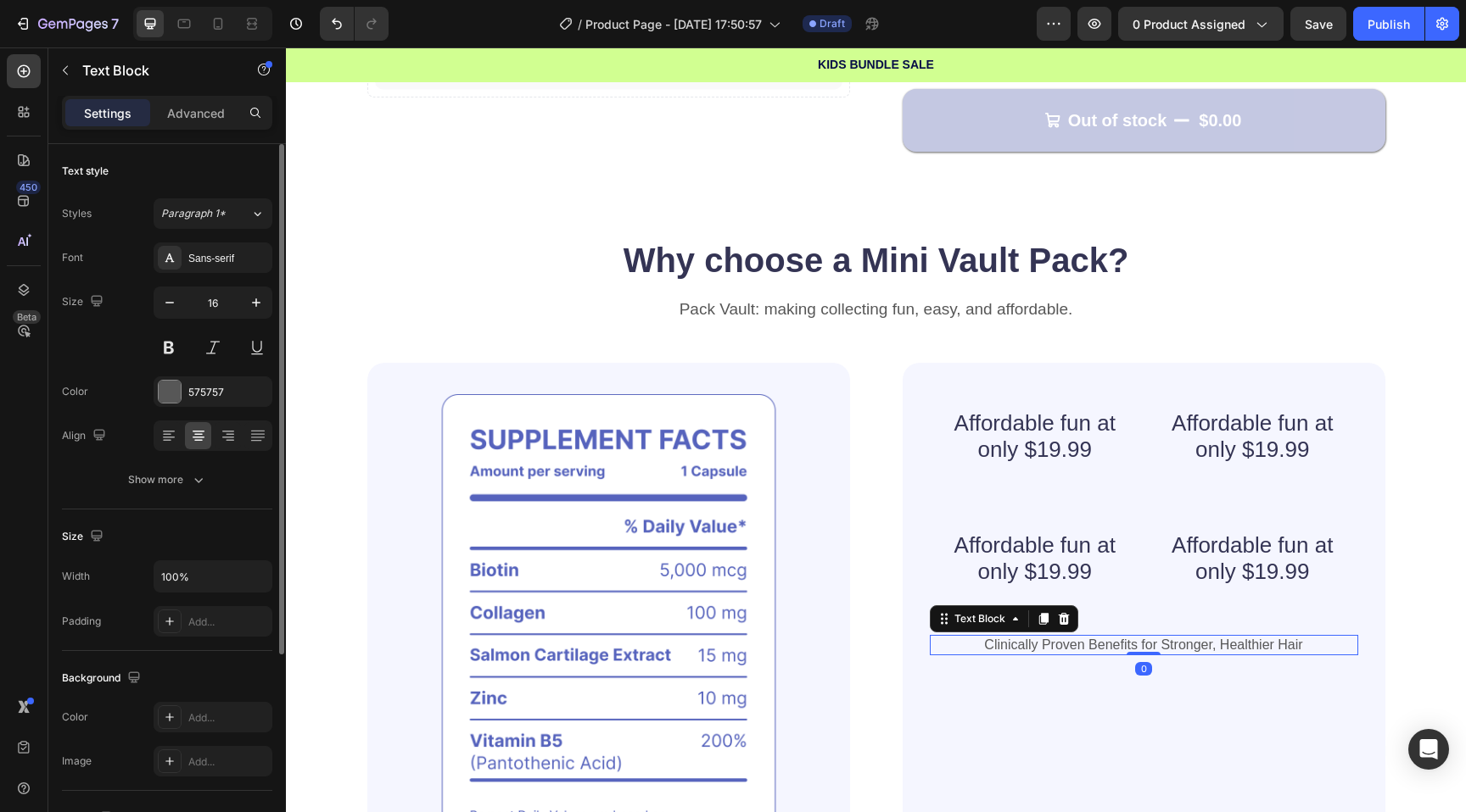
click at [1124, 640] on p "Clinically Proven Benefits for Stronger, Healthier Hair" at bounding box center [1144, 645] width 425 height 18
click at [1062, 612] on icon at bounding box center [1063, 618] width 13 height 13
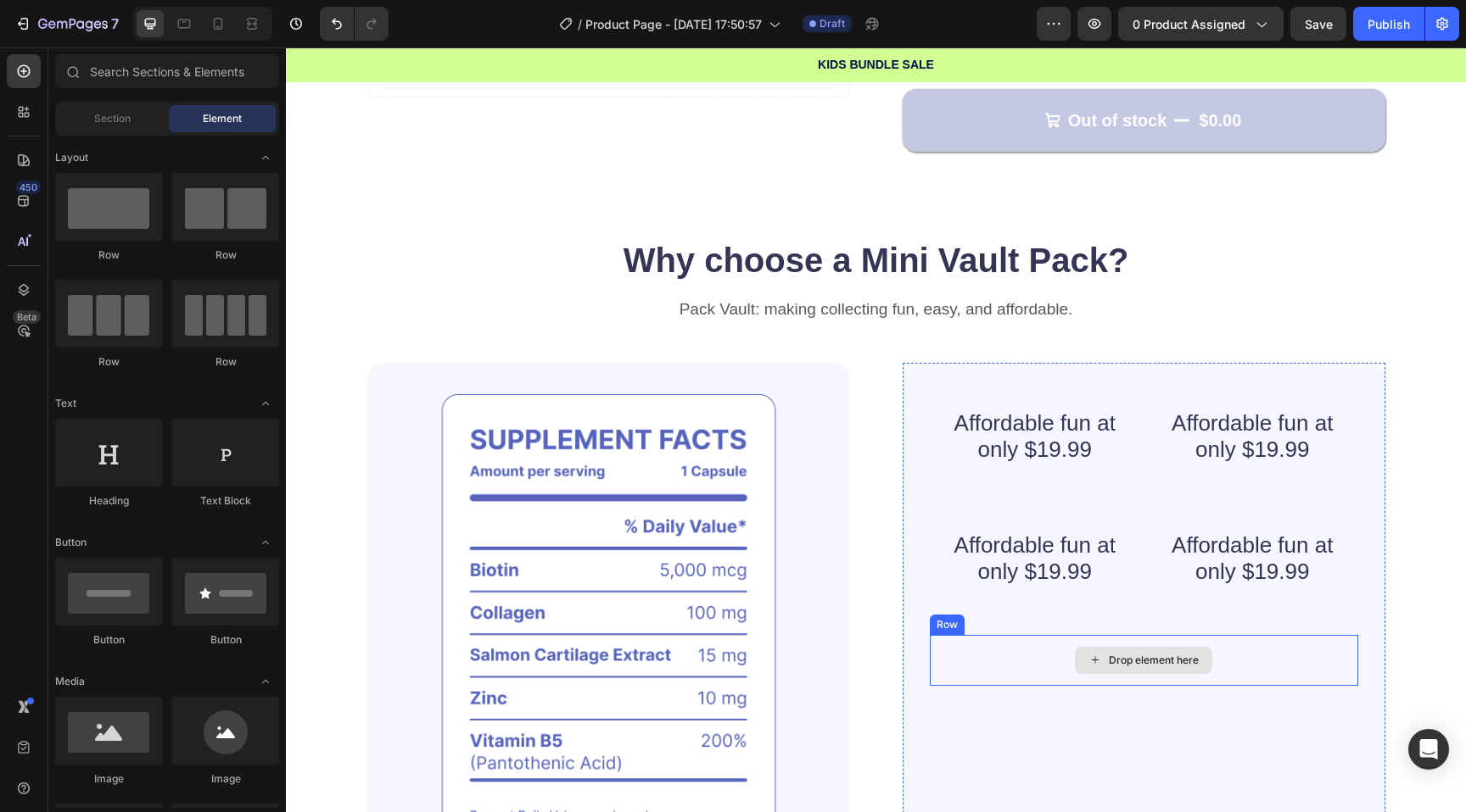
click at [1079, 635] on div "Drop element here" at bounding box center [1144, 660] width 429 height 51
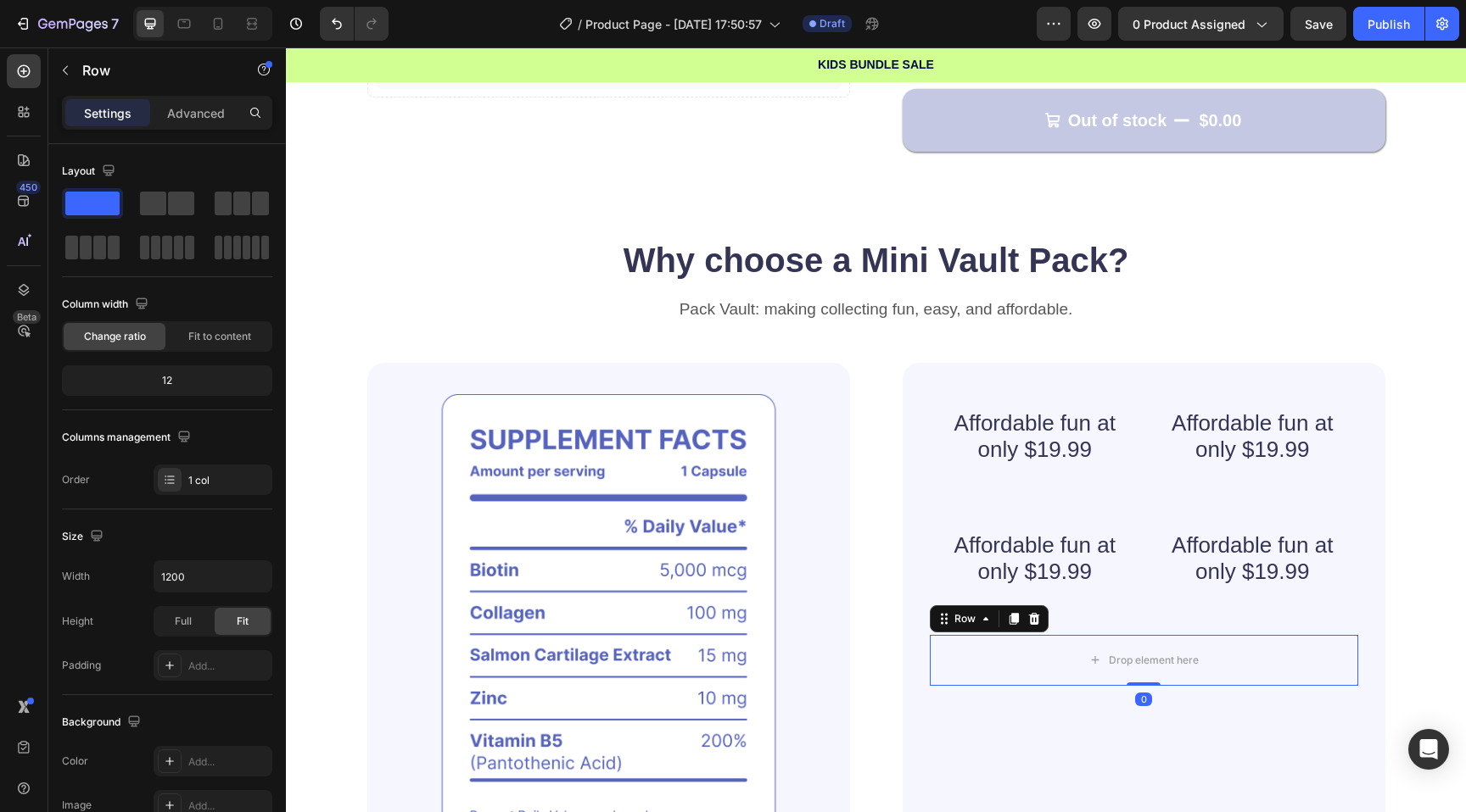
click at [1030, 607] on div "Row" at bounding box center [989, 619] width 119 height 27
click at [773, 417] on img at bounding box center [608, 630] width 482 height 535
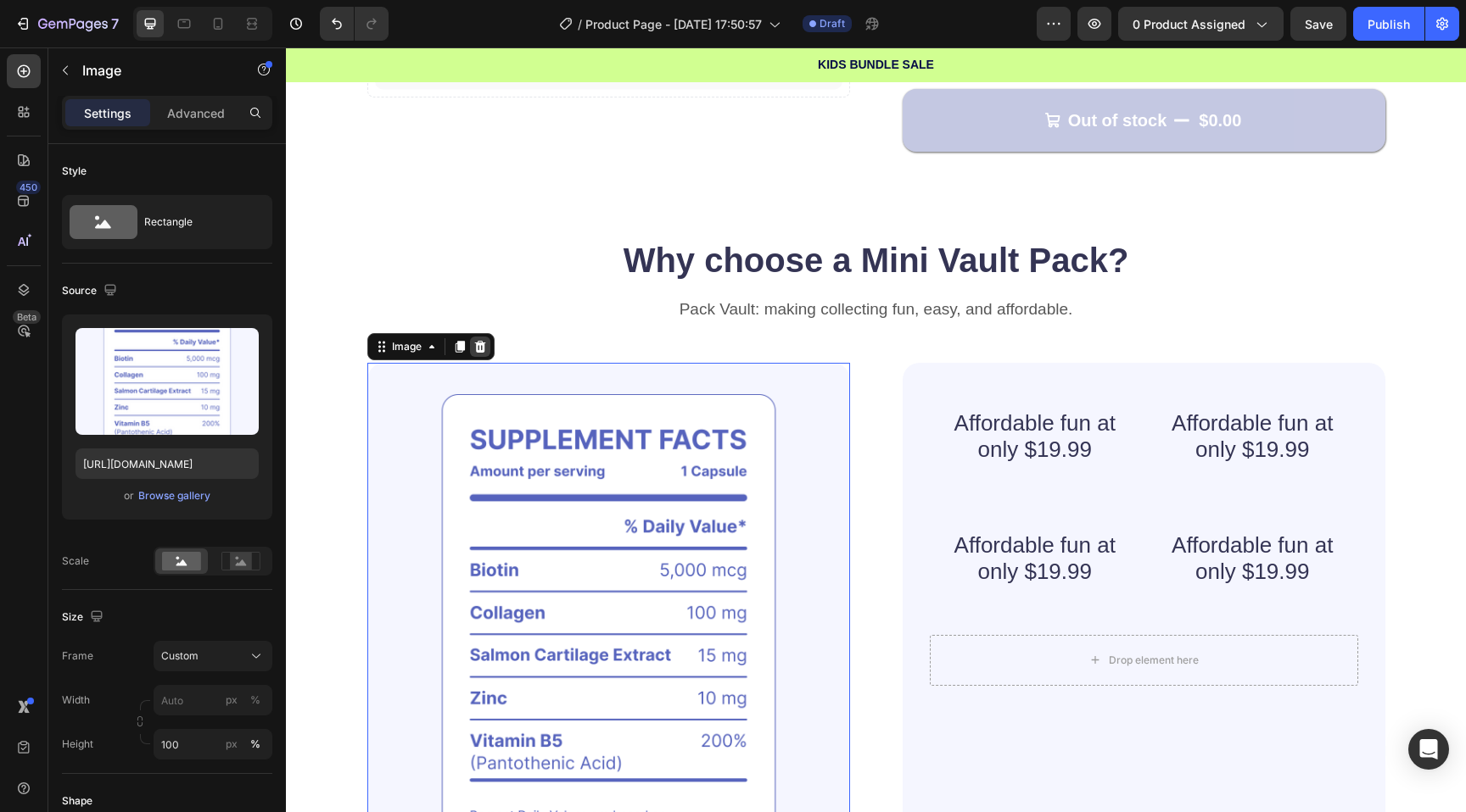
click at [483, 346] on icon at bounding box center [480, 346] width 11 height 11
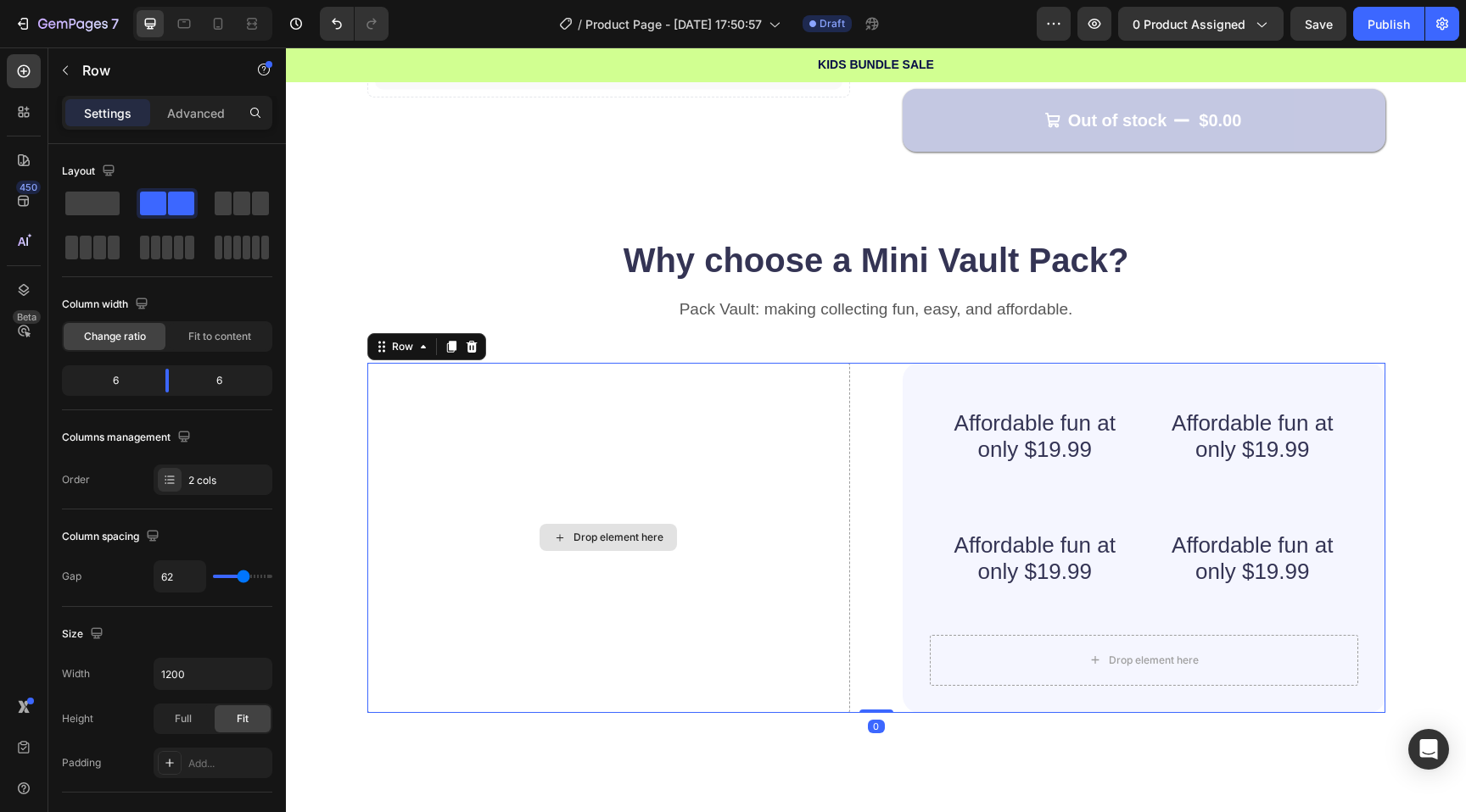
click at [797, 461] on div "Drop element here" at bounding box center [608, 538] width 482 height 350
click at [92, 196] on span at bounding box center [93, 203] width 55 height 24
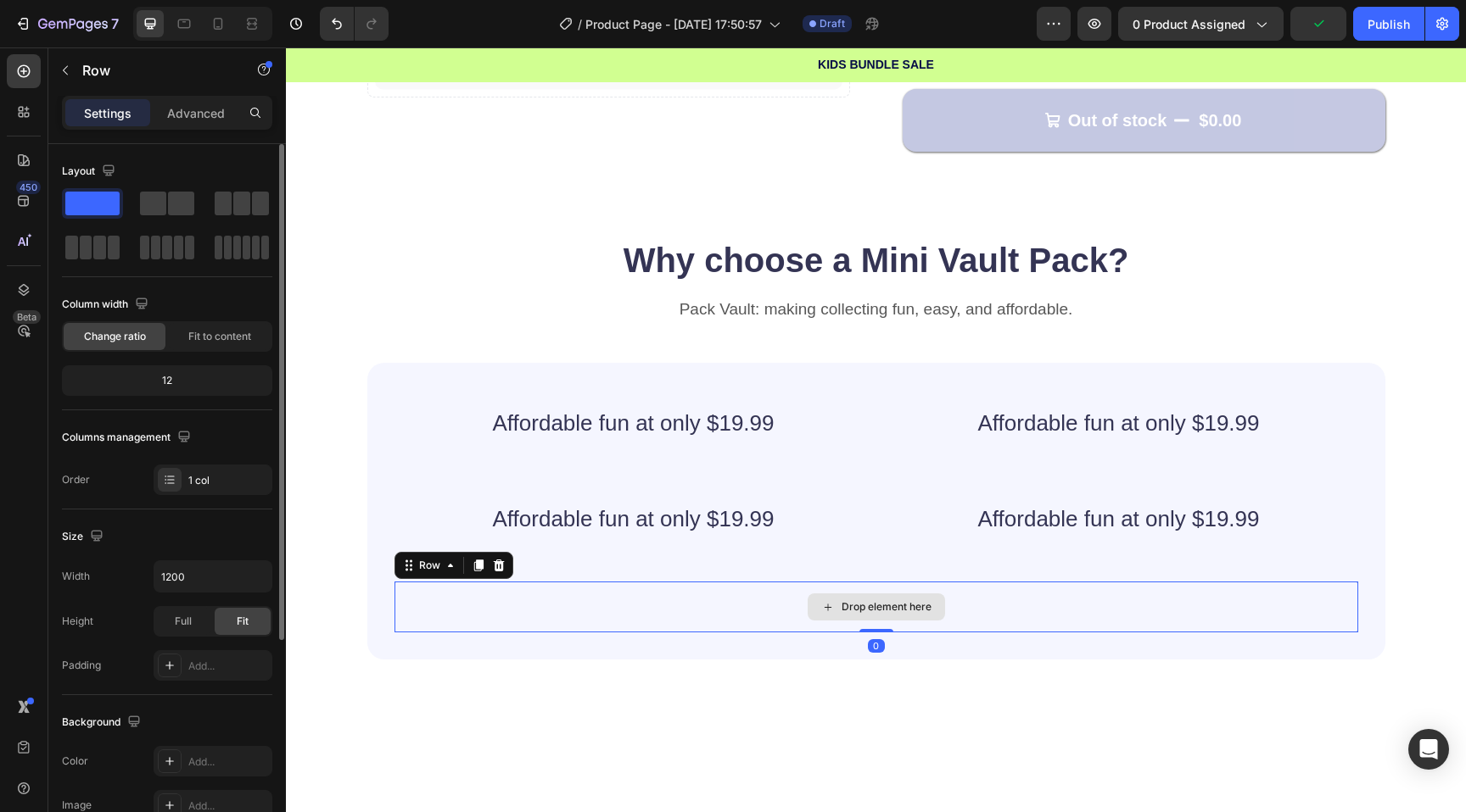
click at [777, 588] on div "Drop element here" at bounding box center [876, 607] width 964 height 51
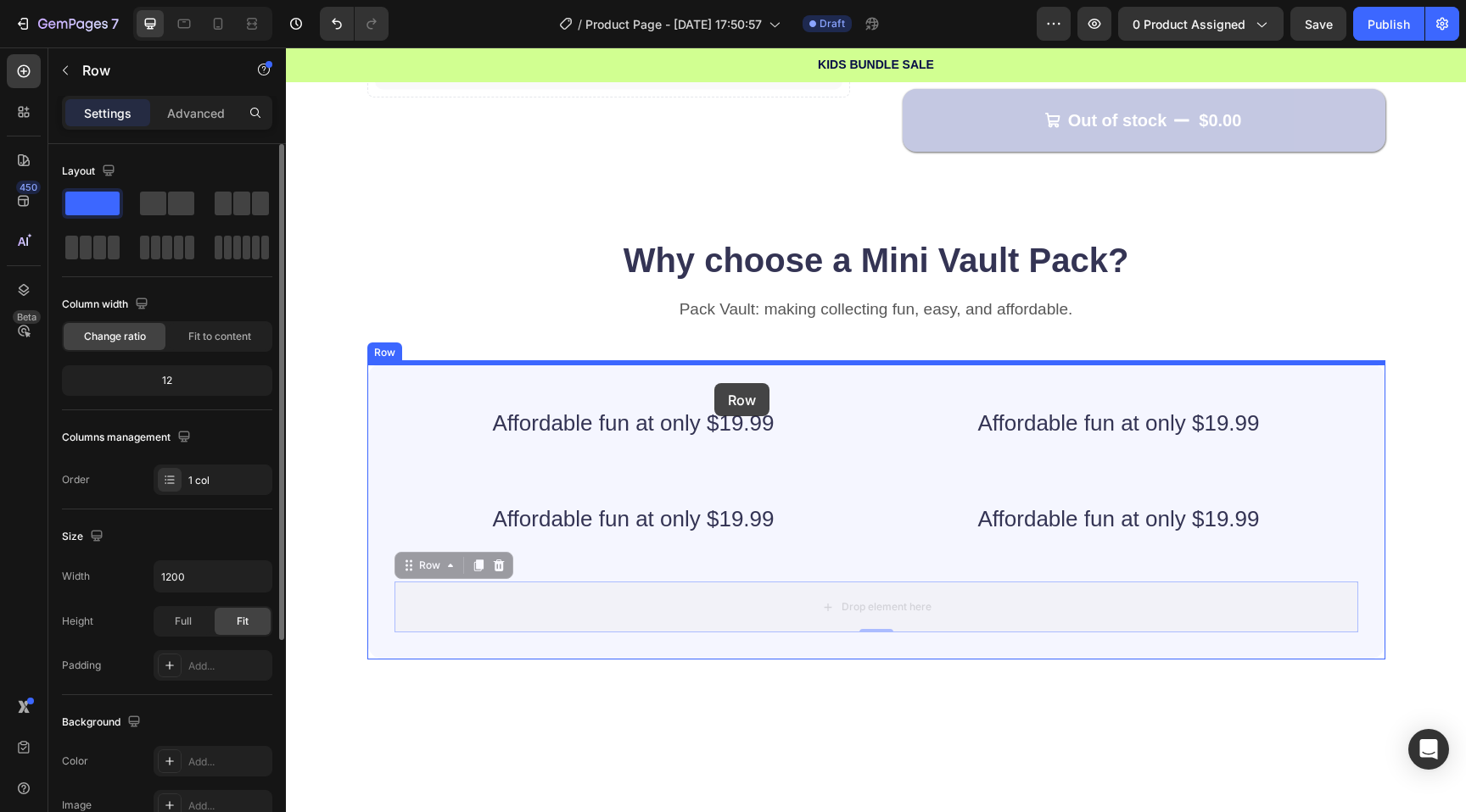
drag, startPoint x: 680, startPoint y: 591, endPoint x: 714, endPoint y: 384, distance: 209.8
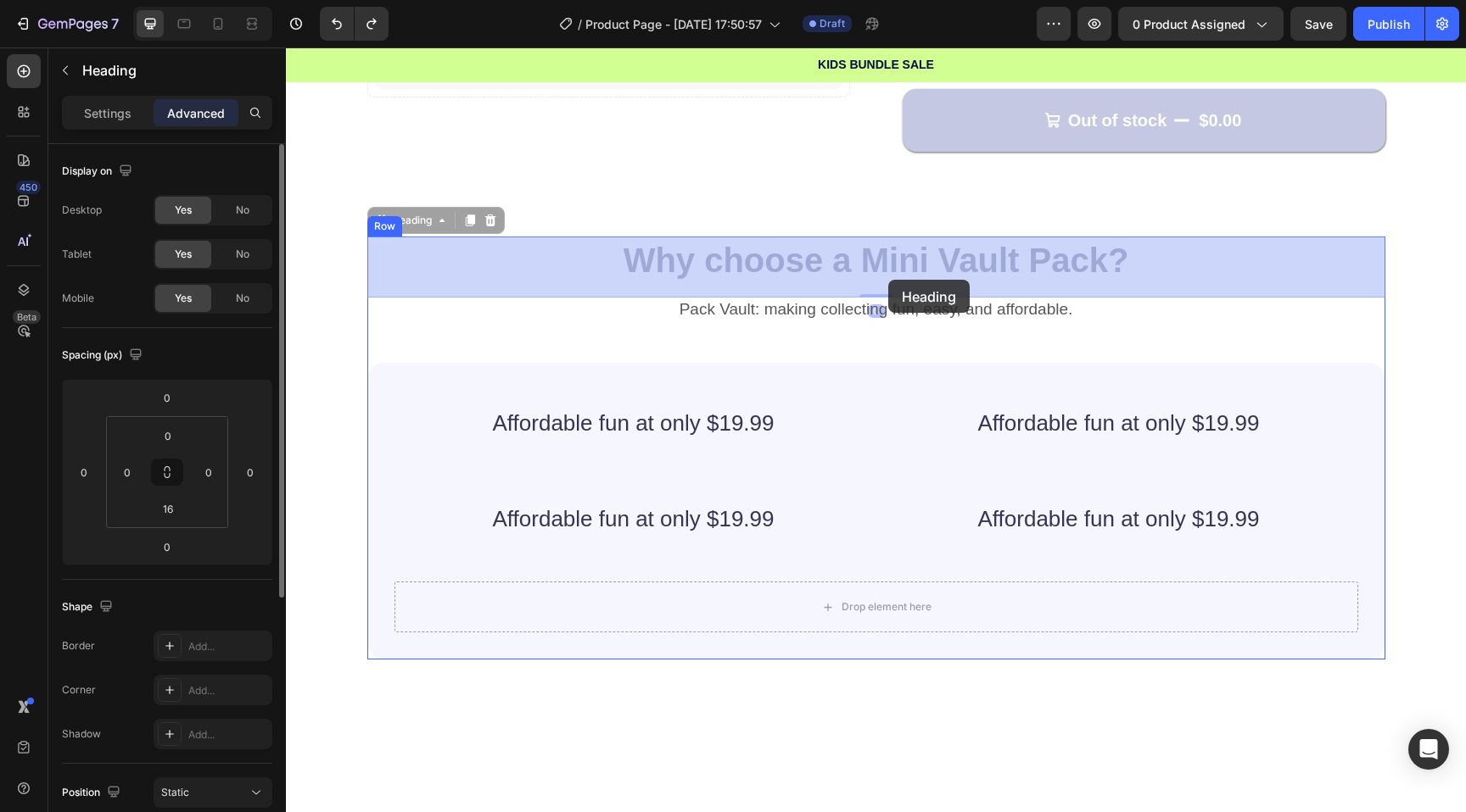
drag, startPoint x: 744, startPoint y: 262, endPoint x: 889, endPoint y: 279, distance: 146.0
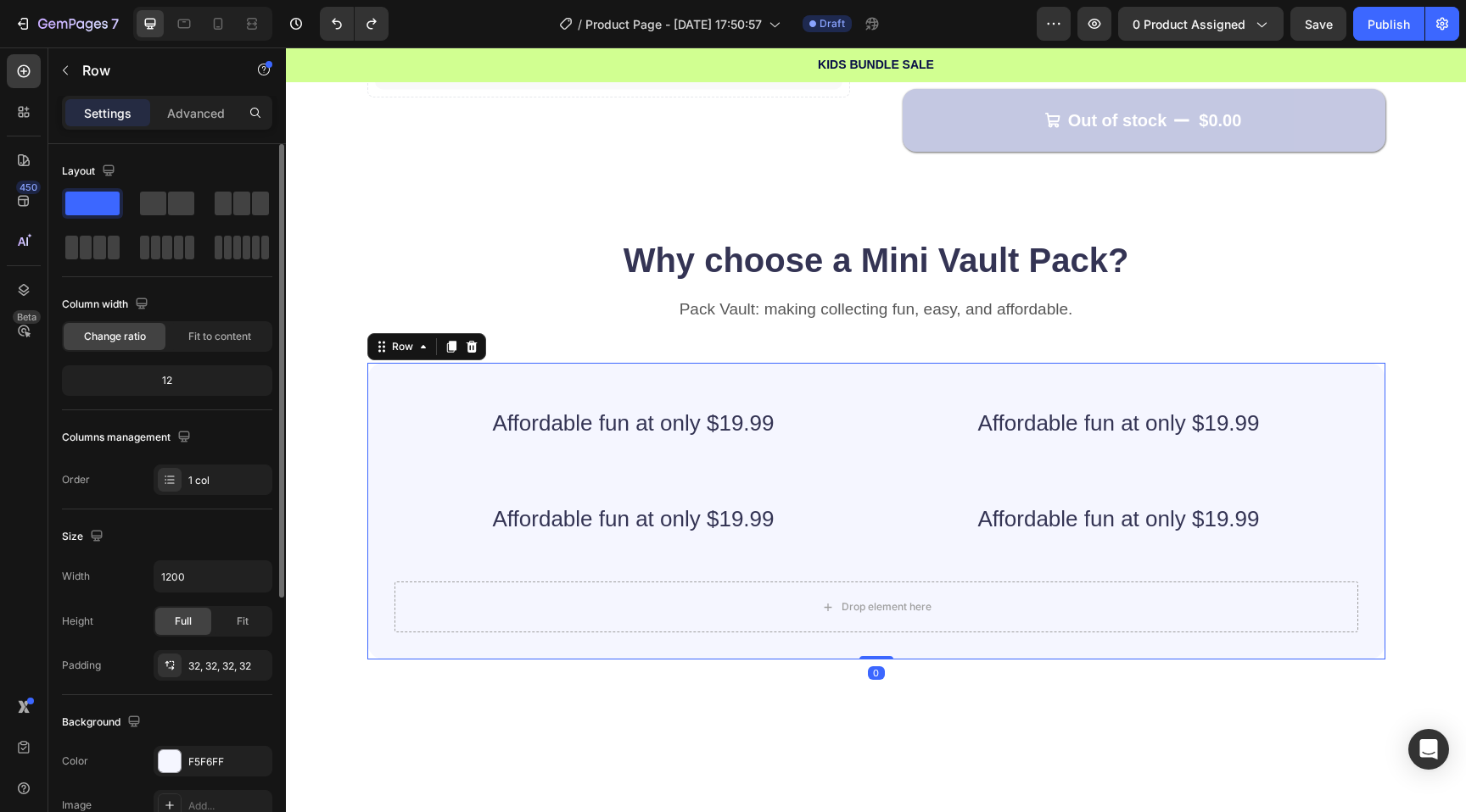
click at [826, 367] on div "Affordable fun at only $19.99 Heading Affordable fun at only $19.99 Heading Row…" at bounding box center [876, 511] width 1018 height 297
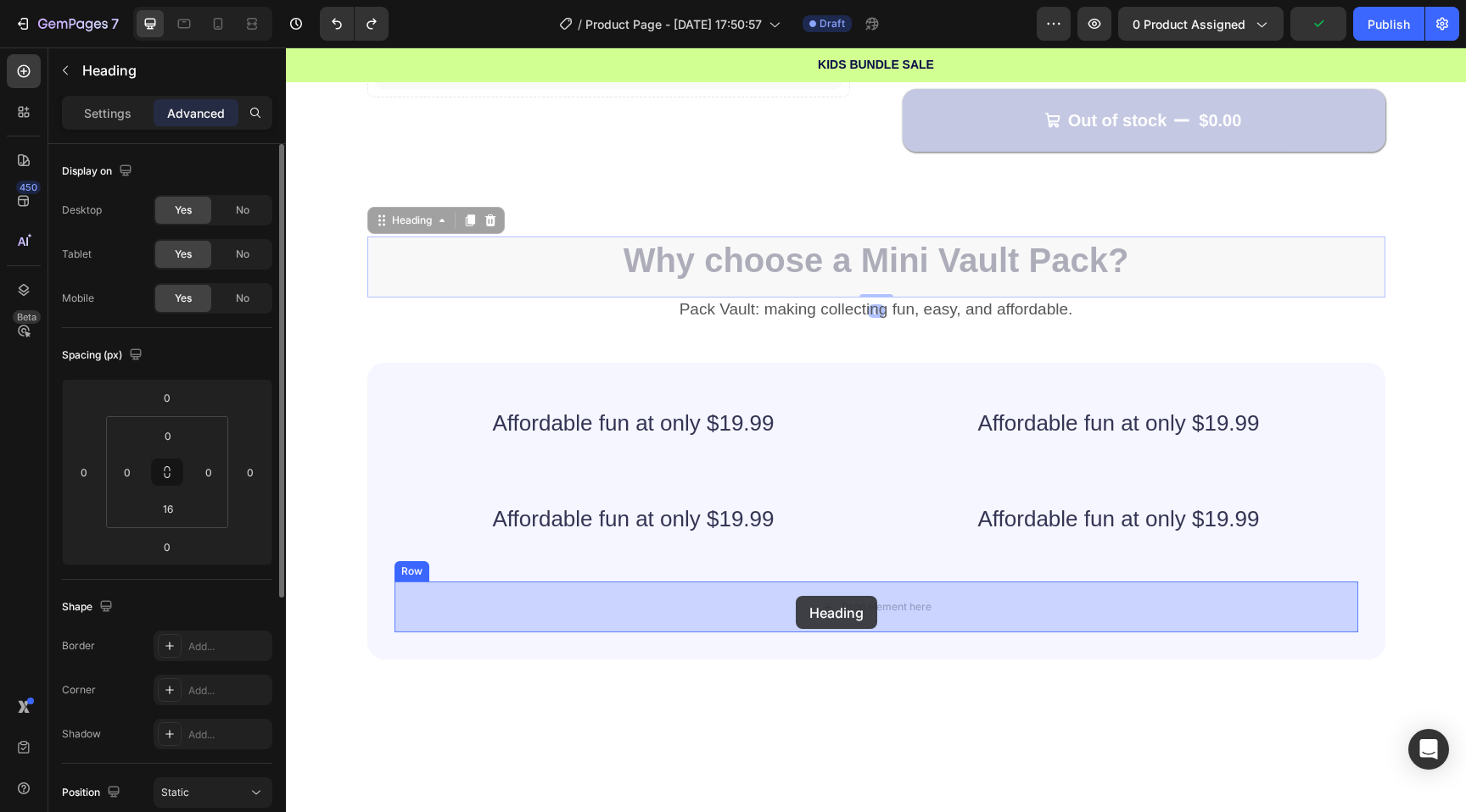
drag, startPoint x: 841, startPoint y: 245, endPoint x: 794, endPoint y: 593, distance: 351.2
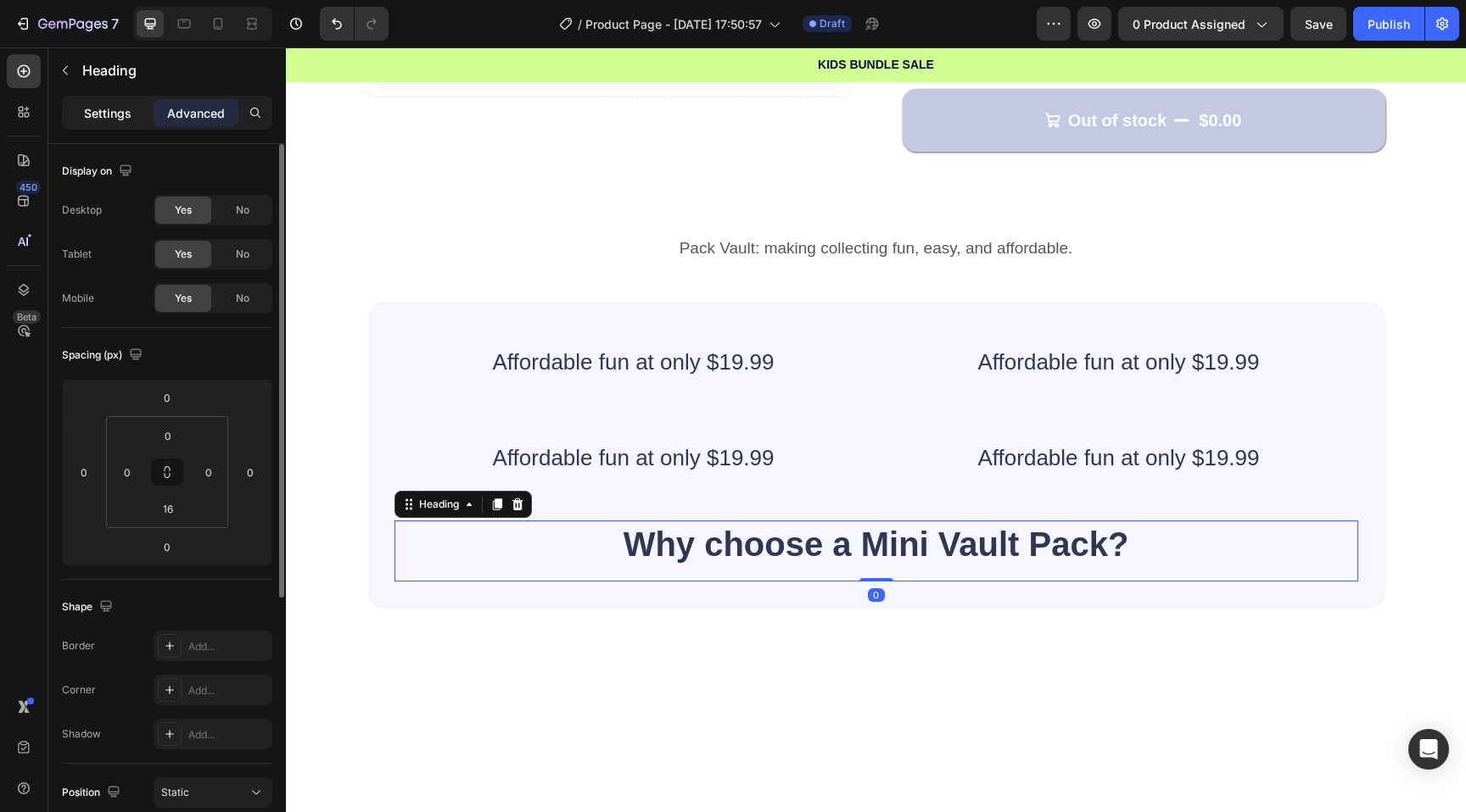
click at [116, 117] on p "Settings" at bounding box center [108, 113] width 48 height 18
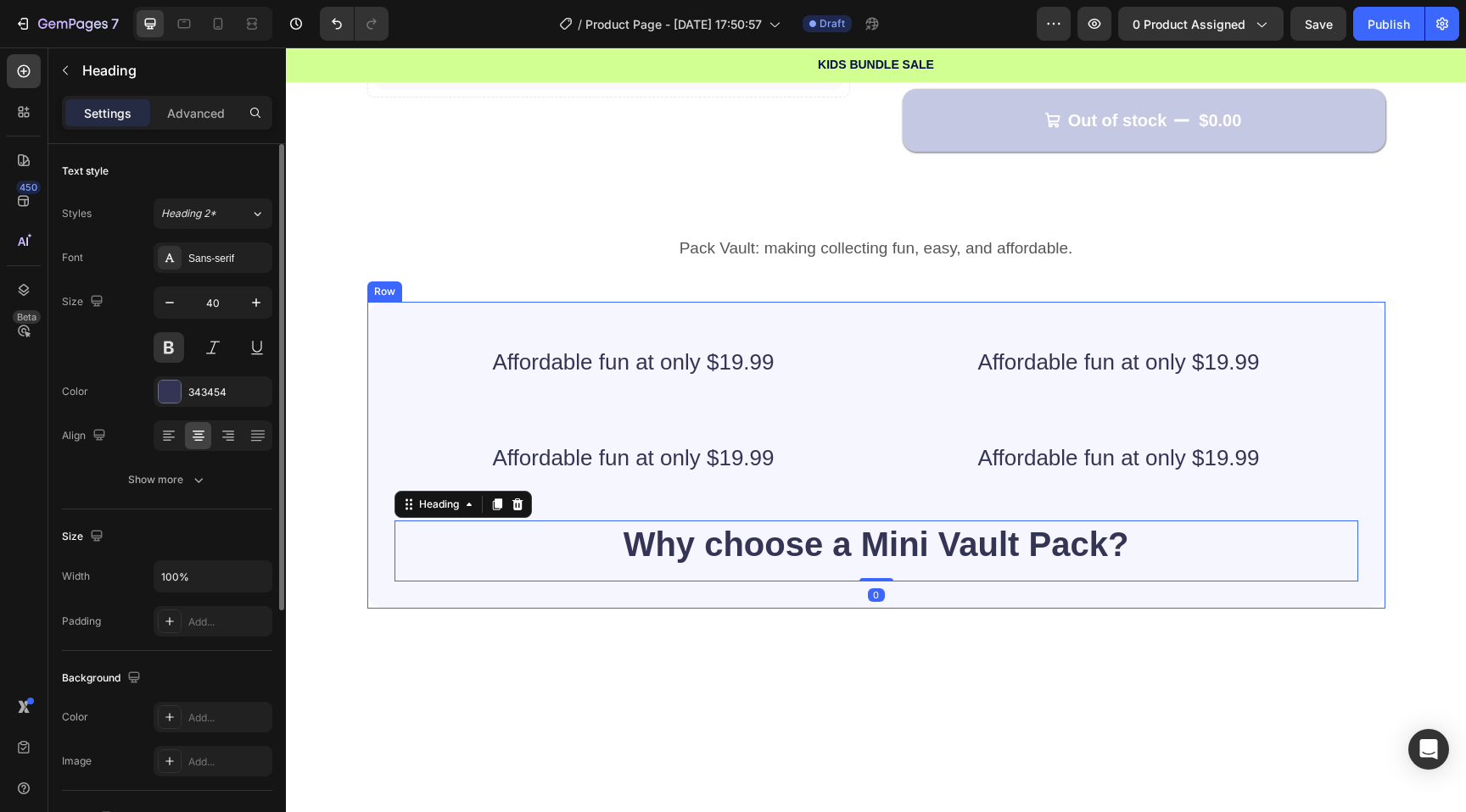
click at [675, 310] on div "Affordable fun at only $19.99 Heading Affordable fun at only $19.99 Heading Row…" at bounding box center [876, 455] width 1018 height 307
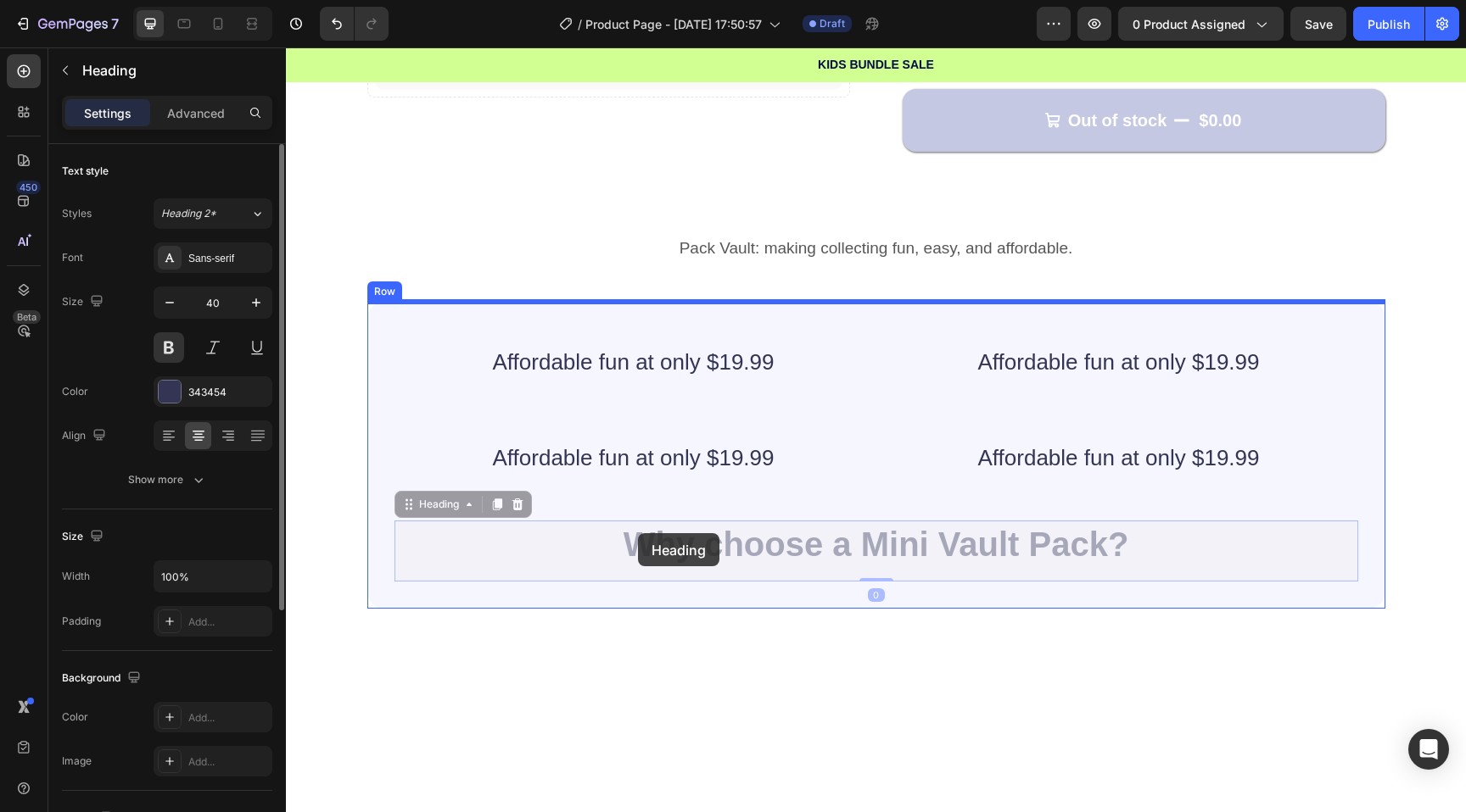
drag, startPoint x: 634, startPoint y: 535, endPoint x: 641, endPoint y: 551, distance: 17.5
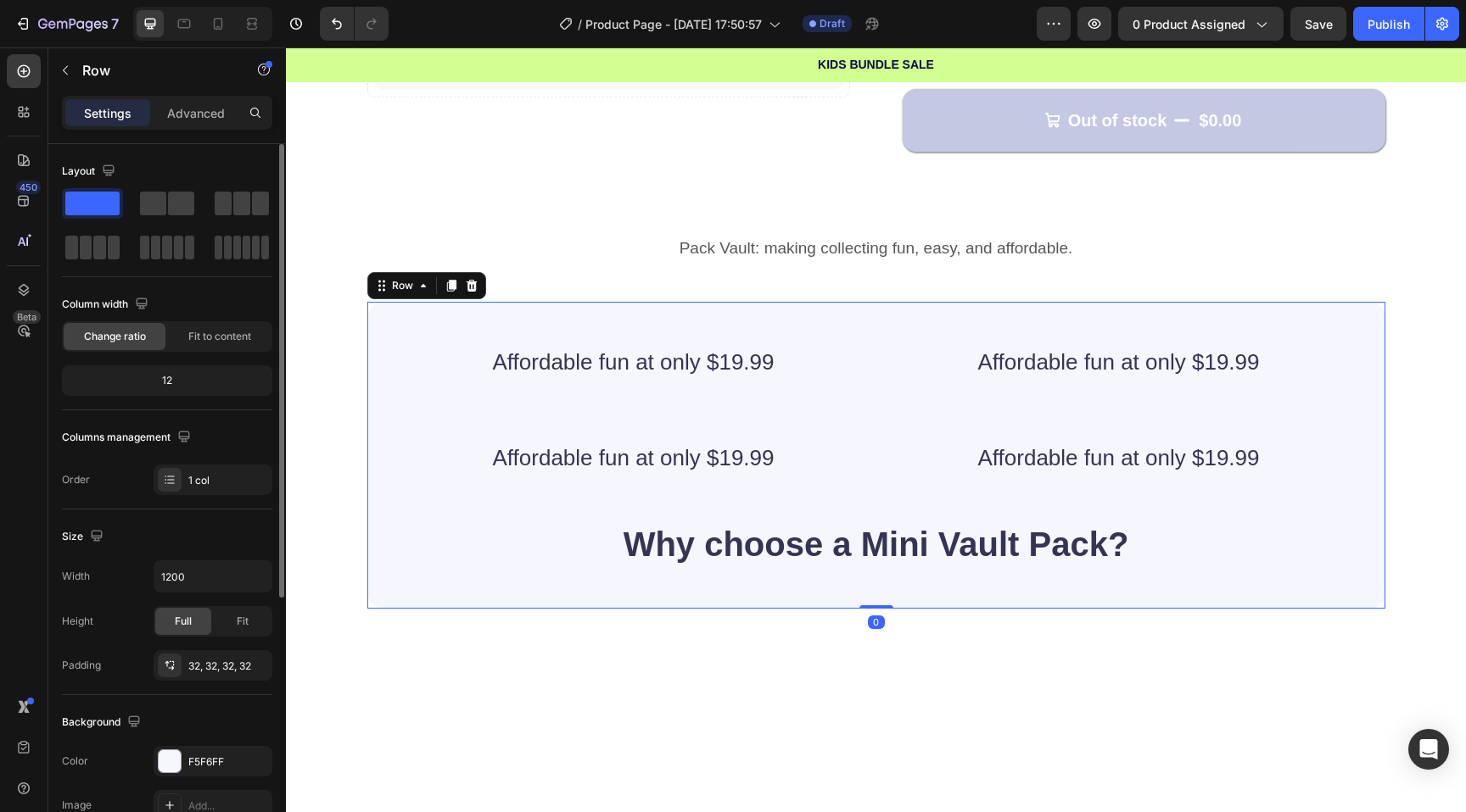
click at [450, 415] on div "Affordable fun at only $19.99 Heading Affordable fun at only $19.99 Heading Row…" at bounding box center [876, 455] width 964 height 253
click at [657, 416] on div "Affordable fun at only $19.99 Heading Affordable fun at only $19.99 Heading Row…" at bounding box center [876, 455] width 964 height 253
click at [745, 562] on strong "Why choose a Mini Vault Pack?" at bounding box center [876, 544] width 505 height 37
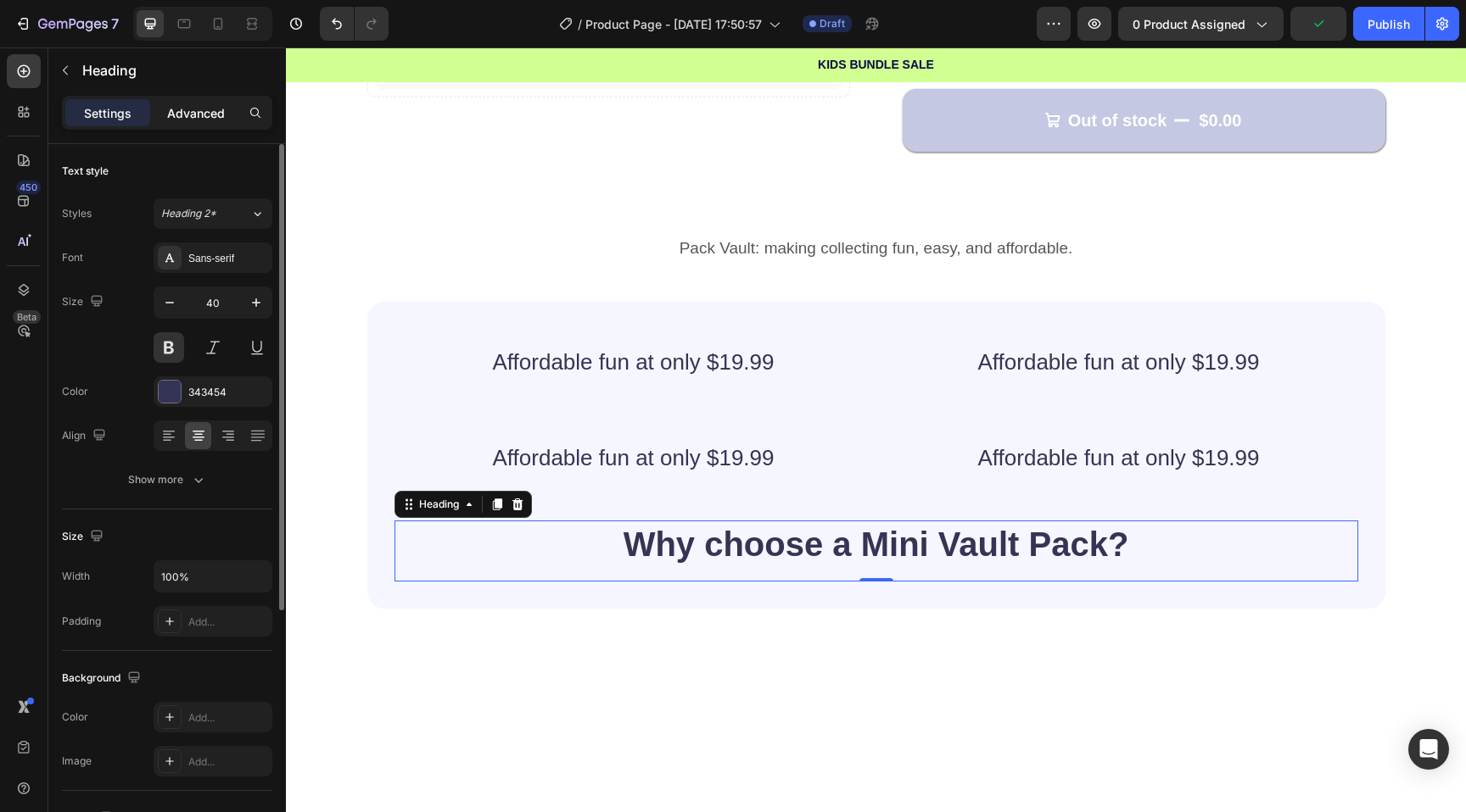
click at [196, 112] on p "Advanced" at bounding box center [195, 113] width 57 height 18
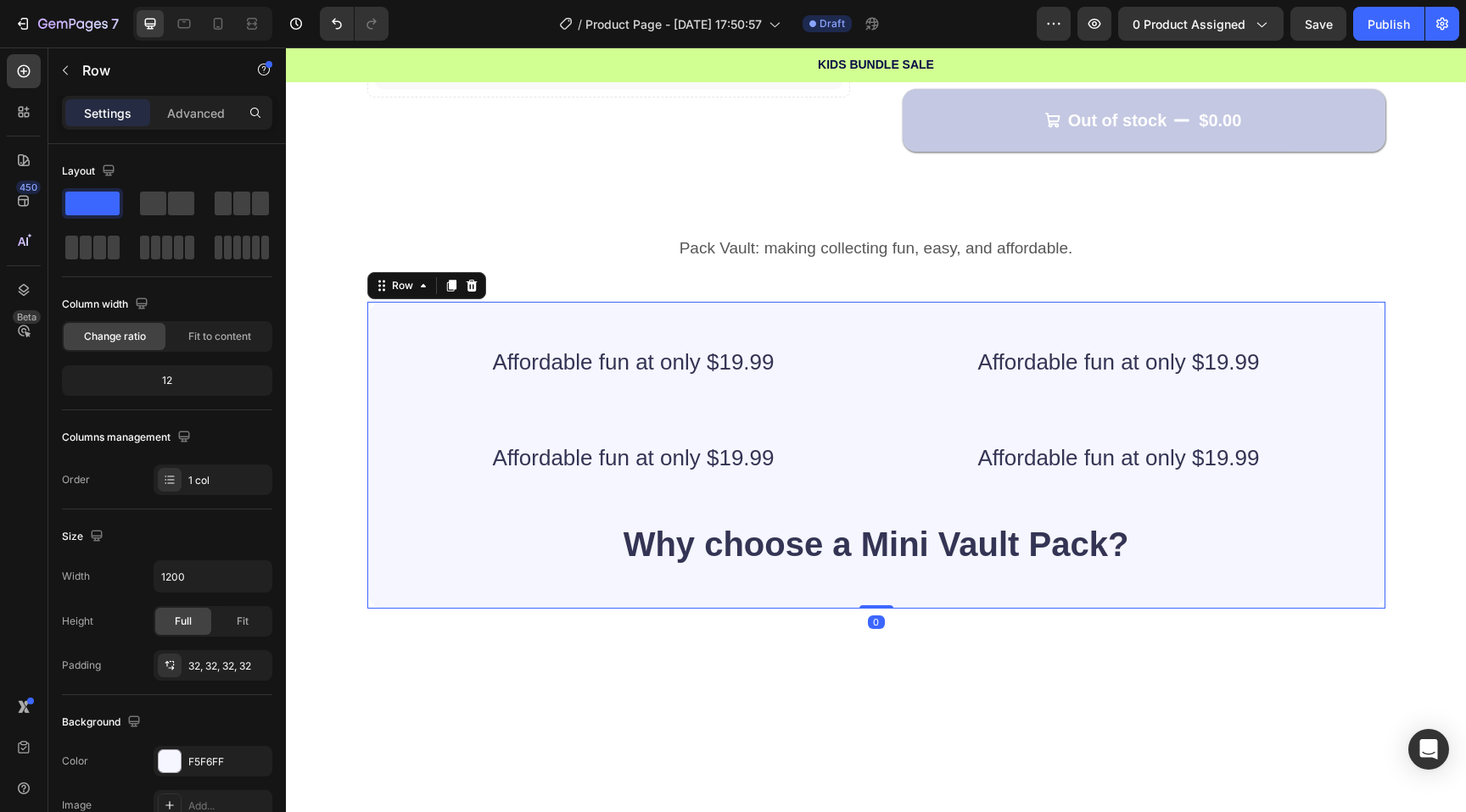
click at [382, 319] on div "Affordable fun at only $19.99 Heading Affordable fun at only $19.99 Heading Row…" at bounding box center [876, 455] width 1018 height 307
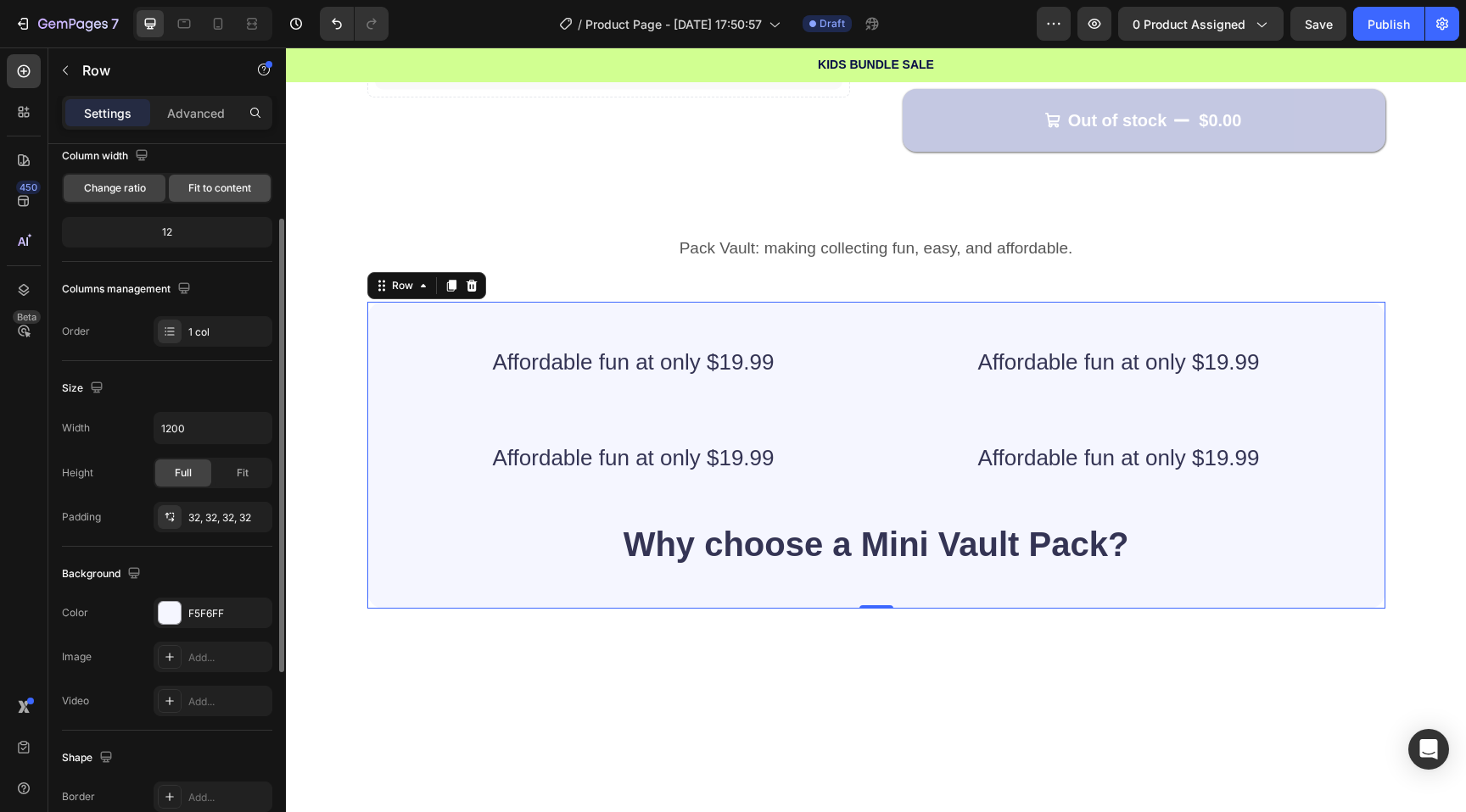
scroll to position [126, 0]
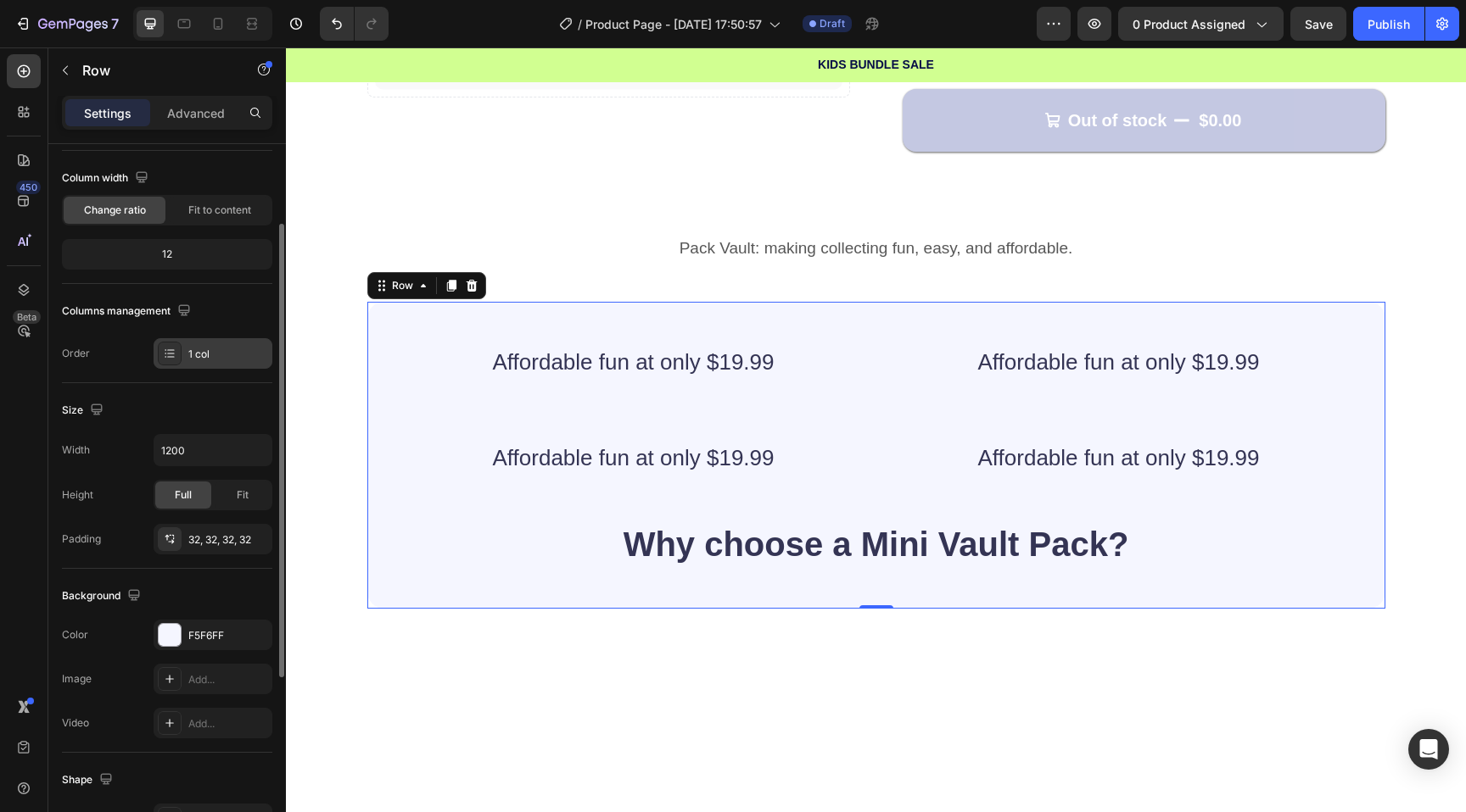
click at [189, 355] on div "1 col" at bounding box center [228, 354] width 79 height 15
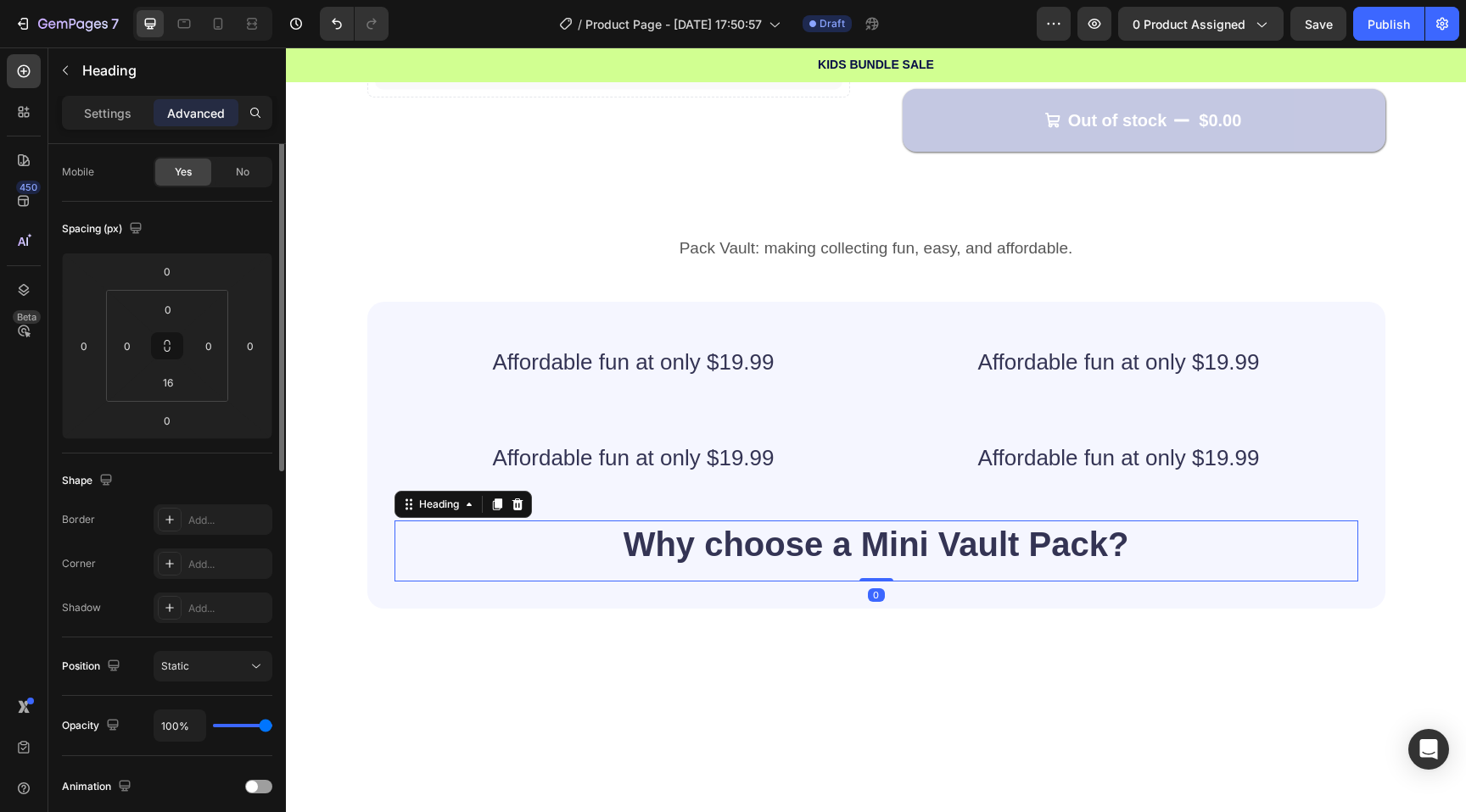
scroll to position [0, 0]
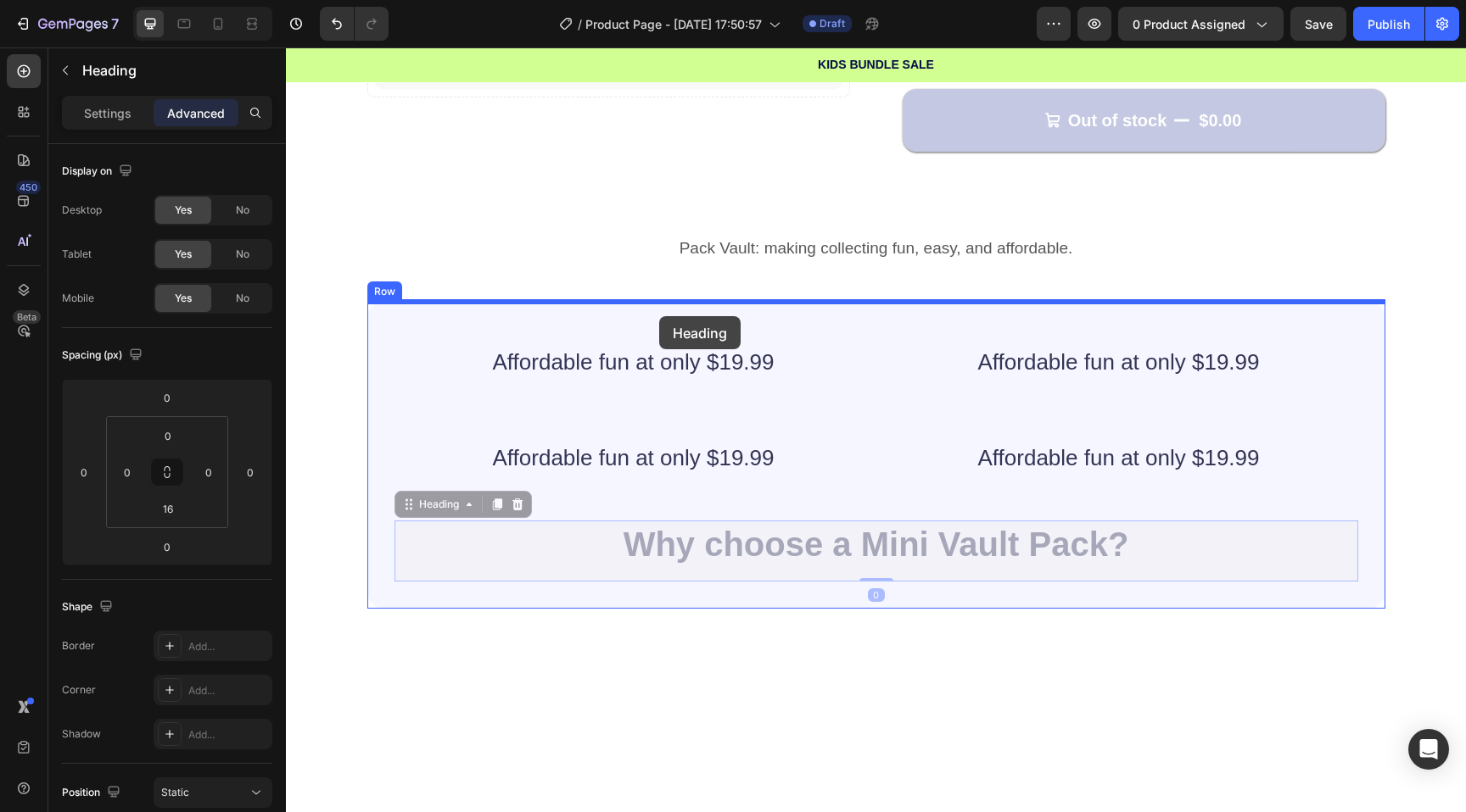
drag, startPoint x: 445, startPoint y: 561, endPoint x: 659, endPoint y: 317, distance: 324.5
type input "16"
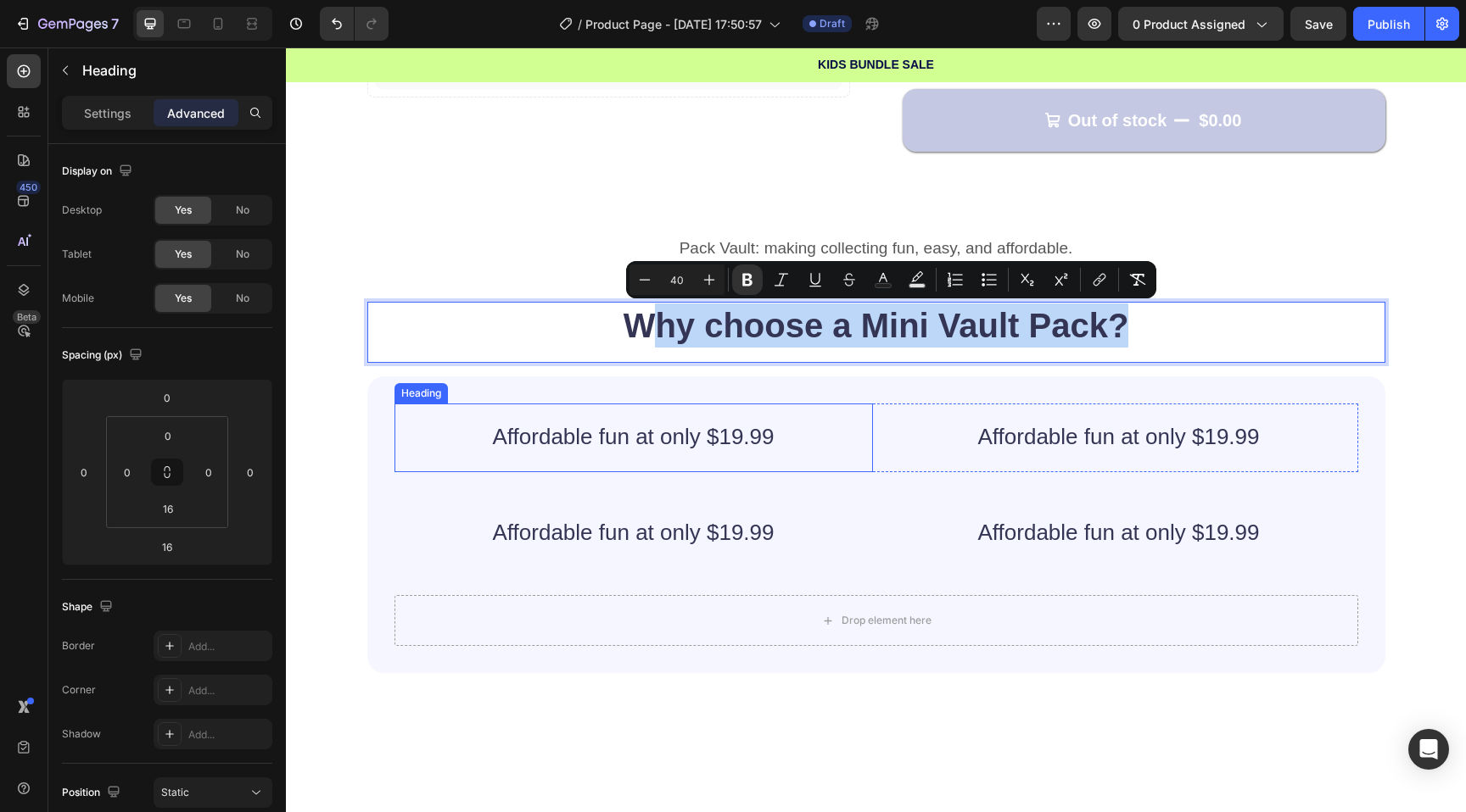
drag, startPoint x: 659, startPoint y: 317, endPoint x: 658, endPoint y: 420, distance: 103.0
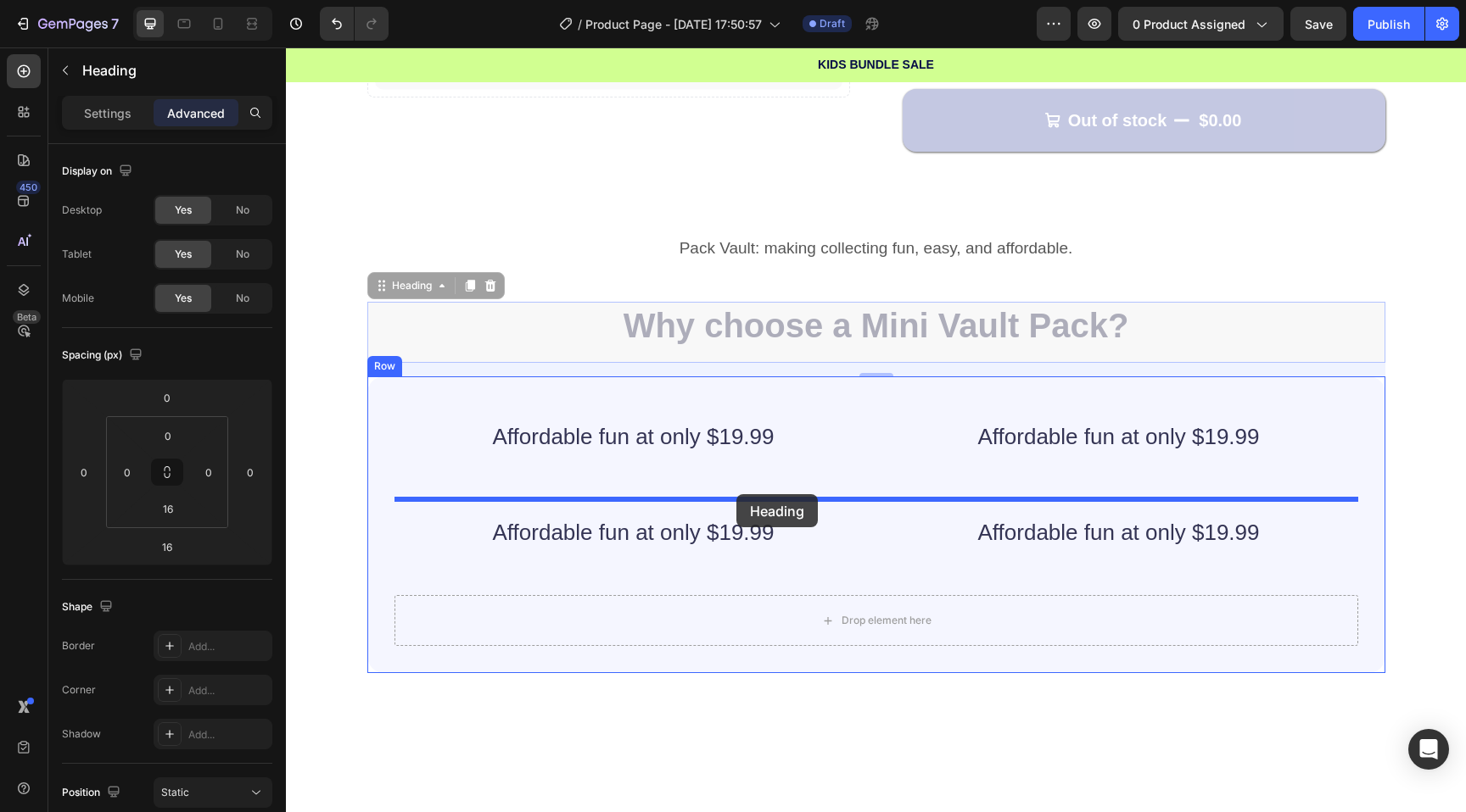
drag, startPoint x: 737, startPoint y: 328, endPoint x: 737, endPoint y: 495, distance: 167.0
type input "0"
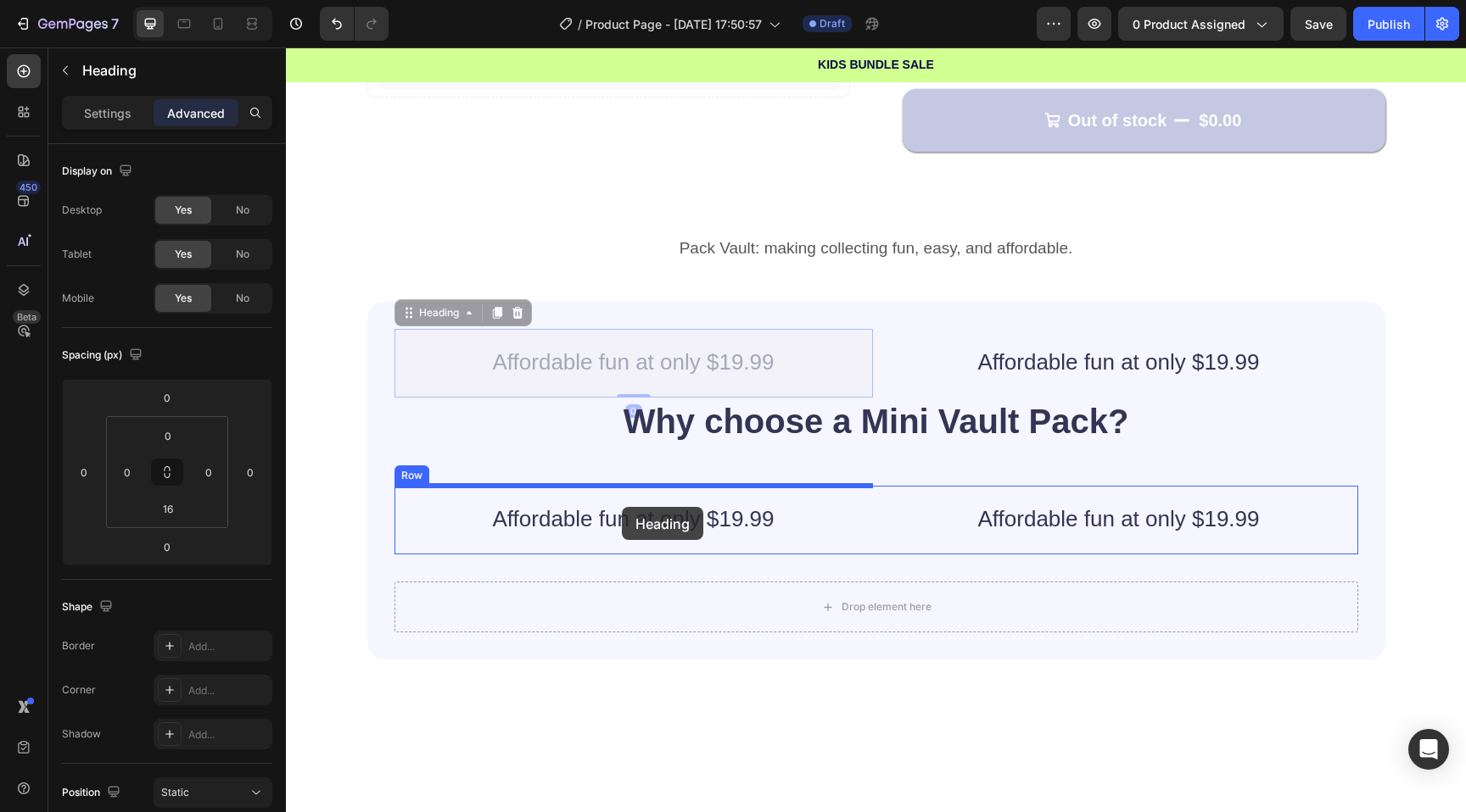
drag, startPoint x: 622, startPoint y: 363, endPoint x: 622, endPoint y: 507, distance: 144.0
type input "16"
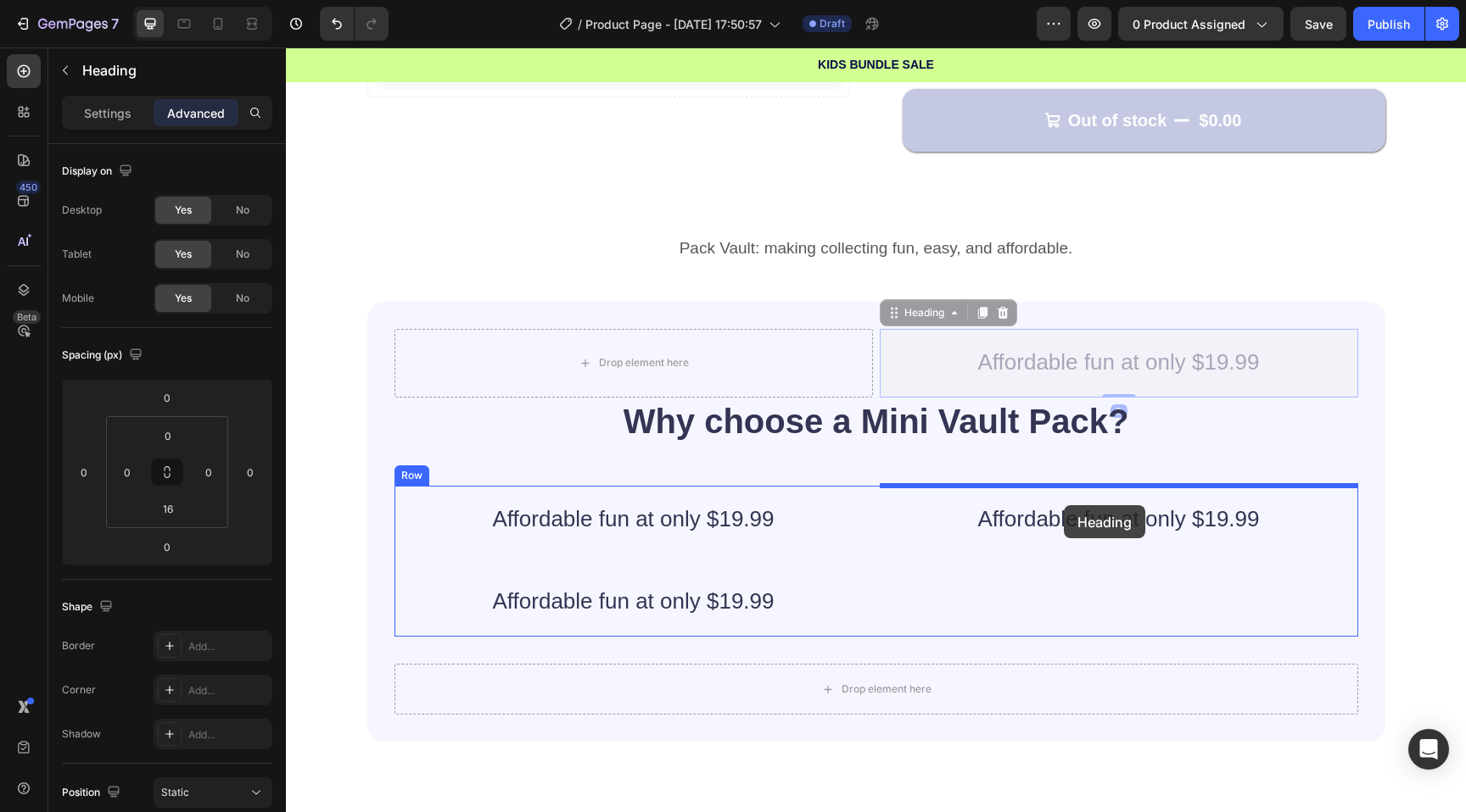
drag, startPoint x: 1067, startPoint y: 365, endPoint x: 1064, endPoint y: 505, distance: 140.0
type input "16"
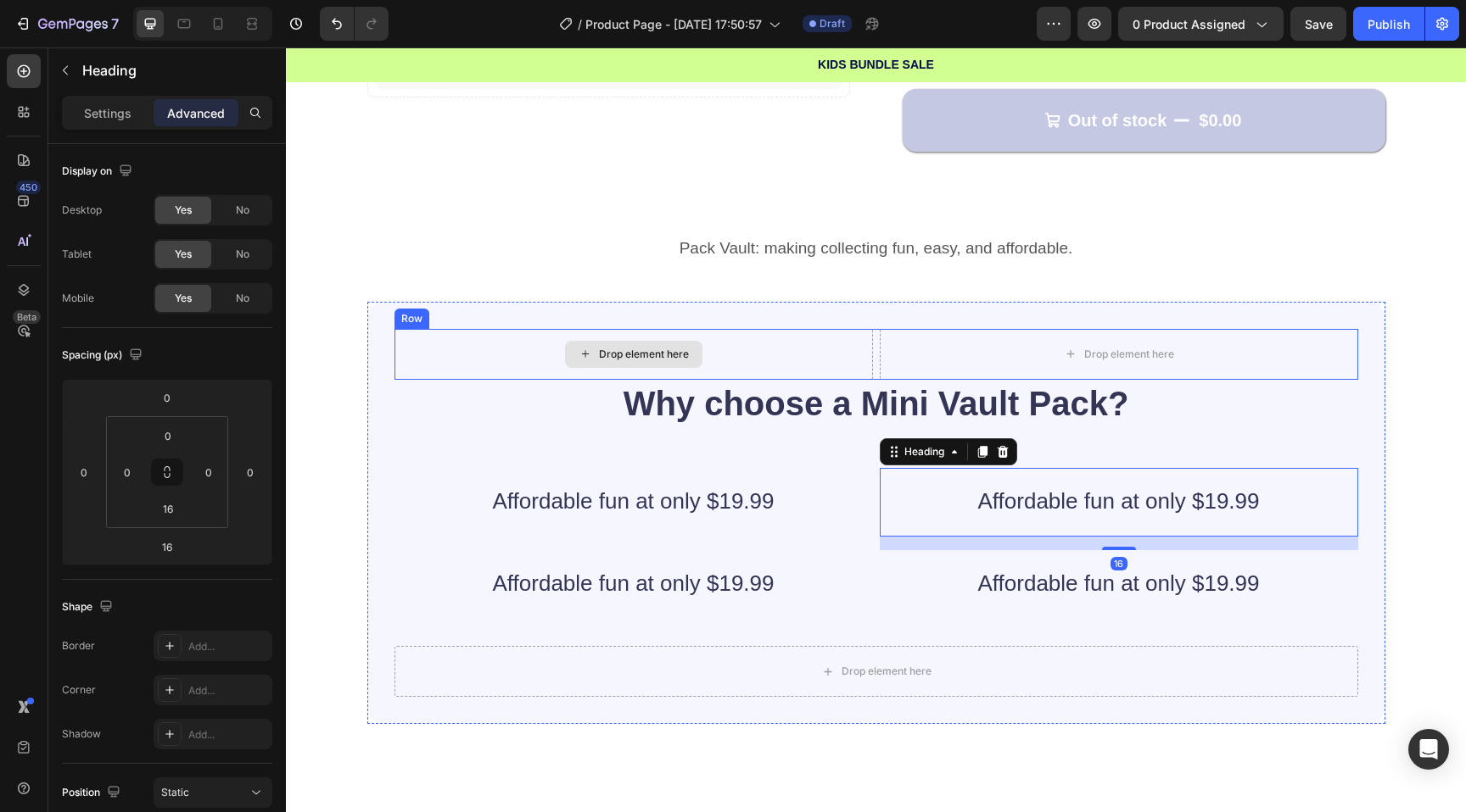
click at [739, 345] on div "Drop element here" at bounding box center [633, 354] width 478 height 51
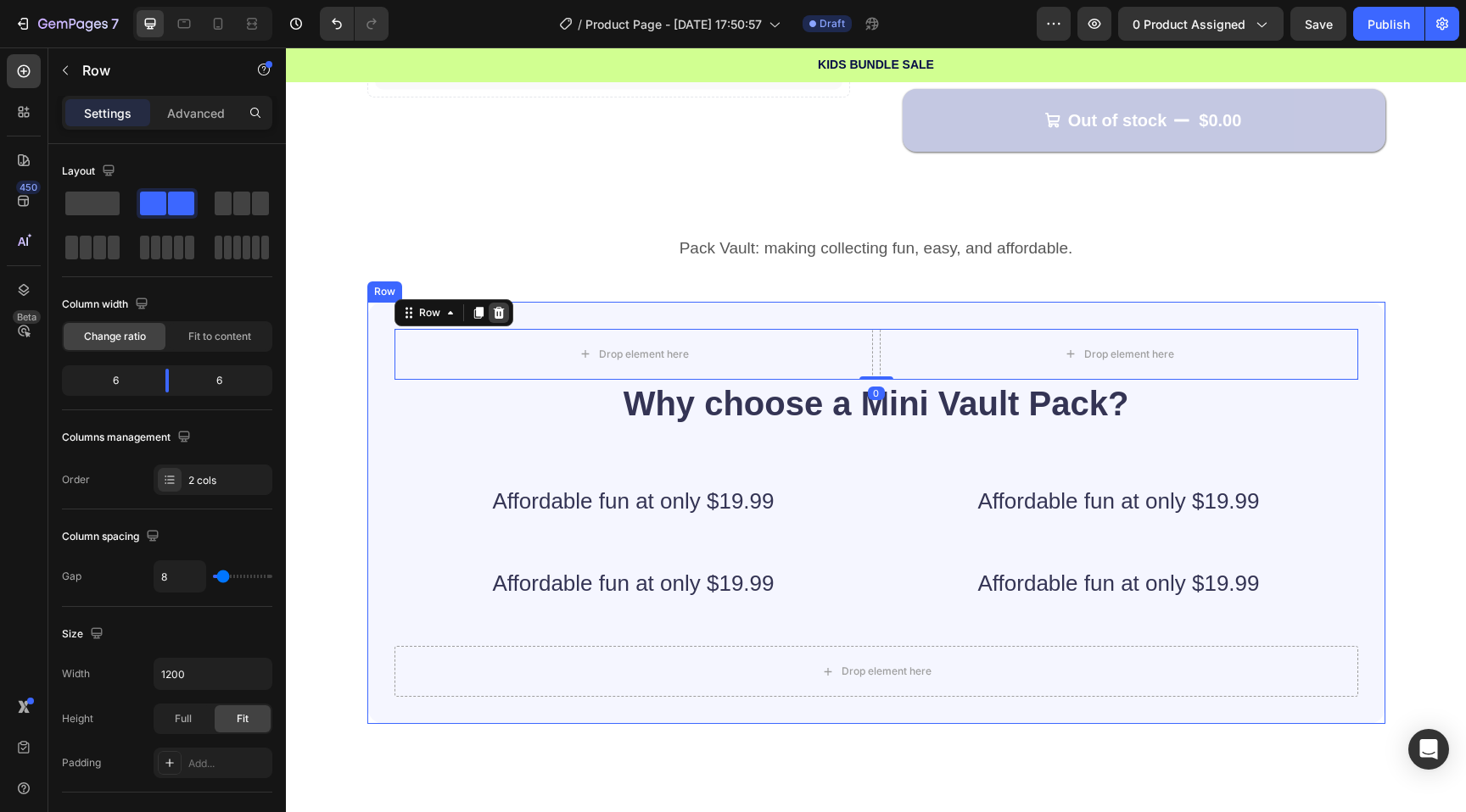
click at [497, 309] on icon at bounding box center [498, 312] width 11 height 11
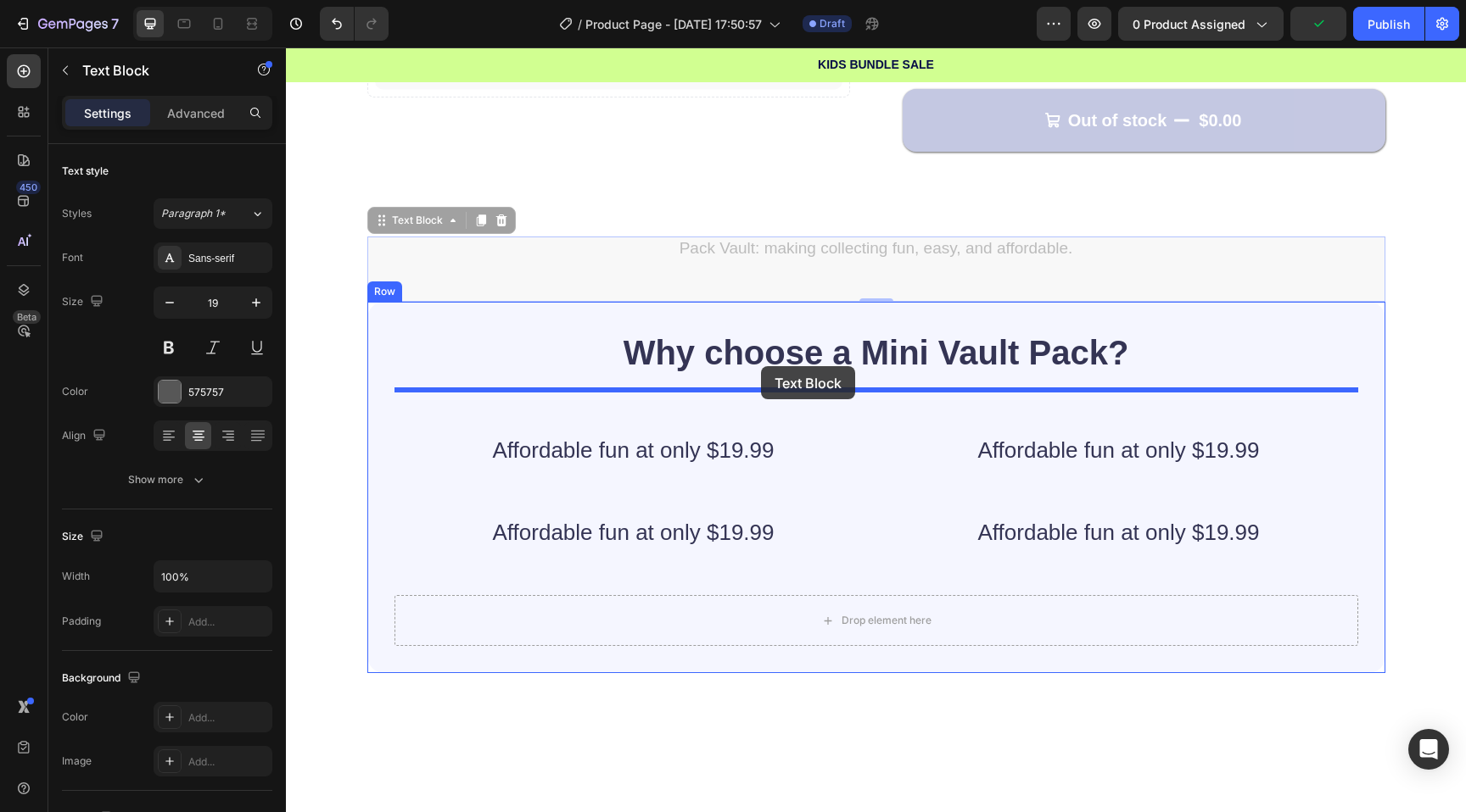
drag, startPoint x: 768, startPoint y: 238, endPoint x: 761, endPoint y: 366, distance: 128.2
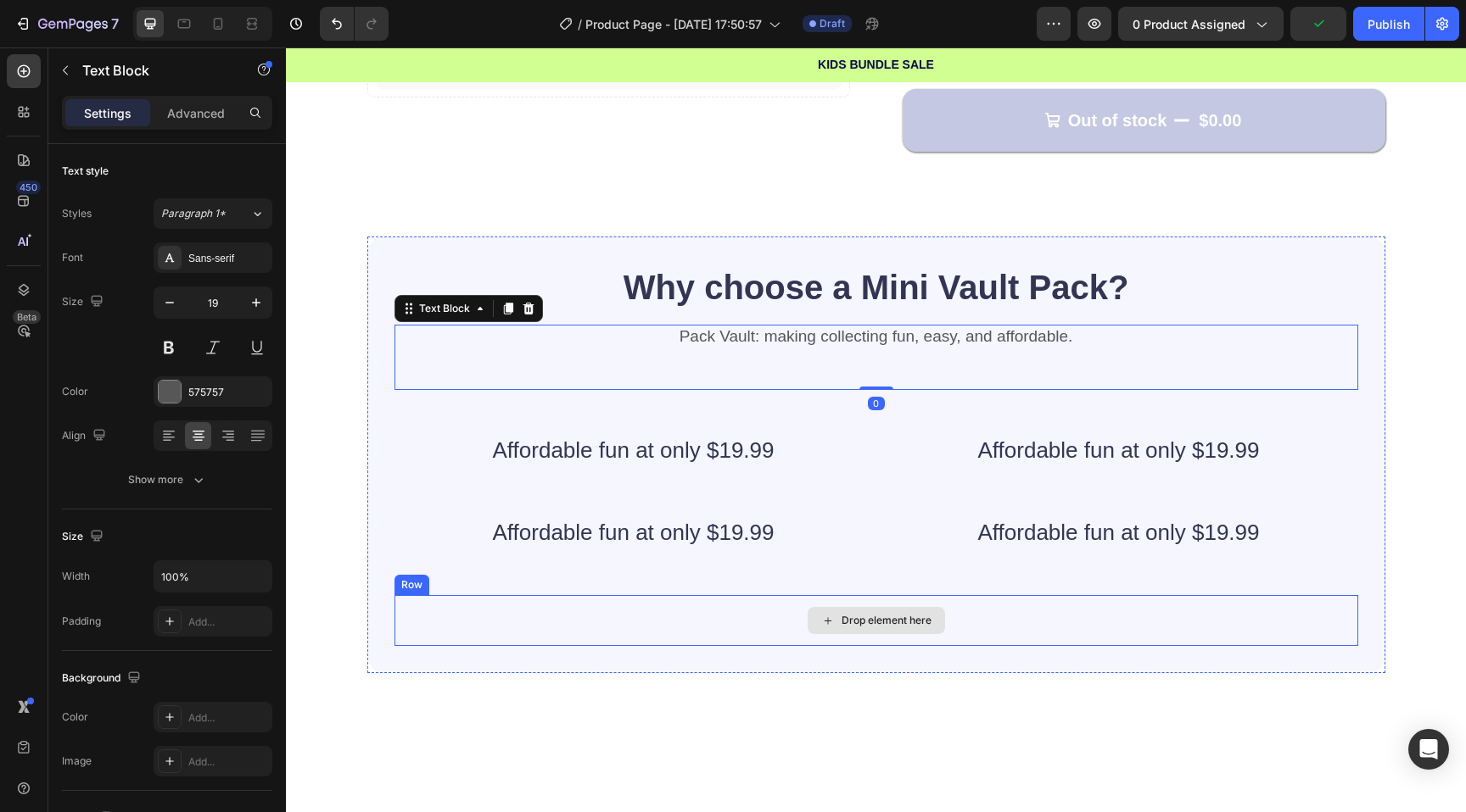
click at [782, 607] on div "Drop element here" at bounding box center [876, 621] width 964 height 51
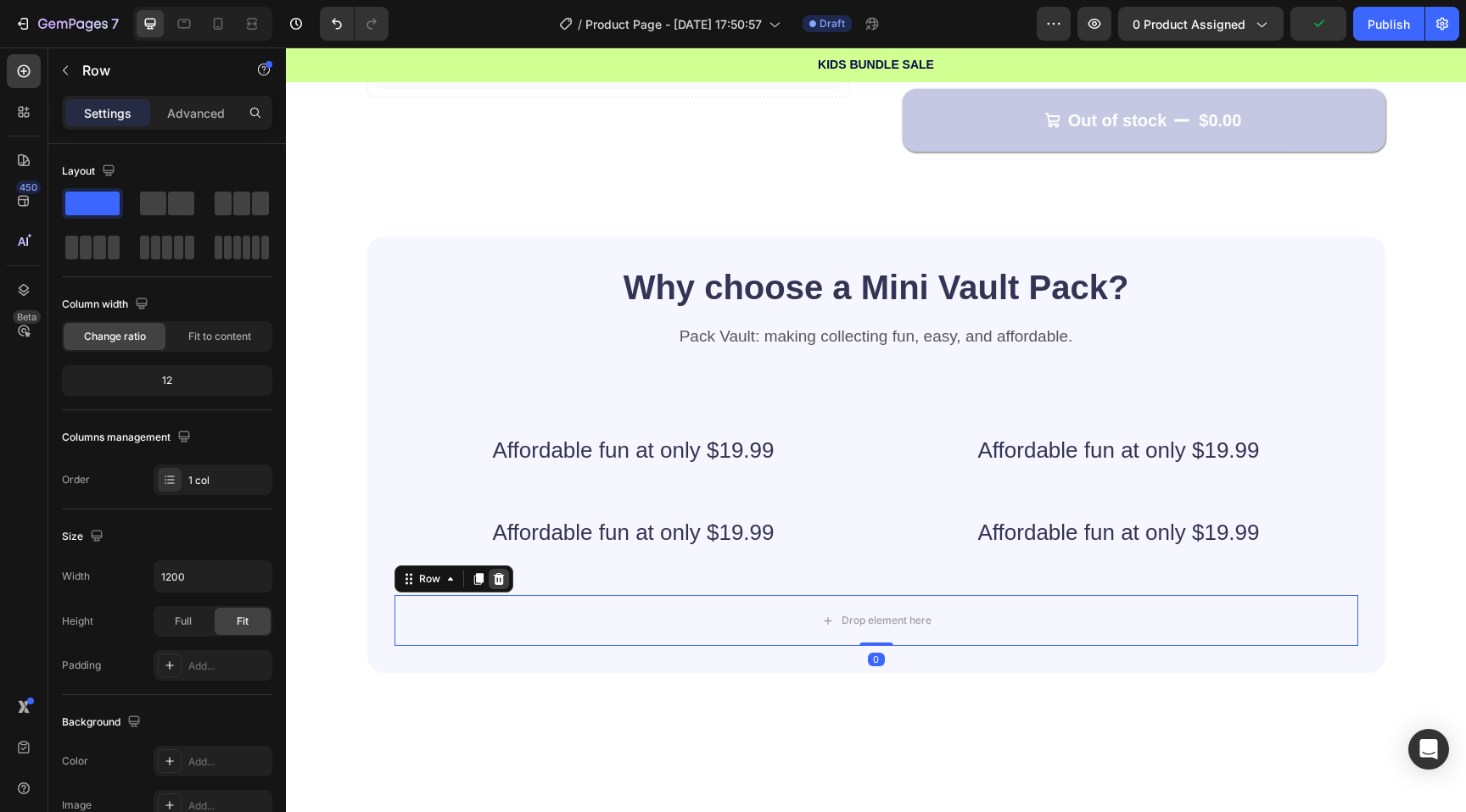
click at [499, 579] on icon at bounding box center [498, 578] width 13 height 13
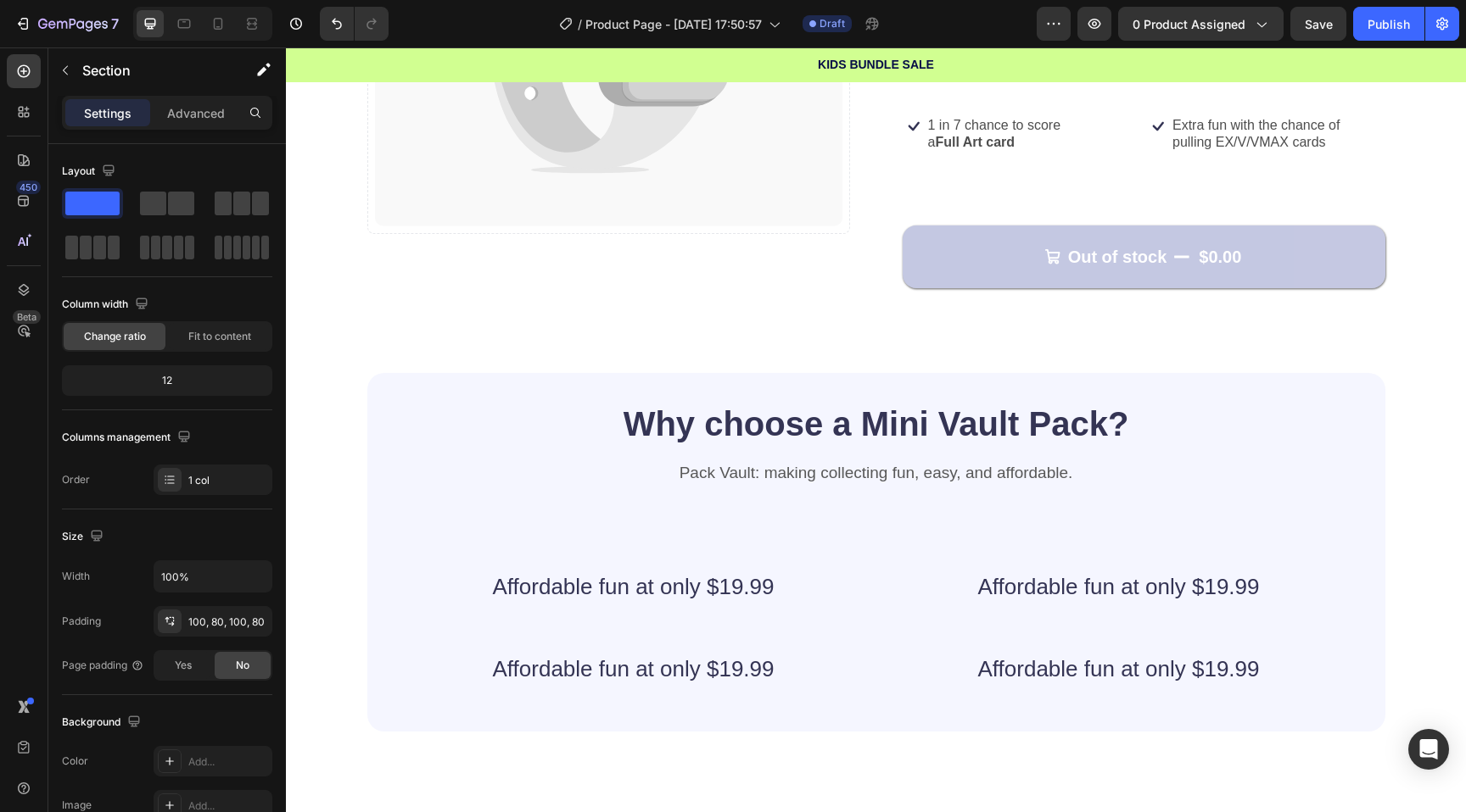
scroll to position [413, 0]
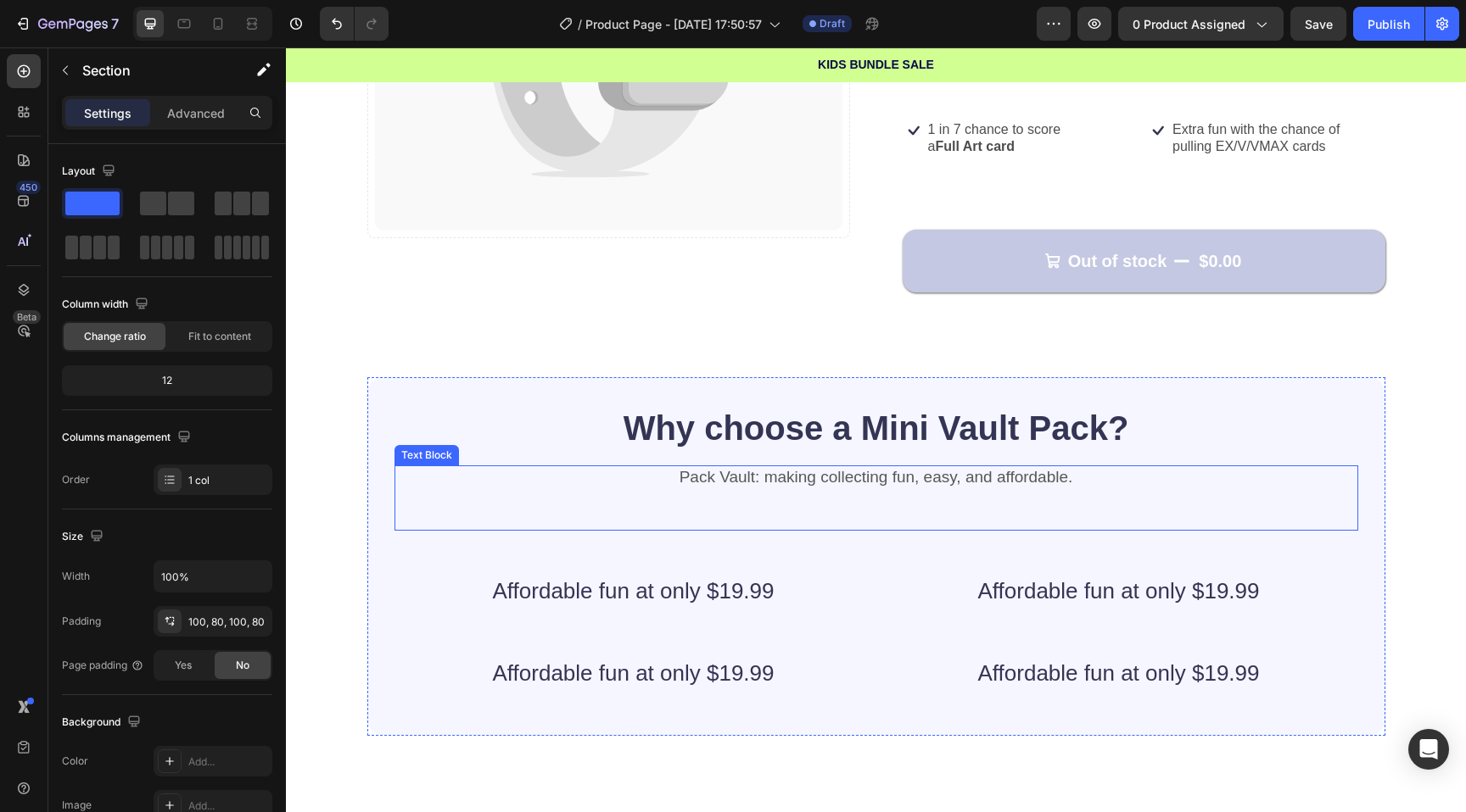
click at [727, 505] on div "Pack Vault: making collecting fun, easy, and affordable. Text Block" at bounding box center [876, 498] width 964 height 65
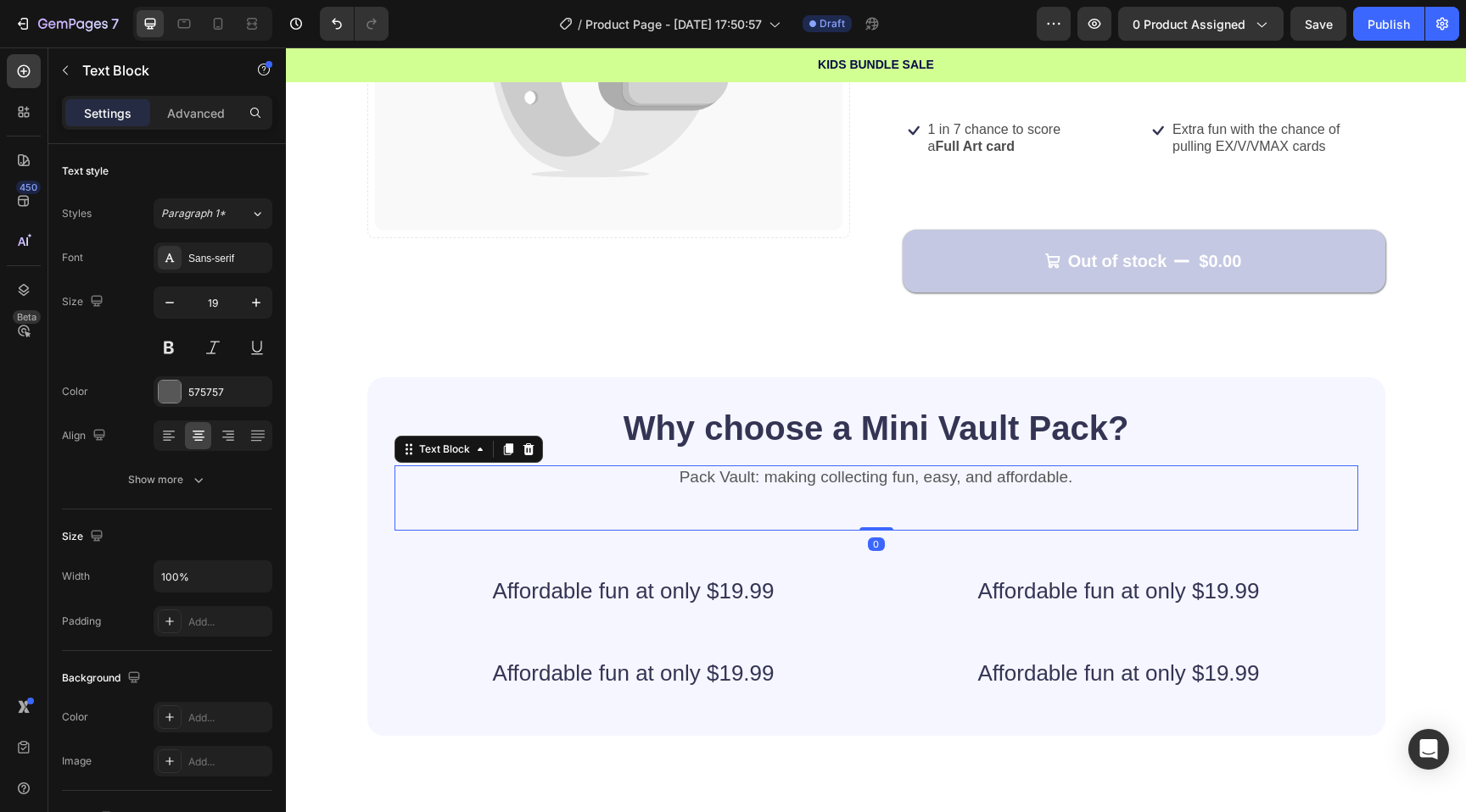
click at [880, 522] on div "Pack Vault: making collecting fun, easy, and affordable. Text Block 0" at bounding box center [876, 498] width 964 height 65
click at [877, 508] on div "Pack Vault: making collecting fun, easy, and affordable. Text Block 0" at bounding box center [876, 498] width 964 height 65
click at [872, 481] on p "Pack Vault: making collecting fun, easy, and affordable." at bounding box center [876, 478] width 961 height 21
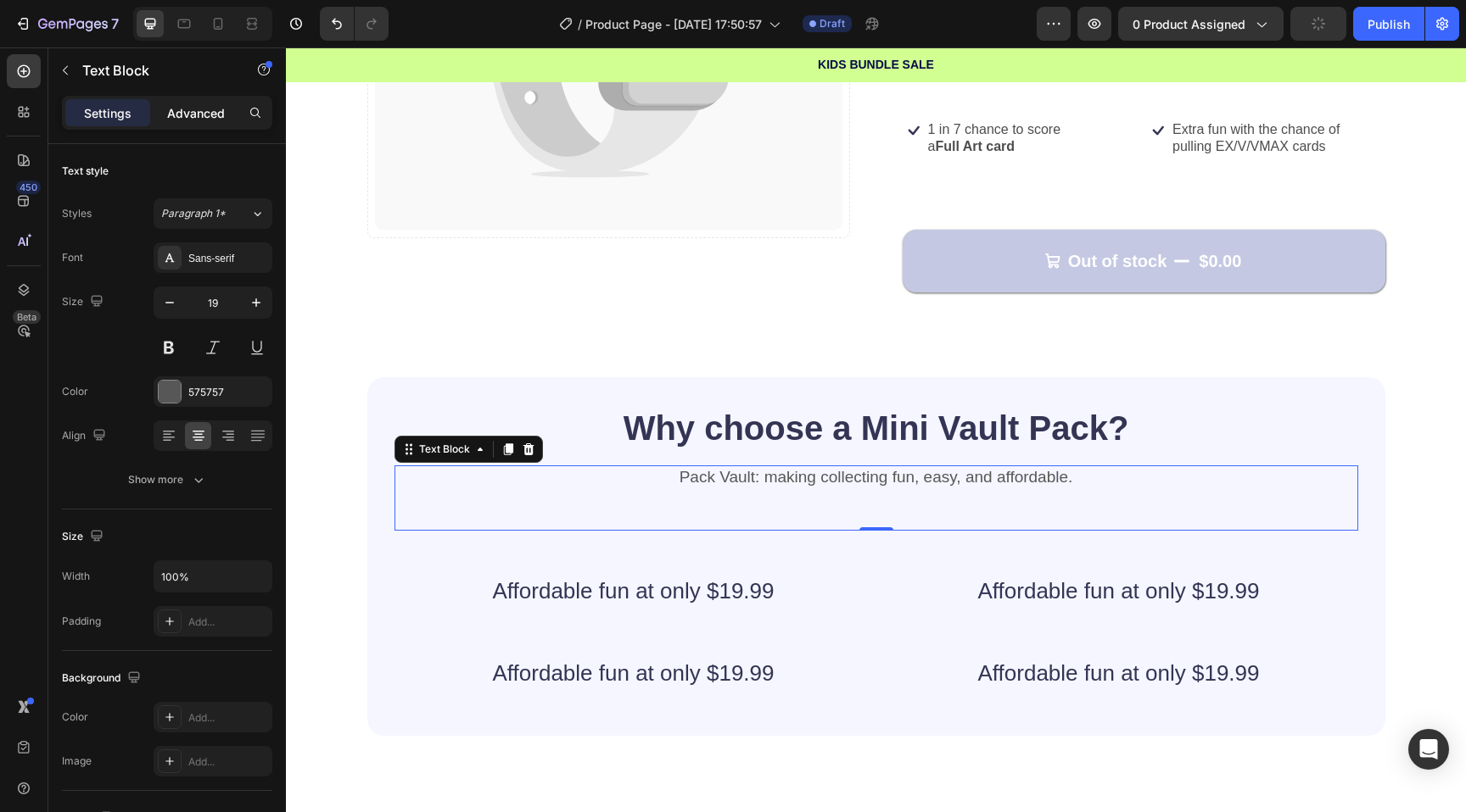
click at [181, 105] on p "Advanced" at bounding box center [195, 113] width 57 height 18
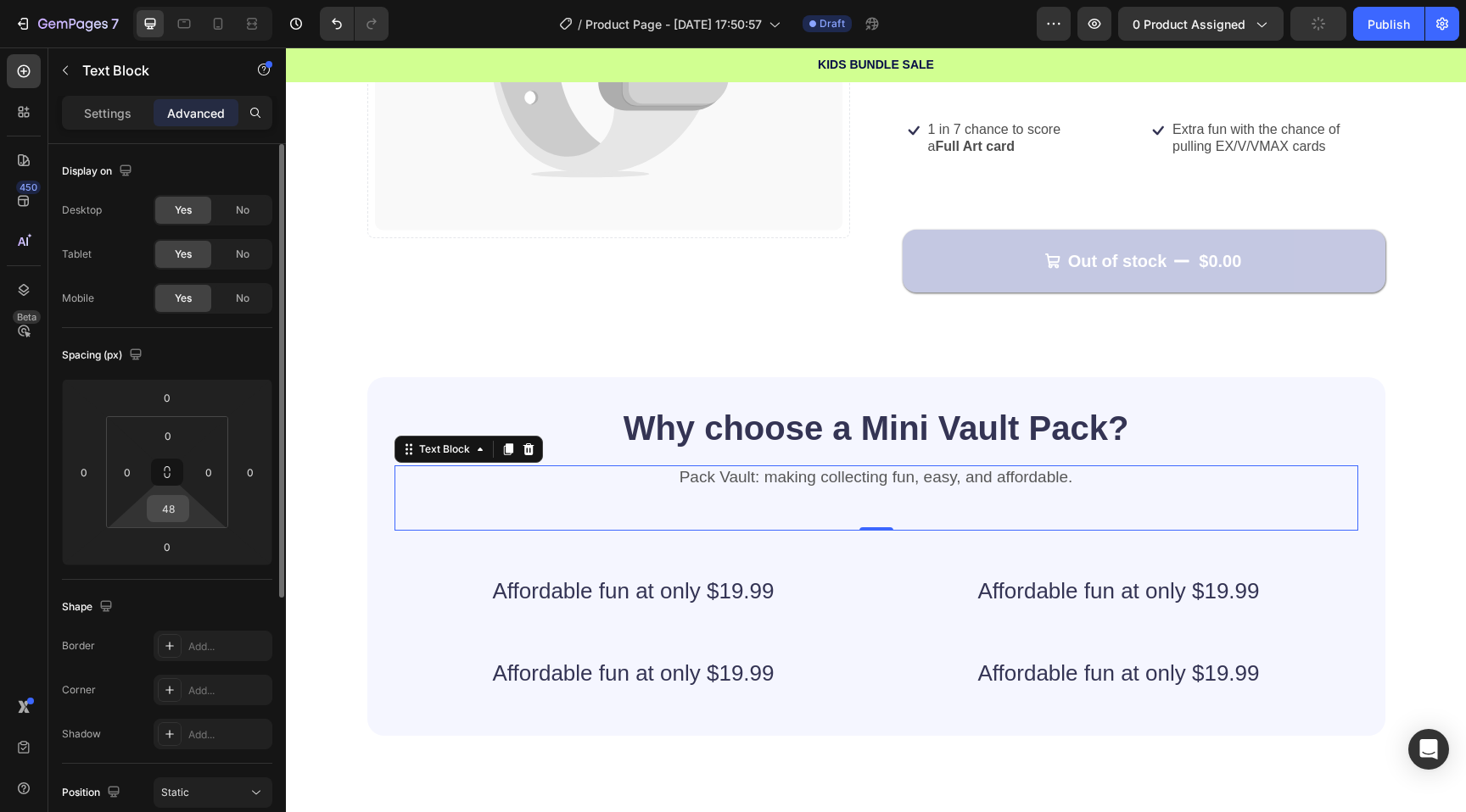
click at [173, 508] on input "48" at bounding box center [168, 509] width 34 height 26
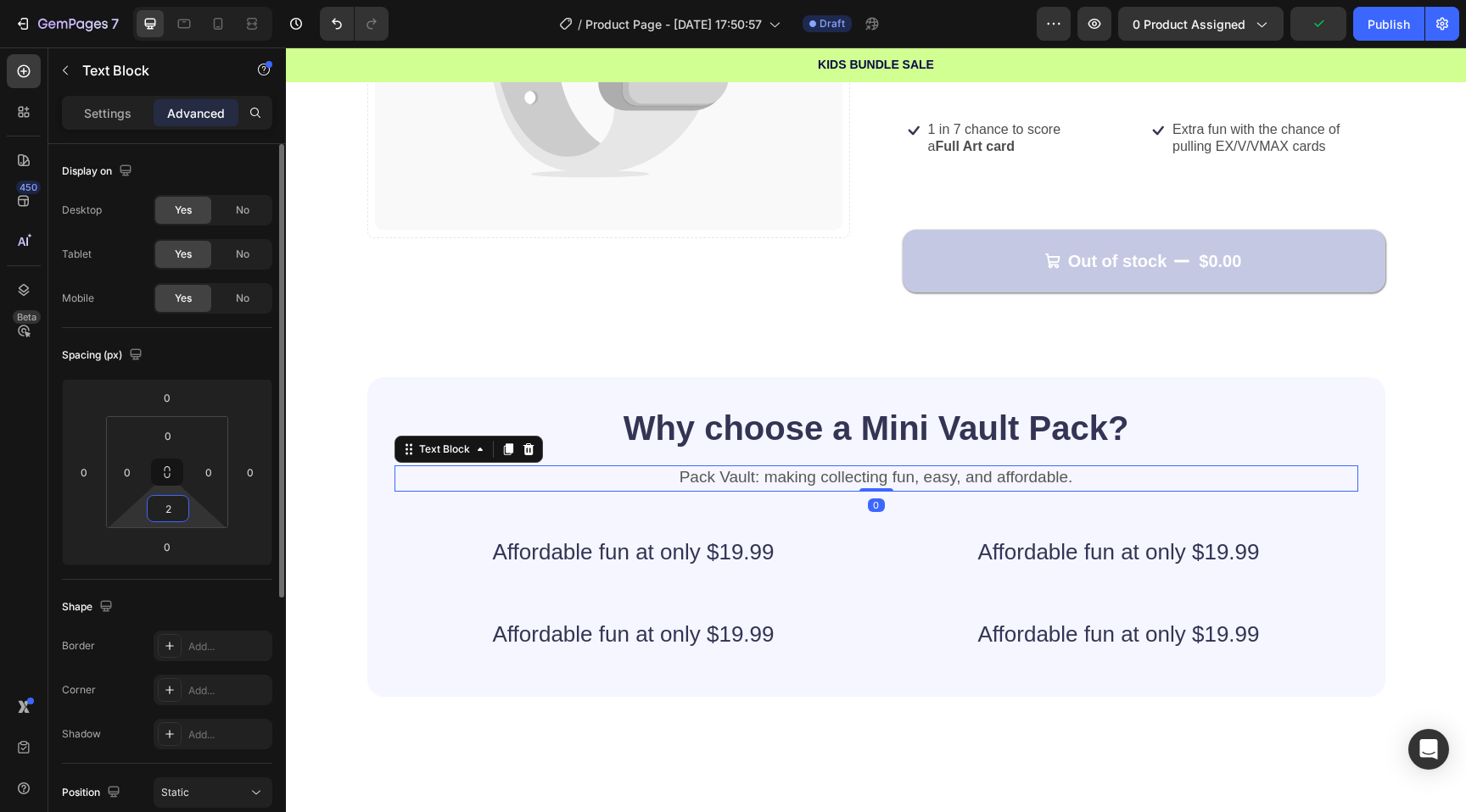
type input "20"
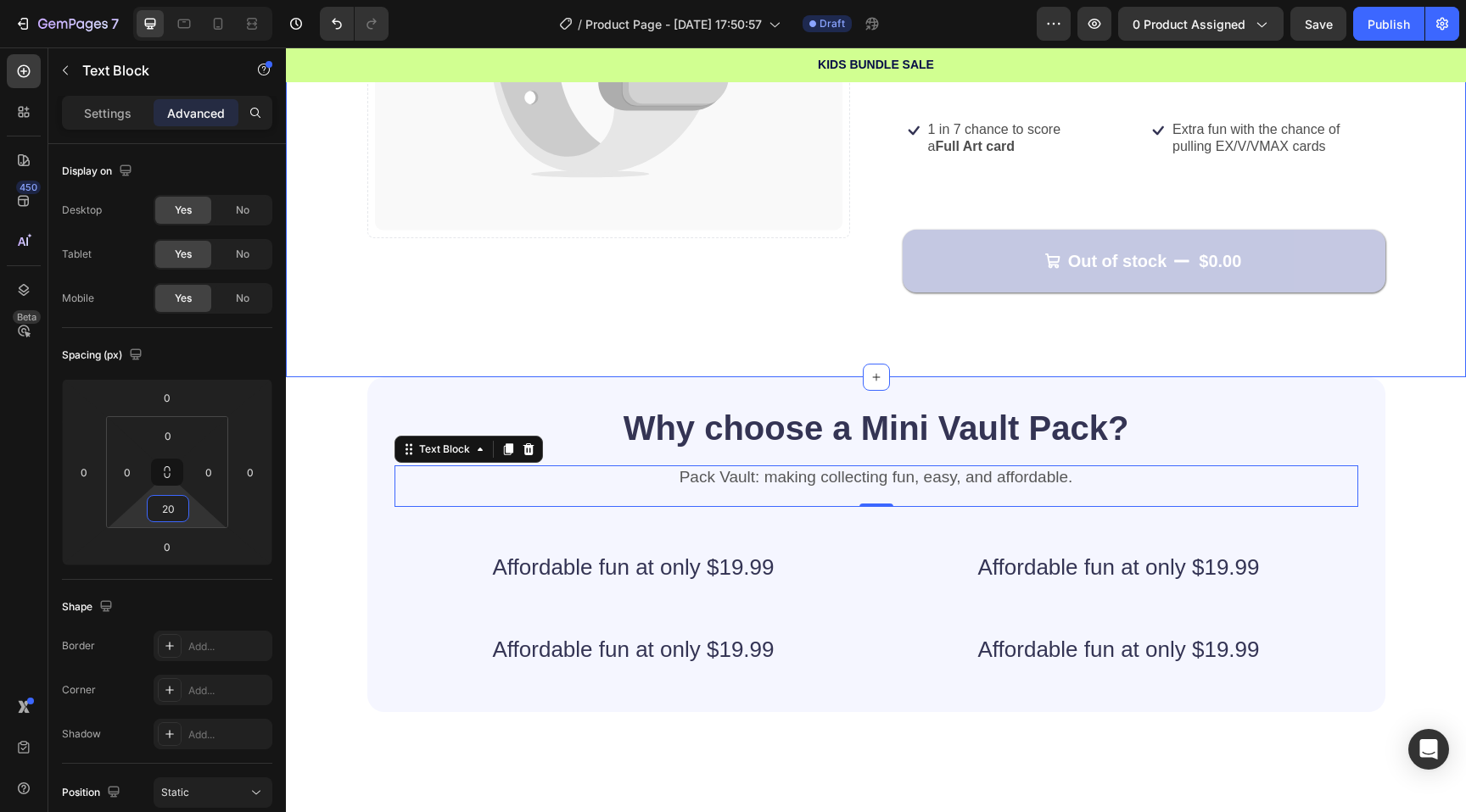
click at [423, 297] on div "Catch your customer's attention with attracted media. Add image or sync data Pr…" at bounding box center [876, 41] width 1180 height 674
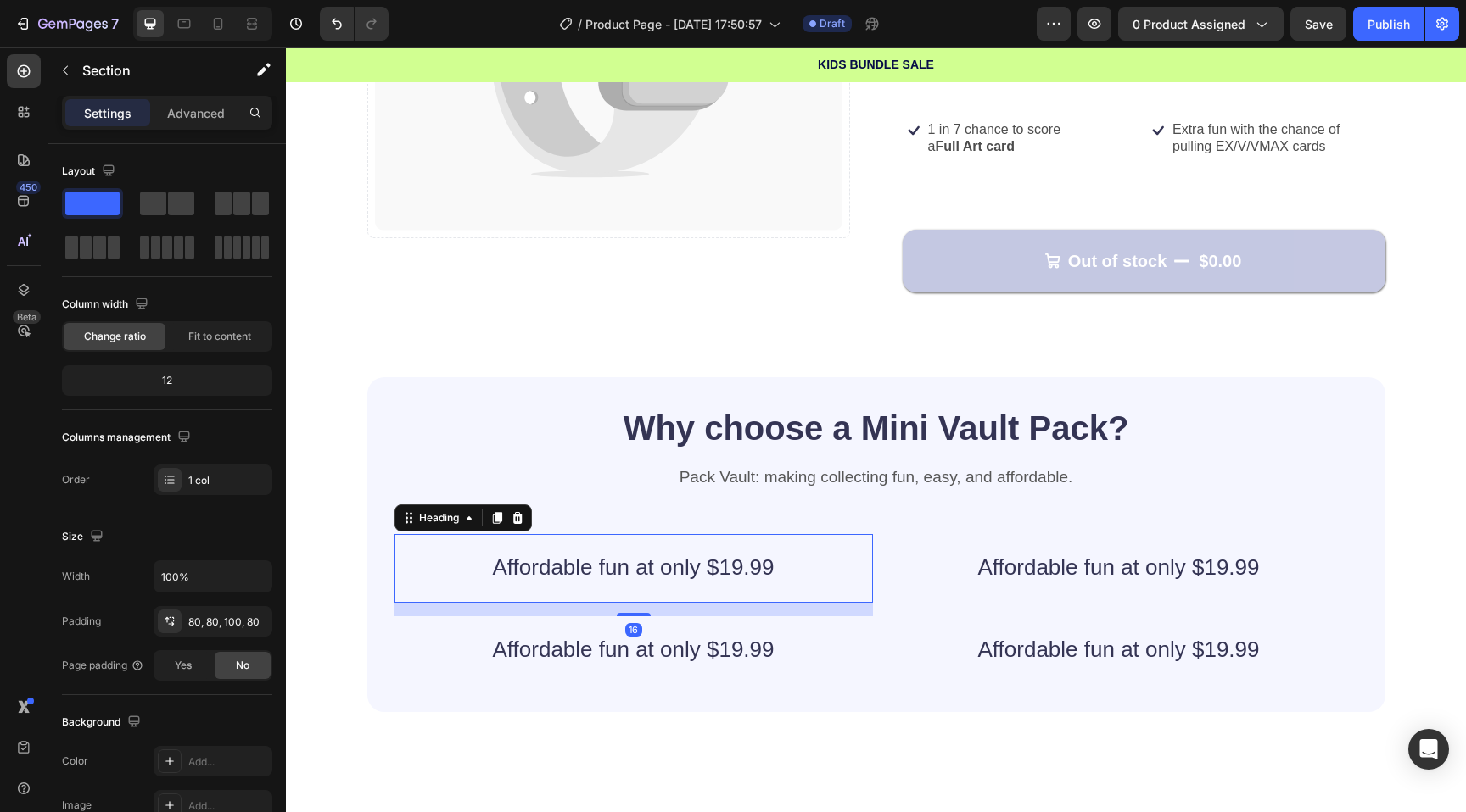
click at [610, 560] on h2 "Affordable fun at only $19.99" at bounding box center [633, 562] width 478 height 56
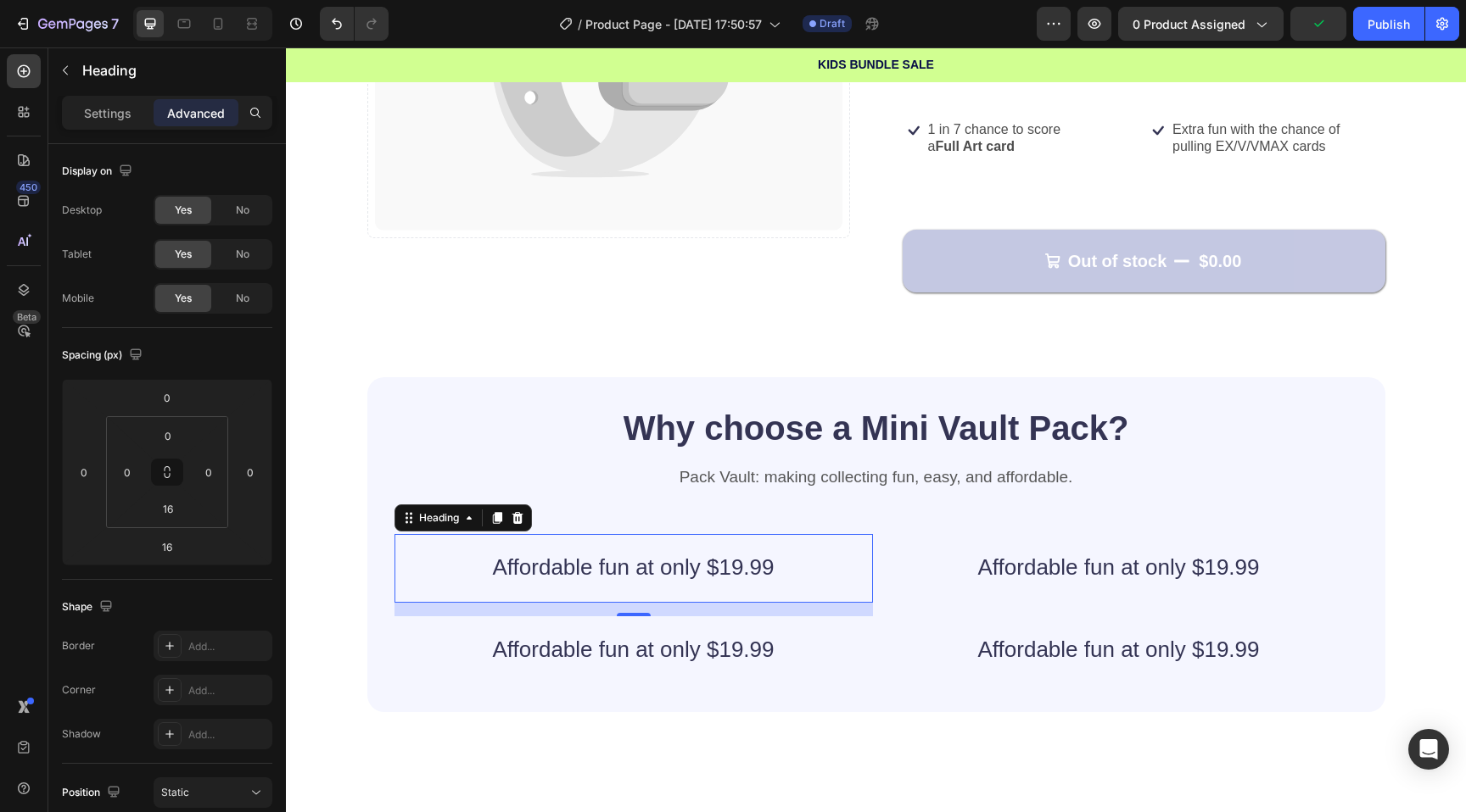
click at [1178, 576] on h2 "Affordable fun at only $19.99" at bounding box center [1118, 562] width 478 height 56
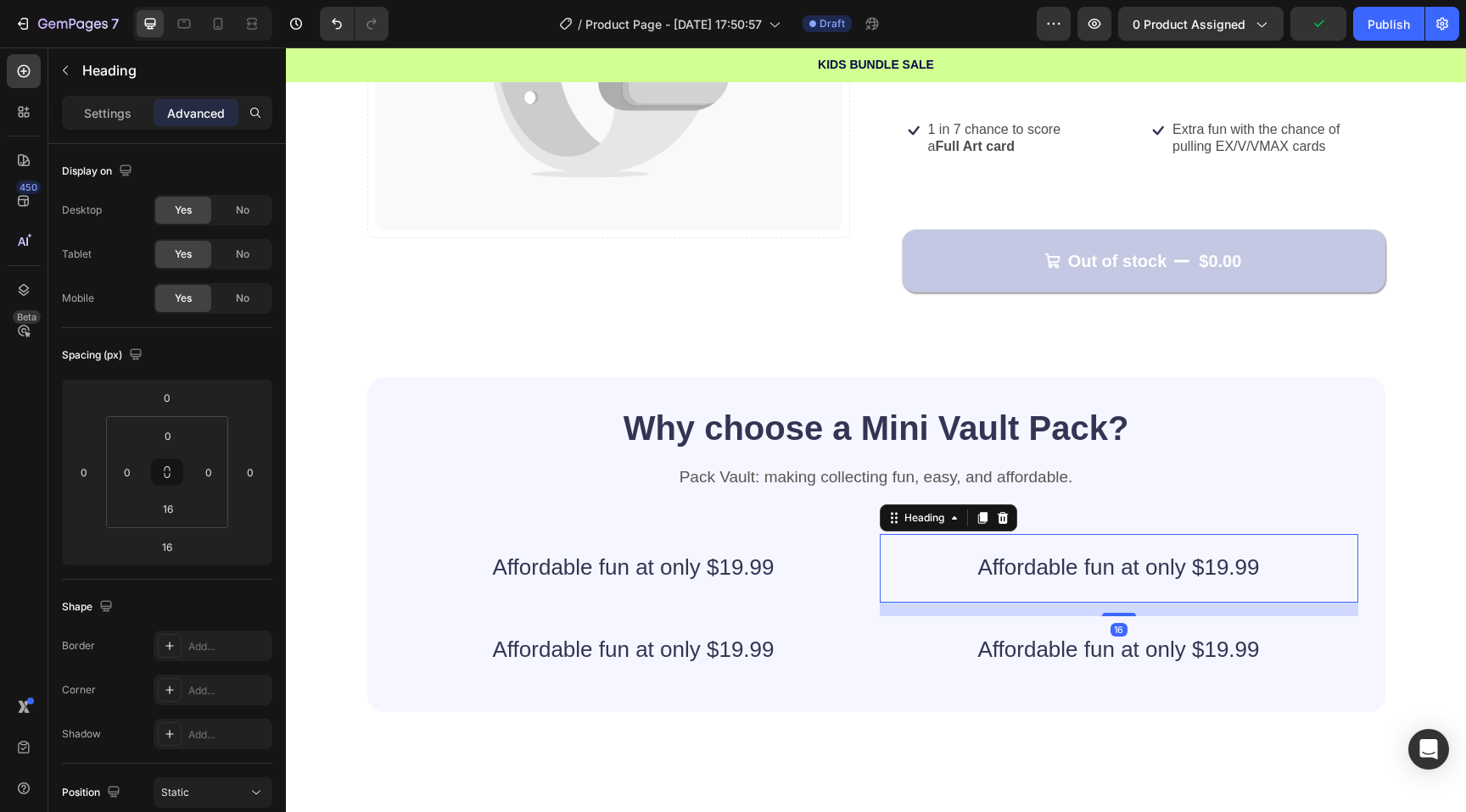
click at [1169, 560] on h2 "Affordable fun at only $19.99" at bounding box center [1118, 562] width 478 height 56
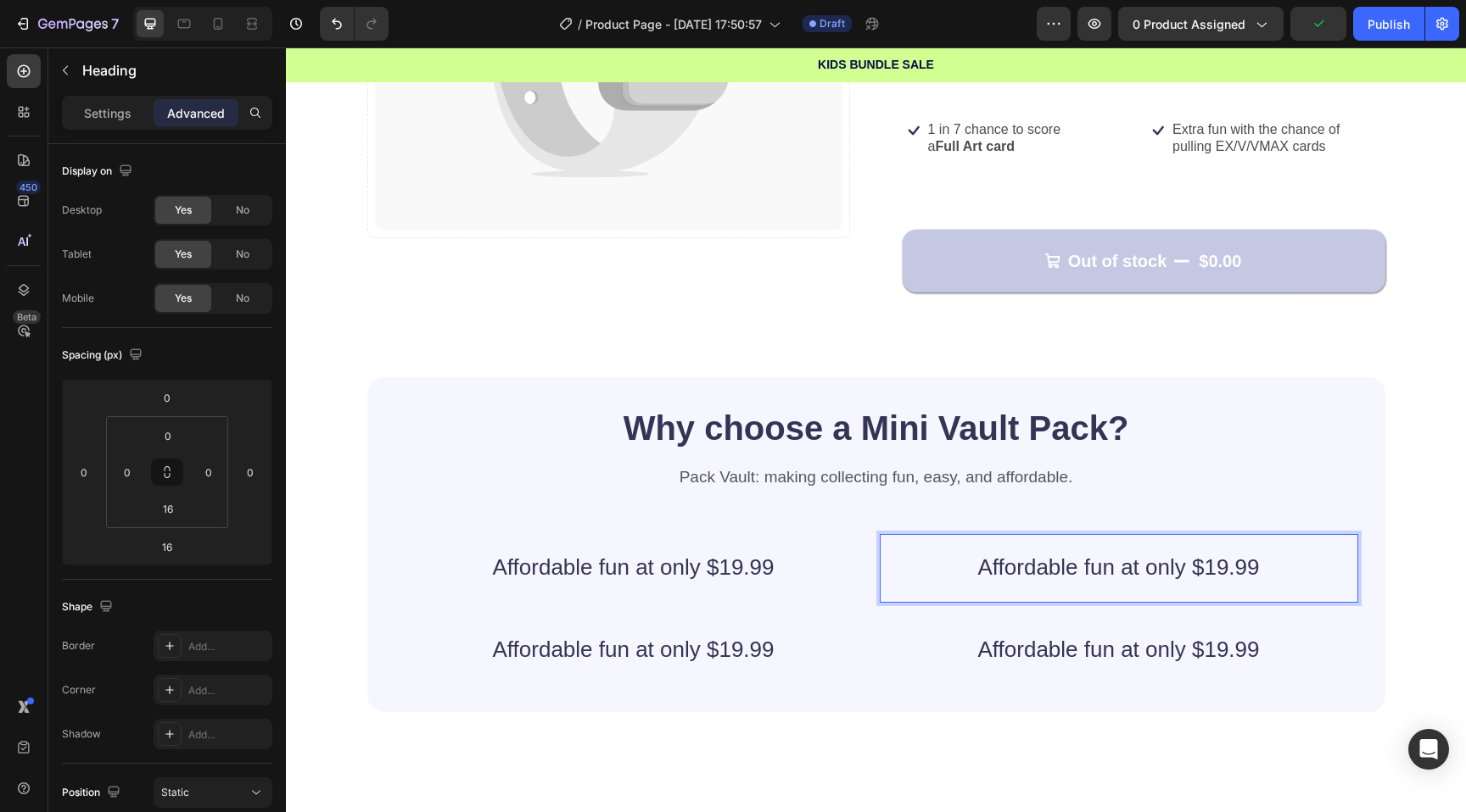
click at [1169, 560] on p "Affordable fun at only $19.99" at bounding box center [1119, 568] width 452 height 26
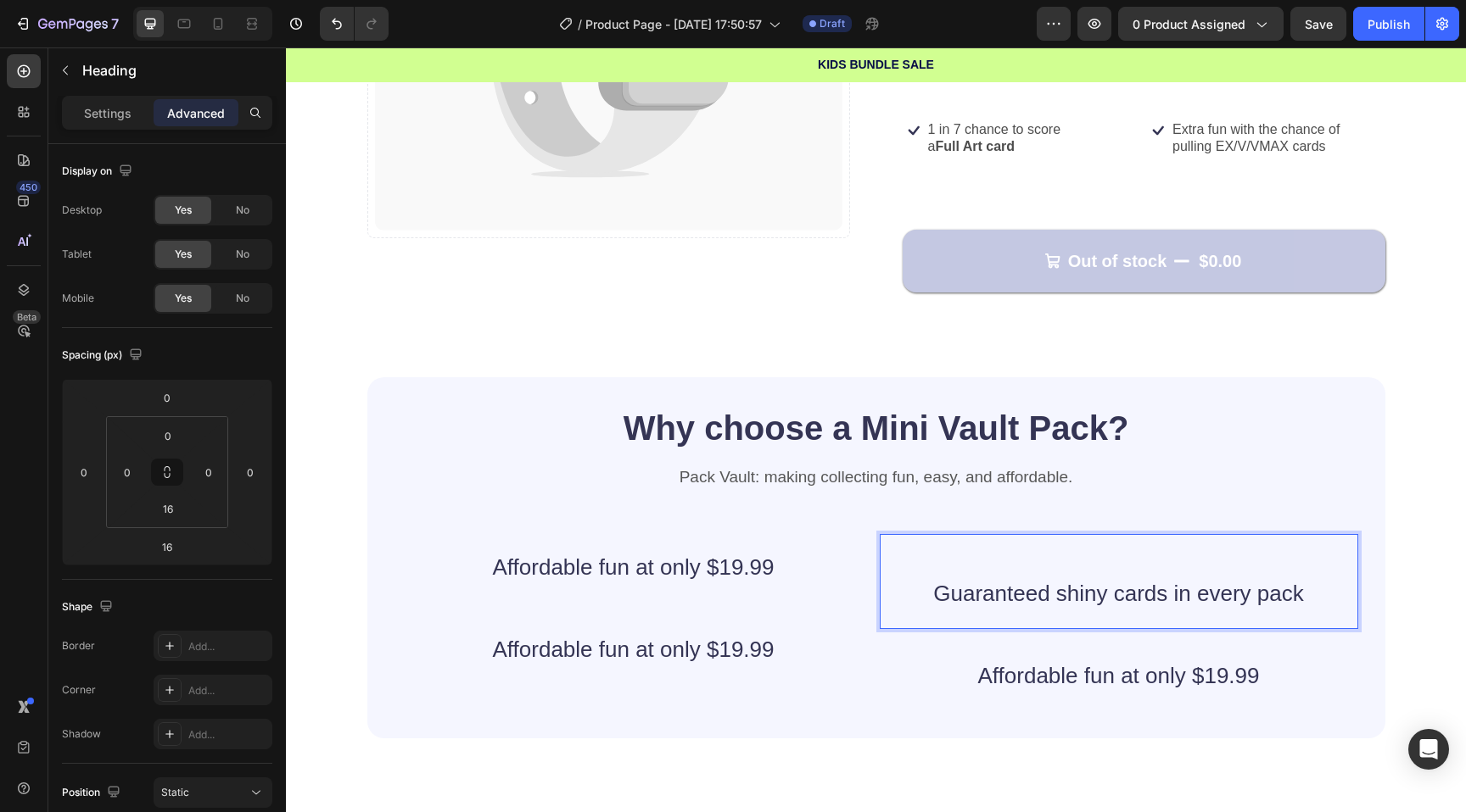
click at [924, 592] on p "Guaranteed shiny cards in every pack" at bounding box center [1119, 594] width 452 height 26
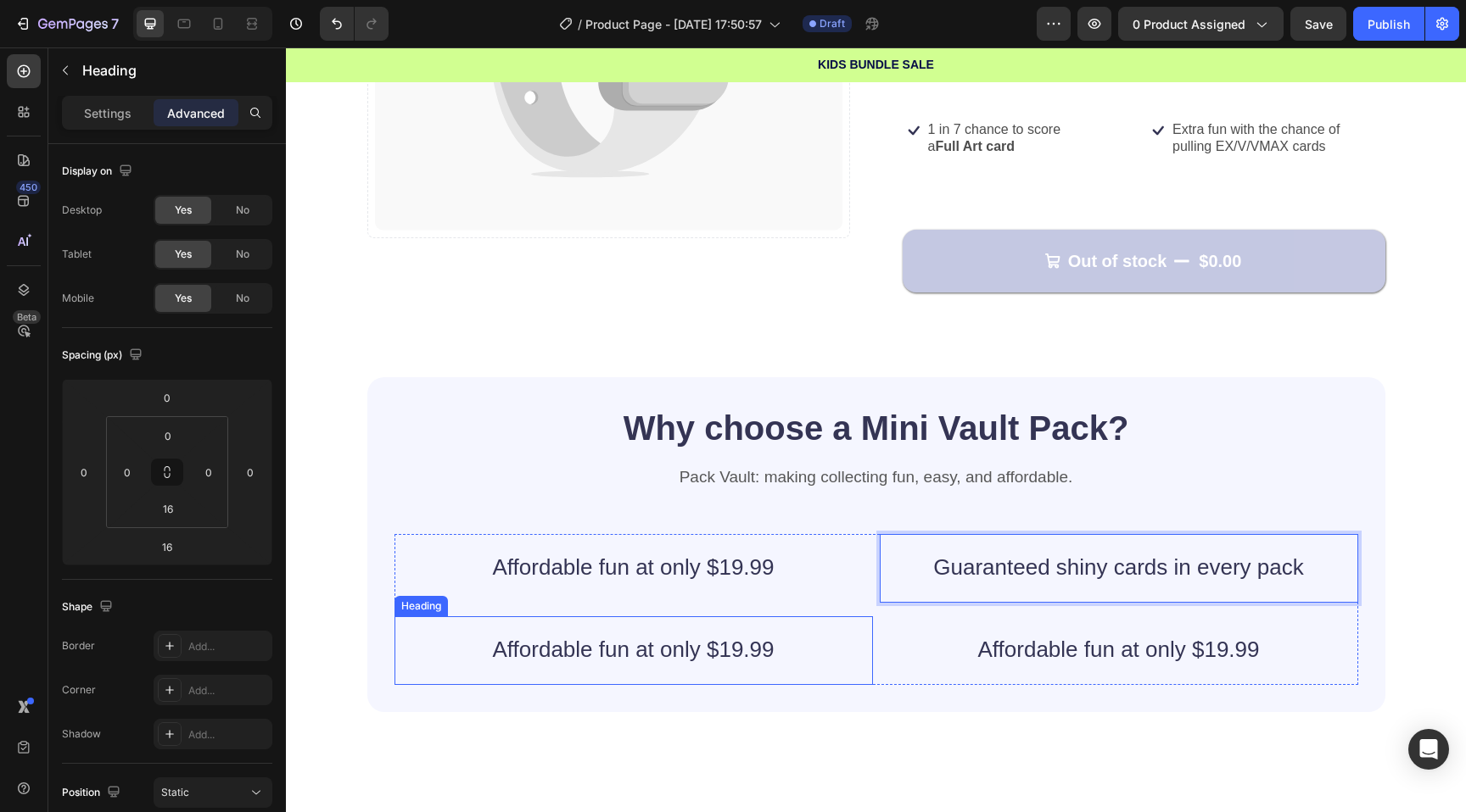
click at [673, 657] on h2 "Affordable fun at only $19.99" at bounding box center [633, 644] width 478 height 56
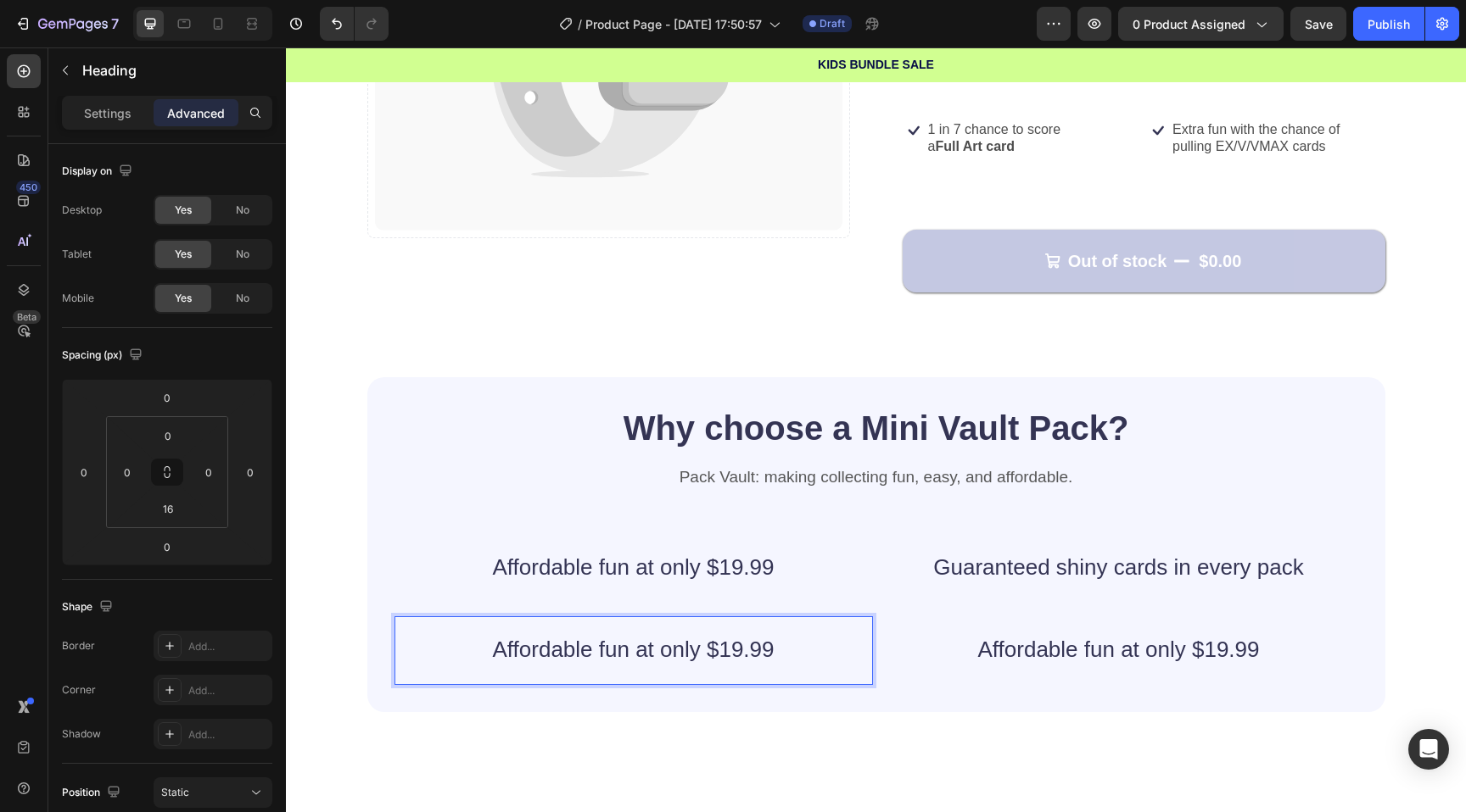
click at [673, 657] on h2 "Affordable fun at only $19.99" at bounding box center [633, 644] width 478 height 56
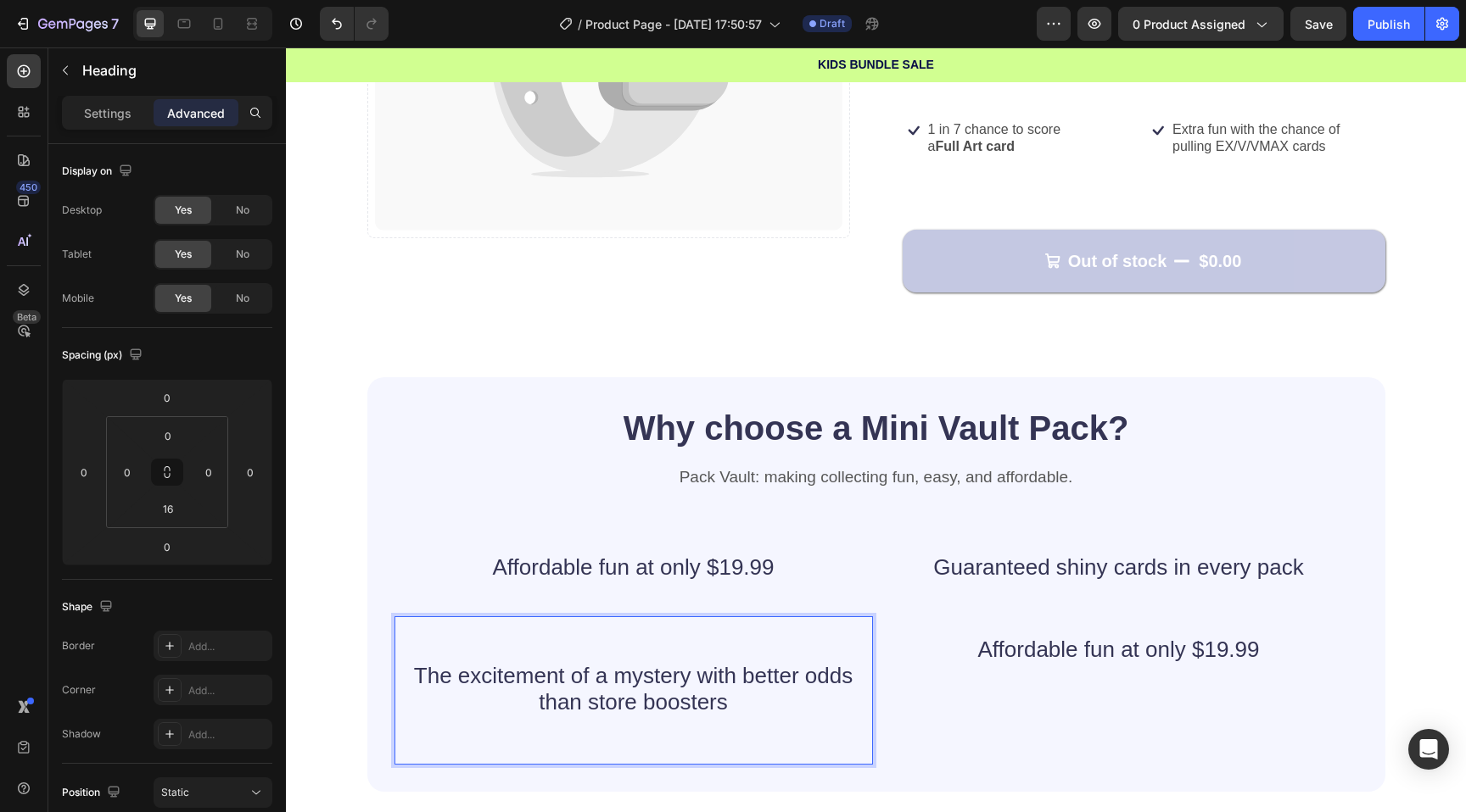
click at [737, 678] on p "The excitement of a mystery with better odds than store boosters" at bounding box center [634, 689] width 452 height 53
click at [467, 659] on p "Rich Text Editor. Editing area: main" at bounding box center [634, 650] width 452 height 26
click at [463, 665] on p "The excitement of a mystery with better odds than store boosters" at bounding box center [634, 689] width 452 height 53
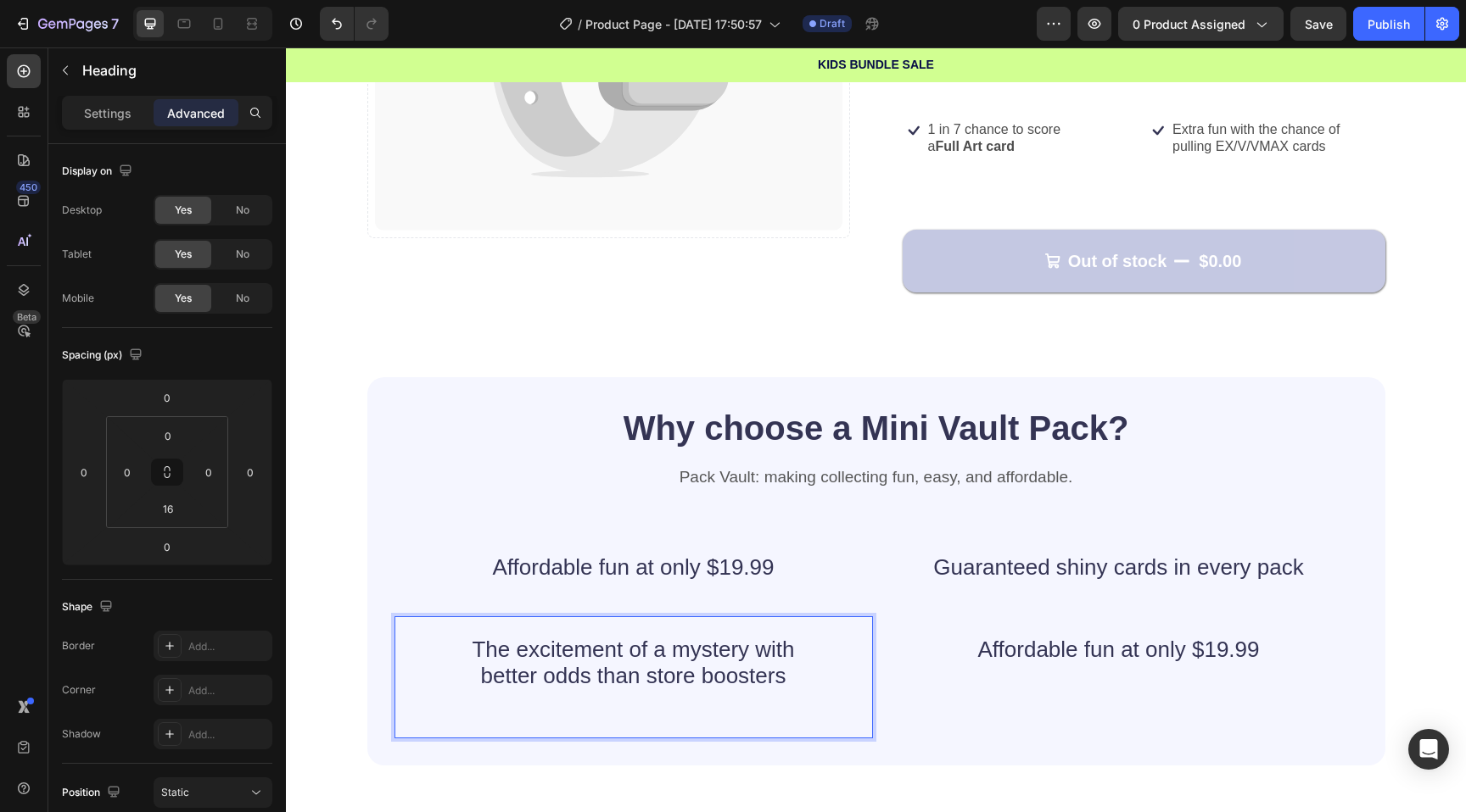
click at [489, 711] on p "Rich Text Editor. Editing area: main" at bounding box center [634, 703] width 452 height 26
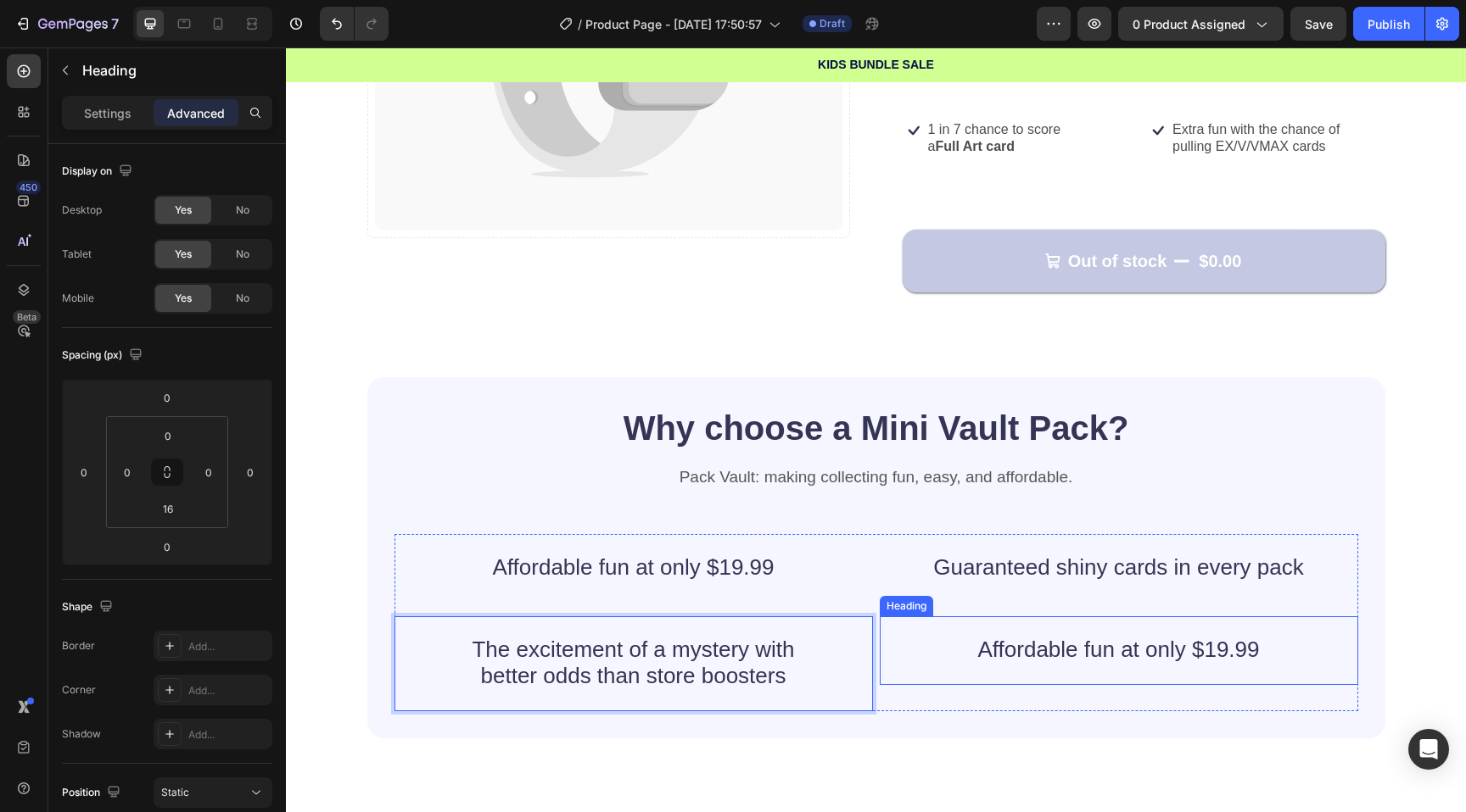
click at [1077, 659] on h2 "Affordable fun at only $19.99" at bounding box center [1118, 644] width 478 height 56
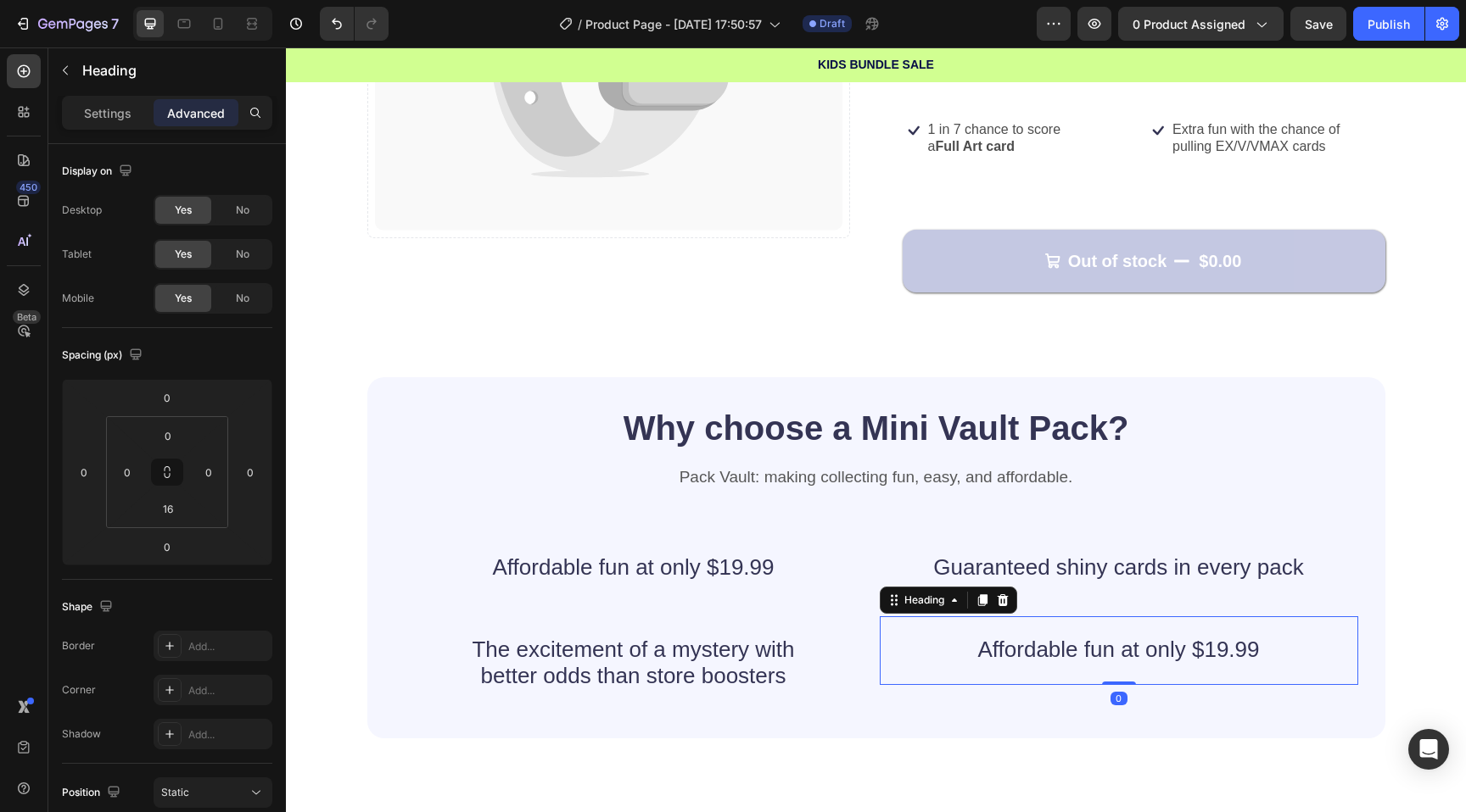
click at [1058, 635] on h2 "Affordable fun at only $19.99" at bounding box center [1118, 644] width 478 height 56
click at [1058, 637] on p "Affordable fun at only $19.99" at bounding box center [1119, 650] width 452 height 26
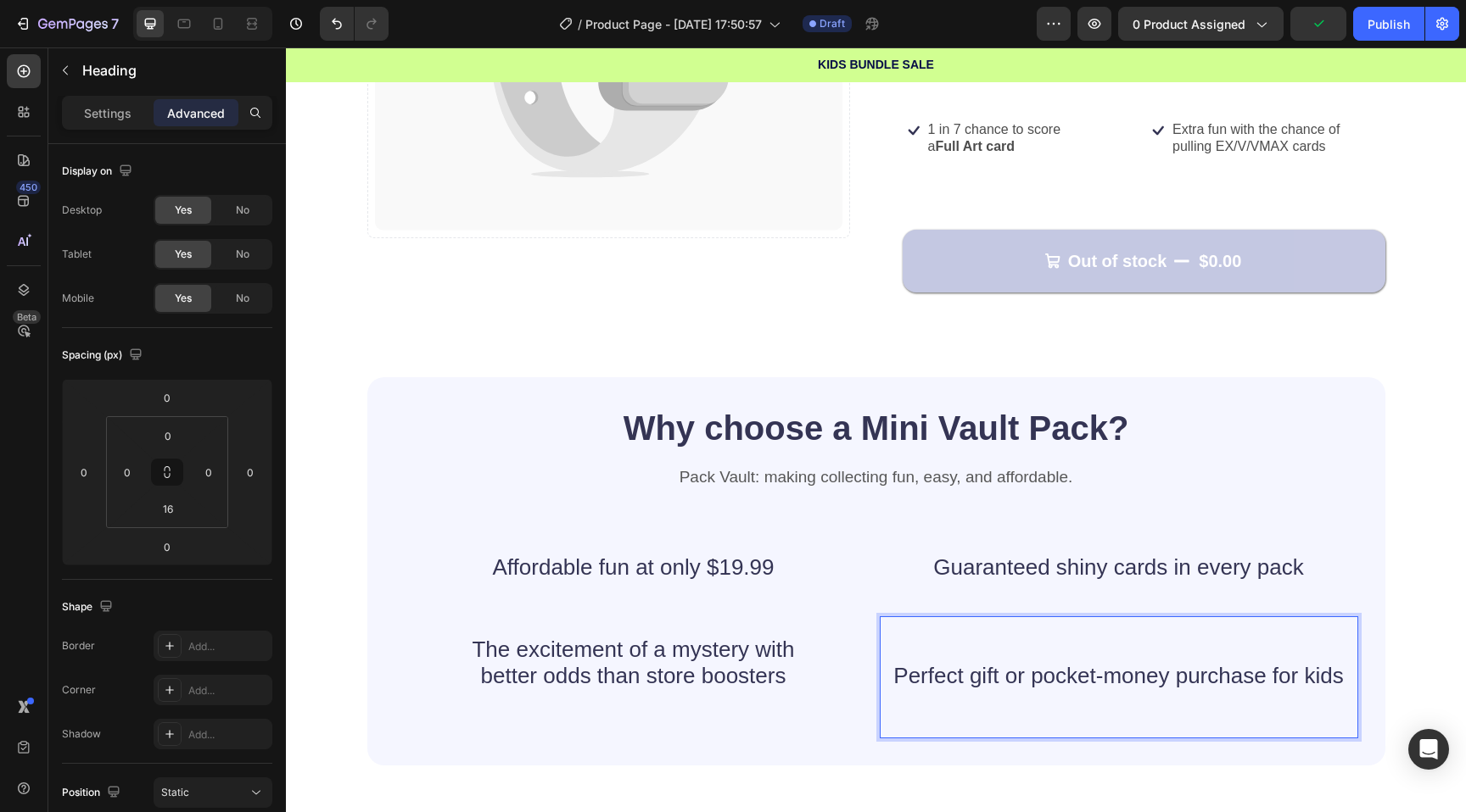
click at [1204, 677] on p "Perfect gift or pocket-money purchase for kids" at bounding box center [1119, 676] width 452 height 26
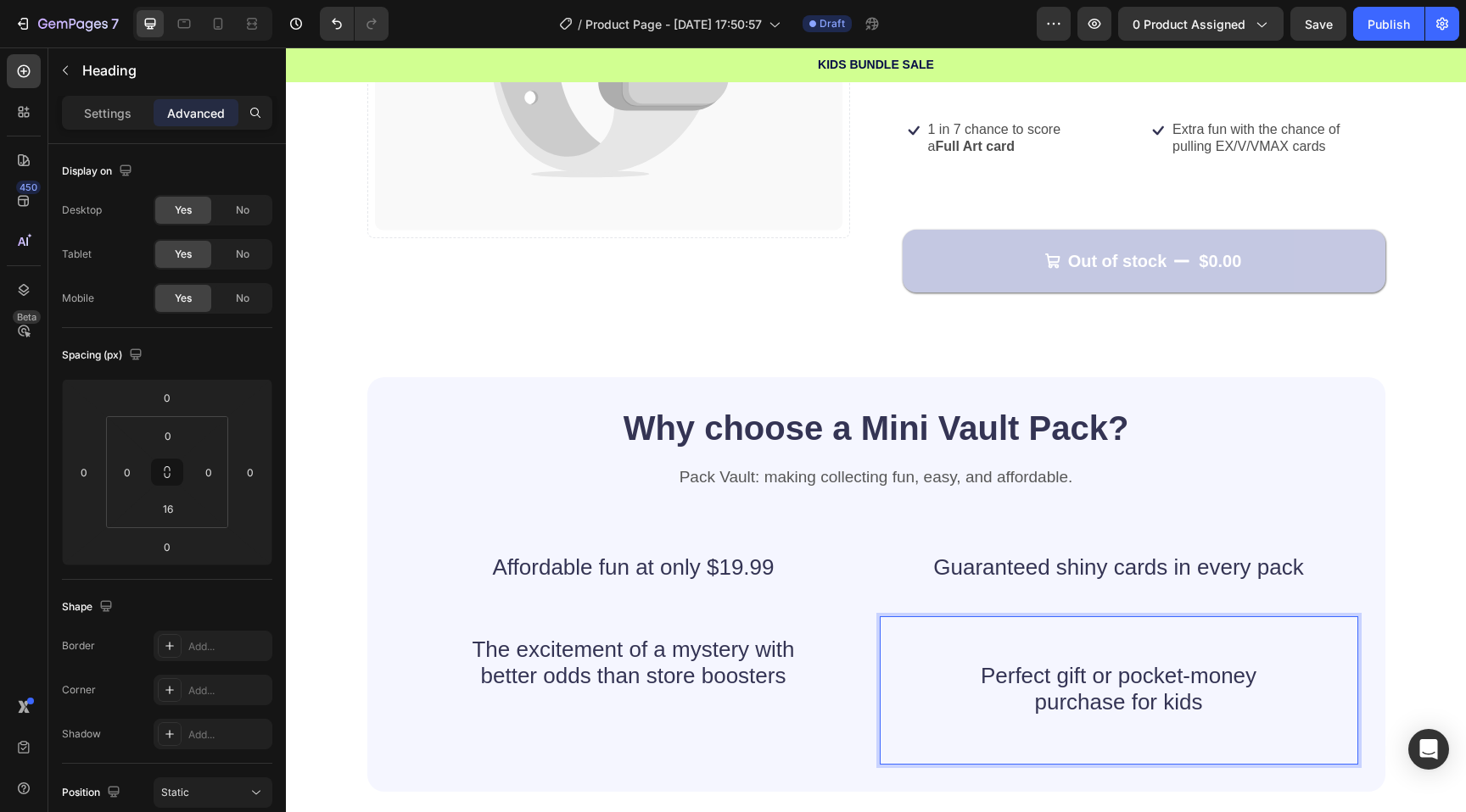
click at [961, 671] on p "Perfect gift or pocket-money purchase for kids" at bounding box center [1119, 689] width 452 height 53
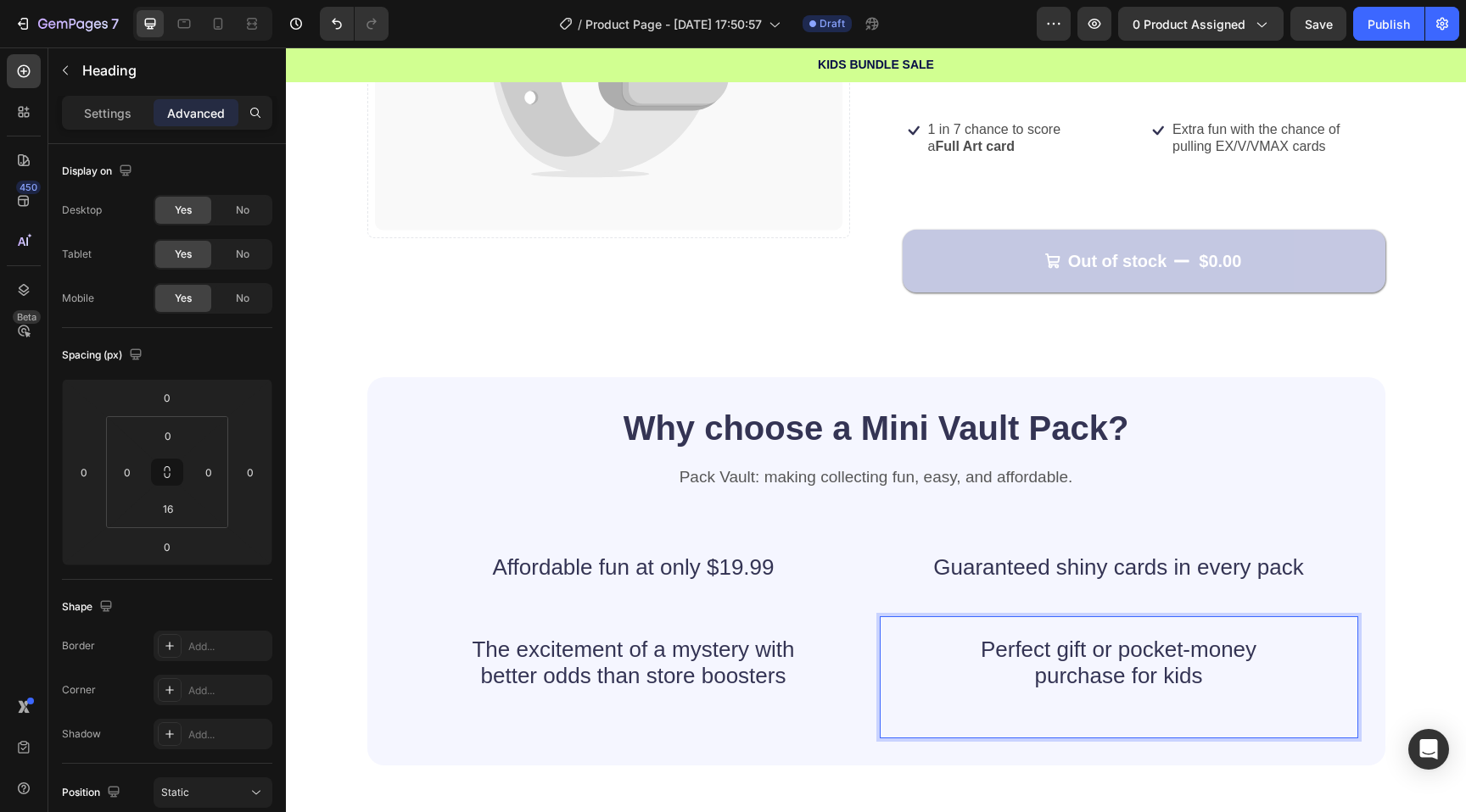
click at [988, 711] on p "Rich Text Editor. Editing area: main" at bounding box center [1119, 703] width 452 height 26
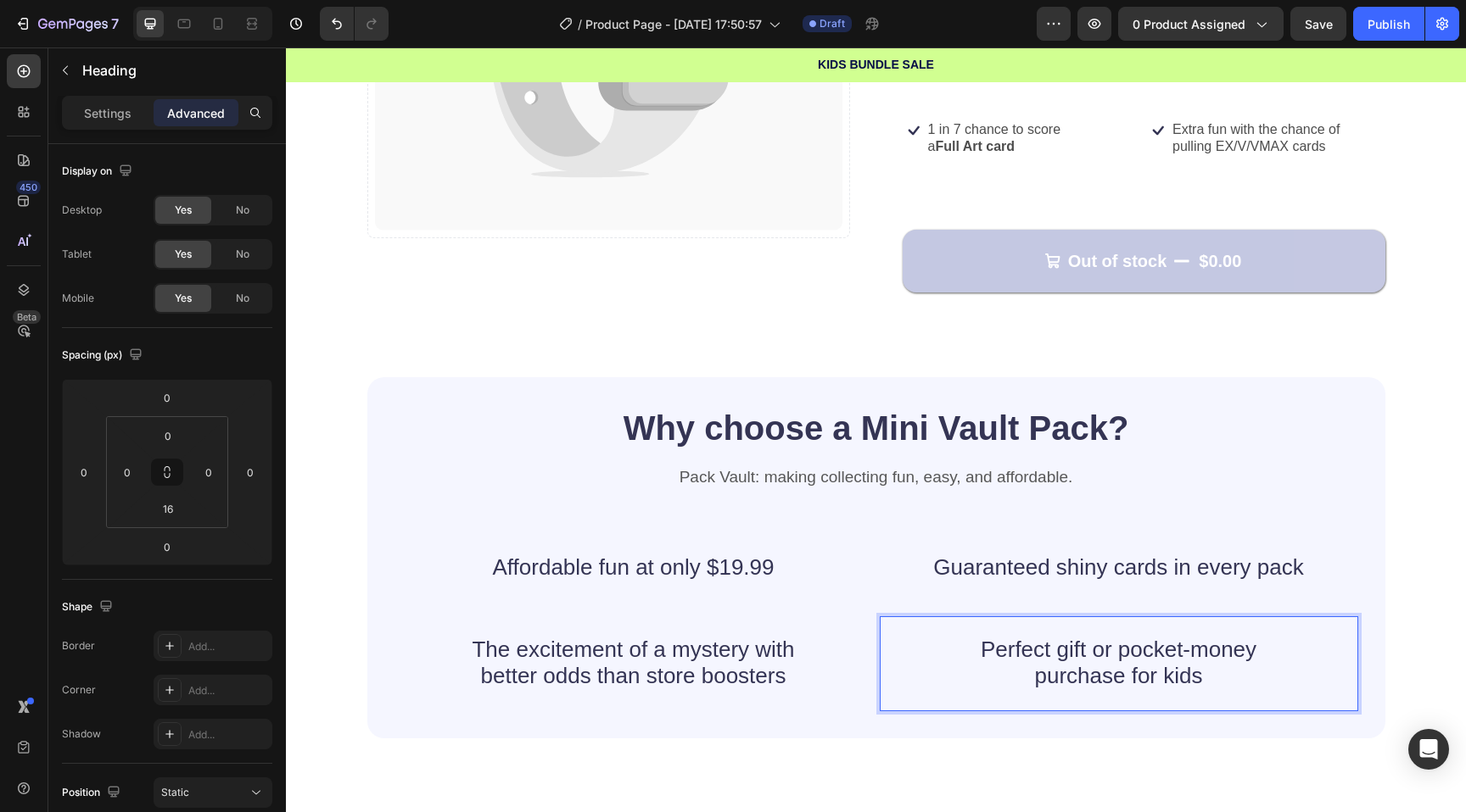
click at [941, 588] on div "Guaranteed shiny cards in every pack Heading" at bounding box center [1118, 569] width 478 height 69
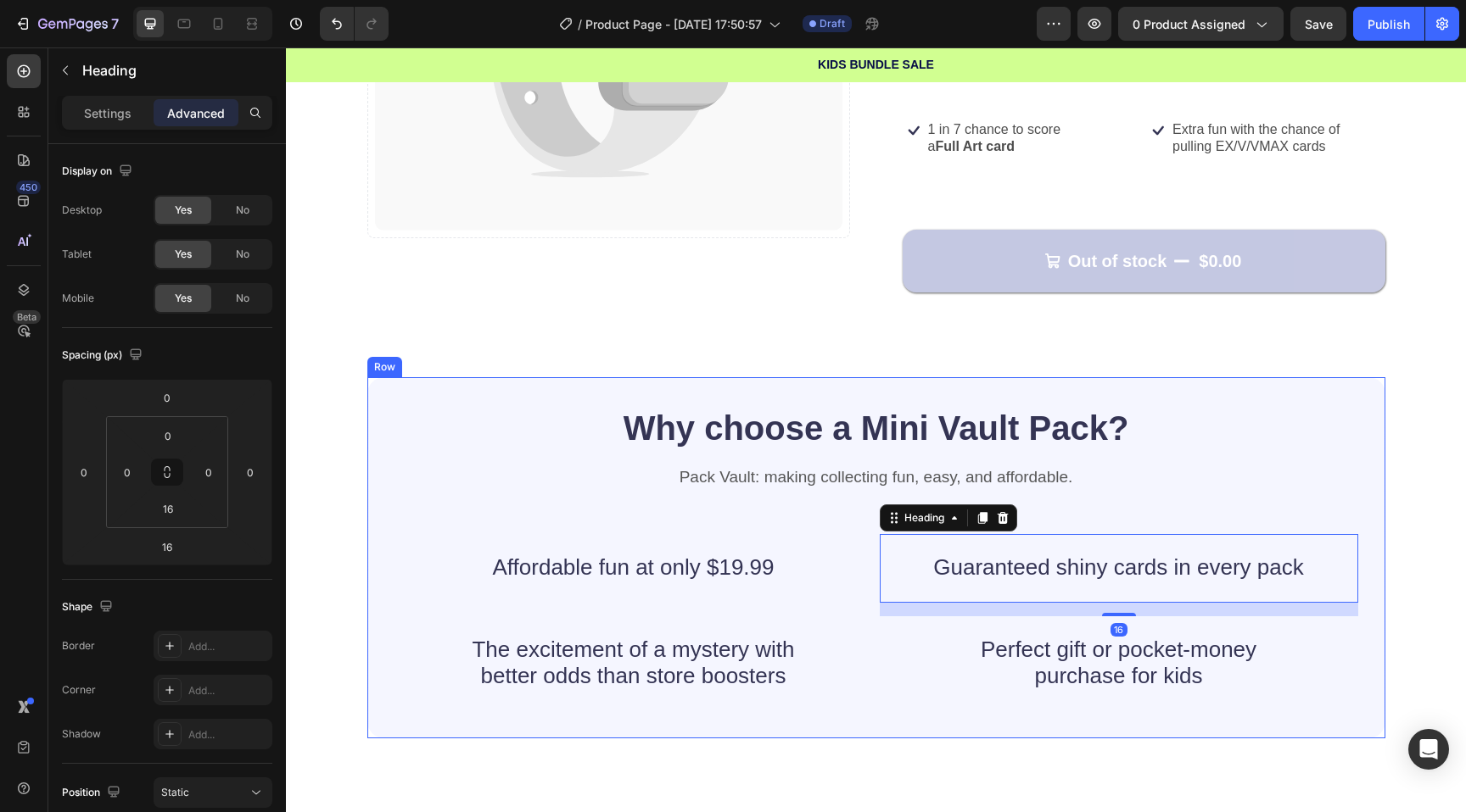
click at [841, 515] on div "Why choose a Mini Vault Pack? Heading Pack Vault: making collecting fun, easy, …" at bounding box center [876, 558] width 964 height 307
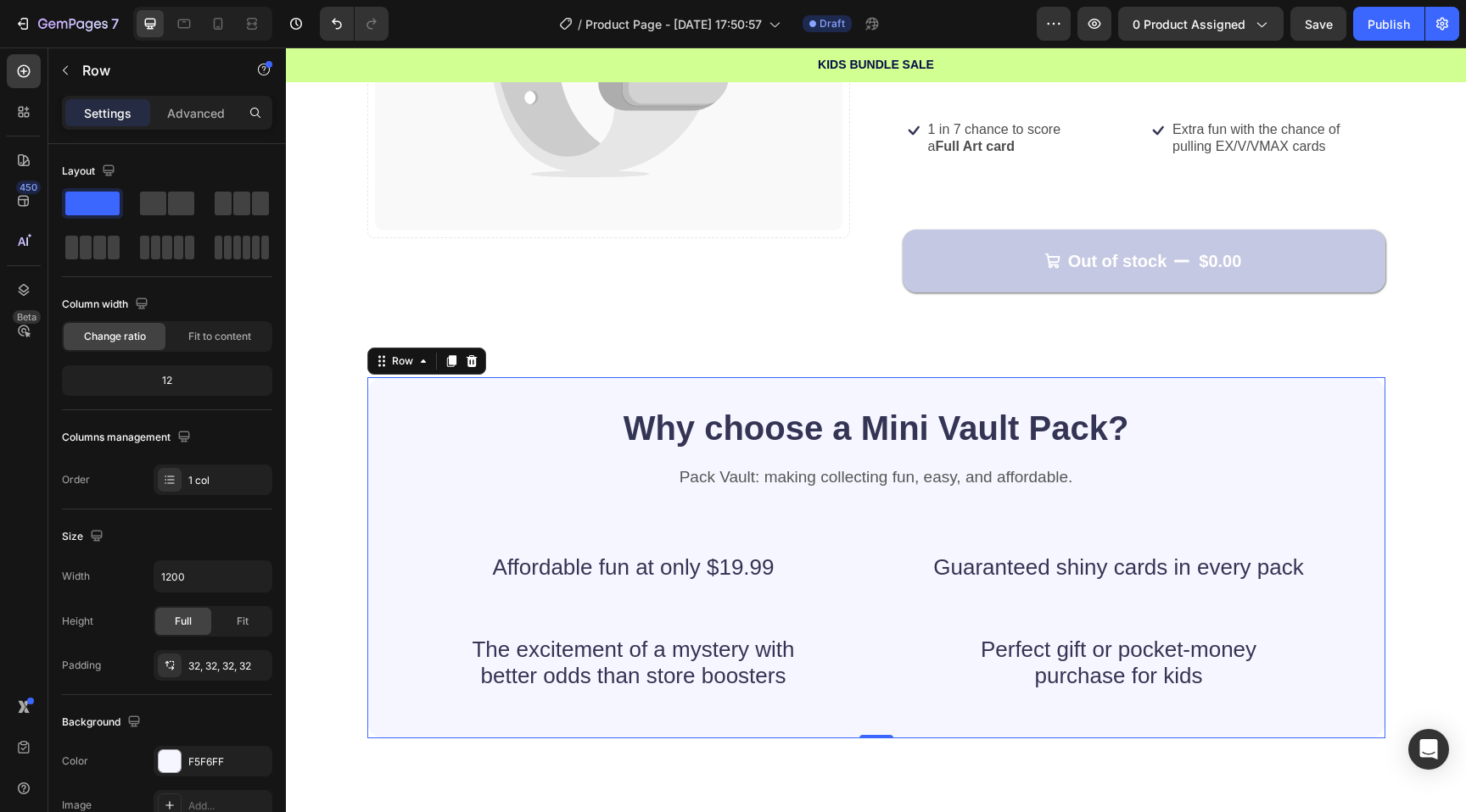
click at [761, 531] on div "Why choose a Mini Vault Pack? Heading Pack Vault: making collecting fun, easy, …" at bounding box center [876, 558] width 964 height 307
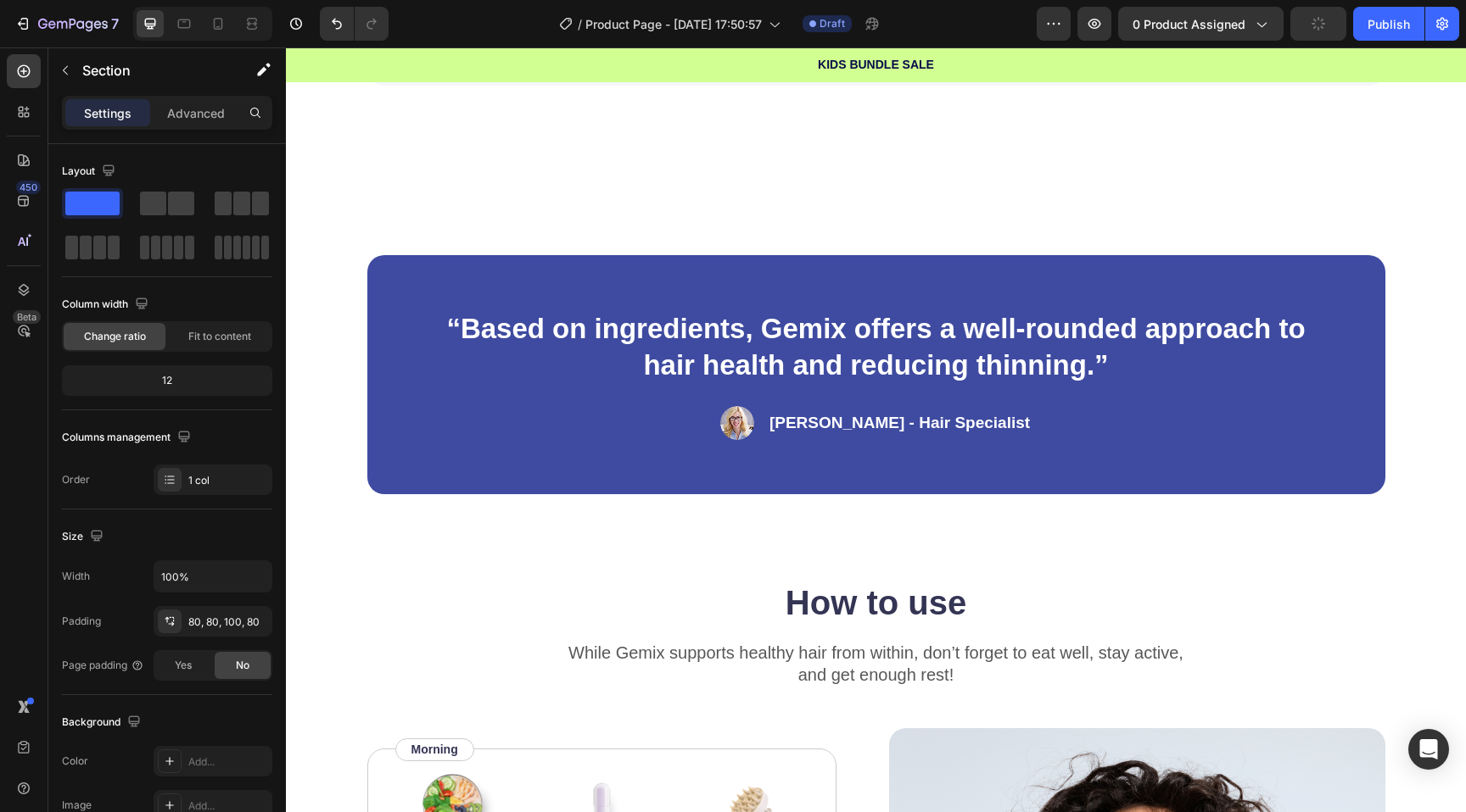
click at [761, 225] on div "“Based on ingredients, Gemix offers a well-rounded approach to hair health and …" at bounding box center [876, 375] width 1180 height 409
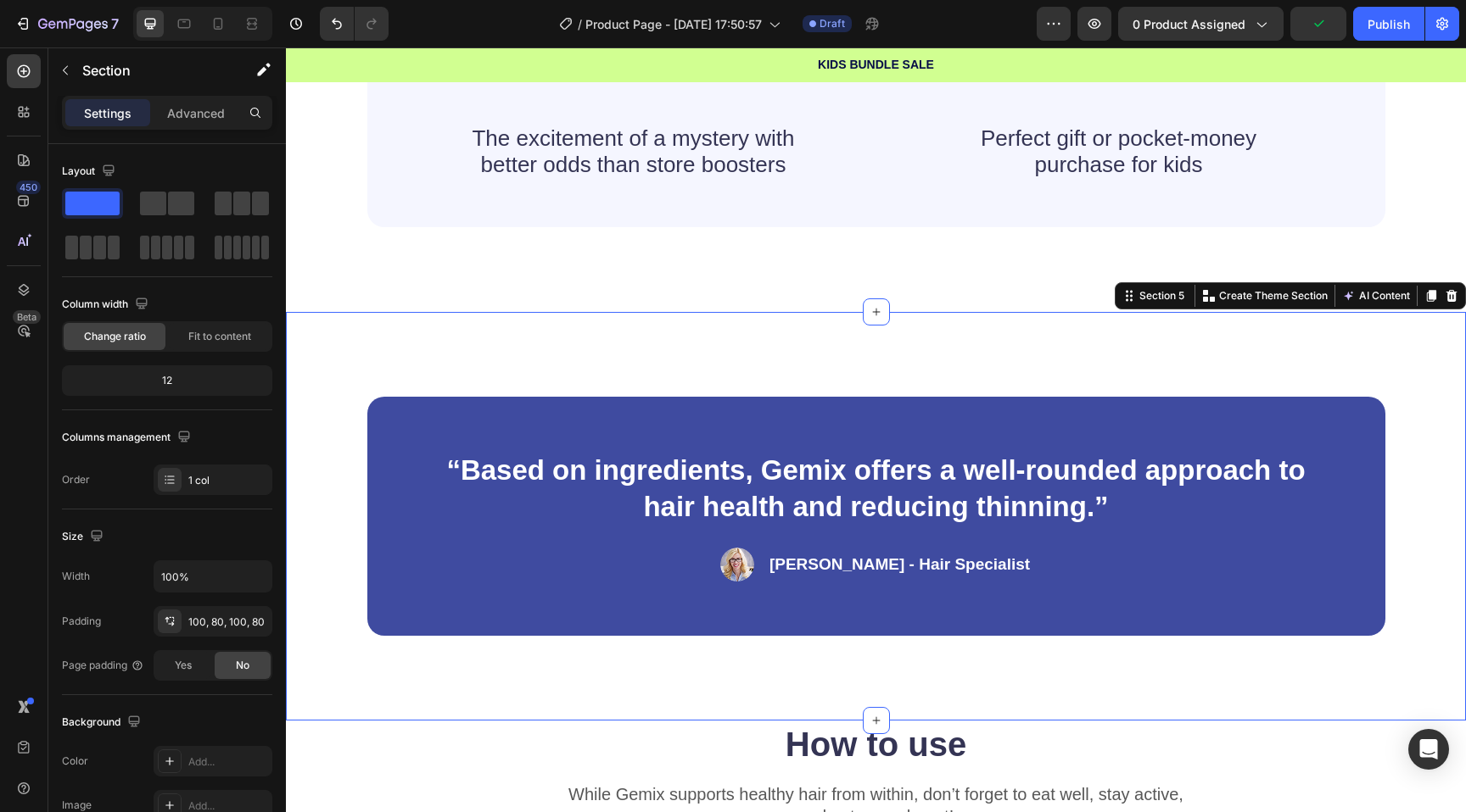
scroll to position [917, 0]
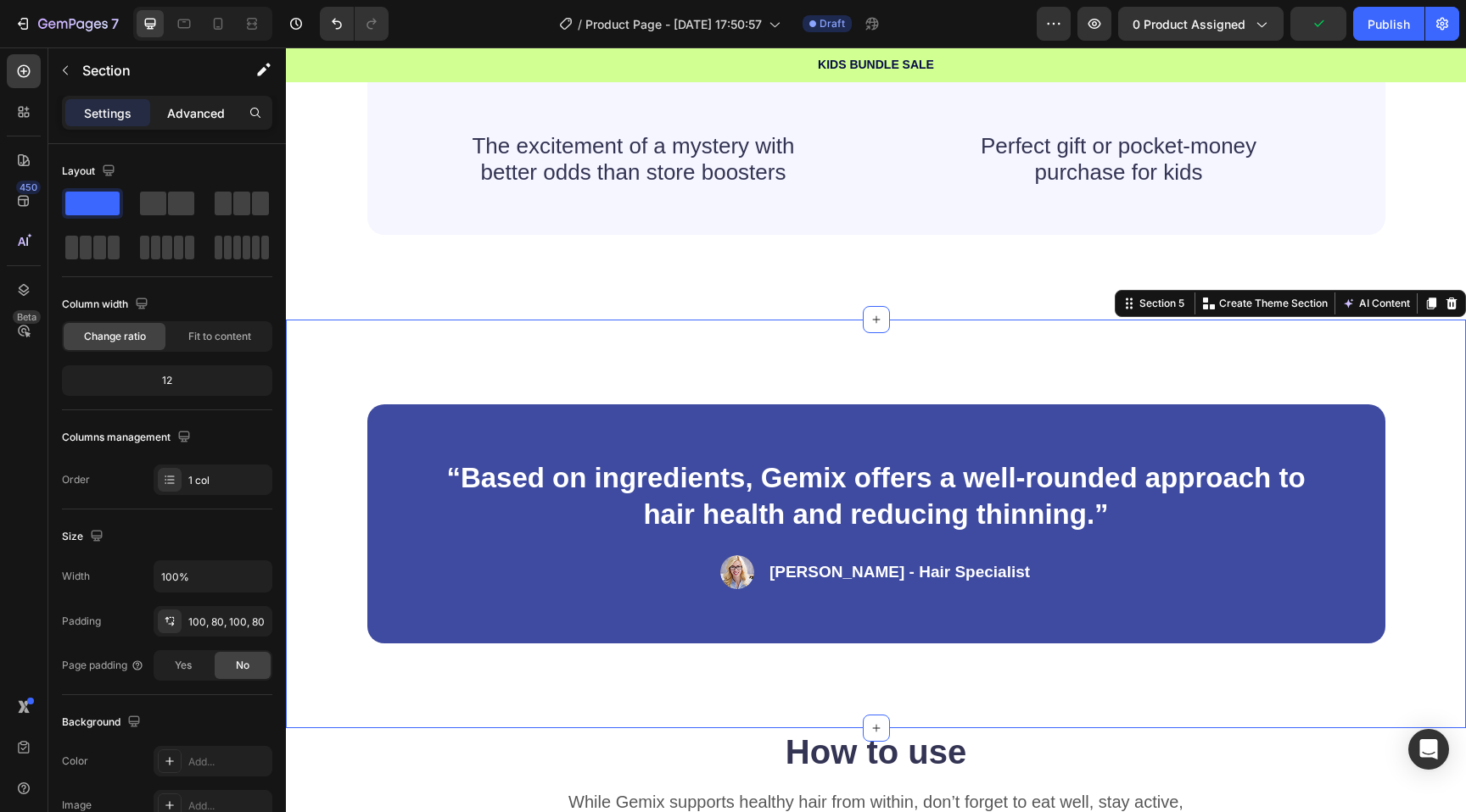
click at [187, 119] on p "Advanced" at bounding box center [195, 113] width 57 height 18
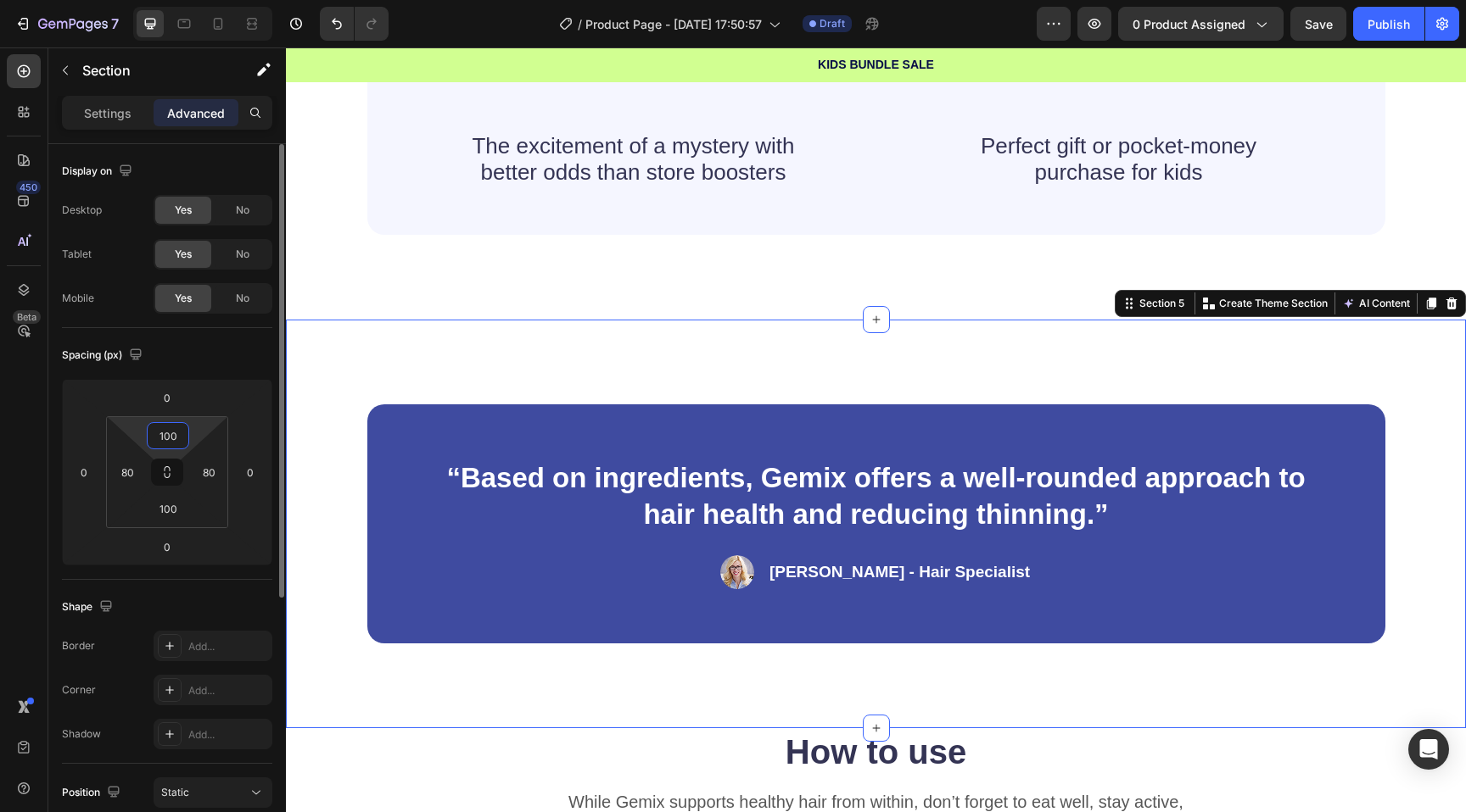
click at [177, 441] on input "100" at bounding box center [168, 436] width 34 height 26
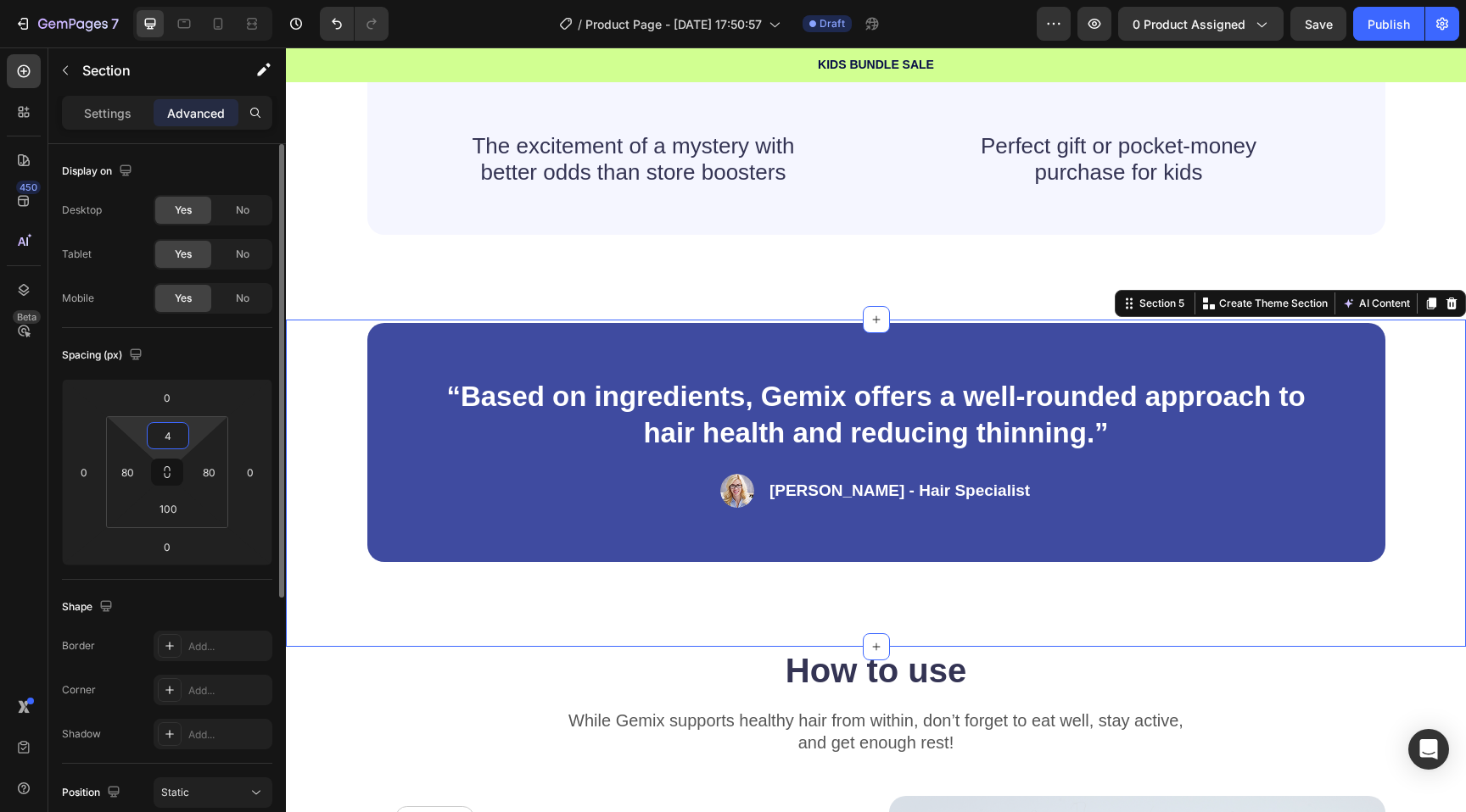
type input "45"
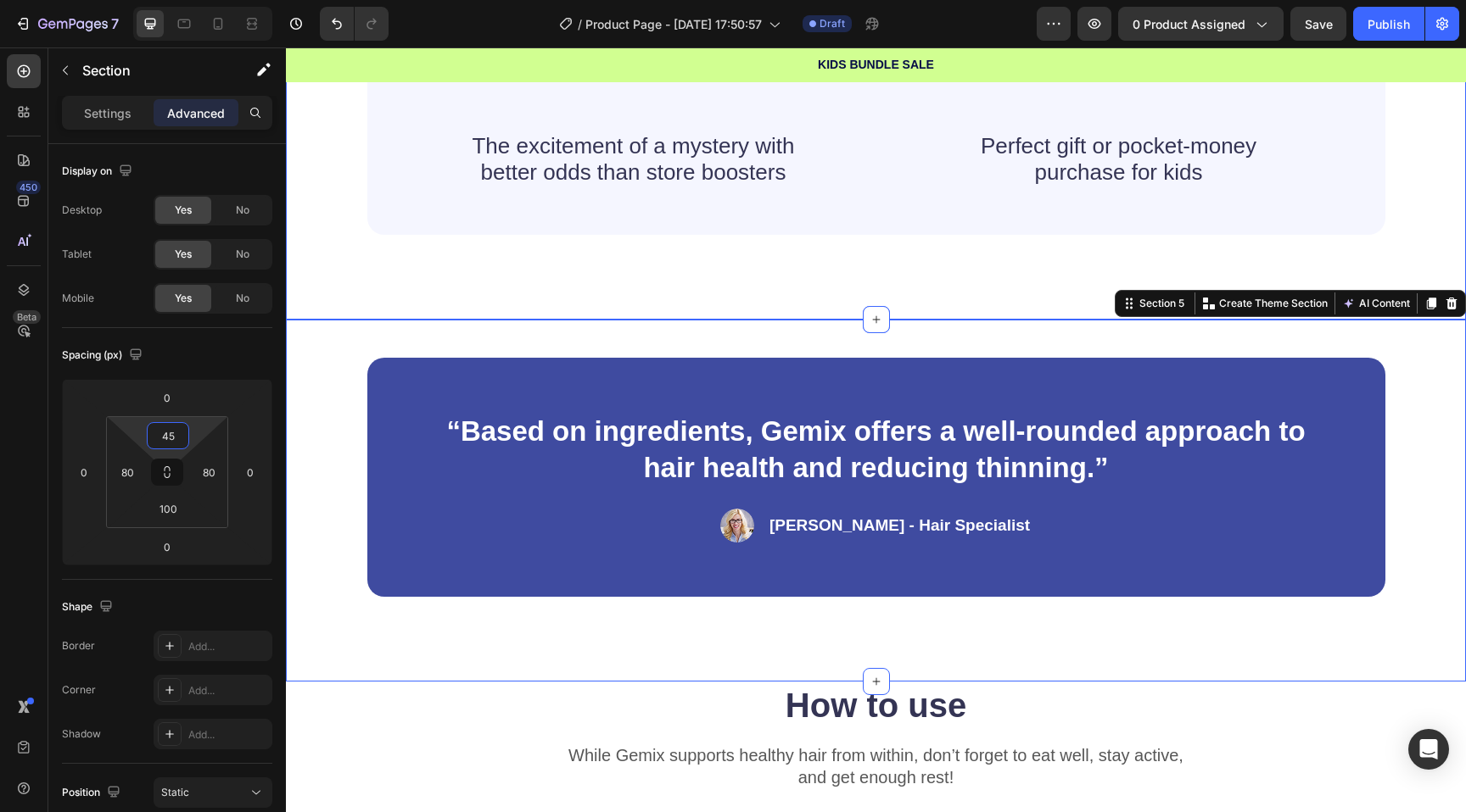
click at [385, 297] on div "Why choose a Mini Vault Pack? Heading Pack Vault: making collecting fun, easy, …" at bounding box center [876, 97] width 1180 height 446
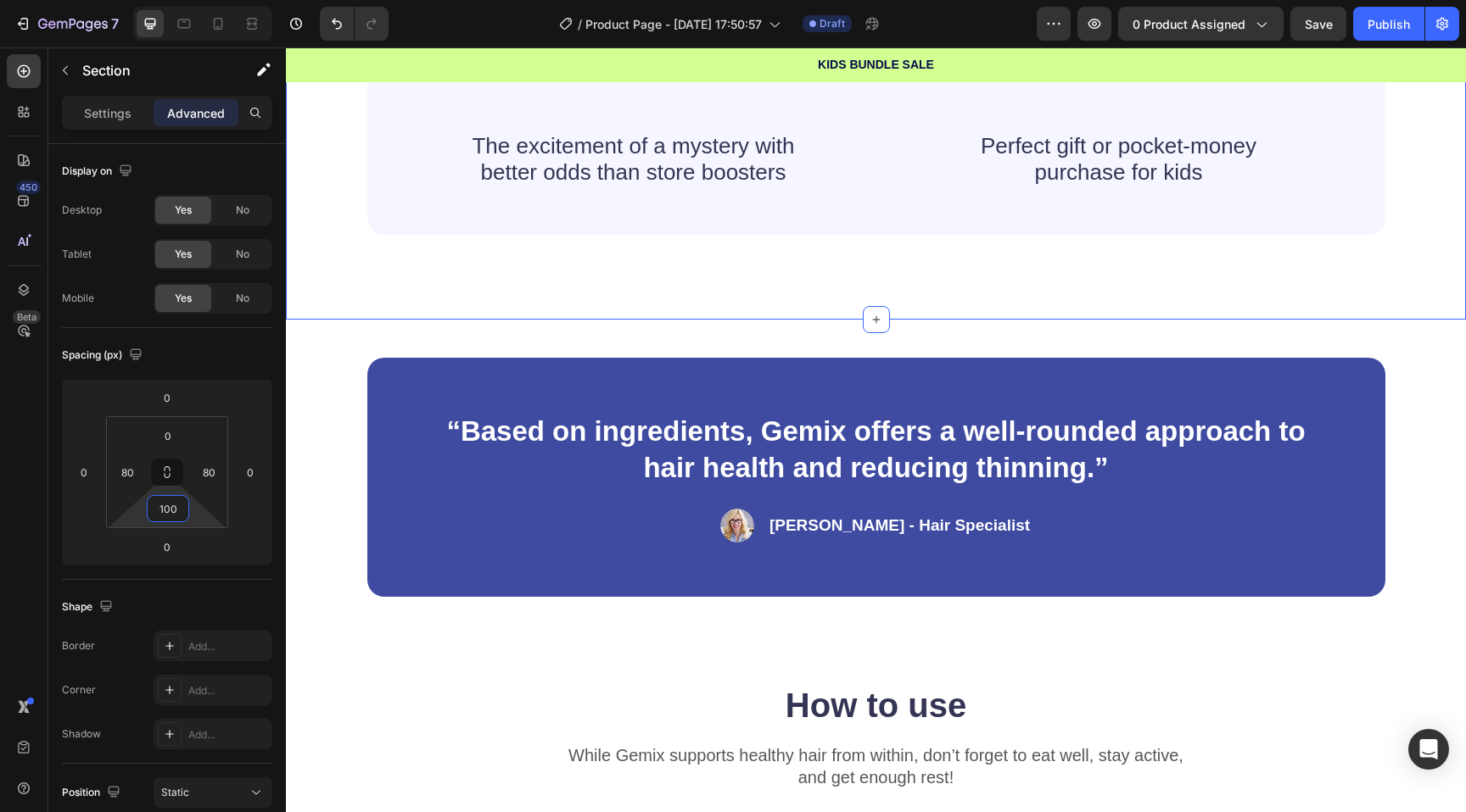
click at [168, 0] on html "7 Version history / Product Page - Sep 28, 17:50:57 Draft Preview 0 product ass…" at bounding box center [733, 0] width 1466 height 0
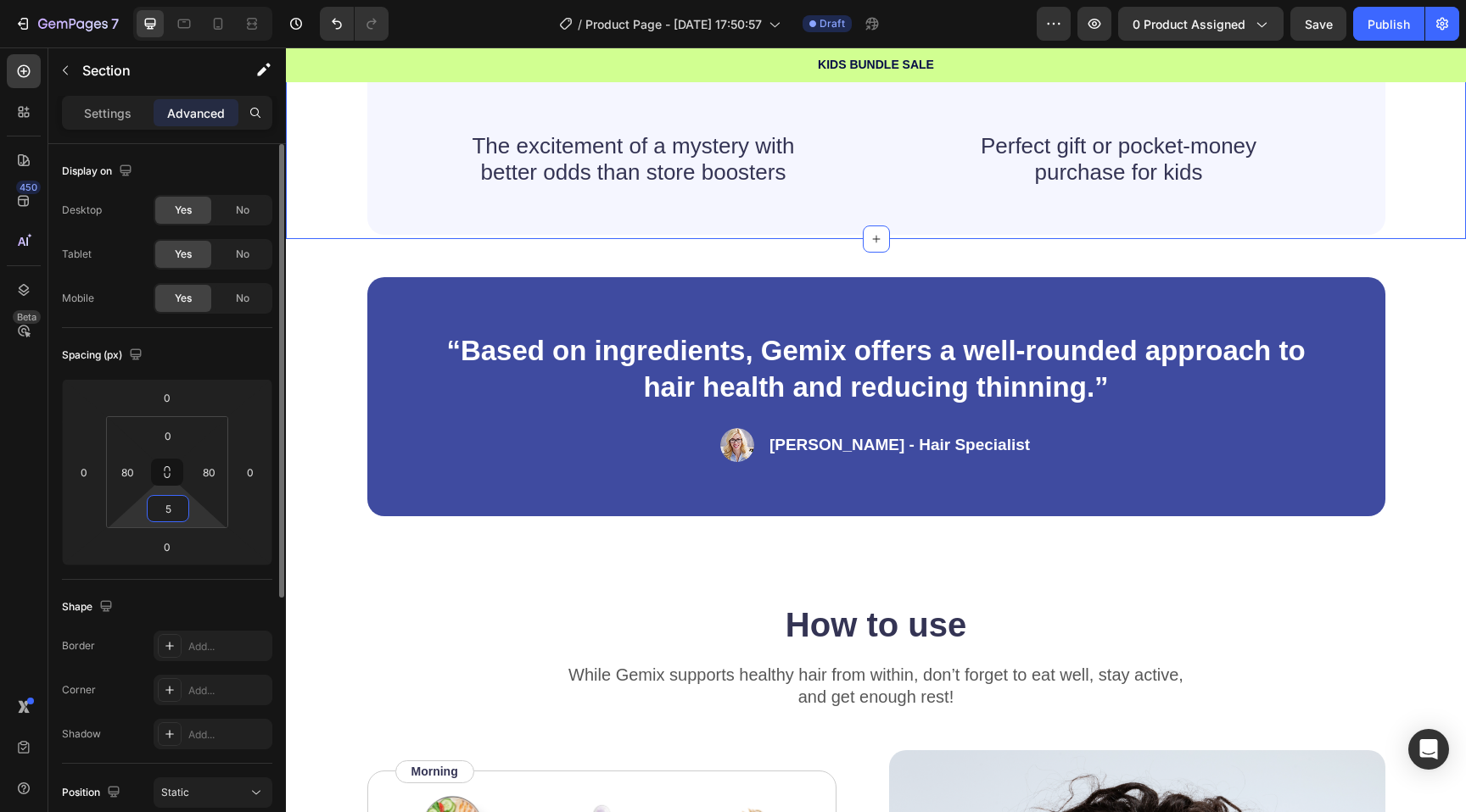
type input "50"
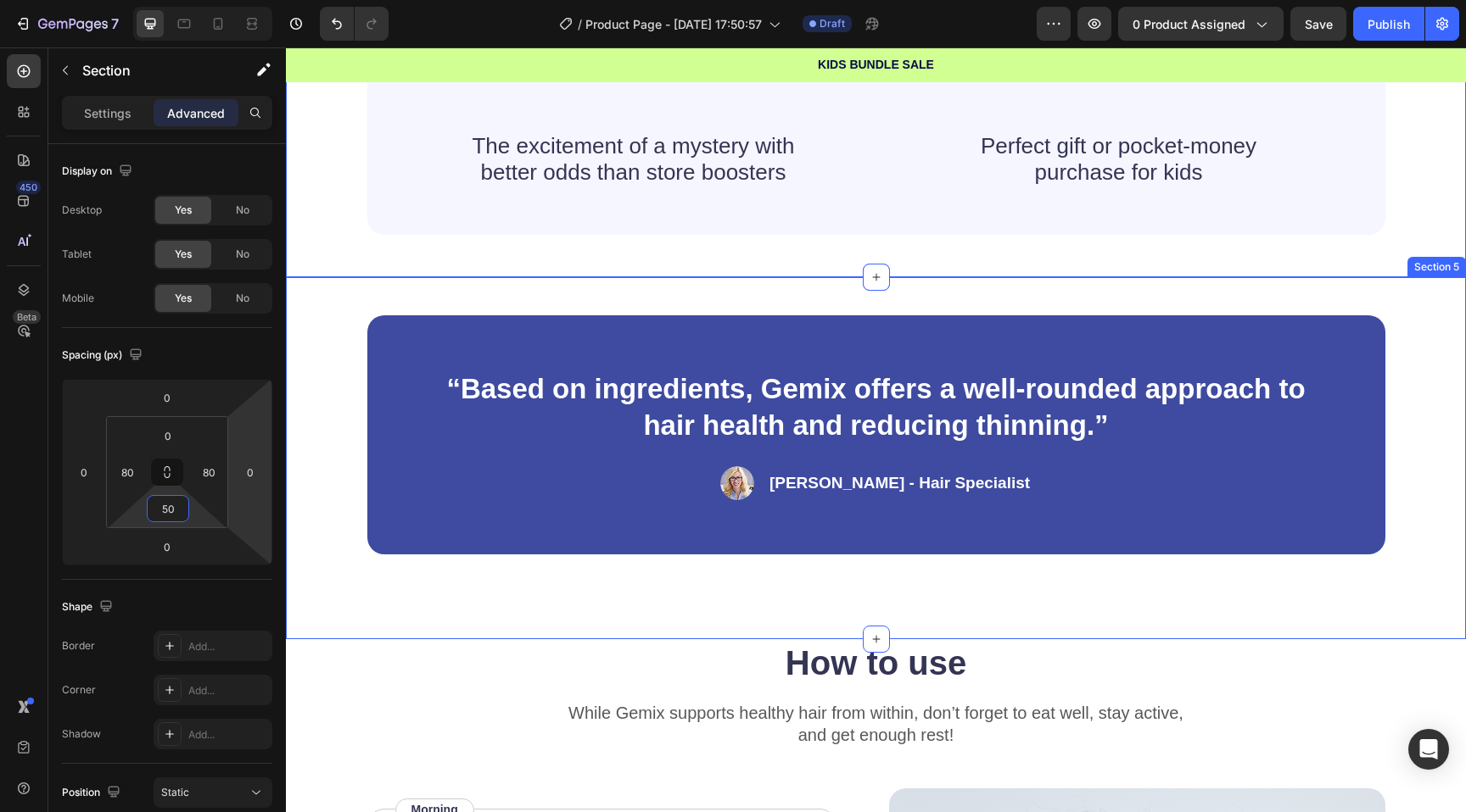
click at [632, 601] on div "“Based on ingredients, Gemix offers a well-rounded approach to hair health and …" at bounding box center [876, 458] width 1180 height 362
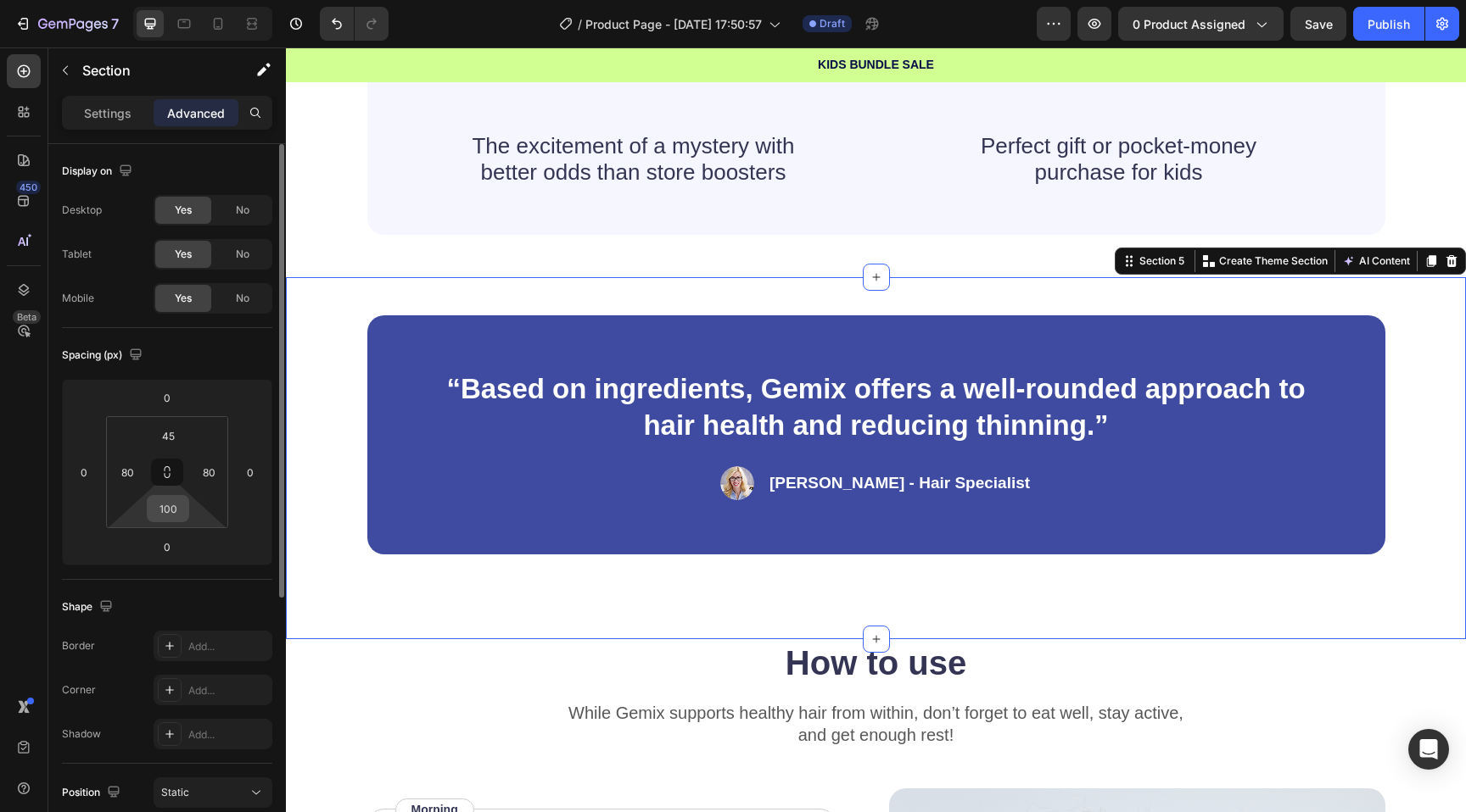
click at [181, 508] on input "100" at bounding box center [168, 509] width 34 height 26
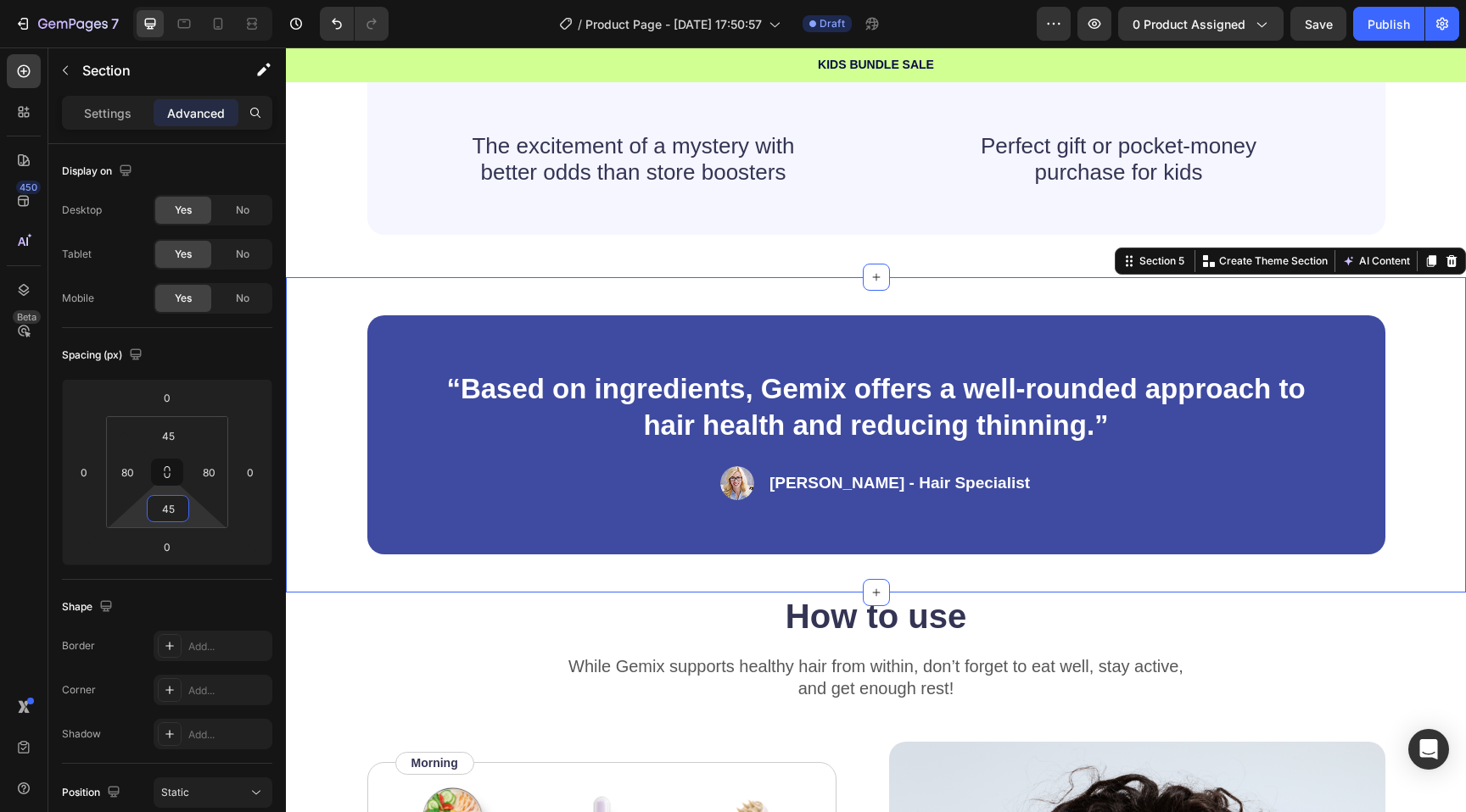
type input "45"
click at [536, 576] on div "“Based on ingredients, Gemix offers a well-rounded approach to hair health and …" at bounding box center [876, 436] width 1180 height 316
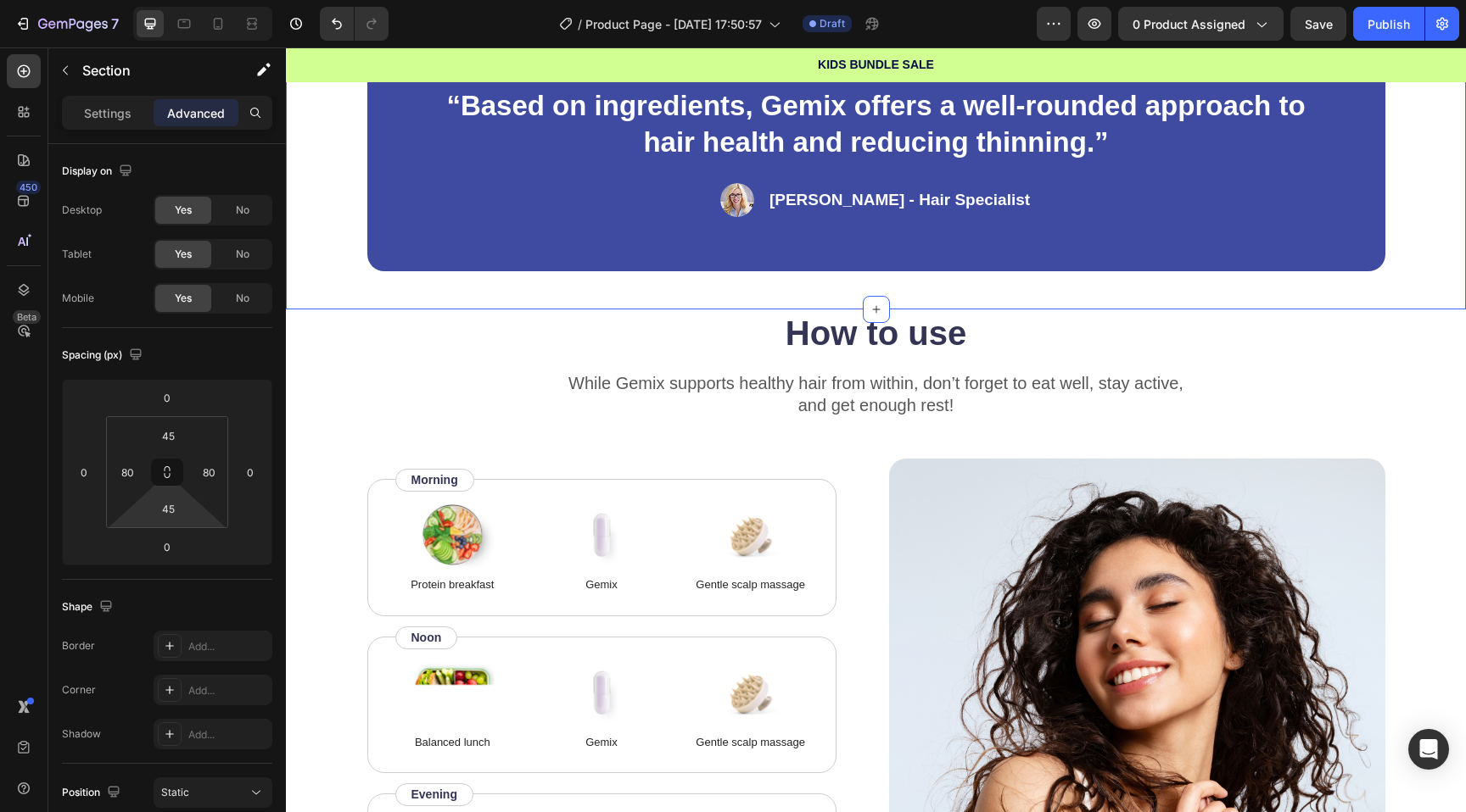
scroll to position [1203, 0]
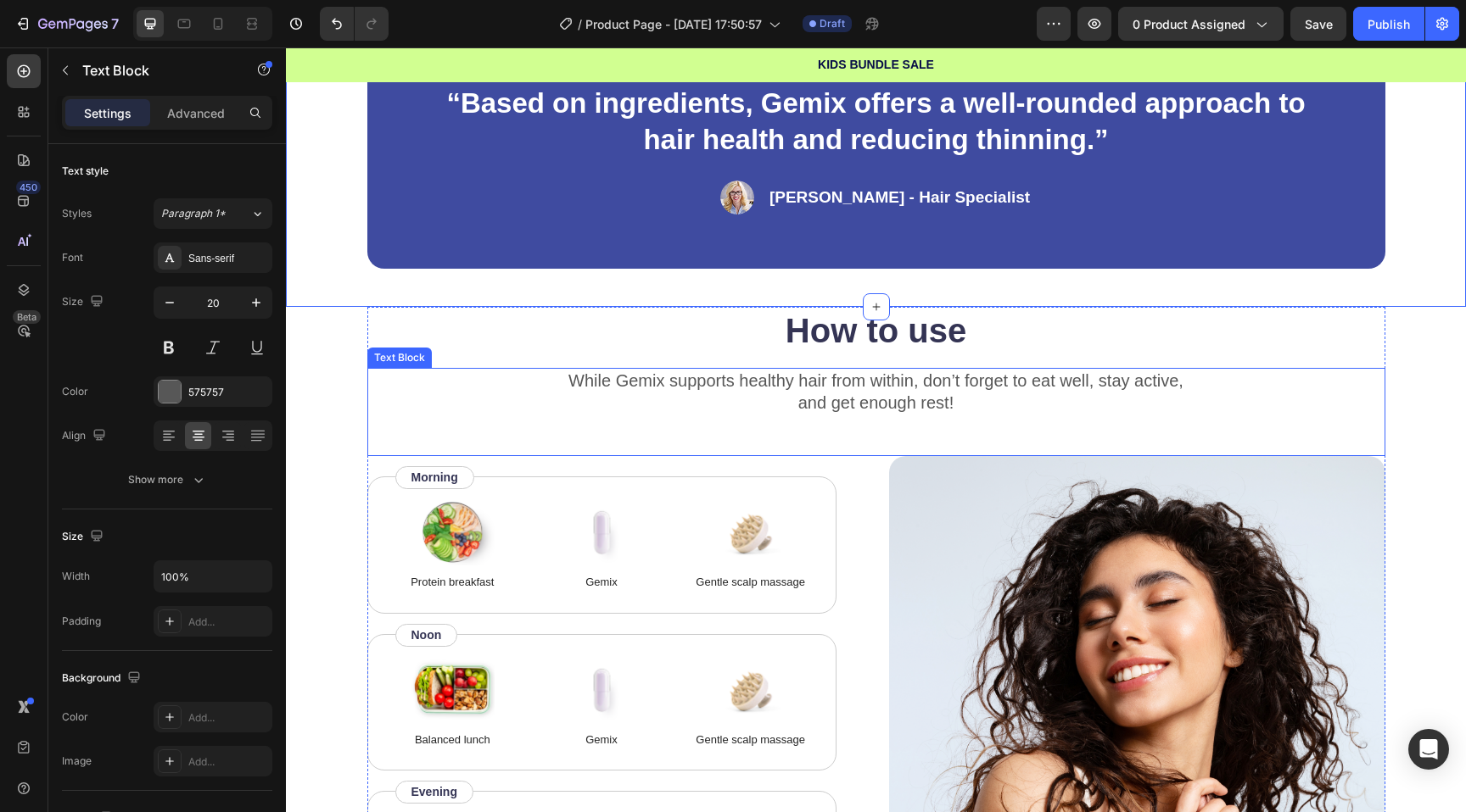
click at [378, 352] on div "Text Block" at bounding box center [399, 357] width 57 height 15
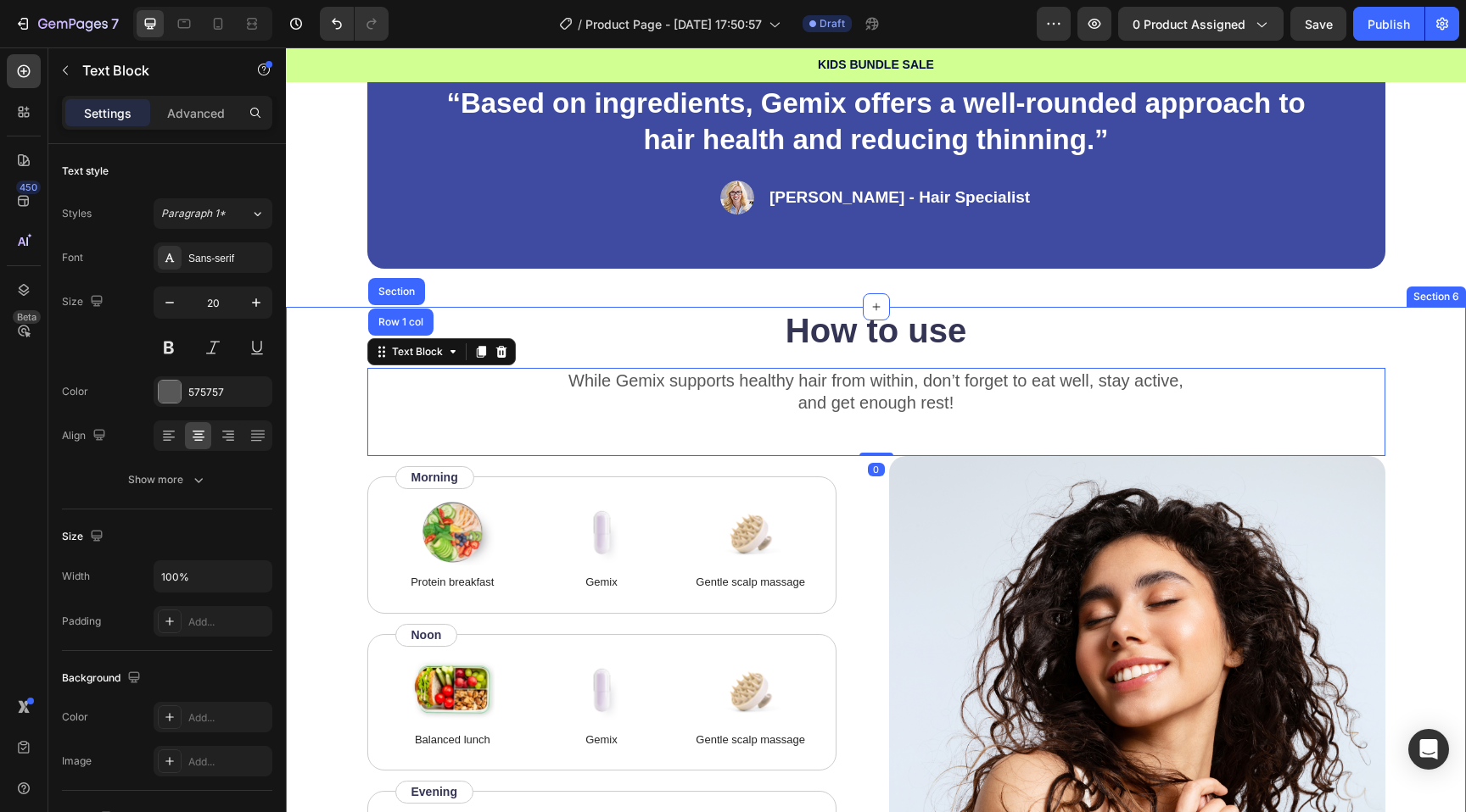
click at [331, 339] on div "How to use Heading While Gemix supports healthy hair from within, don’t forget …" at bounding box center [876, 659] width 1180 height 706
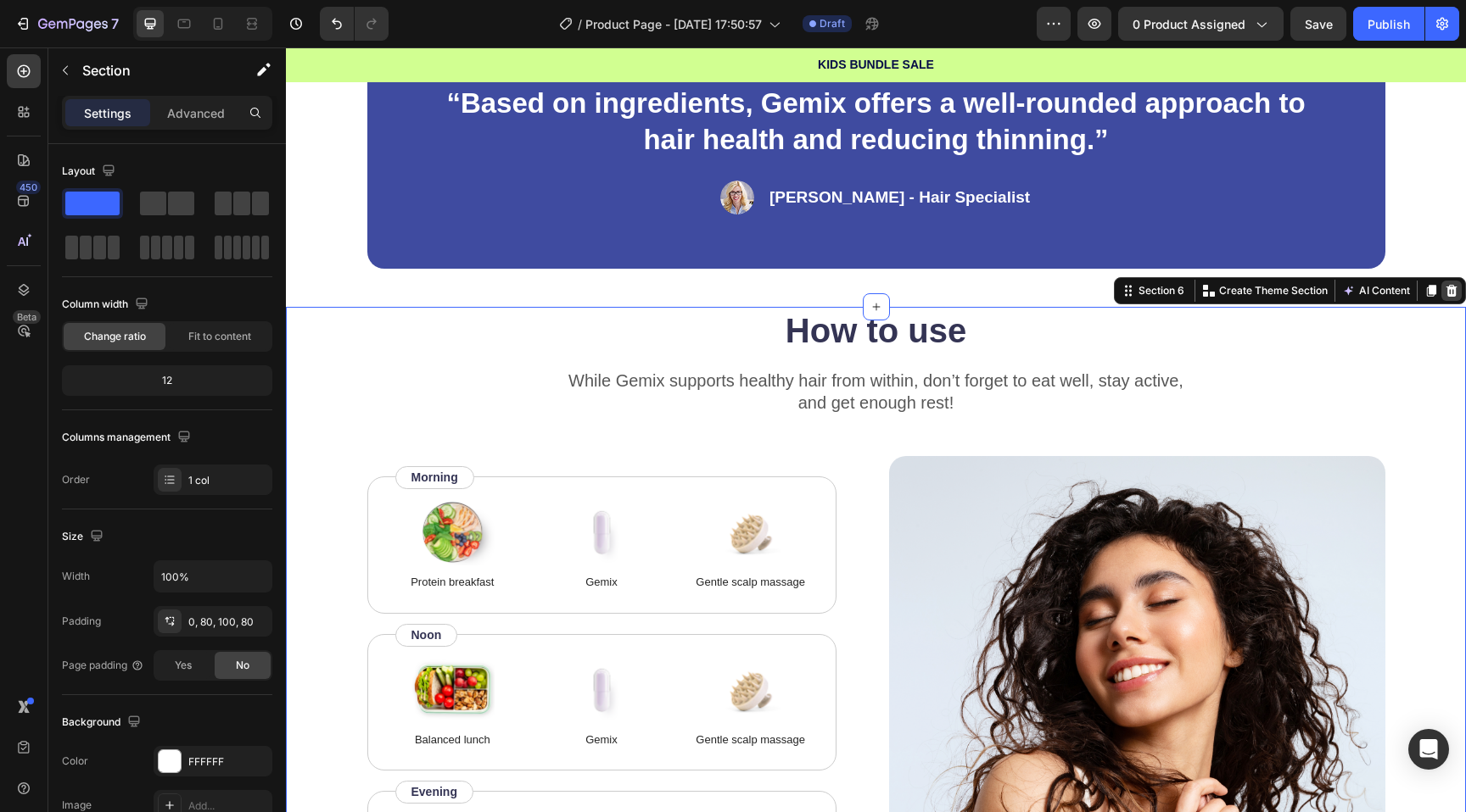
click at [1445, 295] on icon at bounding box center [1451, 290] width 13 height 13
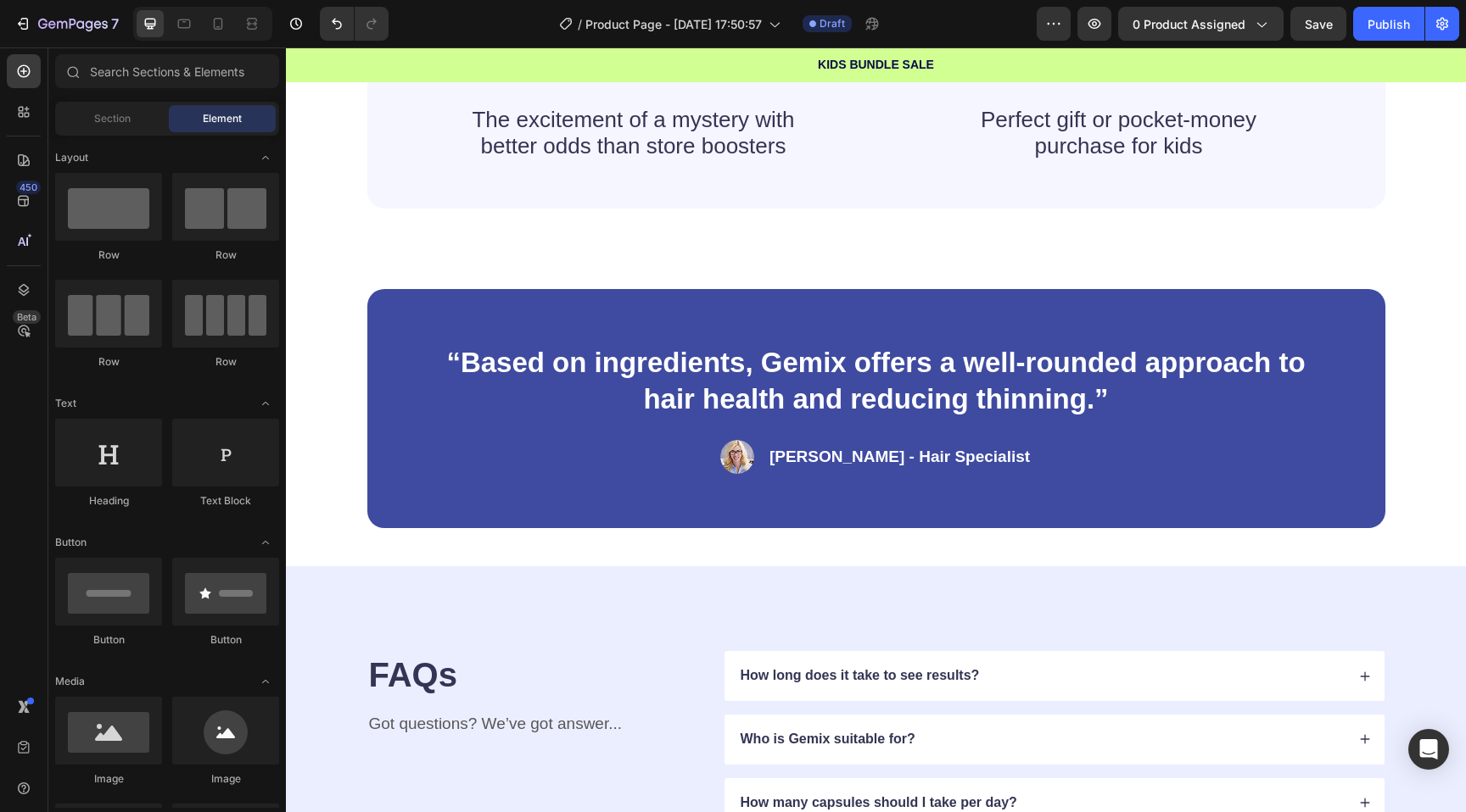
scroll to position [916, 0]
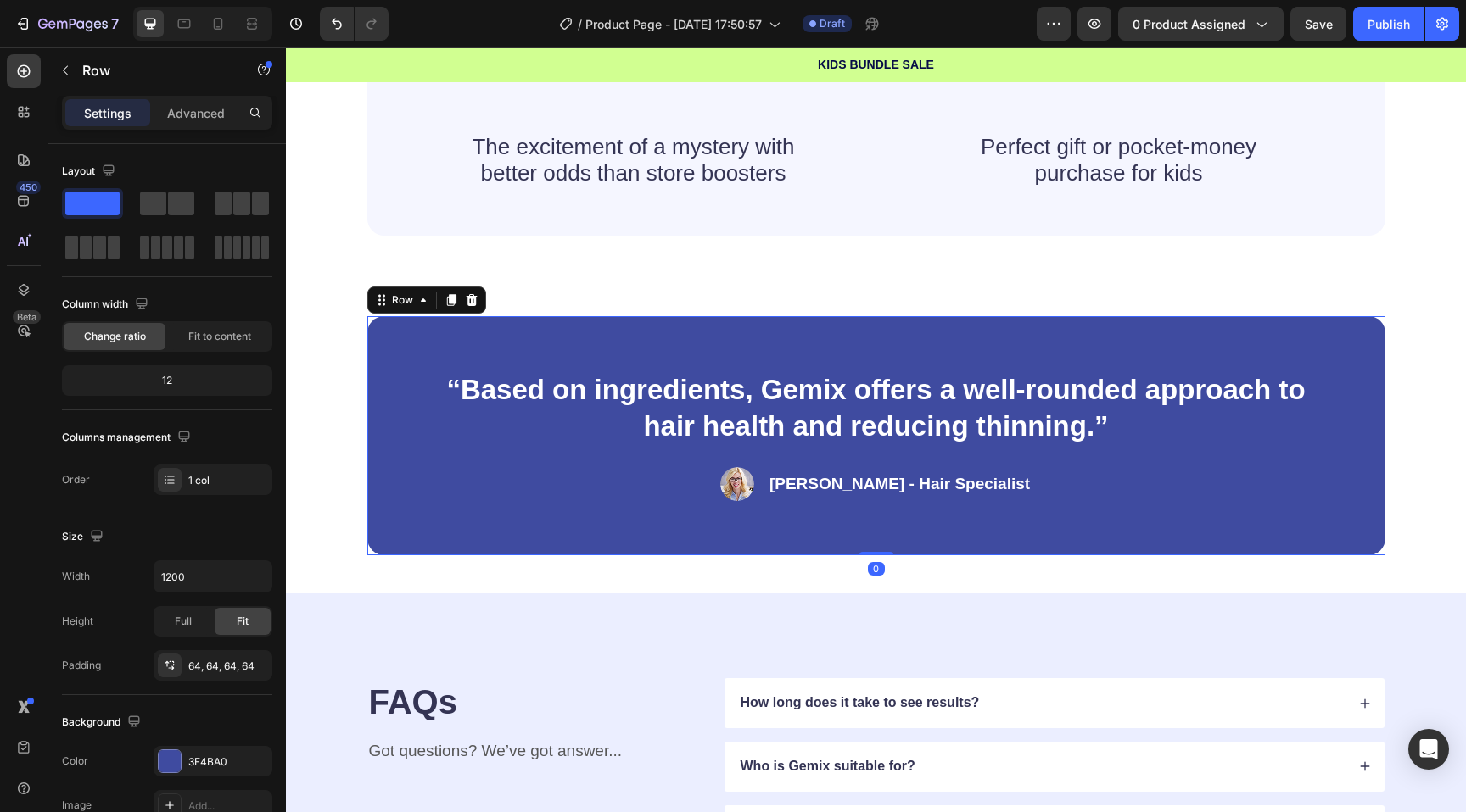
click at [521, 338] on div "“Based on ingredients, Gemix offers a well-rounded approach to hair health and …" at bounding box center [876, 436] width 1018 height 239
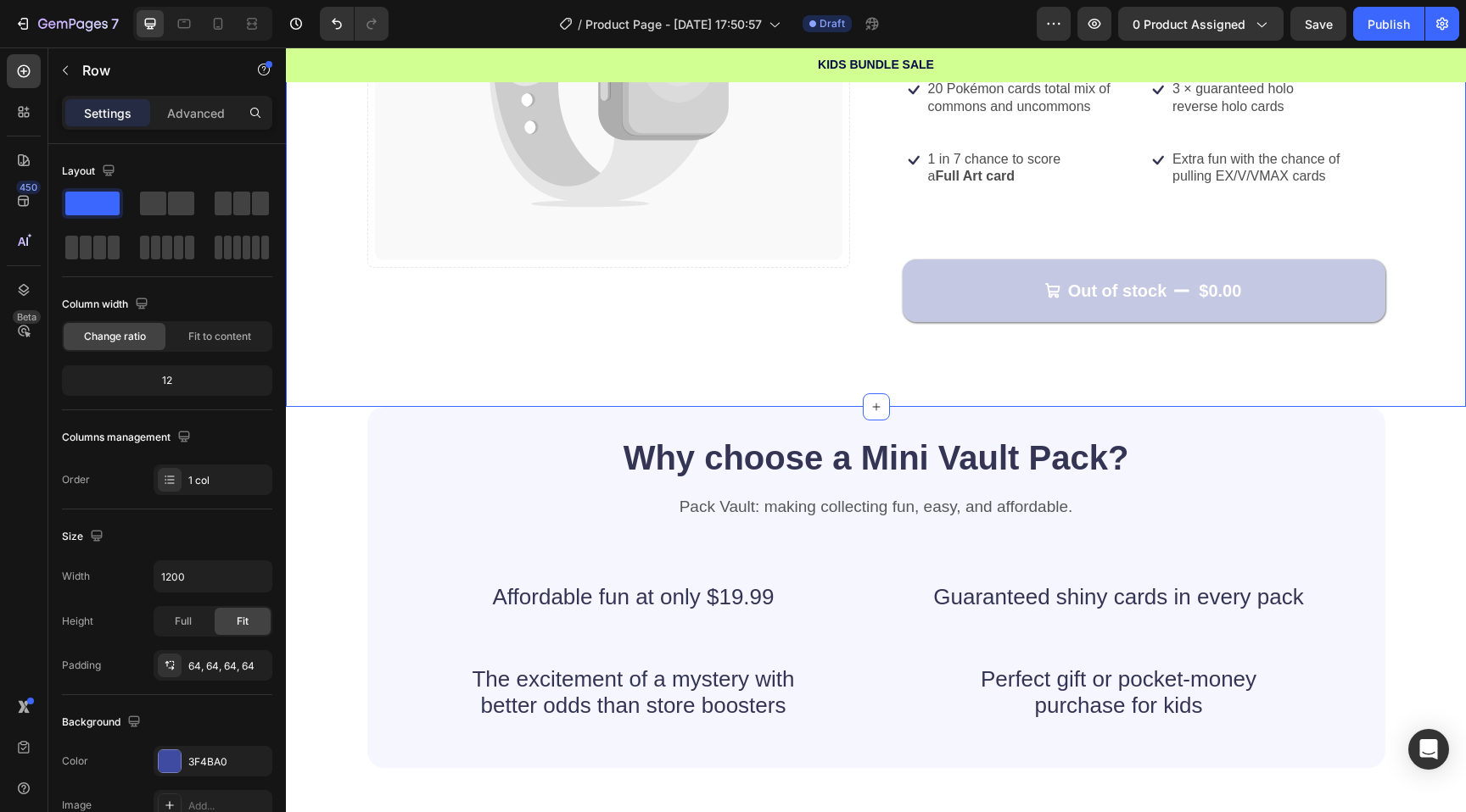
scroll to position [466, 0]
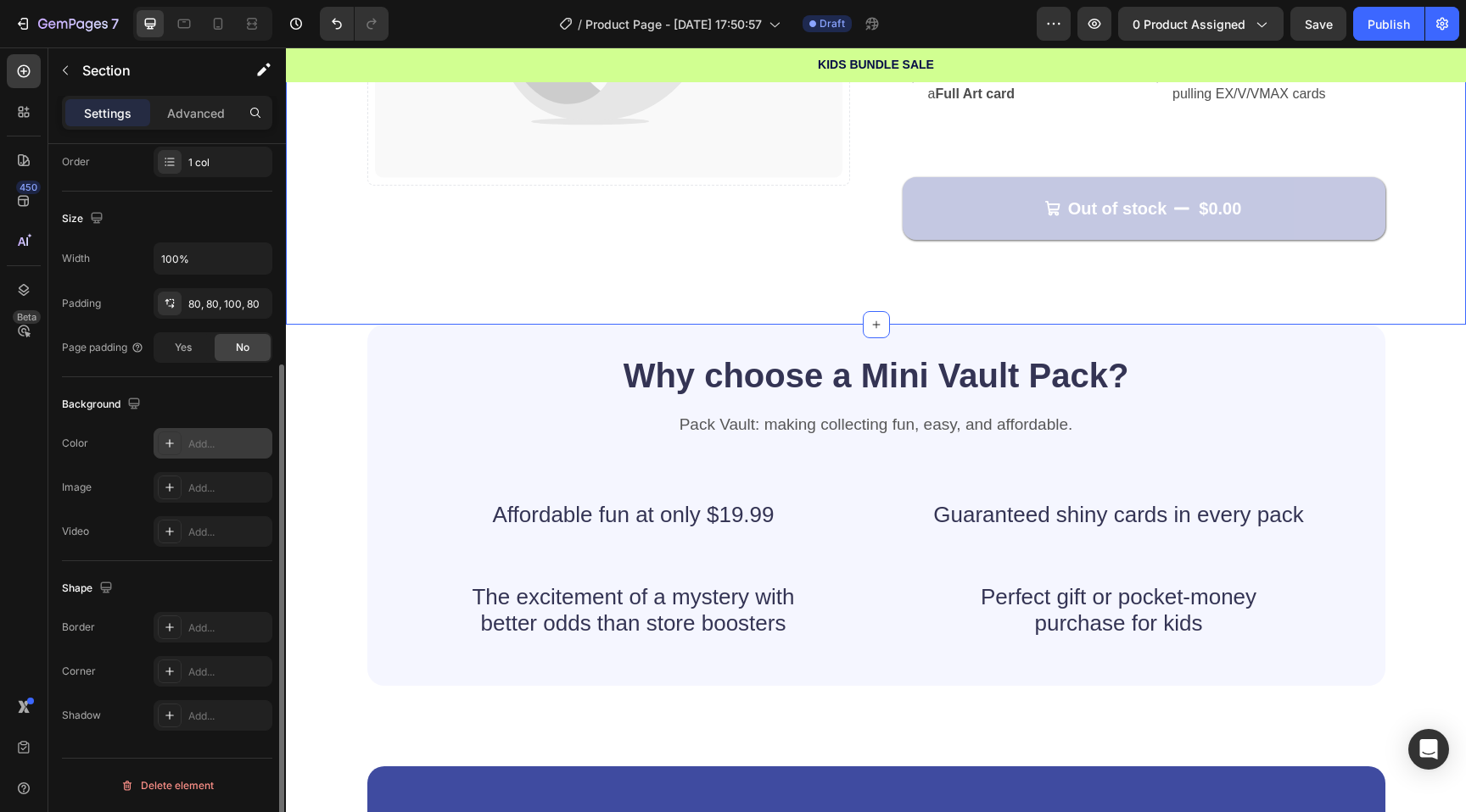
click at [170, 440] on icon at bounding box center [169, 443] width 13 height 13
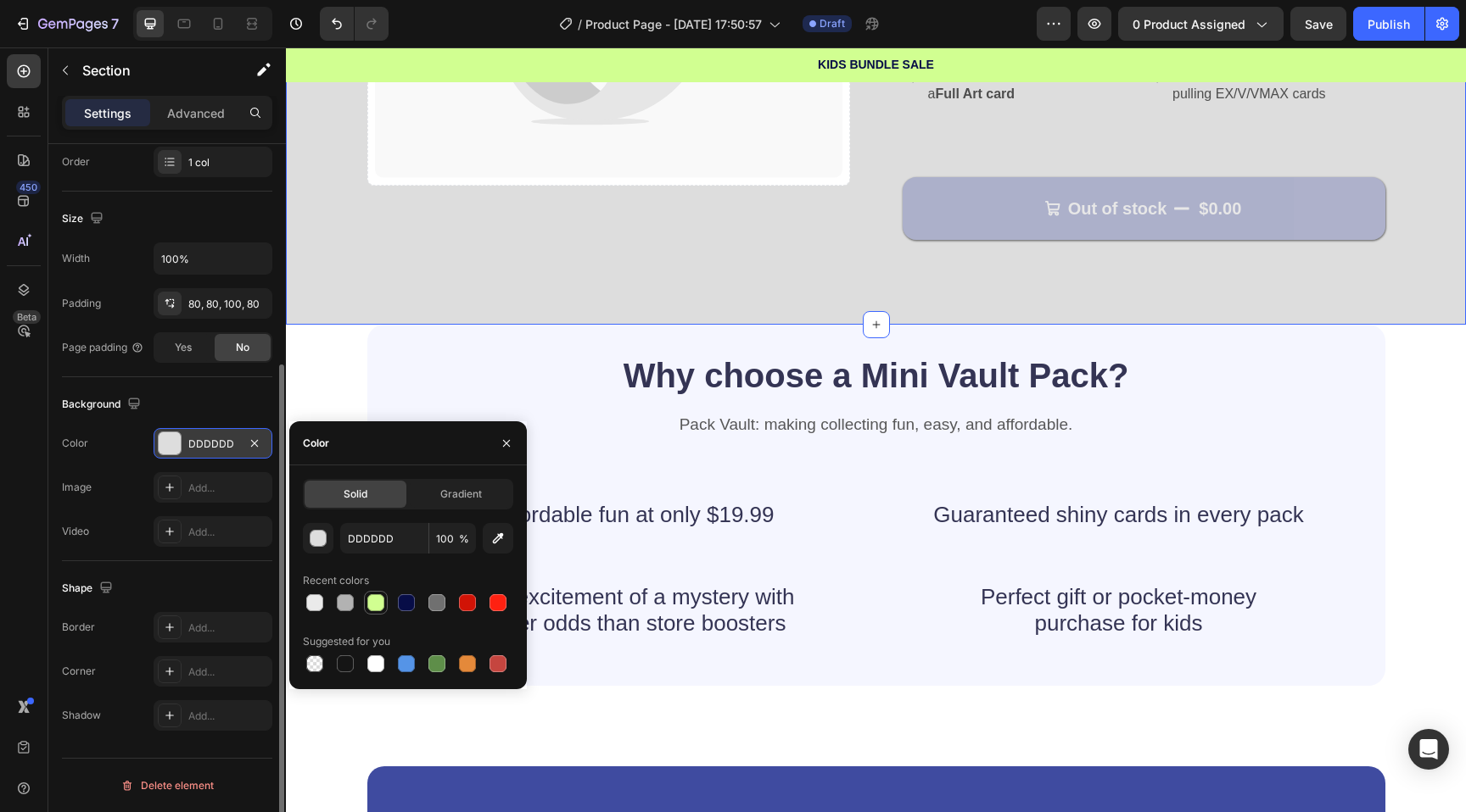
click at [375, 608] on div at bounding box center [375, 602] width 17 height 17
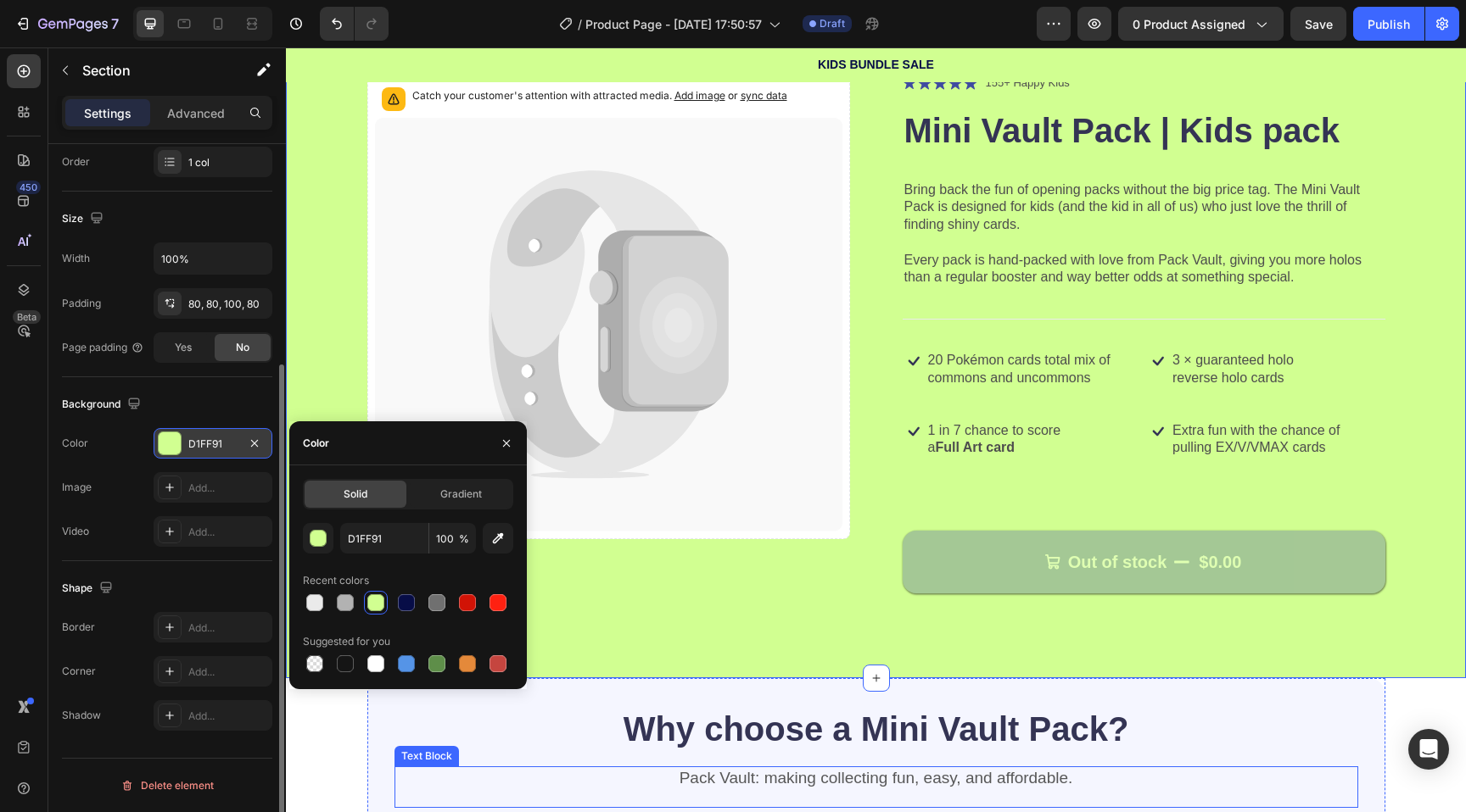
scroll to position [0, 0]
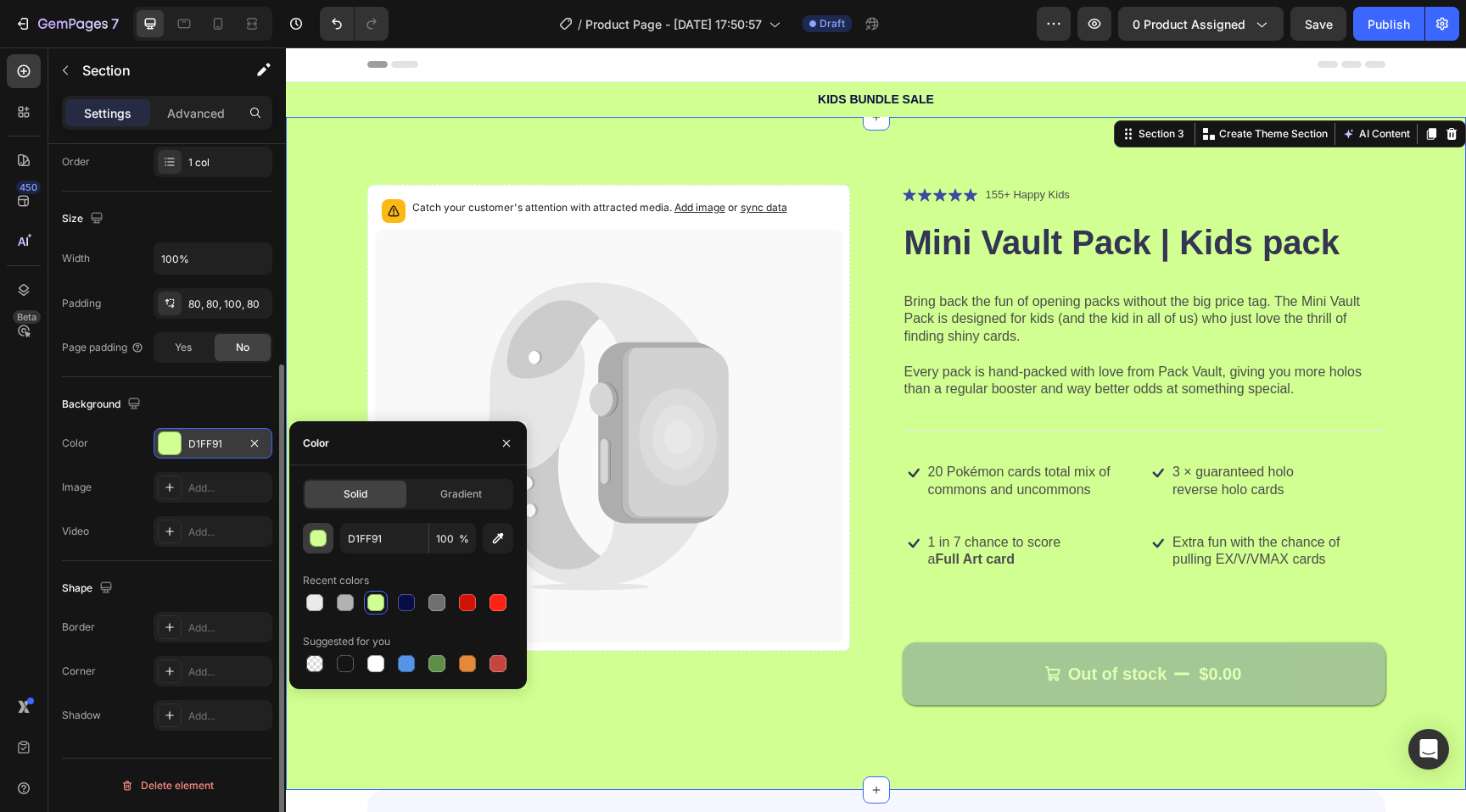
click at [320, 541] on div "button" at bounding box center [318, 539] width 17 height 17
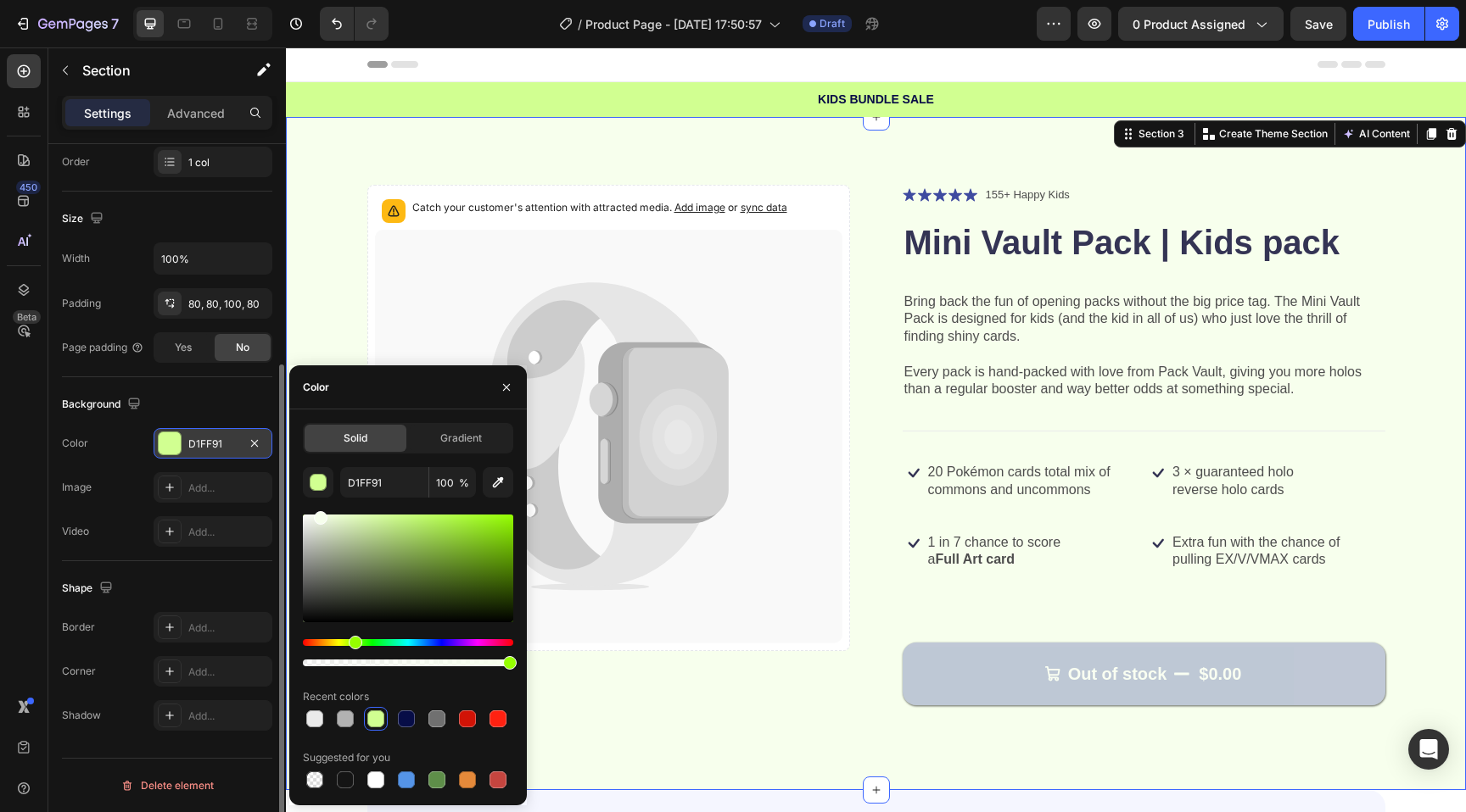
drag, startPoint x: 317, startPoint y: 526, endPoint x: 319, endPoint y: 503, distance: 23.1
click at [319, 503] on div "D1FF91 100 % Recent colors Suggested for you" at bounding box center [408, 629] width 211 height 324
type input "F7FFED"
click at [408, 145] on div "Catch your customer's attention with attracted media. Add image or sync data Pr…" at bounding box center [876, 454] width 1180 height 674
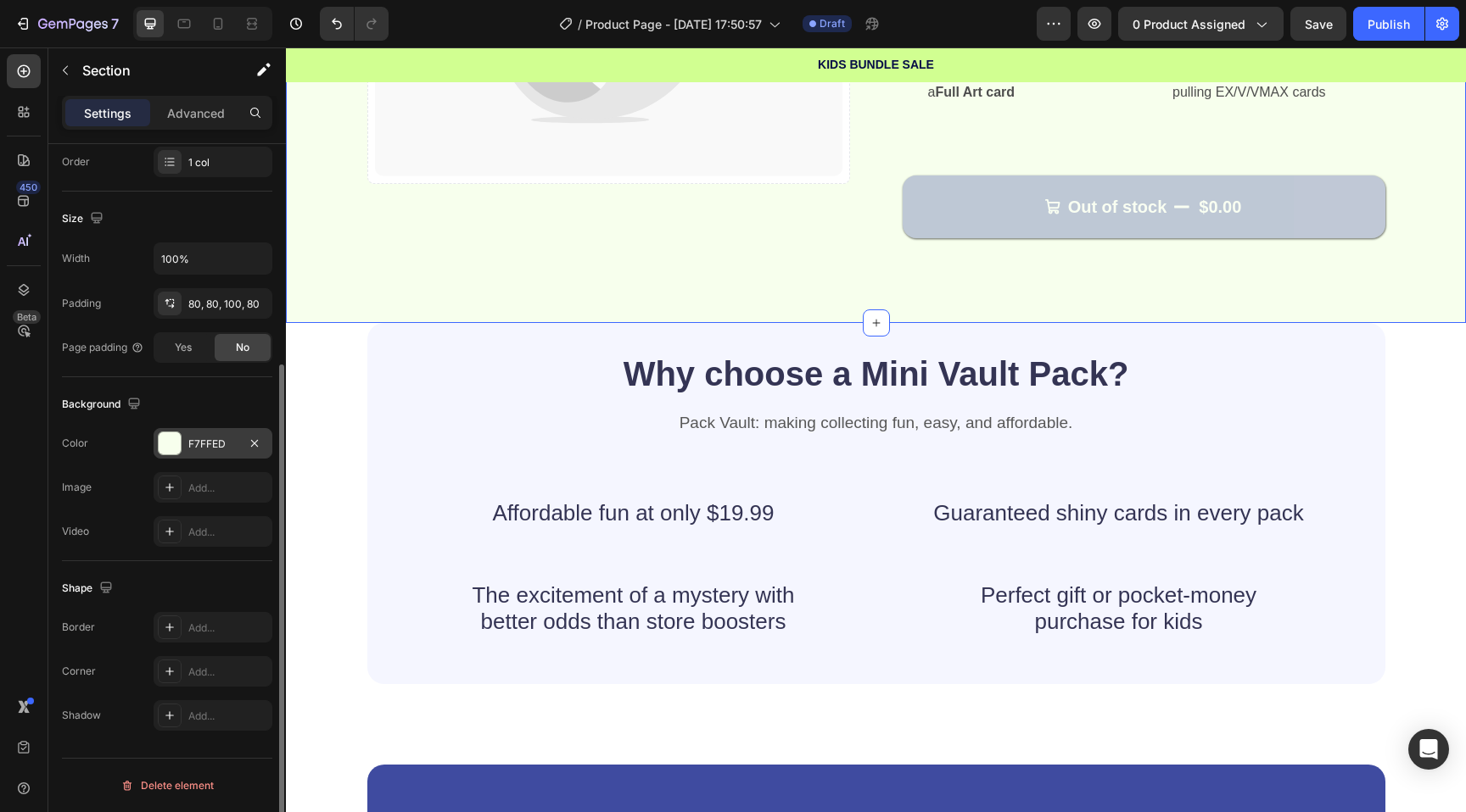
scroll to position [478, 0]
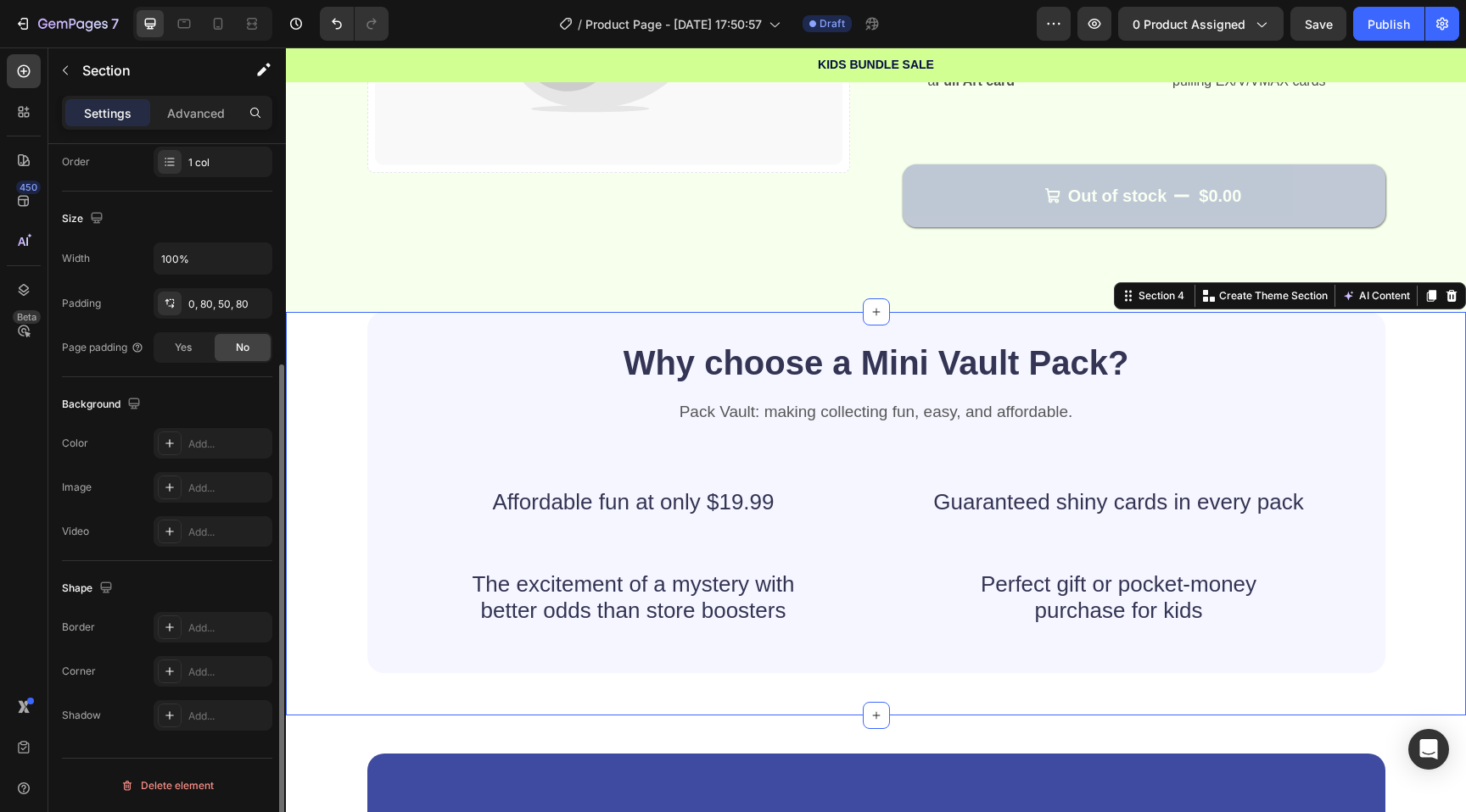
click at [351, 364] on div "Why choose a Mini Vault Pack? Heading Pack Vault: making collecting fun, easy, …" at bounding box center [876, 514] width 1180 height 404
click at [167, 448] on icon at bounding box center [169, 443] width 13 height 13
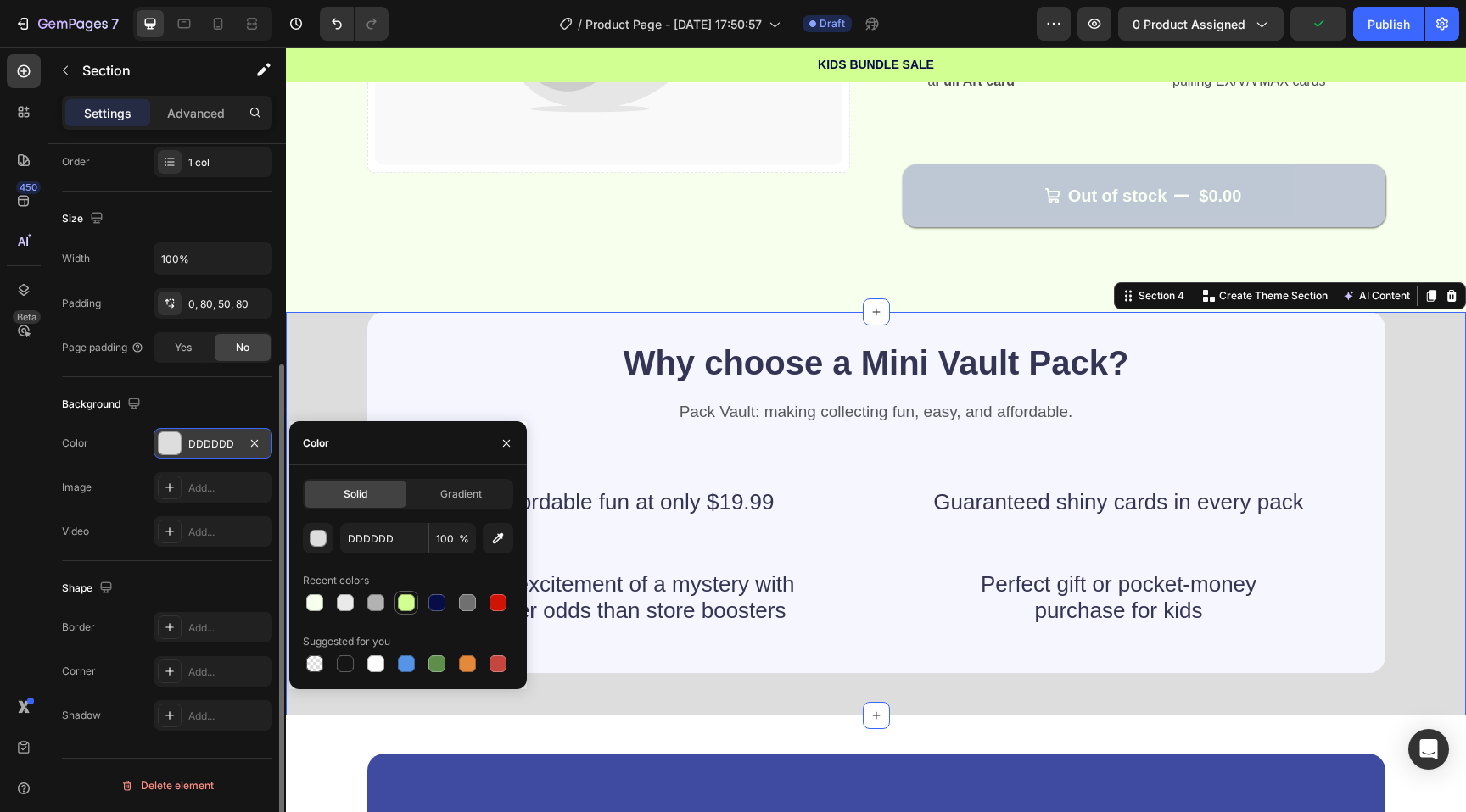
click at [408, 598] on div at bounding box center [406, 602] width 17 height 17
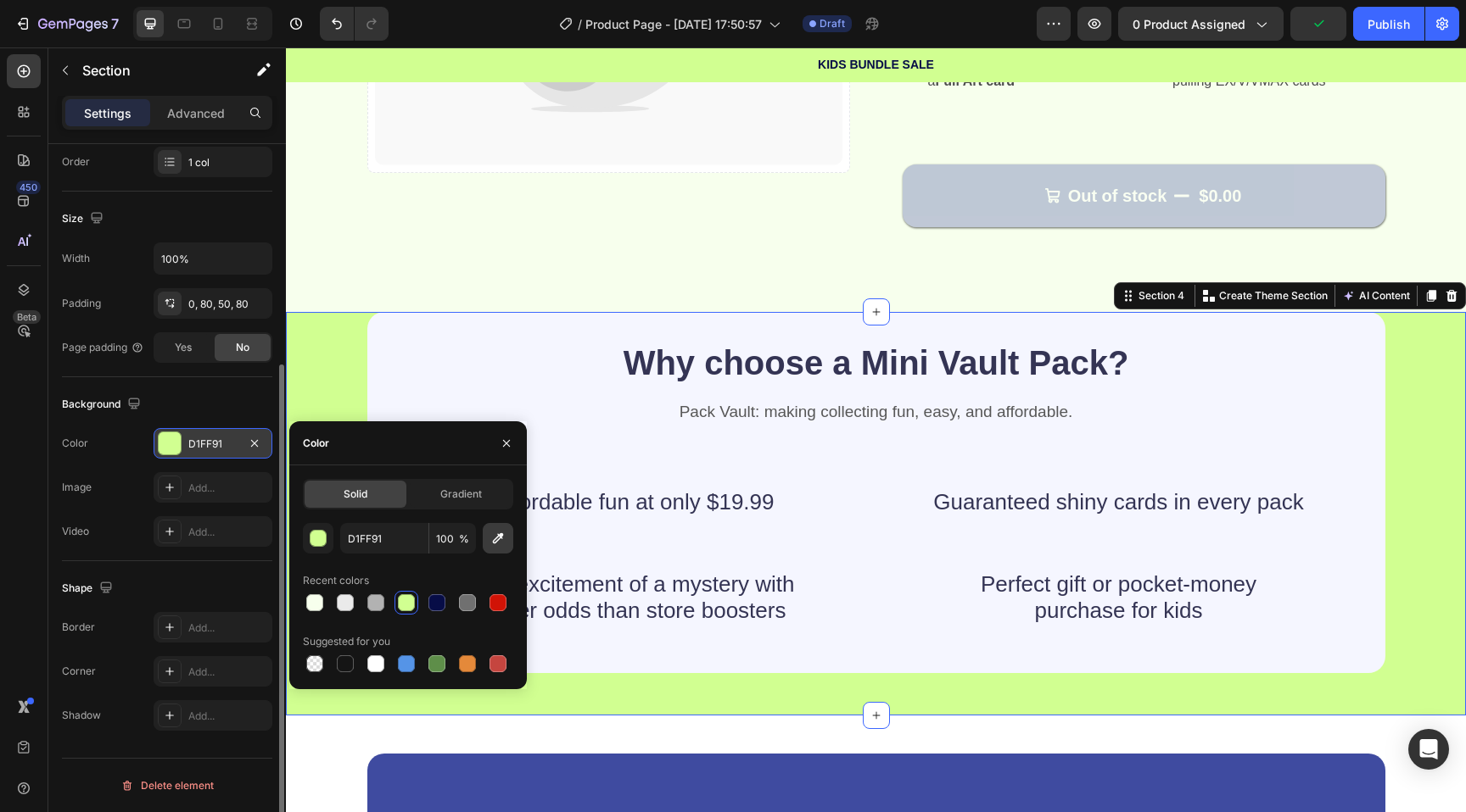
click at [501, 534] on icon "button" at bounding box center [498, 539] width 11 height 11
type input "F8FFED"
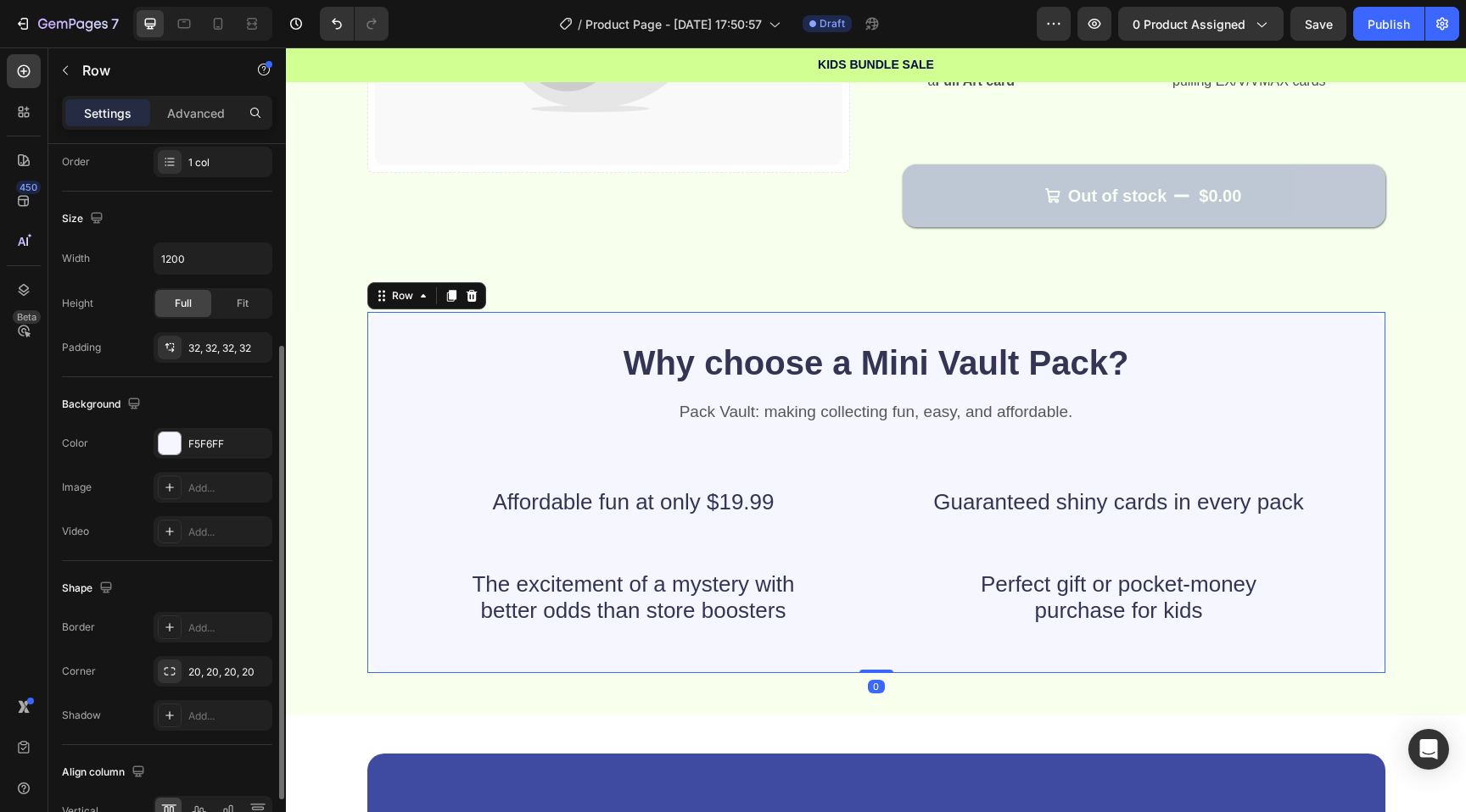
click at [392, 331] on div "Why choose a Mini Vault Pack? Heading Pack Vault: making collecting fun, easy, …" at bounding box center [876, 493] width 1018 height 361
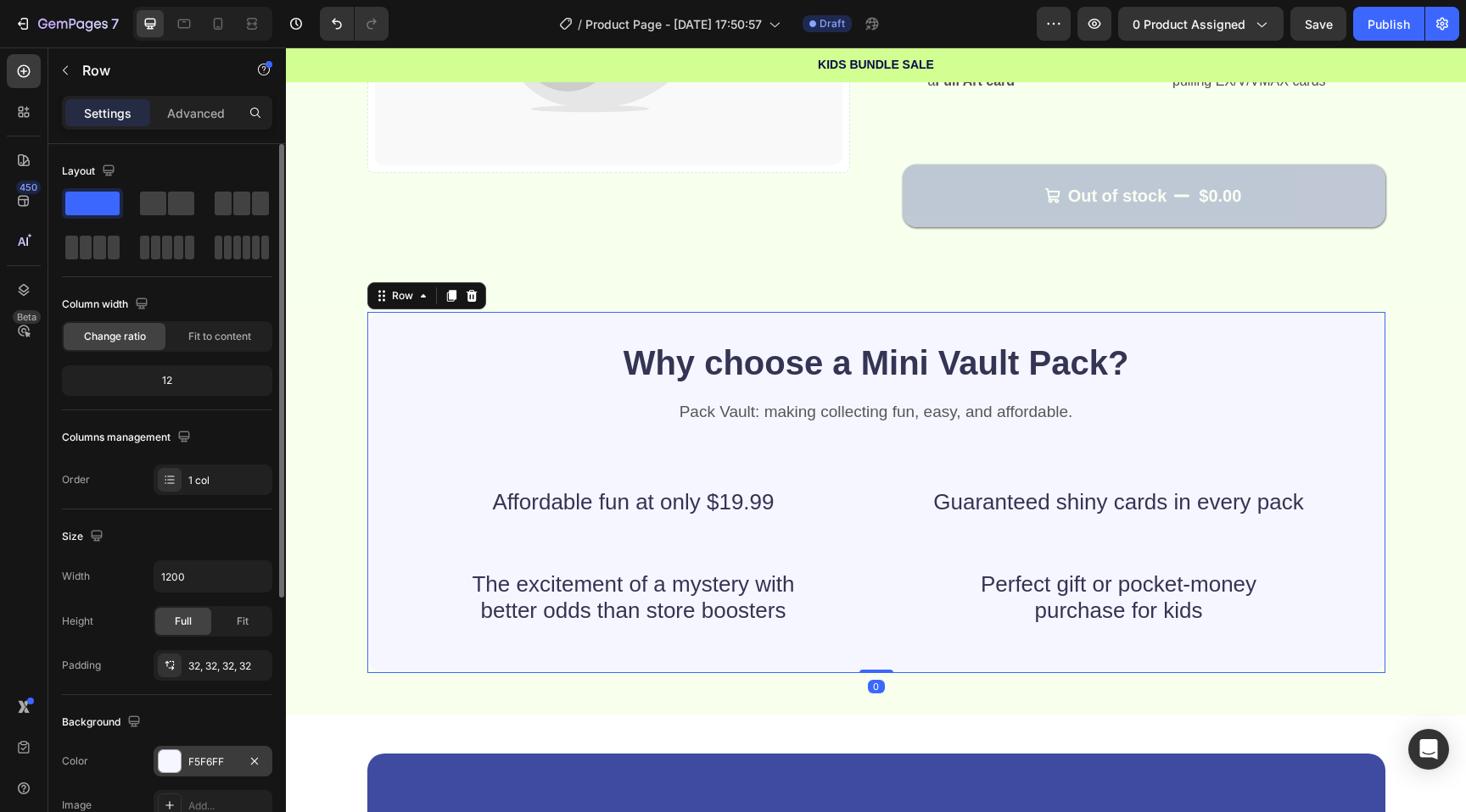
click at [167, 765] on div at bounding box center [169, 761] width 22 height 22
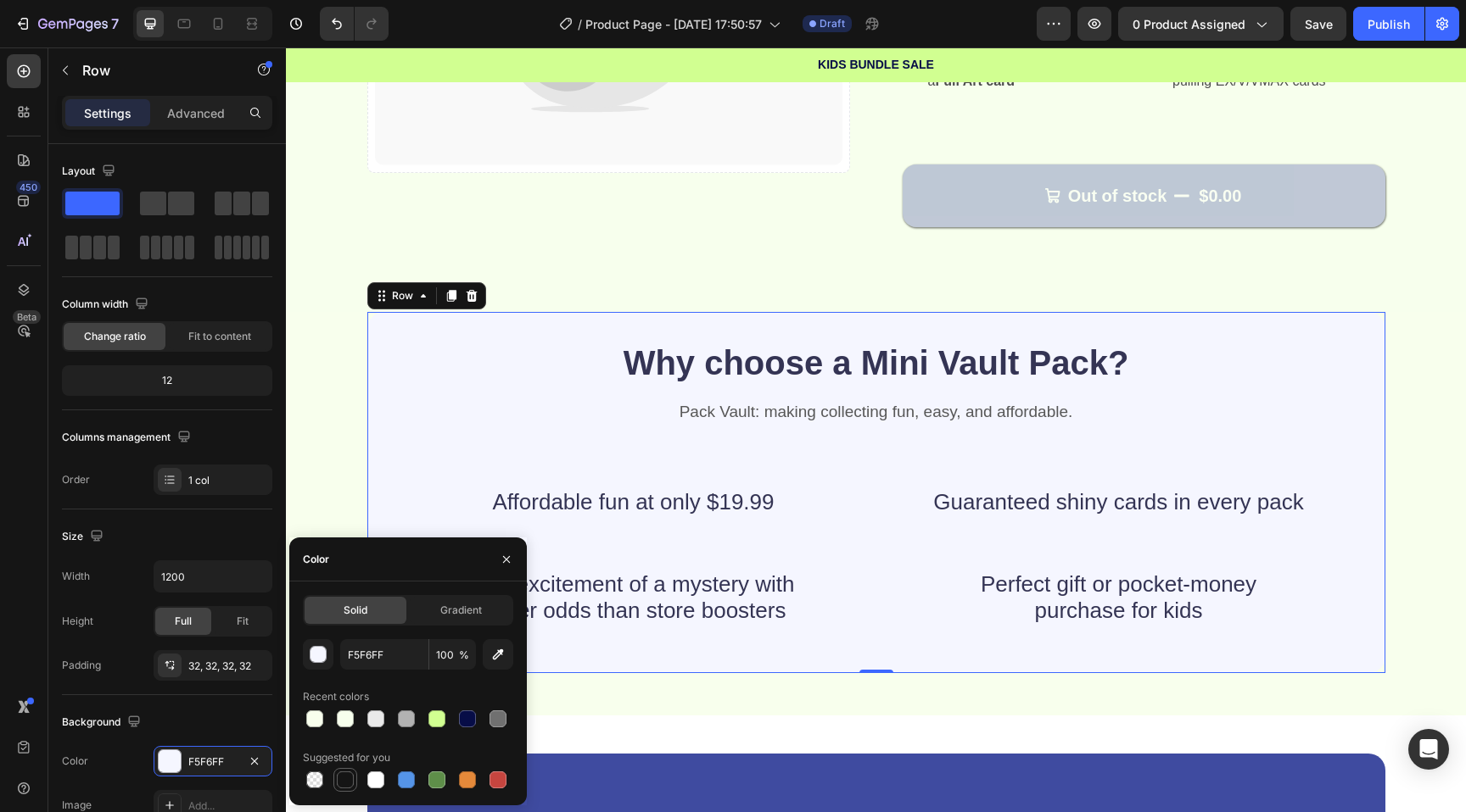
click at [342, 790] on div at bounding box center [345, 779] width 24 height 24
type input "151515"
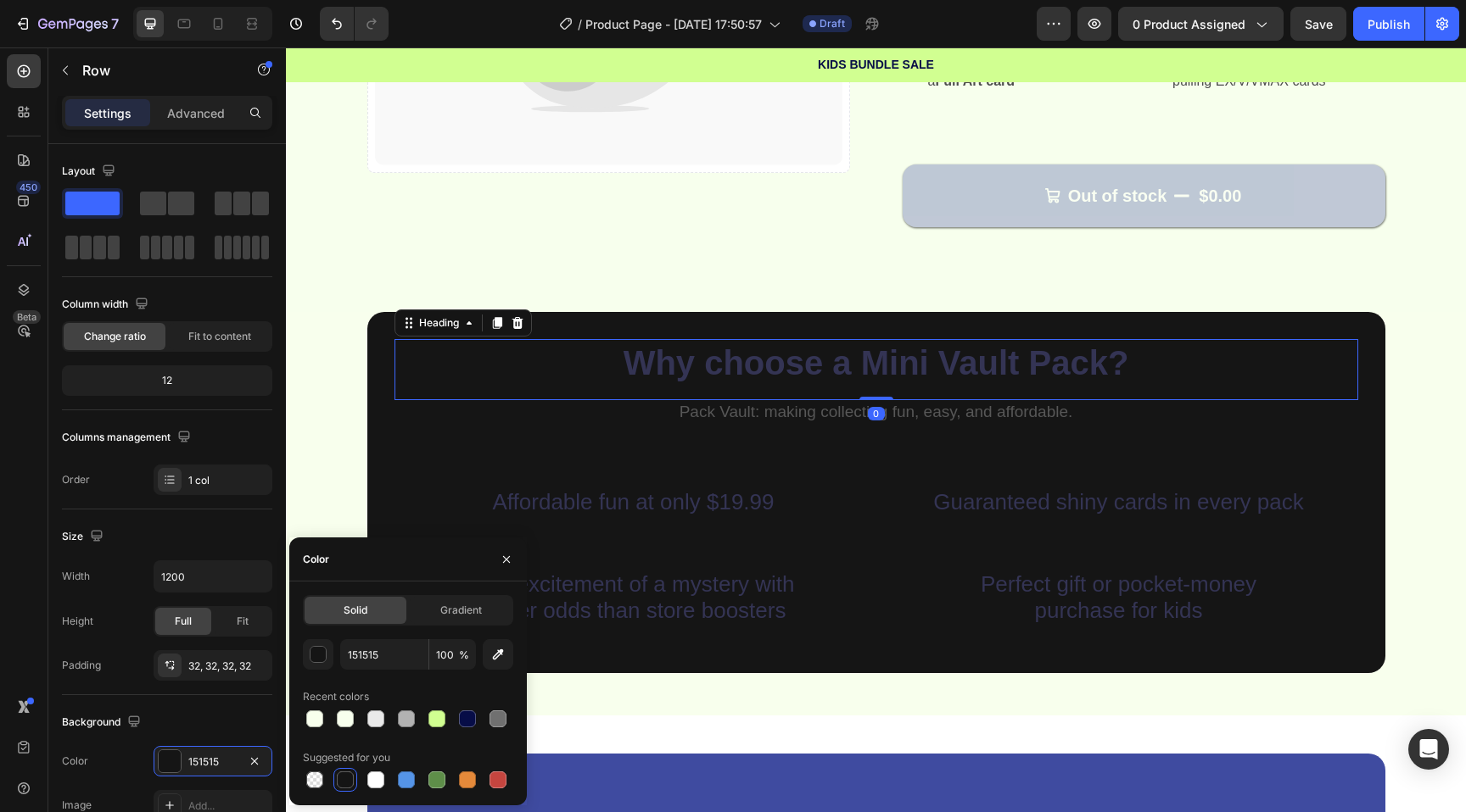
click at [867, 365] on strong "Why choose a Mini Vault Pack?" at bounding box center [876, 362] width 505 height 37
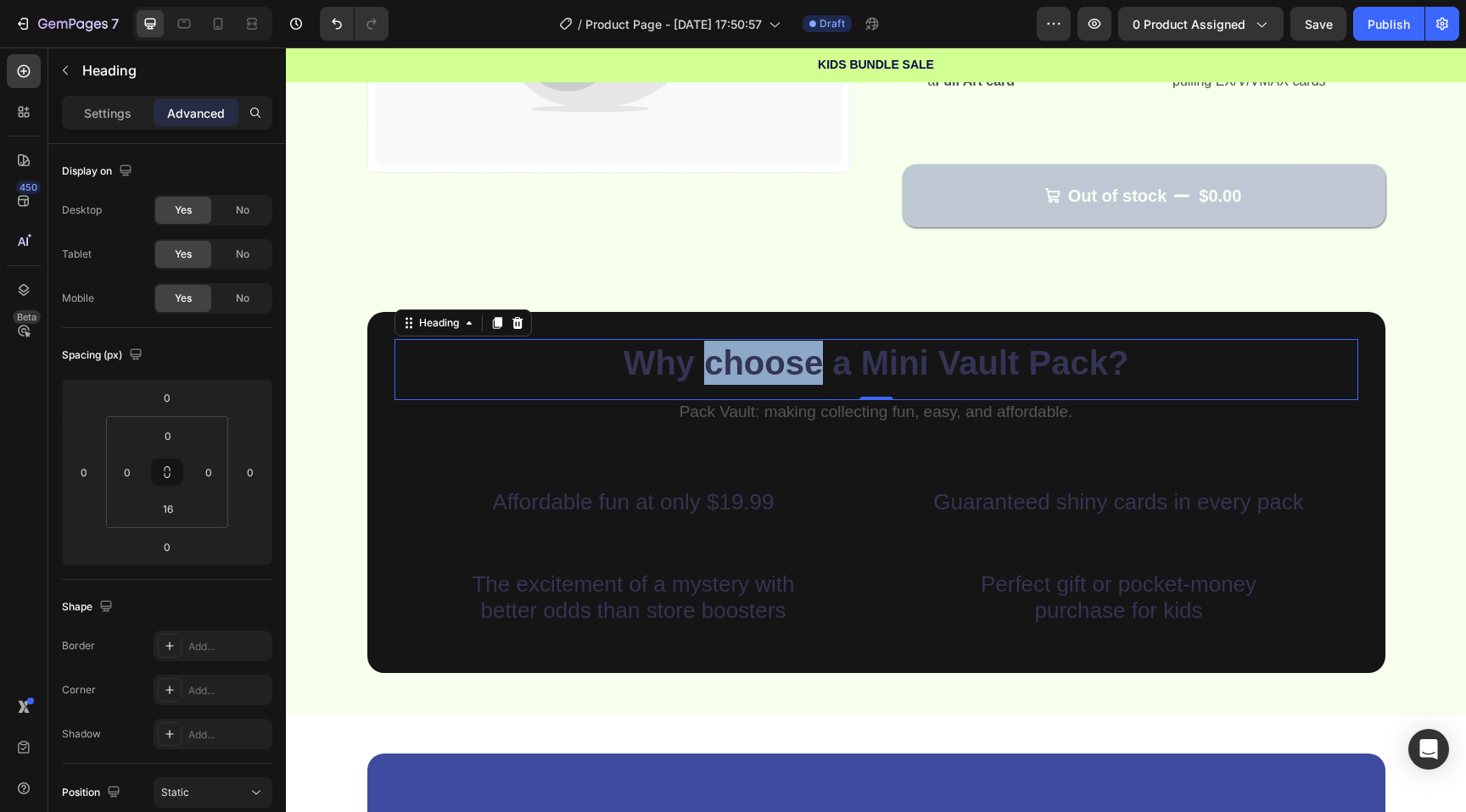
click at [747, 374] on strong "Why choose a Mini Vault Pack?" at bounding box center [876, 362] width 505 height 37
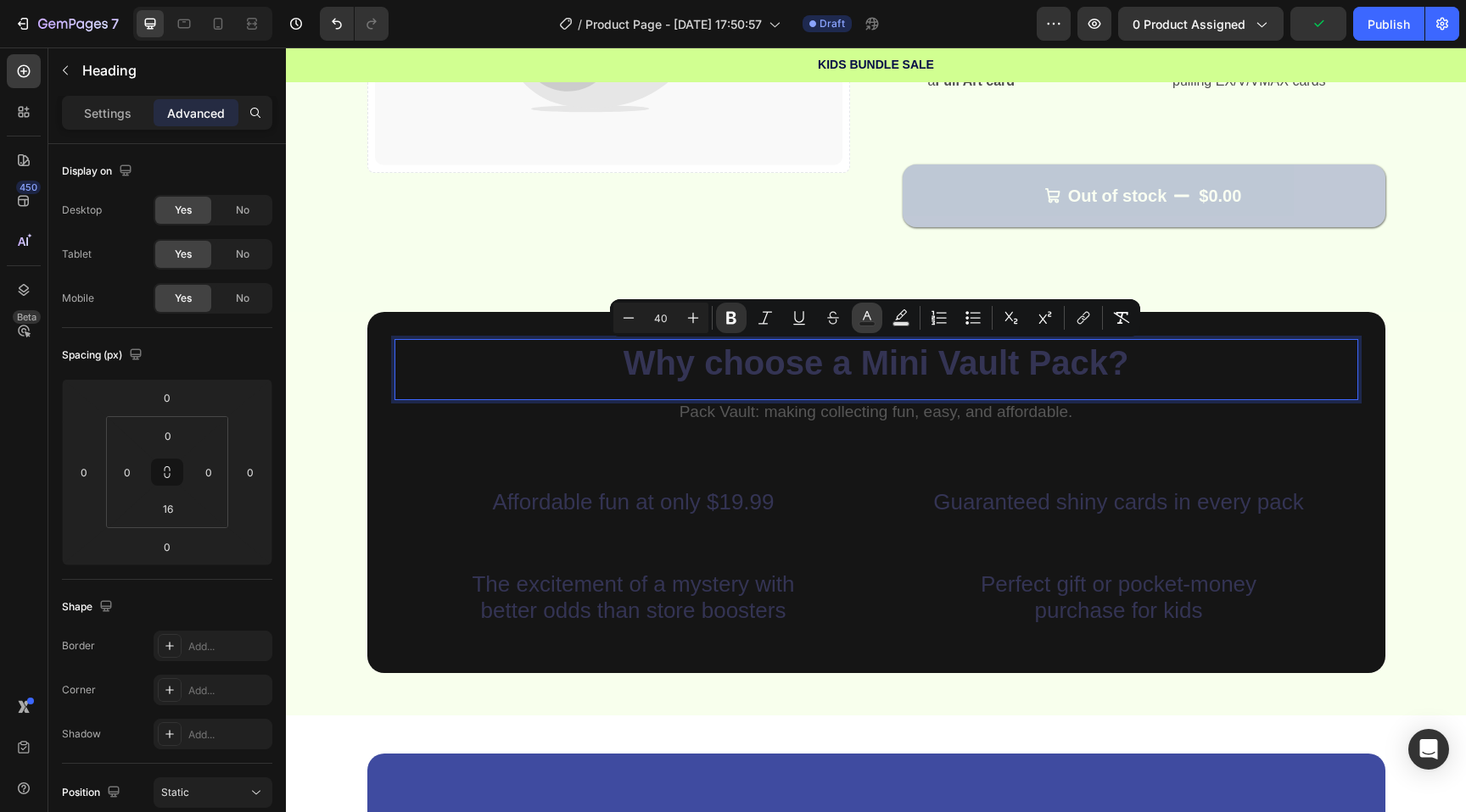
click at [862, 316] on icon "Editor contextual toolbar" at bounding box center [866, 317] width 17 height 17
type input "343454"
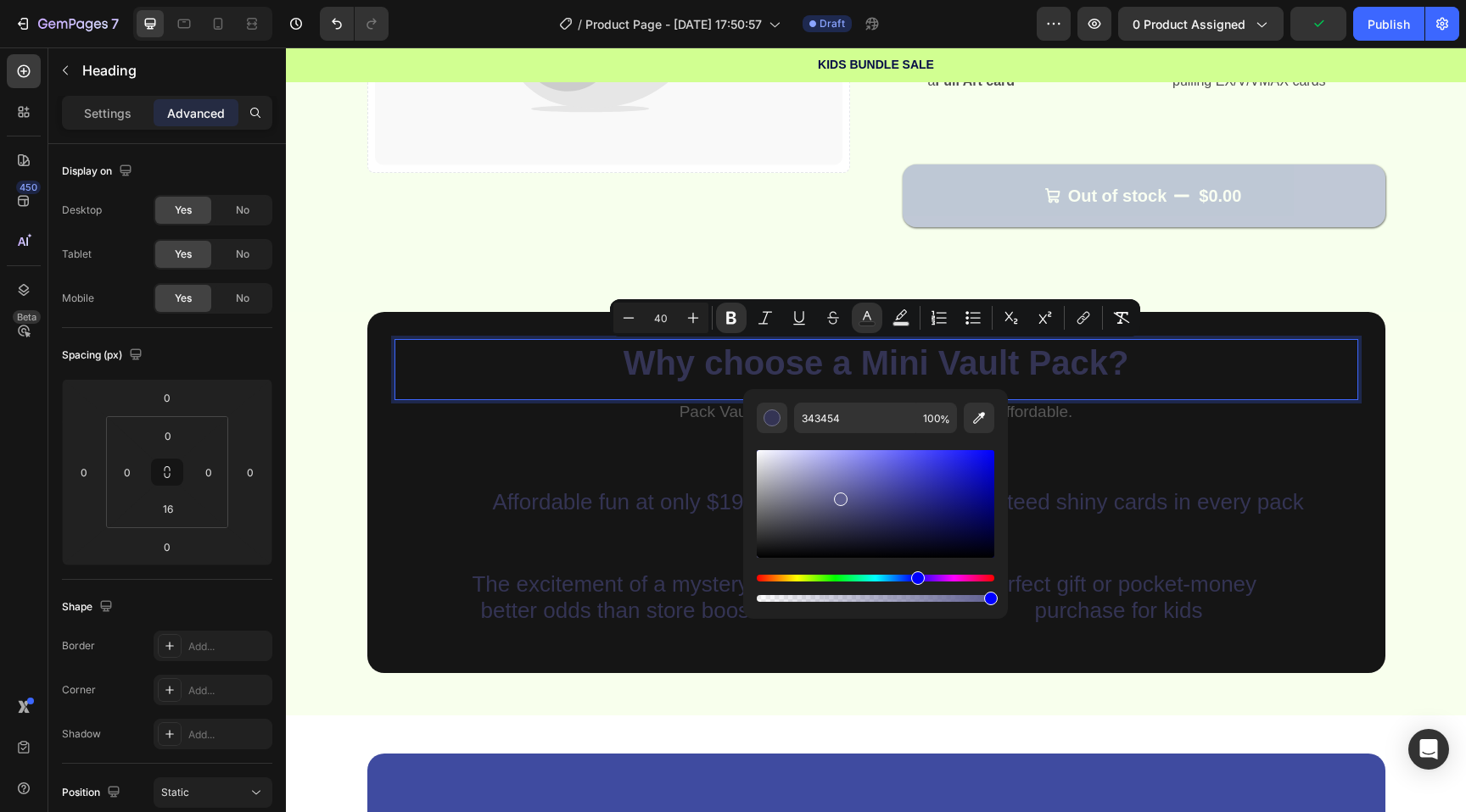
drag, startPoint x: 1126, startPoint y: 544, endPoint x: 584, endPoint y: 365, distance: 570.8
type input "E0E0E0"
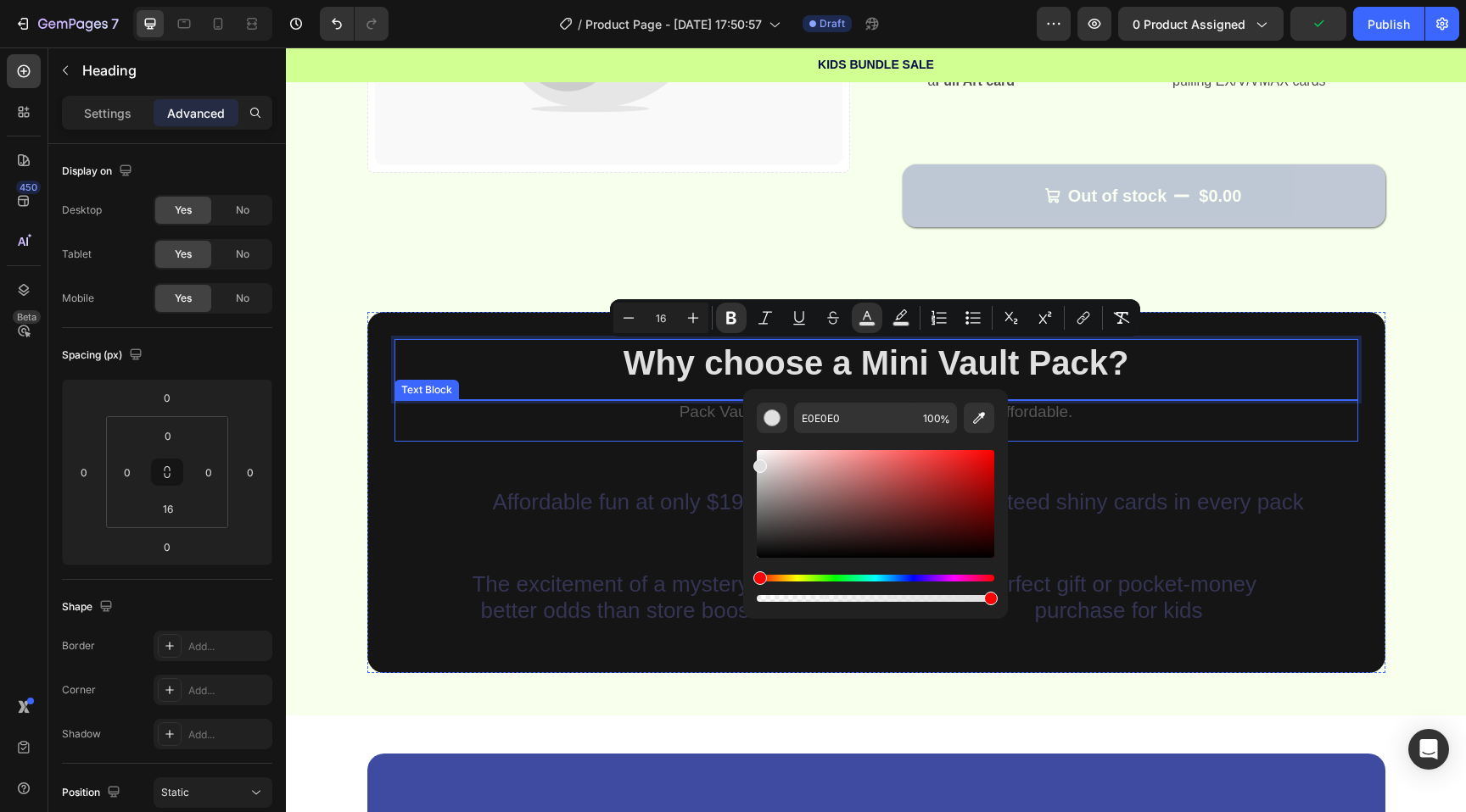
click at [701, 414] on p "Pack Vault: making collecting fun, easy, and affordable." at bounding box center [876, 413] width 961 height 21
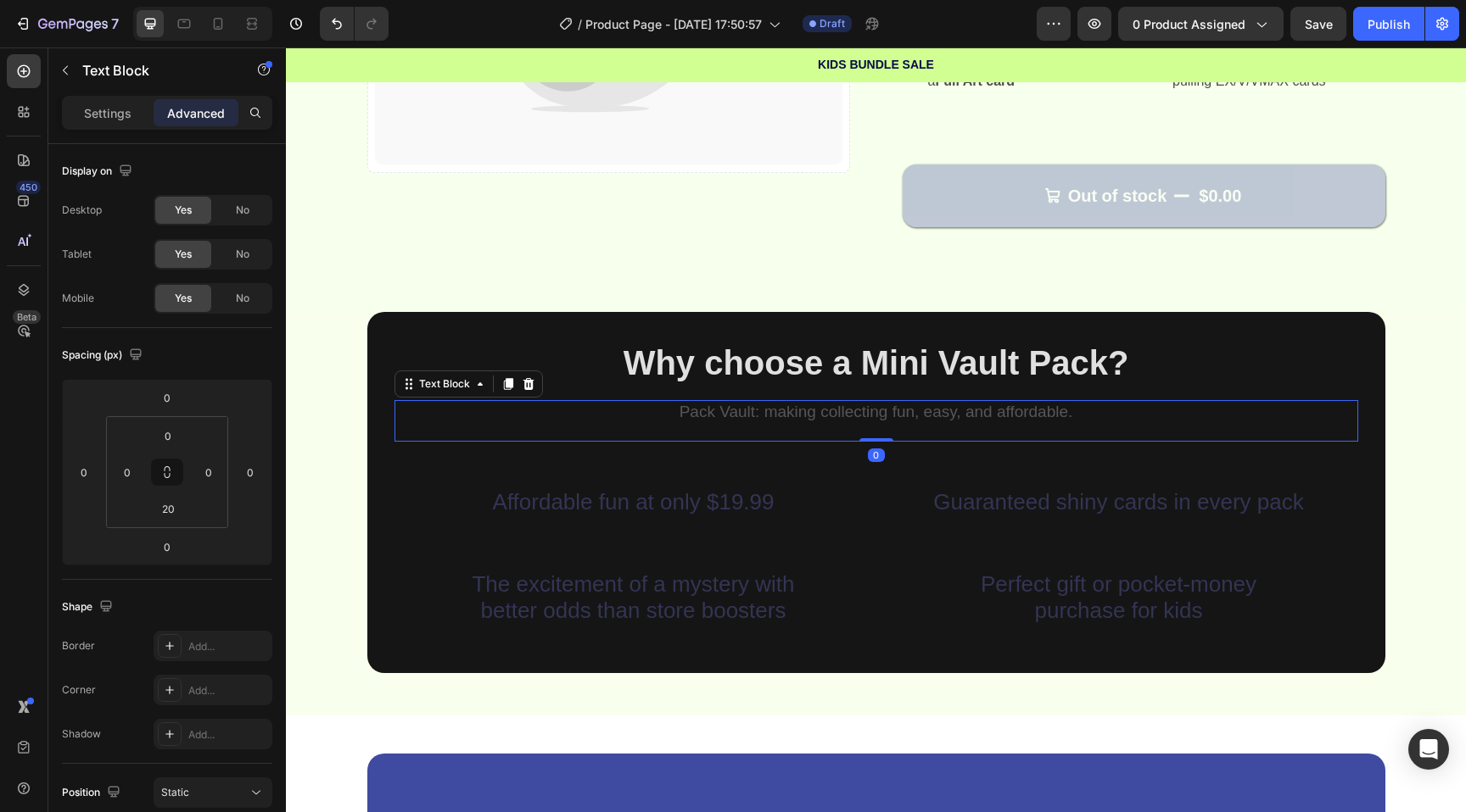
click at [682, 414] on p "Pack Vault: making collecting fun, easy, and affordable." at bounding box center [876, 413] width 961 height 21
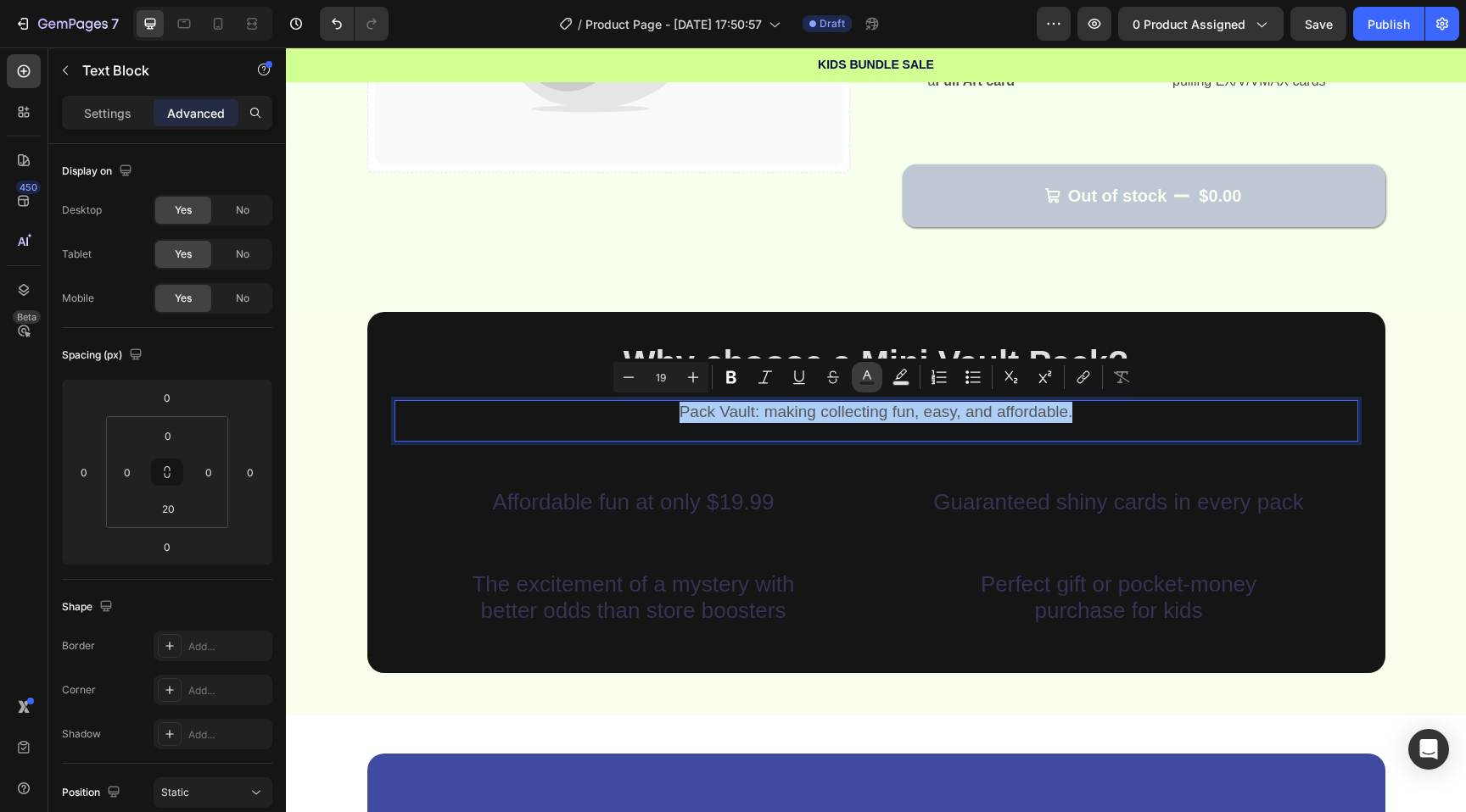
click at [860, 375] on icon "Editor contextual toolbar" at bounding box center [866, 376] width 17 height 17
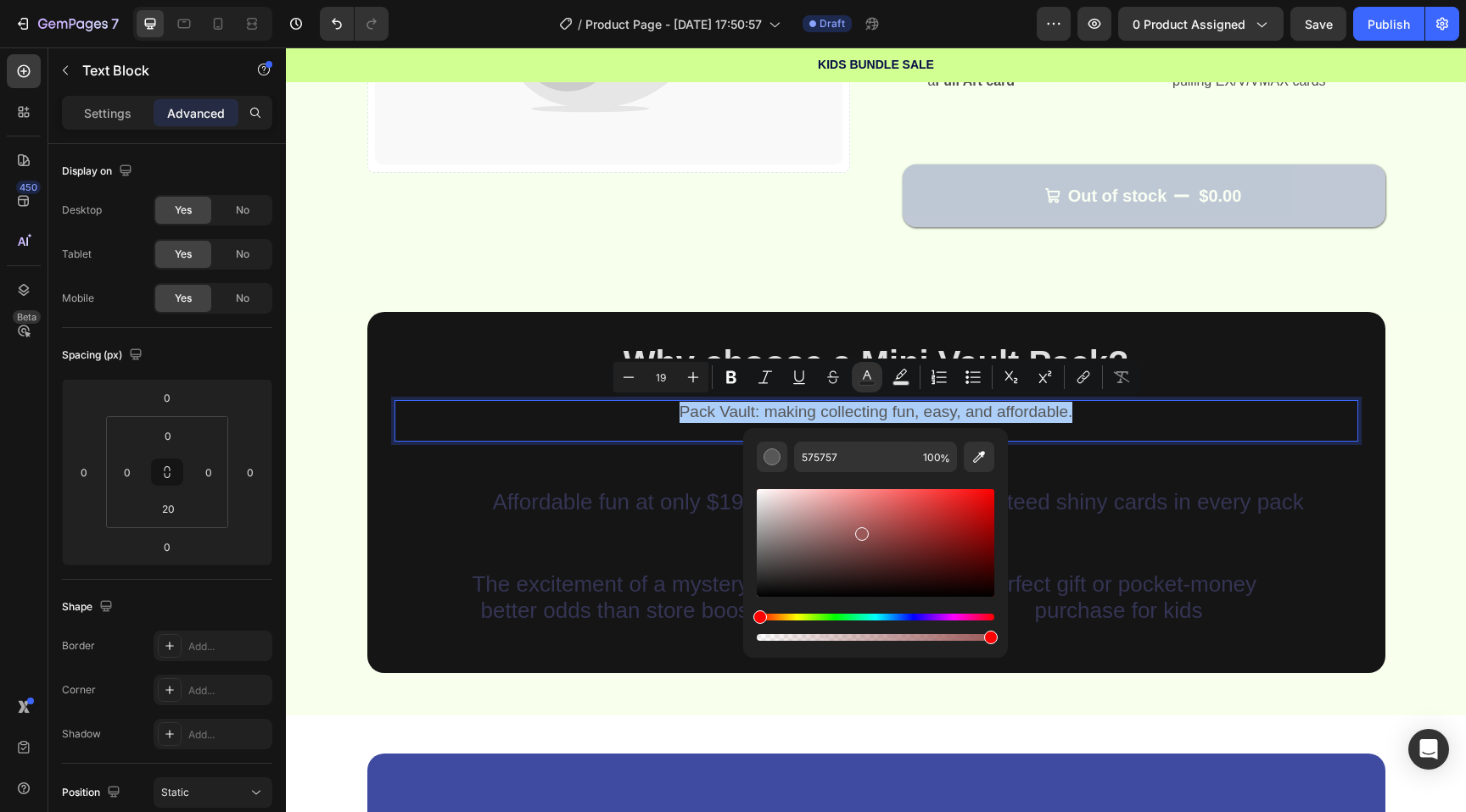
drag, startPoint x: 1147, startPoint y: 578, endPoint x: 624, endPoint y: 463, distance: 535.5
type input "FFFFFF"
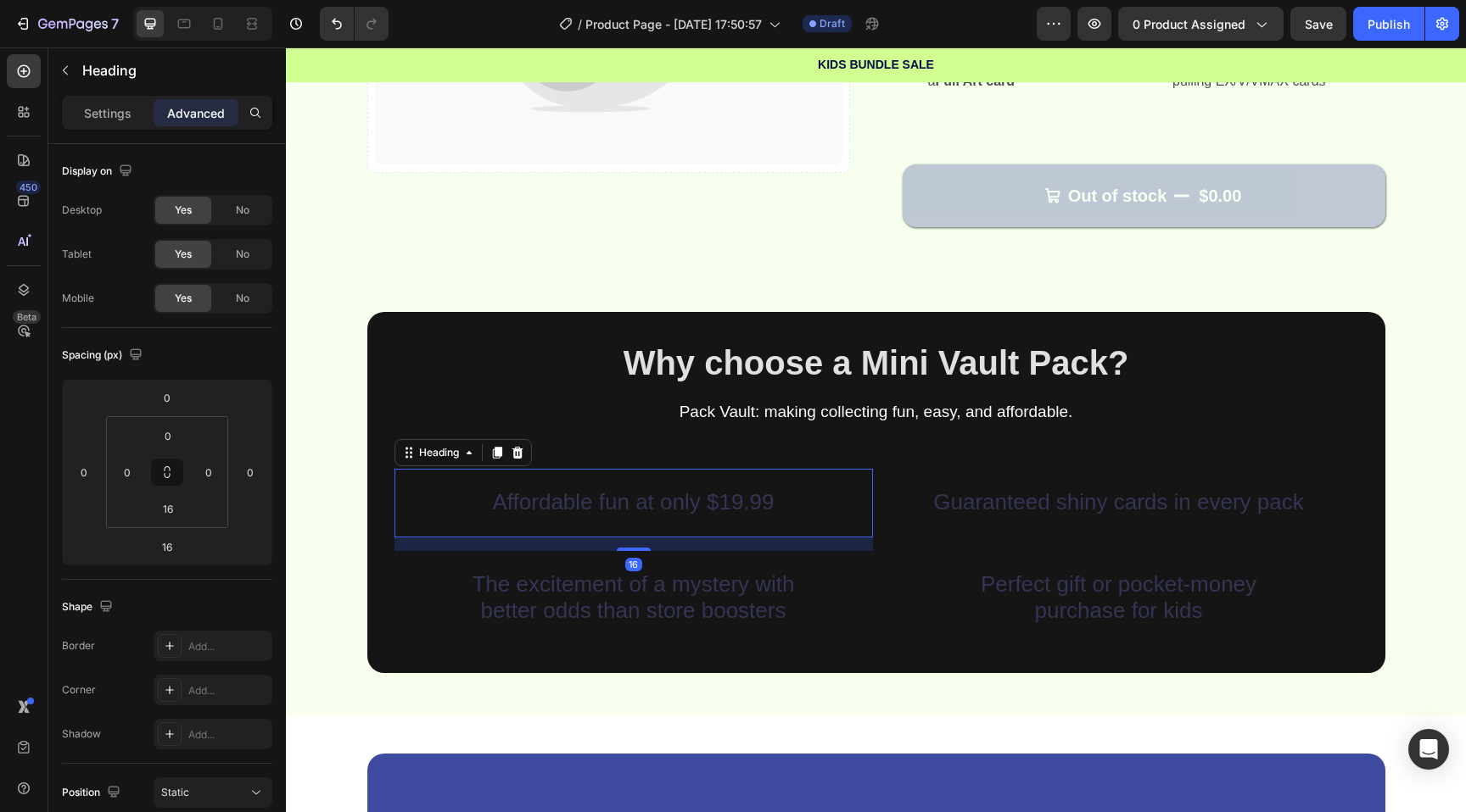
click at [610, 494] on h2 "Affordable fun at only $19.99" at bounding box center [633, 496] width 478 height 56
click at [1076, 491] on h2 "Guaranteed shiny cards in every pack" at bounding box center [1118, 496] width 478 height 56
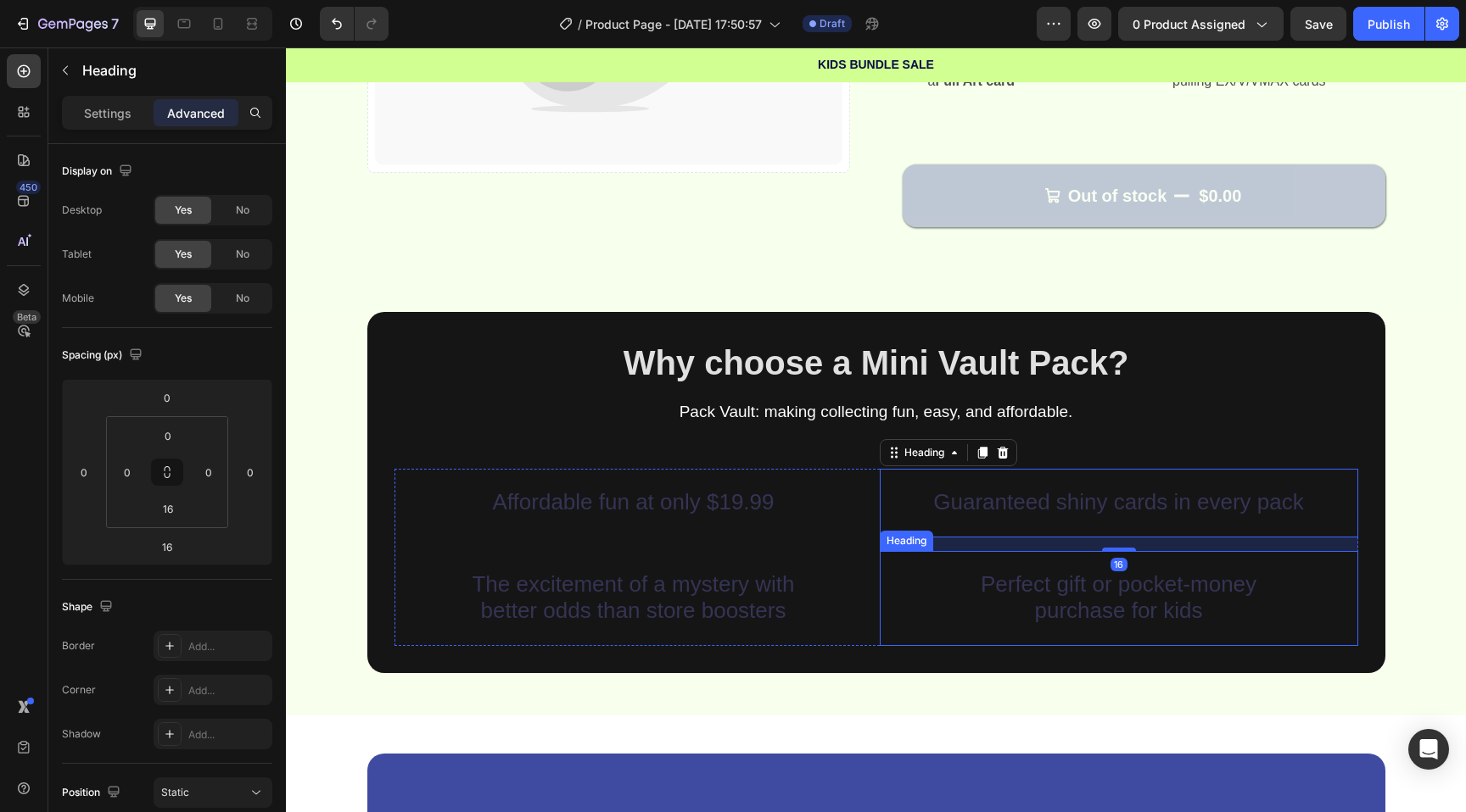
click at [1051, 589] on h2 "Perfect gift or pocket-money purchase for kids" at bounding box center [1118, 592] width 478 height 81
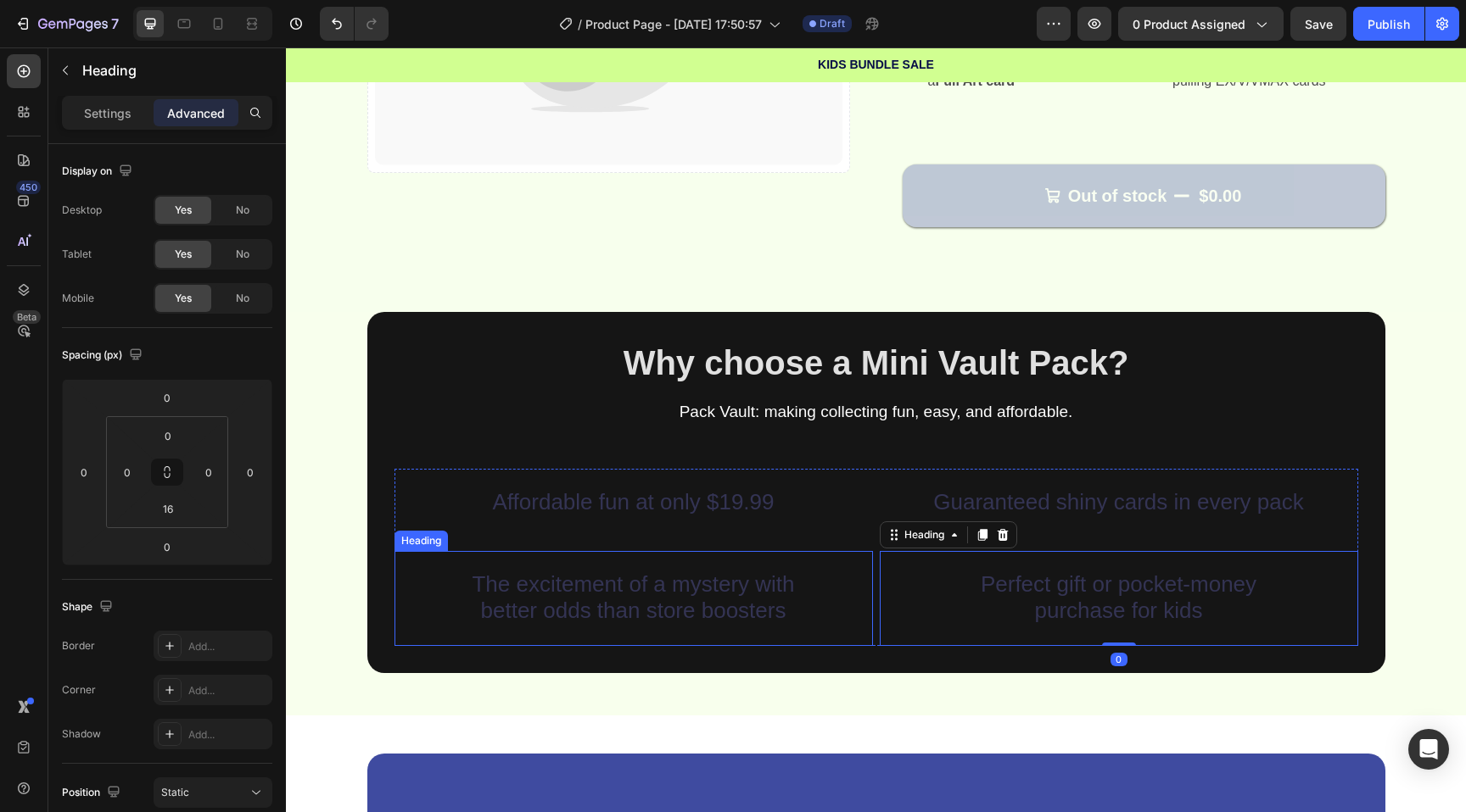
click at [707, 595] on h2 "The excitement of a mystery with better odds than store boosters" at bounding box center [633, 592] width 478 height 81
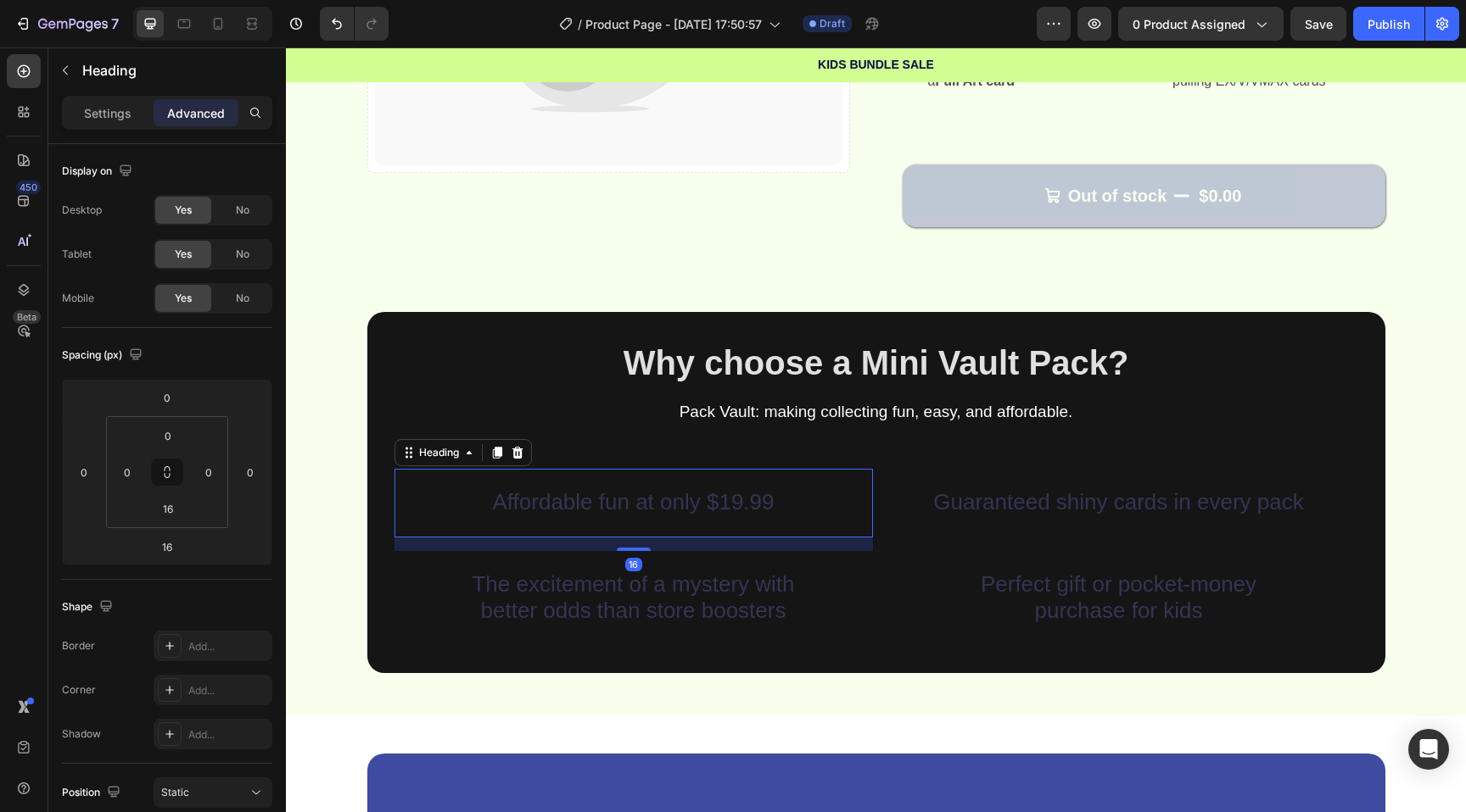
click at [674, 498] on h2 "Affordable fun at only $19.99" at bounding box center [633, 496] width 478 height 56
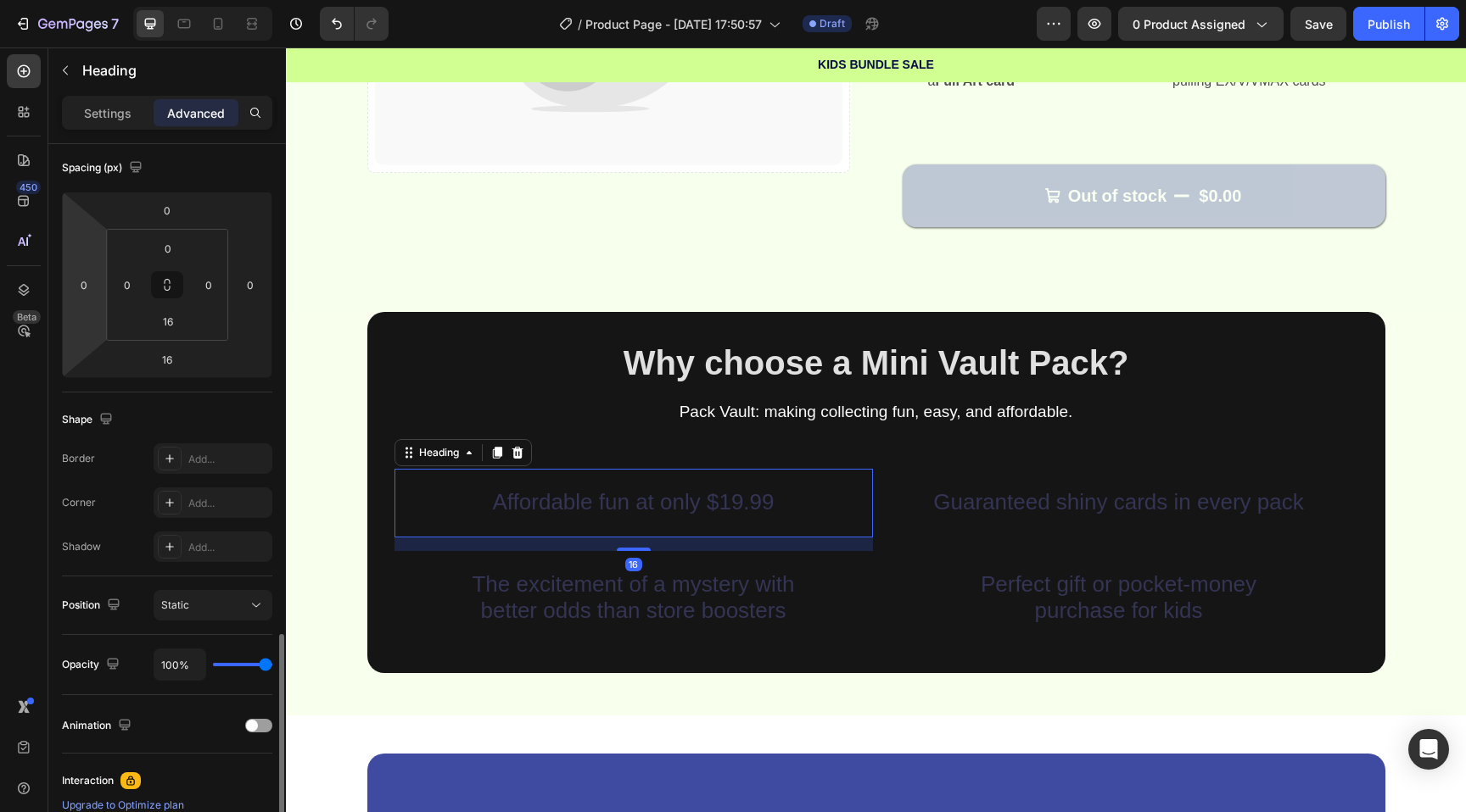
scroll to position [414, 0]
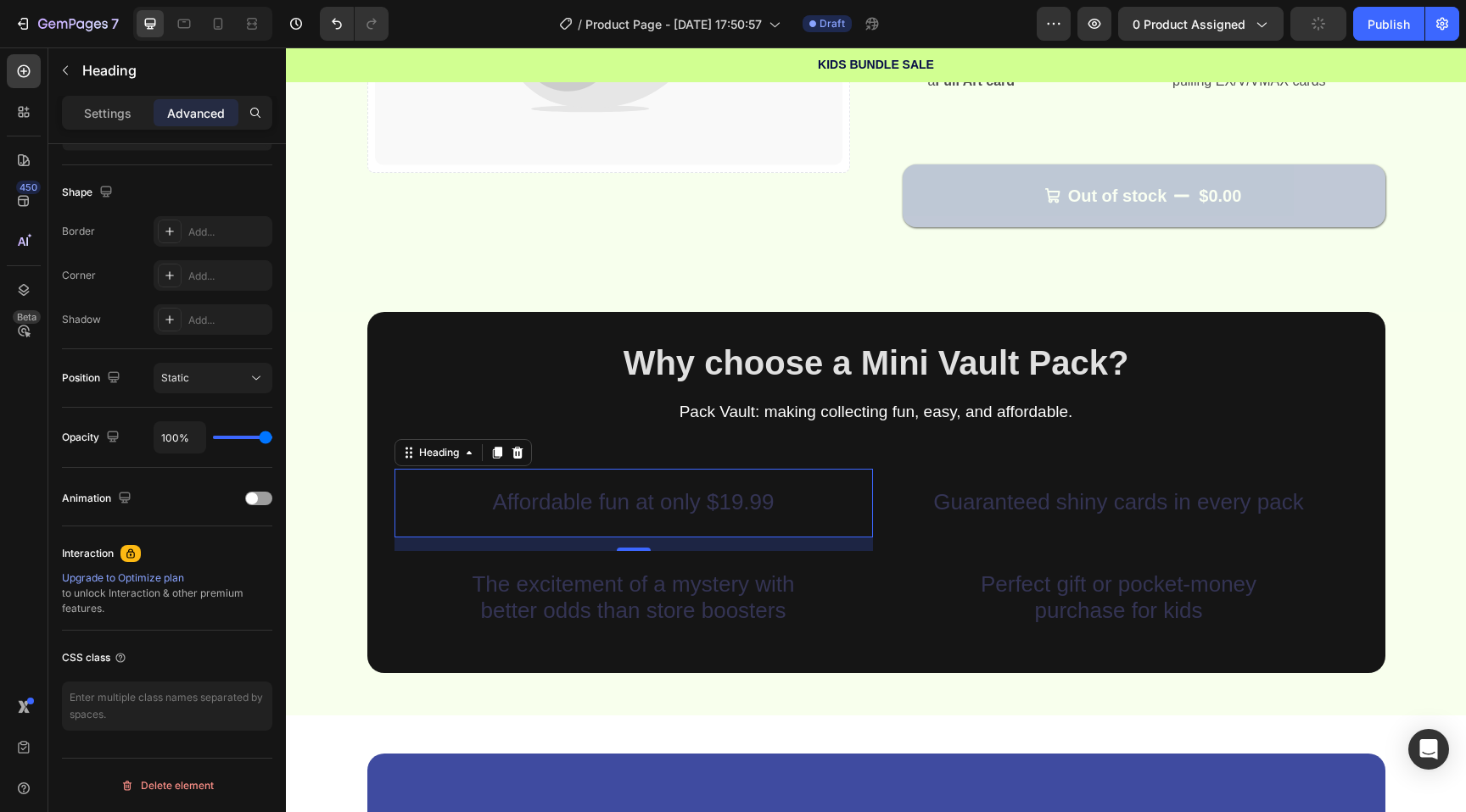
click at [649, 502] on h2 "Affordable fun at only $19.99" at bounding box center [633, 496] width 478 height 56
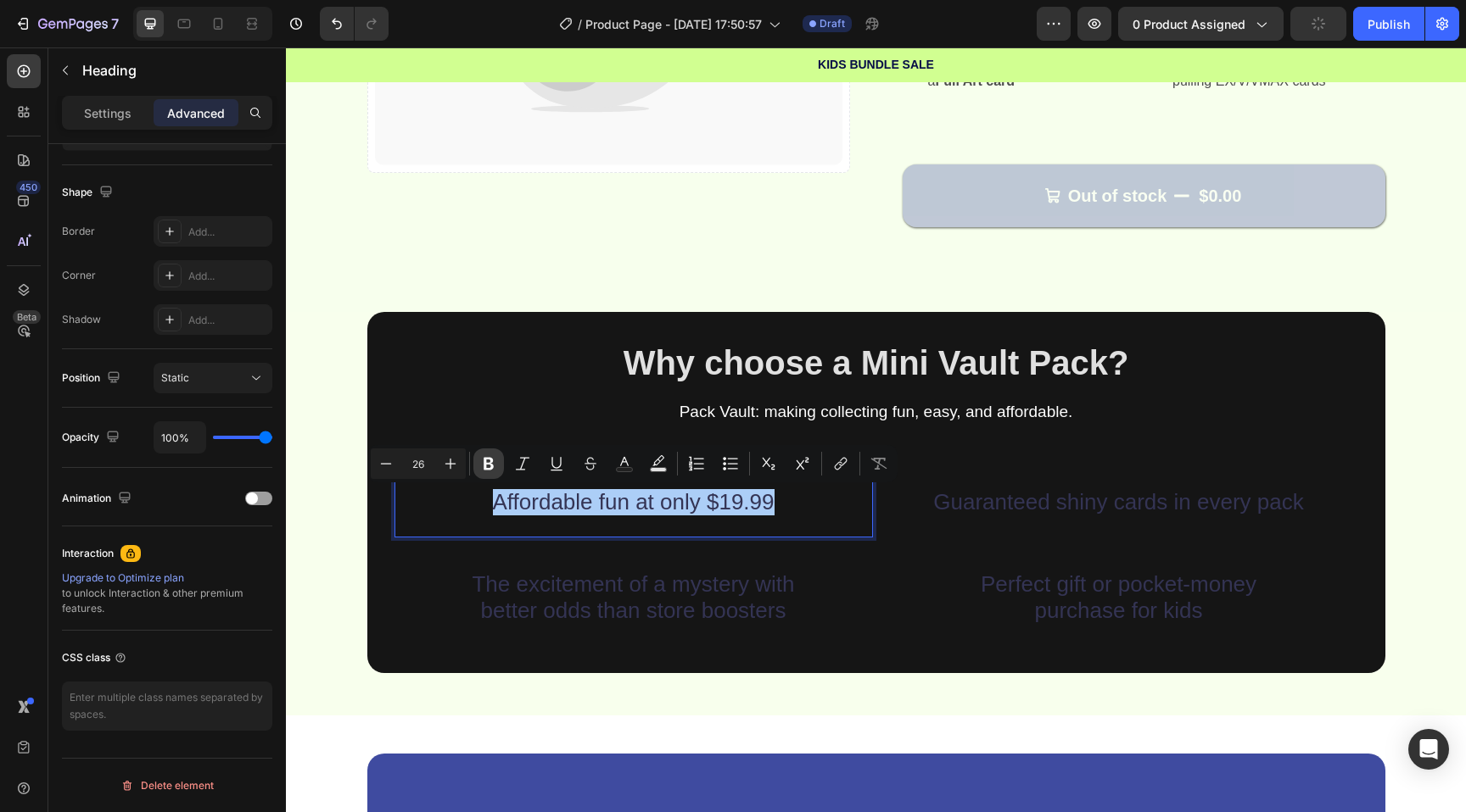
click at [490, 459] on icon "Editor contextual toolbar" at bounding box center [488, 463] width 17 height 17
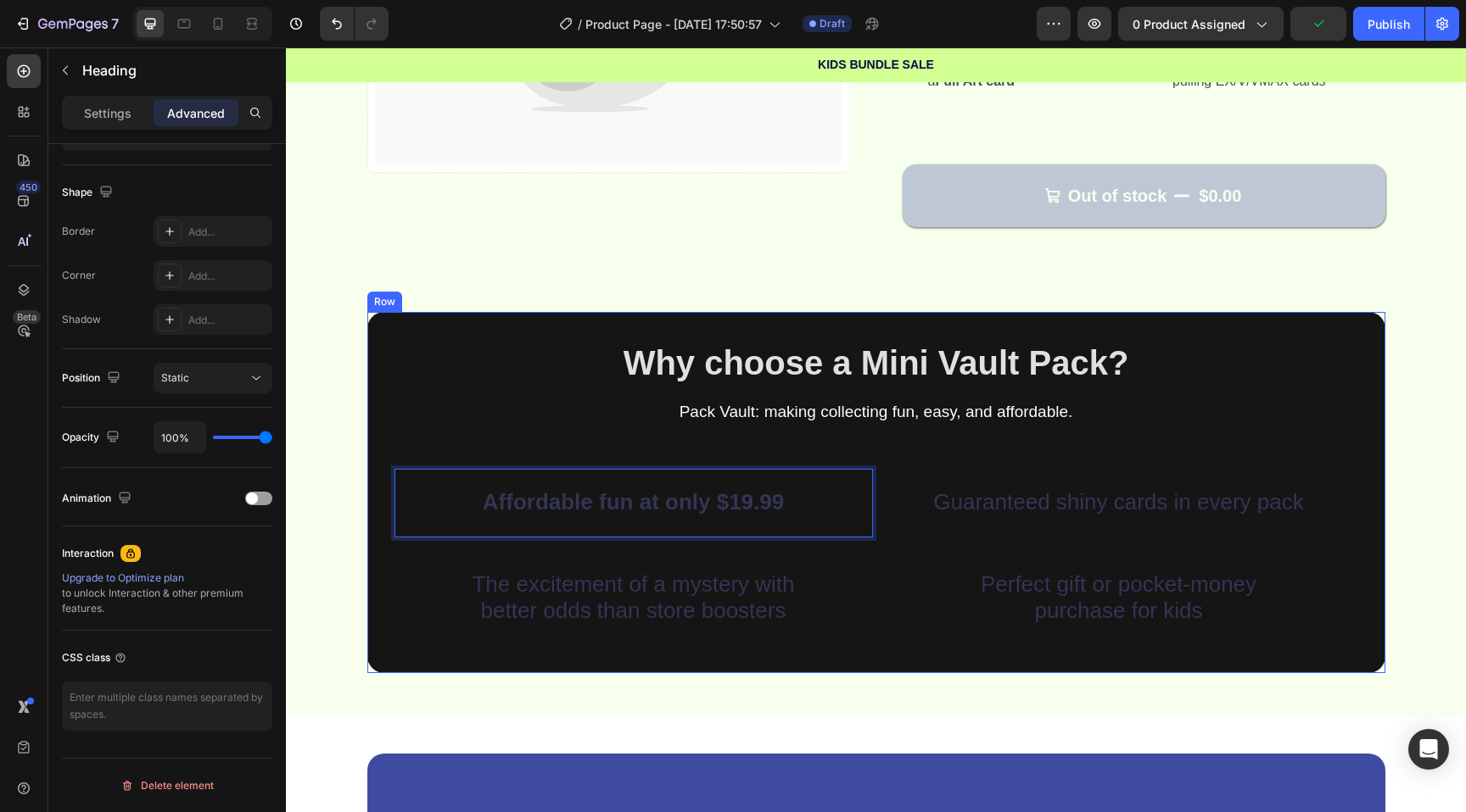
click at [1003, 502] on h2 "Guaranteed shiny cards in every pack" at bounding box center [1118, 496] width 478 height 56
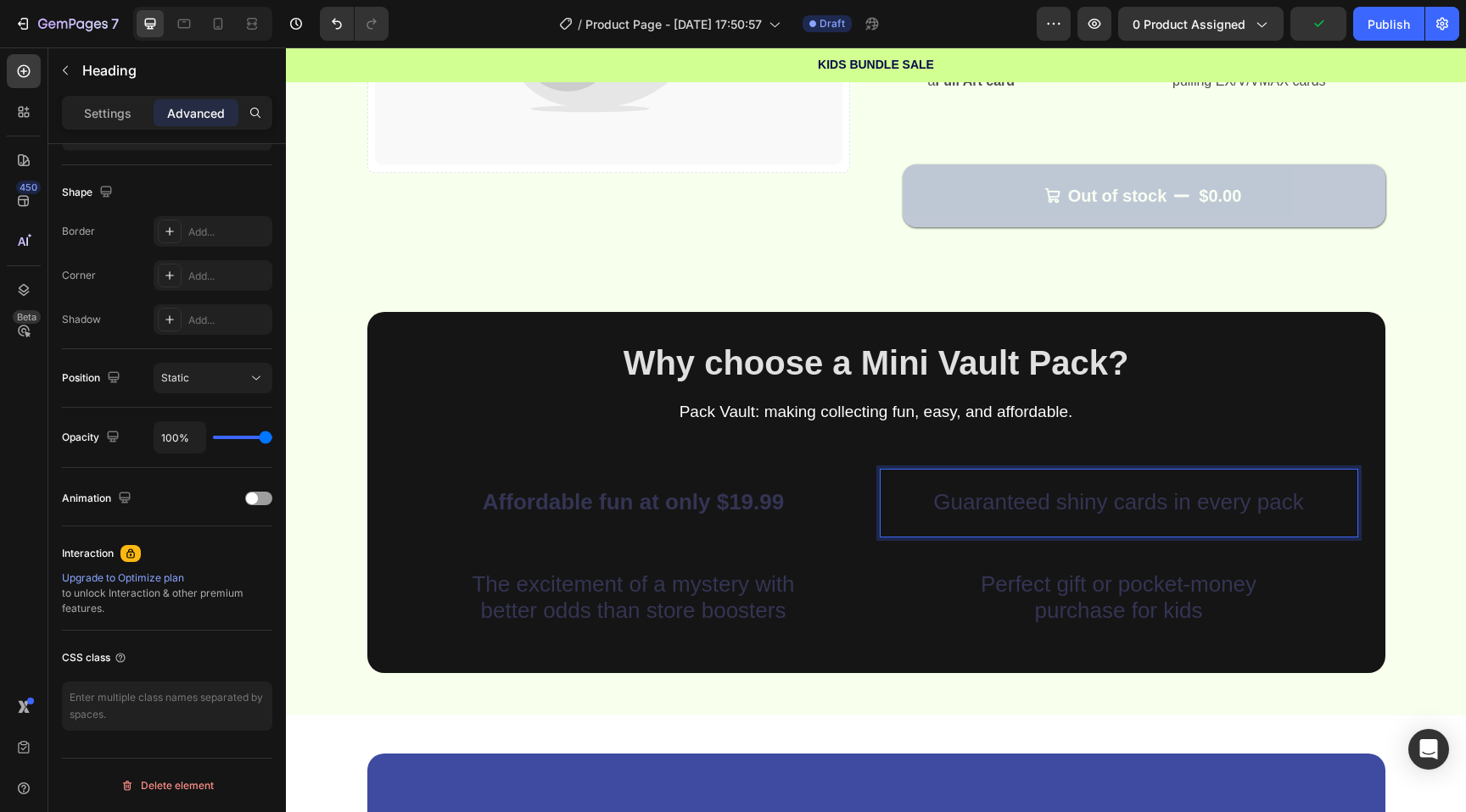
click at [1003, 502] on h2 "Guaranteed shiny cards in every pack" at bounding box center [1118, 496] width 478 height 56
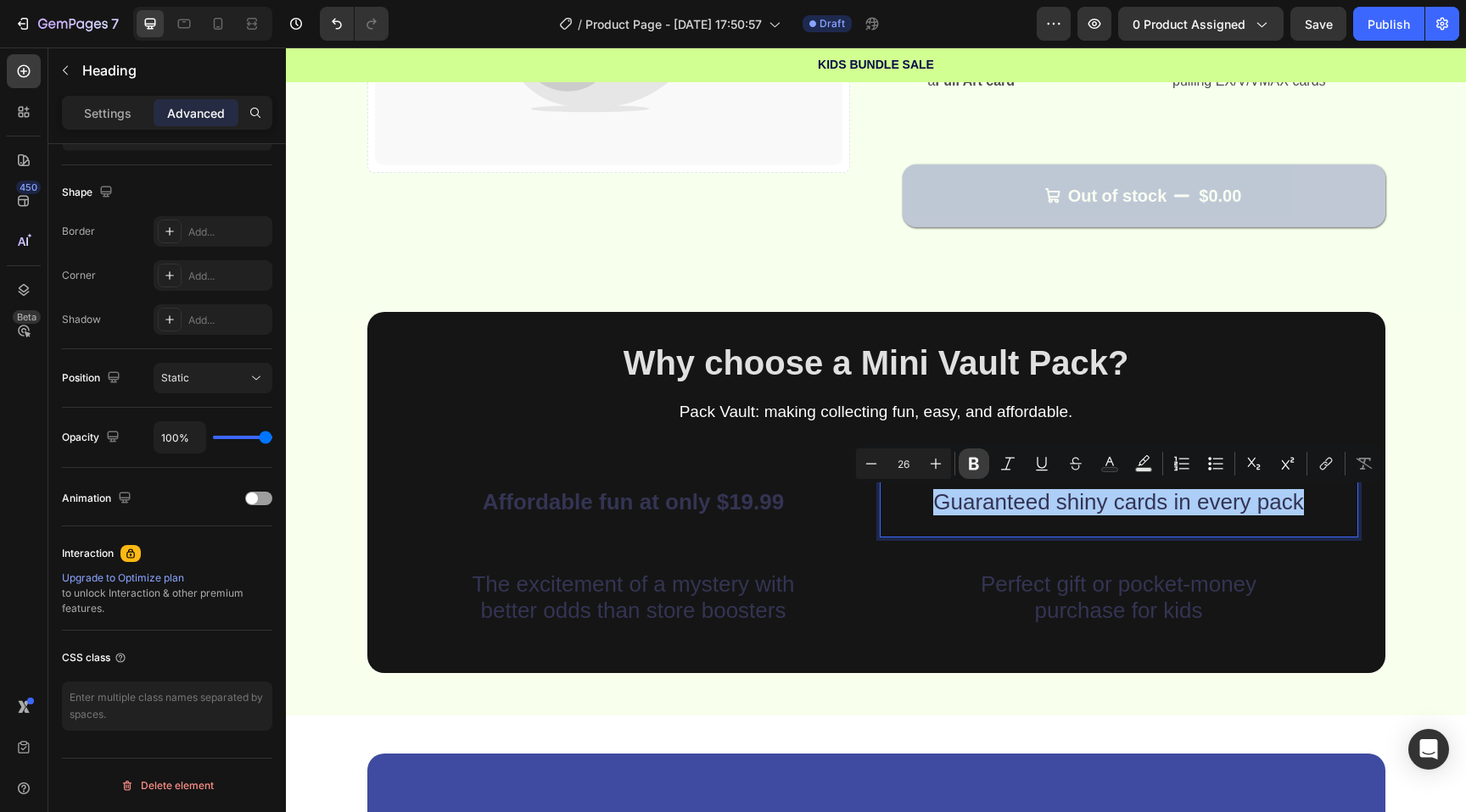
click at [961, 463] on button "Bold" at bounding box center [974, 464] width 31 height 31
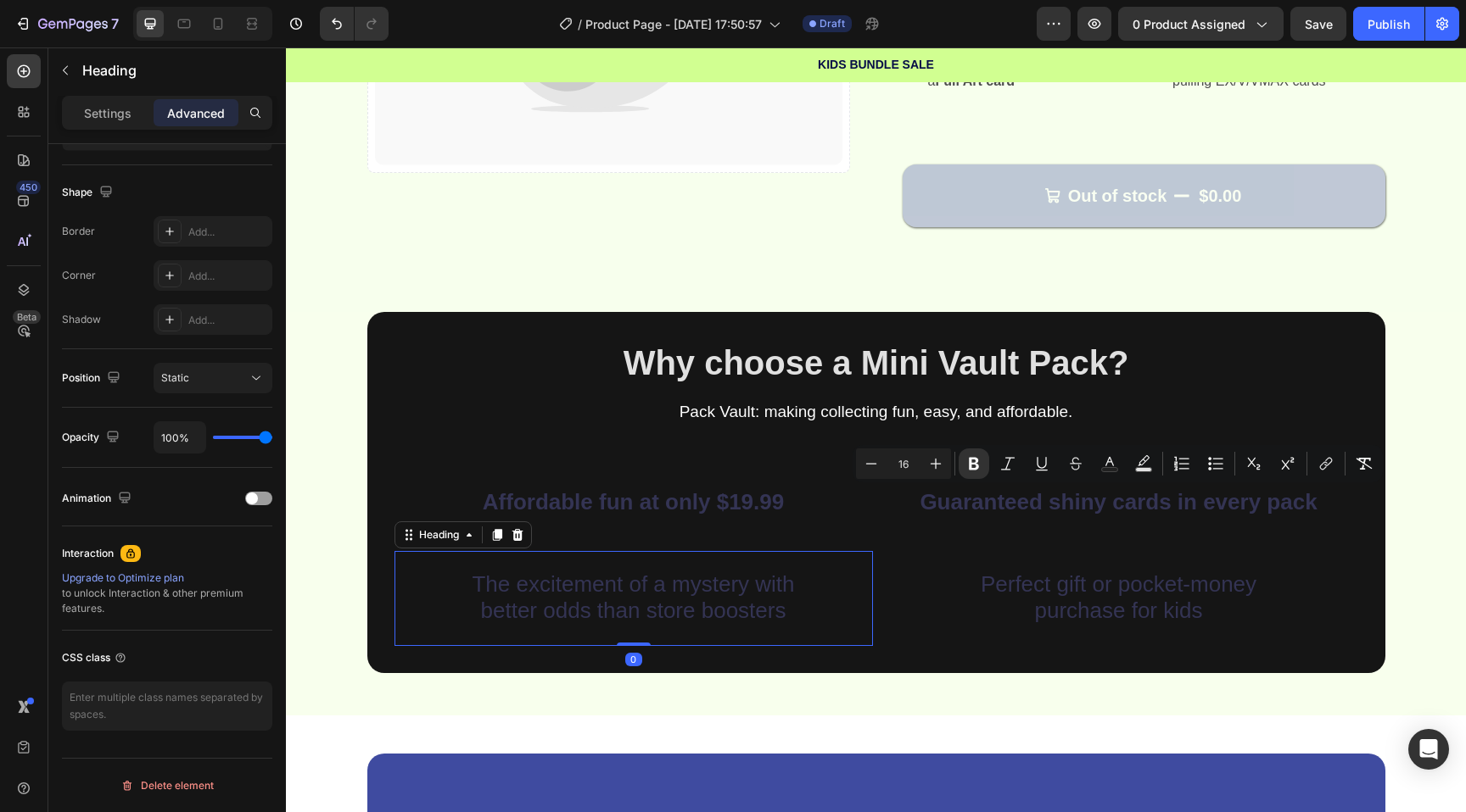
click at [703, 615] on h2 "The excitement of a mystery with better odds than store boosters" at bounding box center [633, 592] width 478 height 81
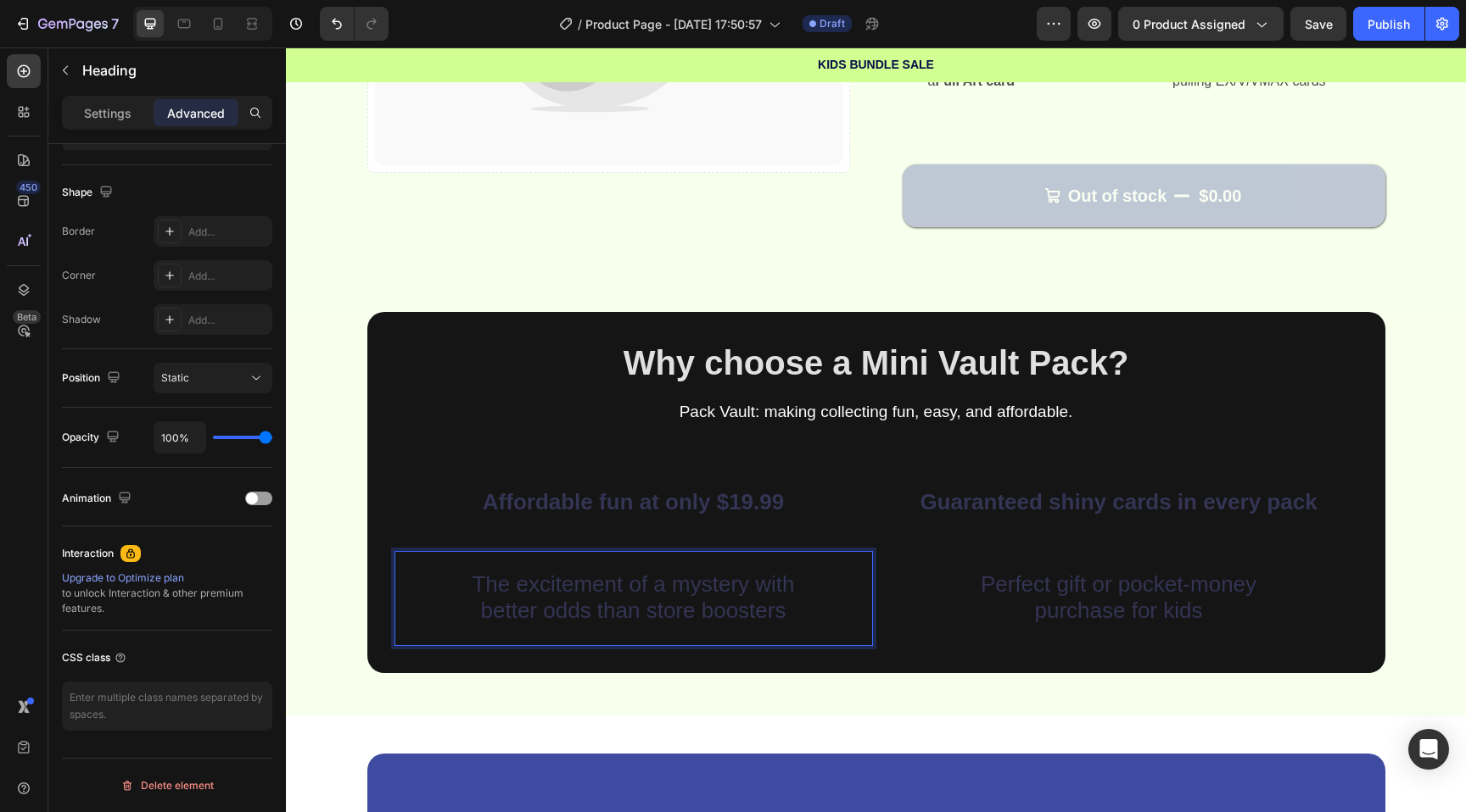
click at [703, 615] on h2 "The excitement of a mystery with better odds than store boosters" at bounding box center [633, 592] width 478 height 81
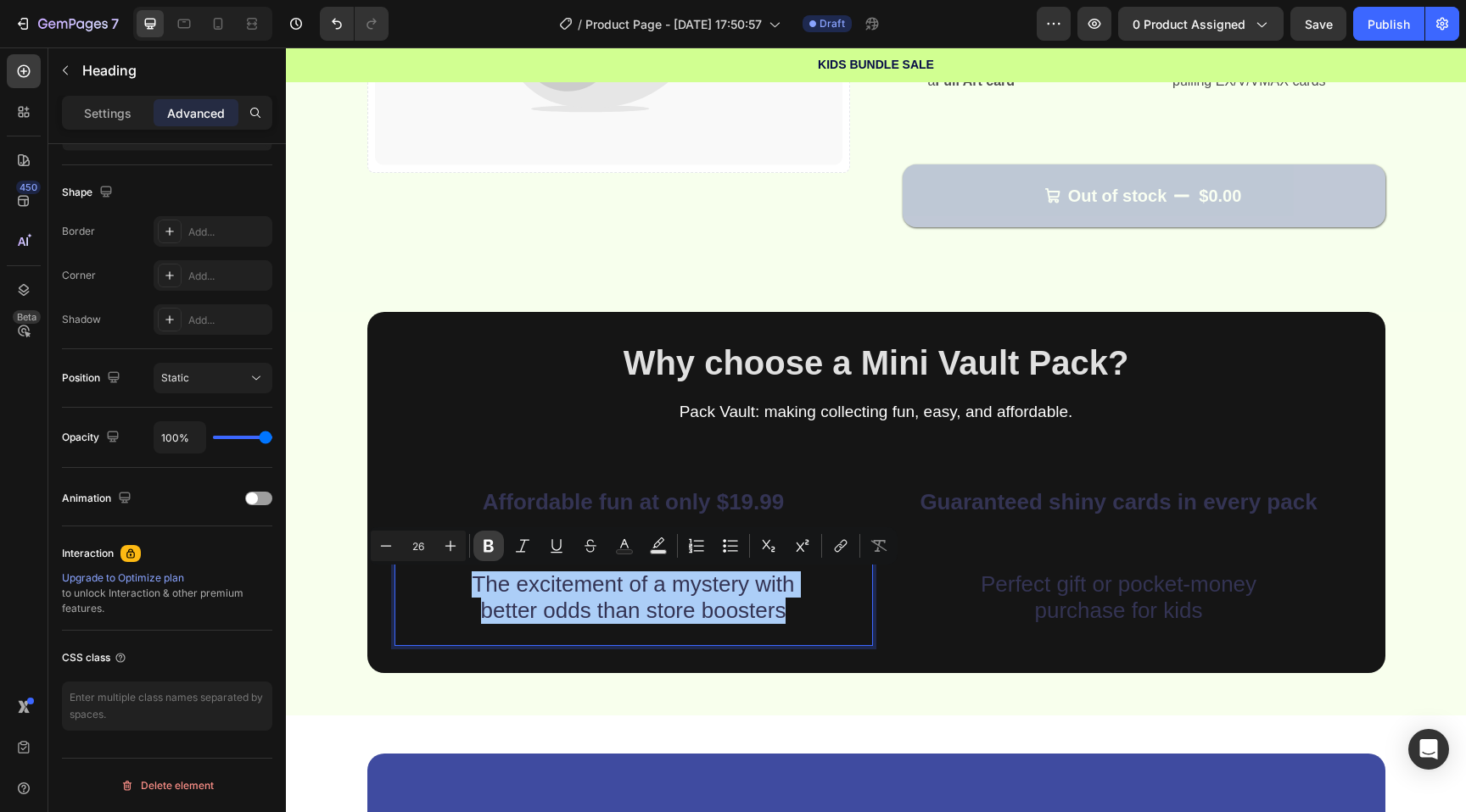
click at [494, 545] on icon "Editor contextual toolbar" at bounding box center [488, 546] width 17 height 17
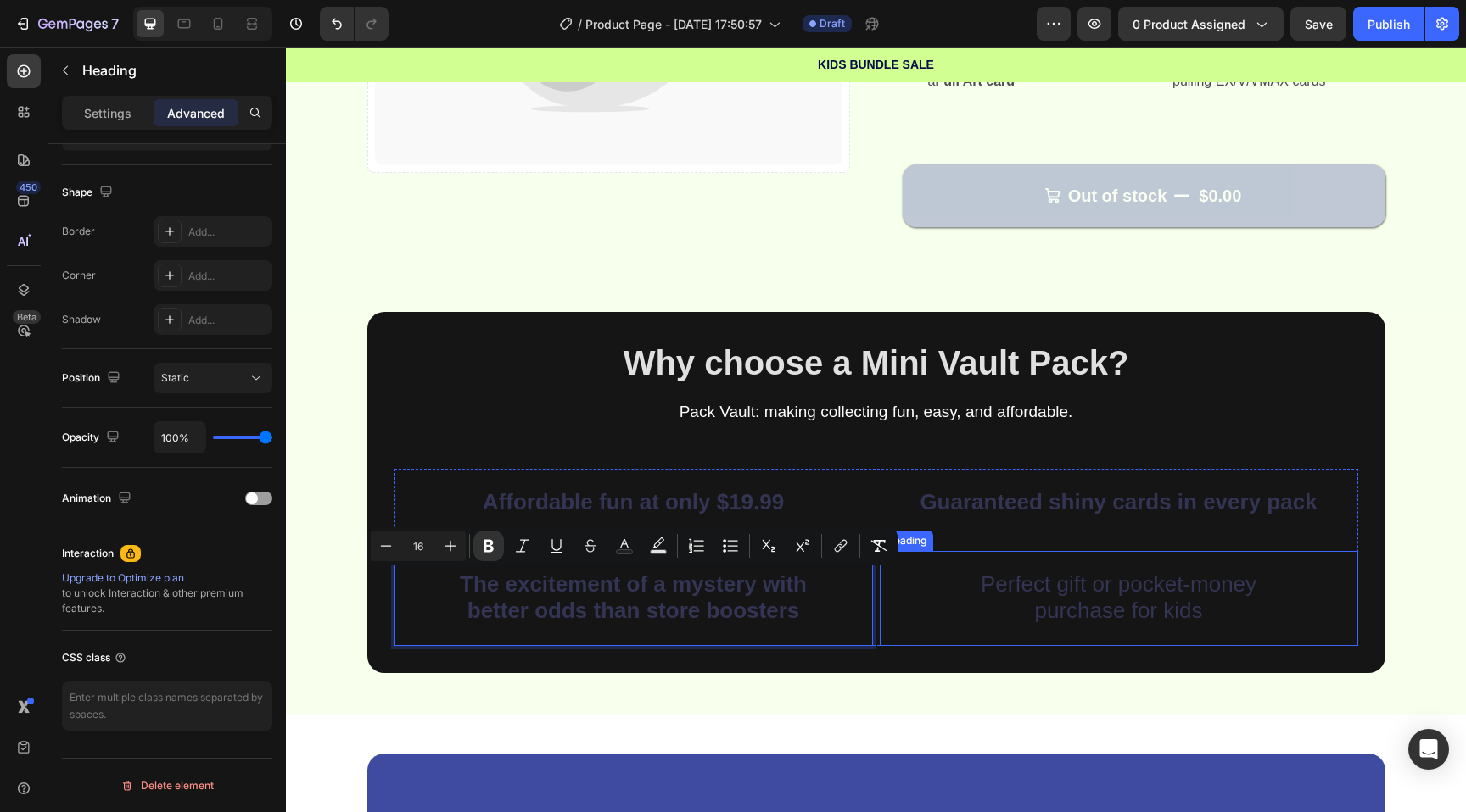
click at [1068, 567] on h2 "Perfect gift or pocket-money purchase for kids" at bounding box center [1118, 592] width 478 height 81
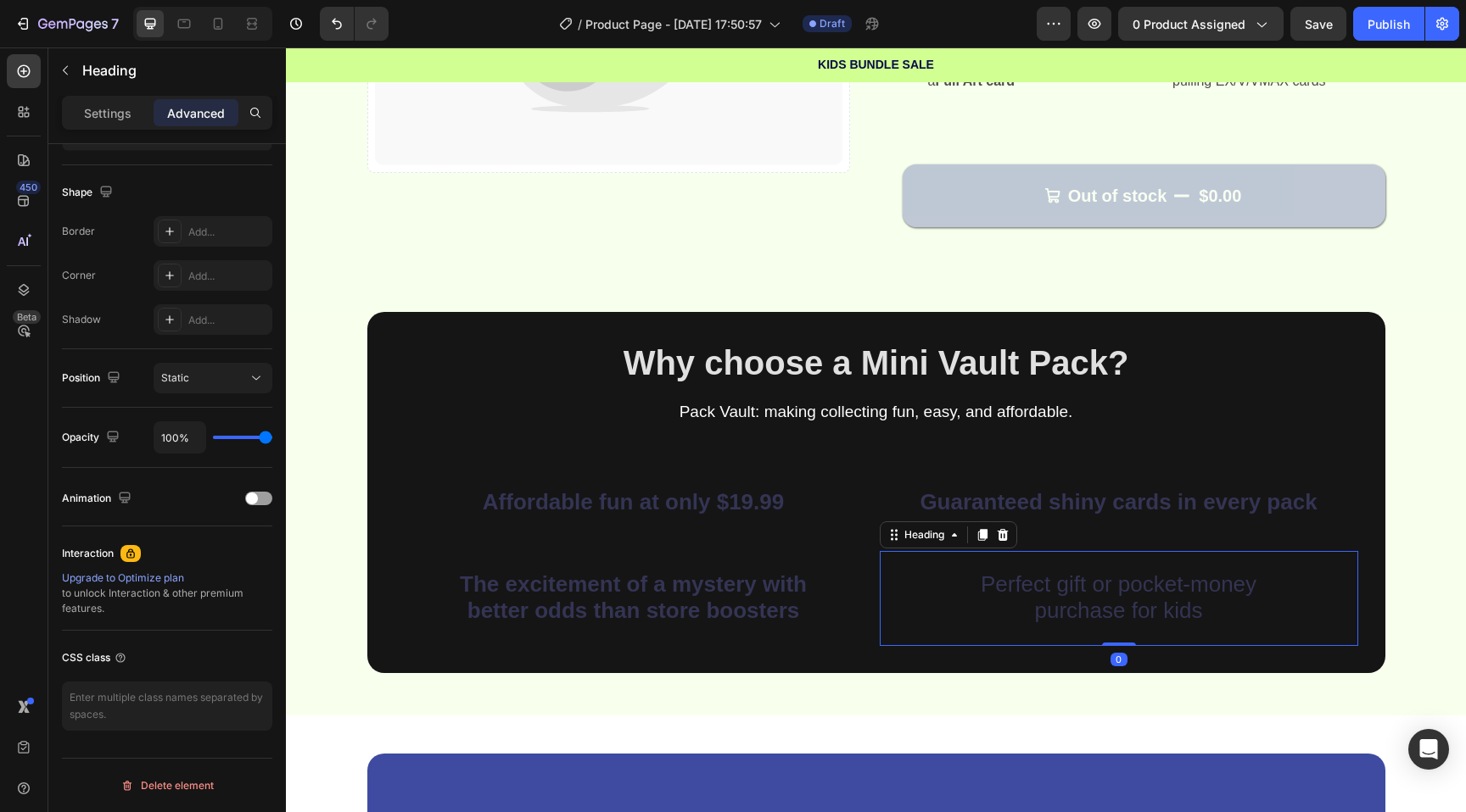
click at [1068, 567] on h2 "Perfect gift or pocket-money purchase for kids" at bounding box center [1118, 592] width 478 height 81
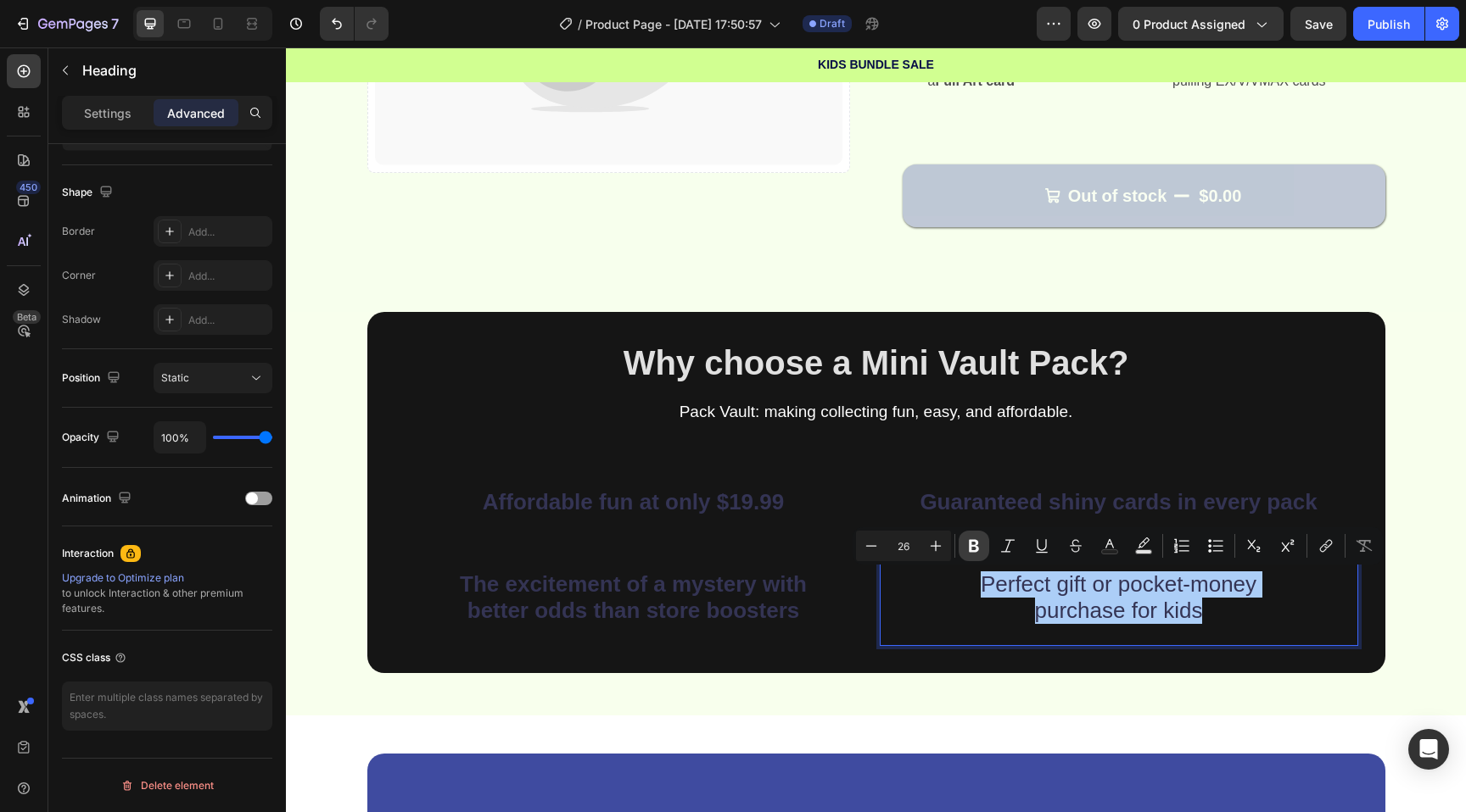
click at [969, 548] on icon "Editor contextual toolbar" at bounding box center [974, 547] width 11 height 12
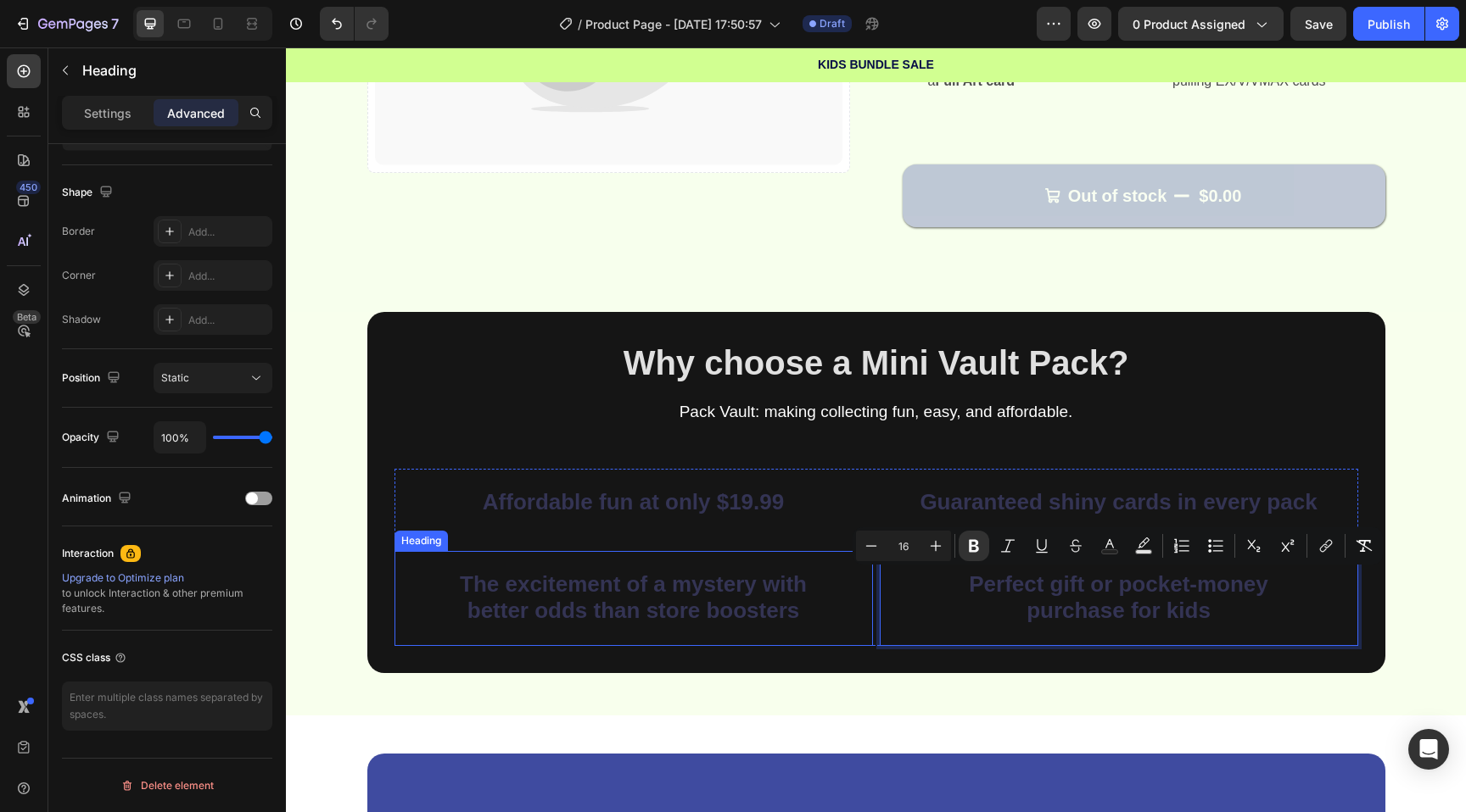
click at [750, 608] on strong "better odds than store boosters" at bounding box center [633, 610] width 333 height 26
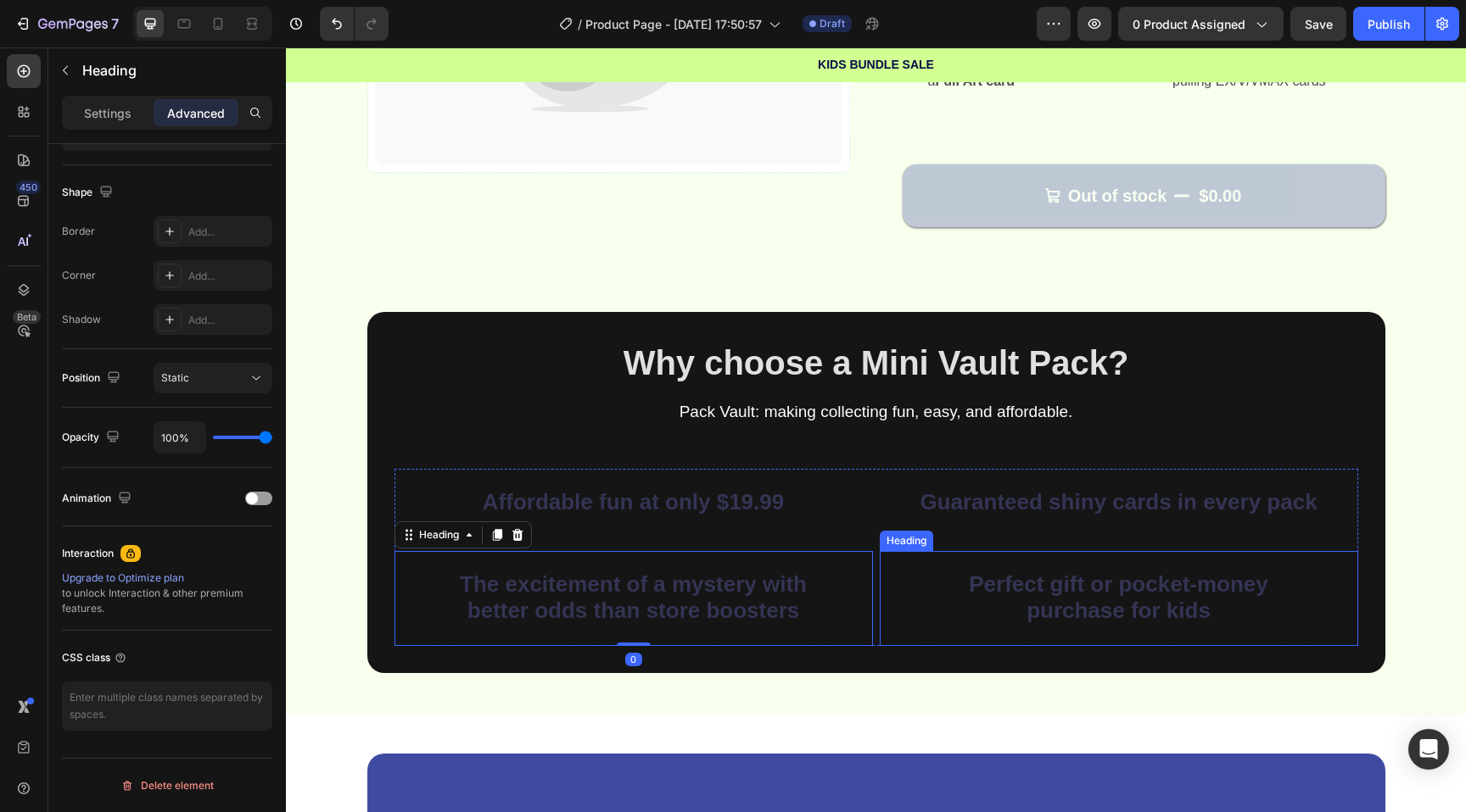
click at [1005, 585] on strong "Perfect gift or pocket-money" at bounding box center [1118, 584] width 300 height 26
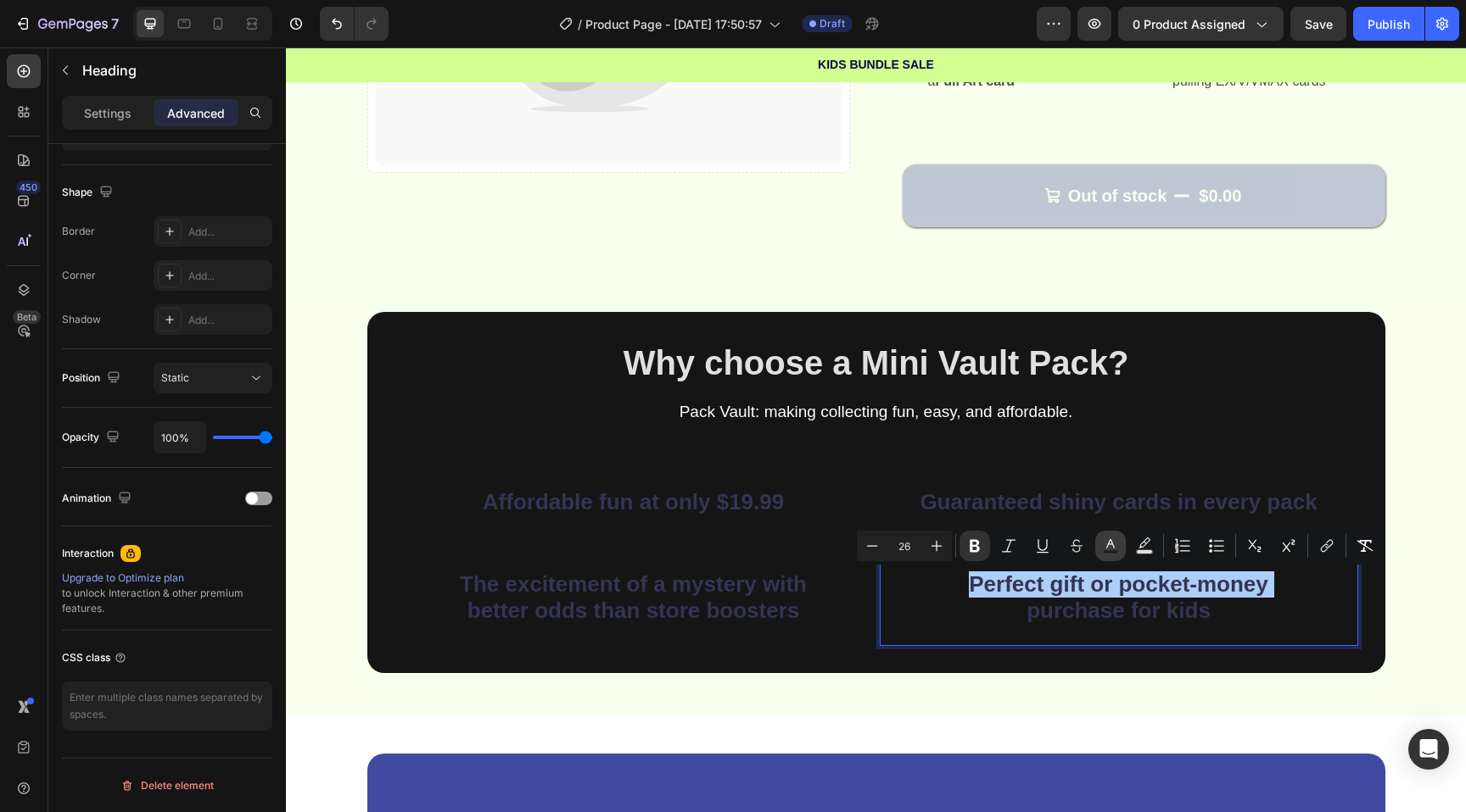
click at [1102, 532] on button "Text Color" at bounding box center [1111, 546] width 31 height 31
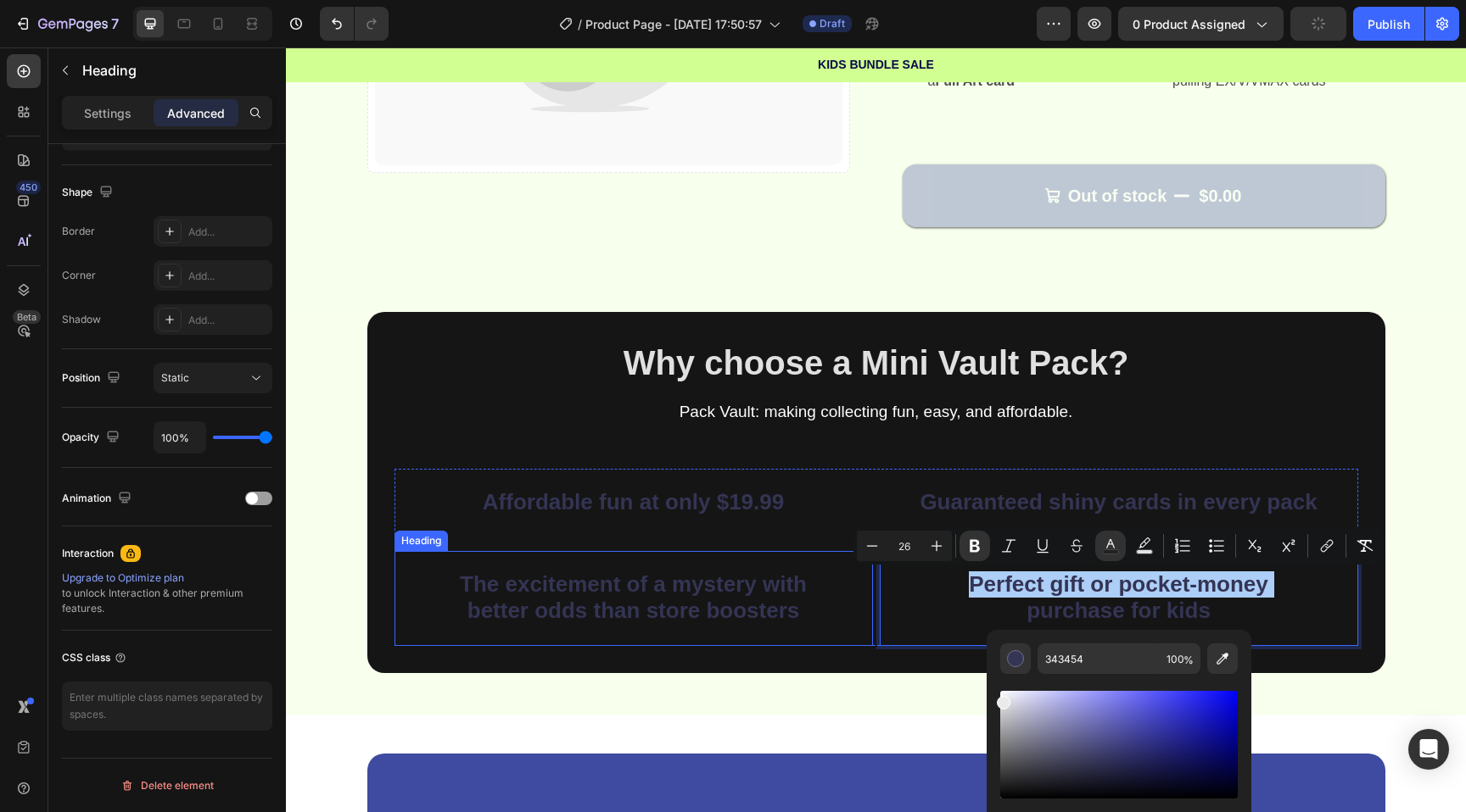
drag, startPoint x: 1284, startPoint y: 747, endPoint x: 855, endPoint y: 629, distance: 444.9
type input "EAEAEA"
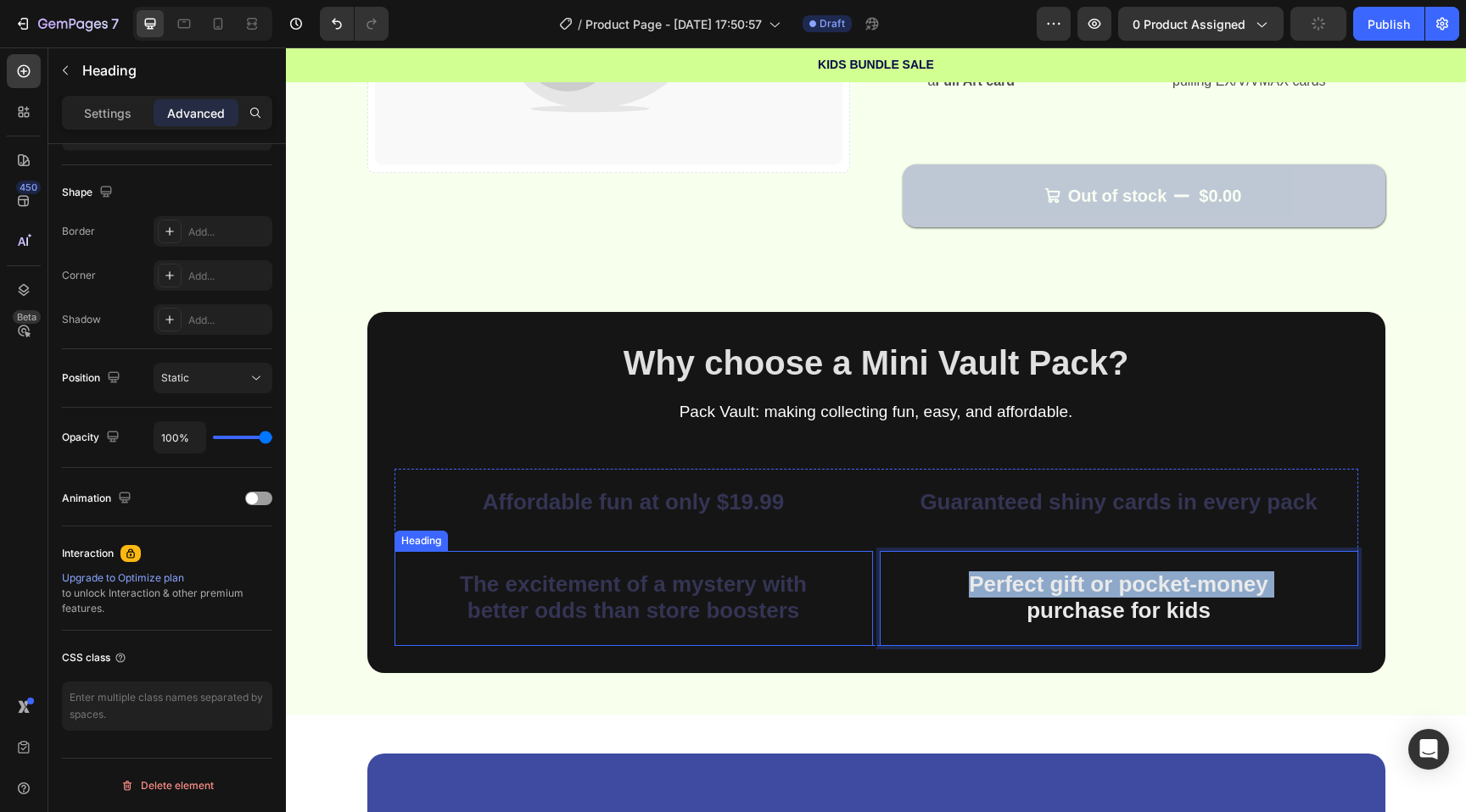
click at [721, 603] on strong "better odds than store boosters" at bounding box center [633, 610] width 333 height 26
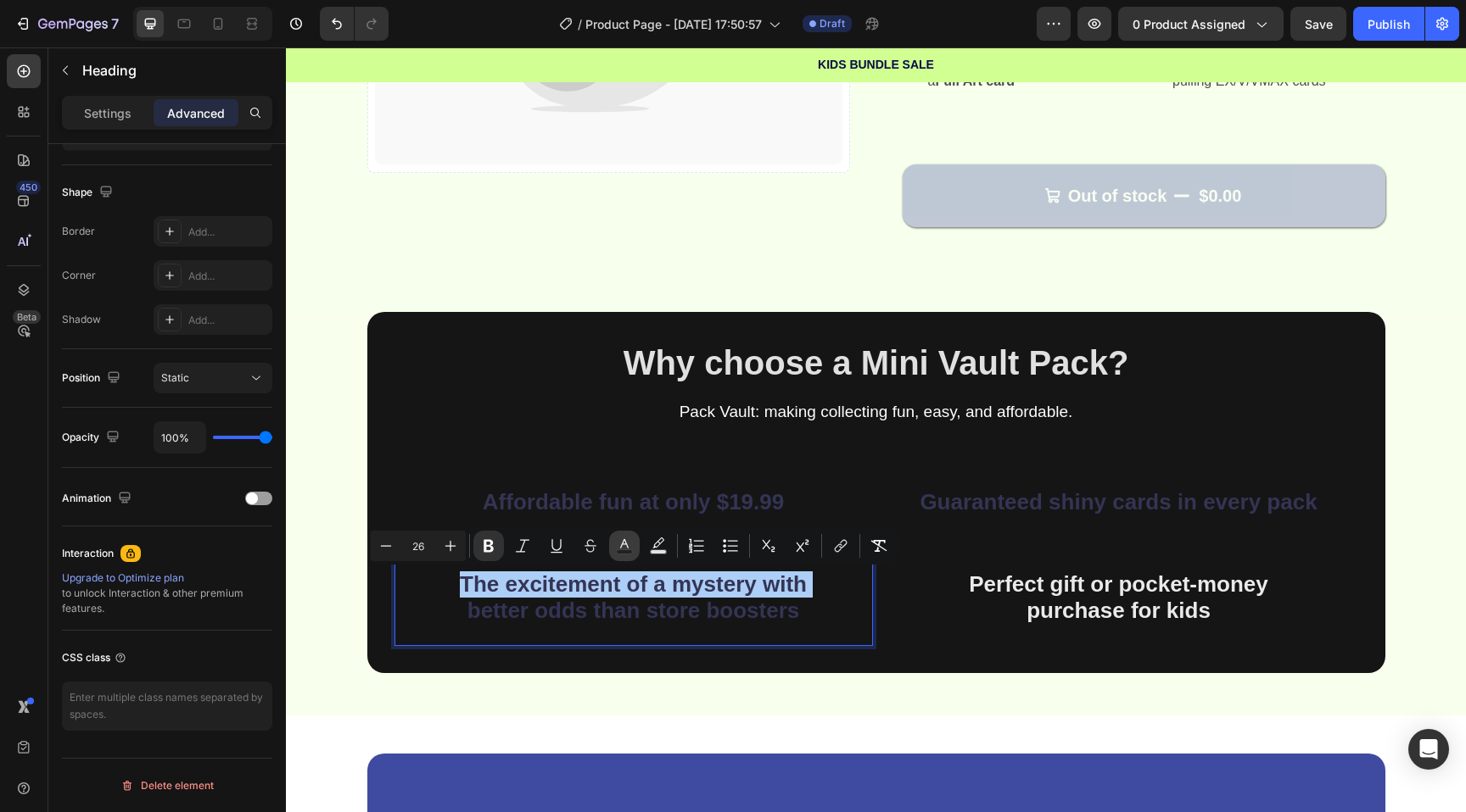
click at [617, 551] on rect "Editor contextual toolbar" at bounding box center [625, 552] width 16 height 4
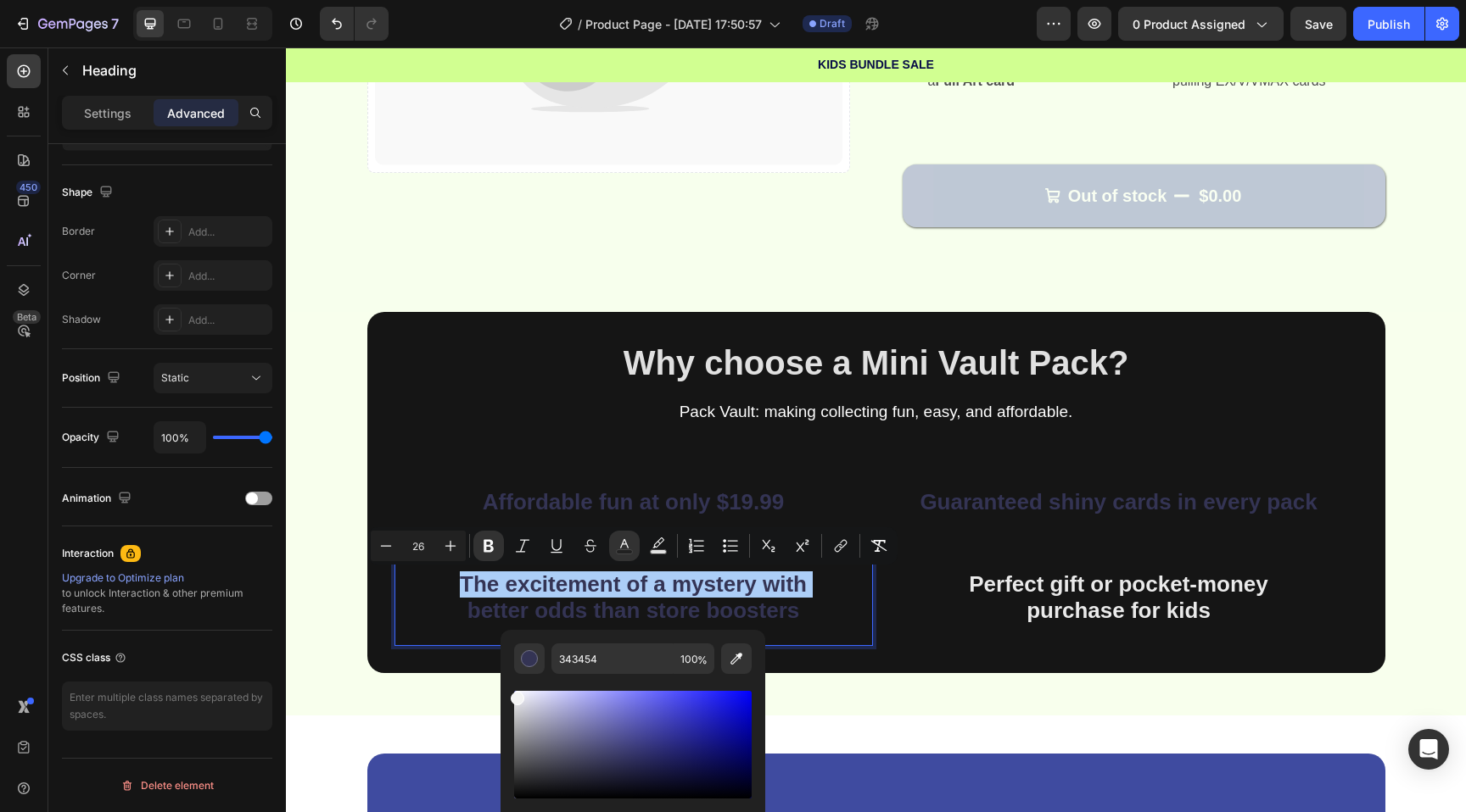
drag, startPoint x: 896, startPoint y: 787, endPoint x: 387, endPoint y: 604, distance: 540.9
type input "F4F4F4"
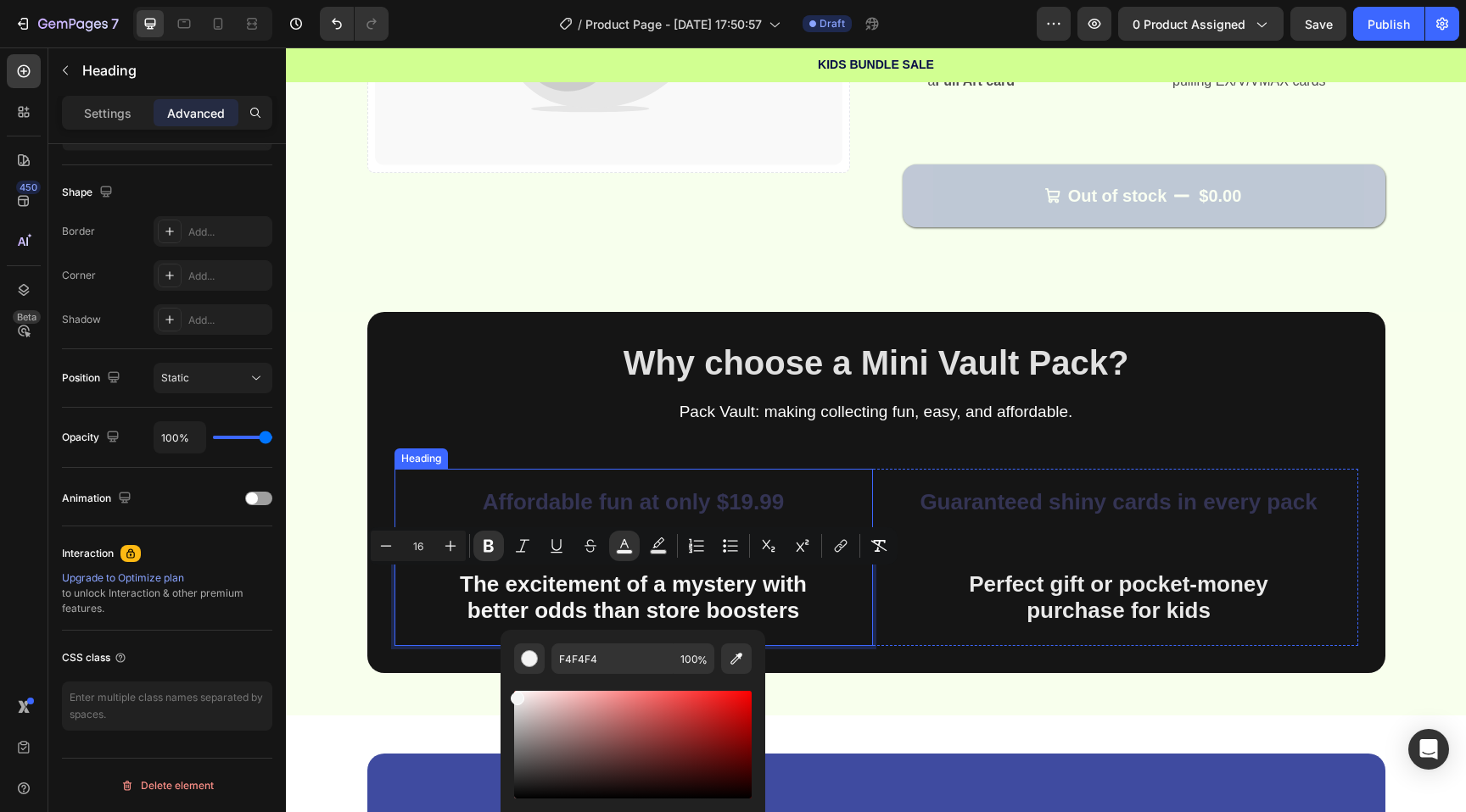
click at [550, 511] on strong "Affordable fun at only $19.99" at bounding box center [632, 502] width 301 height 26
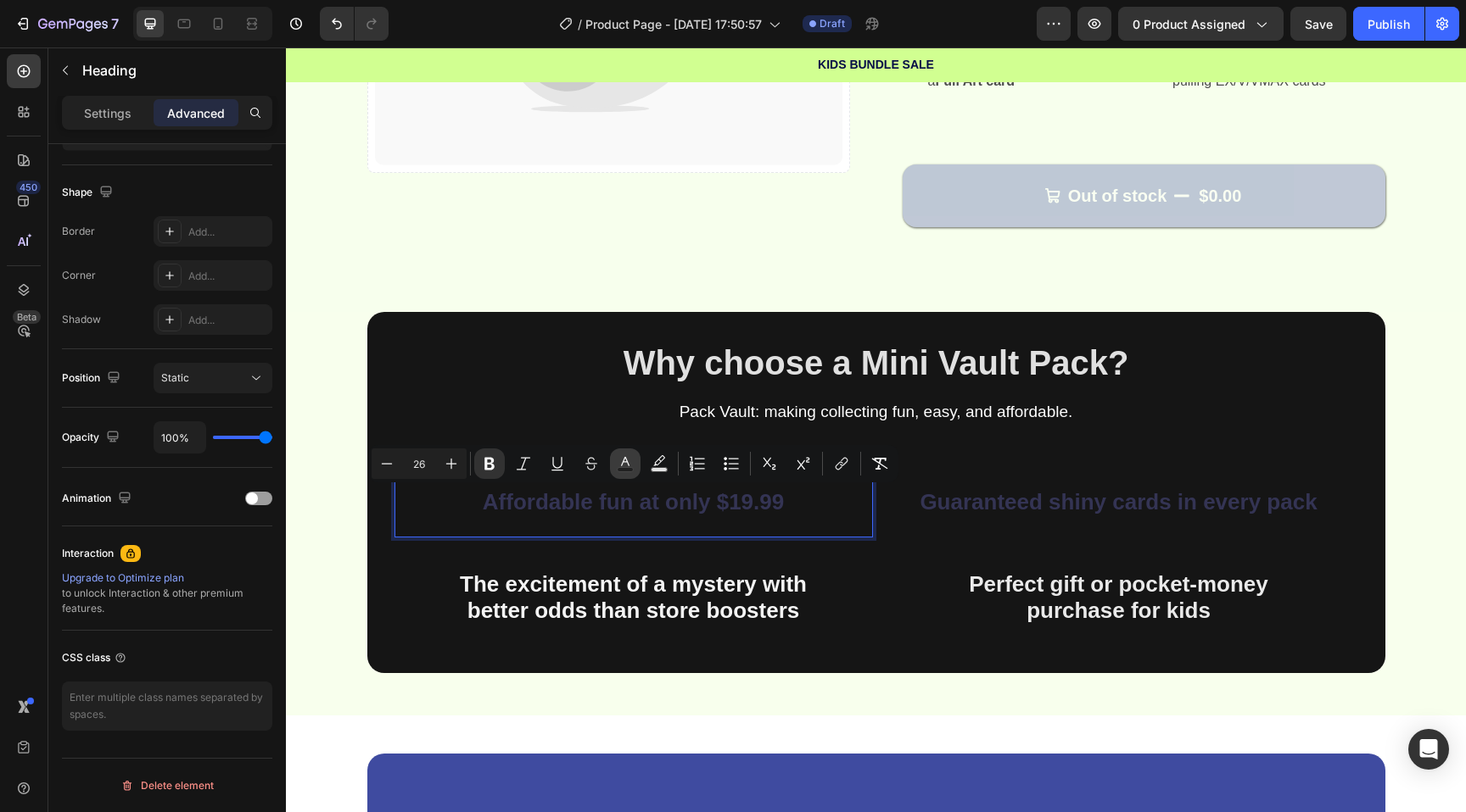
click at [615, 467] on button "Text Color" at bounding box center [625, 464] width 31 height 31
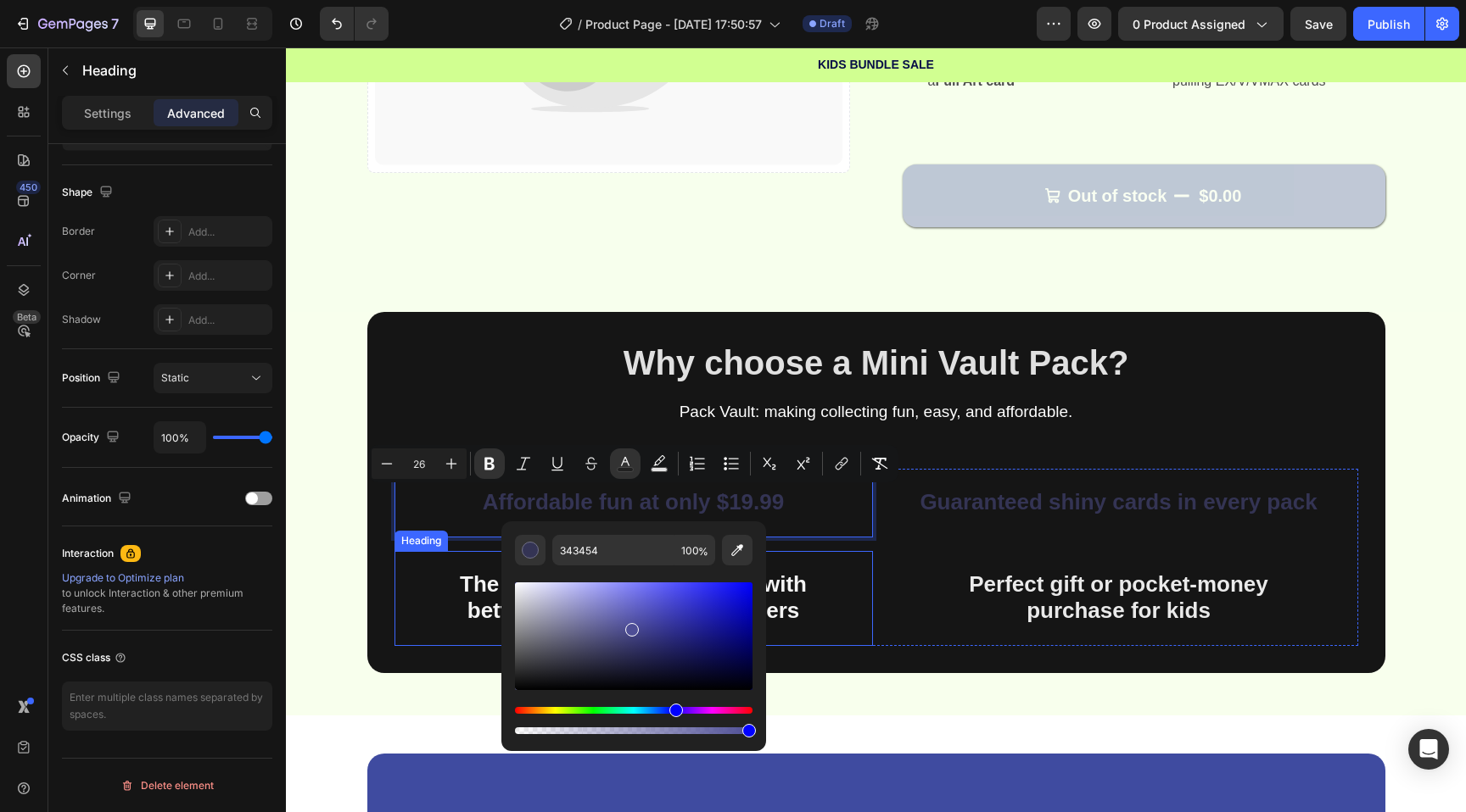
drag, startPoint x: 937, startPoint y: 676, endPoint x: 390, endPoint y: 520, distance: 568.8
type input "E3E3ED"
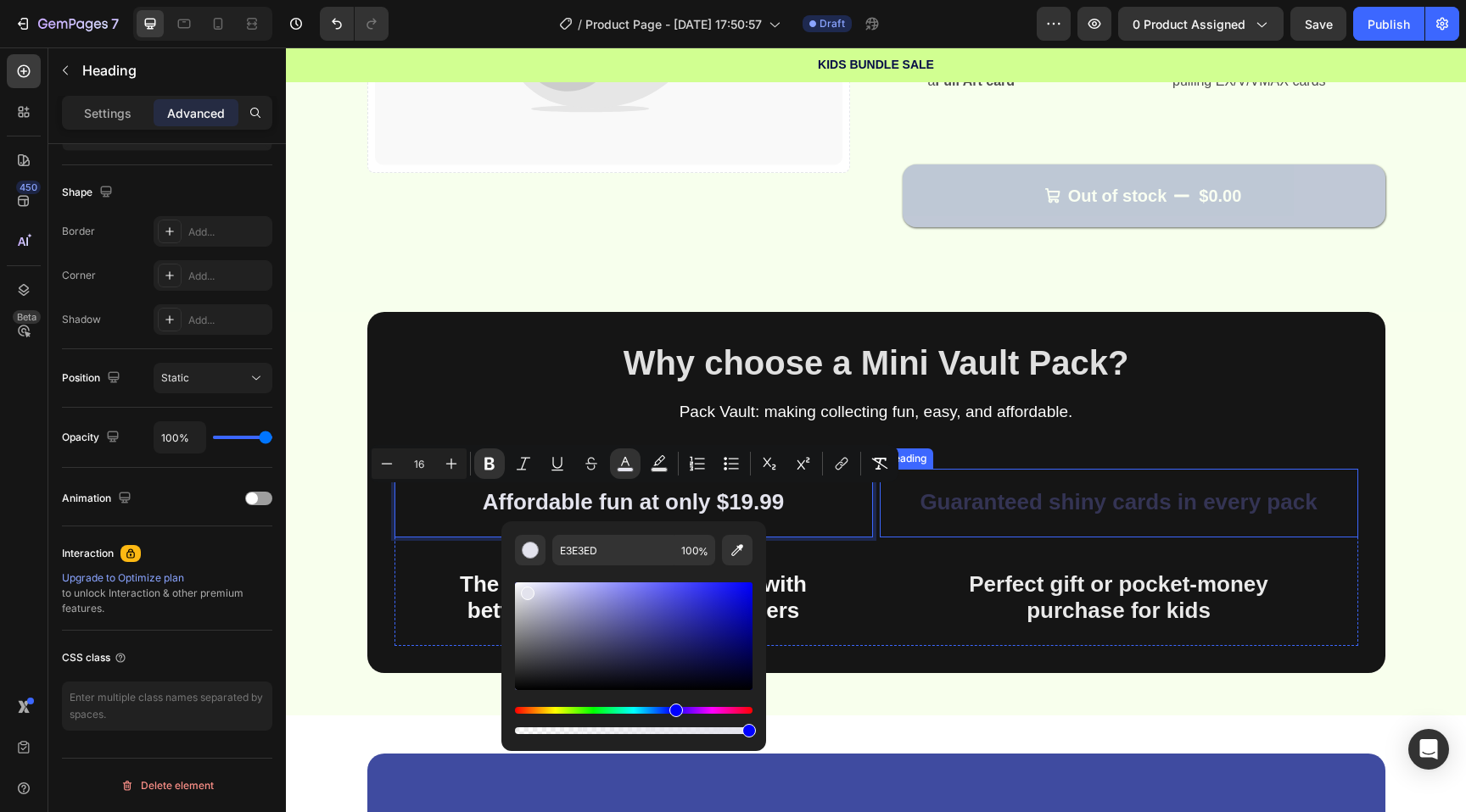
click at [941, 503] on strong "Guaranteed shiny cards in every pack" at bounding box center [1118, 502] width 397 height 26
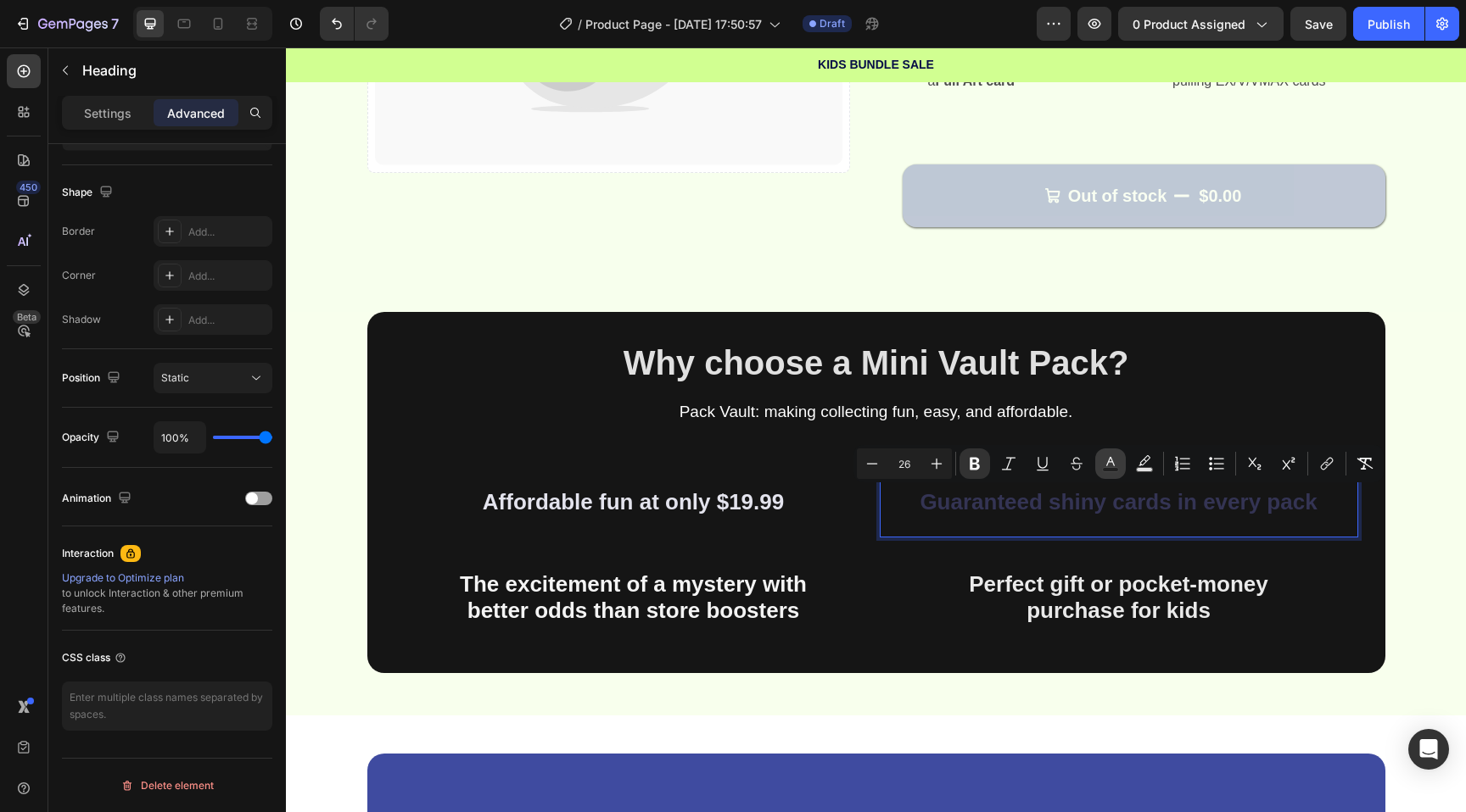
click at [1102, 454] on button "Text Color" at bounding box center [1111, 464] width 31 height 31
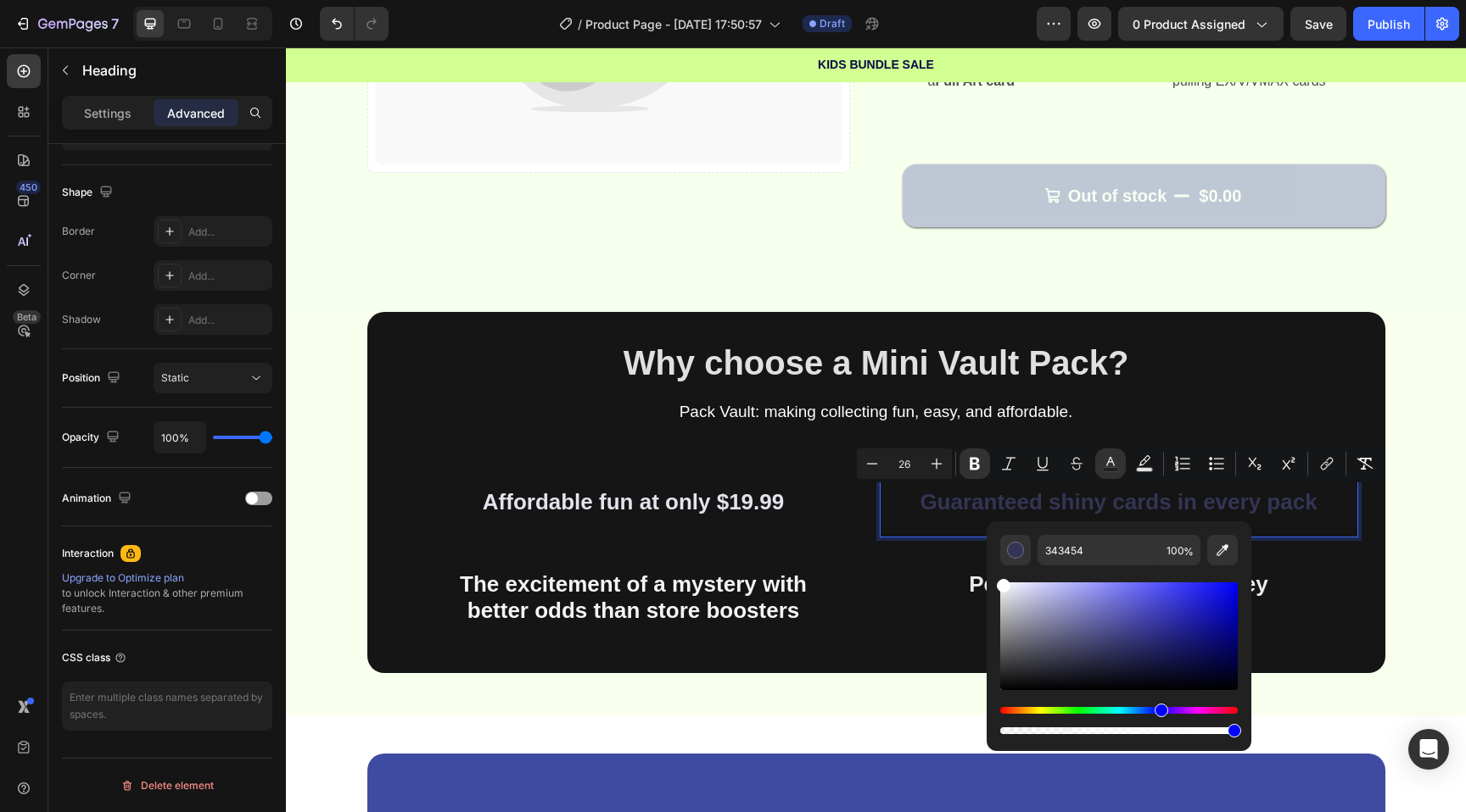
drag, startPoint x: 1397, startPoint y: 666, endPoint x: 662, endPoint y: 378, distance: 789.4
type input "FFFFFF"
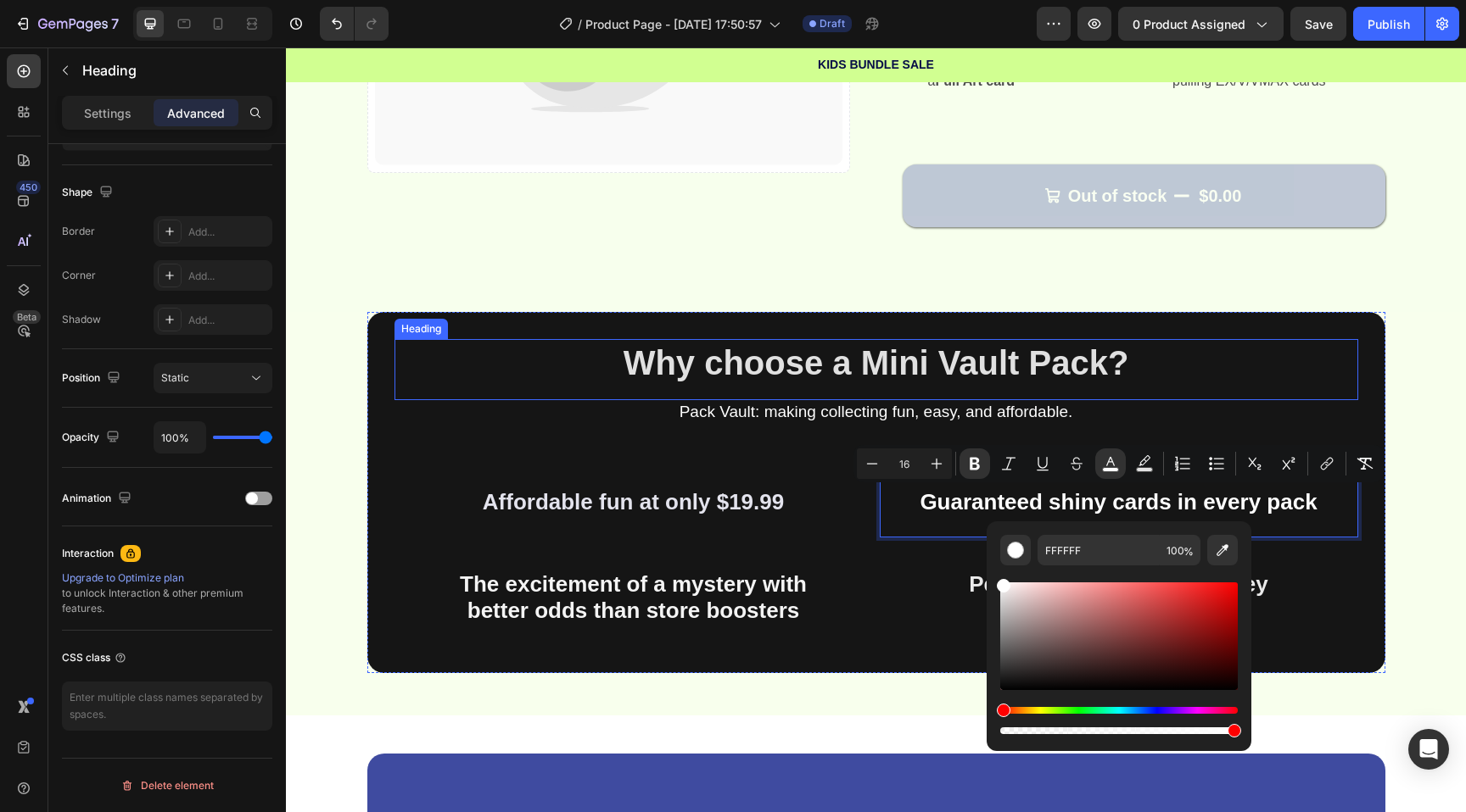
click at [650, 375] on strong "Why choose a Mini Vault Pack?" at bounding box center [876, 362] width 505 height 37
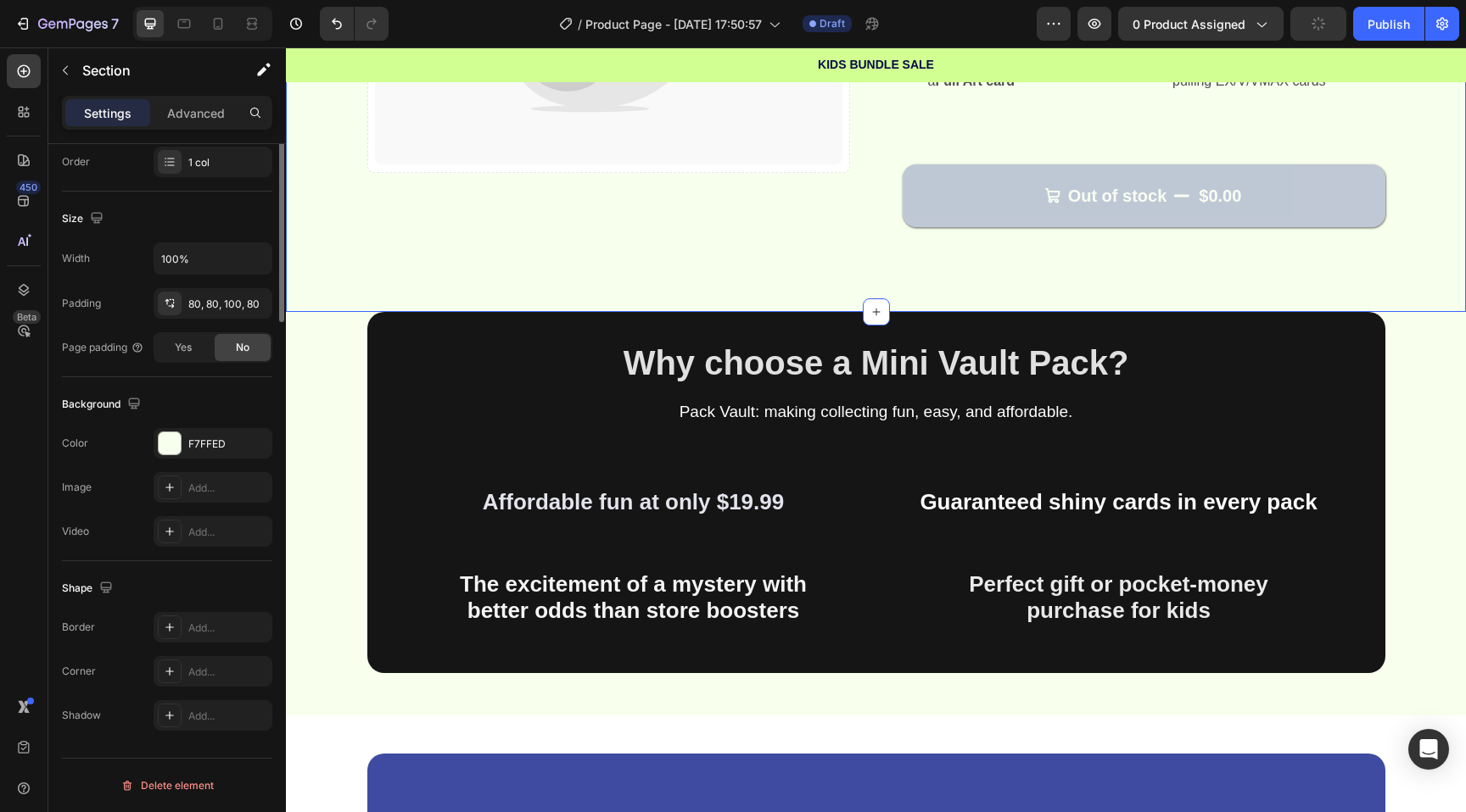
scroll to position [0, 0]
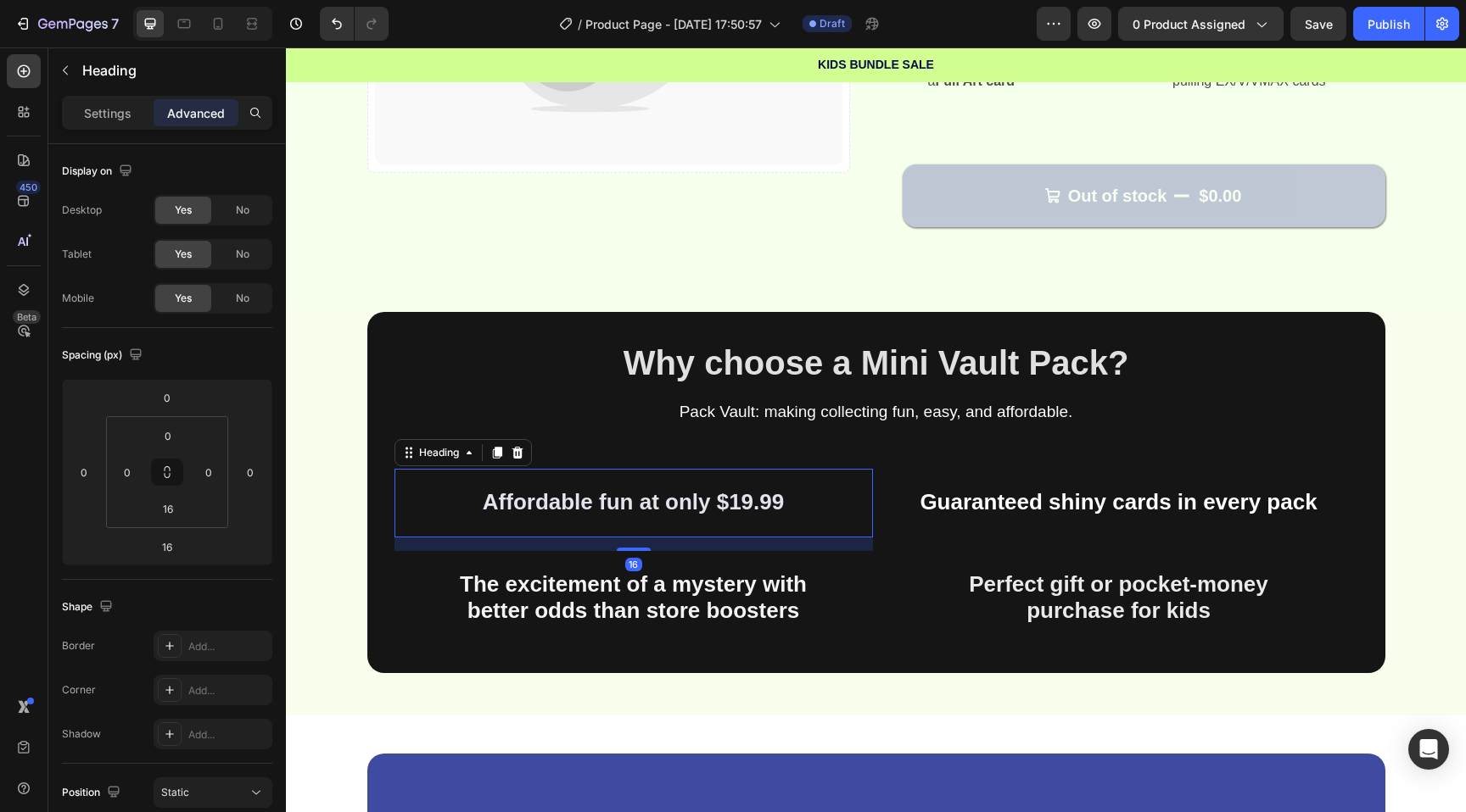
click at [749, 510] on strong "Affordable fun at only $19.99" at bounding box center [632, 502] width 301 height 26
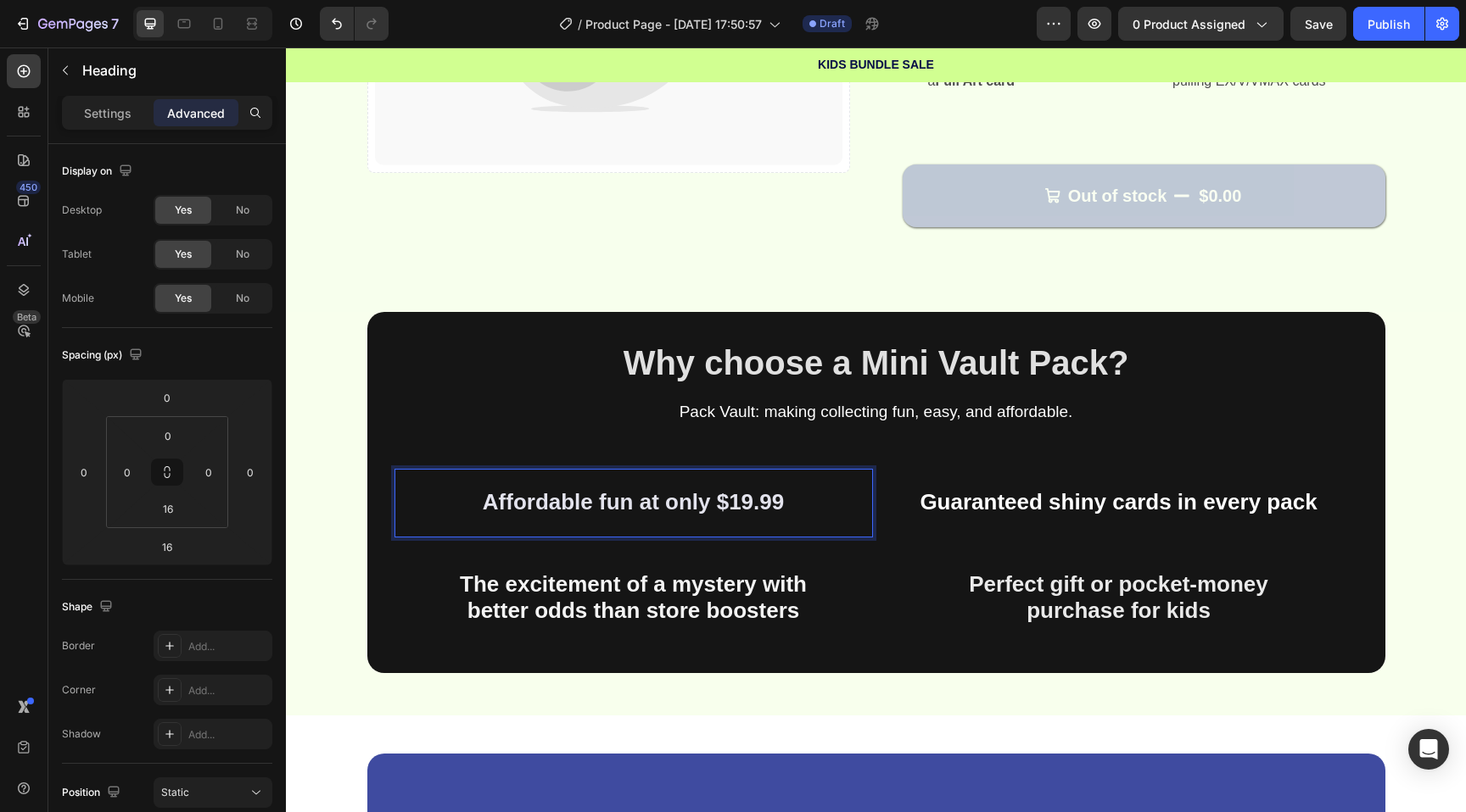
click at [749, 497] on strong "Affordable fun at only $19.99" at bounding box center [632, 502] width 301 height 26
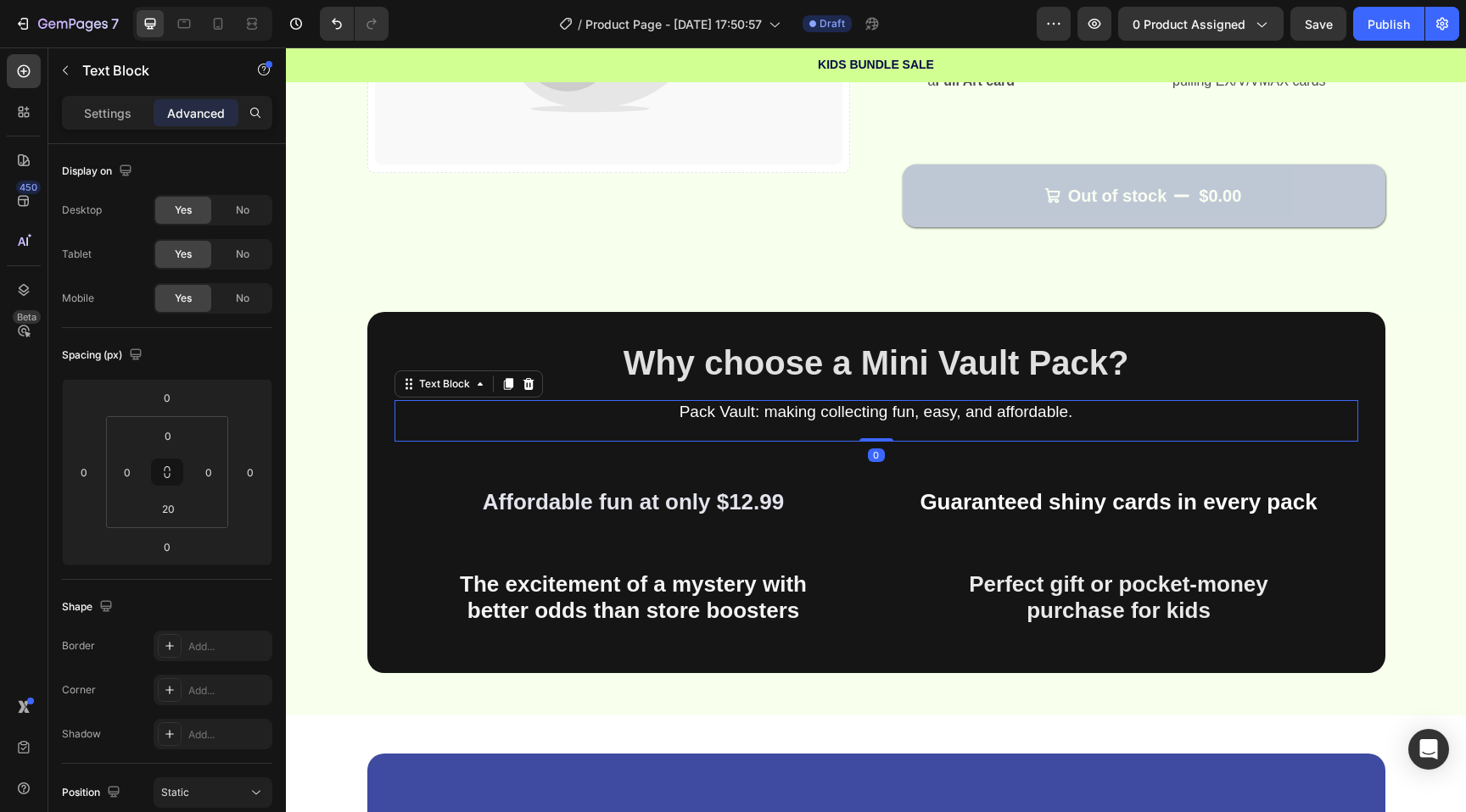
click at [841, 434] on div "Pack Vault: making collecting fun, easy, and affordable. Text Block 0" at bounding box center [876, 421] width 964 height 41
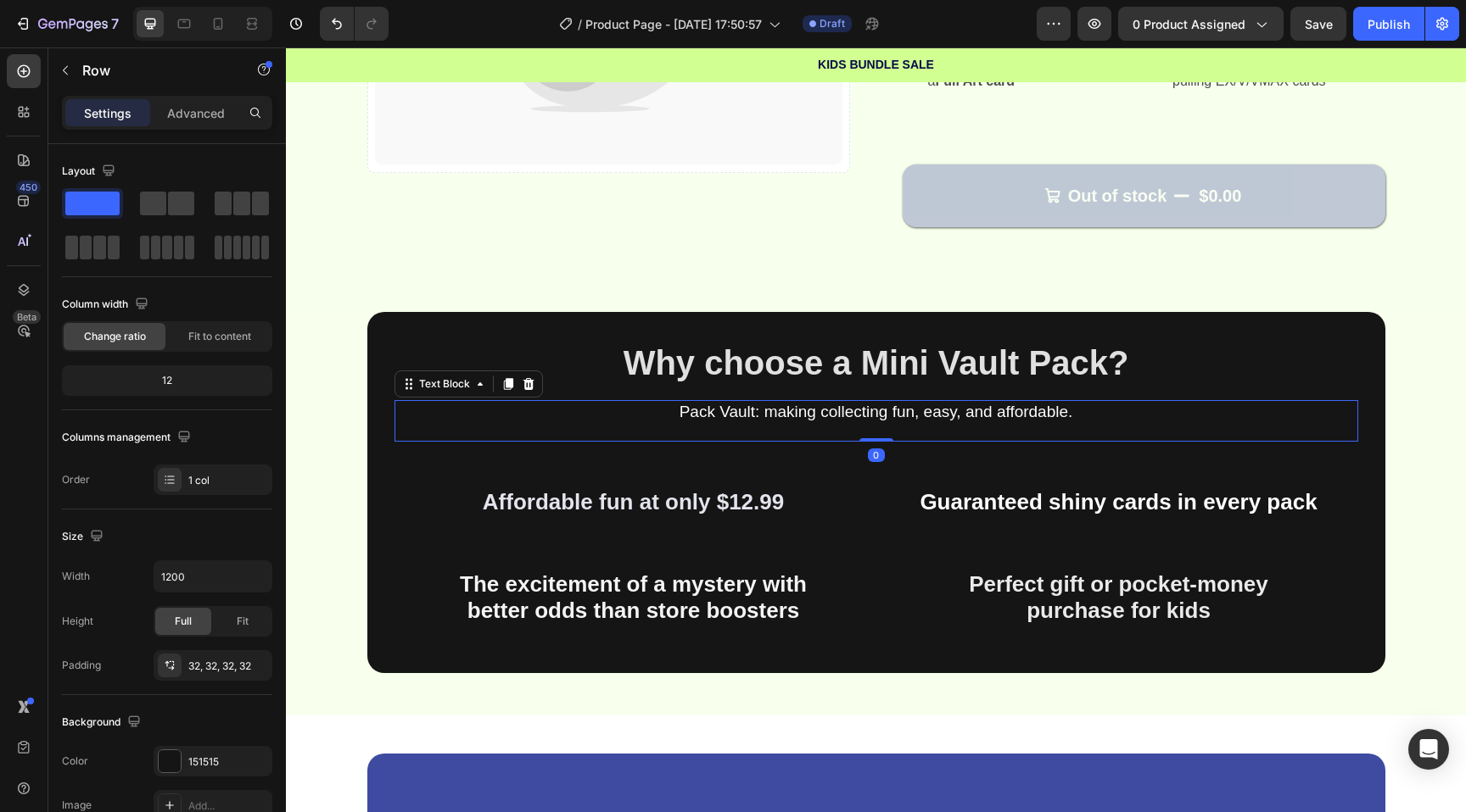
click at [878, 414] on span "Pack Vault: making collecting fun, easy, and affordable." at bounding box center [876, 412] width 393 height 18
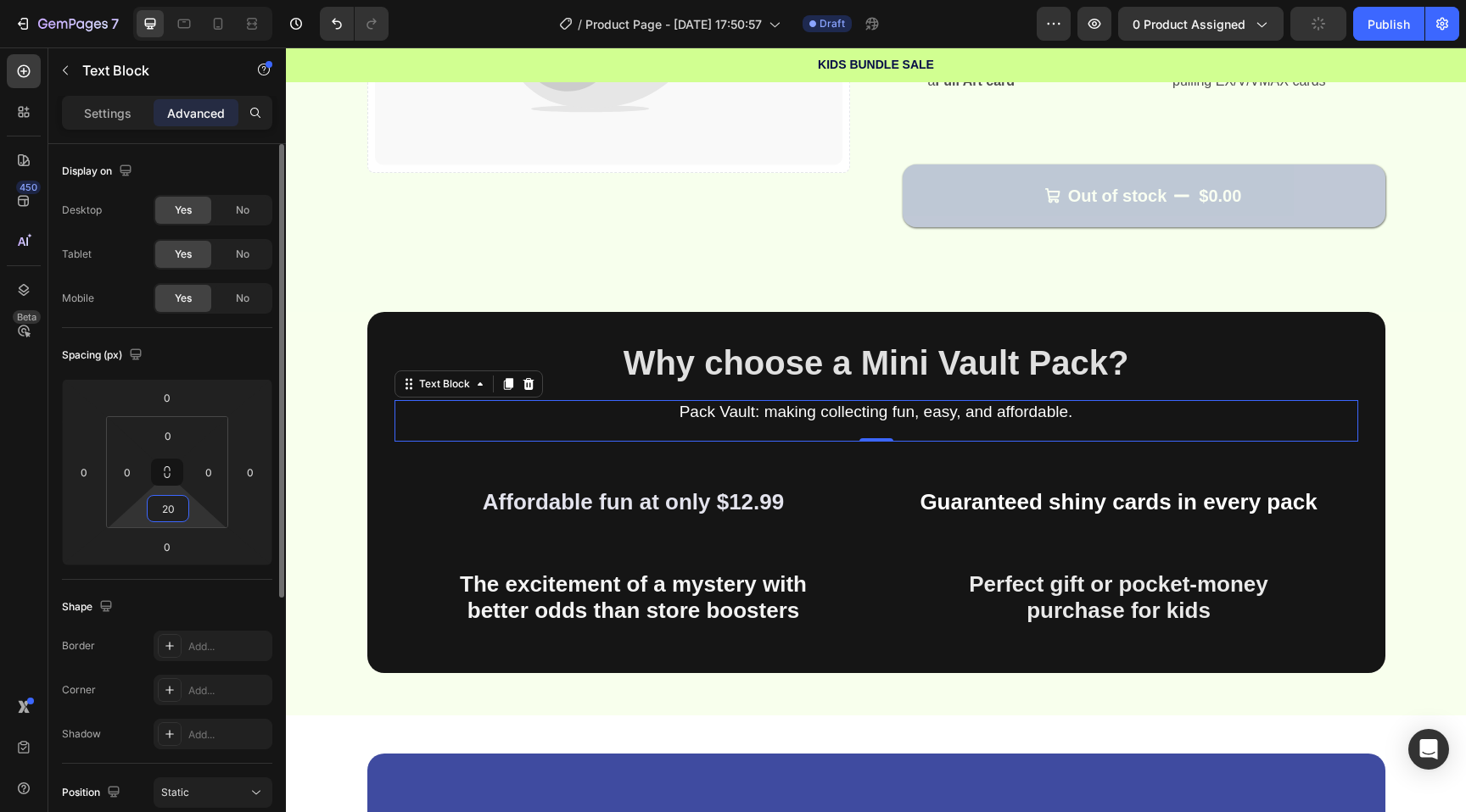
click at [167, 509] on input "20" at bounding box center [168, 509] width 34 height 26
type input "0"
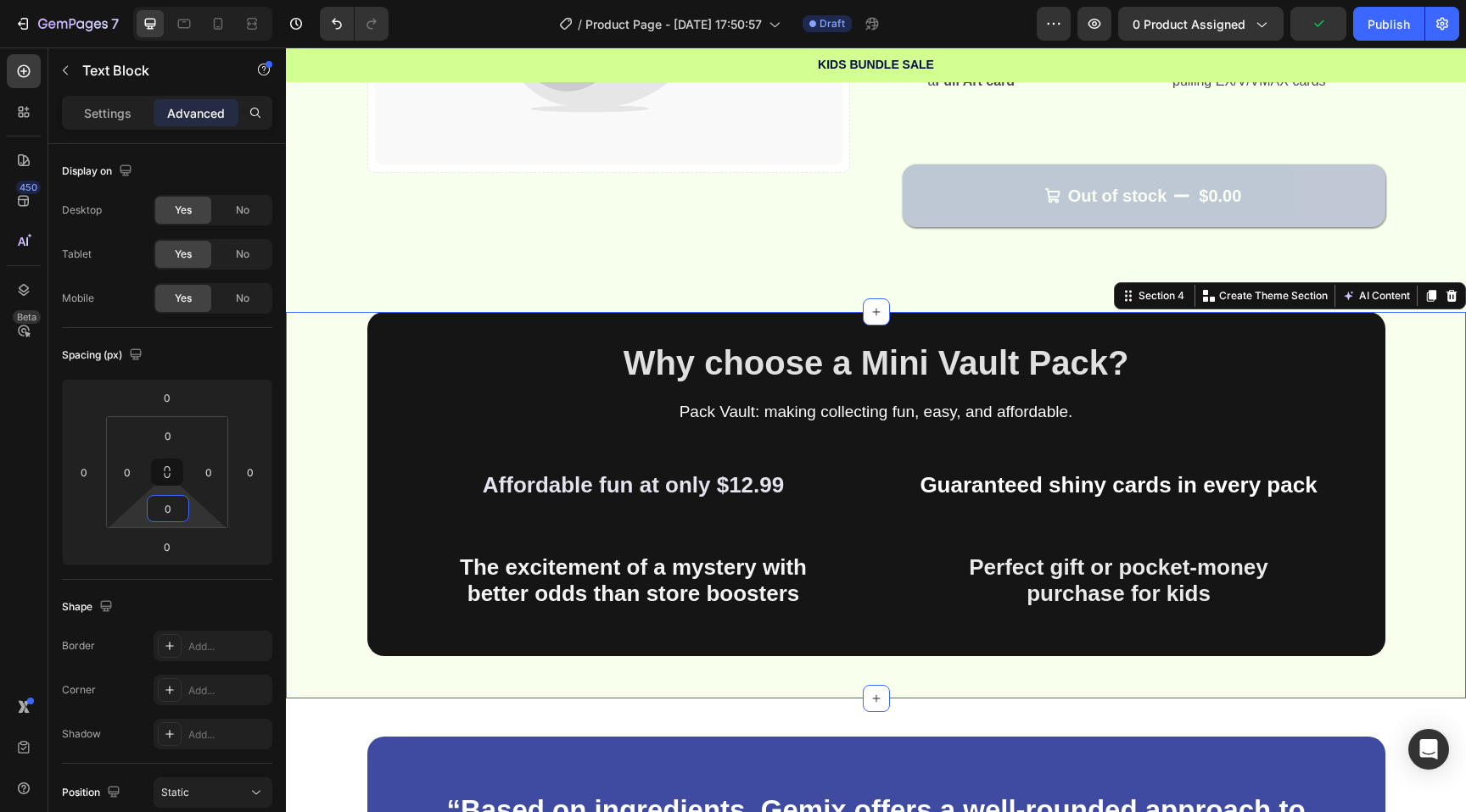
click at [324, 317] on div "⁠⁠⁠⁠⁠⁠⁠ Why choose a Mini Vault Pack? Heading Pack Vault: making collecting fun…" at bounding box center [876, 505] width 1180 height 387
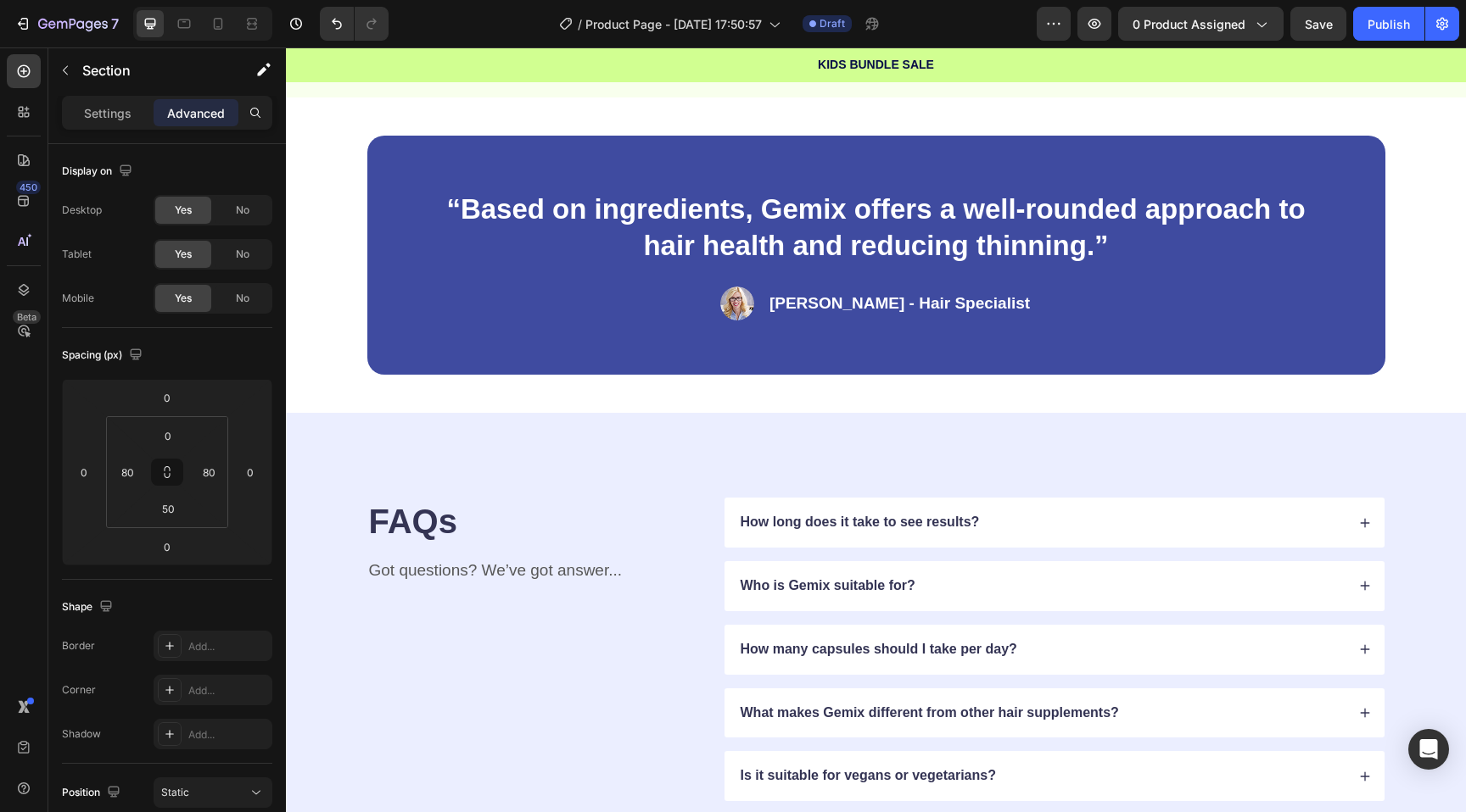
scroll to position [900, 0]
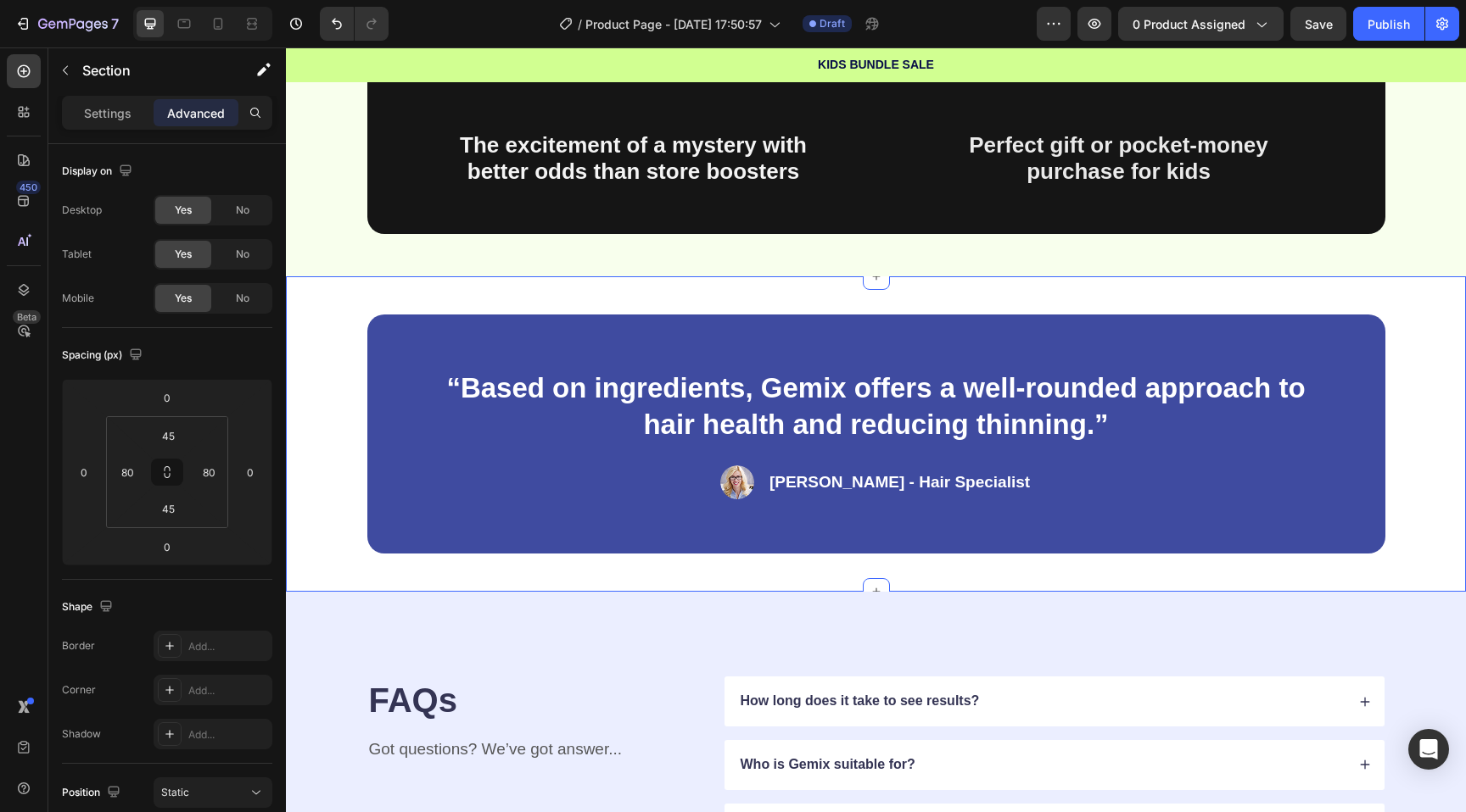
click at [358, 302] on div "“Based on ingredients, Gemix offers a well-rounded approach to hair health and …" at bounding box center [876, 435] width 1180 height 316
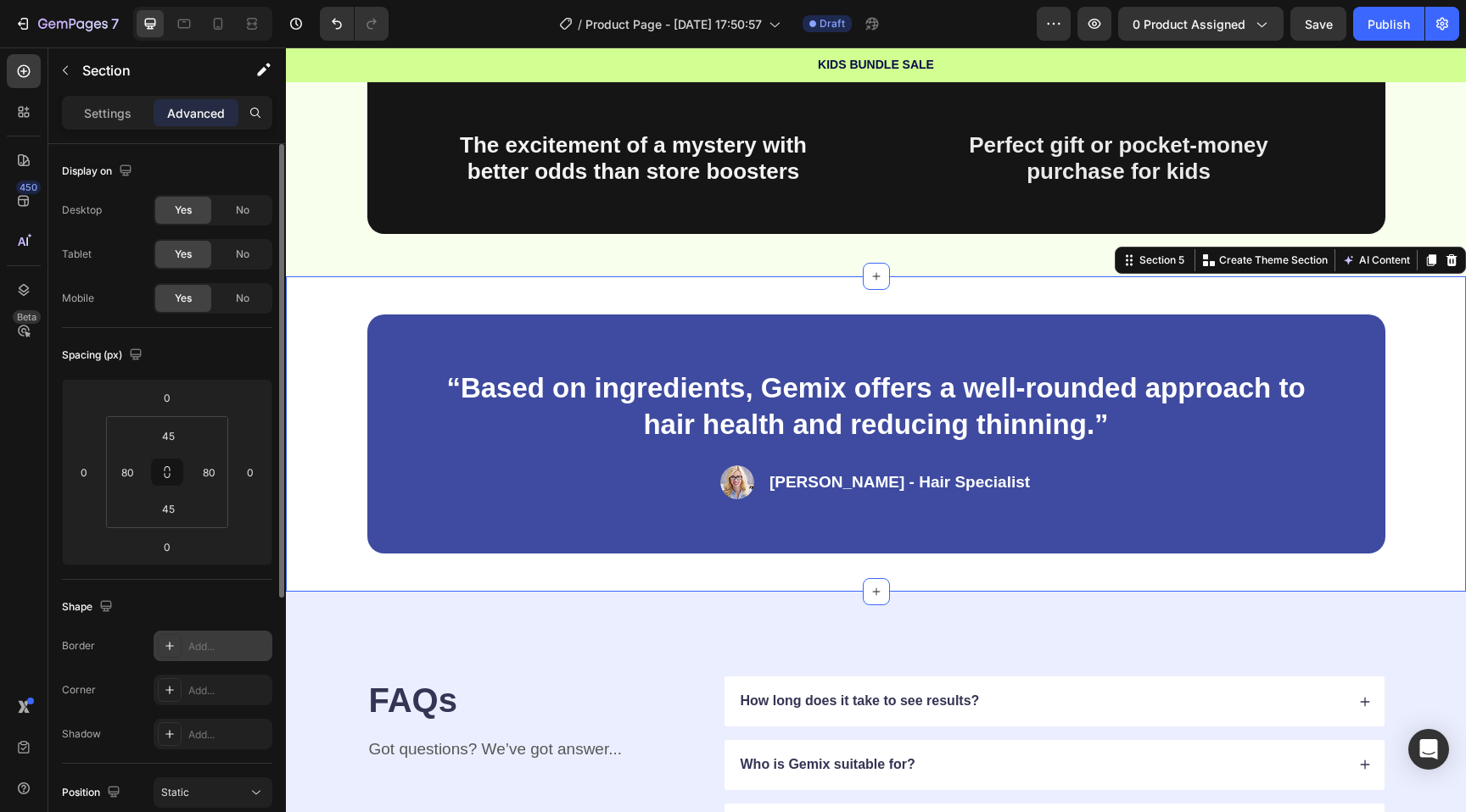
click at [167, 646] on icon at bounding box center [169, 645] width 13 height 13
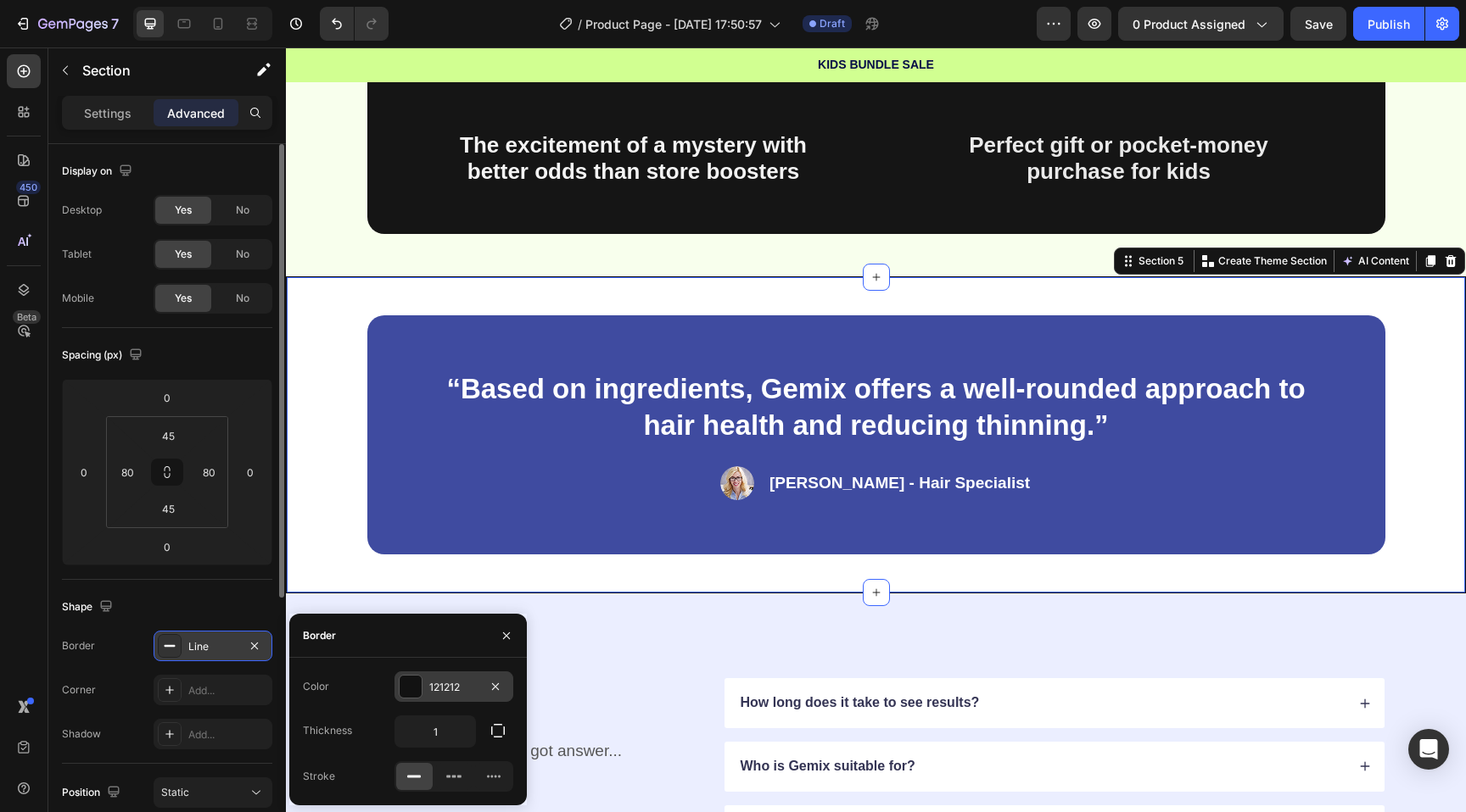
click at [400, 677] on div at bounding box center [410, 687] width 22 height 22
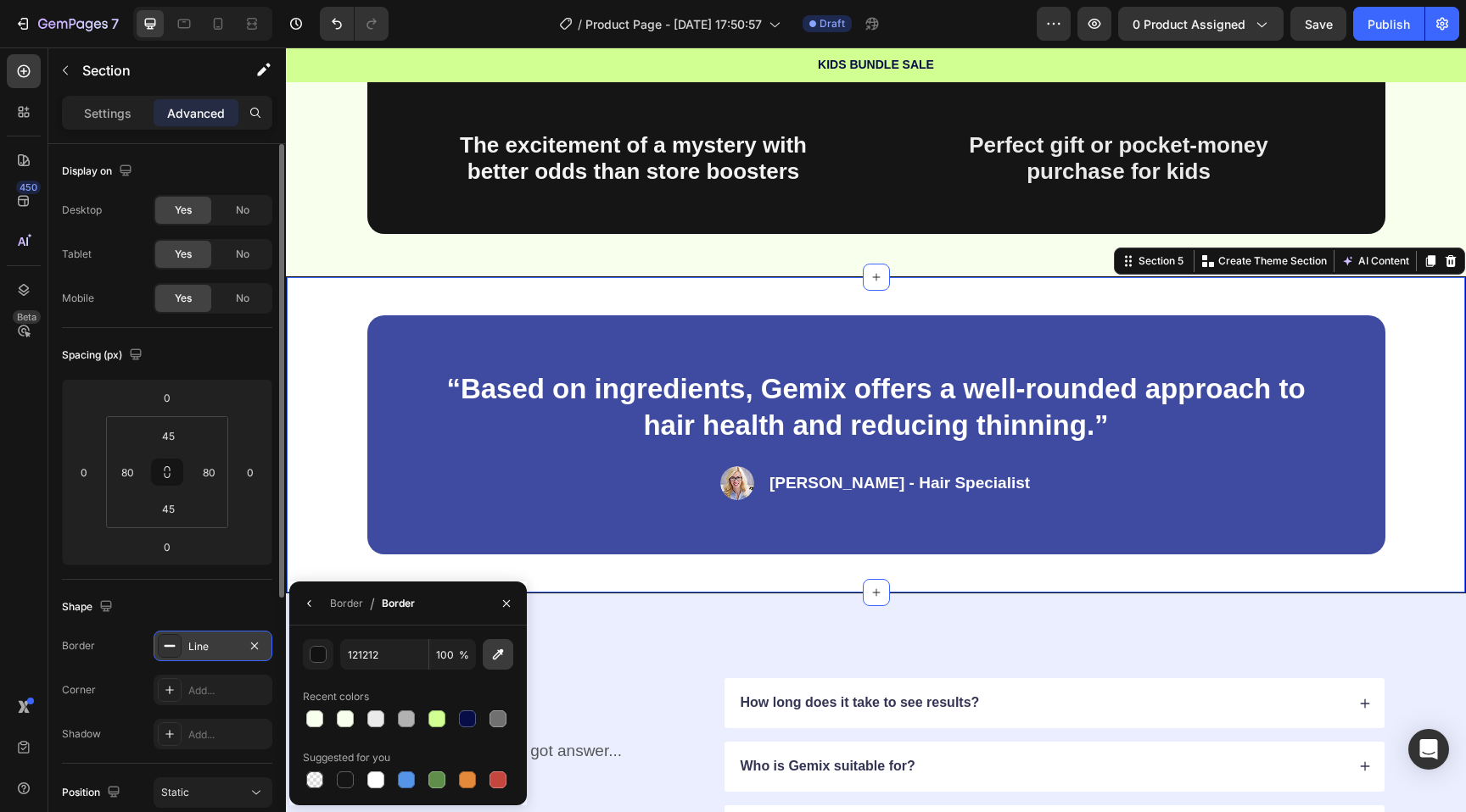
click at [499, 644] on button "button" at bounding box center [497, 654] width 31 height 31
type input "F9FFED"
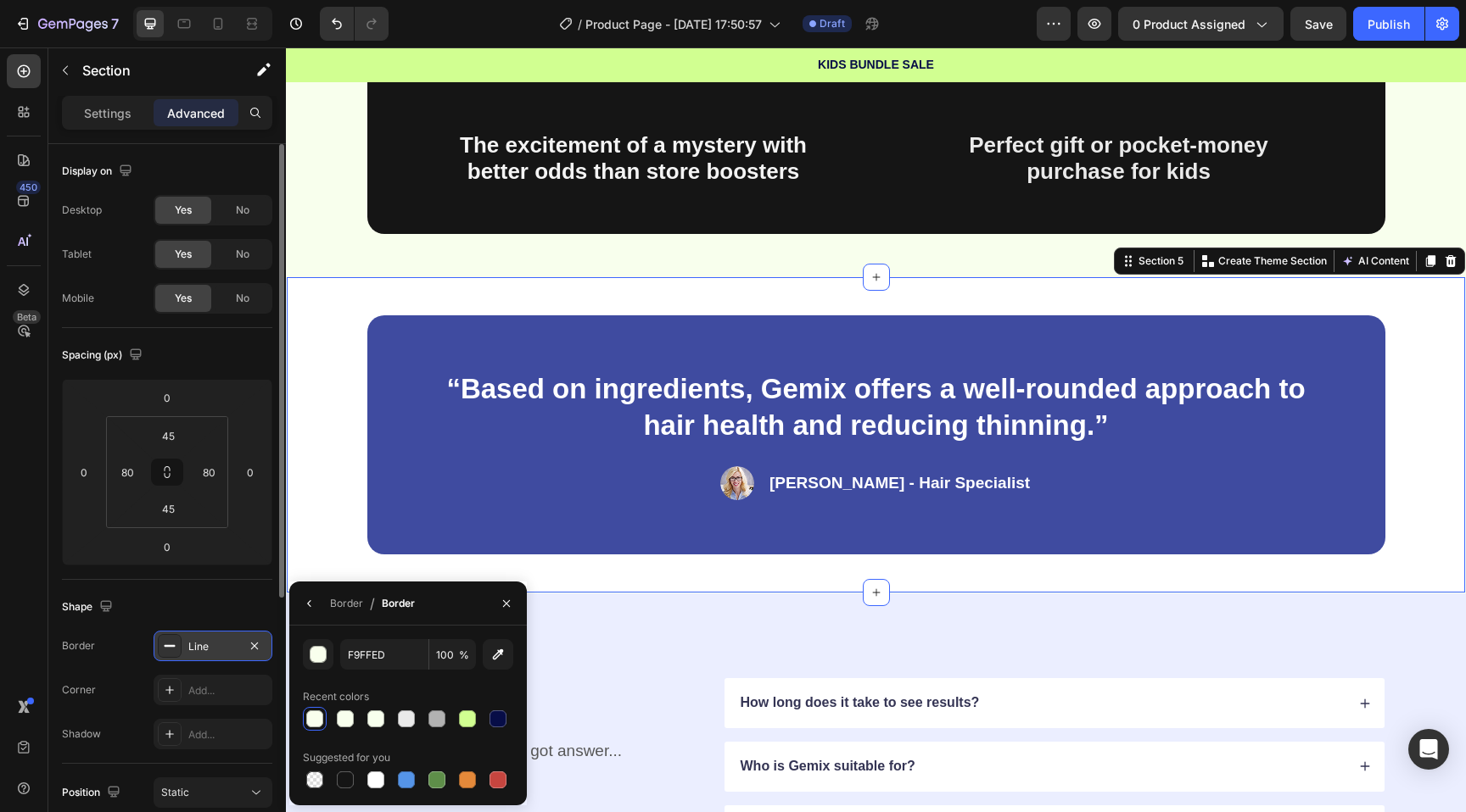
click at [334, 384] on div "“Based on ingredients, Gemix offers a well-rounded approach to hair health and …" at bounding box center [876, 436] width 1180 height 317
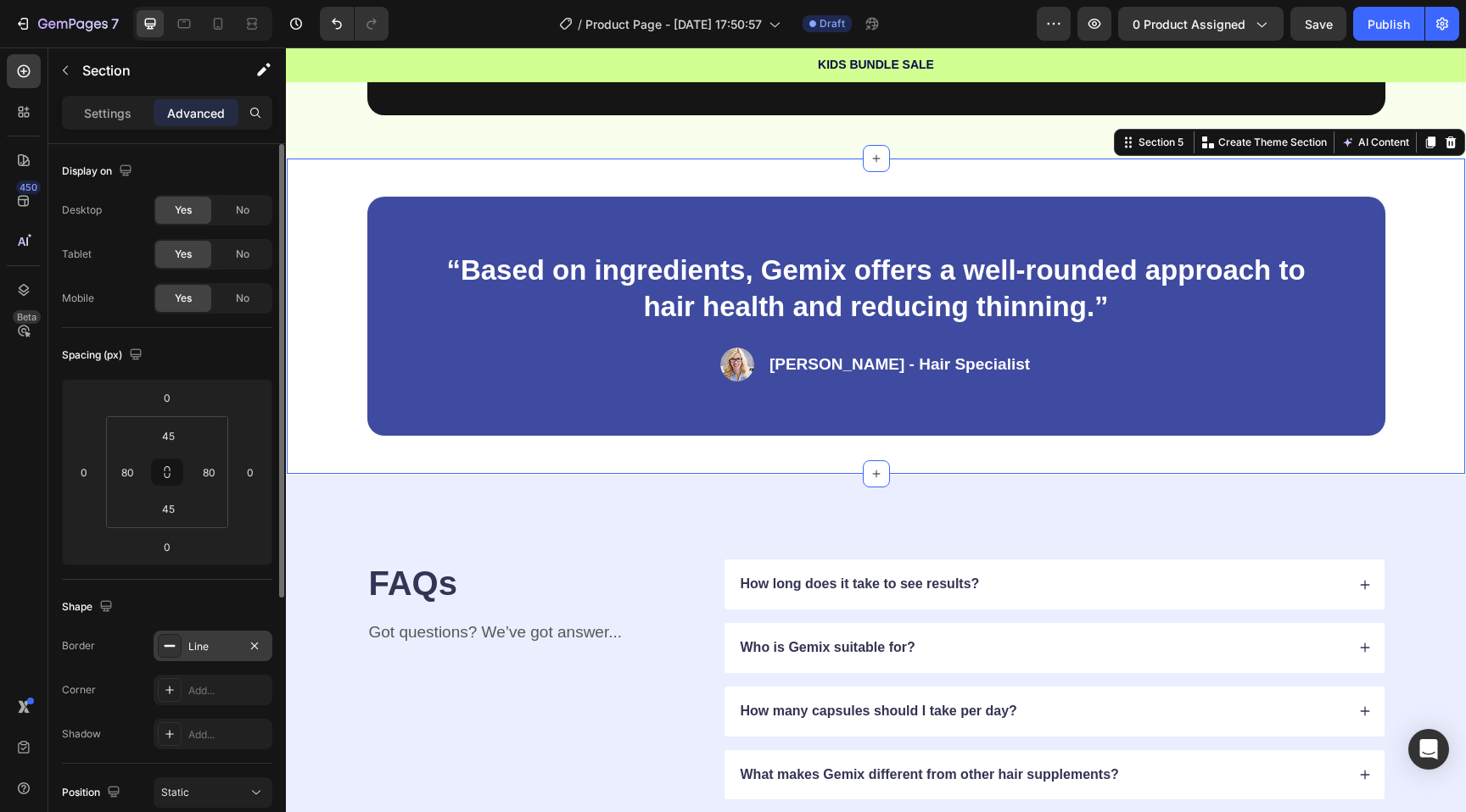
scroll to position [1022, 0]
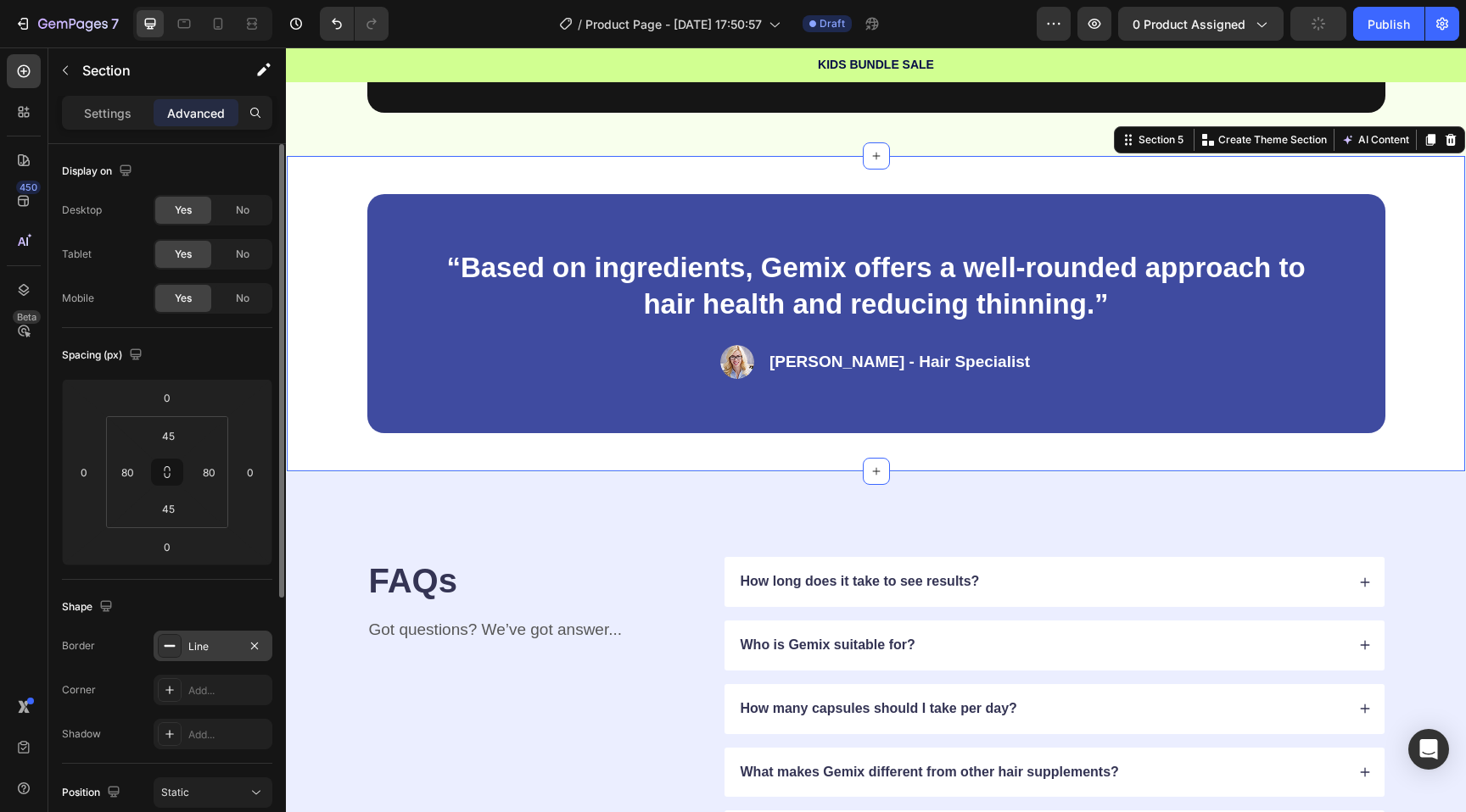
click at [334, 384] on div "“Based on ingredients, Gemix offers a well-rounded approach to hair health and …" at bounding box center [876, 314] width 1180 height 317
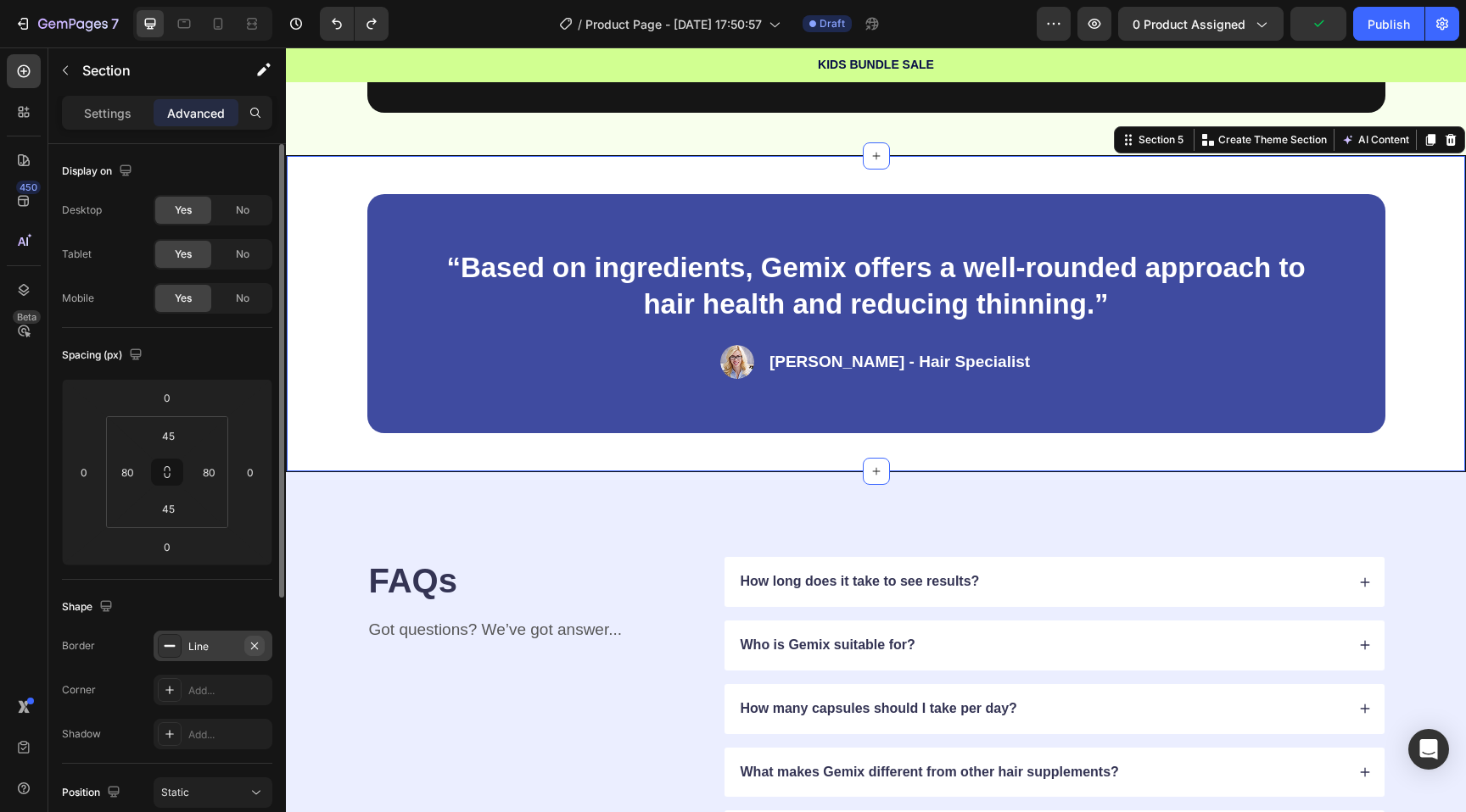
click at [253, 642] on icon "button" at bounding box center [254, 645] width 13 height 13
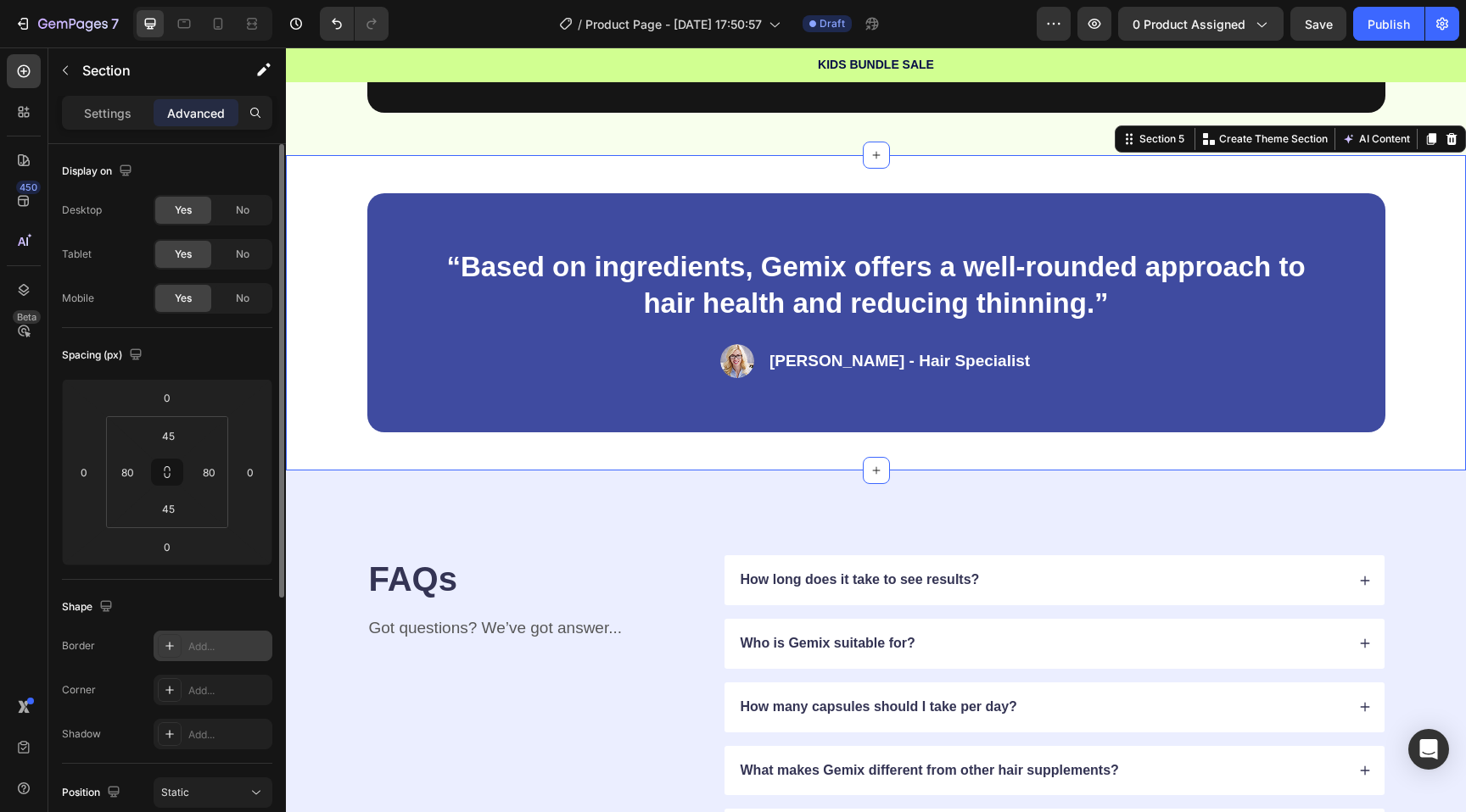
scroll to position [414, 0]
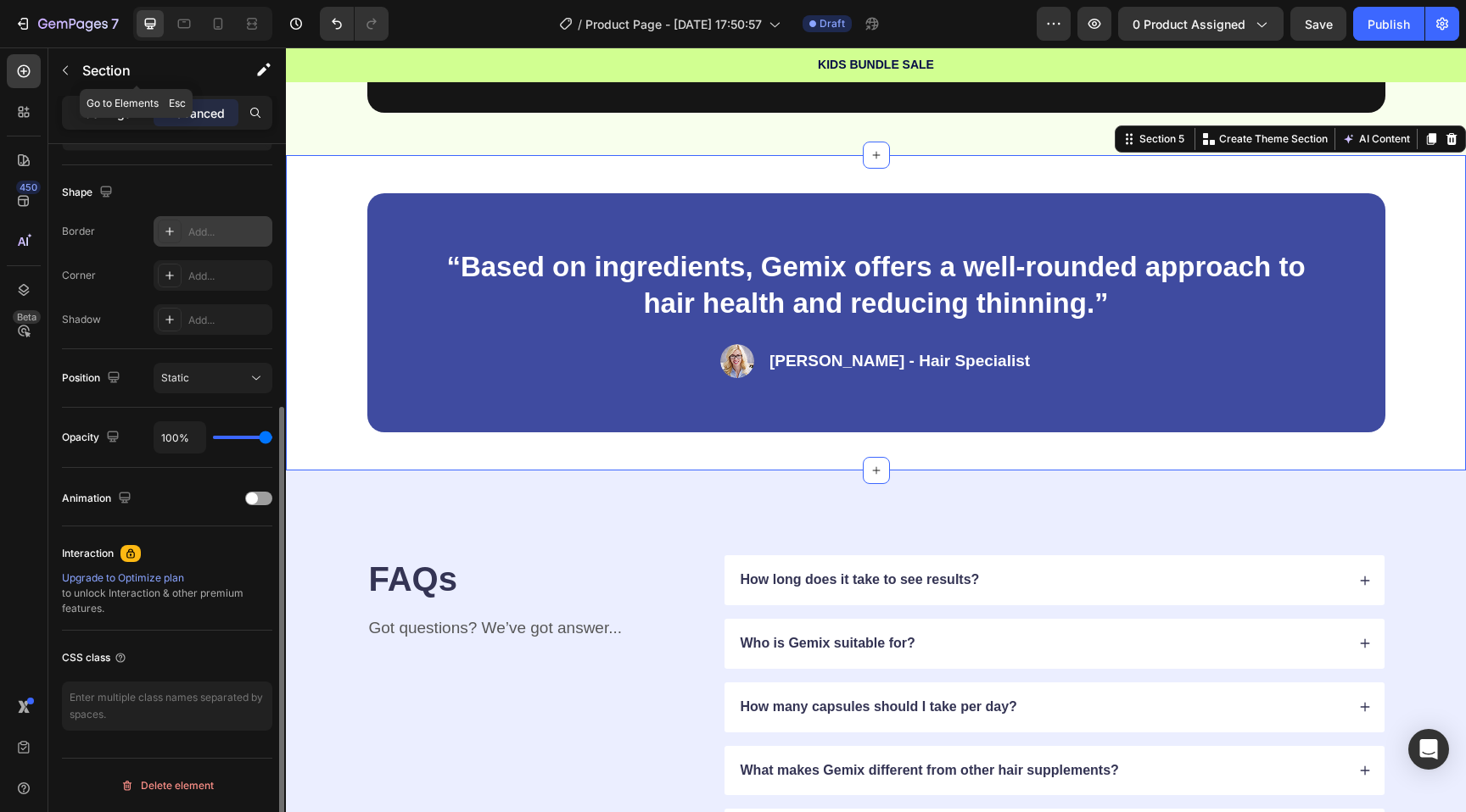
click at [95, 115] on p "Settings" at bounding box center [108, 113] width 48 height 18
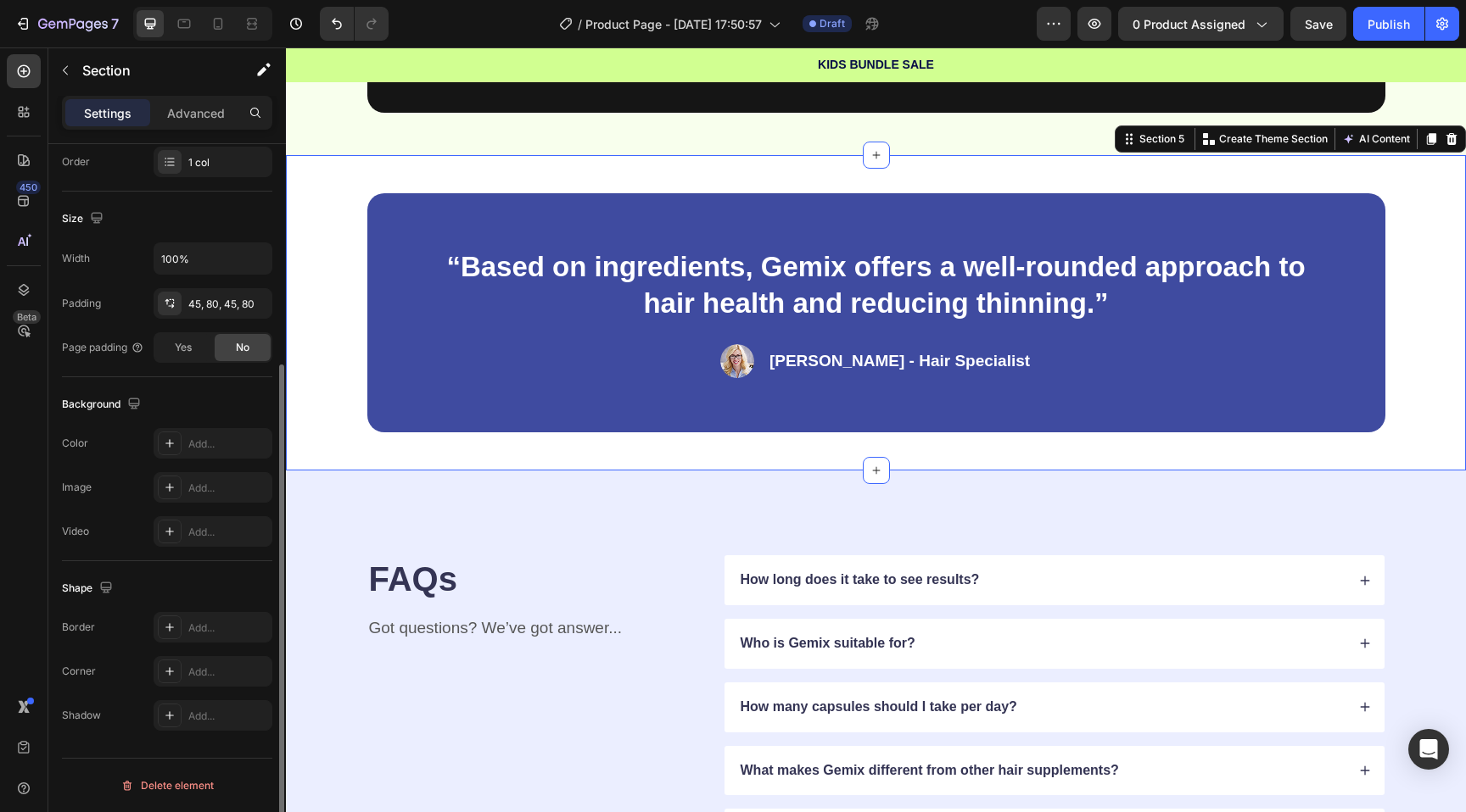
scroll to position [318, 0]
click at [171, 448] on icon at bounding box center [169, 443] width 13 height 13
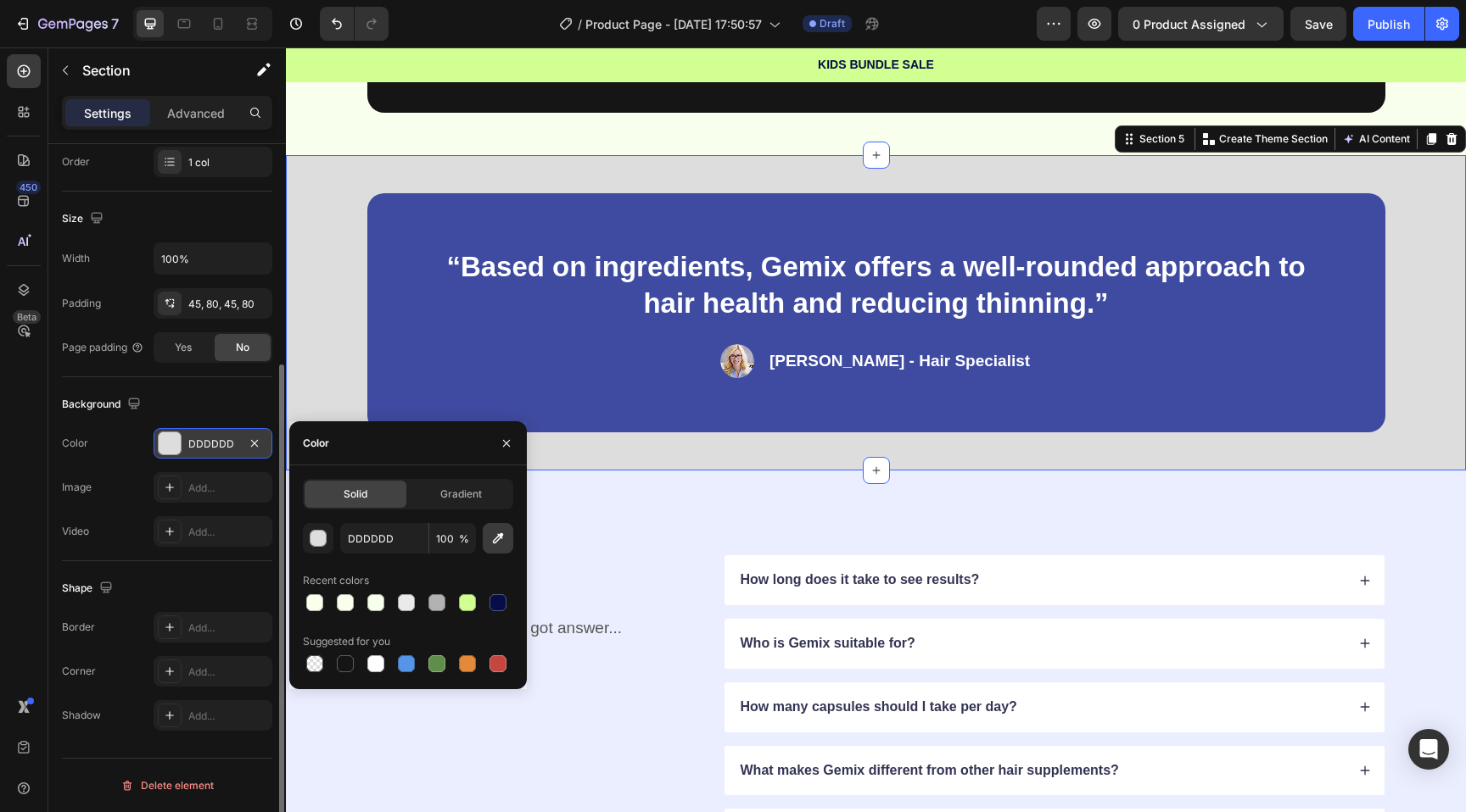
click at [495, 539] on icon "button" at bounding box center [498, 539] width 11 height 11
type input "F9FFED"
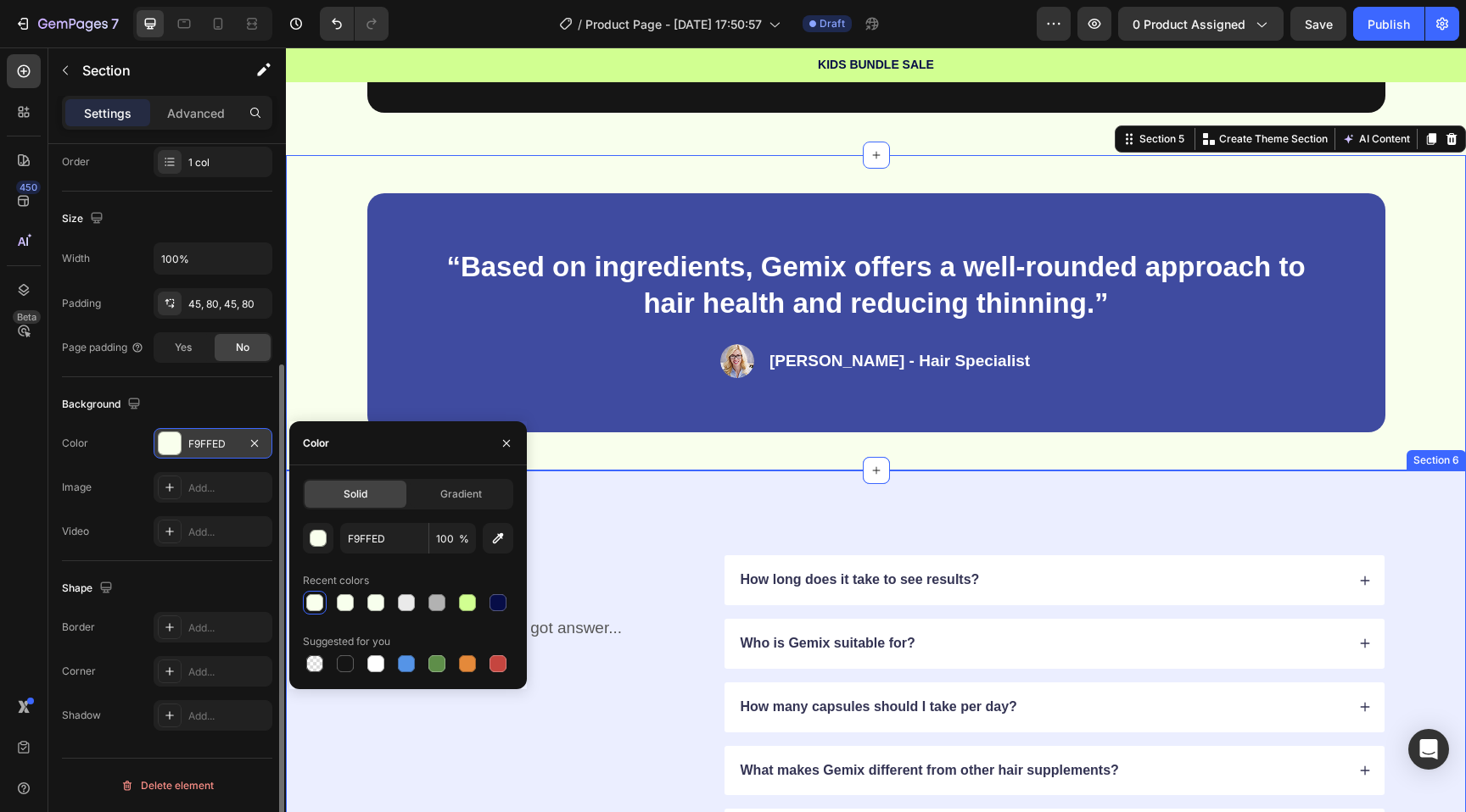
click at [602, 483] on div "FAQs Heading Got questions? We’ve got answer... Text Block How long does it tak…" at bounding box center [876, 739] width 1180 height 537
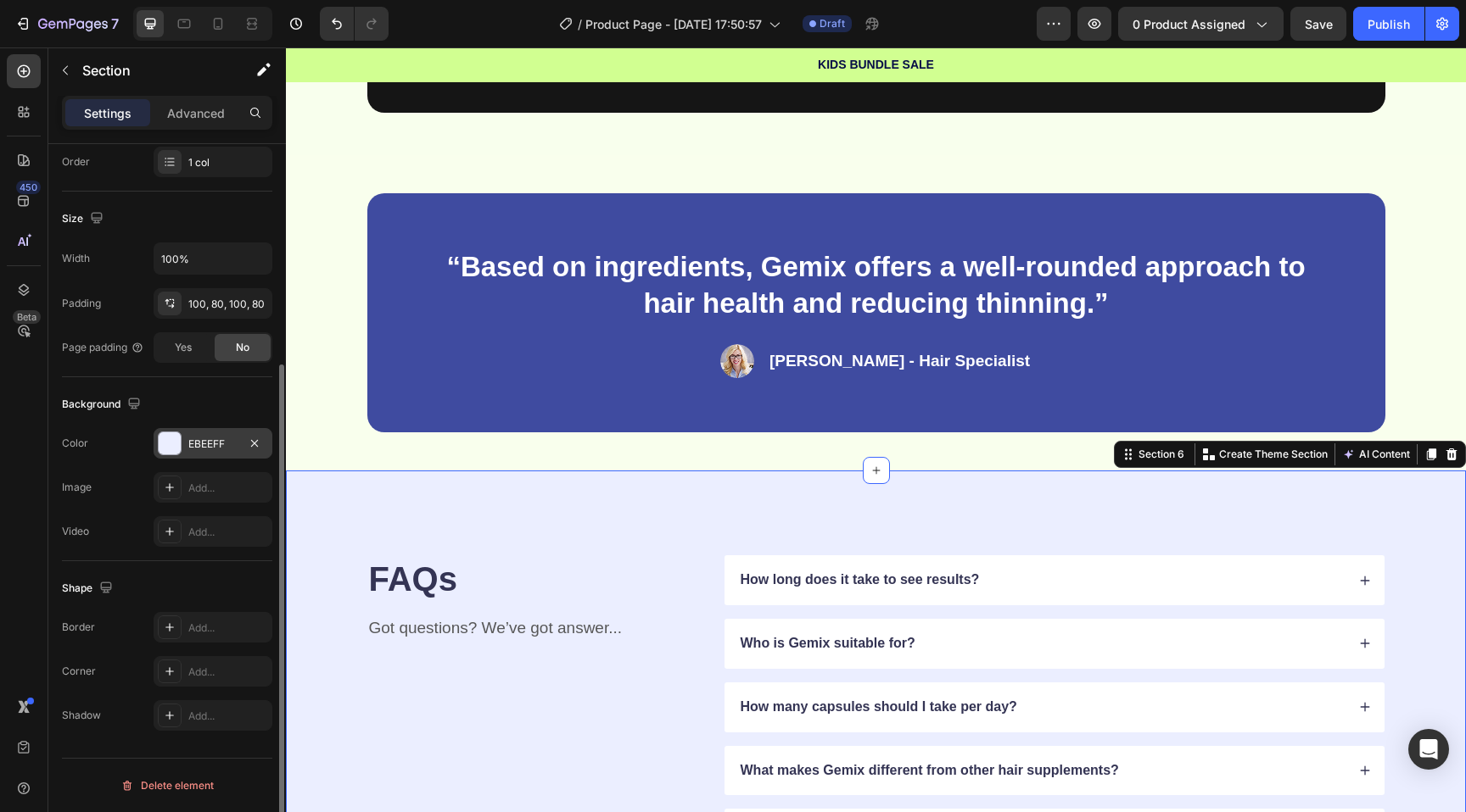
click at [167, 439] on div at bounding box center [169, 443] width 22 height 22
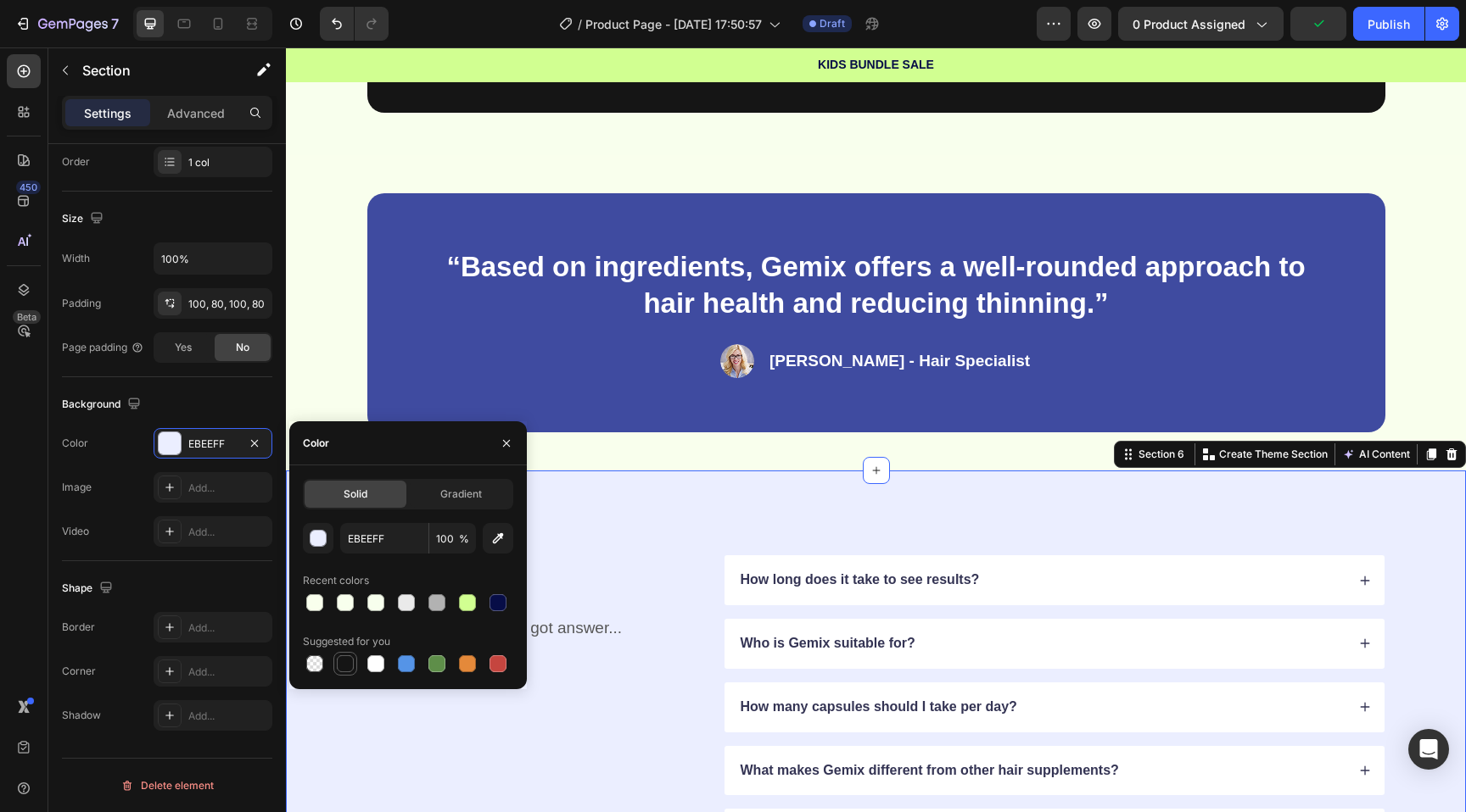
click at [350, 664] on div at bounding box center [345, 663] width 17 height 17
type input "151515"
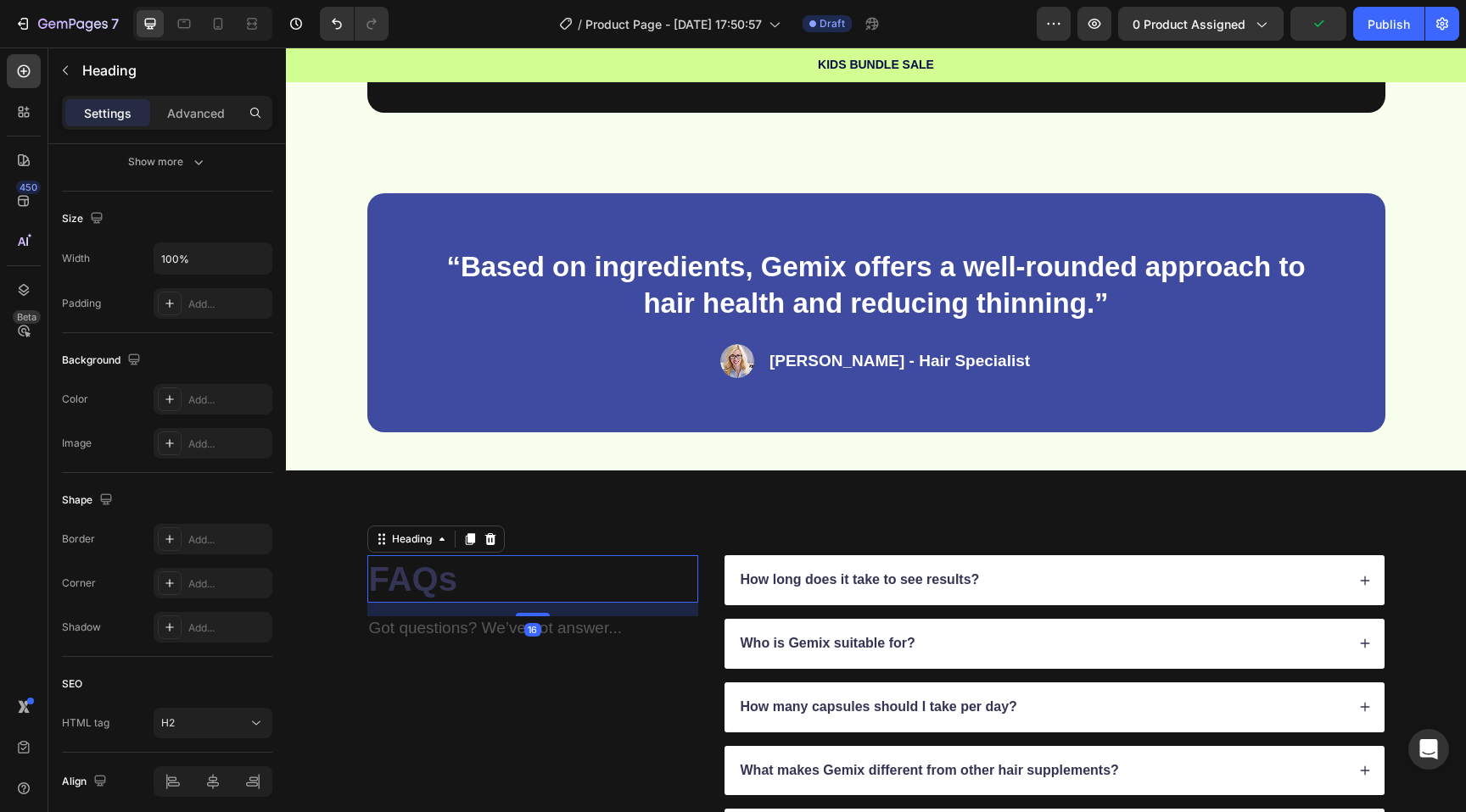
click at [669, 558] on h2 "FAQs" at bounding box center [532, 579] width 331 height 48
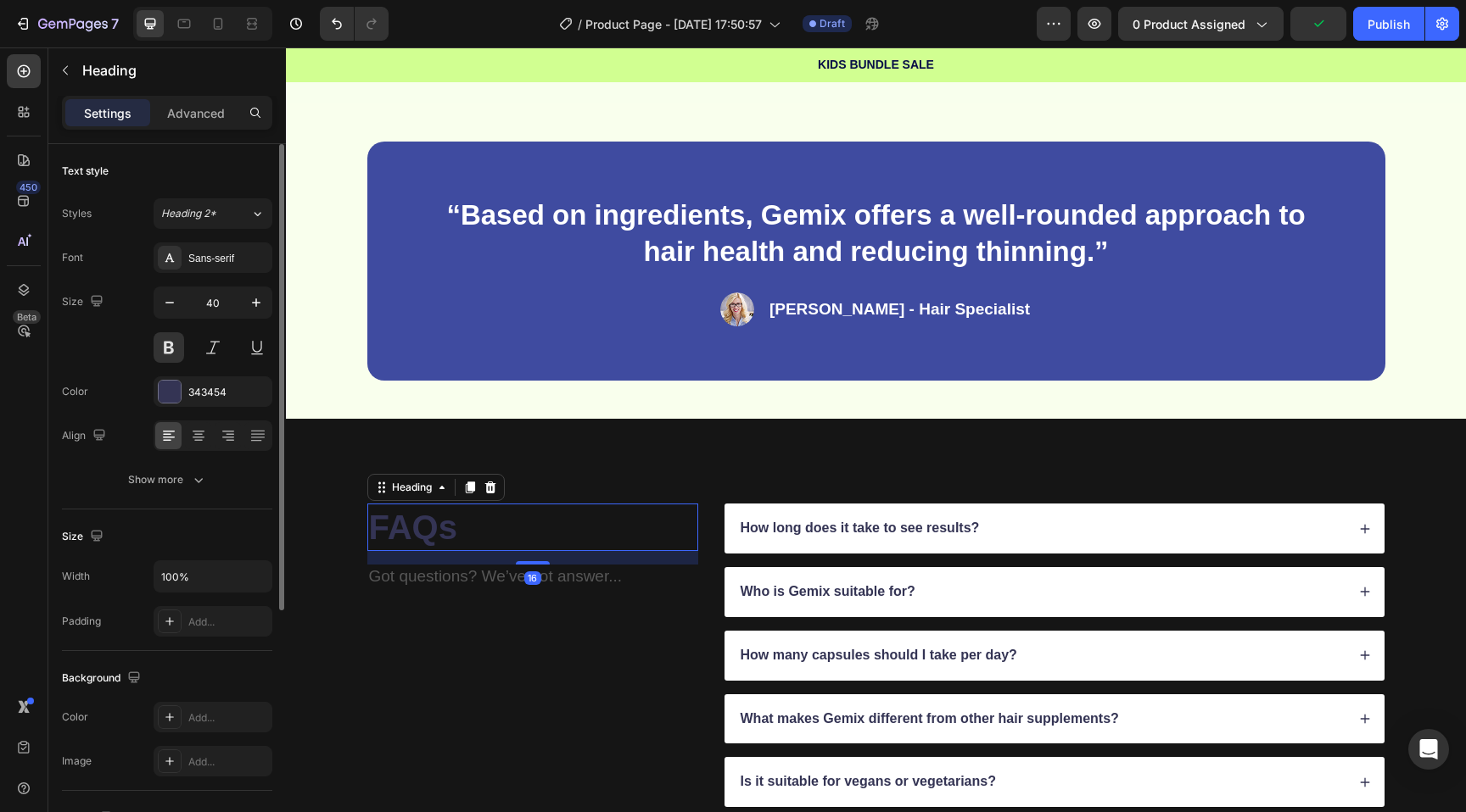
scroll to position [1076, 0]
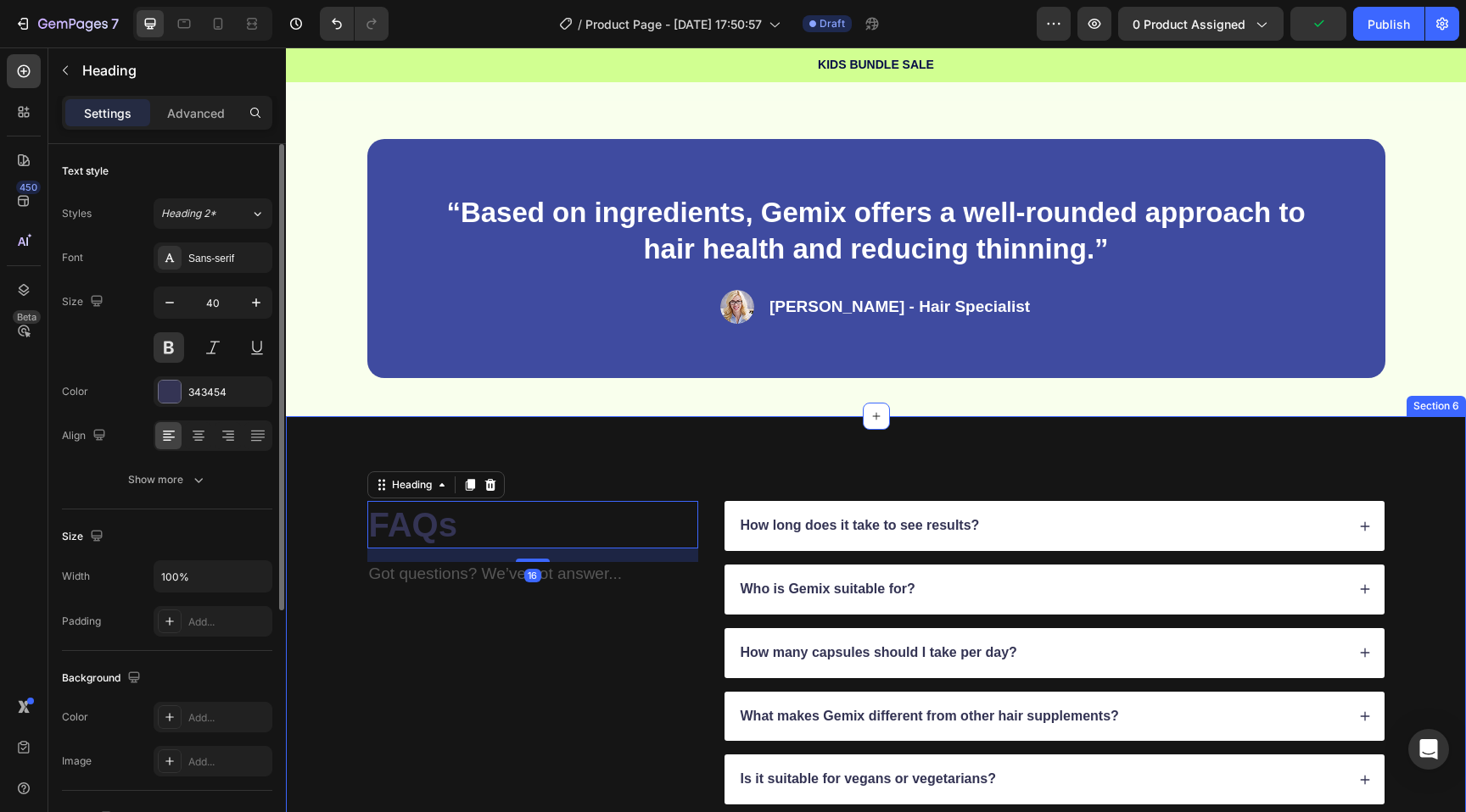
click at [666, 438] on div "FAQs Heading 16 Got questions? We’ve got answer... Text Block How long does it …" at bounding box center [876, 684] width 1180 height 537
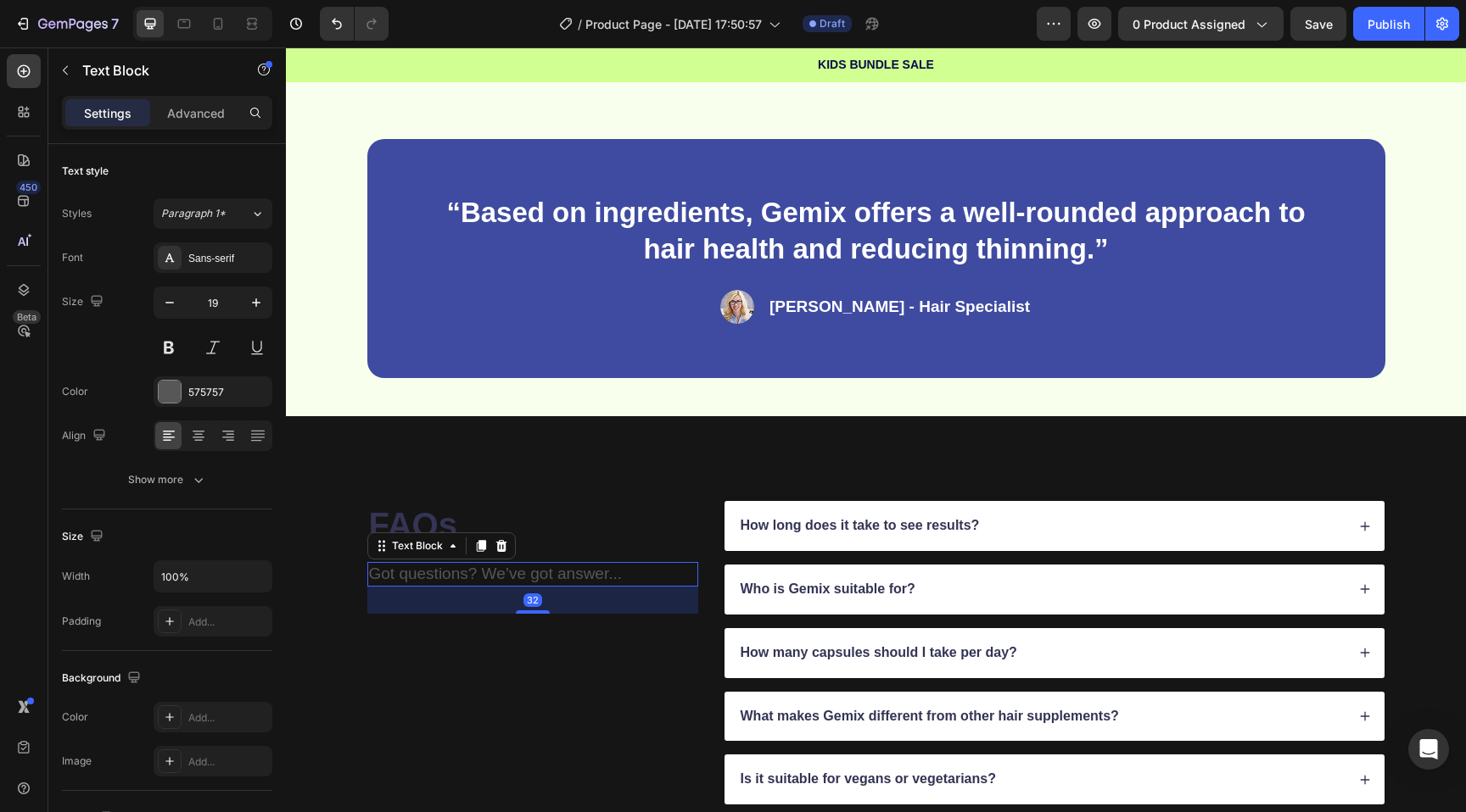
click at [412, 565] on p "Got questions? We’ve got answer..." at bounding box center [532, 575] width 327 height 21
click at [169, 398] on div at bounding box center [169, 391] width 22 height 22
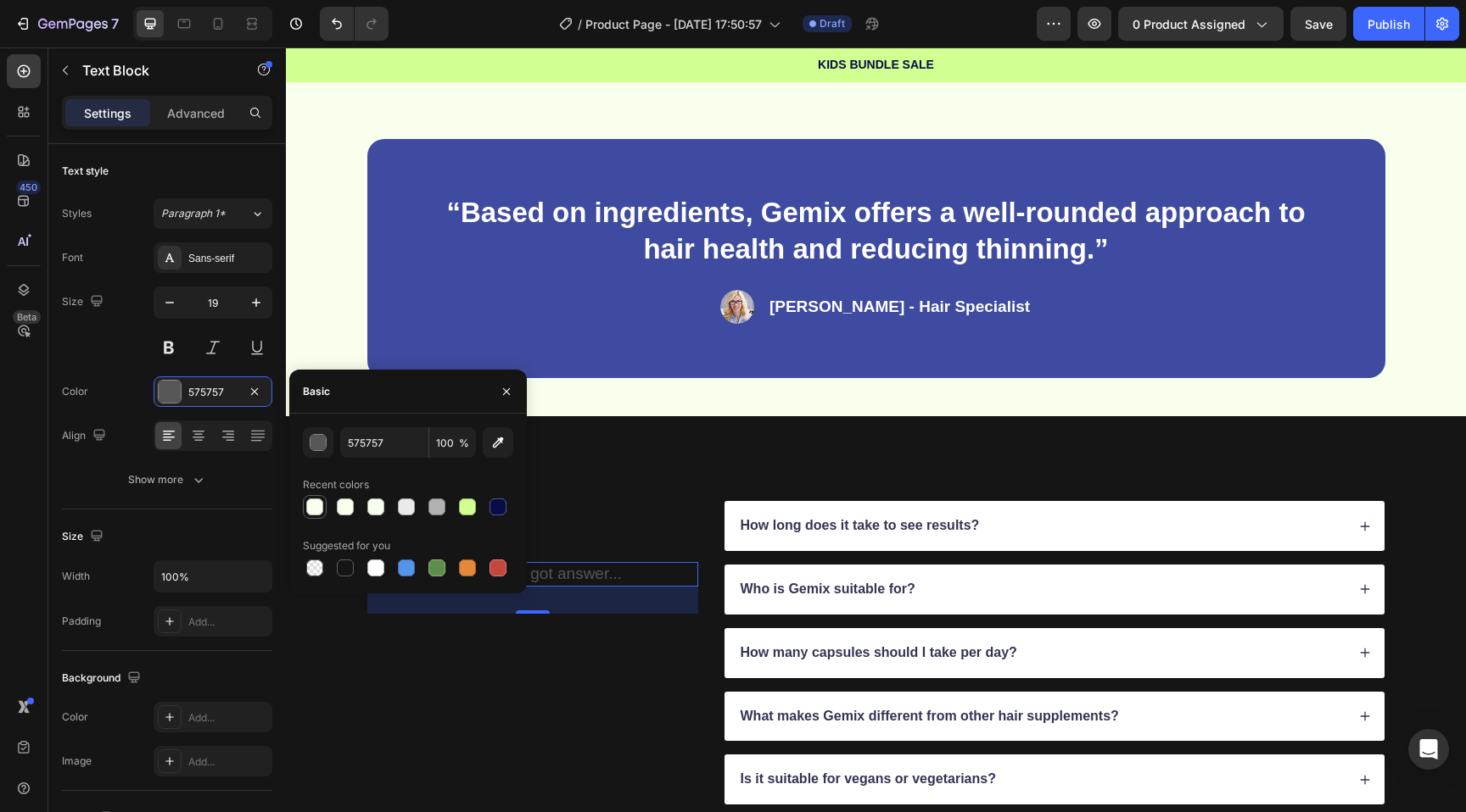
click at [324, 513] on div at bounding box center [314, 507] width 20 height 20
type input "F9FFED"
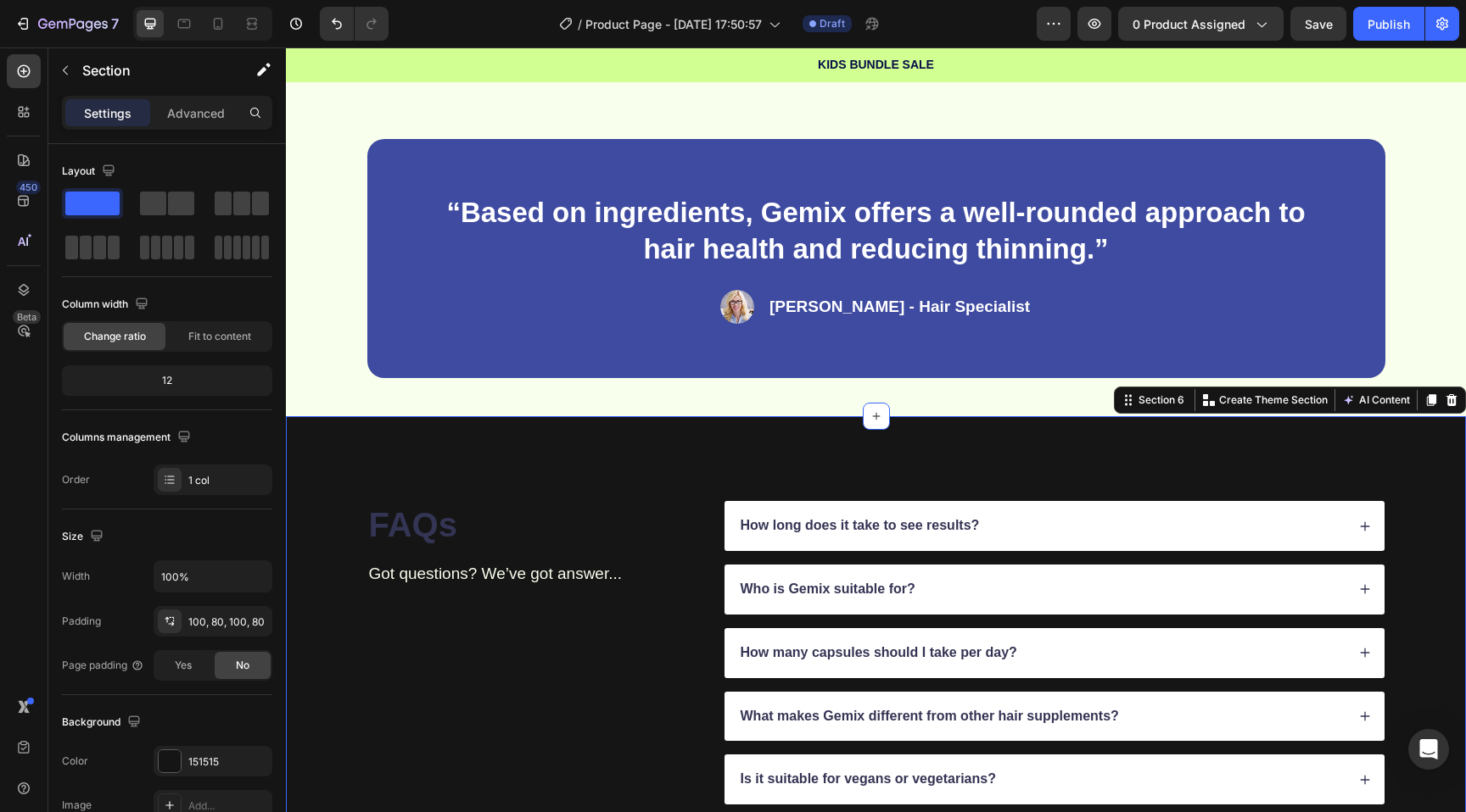
click at [602, 468] on div "FAQs Heading Got questions? We’ve got answer... Text Block How long does it tak…" at bounding box center [876, 684] width 1180 height 537
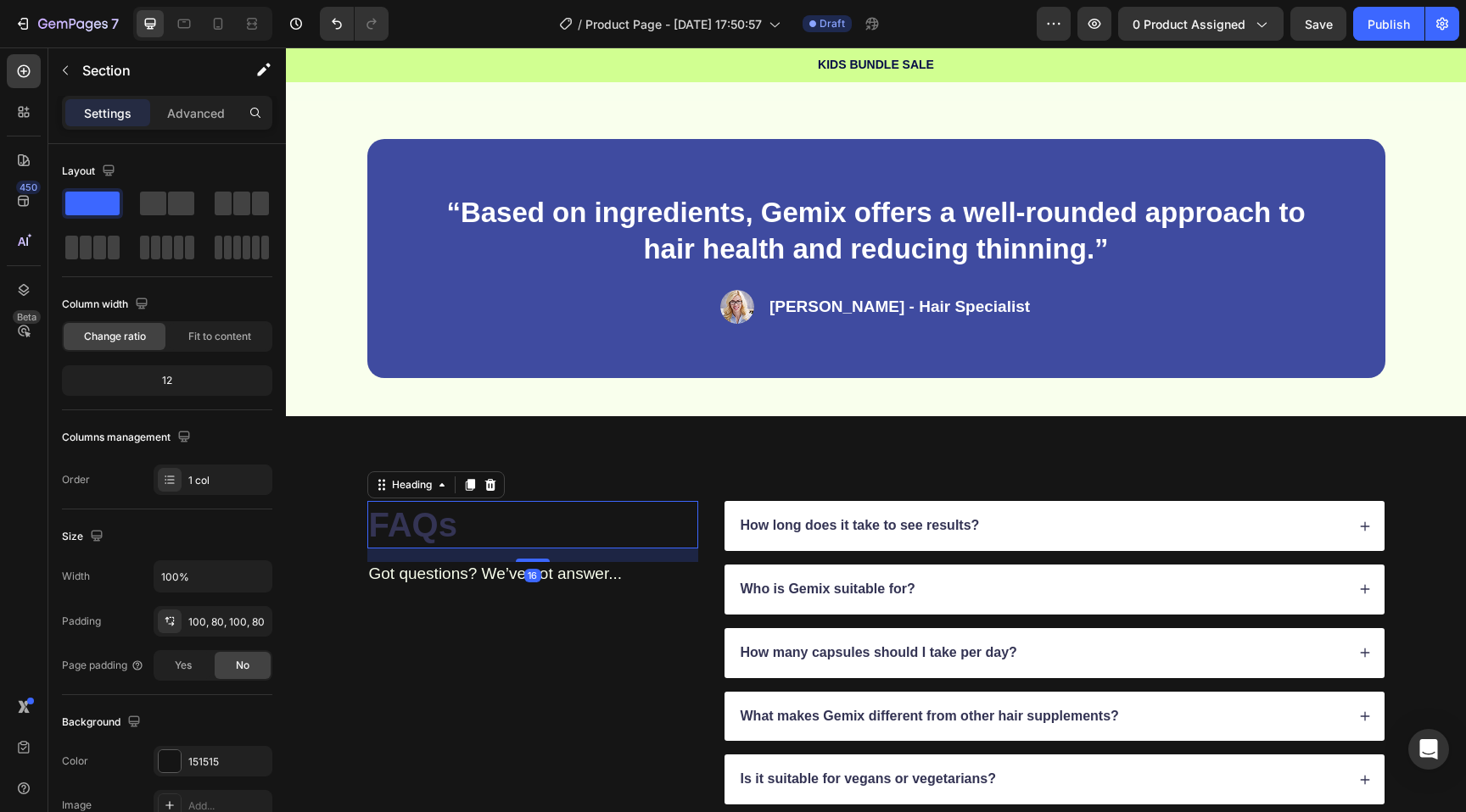
click at [385, 521] on h2 "FAQs" at bounding box center [532, 525] width 331 height 48
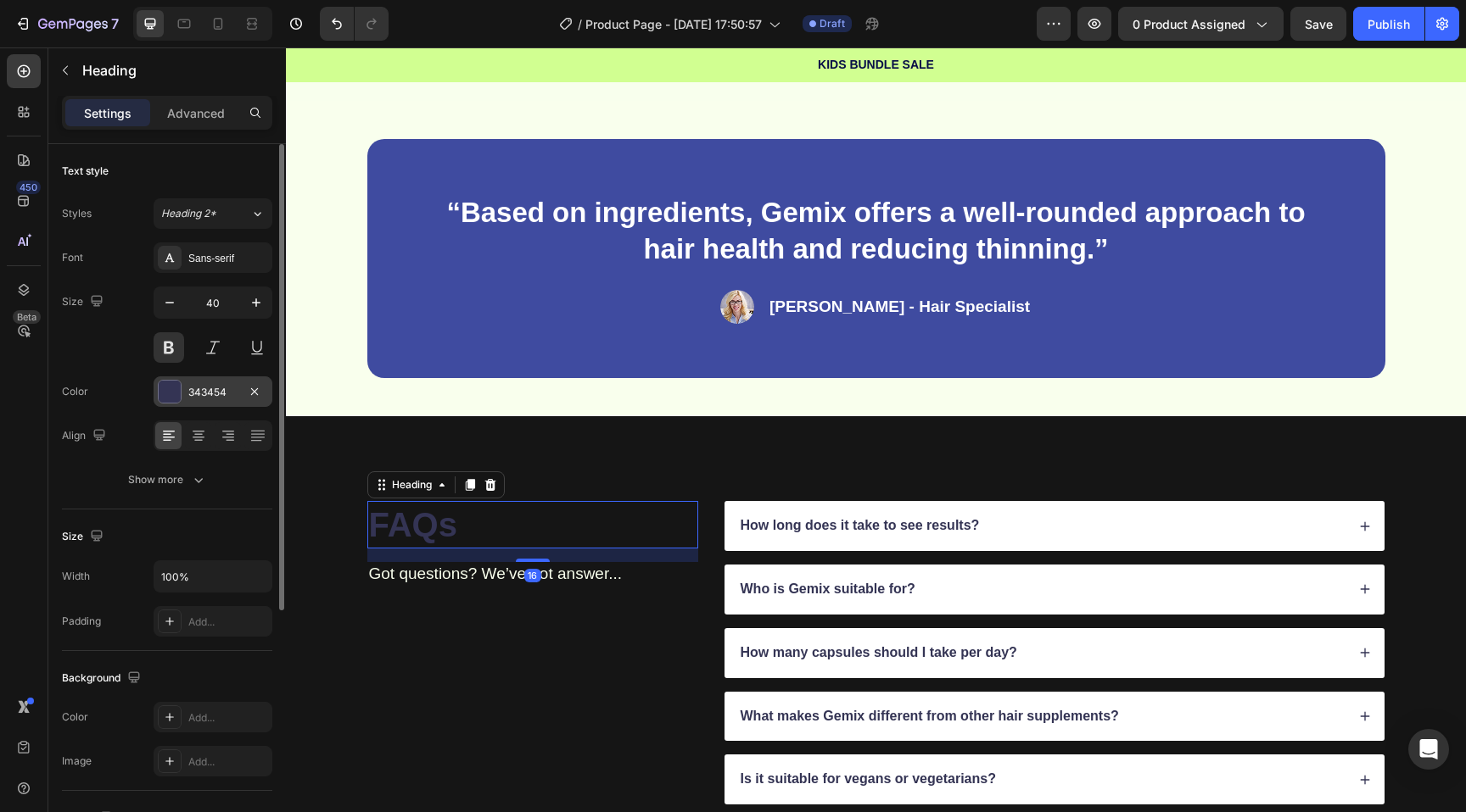
click at [171, 392] on div at bounding box center [169, 391] width 22 height 22
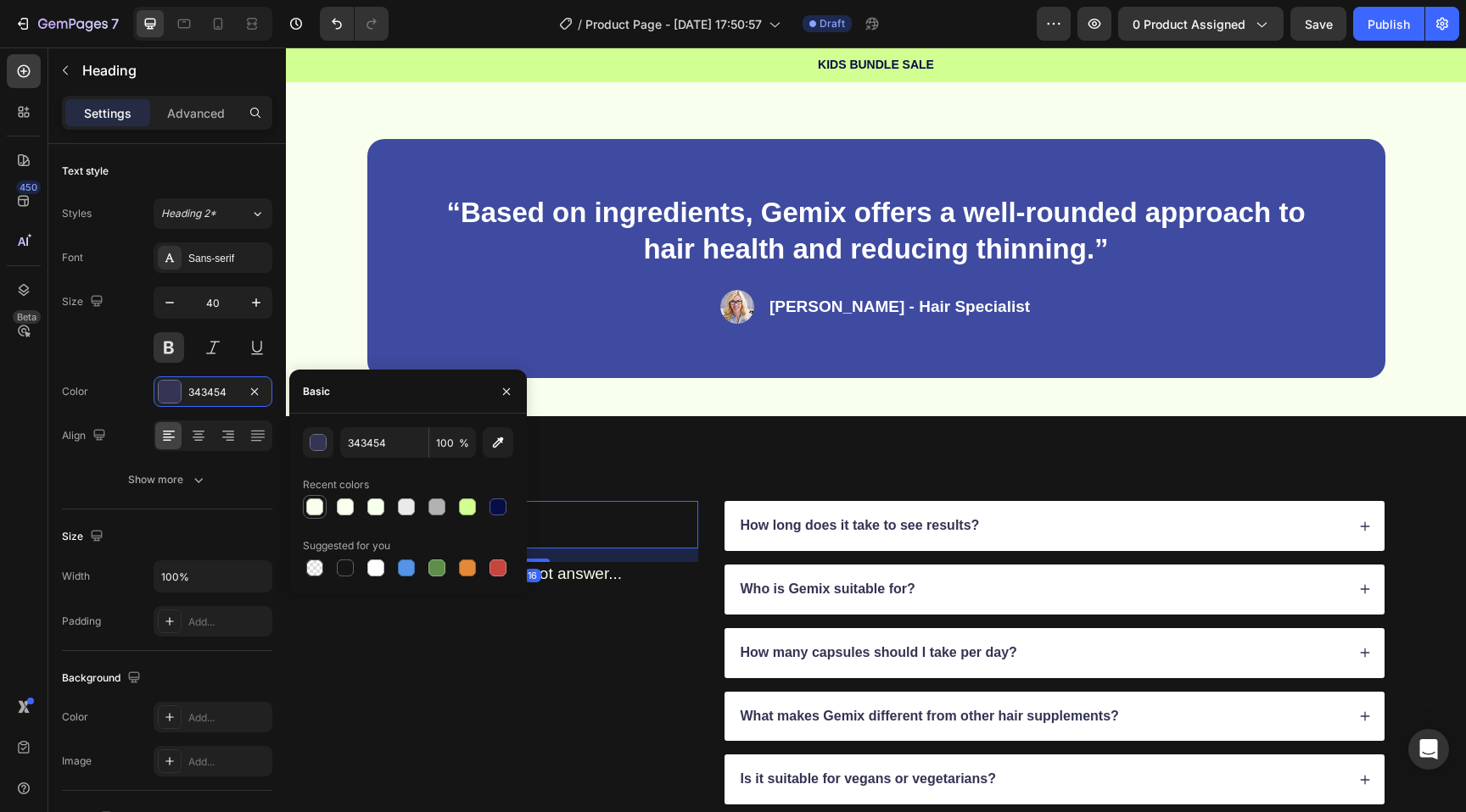
click at [317, 509] on div at bounding box center [314, 507] width 17 height 17
type input "F9FFED"
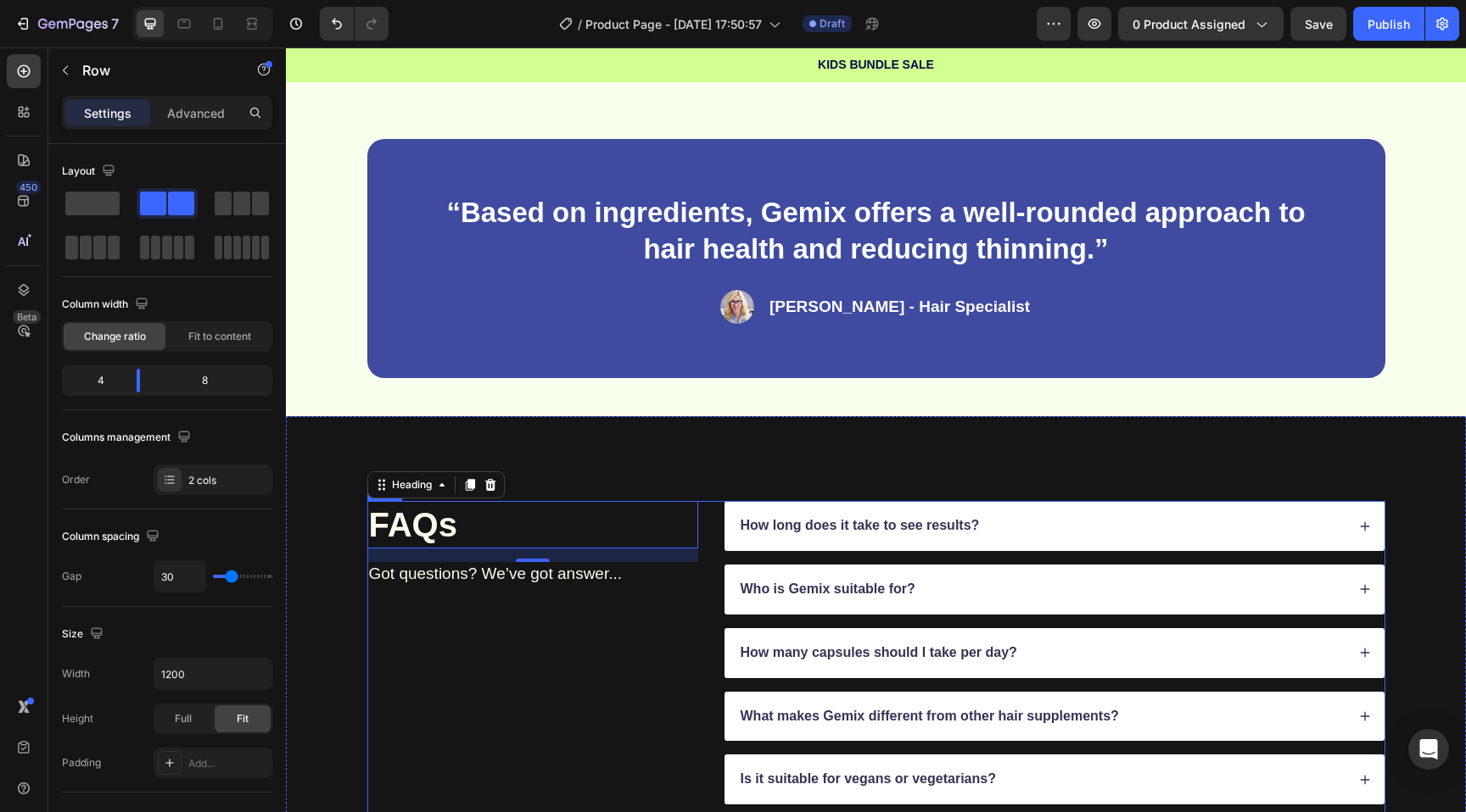
click at [422, 716] on div "FAQs Heading 16 Got questions? We’ve got answer... Text Block" at bounding box center [532, 684] width 331 height 367
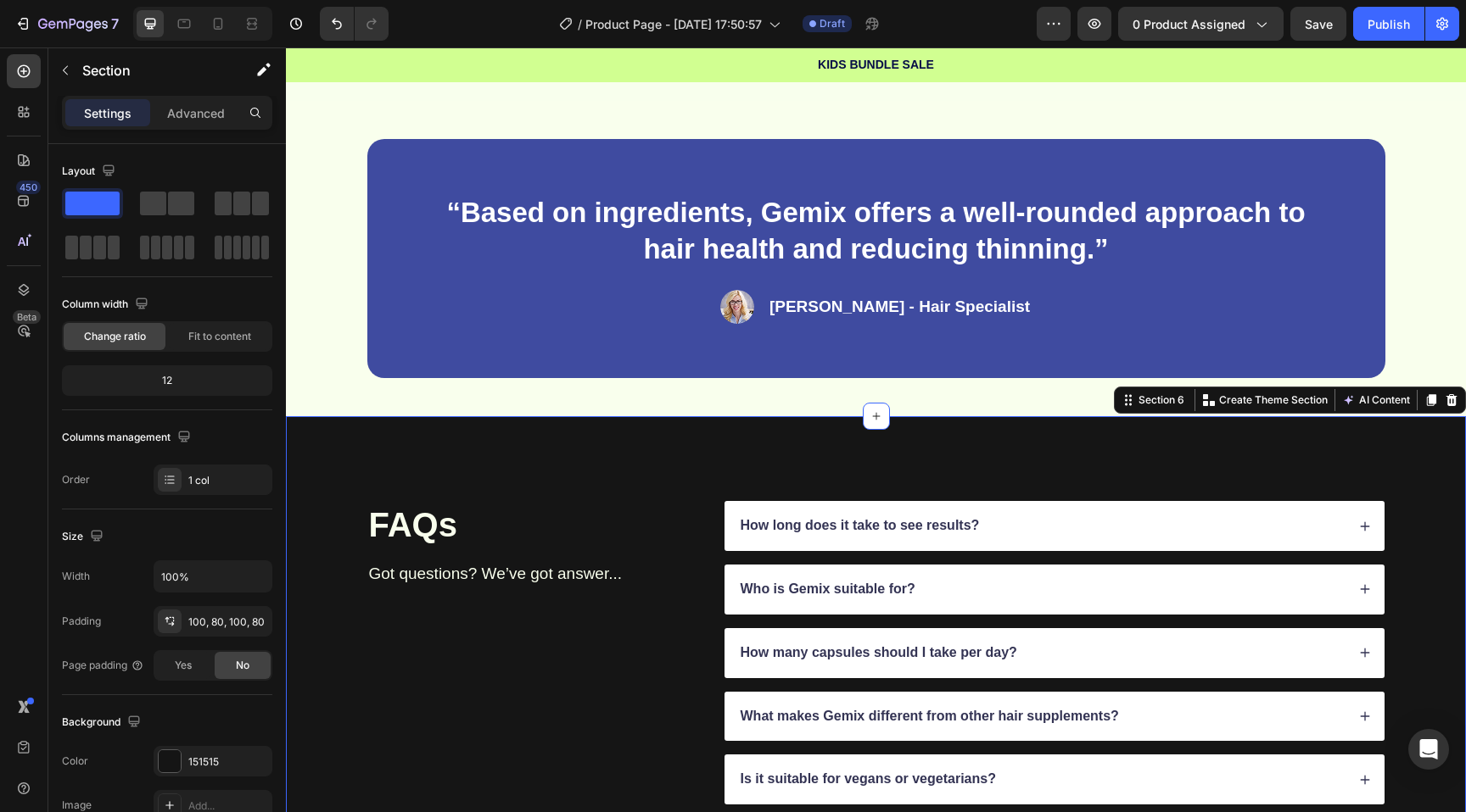
click at [357, 458] on div "FAQs Heading Got questions? We’ve got answer... Text Block How long does it tak…" at bounding box center [876, 684] width 1180 height 537
click at [183, 769] on div "151515" at bounding box center [213, 761] width 119 height 31
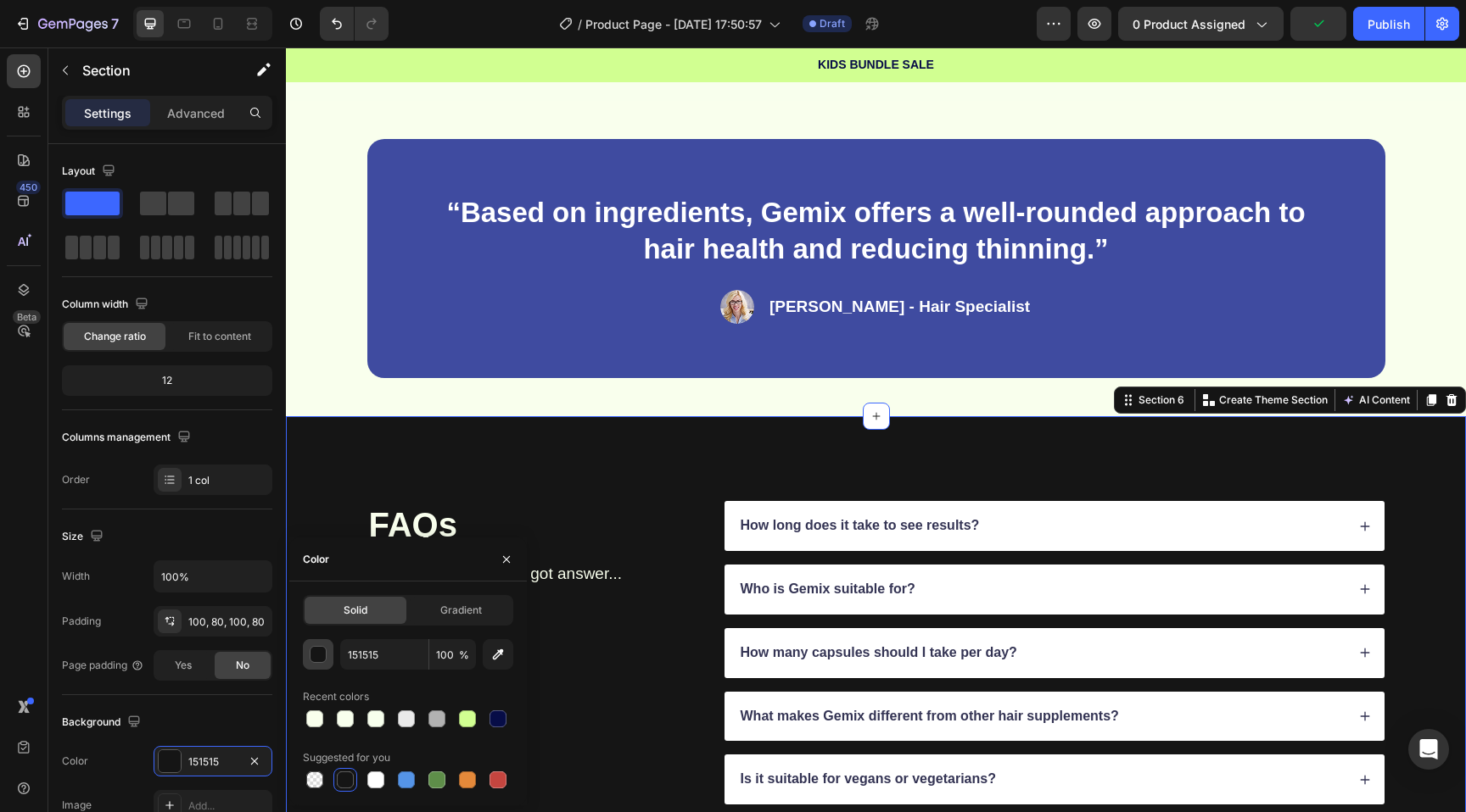
click at [325, 654] on div "button" at bounding box center [318, 655] width 17 height 17
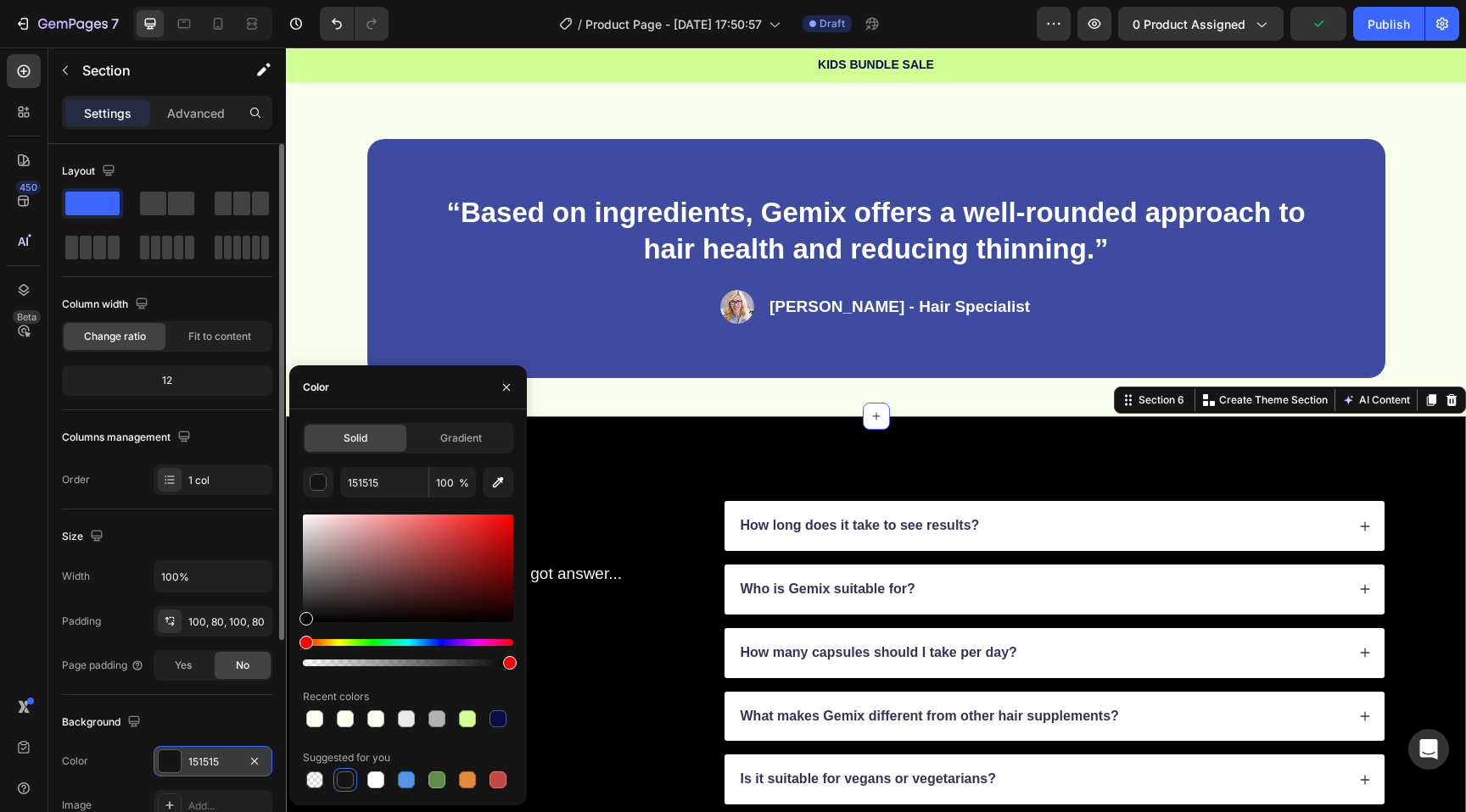
drag, startPoint x: 339, startPoint y: 593, endPoint x: 180, endPoint y: 765, distance: 234.2
click at [180, 765] on div "450 Beta Sections(18) Elements(84) Section Element Hero Section Product Detail …" at bounding box center [143, 430] width 286 height 765
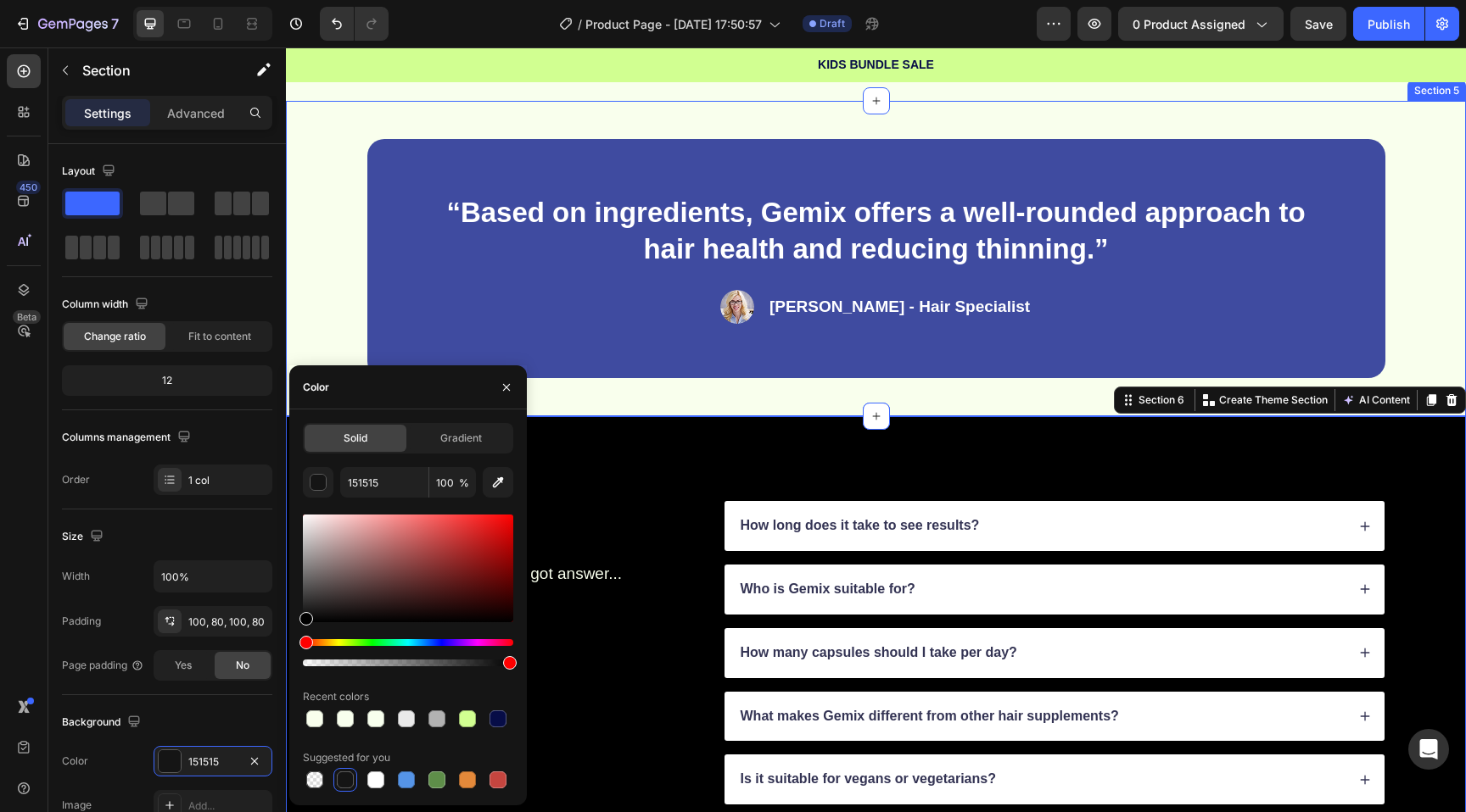
type input "000000"
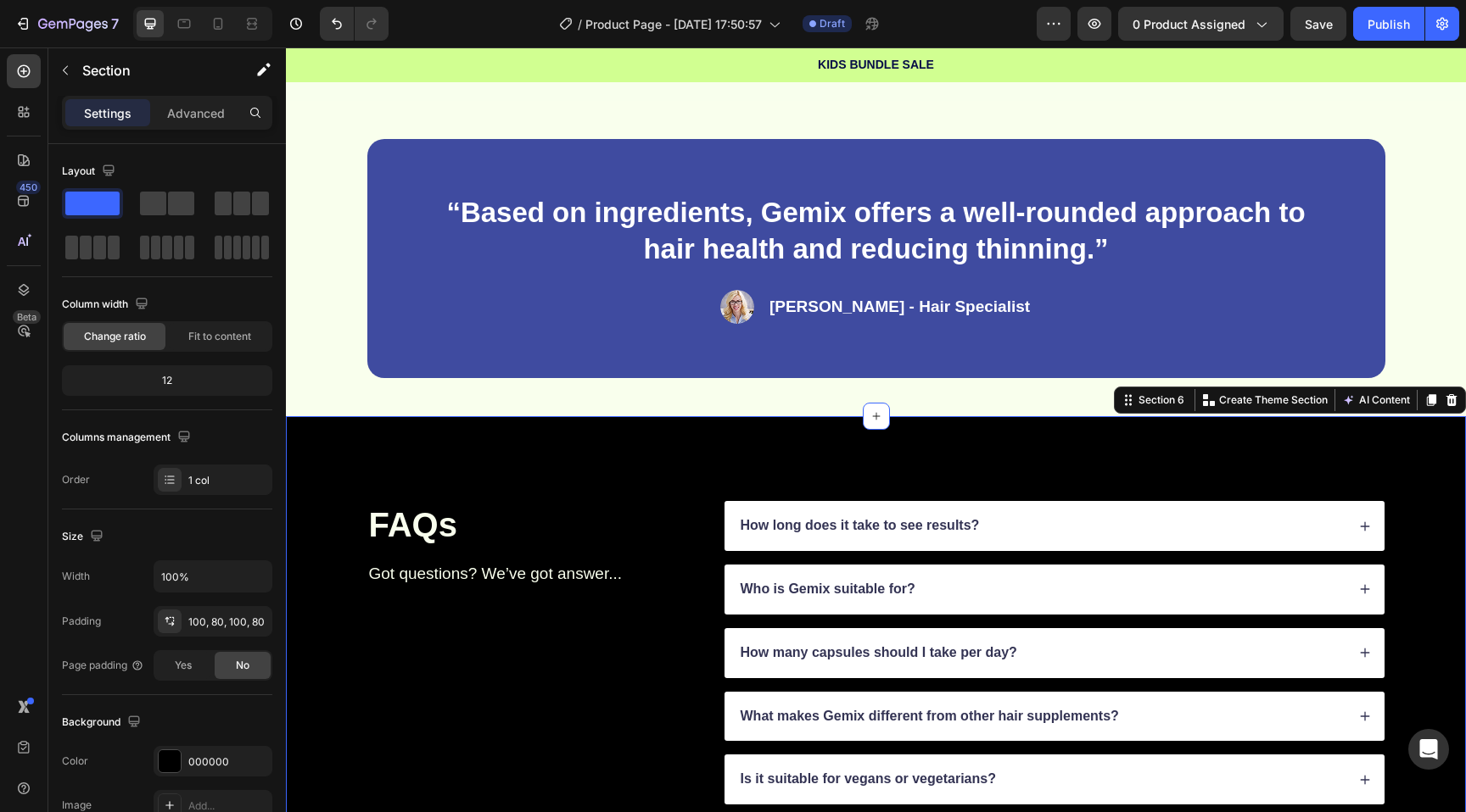
click at [655, 416] on div "FAQs Heading Got questions? We’ve got answer... Text Block How long does it tak…" at bounding box center [876, 684] width 1180 height 537
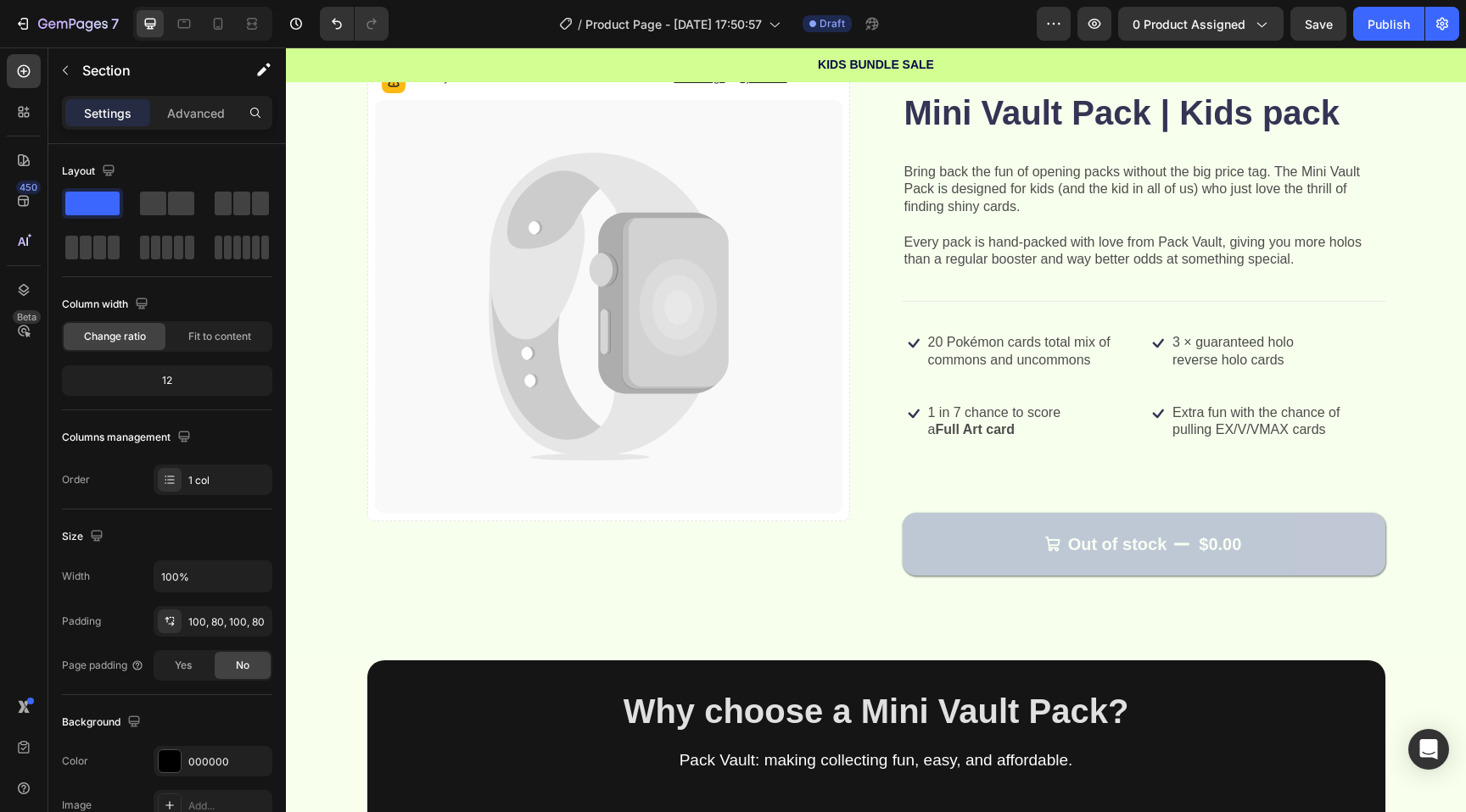
scroll to position [0, 0]
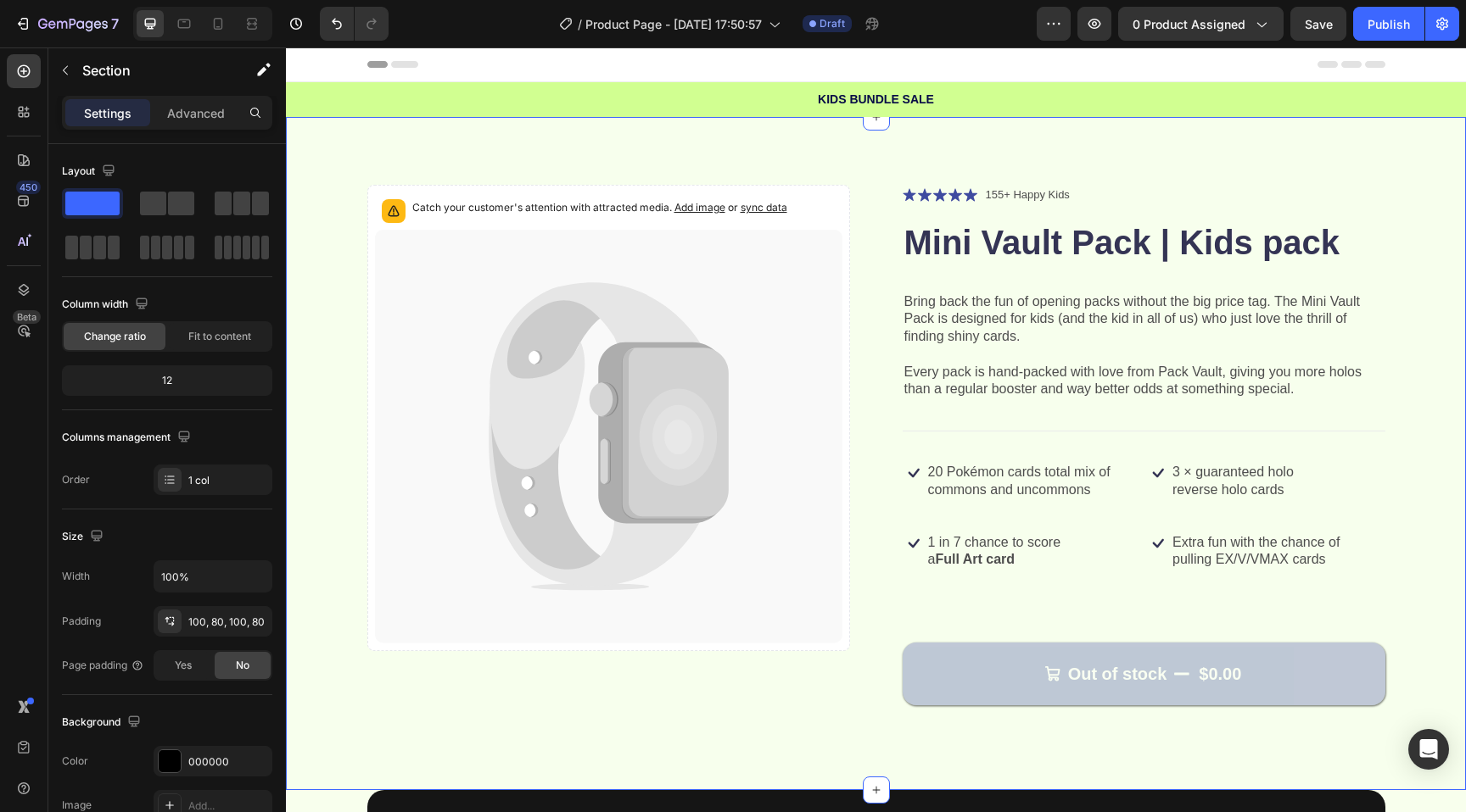
click at [718, 159] on div "Catch your customer's attention with attracted media. Add image or sync data Pr…" at bounding box center [876, 454] width 1180 height 674
click at [1327, 122] on div "Catch your customer's attention with attracted media. Add image or sync data Pr…" at bounding box center [876, 454] width 1180 height 674
click at [1381, 26] on div "Publish" at bounding box center [1388, 24] width 42 height 18
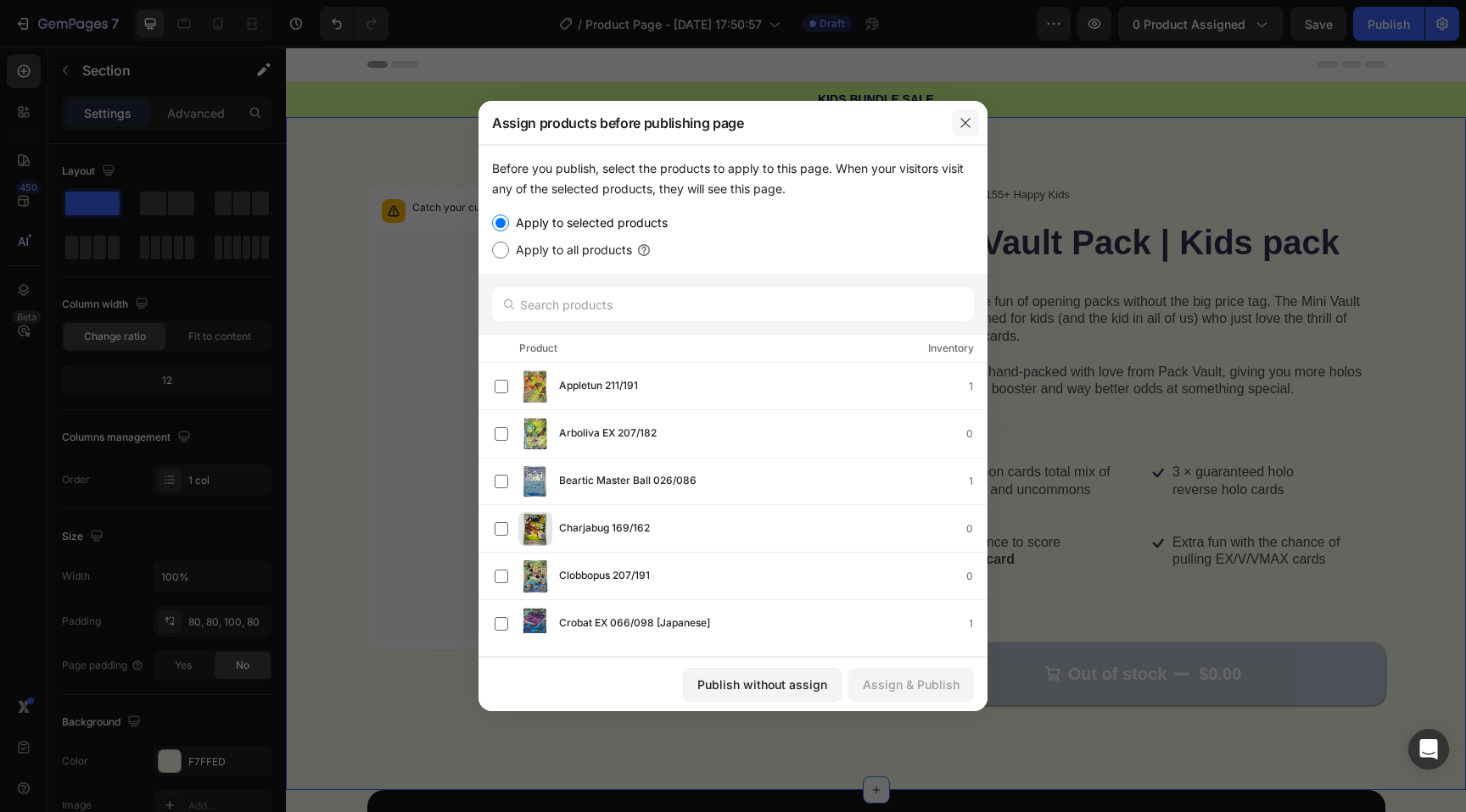
click at [969, 123] on icon "button" at bounding box center [965, 123] width 13 height 13
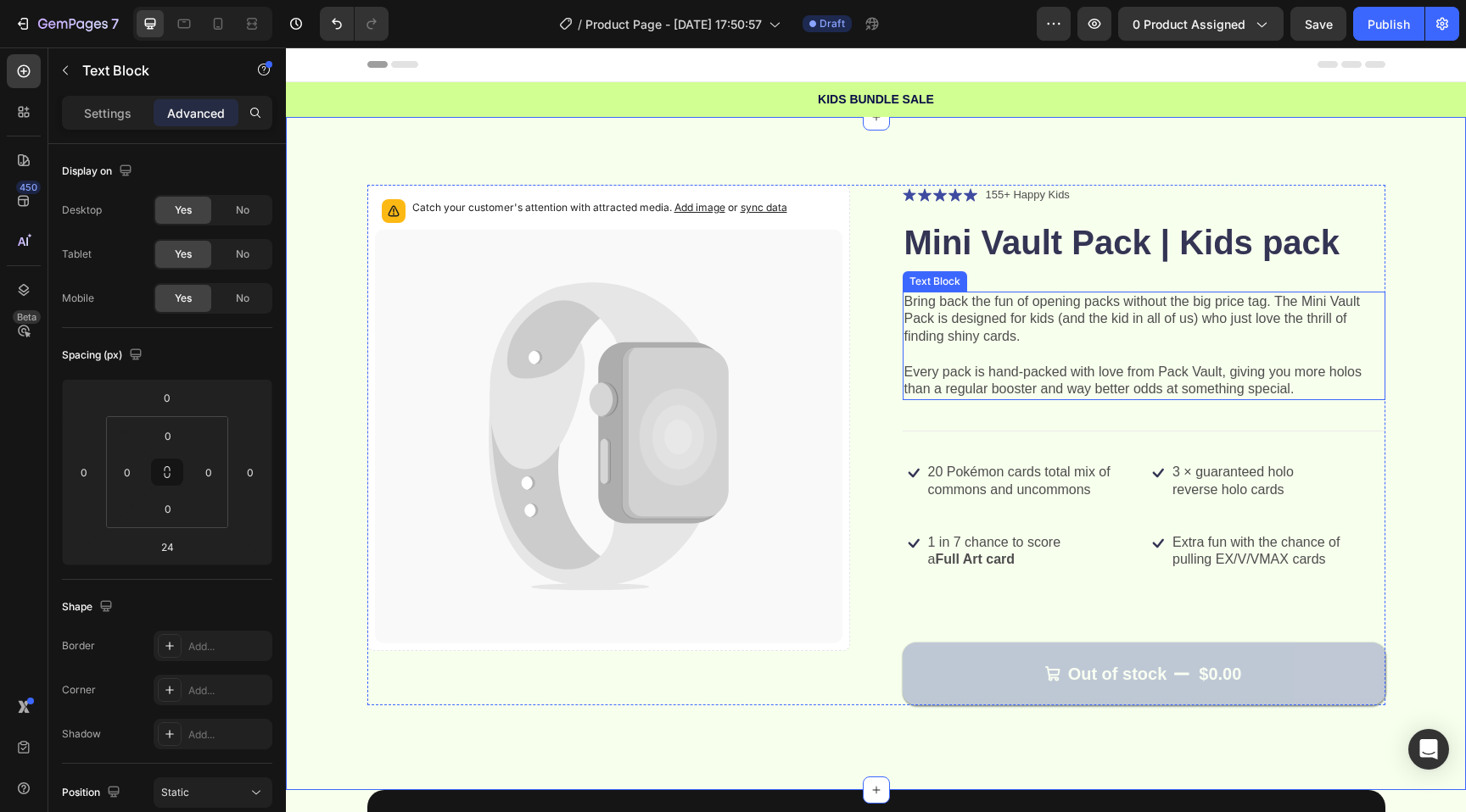
click at [1035, 314] on p "Bring back the fun of opening packs without the big price tag. The Mini Vault P…" at bounding box center [1143, 320] width 479 height 53
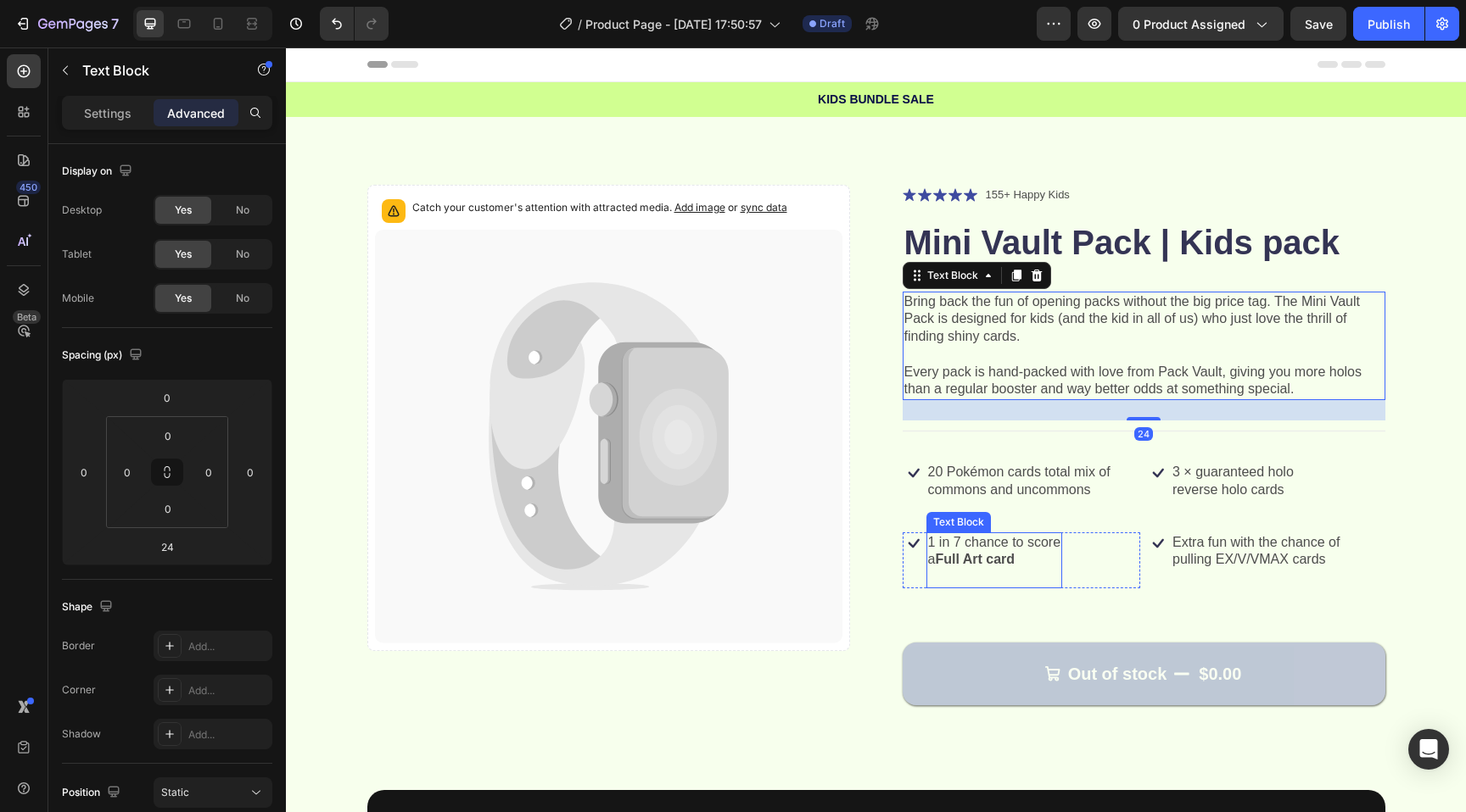
click at [989, 549] on p "1 in 7 chance to score" at bounding box center [994, 543] width 133 height 18
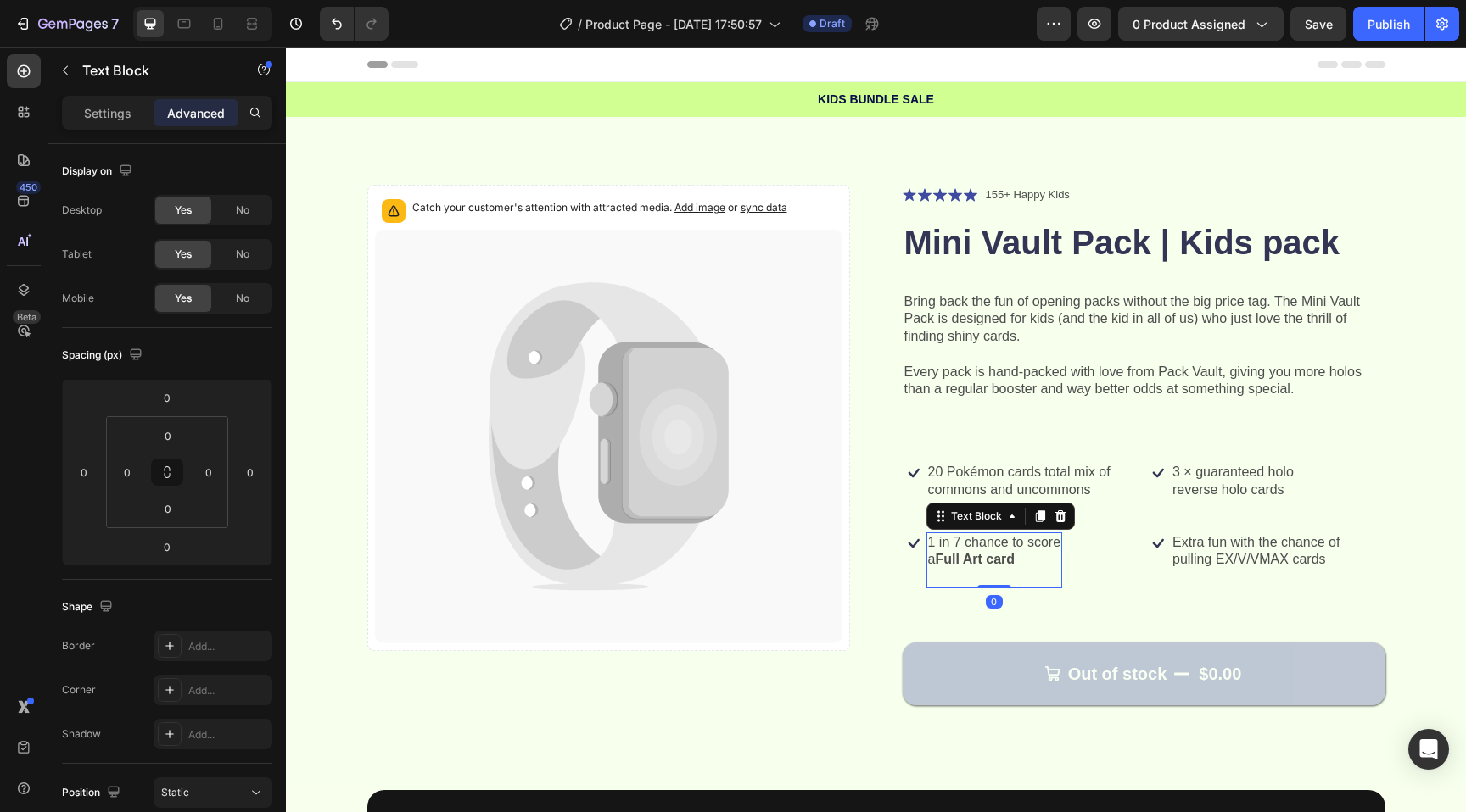
click at [989, 549] on p "1 in 7 chance to score" at bounding box center [994, 543] width 133 height 18
drag, startPoint x: 1017, startPoint y: 559, endPoint x: 904, endPoint y: 542, distance: 114.3
click at [904, 542] on div "Icon 1 in 7 chance to score a Full Art card Text Block 0 Row" at bounding box center [1021, 560] width 238 height 56
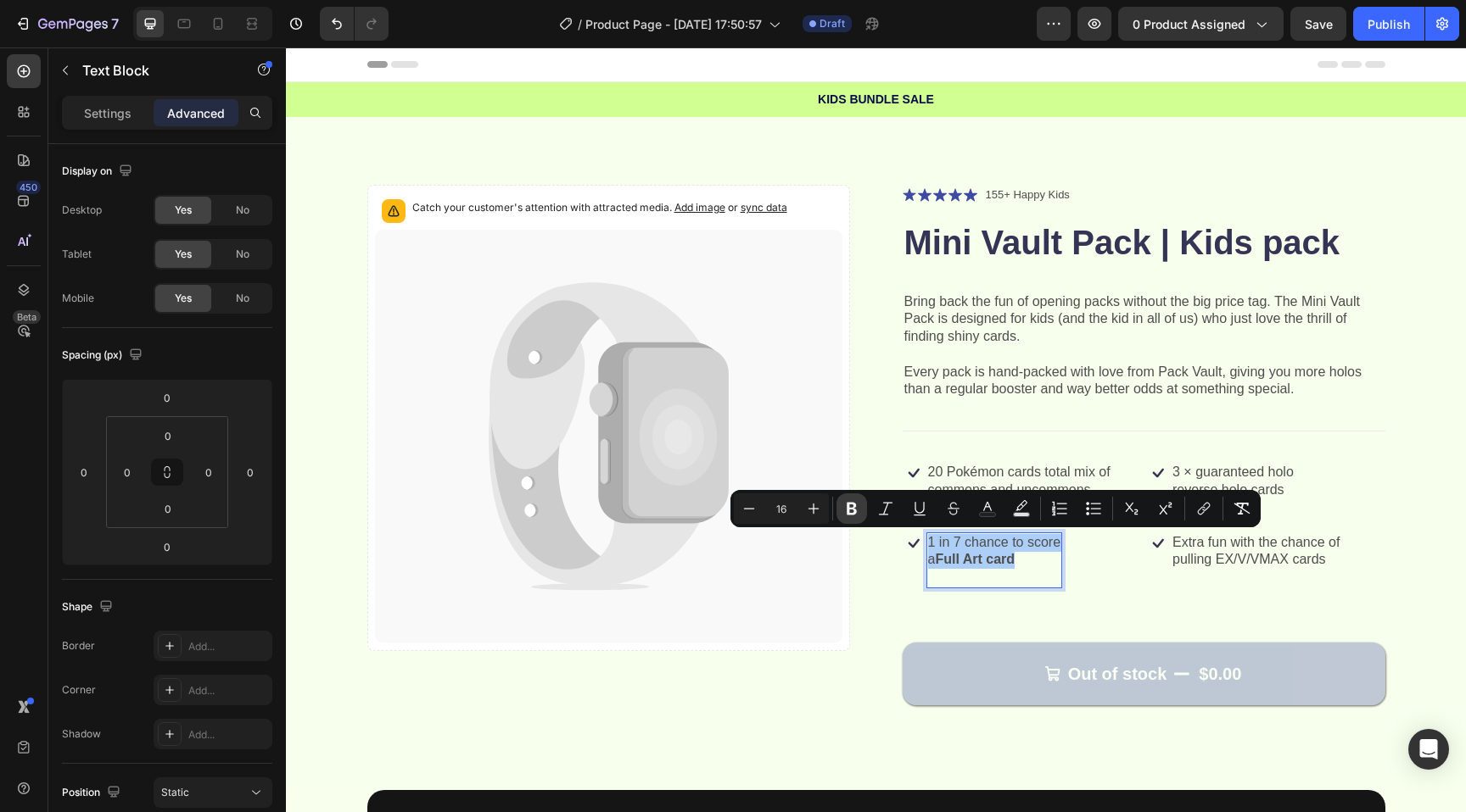
click at [852, 502] on icon "Editor contextual toolbar" at bounding box center [851, 508] width 17 height 17
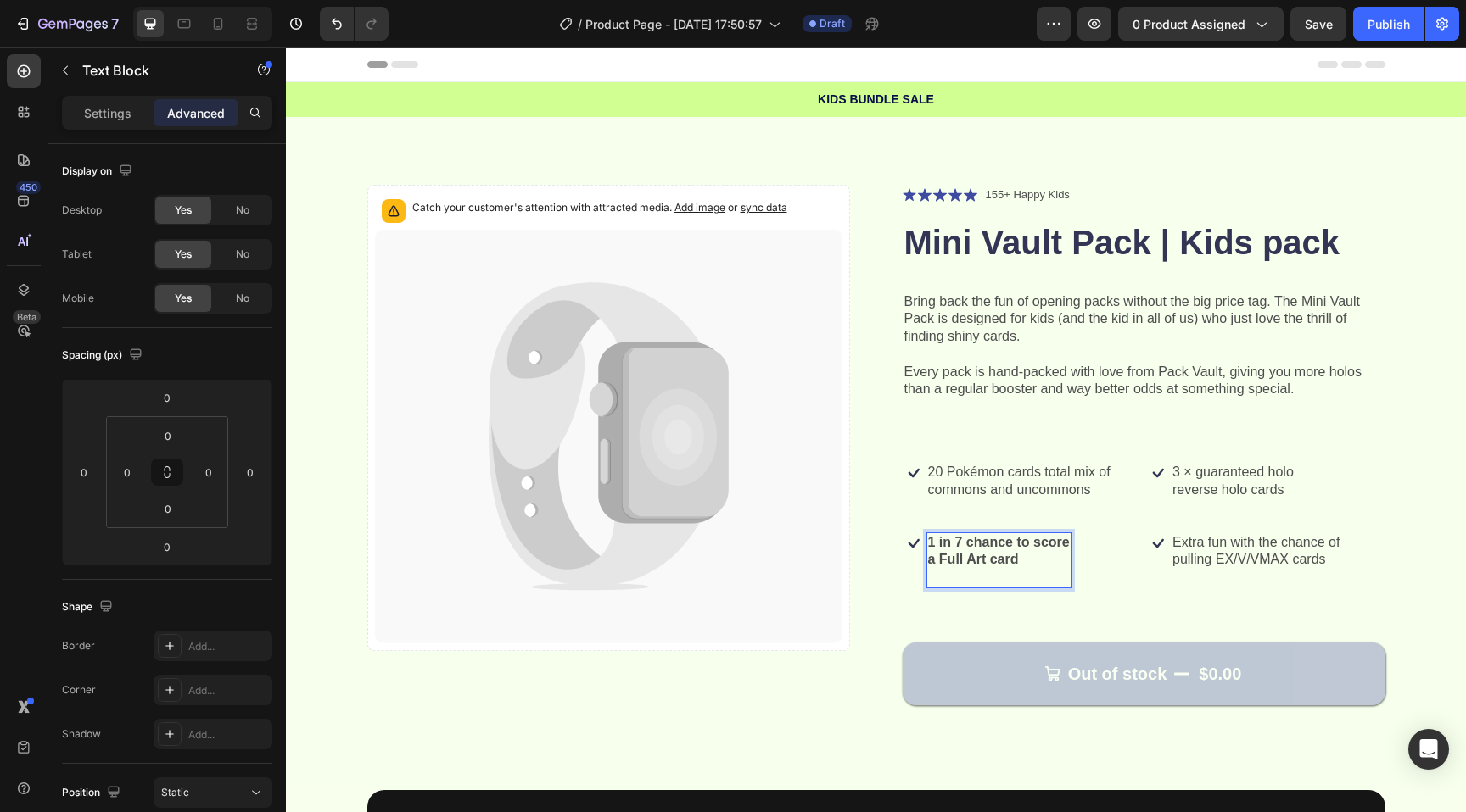
click at [852, 502] on div "Catch your customer's attention with attracted media. Add image or sync data Pr…" at bounding box center [876, 445] width 1018 height 521
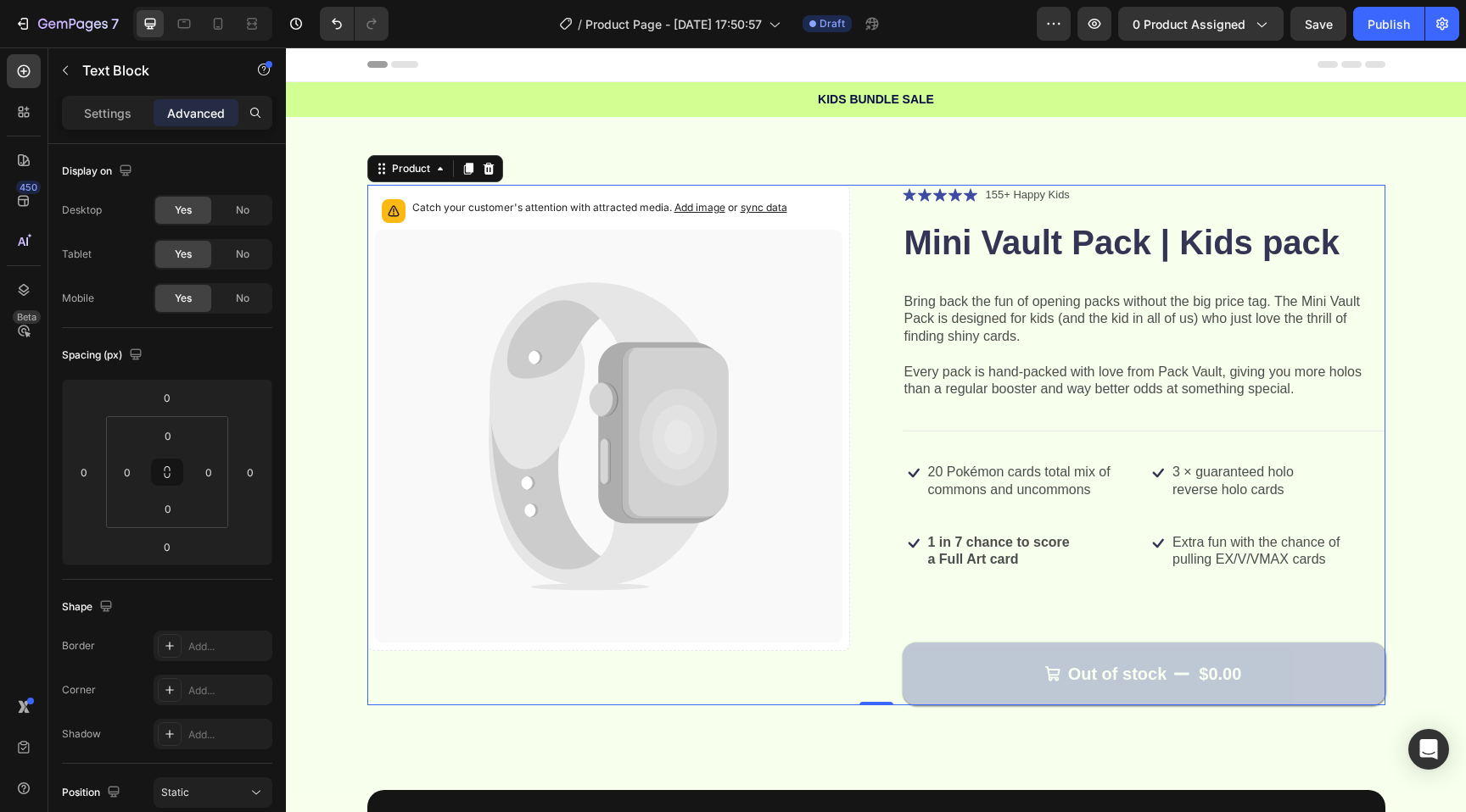
click at [980, 563] on strong "a Full Art card" at bounding box center [973, 559] width 91 height 14
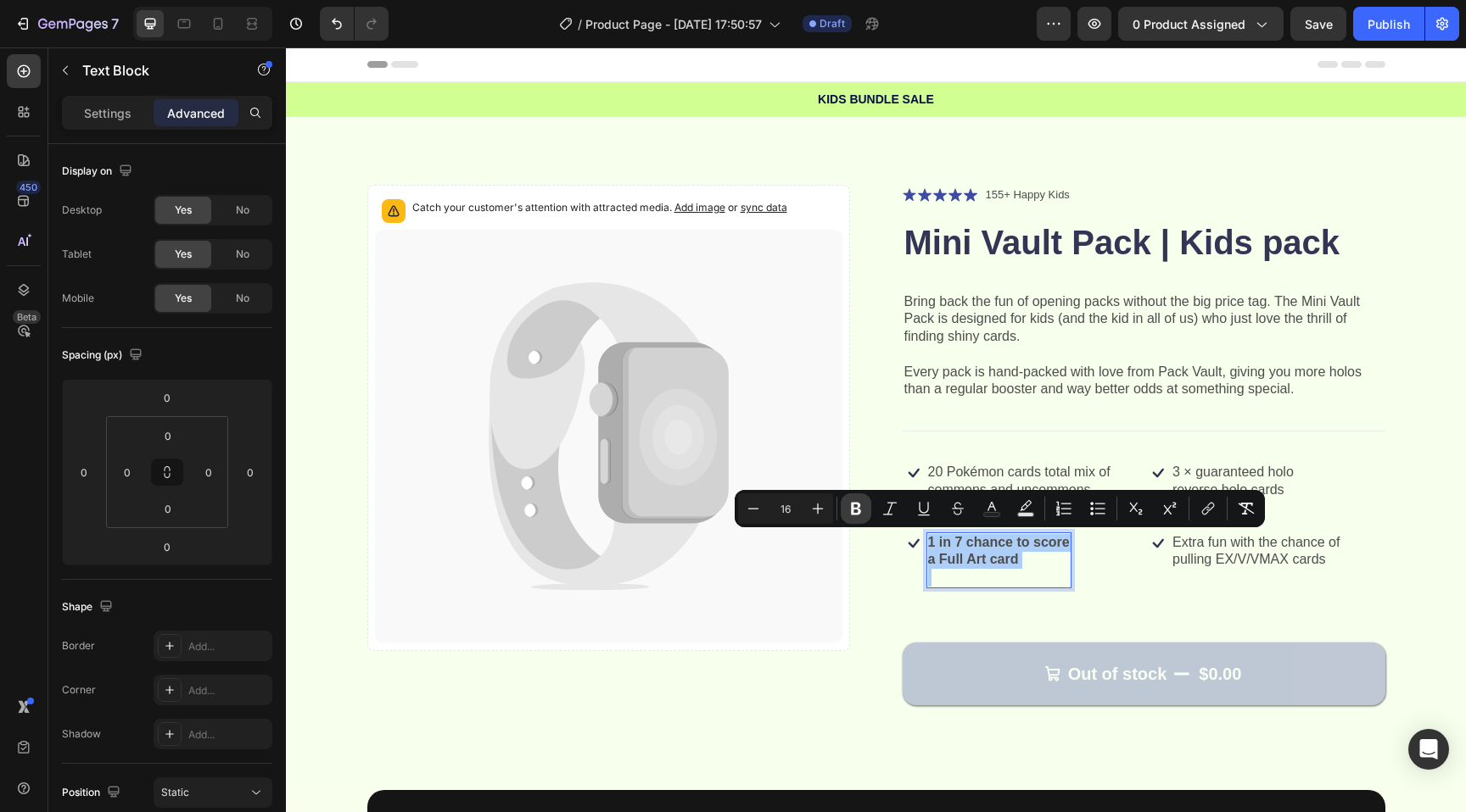
click at [863, 504] on icon "Editor contextual toolbar" at bounding box center [856, 508] width 17 height 17
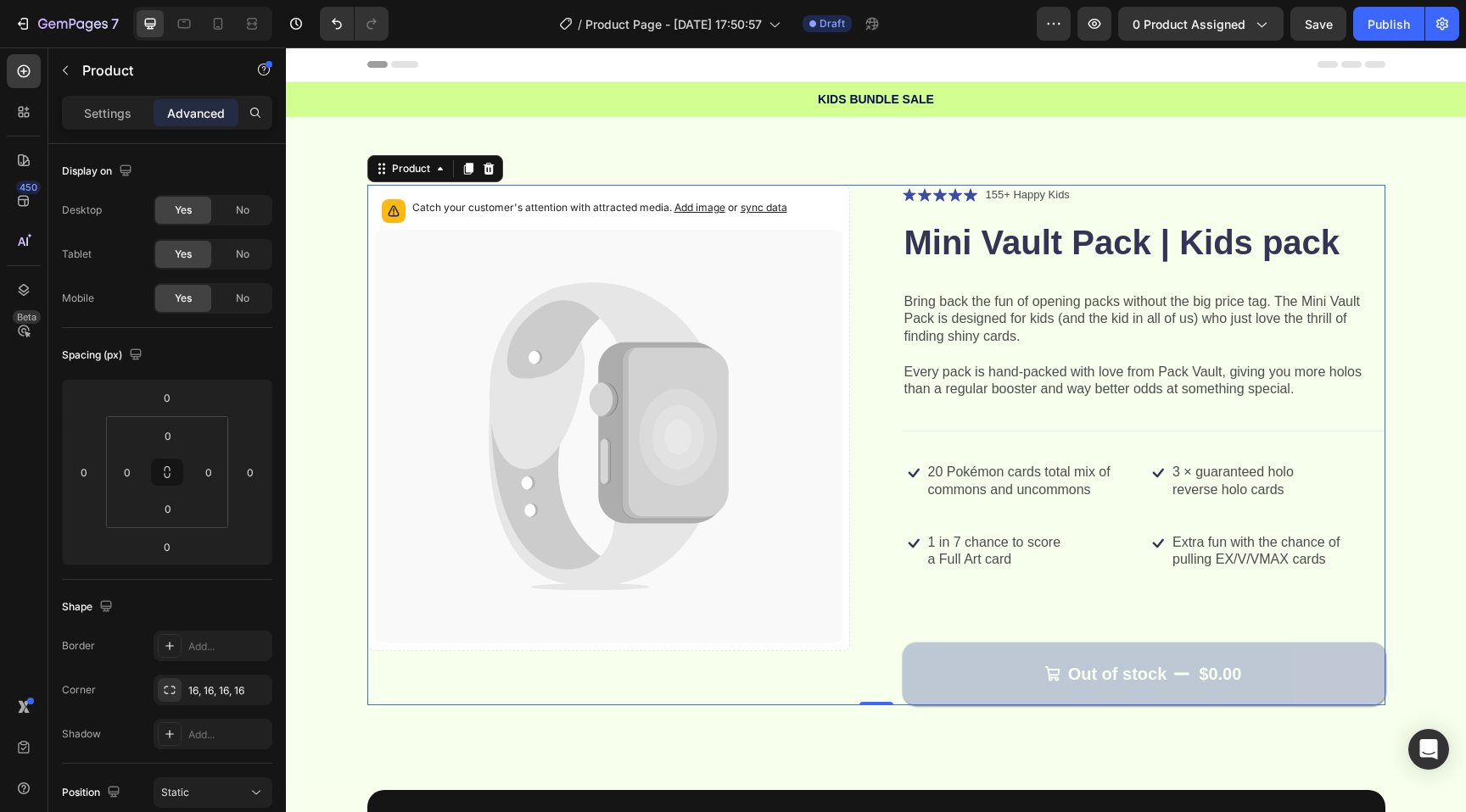
click at [904, 620] on div "Out of stock $0.00 Add to Cart" at bounding box center [1143, 660] width 482 height 90
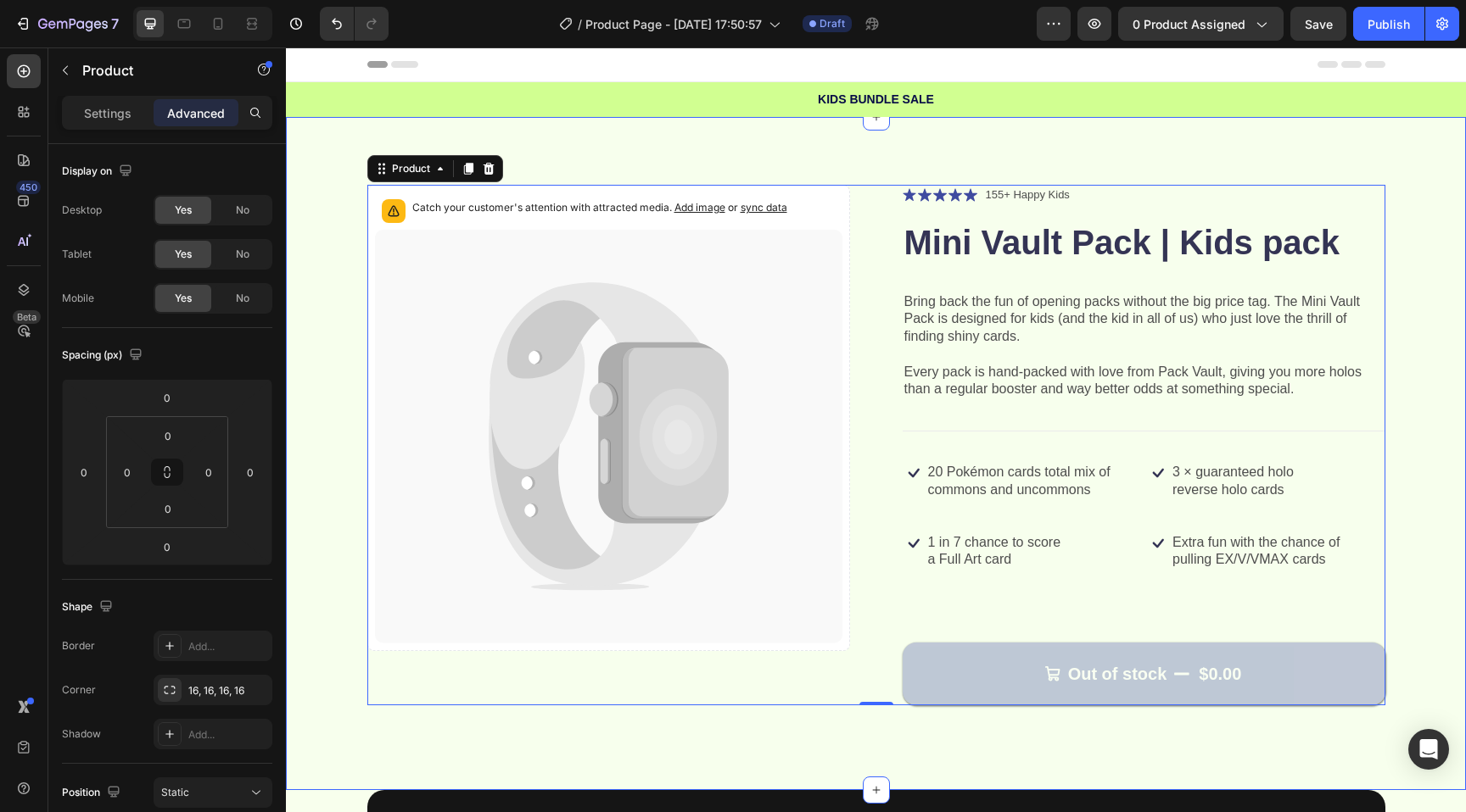
click at [623, 745] on div "Catch your customer's attention with attracted media. Add image or sync data Pr…" at bounding box center [876, 454] width 1180 height 674
